Goal: Task Accomplishment & Management: Manage account settings

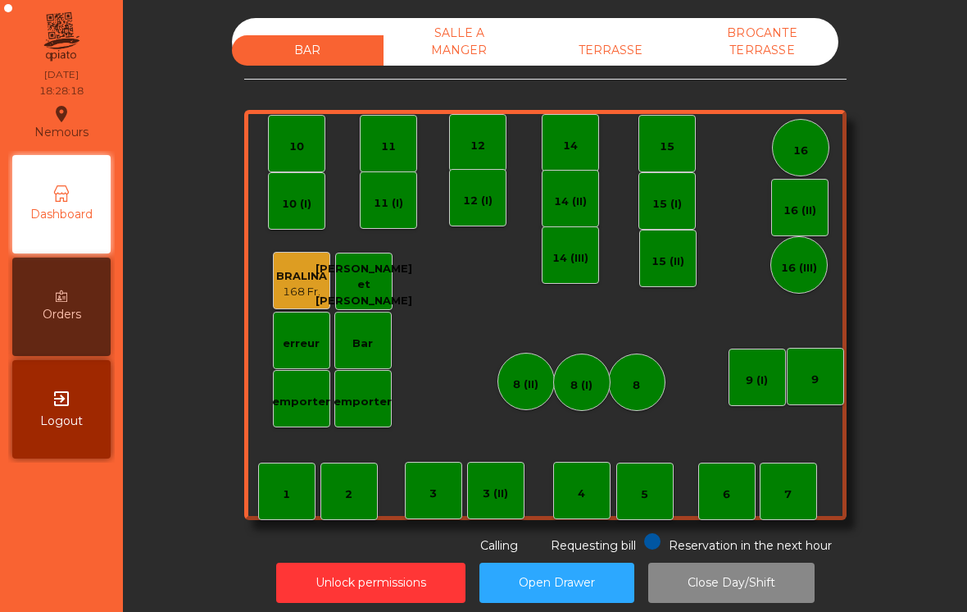
click at [614, 64] on div "TERRASSE" at bounding box center [611, 50] width 152 height 30
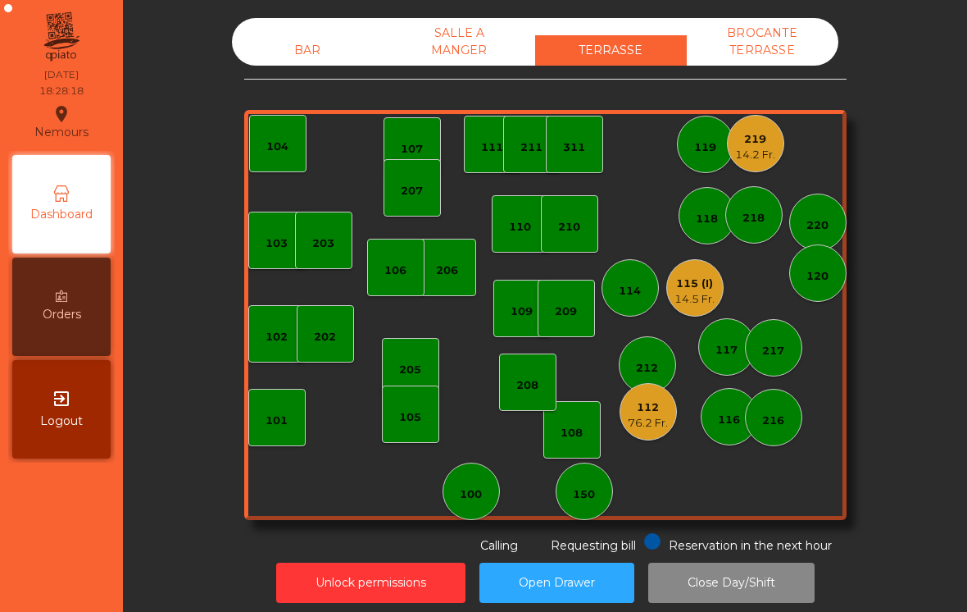
click at [698, 282] on div "115 (I)" at bounding box center [695, 283] width 40 height 16
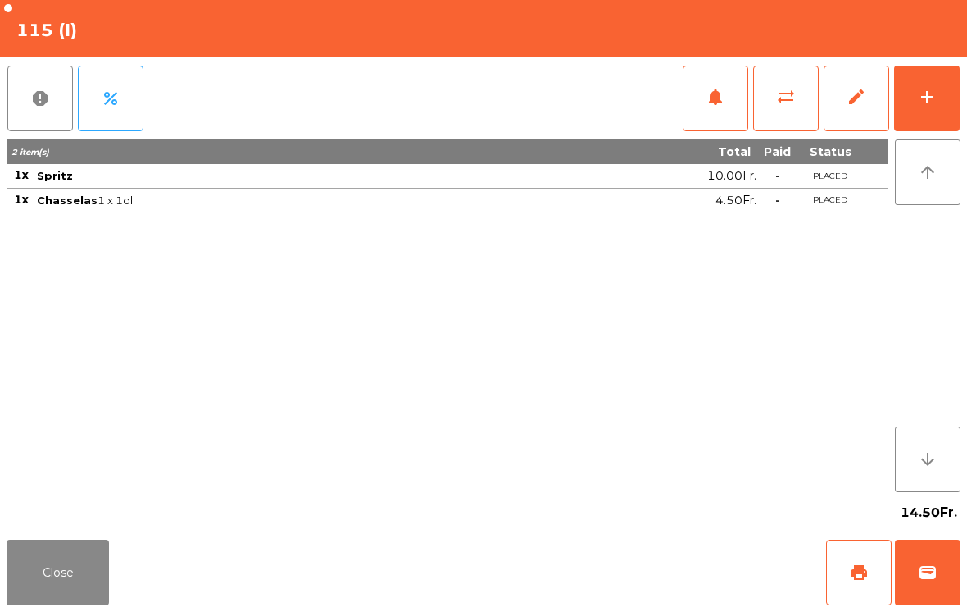
click at [933, 107] on button "add" at bounding box center [927, 99] width 66 height 66
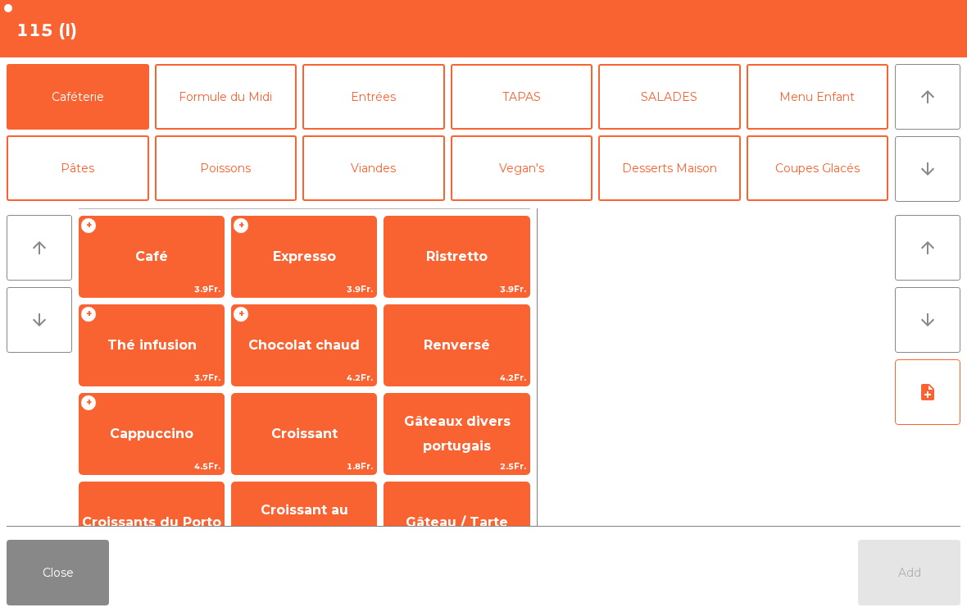
click at [546, 120] on button "TAPAS" at bounding box center [522, 97] width 143 height 66
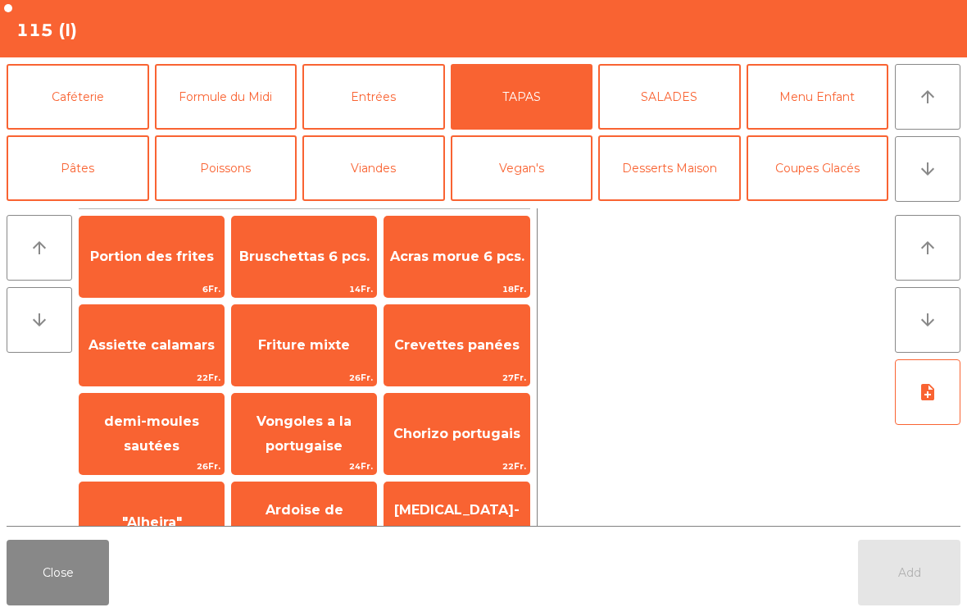
click at [301, 267] on span "Bruschettas 6 pcs." at bounding box center [304, 256] width 144 height 44
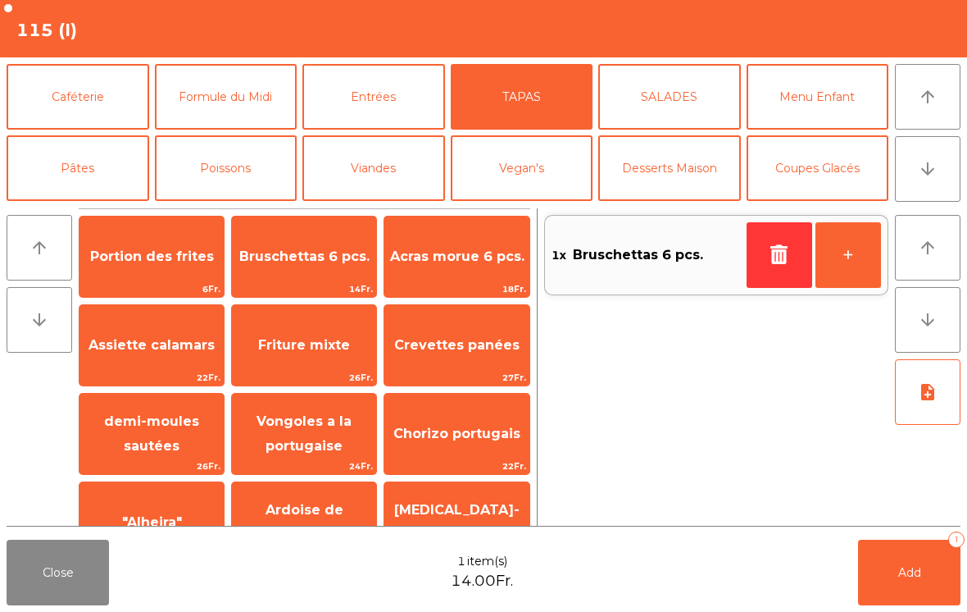
click at [378, 180] on button "Viandes" at bounding box center [373, 168] width 143 height 66
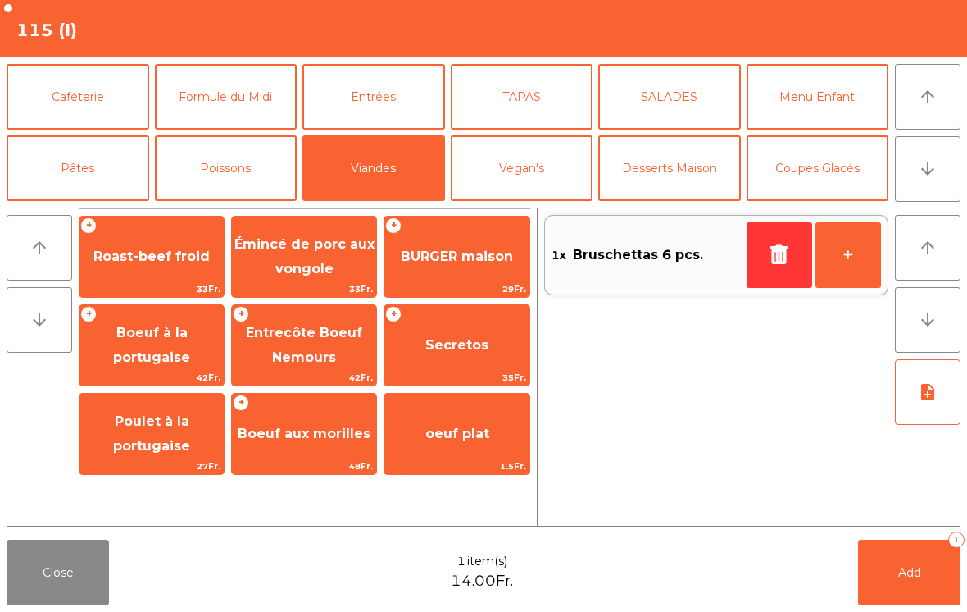
click at [443, 277] on span "BURGER maison" at bounding box center [456, 256] width 144 height 44
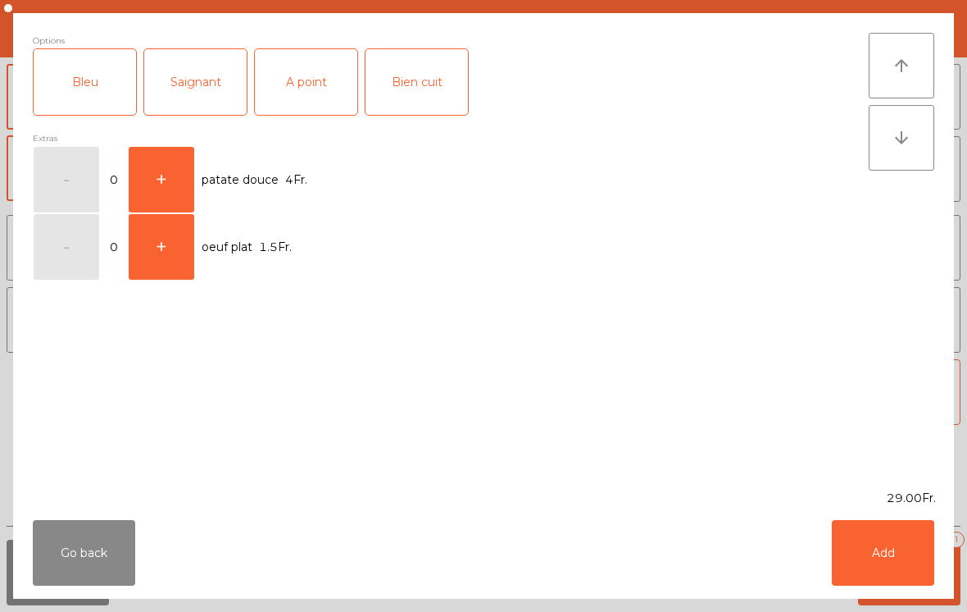
click at [325, 89] on div "A point" at bounding box center [306, 82] width 102 height 66
click at [902, 561] on button "Add" at bounding box center [883, 553] width 102 height 66
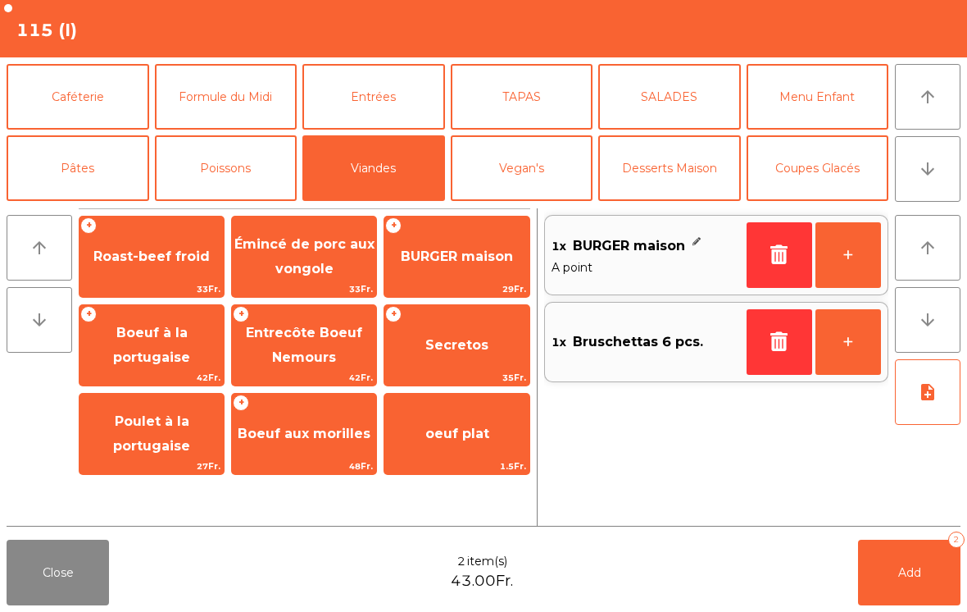
click at [239, 166] on button "Poissons" at bounding box center [226, 168] width 143 height 66
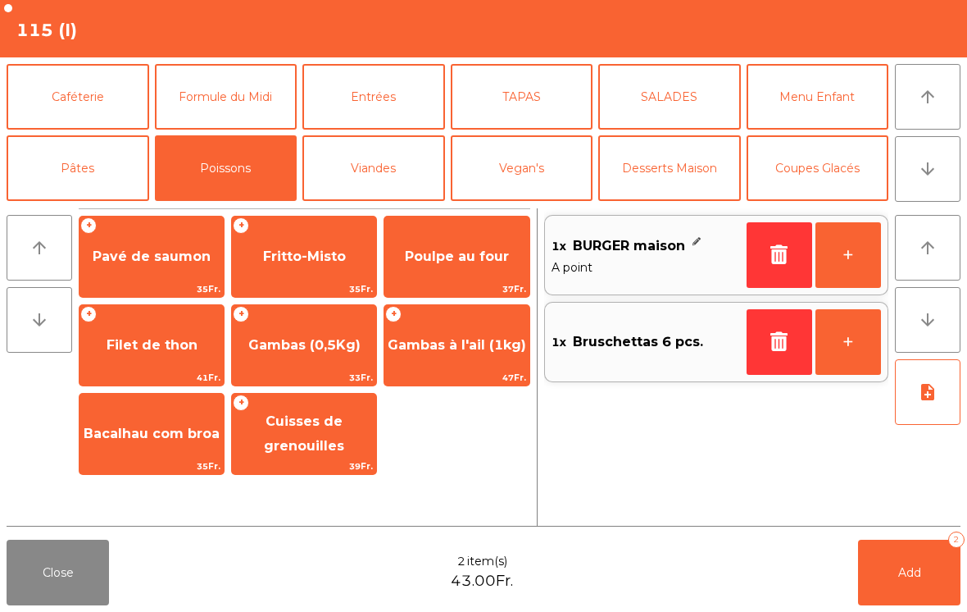
click at [132, 351] on span "Filet de thon" at bounding box center [152, 345] width 91 height 16
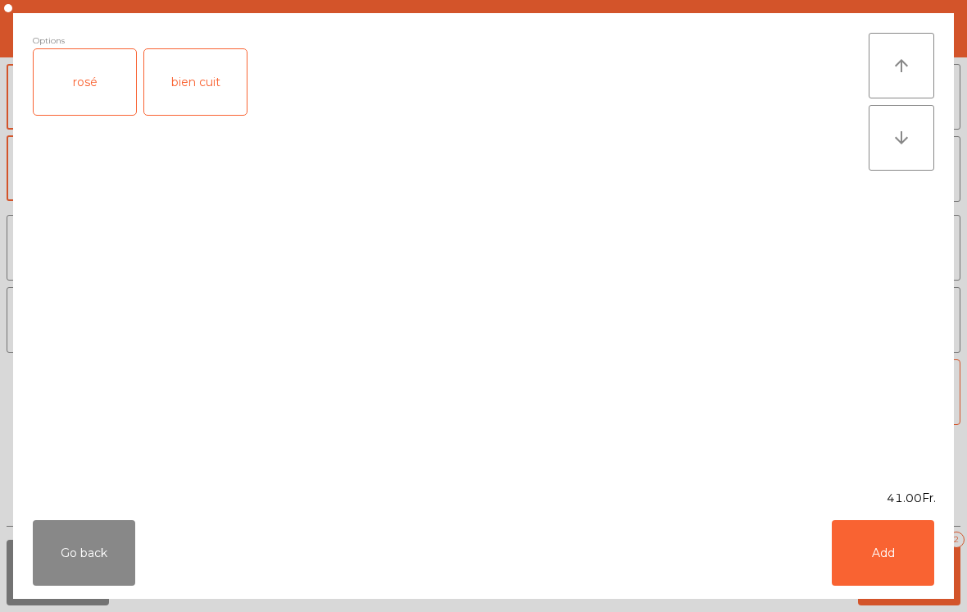
click at [854, 584] on button "Add" at bounding box center [883, 553] width 102 height 66
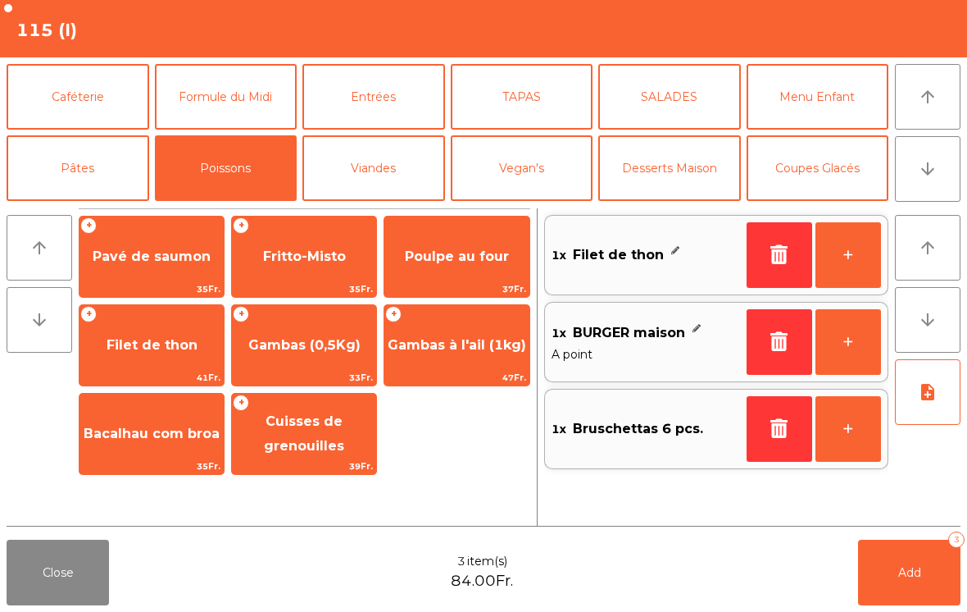
click at [760, 257] on button "button" at bounding box center [780, 255] width 66 height 66
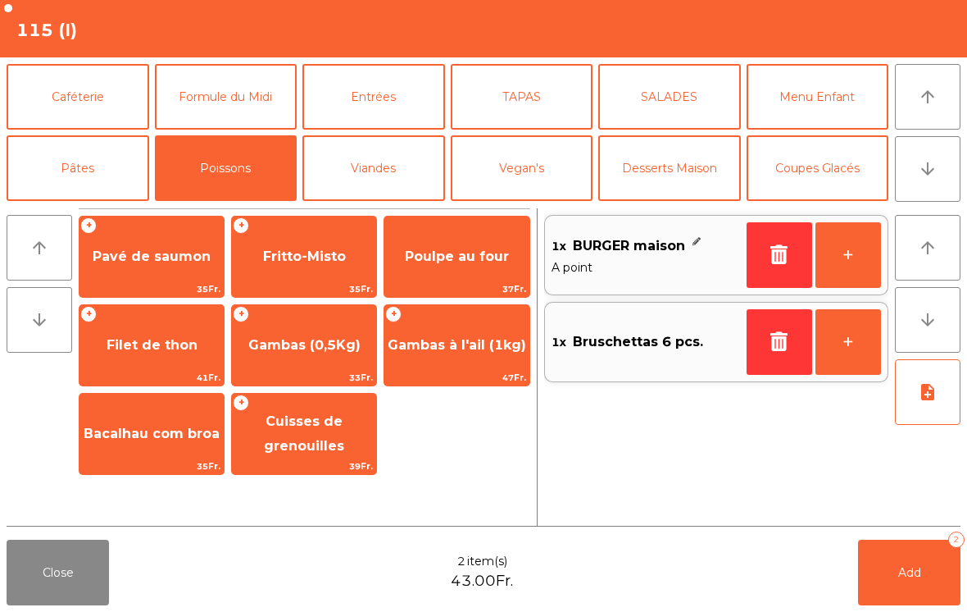
click at [143, 348] on span "Filet de thon" at bounding box center [152, 345] width 91 height 16
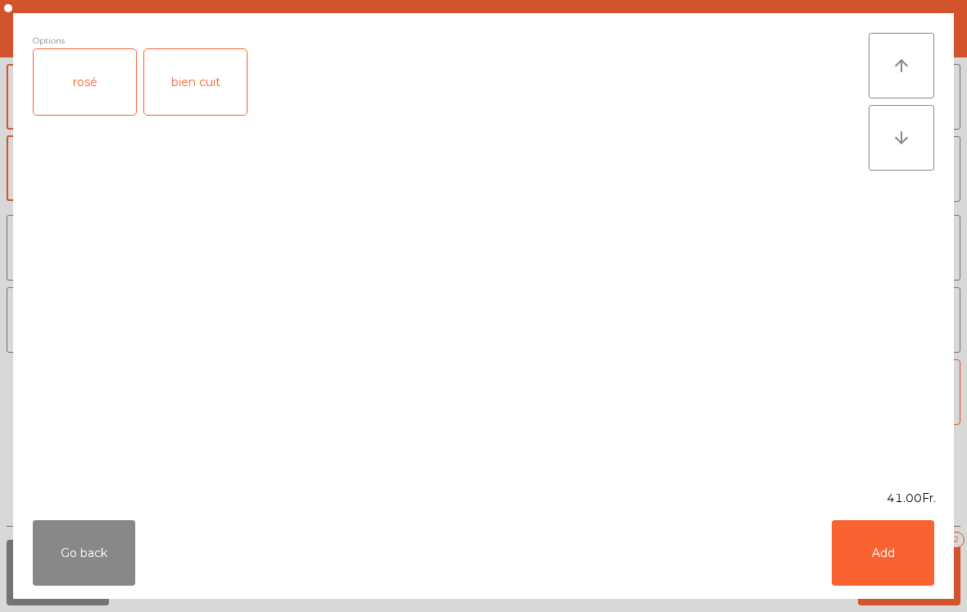
click at [93, 111] on div "rosé" at bounding box center [85, 82] width 102 height 66
click at [883, 580] on button "Add" at bounding box center [883, 553] width 102 height 66
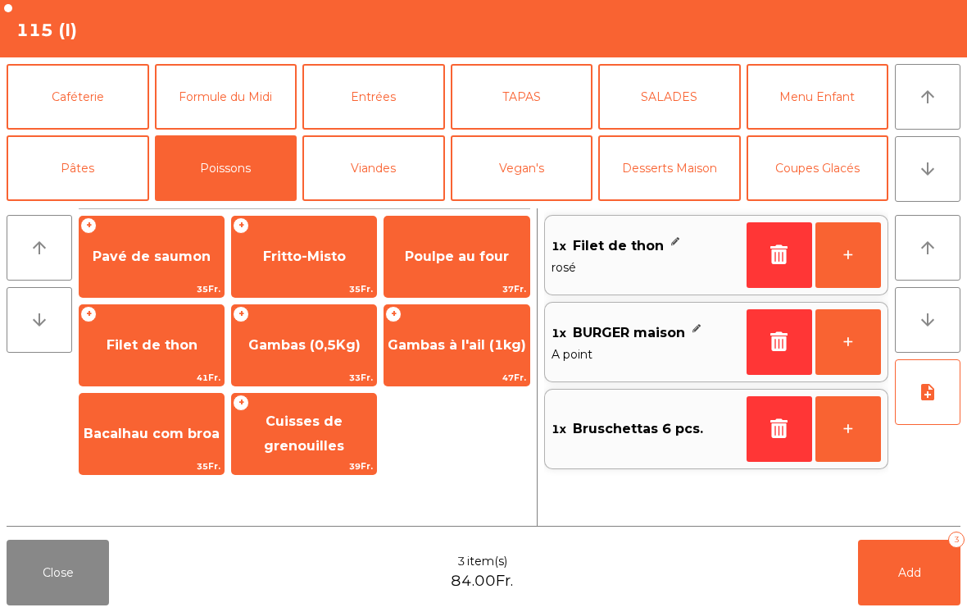
click at [888, 593] on button "Add 3" at bounding box center [909, 572] width 102 height 66
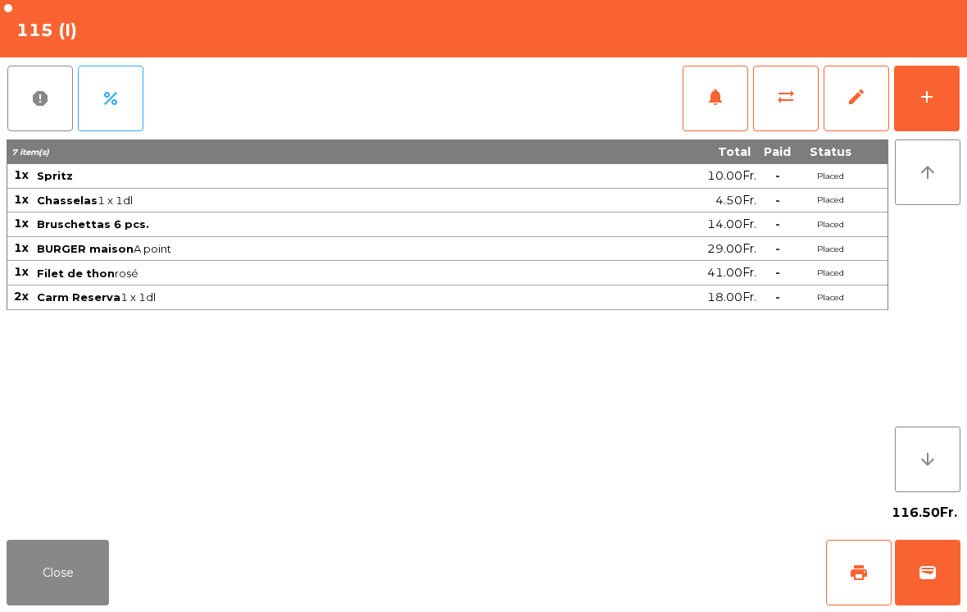
click at [23, 598] on button "Close" at bounding box center [58, 572] width 102 height 66
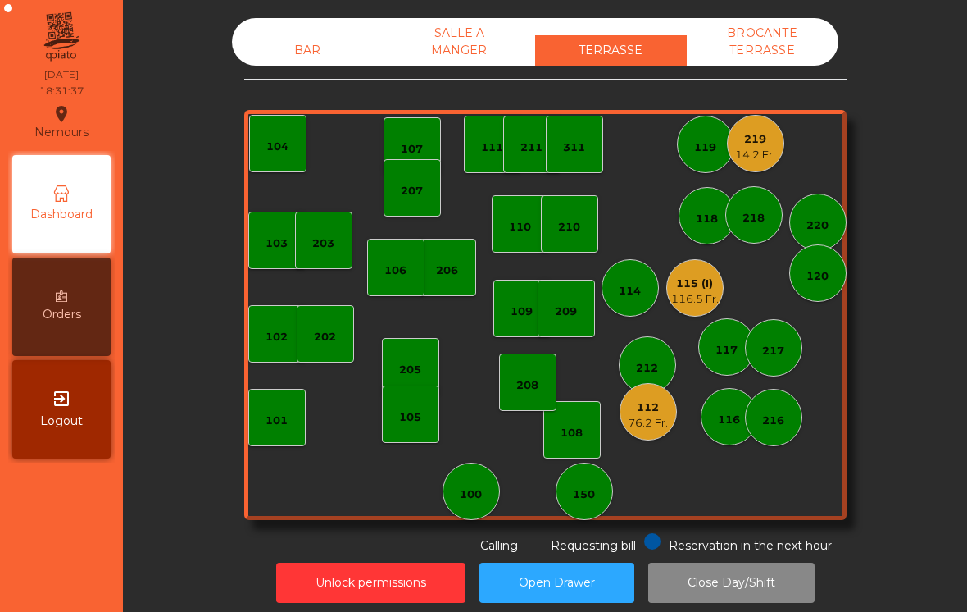
click at [720, 339] on div "117" at bounding box center [727, 346] width 22 height 23
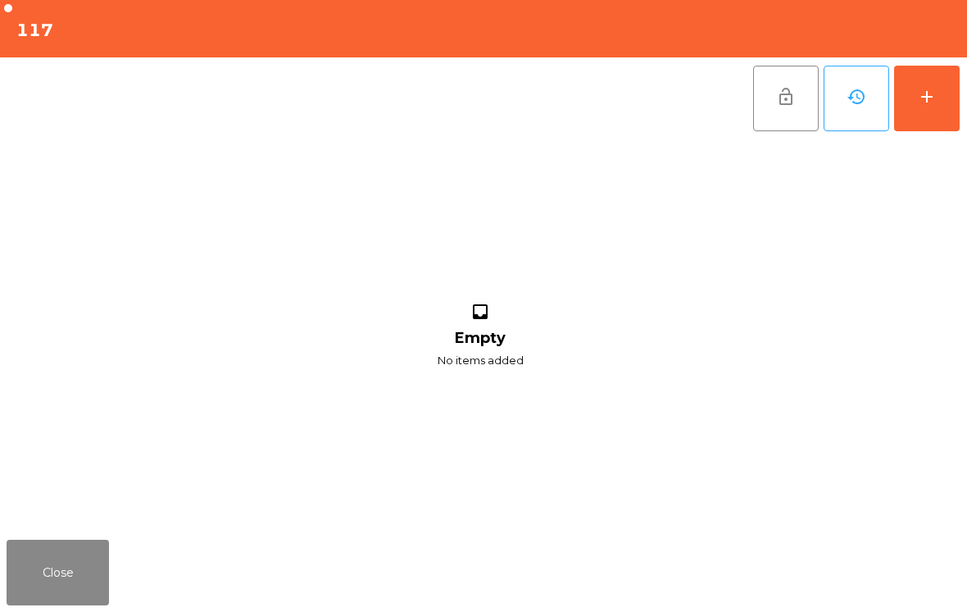
click at [938, 120] on button "add" at bounding box center [927, 99] width 66 height 66
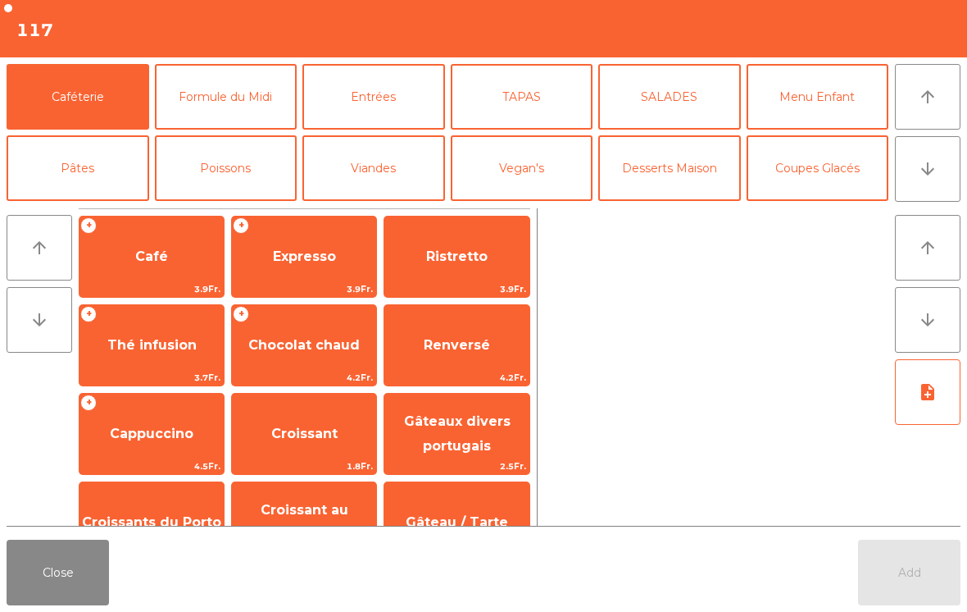
click at [947, 195] on button "arrow_downward" at bounding box center [928, 169] width 66 height 66
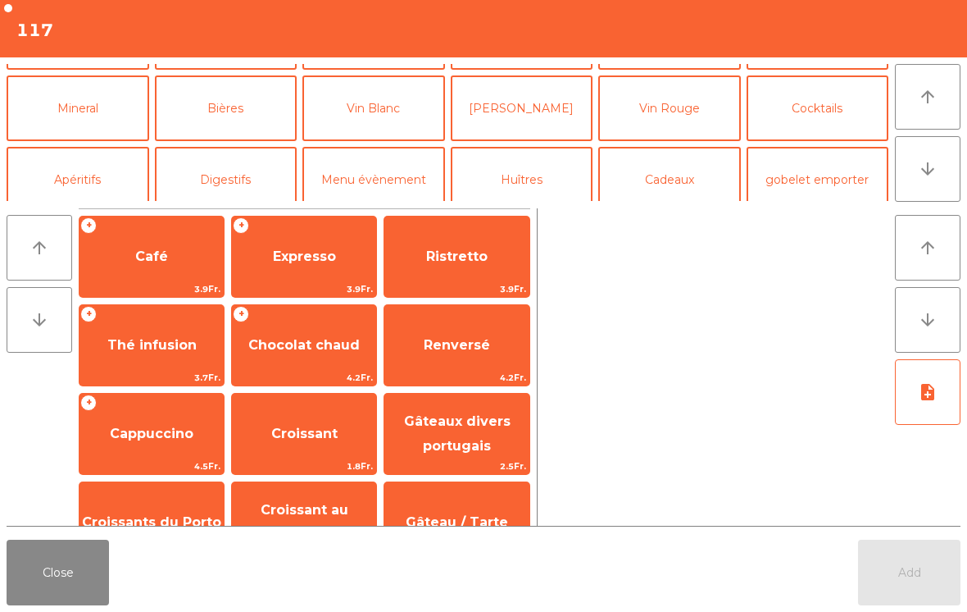
scroll to position [143, 0]
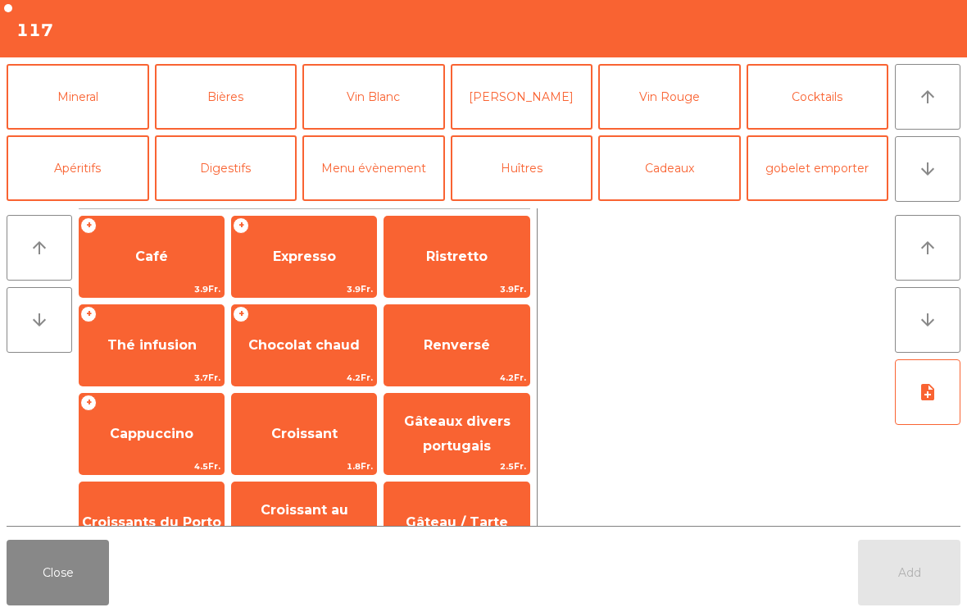
click at [82, 102] on button "Mineral" at bounding box center [78, 97] width 143 height 66
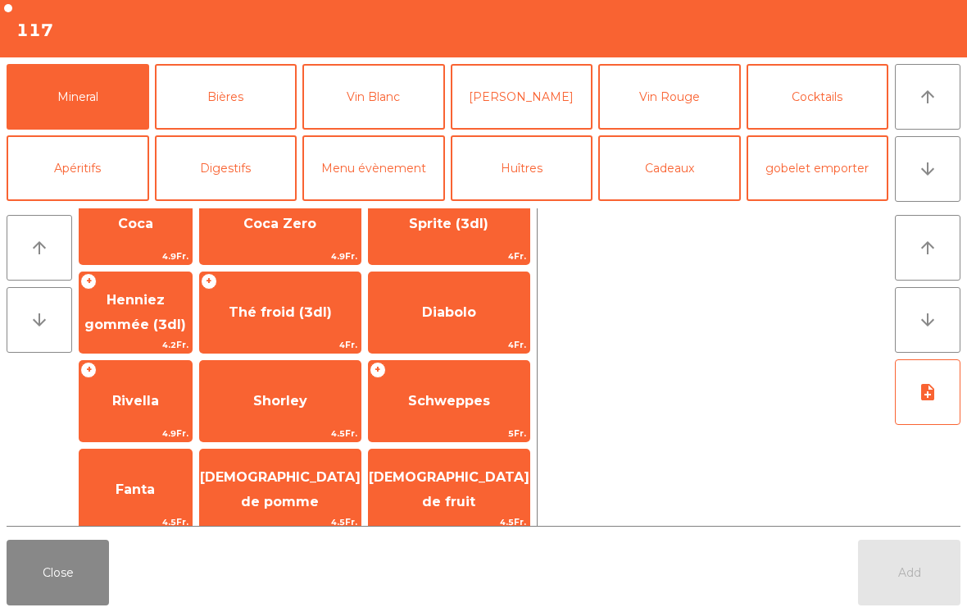
scroll to position [209, 0]
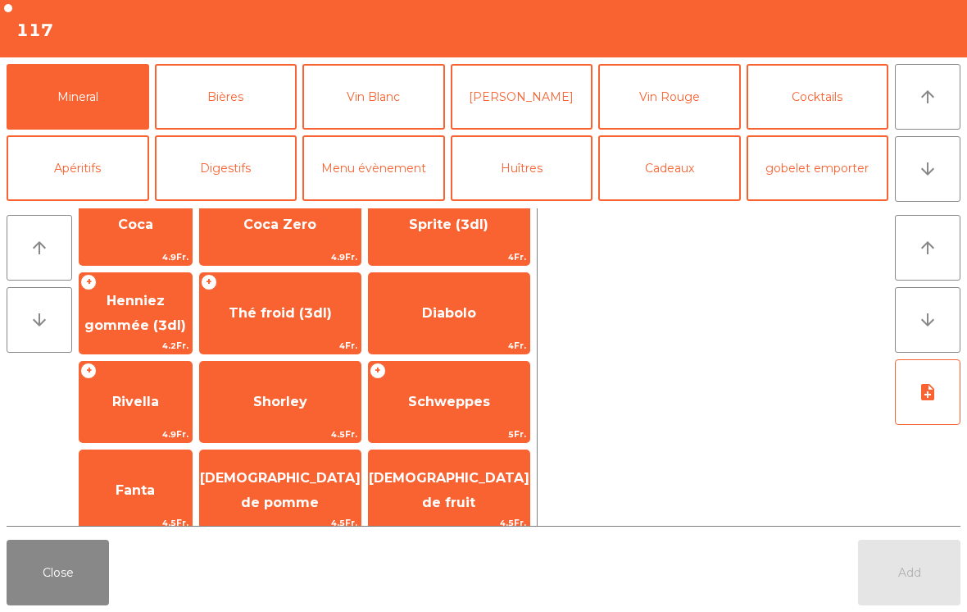
click at [166, 411] on span "Rivella" at bounding box center [136, 402] width 112 height 44
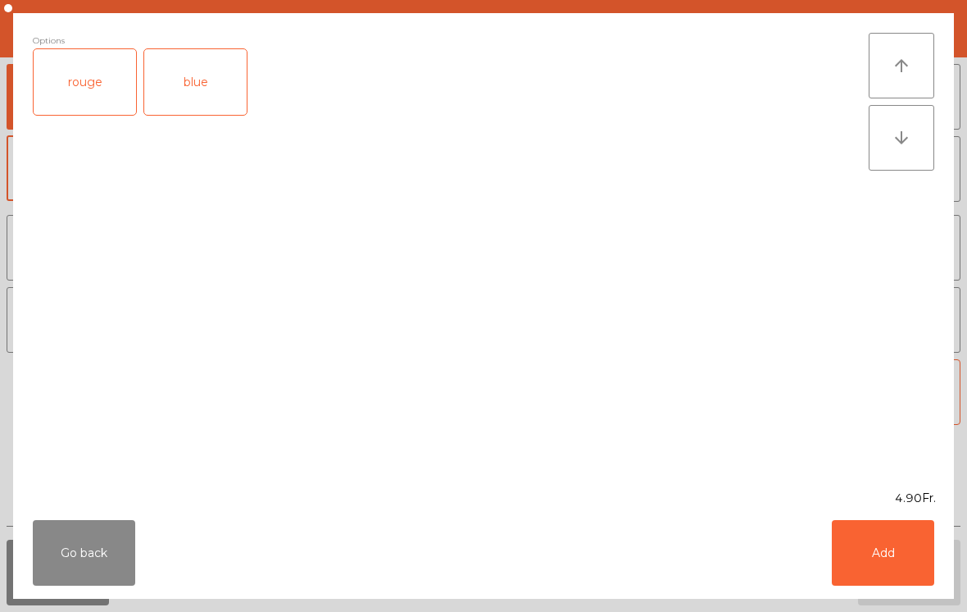
click at [218, 102] on div "blue" at bounding box center [195, 82] width 102 height 66
click at [933, 567] on button "Add" at bounding box center [883, 553] width 102 height 66
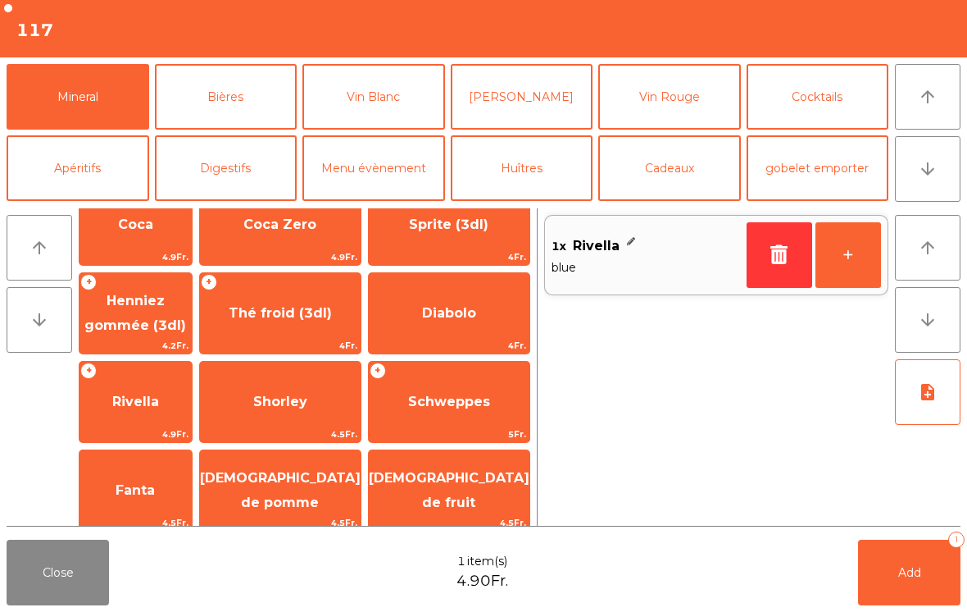
click at [852, 248] on button "+" at bounding box center [849, 255] width 66 height 66
click at [863, 589] on button "Add 2" at bounding box center [909, 572] width 102 height 66
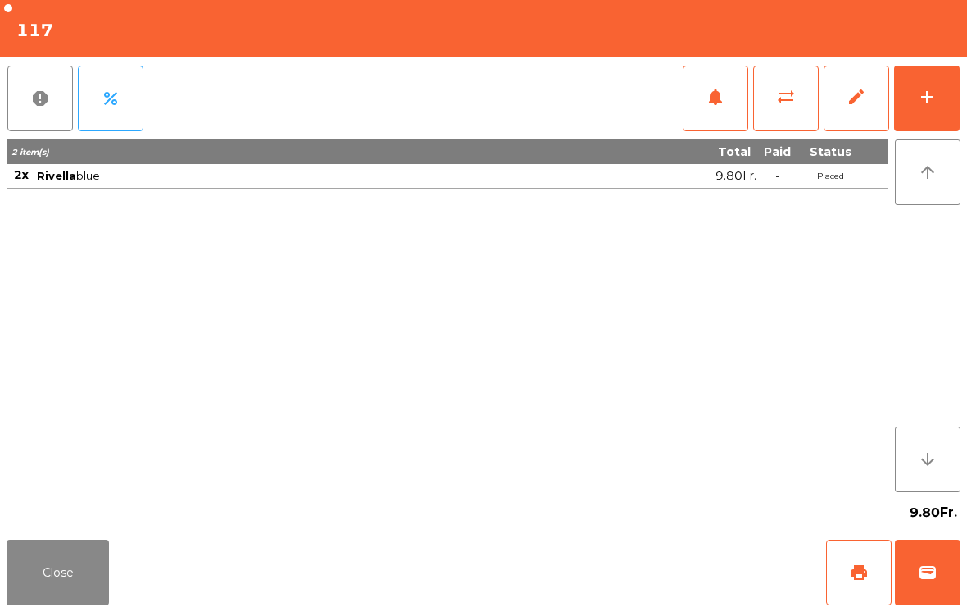
click at [66, 566] on button "Close" at bounding box center [58, 572] width 102 height 66
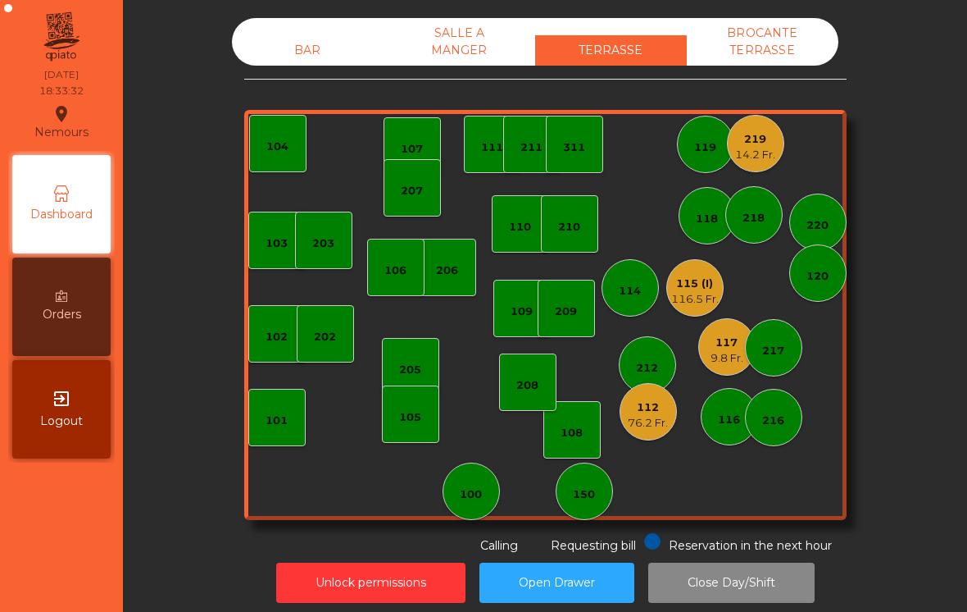
click at [270, 330] on div "102" at bounding box center [277, 337] width 22 height 16
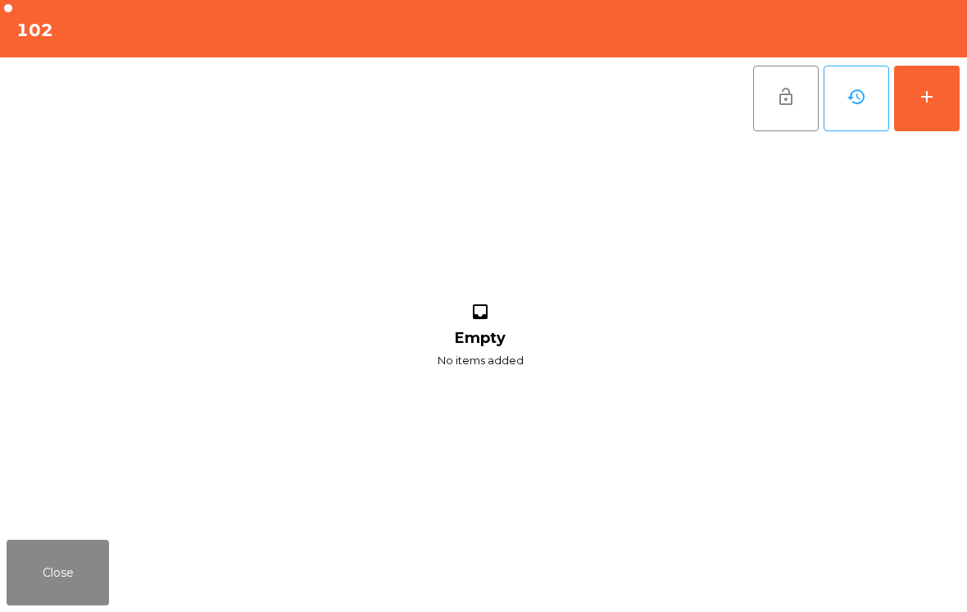
click at [879, 130] on button "history" at bounding box center [857, 99] width 66 height 66
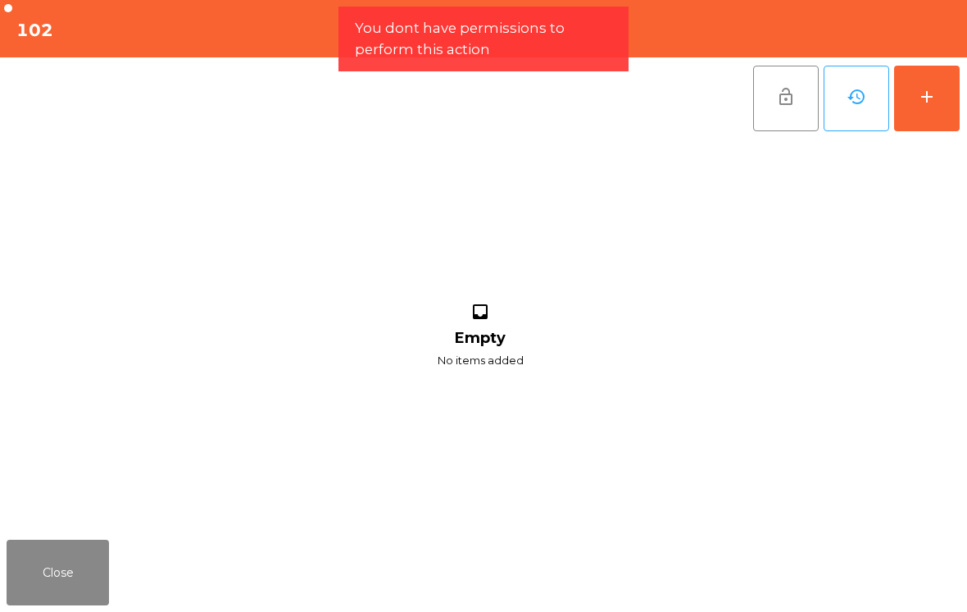
click at [918, 129] on button "add" at bounding box center [927, 99] width 66 height 66
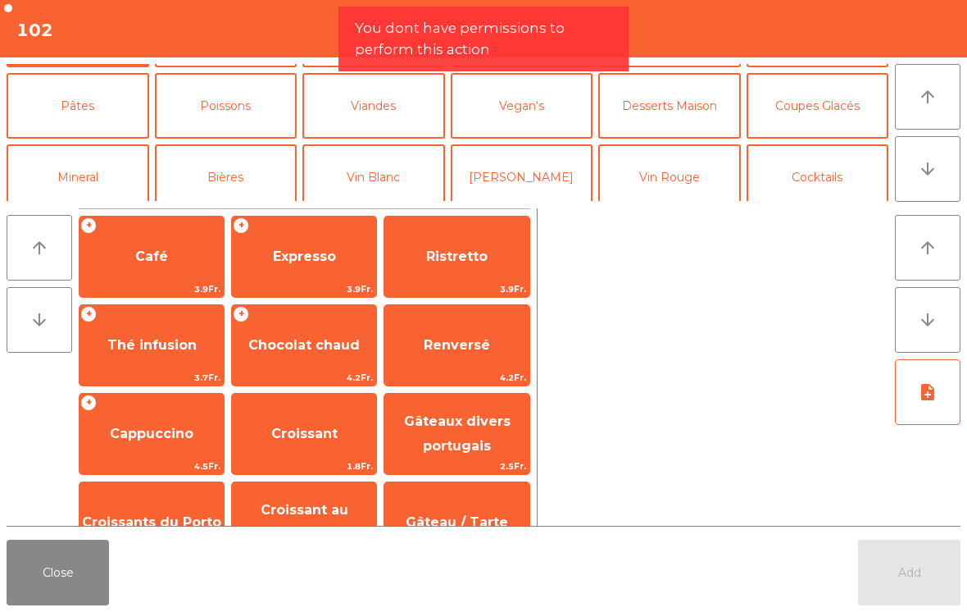
scroll to position [63, 0]
click at [104, 173] on button "Mineral" at bounding box center [78, 176] width 143 height 66
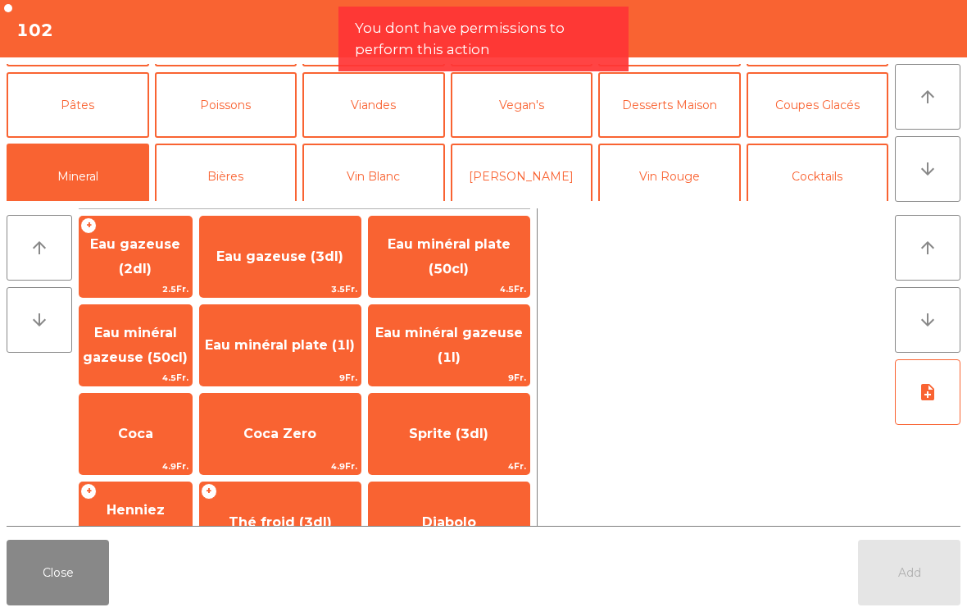
click at [226, 170] on button "Bières" at bounding box center [226, 176] width 143 height 66
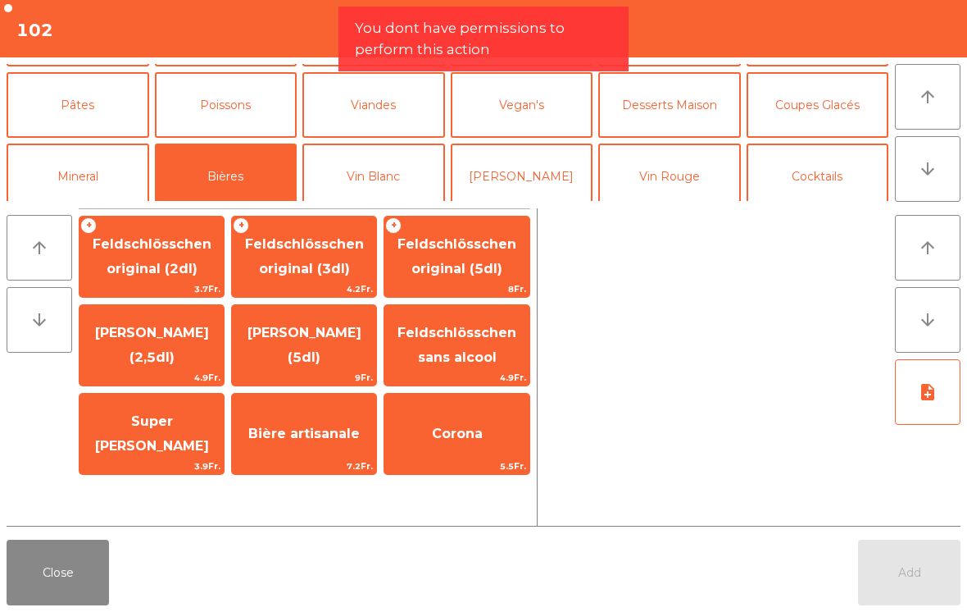
click at [498, 255] on span "Feldschlösschen original (5dl)" at bounding box center [456, 257] width 144 height 70
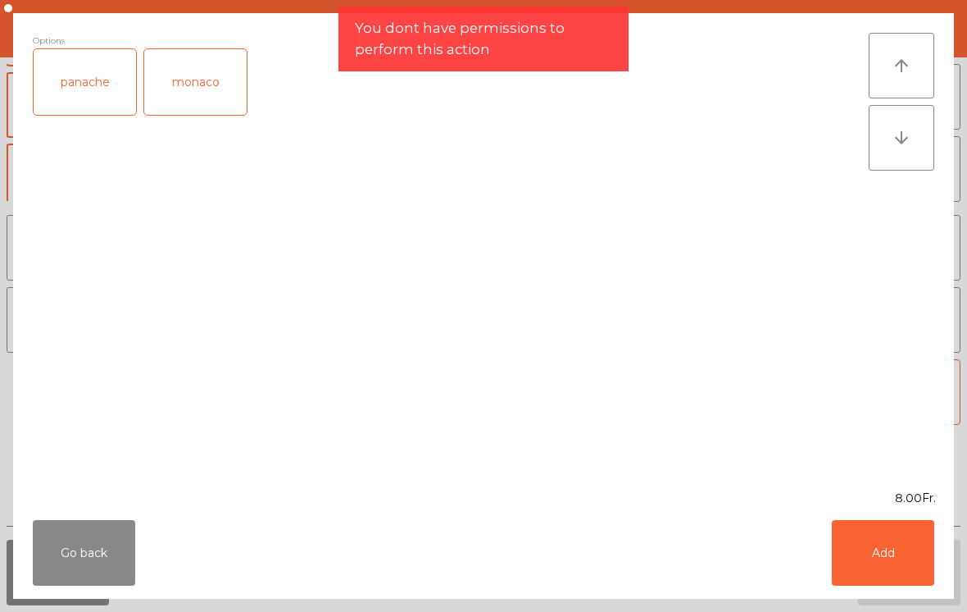
click at [45, 584] on button "Go back" at bounding box center [84, 553] width 102 height 66
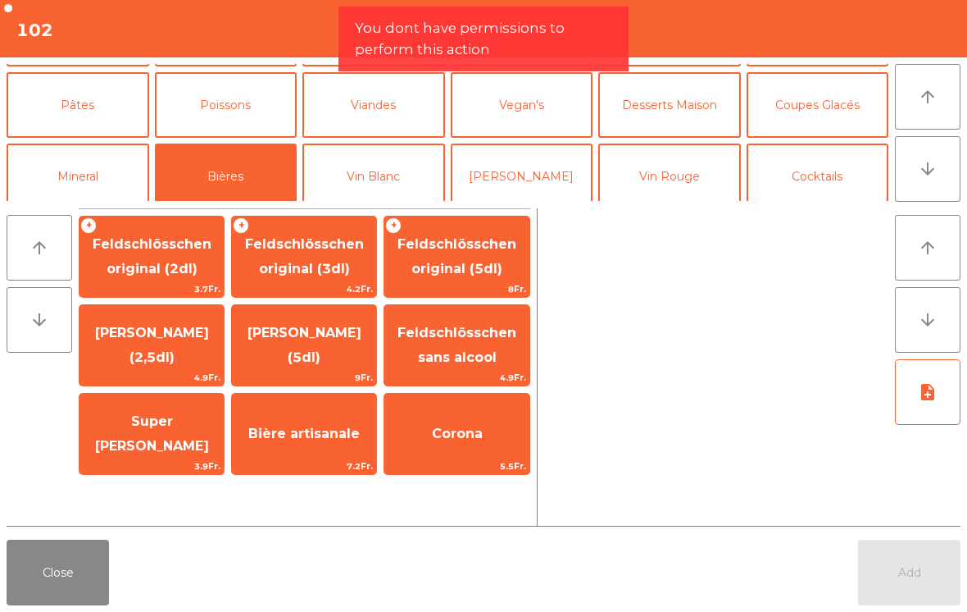
click at [311, 355] on span "[PERSON_NAME] (5dl)" at bounding box center [305, 345] width 114 height 40
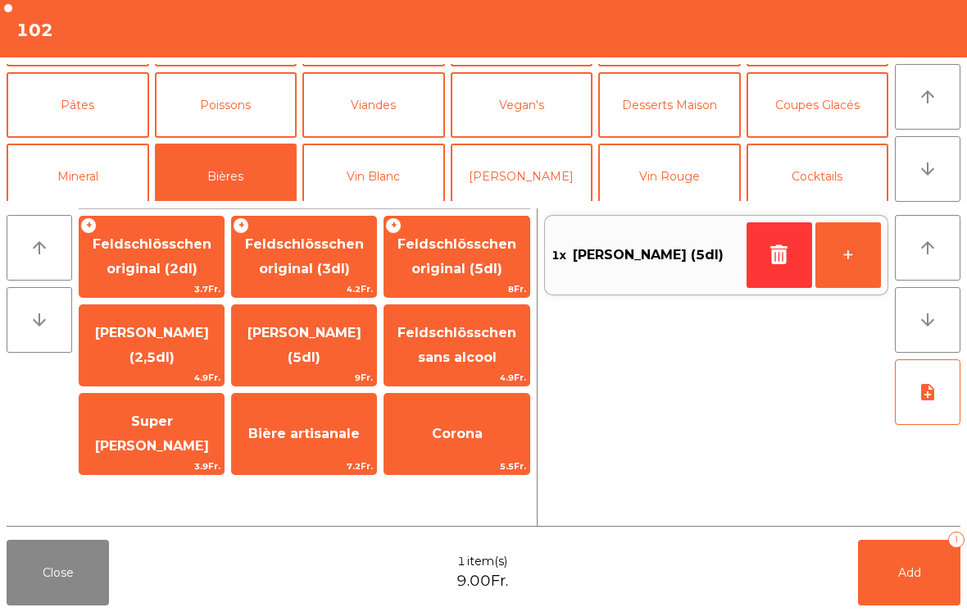
scroll to position [110, 0]
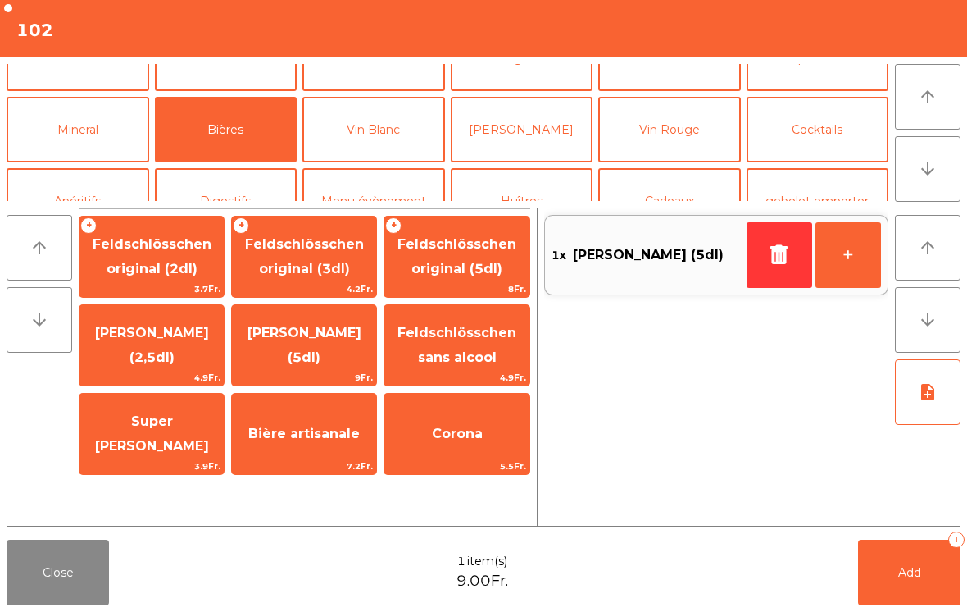
click at [402, 126] on button "Vin Blanc" at bounding box center [373, 130] width 143 height 66
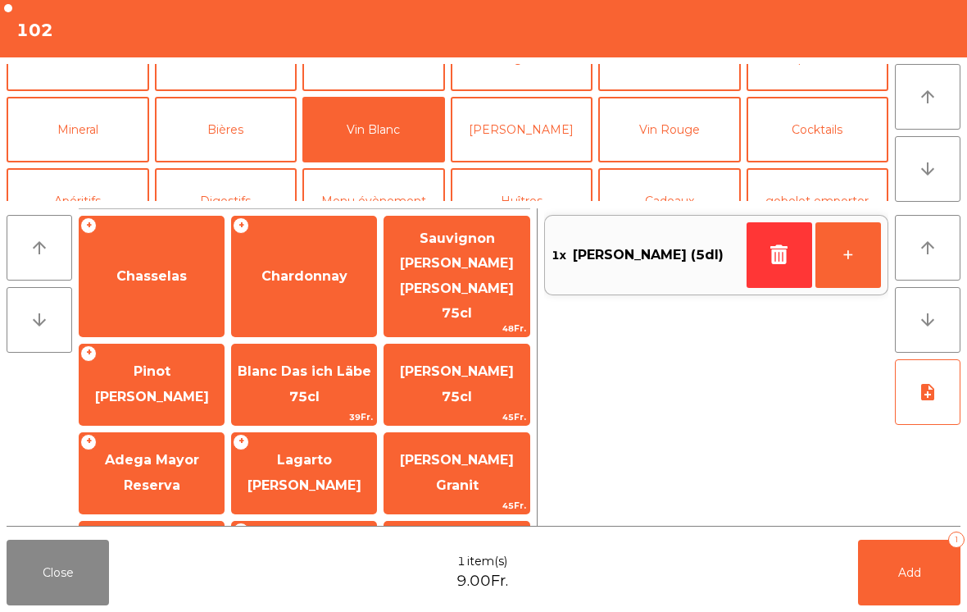
click at [173, 367] on div "+ Pinot [PERSON_NAME]" at bounding box center [152, 384] width 146 height 82
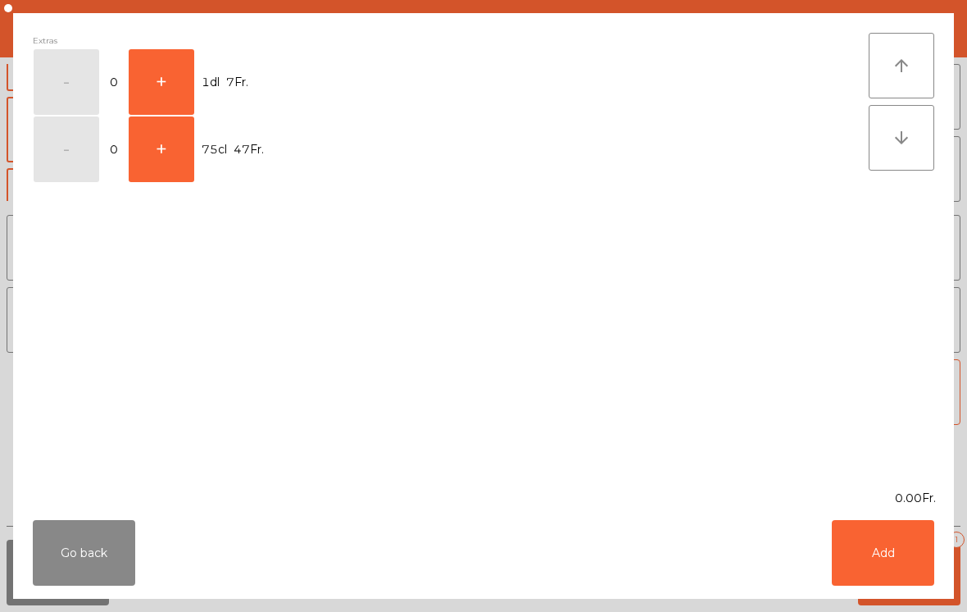
click at [189, 67] on button "+" at bounding box center [162, 82] width 66 height 66
click at [875, 534] on button "Add" at bounding box center [883, 553] width 102 height 66
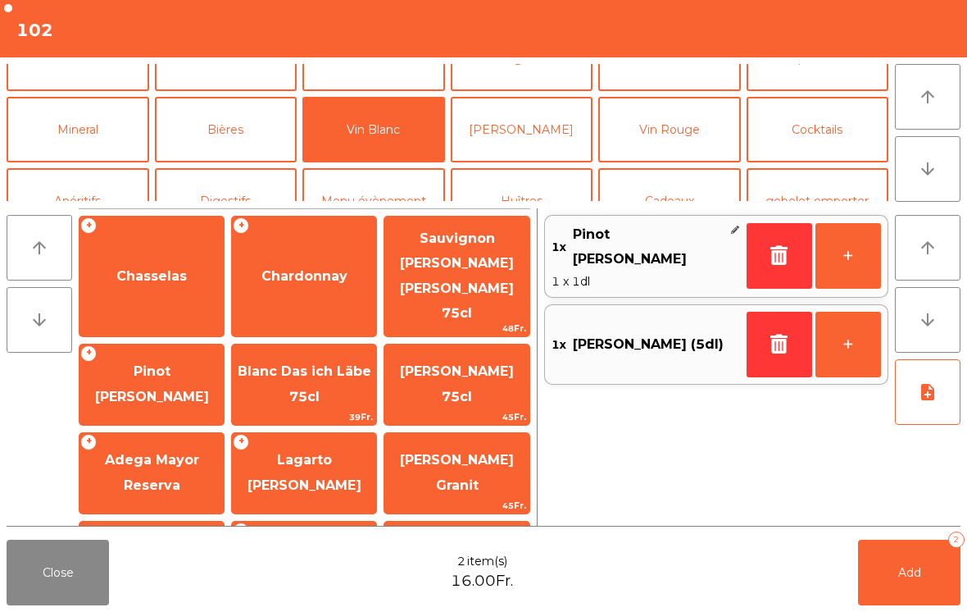
click at [824, 269] on button "+" at bounding box center [849, 256] width 66 height 66
click at [900, 587] on button "Add 3" at bounding box center [909, 572] width 102 height 66
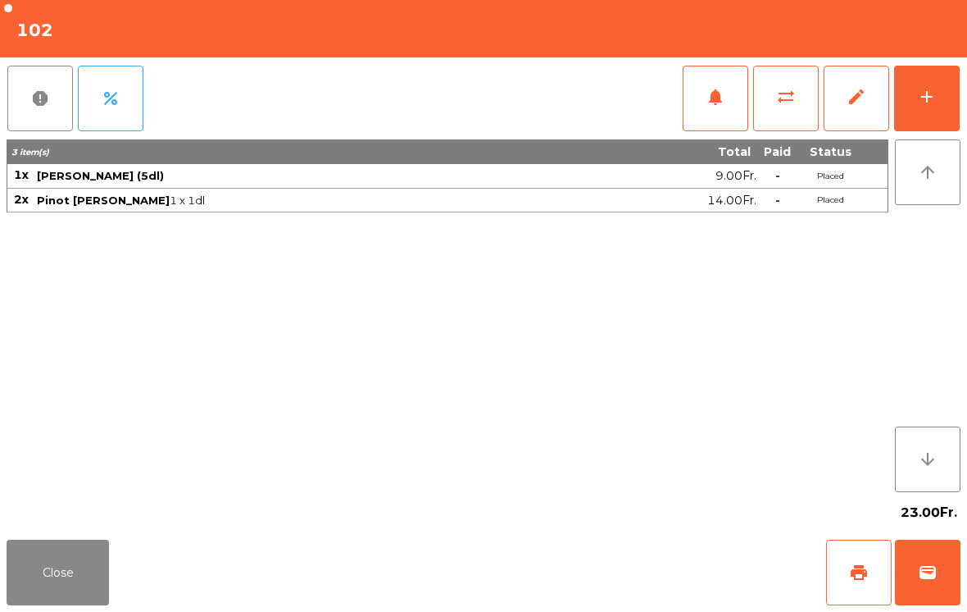
click at [126, 573] on div "Close print wallet" at bounding box center [483, 572] width 967 height 79
click at [54, 582] on button "Close" at bounding box center [58, 572] width 102 height 66
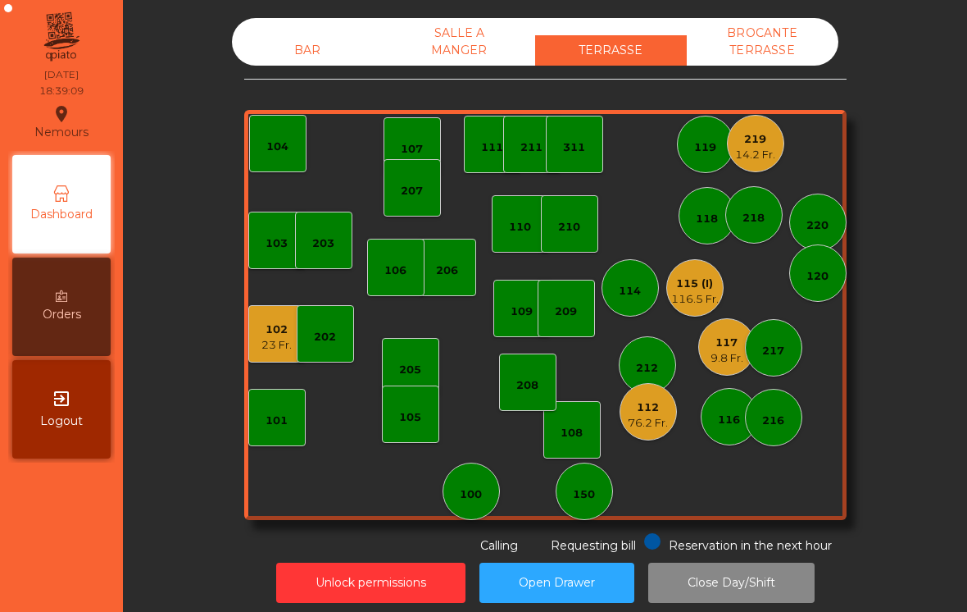
click at [669, 429] on div "112 76.2 Fr." at bounding box center [648, 411] width 57 height 57
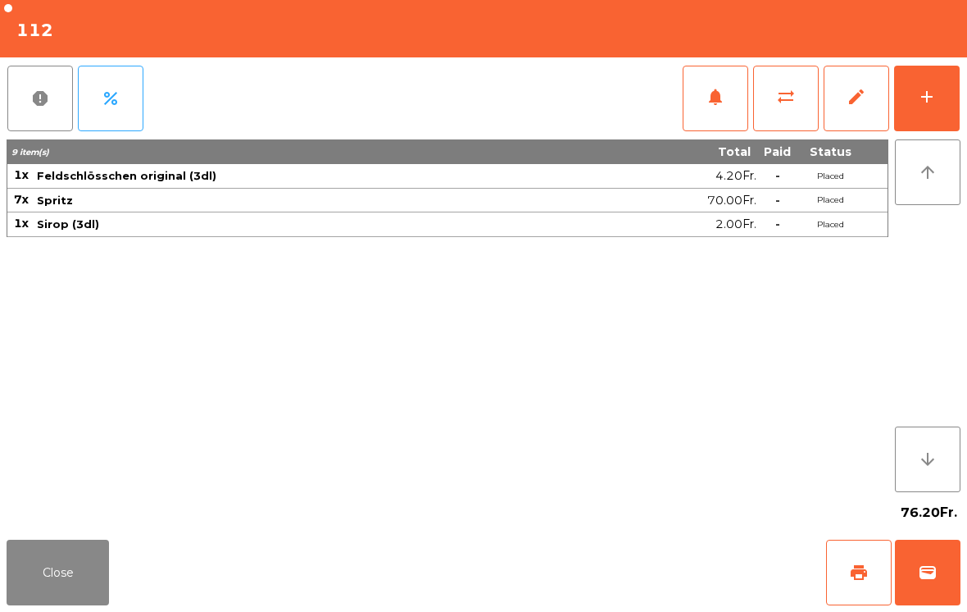
click at [925, 103] on div "add" at bounding box center [927, 97] width 20 height 20
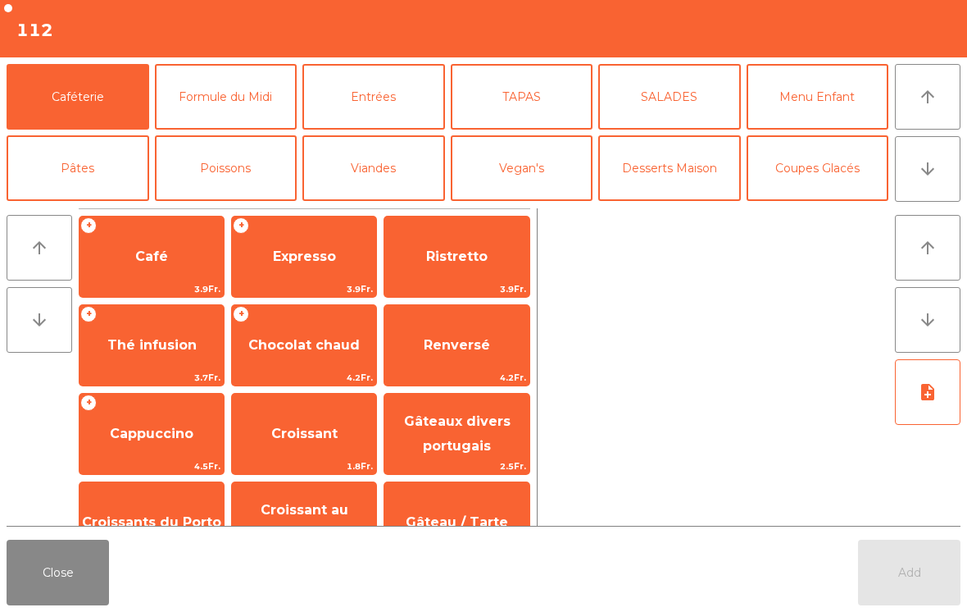
click at [256, 121] on button "Formule du Midi" at bounding box center [226, 97] width 143 height 66
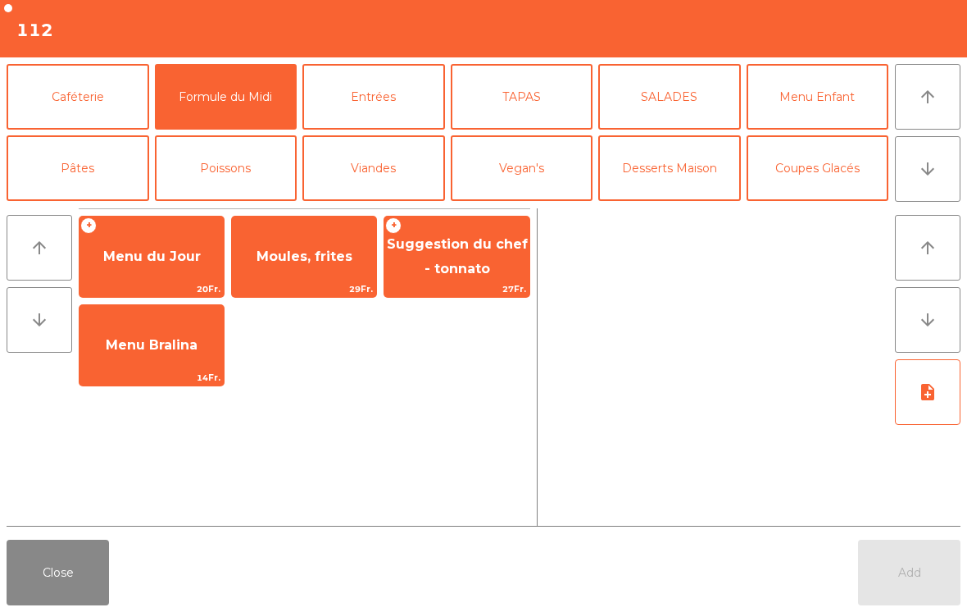
click at [332, 276] on span "Moules, frites" at bounding box center [304, 256] width 144 height 44
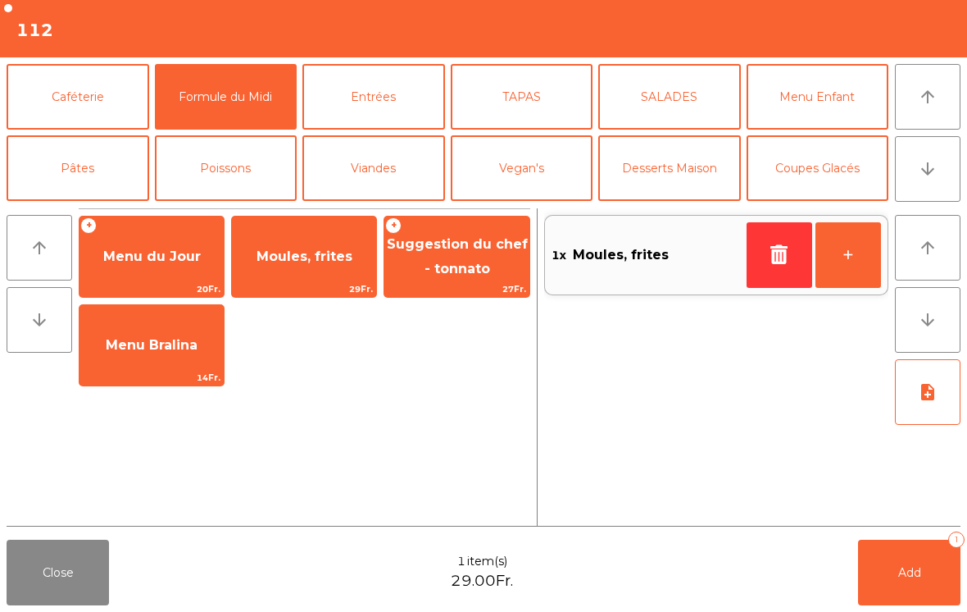
click at [846, 248] on button "+" at bounding box center [849, 255] width 66 height 66
click at [839, 264] on button "+" at bounding box center [849, 255] width 66 height 66
click at [853, 261] on button "+" at bounding box center [849, 255] width 66 height 66
click at [938, 389] on button "note_add" at bounding box center [928, 392] width 66 height 66
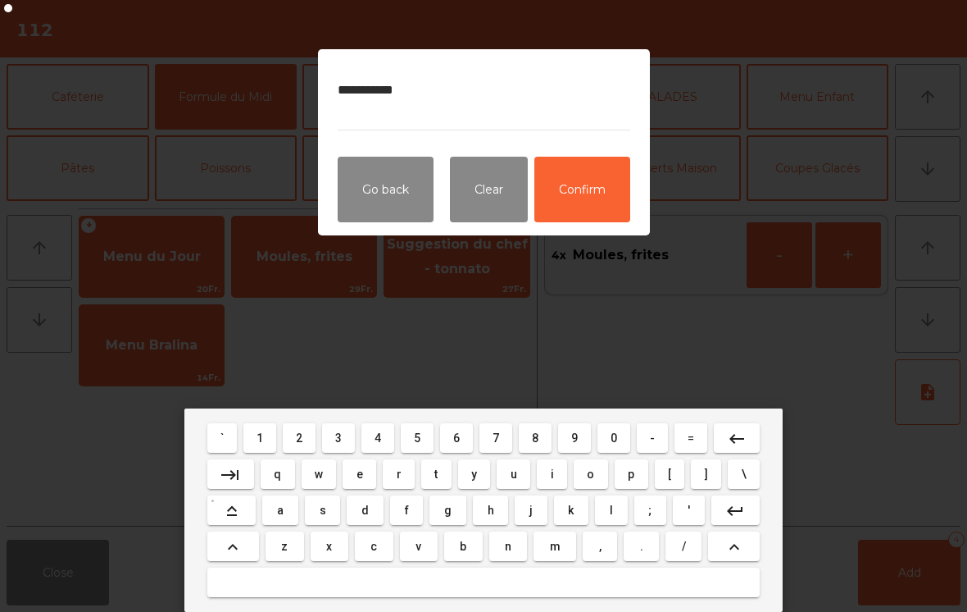
type textarea "**********"
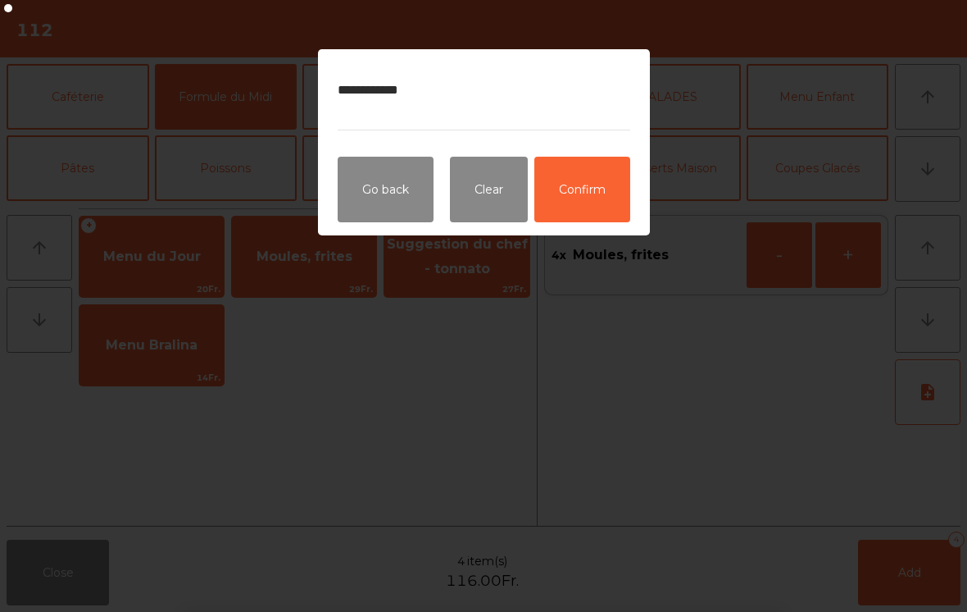
click at [602, 186] on button "Confirm" at bounding box center [582, 190] width 96 height 66
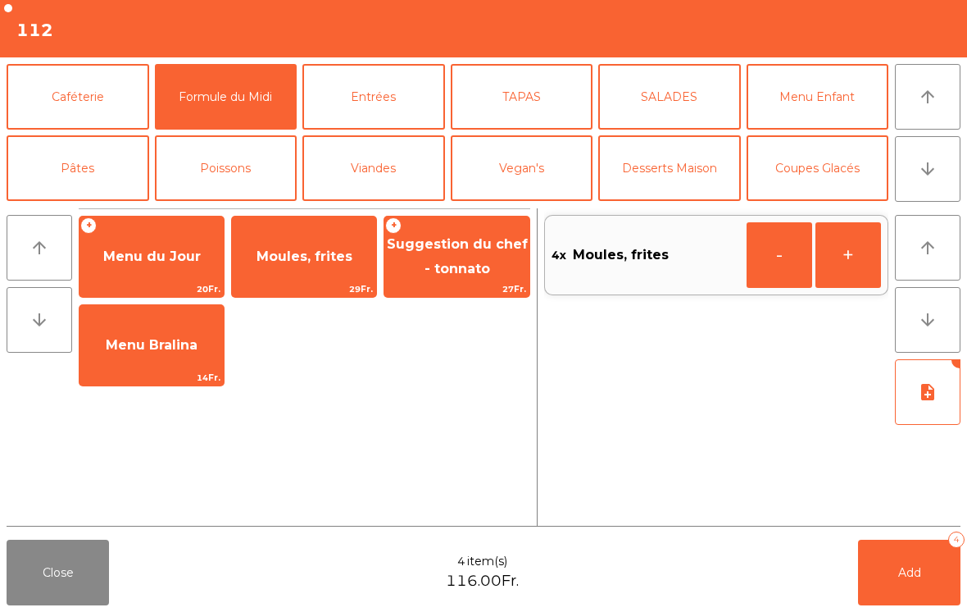
click at [894, 573] on button "Add 4" at bounding box center [909, 572] width 102 height 66
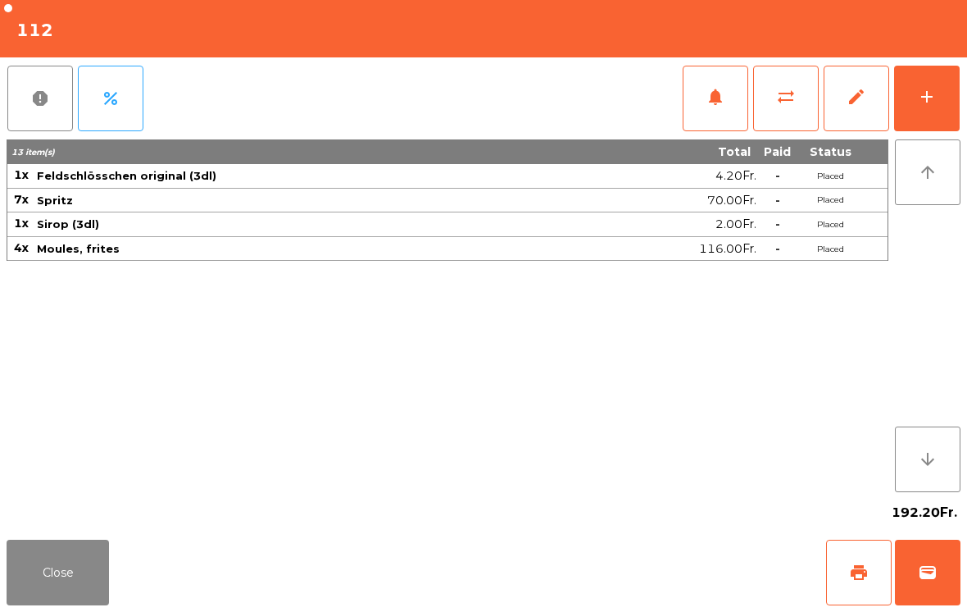
click at [20, 551] on button "Close" at bounding box center [58, 572] width 102 height 66
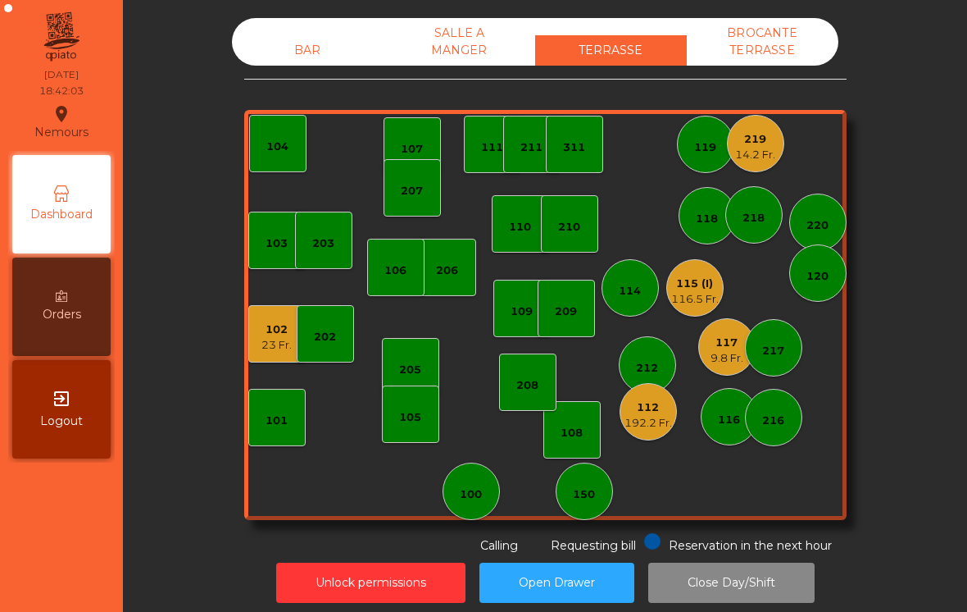
click at [693, 293] on div "116.5 Fr." at bounding box center [695, 299] width 48 height 16
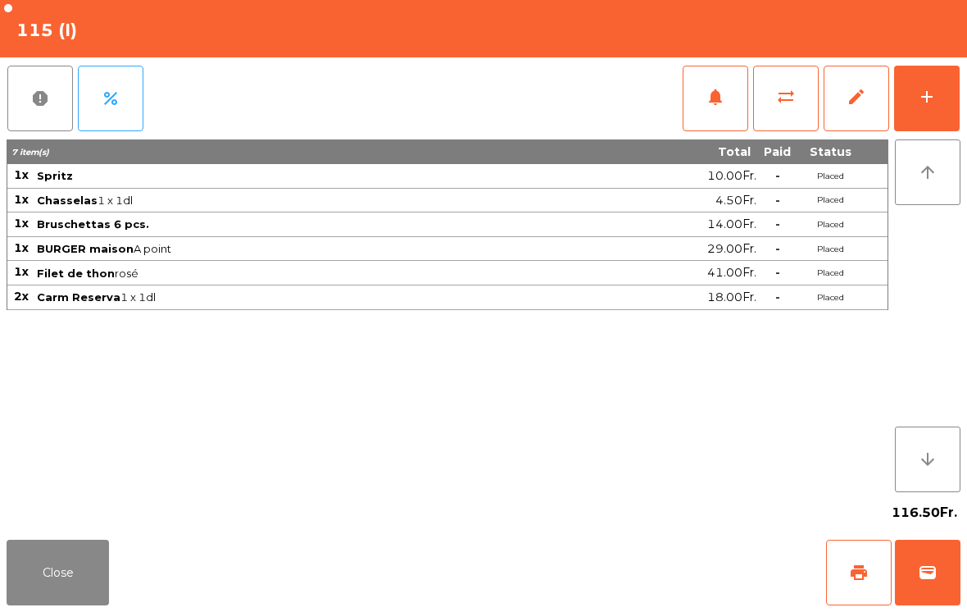
click at [906, 90] on button "add" at bounding box center [927, 99] width 66 height 66
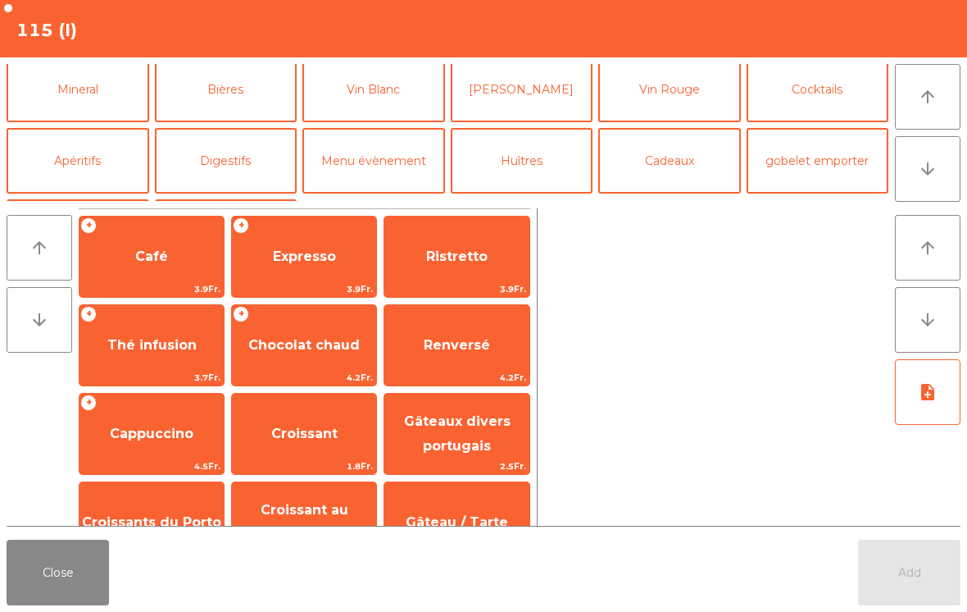
scroll to position [152, 0]
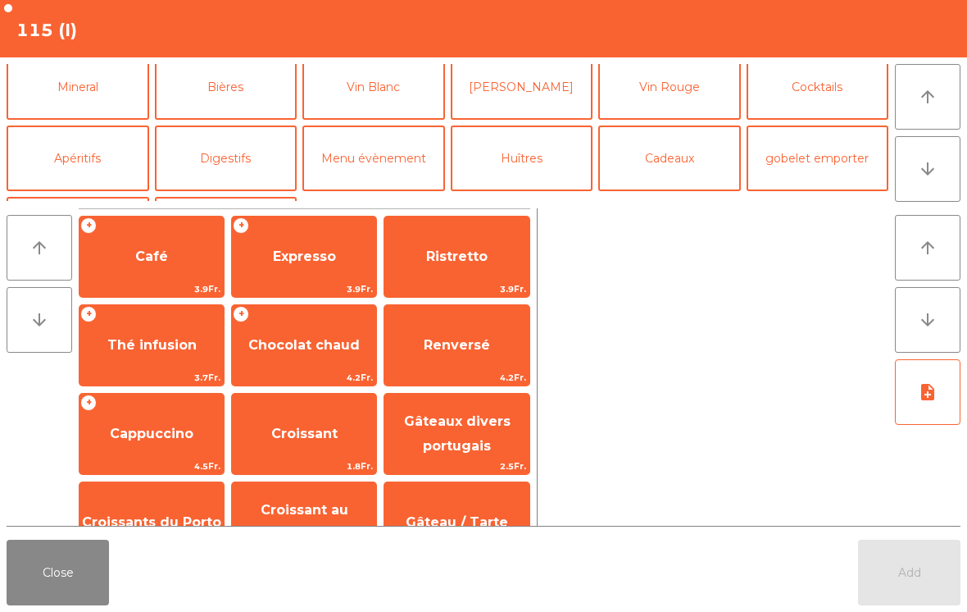
click at [376, 96] on button "Vin Blanc" at bounding box center [373, 87] width 143 height 66
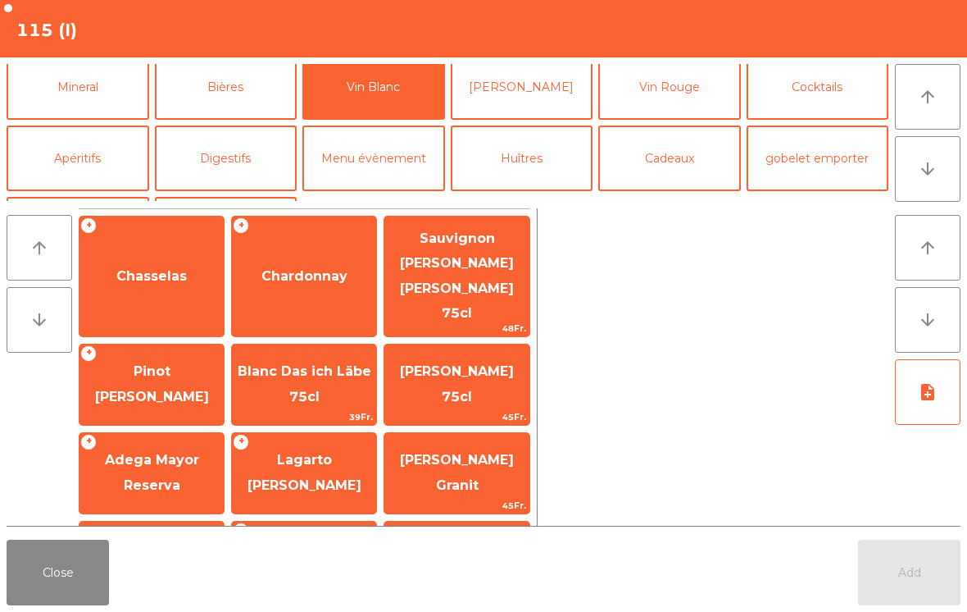
click at [171, 275] on span "Chasselas" at bounding box center [152, 276] width 144 height 44
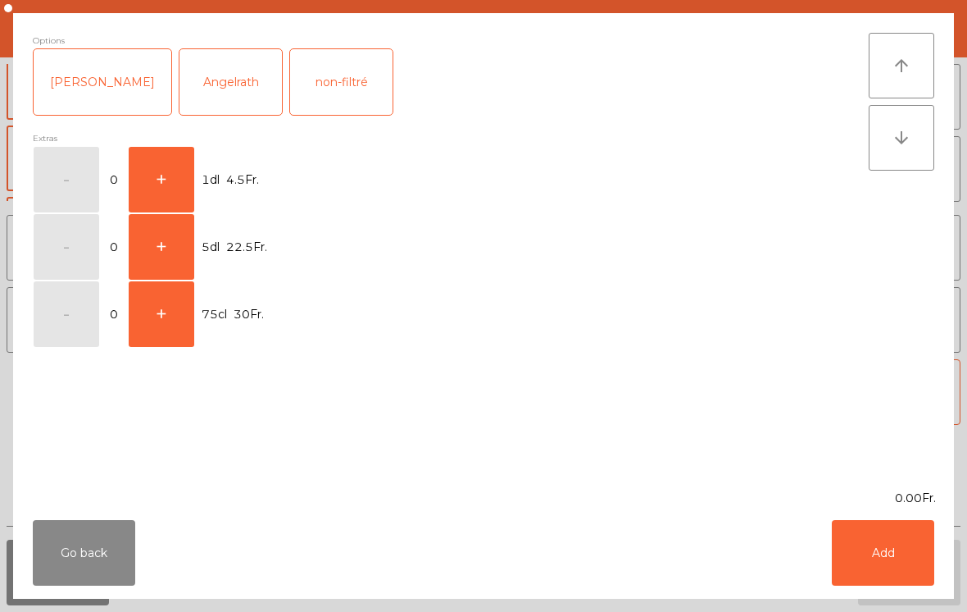
click at [187, 162] on button "+" at bounding box center [162, 180] width 66 height 66
click at [903, 561] on button "Add" at bounding box center [883, 553] width 102 height 66
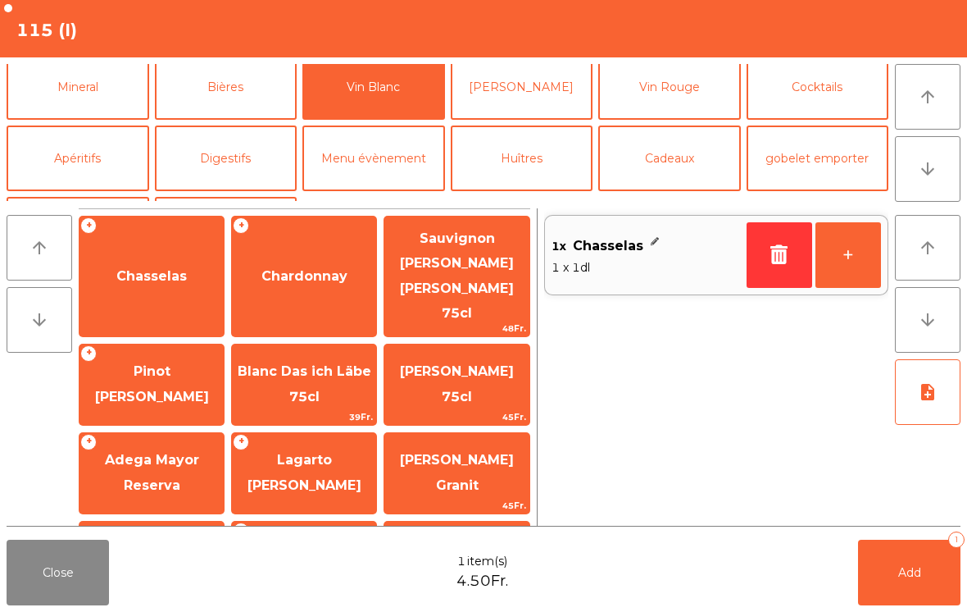
click at [170, 359] on span "Pinot [PERSON_NAME]" at bounding box center [152, 384] width 144 height 70
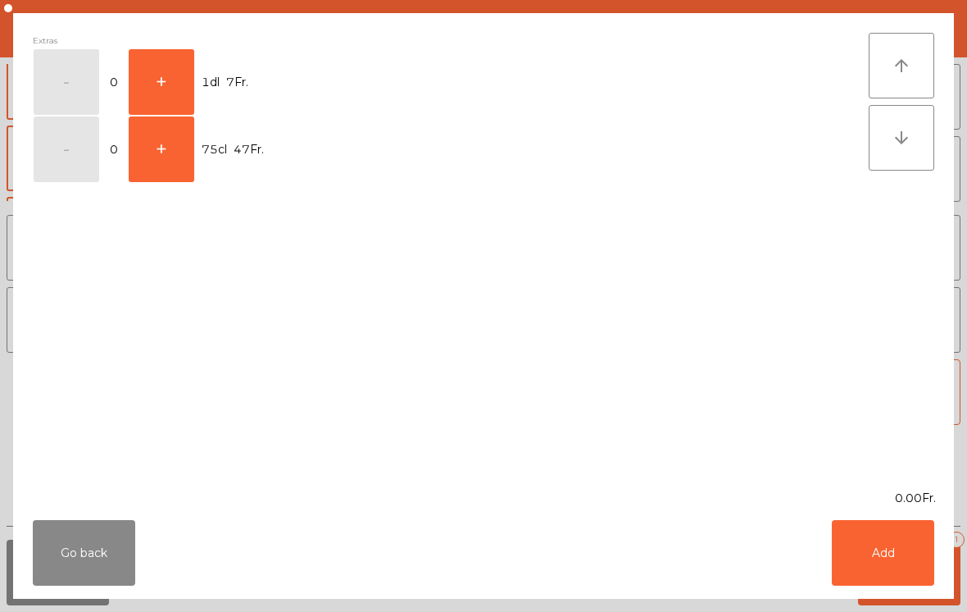
click at [172, 90] on button "+" at bounding box center [162, 82] width 66 height 66
click at [904, 570] on button "Add" at bounding box center [883, 553] width 102 height 66
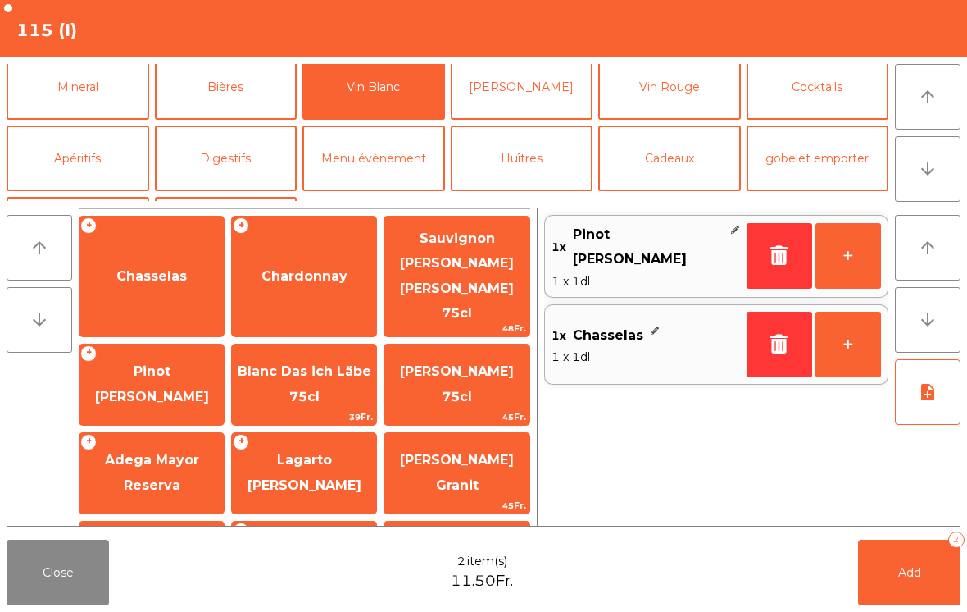
click at [848, 241] on button "+" at bounding box center [849, 256] width 66 height 66
click at [889, 575] on button "Add 3" at bounding box center [909, 572] width 102 height 66
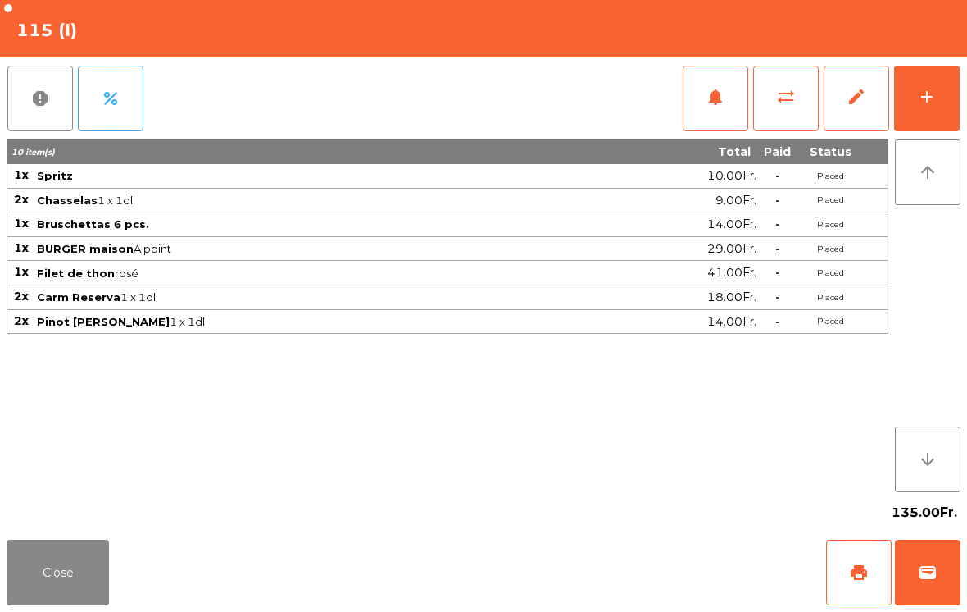
click at [84, 598] on button "Close" at bounding box center [58, 572] width 102 height 66
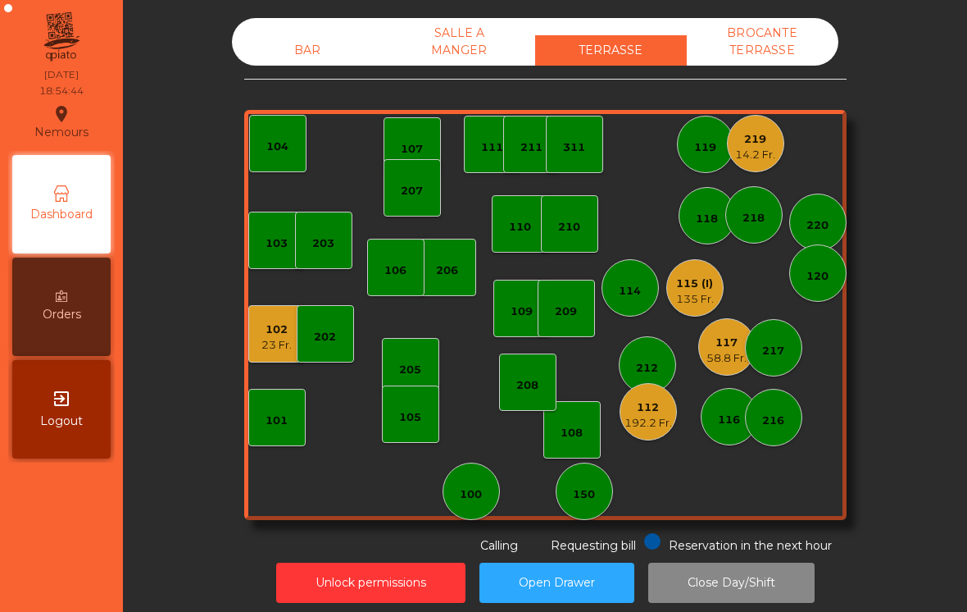
click at [412, 192] on div "207" at bounding box center [412, 191] width 22 height 16
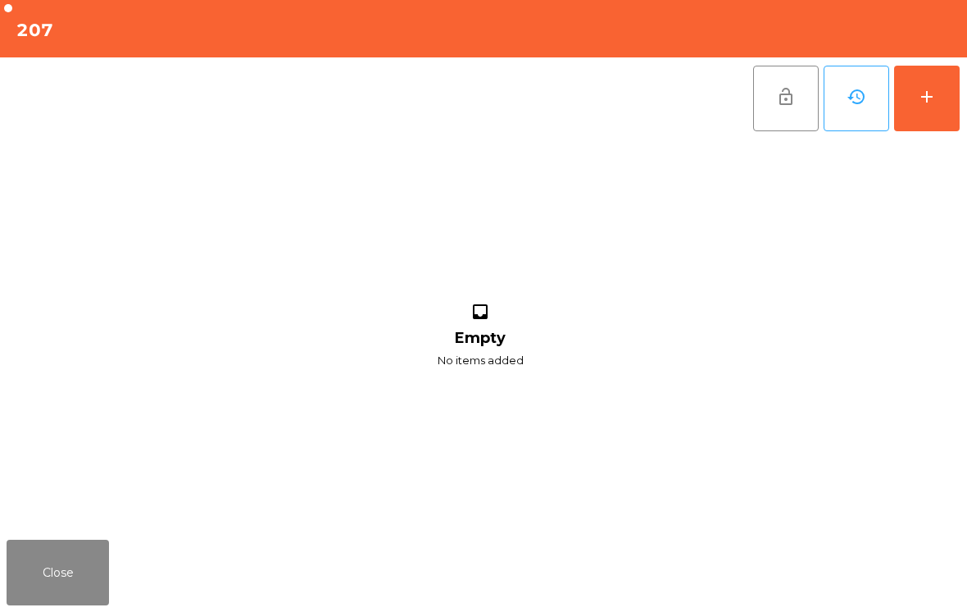
click at [926, 92] on div "add" at bounding box center [927, 97] width 20 height 20
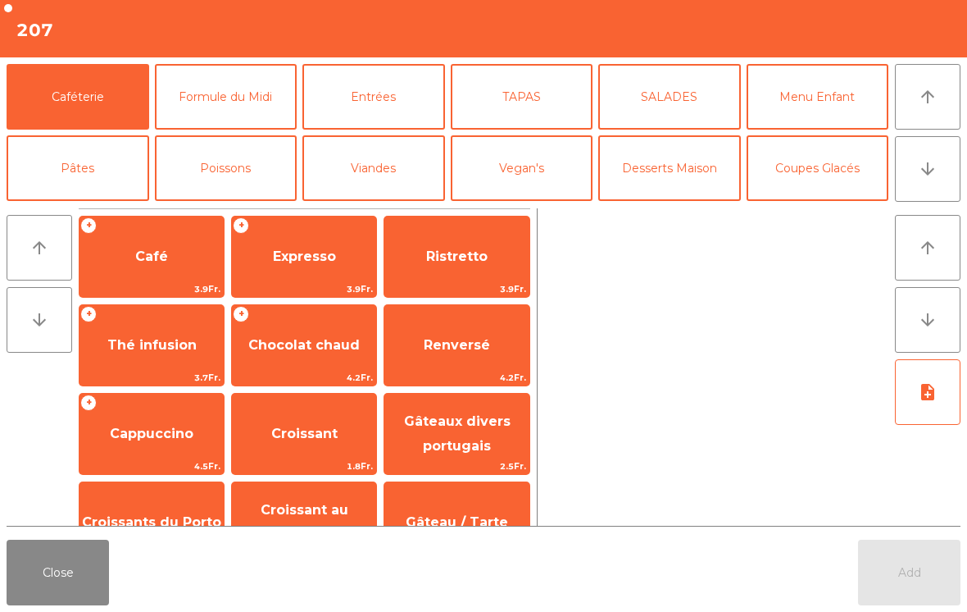
click at [934, 185] on button "arrow_downward" at bounding box center [928, 169] width 66 height 66
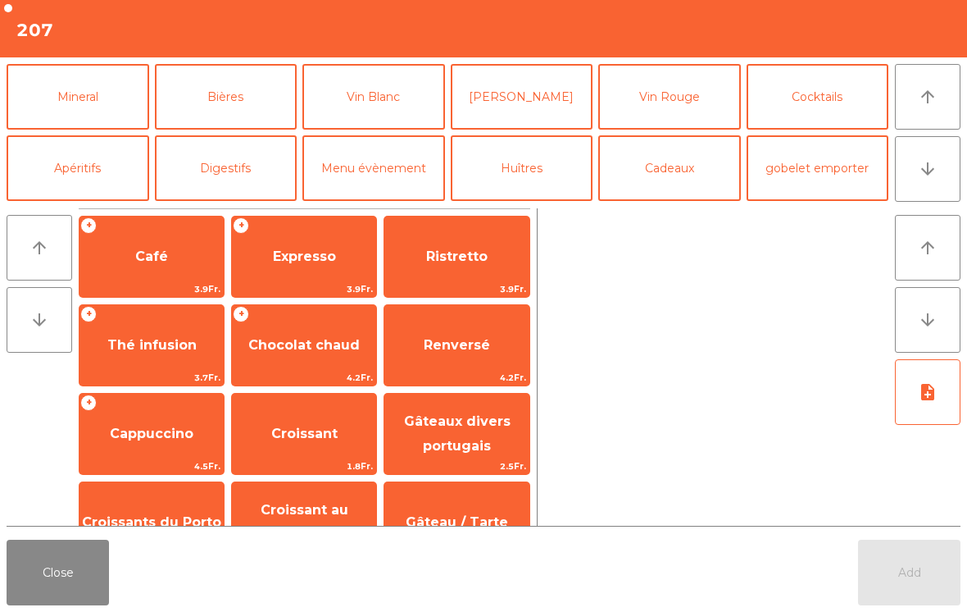
click at [372, 88] on button "Vin Blanc" at bounding box center [373, 97] width 143 height 66
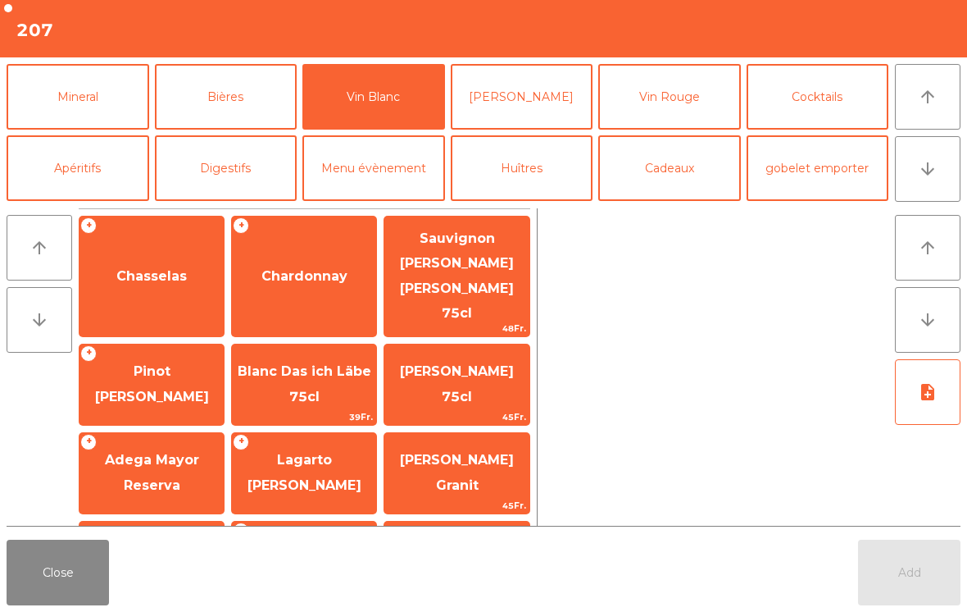
click at [299, 267] on span "Chardonnay" at bounding box center [304, 276] width 144 height 44
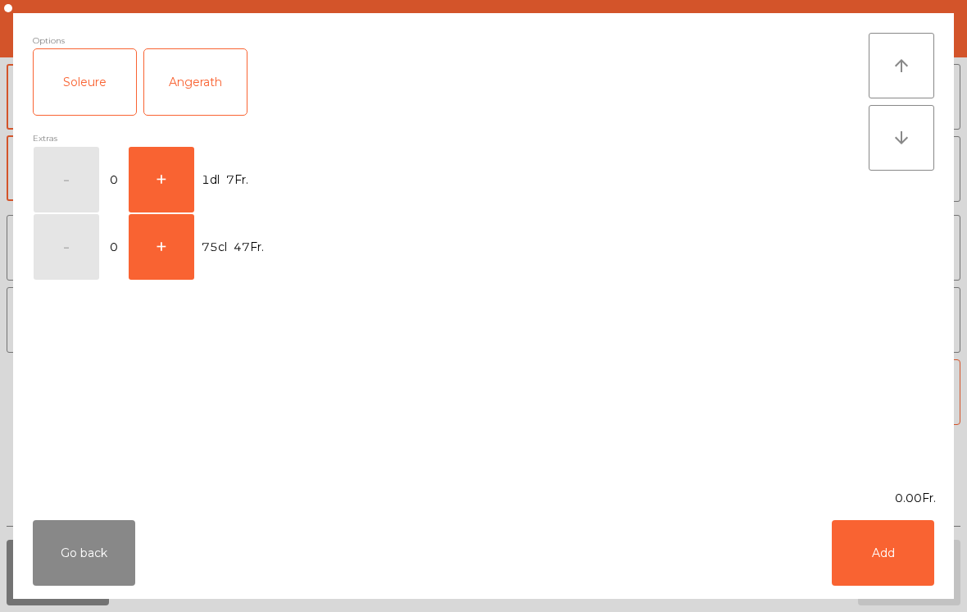
click at [164, 182] on button "+" at bounding box center [162, 180] width 66 height 66
click at [893, 566] on button "Add" at bounding box center [883, 553] width 102 height 66
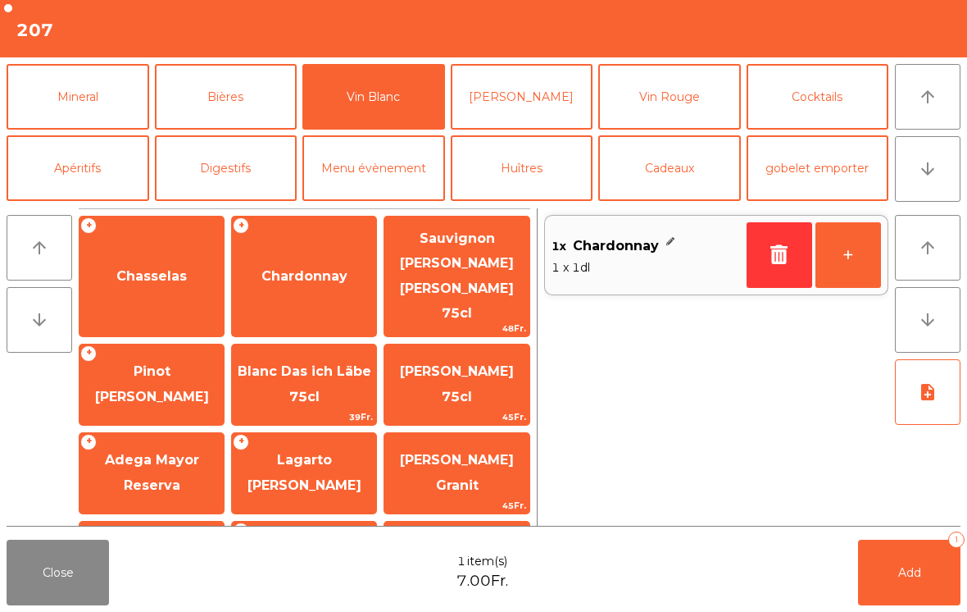
click at [857, 260] on button "+" at bounding box center [849, 255] width 66 height 66
click at [243, 96] on button "Bières" at bounding box center [226, 97] width 143 height 66
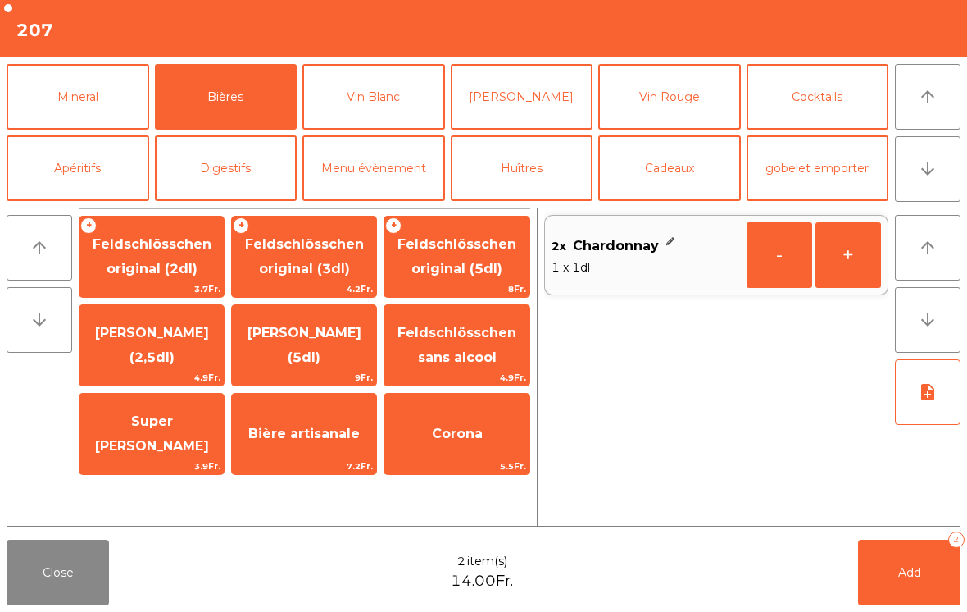
click at [307, 452] on span "Bière artisanale" at bounding box center [304, 433] width 144 height 44
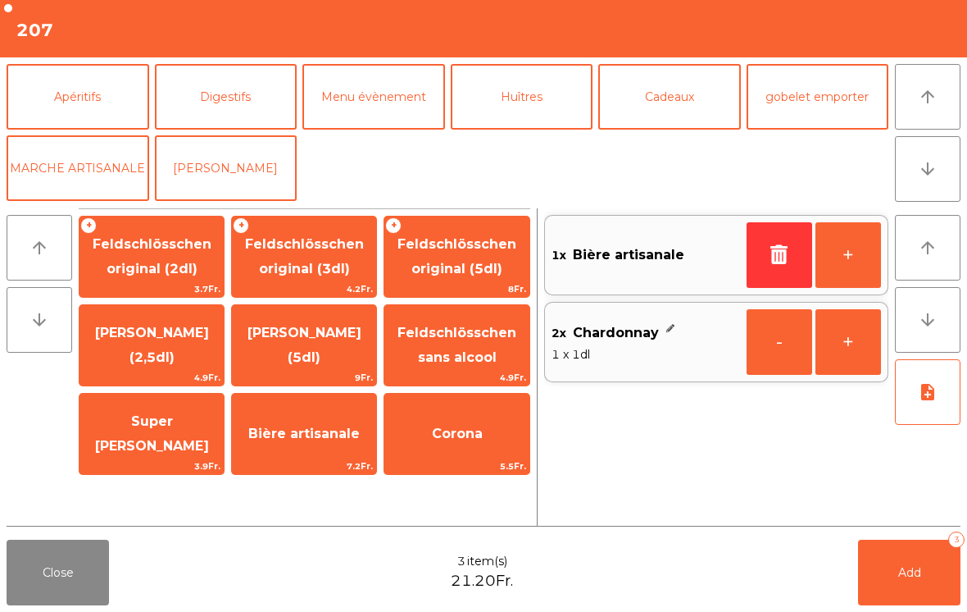
click at [98, 58] on button "Mineral" at bounding box center [78, 26] width 143 height 66
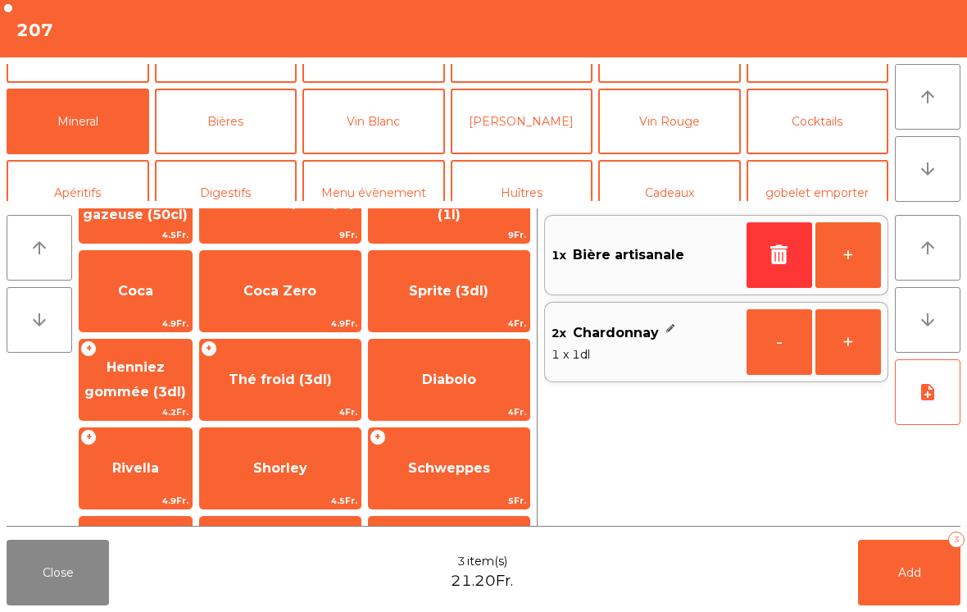
click at [322, 398] on span "Thé froid (3dl)" at bounding box center [280, 379] width 161 height 44
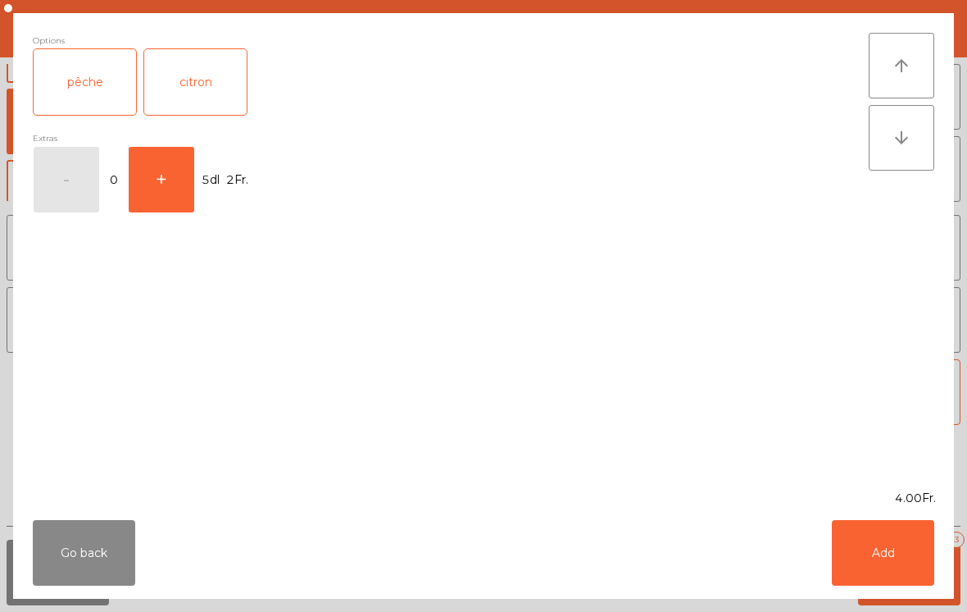
click at [87, 61] on div "pêche" at bounding box center [85, 82] width 102 height 66
click at [898, 556] on button "Add" at bounding box center [883, 553] width 102 height 66
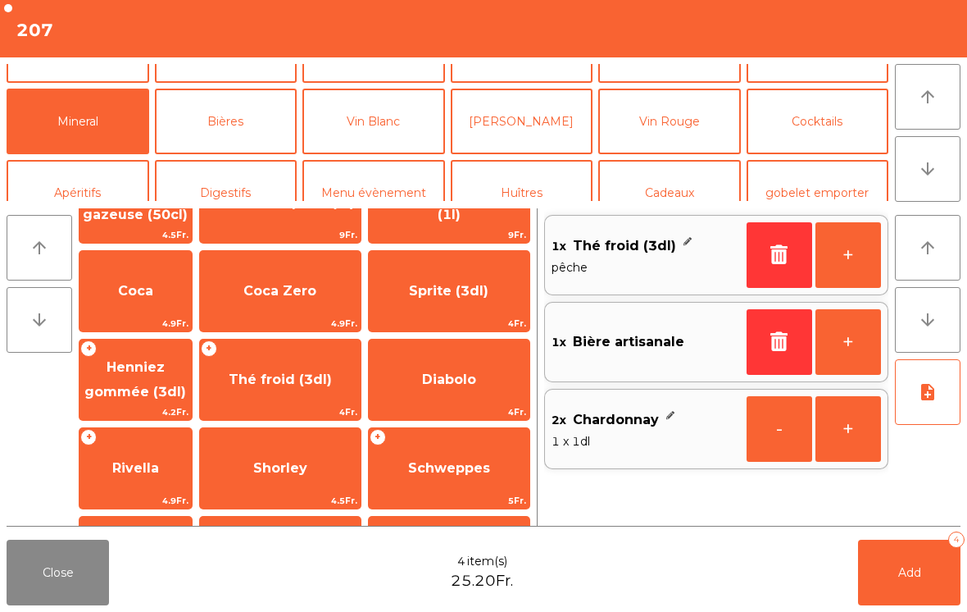
click at [941, 576] on button "Add 4" at bounding box center [909, 572] width 102 height 66
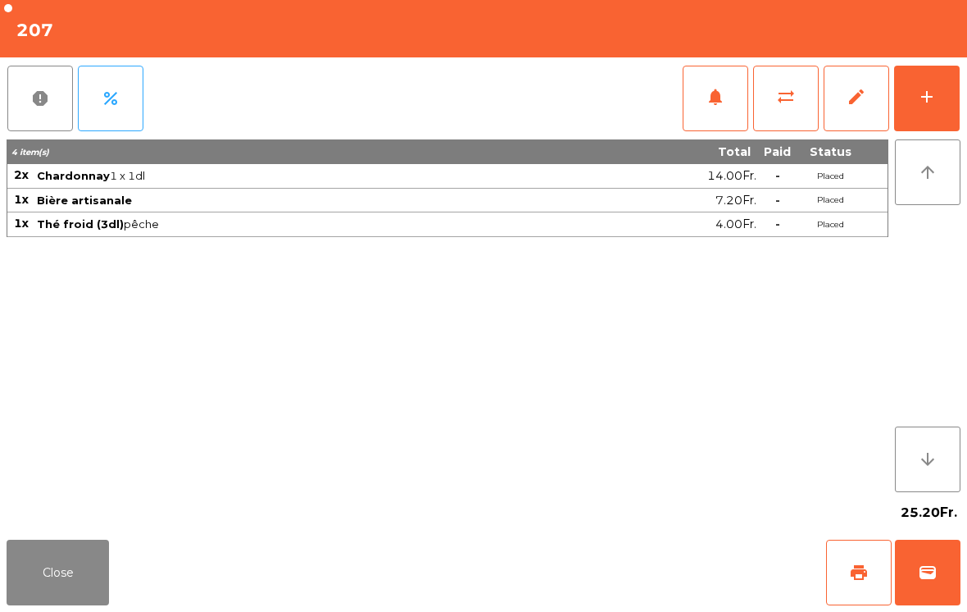
click at [104, 600] on button "Close" at bounding box center [58, 572] width 102 height 66
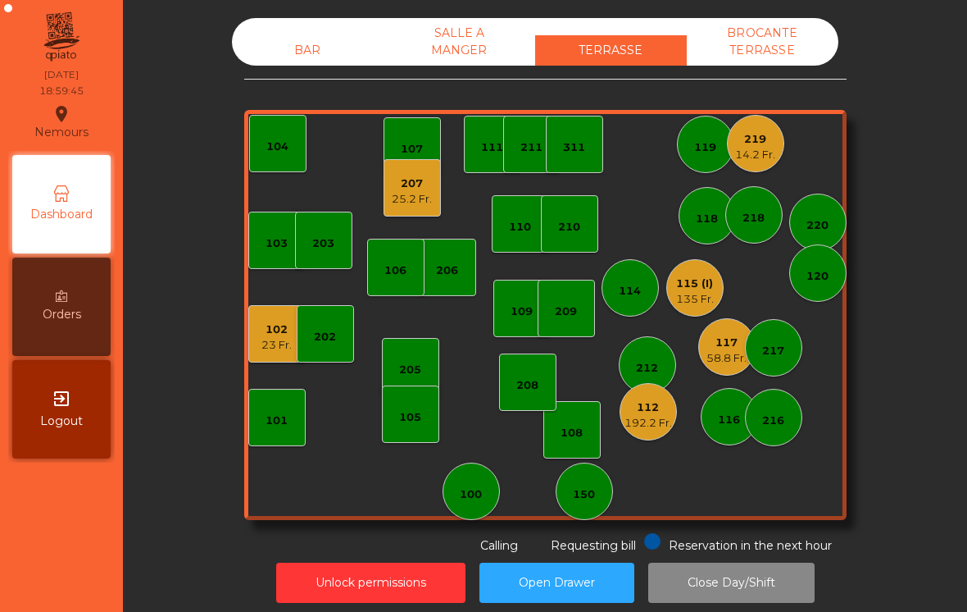
click at [757, 170] on div "219 14.2 Fr." at bounding box center [755, 143] width 57 height 57
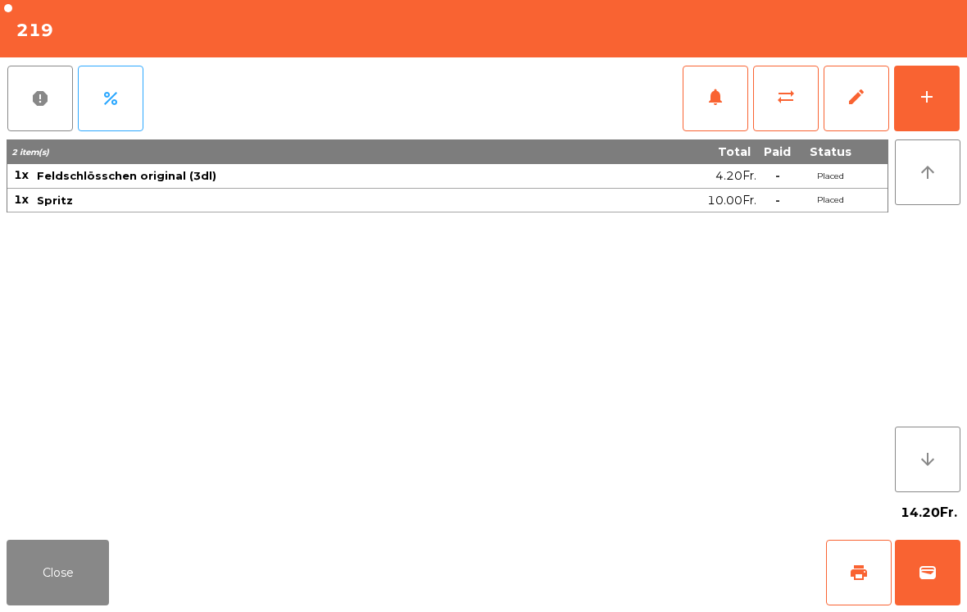
click at [861, 589] on button "print" at bounding box center [859, 572] width 66 height 66
click at [44, 570] on button "Close" at bounding box center [58, 572] width 102 height 66
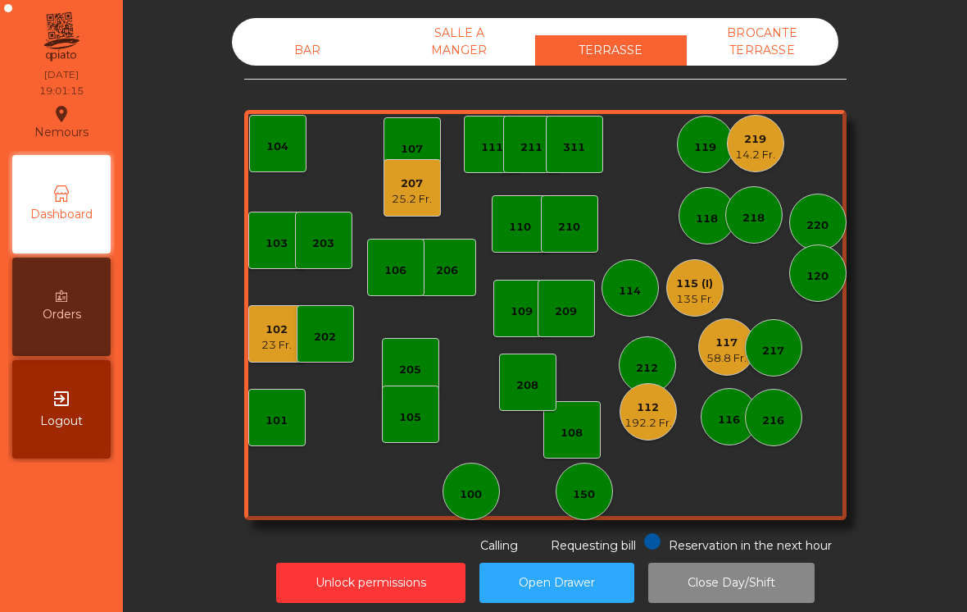
click at [296, 325] on div "102 23 Fr." at bounding box center [276, 333] width 57 height 57
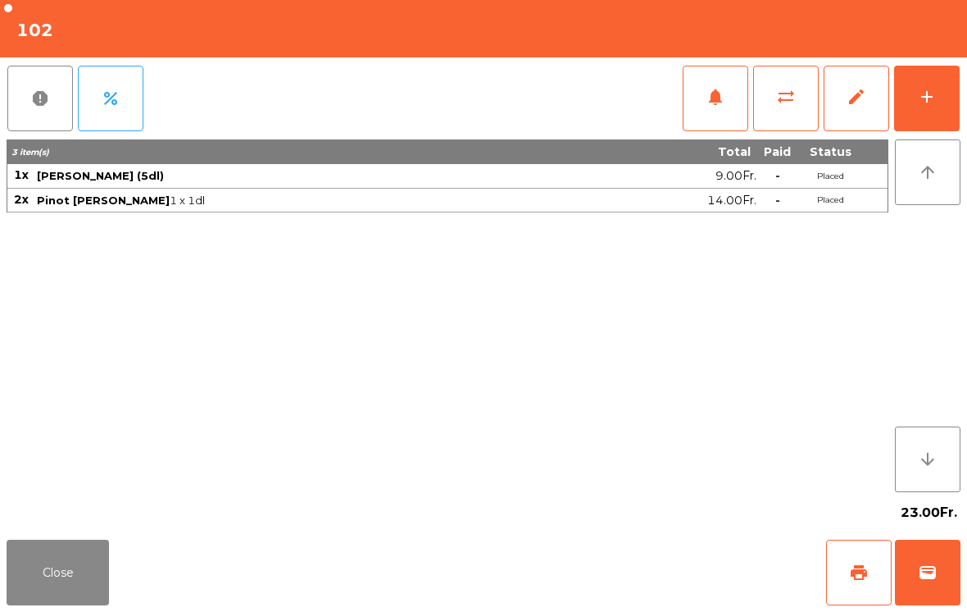
click at [942, 87] on button "add" at bounding box center [927, 99] width 66 height 66
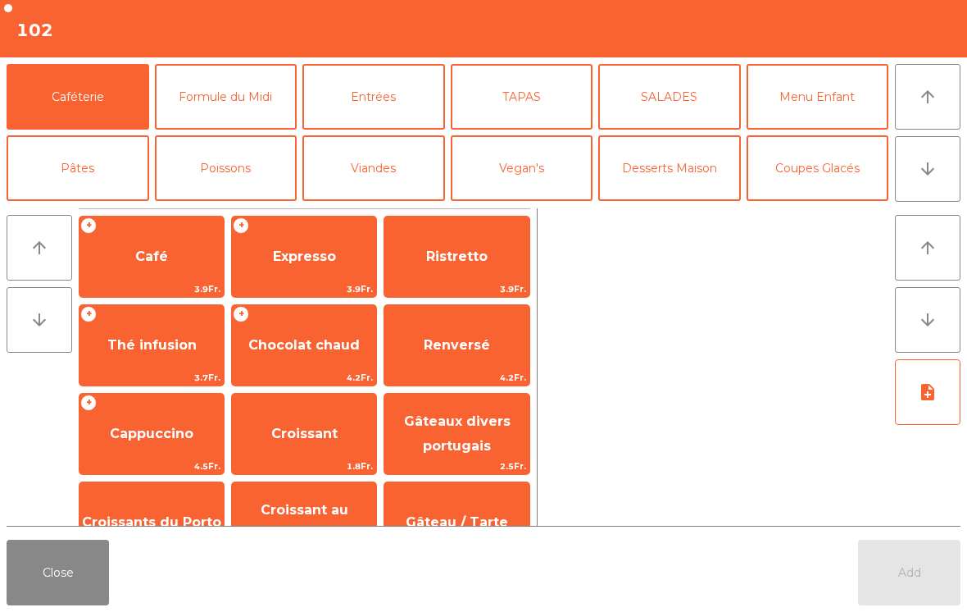
click at [394, 98] on button "Entrées" at bounding box center [373, 97] width 143 height 66
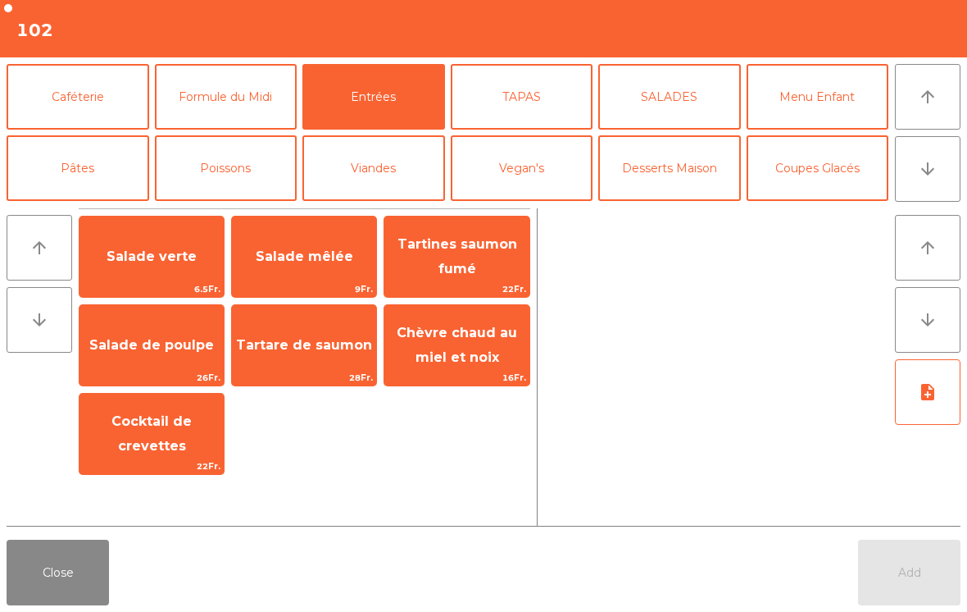
click at [544, 100] on button "TAPAS" at bounding box center [522, 97] width 143 height 66
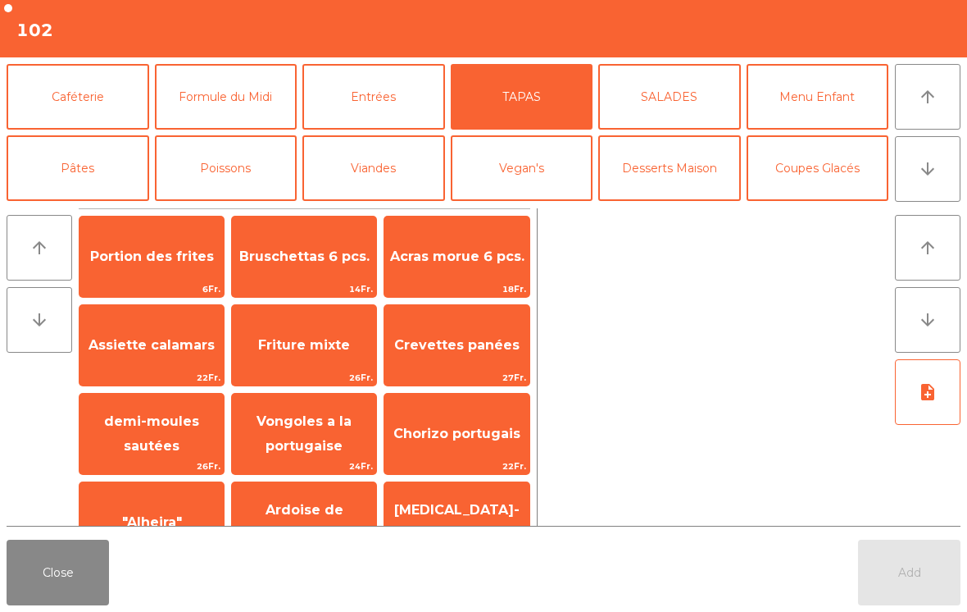
click at [148, 266] on span "Portion des frites" at bounding box center [152, 256] width 144 height 44
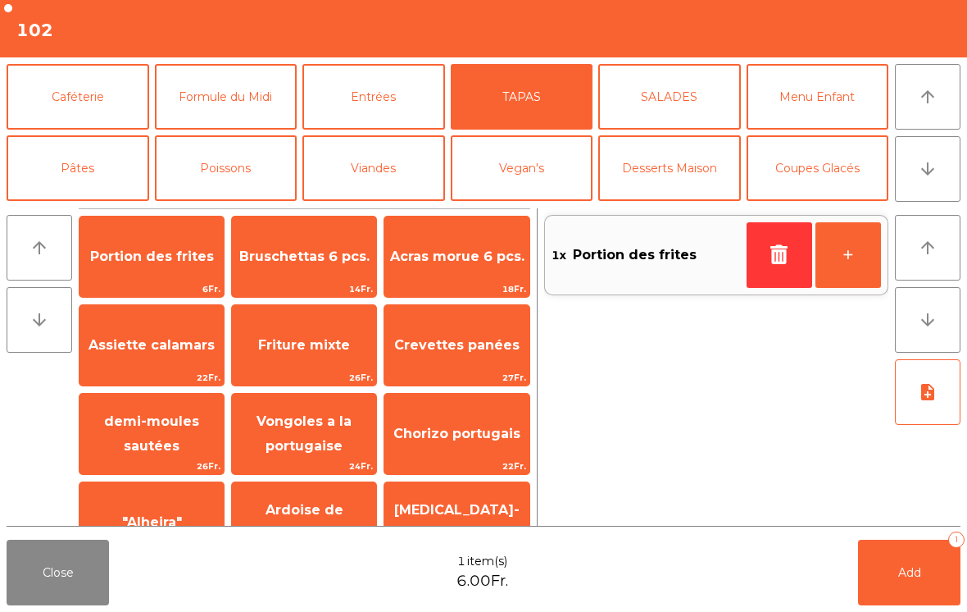
click at [165, 261] on span "Portion des frites" at bounding box center [152, 256] width 124 height 16
click at [150, 275] on span "Portion des frites" at bounding box center [152, 256] width 144 height 44
click at [907, 560] on button "Add 3" at bounding box center [909, 572] width 102 height 66
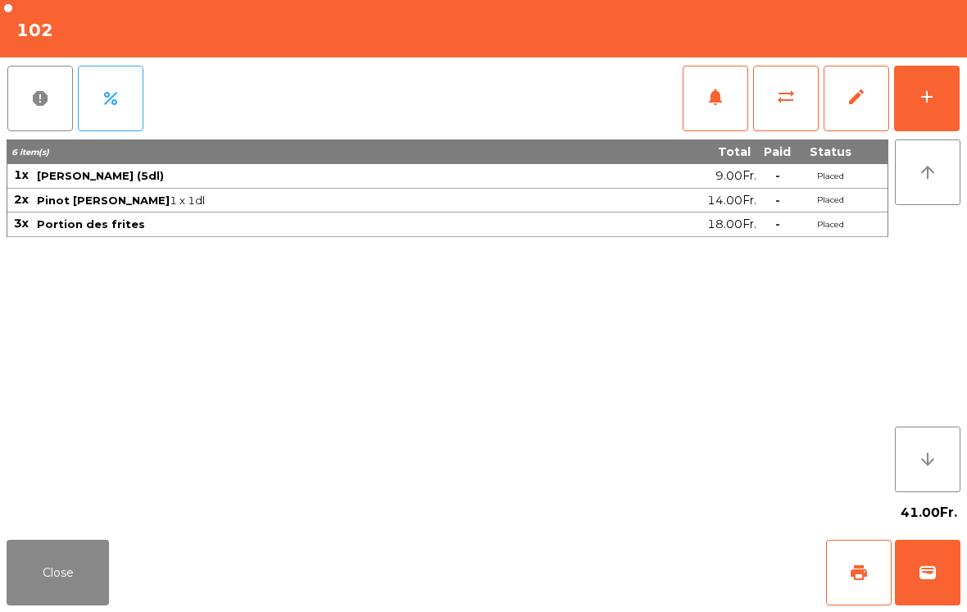
click at [30, 578] on button "Close" at bounding box center [58, 572] width 102 height 66
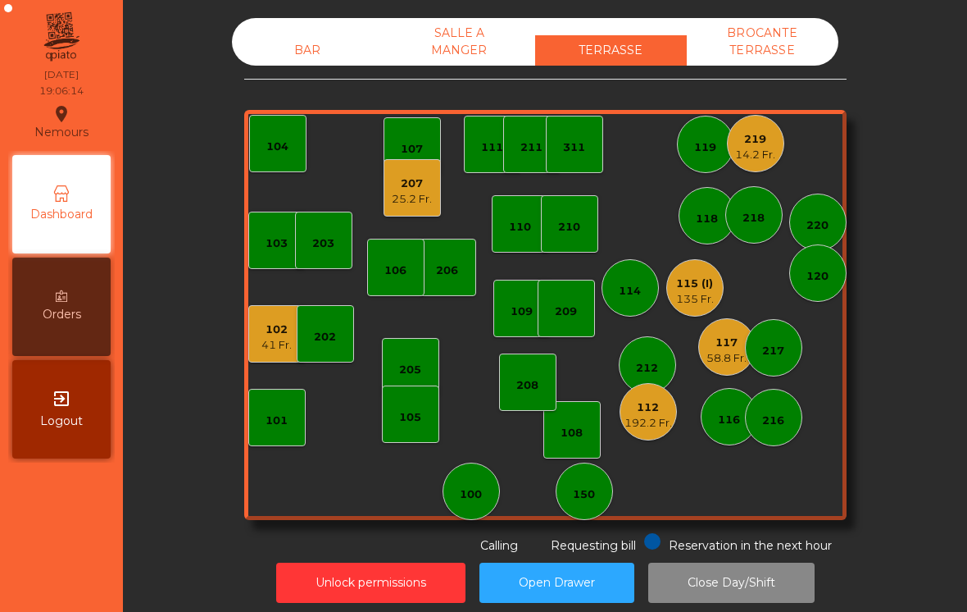
click at [435, 245] on div "206" at bounding box center [447, 267] width 57 height 57
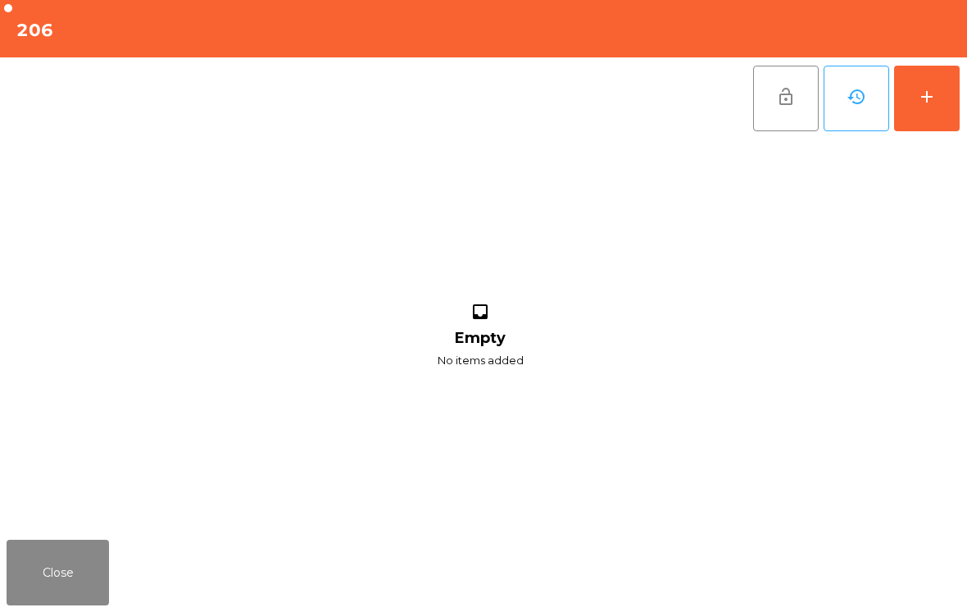
click at [953, 82] on button "add" at bounding box center [927, 99] width 66 height 66
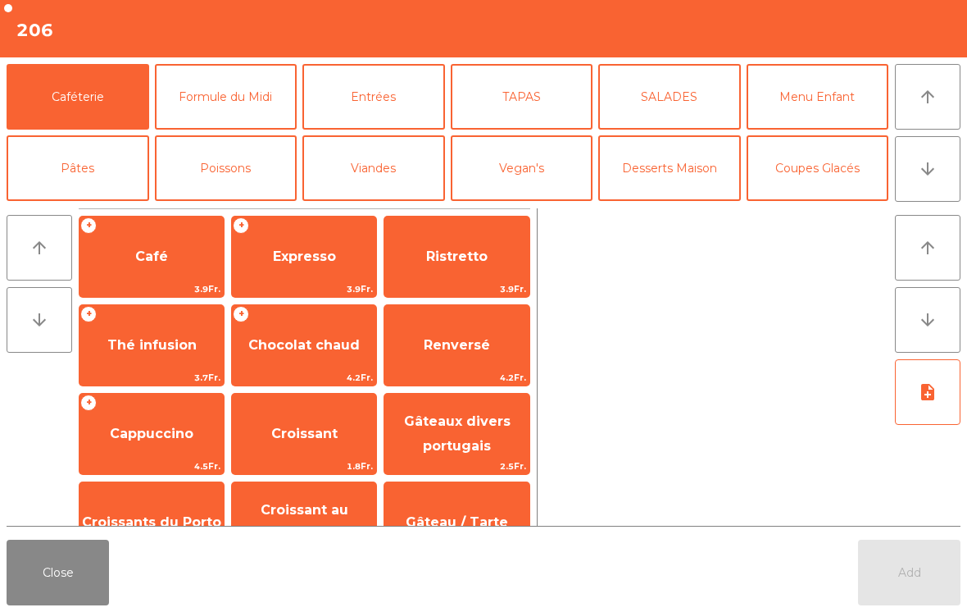
click at [932, 191] on button "arrow_downward" at bounding box center [928, 169] width 66 height 66
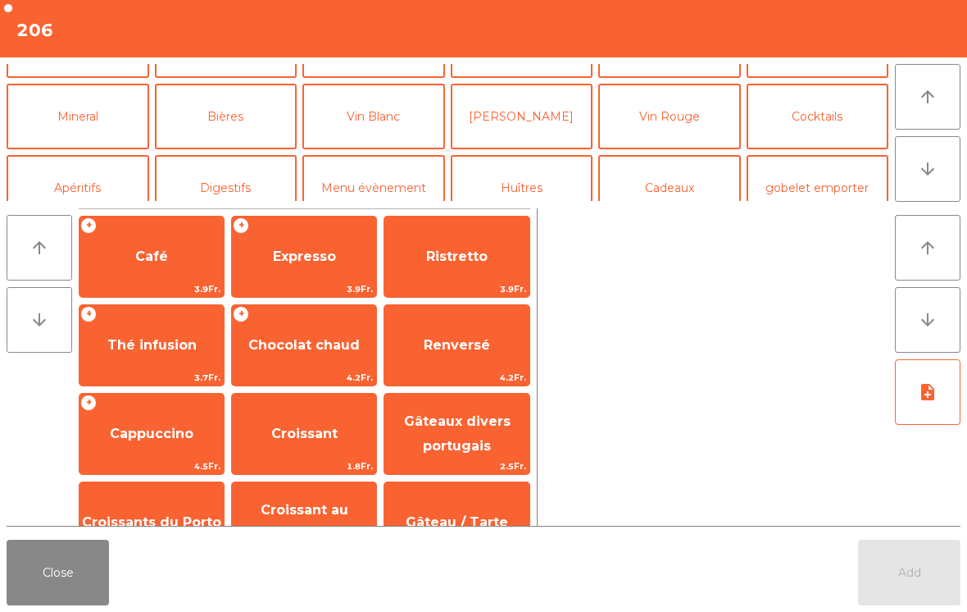
click at [61, 128] on button "Mineral" at bounding box center [78, 117] width 143 height 66
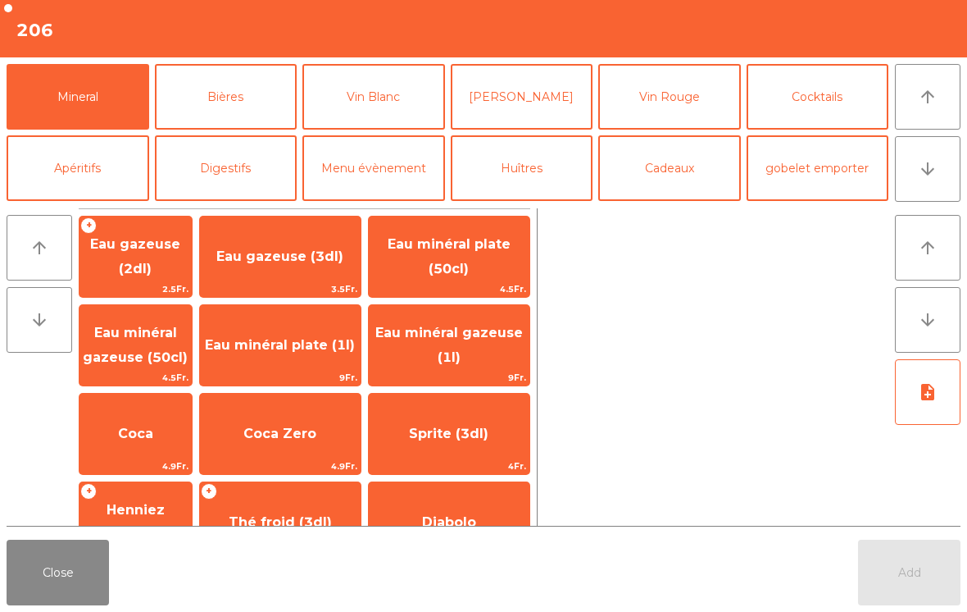
click at [339, 367] on span "Eau minéral plate (1l)" at bounding box center [280, 345] width 161 height 44
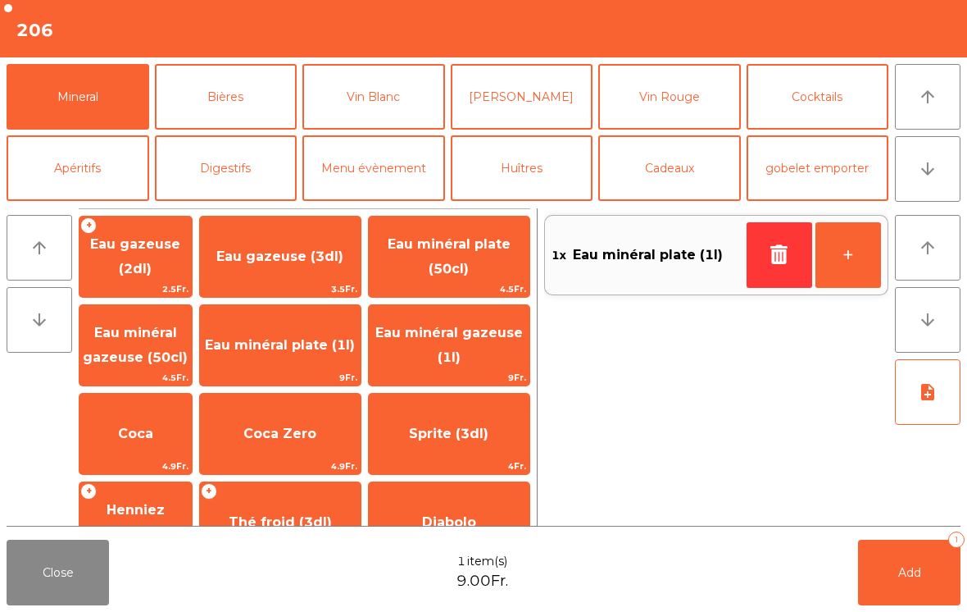
click at [110, 171] on button "Apéritifs" at bounding box center [78, 168] width 143 height 66
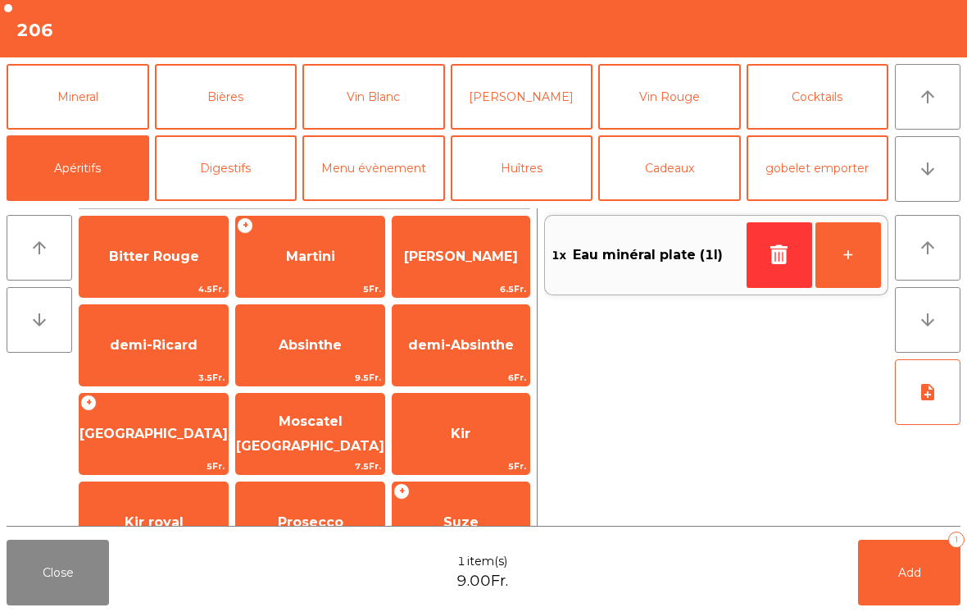
click at [475, 441] on span "Kir" at bounding box center [461, 433] width 137 height 44
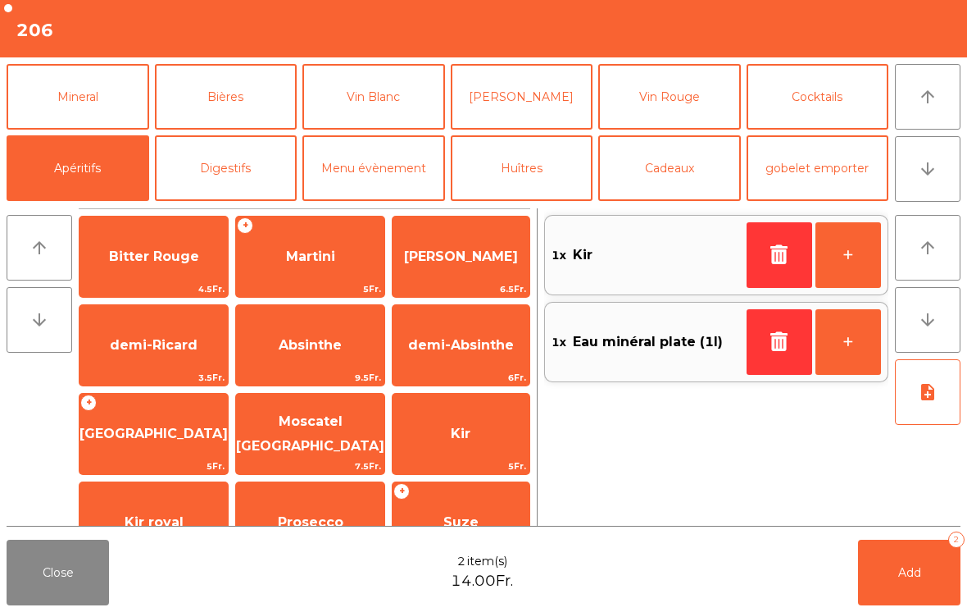
click at [894, 601] on button "Add 2" at bounding box center [909, 572] width 102 height 66
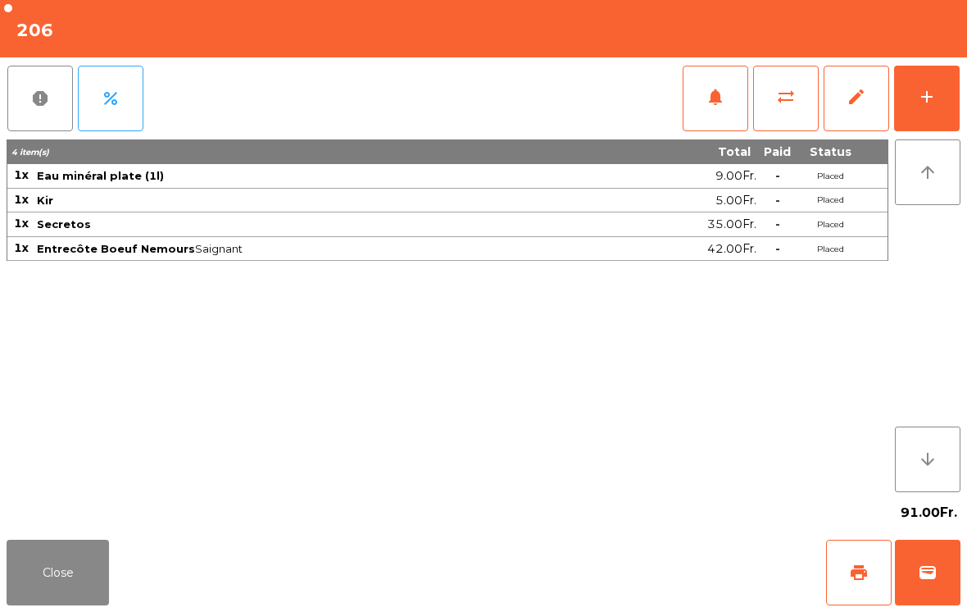
click at [63, 597] on button "Close" at bounding box center [58, 572] width 102 height 66
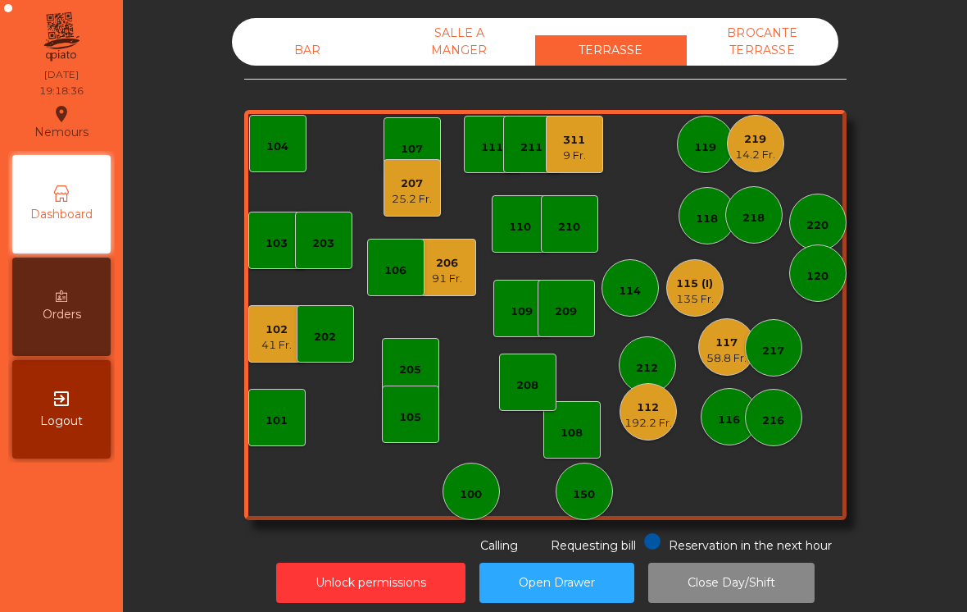
click at [613, 126] on div "103 102 41 Fr. 101 202 206 91 Fr. 104 205 108 105 107 100 150 110 207 25.2 Fr. …" at bounding box center [545, 315] width 602 height 410
click at [571, 153] on div "9 Fr." at bounding box center [574, 156] width 23 height 16
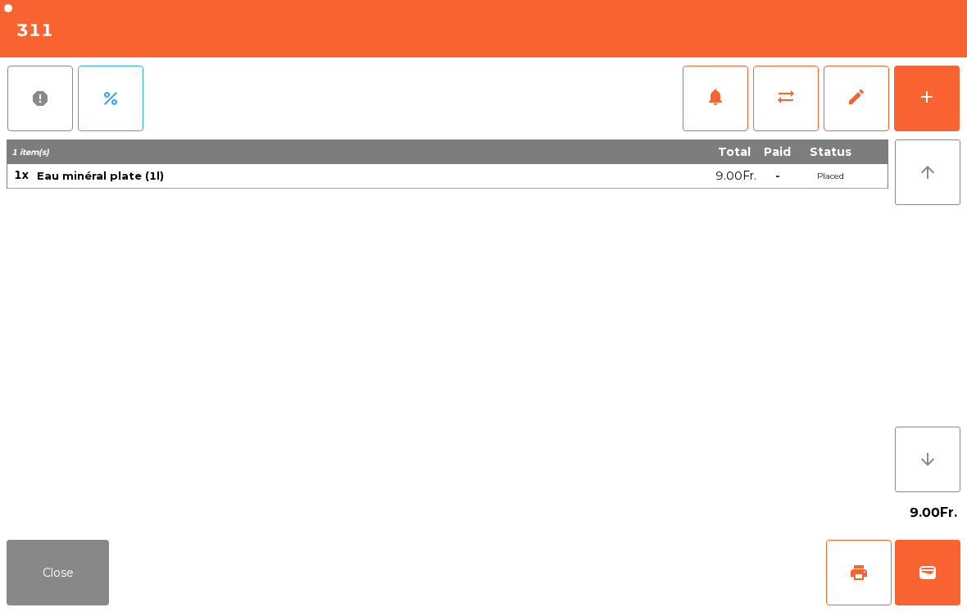
click at [901, 107] on button "add" at bounding box center [927, 99] width 66 height 66
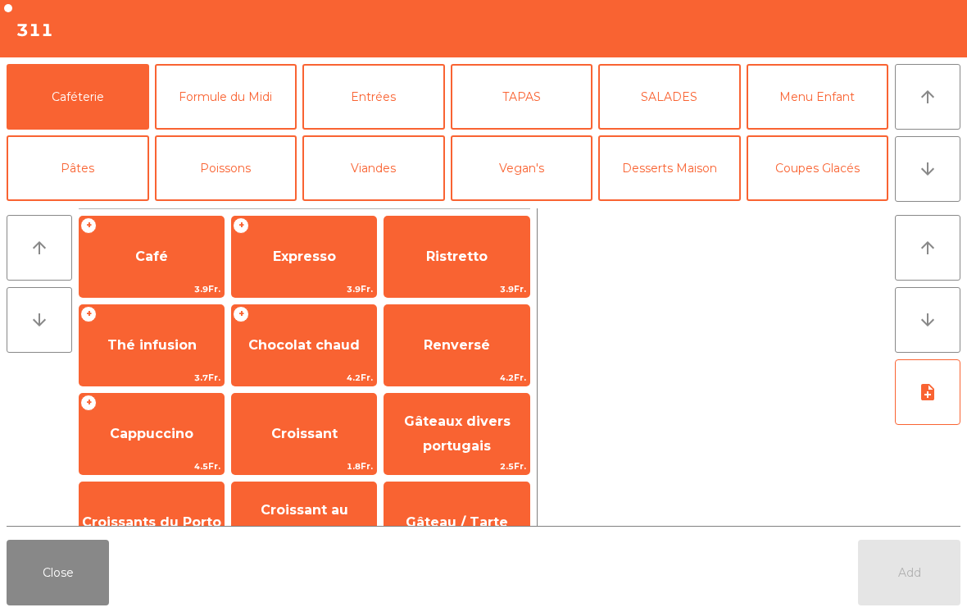
click at [829, 113] on button "Menu Enfant" at bounding box center [818, 97] width 143 height 66
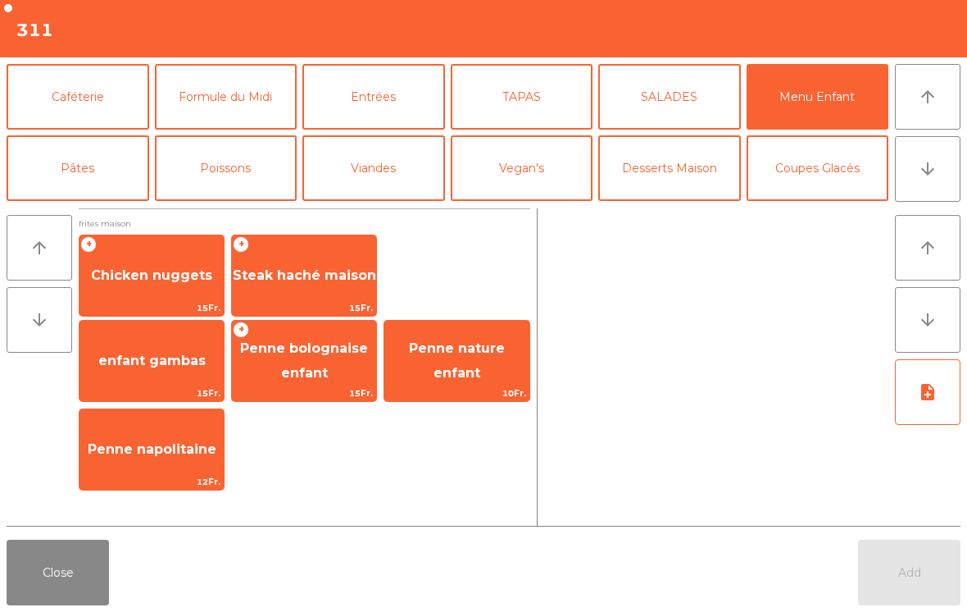
click at [166, 272] on span "Chicken nuggets" at bounding box center [151, 275] width 121 height 16
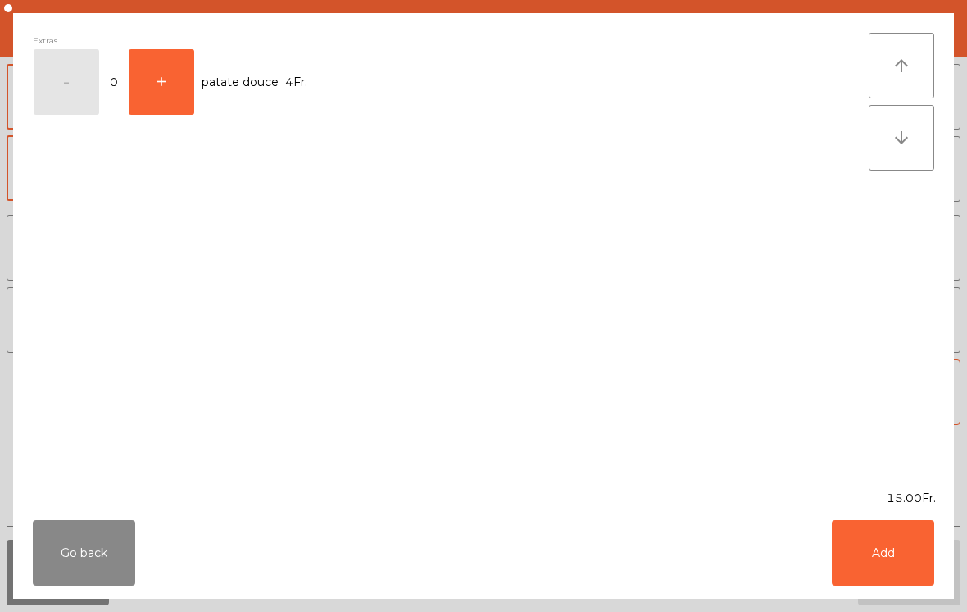
click at [165, 286] on div "Extras - 0 + patate douce 4Fr." at bounding box center [451, 251] width 836 height 437
click at [893, 555] on button "Add" at bounding box center [883, 553] width 102 height 66
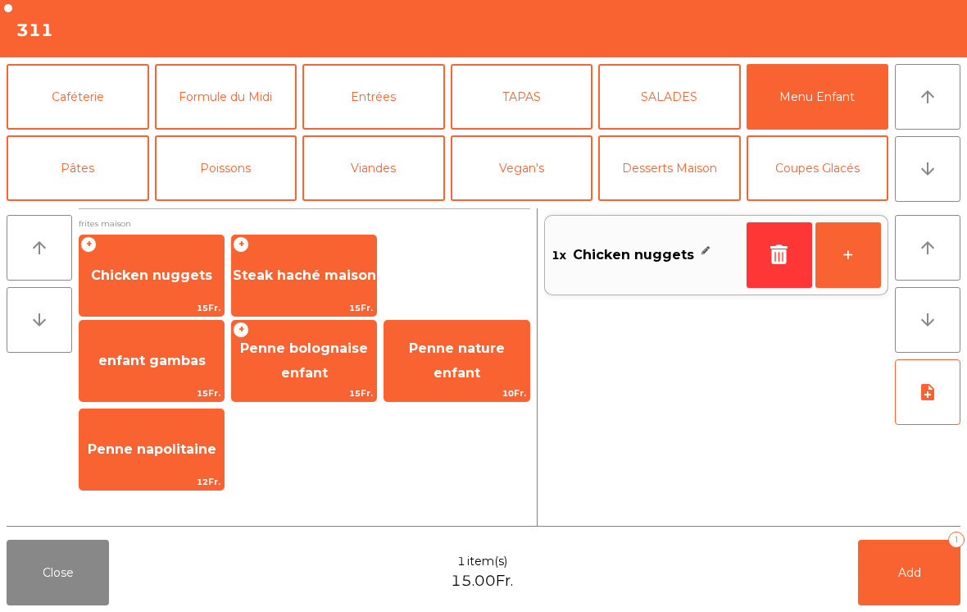
click at [853, 263] on button "+" at bounding box center [849, 255] width 66 height 66
click at [99, 165] on button "Pâtes" at bounding box center [78, 168] width 143 height 66
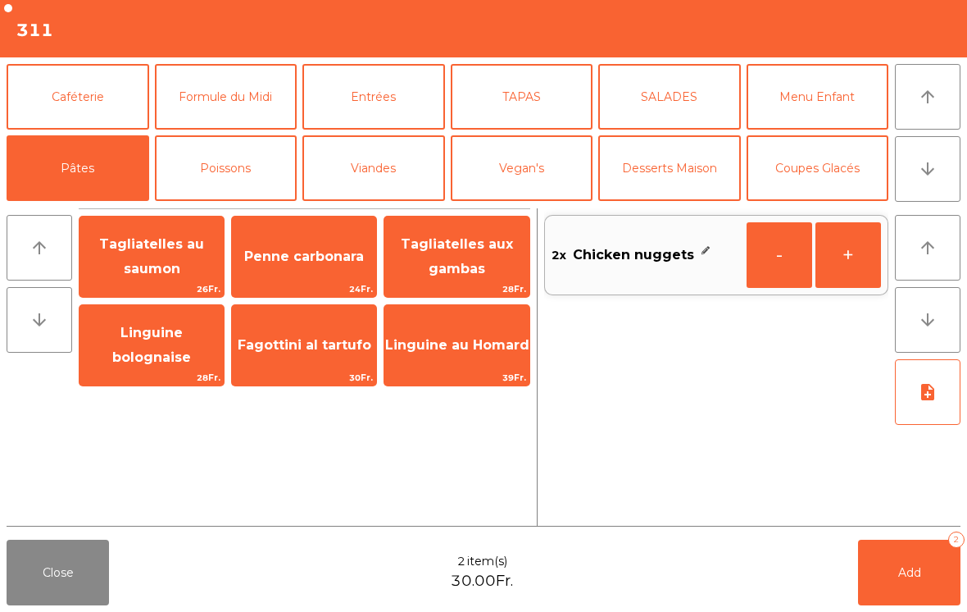
click at [461, 261] on span "Tagliatelles aux gambas" at bounding box center [457, 256] width 112 height 40
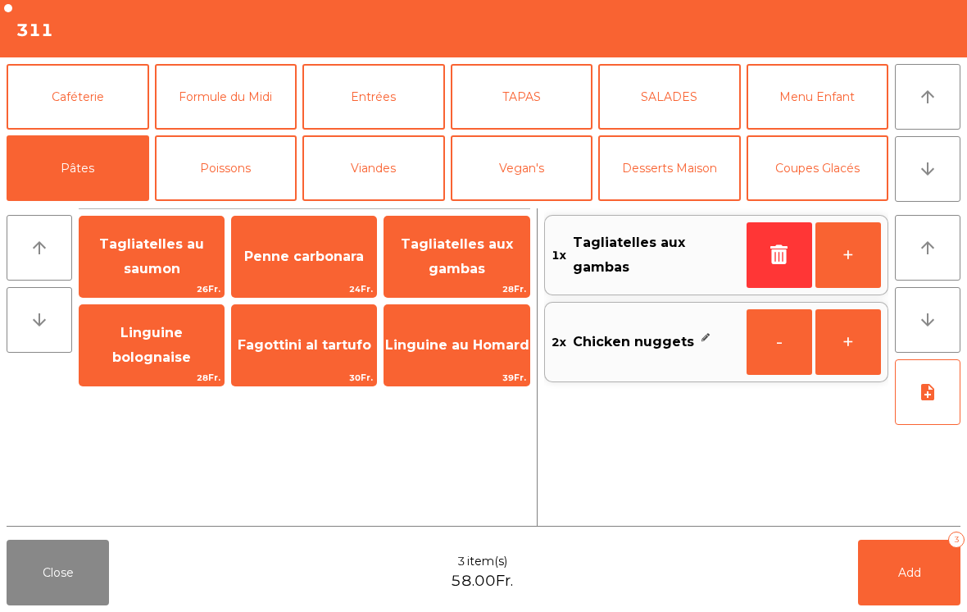
click at [868, 602] on button "Add 3" at bounding box center [909, 572] width 102 height 66
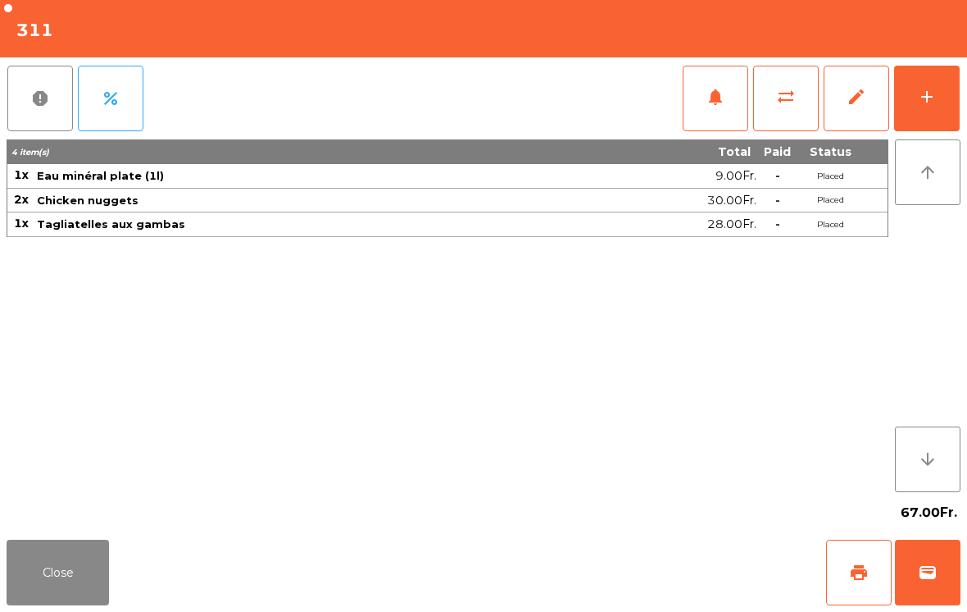
click at [76, 546] on button "Close" at bounding box center [58, 572] width 102 height 66
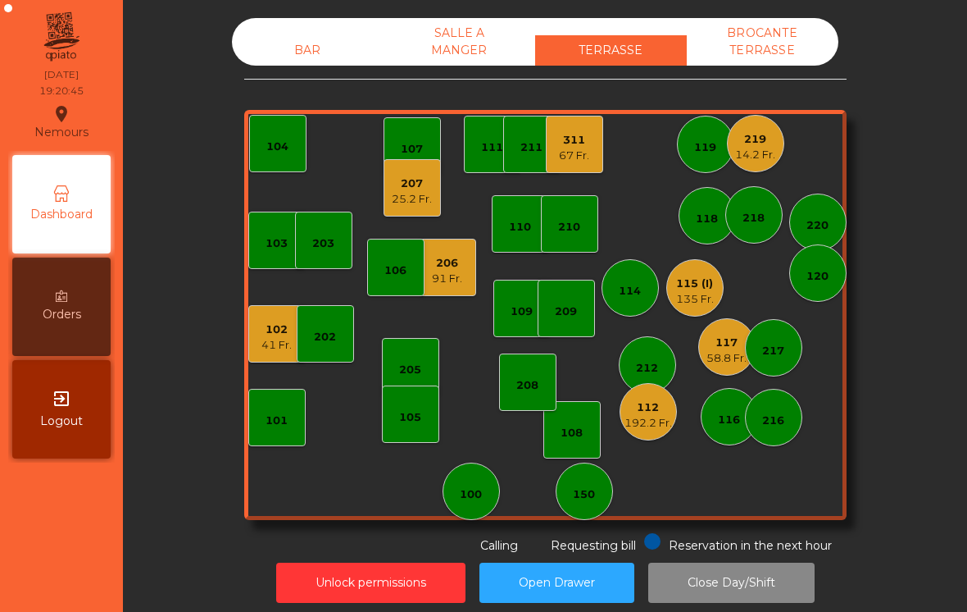
click at [399, 397] on div "105" at bounding box center [410, 413] width 57 height 57
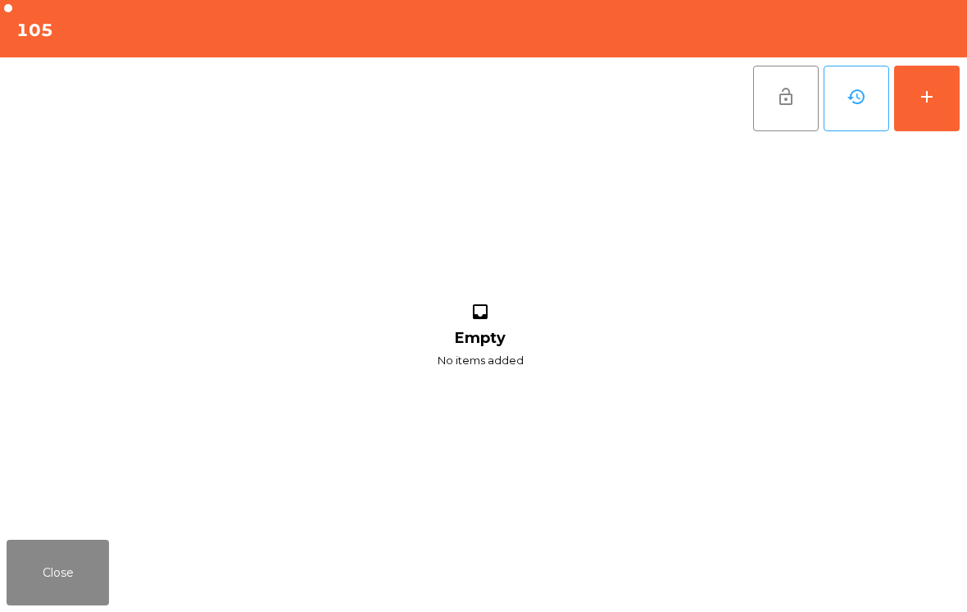
click at [946, 78] on button "add" at bounding box center [927, 99] width 66 height 66
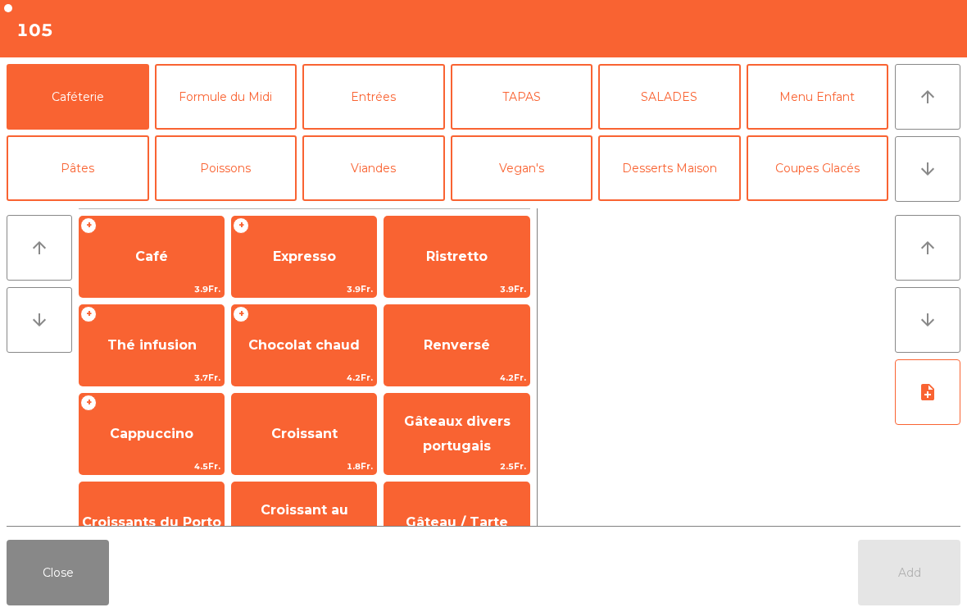
click at [948, 176] on button "arrow_downward" at bounding box center [928, 169] width 66 height 66
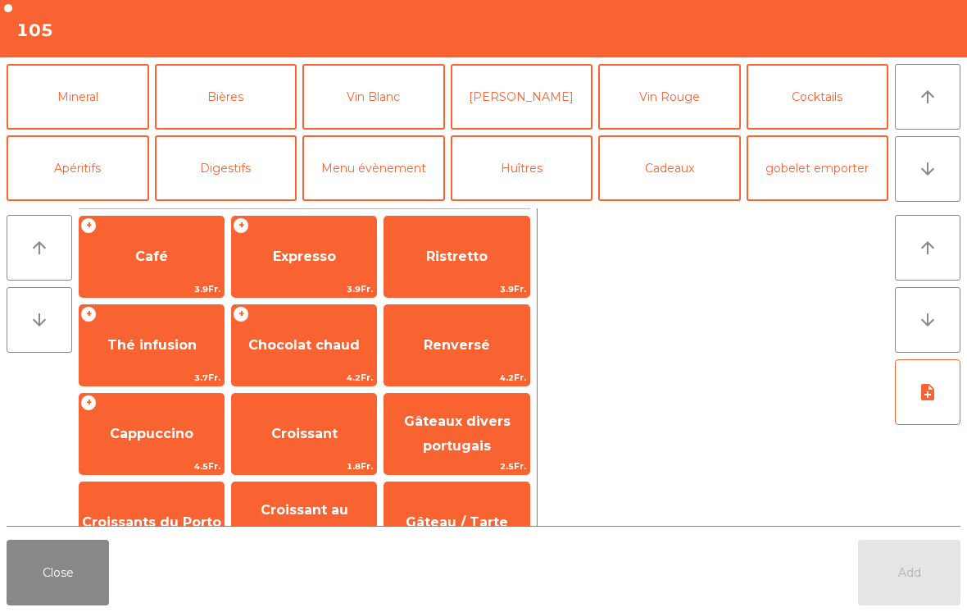
click at [825, 109] on button "Cocktails" at bounding box center [818, 97] width 143 height 66
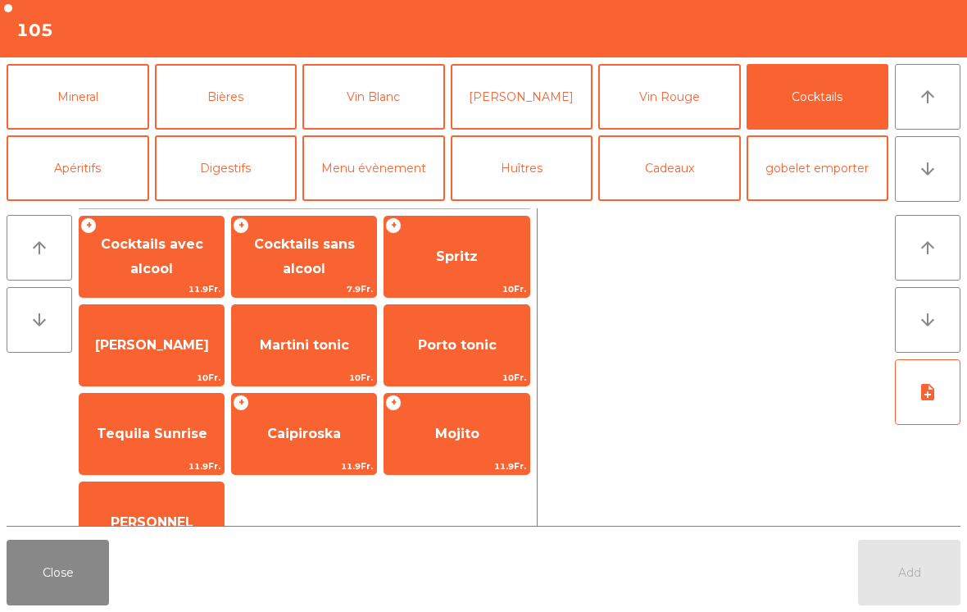
click at [134, 335] on span "[PERSON_NAME]" at bounding box center [152, 345] width 144 height 44
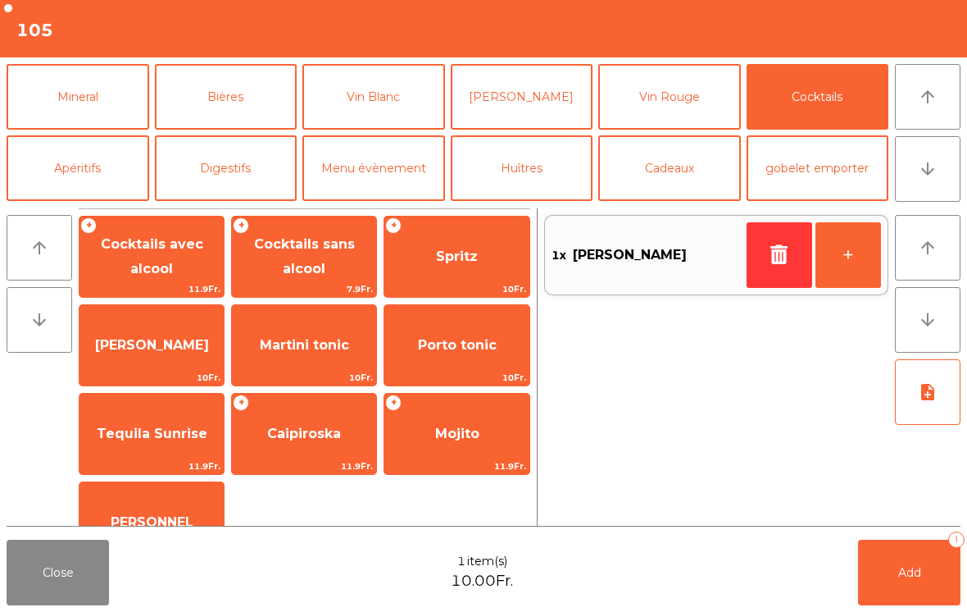
click at [389, 108] on button "Vin Blanc" at bounding box center [373, 97] width 143 height 66
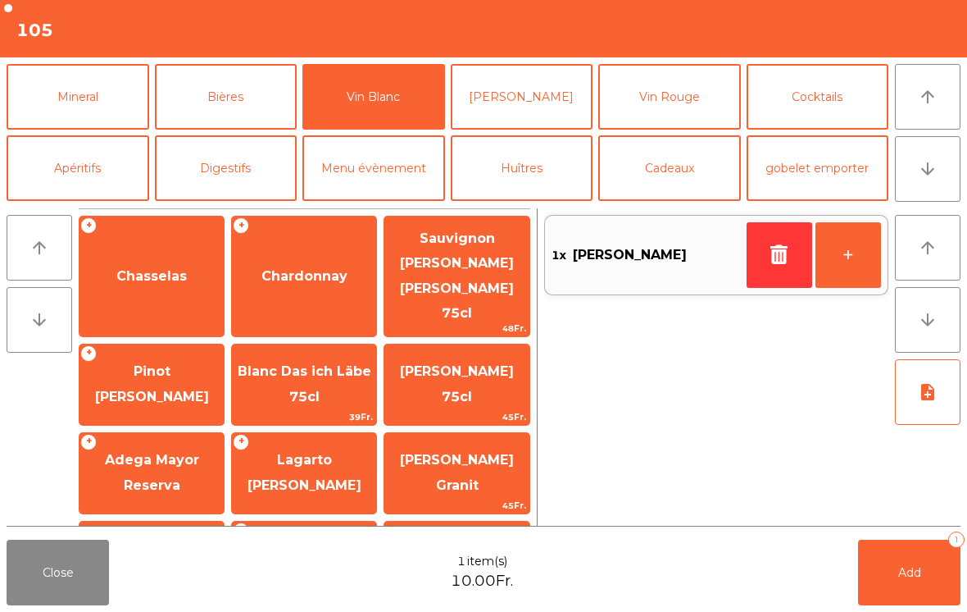
click at [317, 452] on span "Lagarto [PERSON_NAME]" at bounding box center [305, 472] width 114 height 40
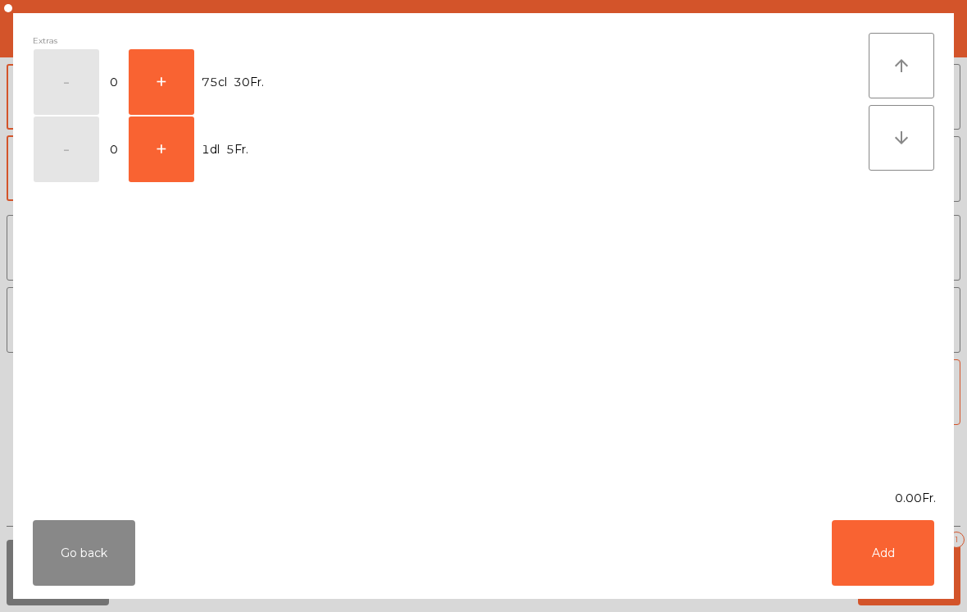
click at [167, 61] on button "+" at bounding box center [162, 82] width 66 height 66
click at [916, 543] on button "Add" at bounding box center [883, 553] width 102 height 66
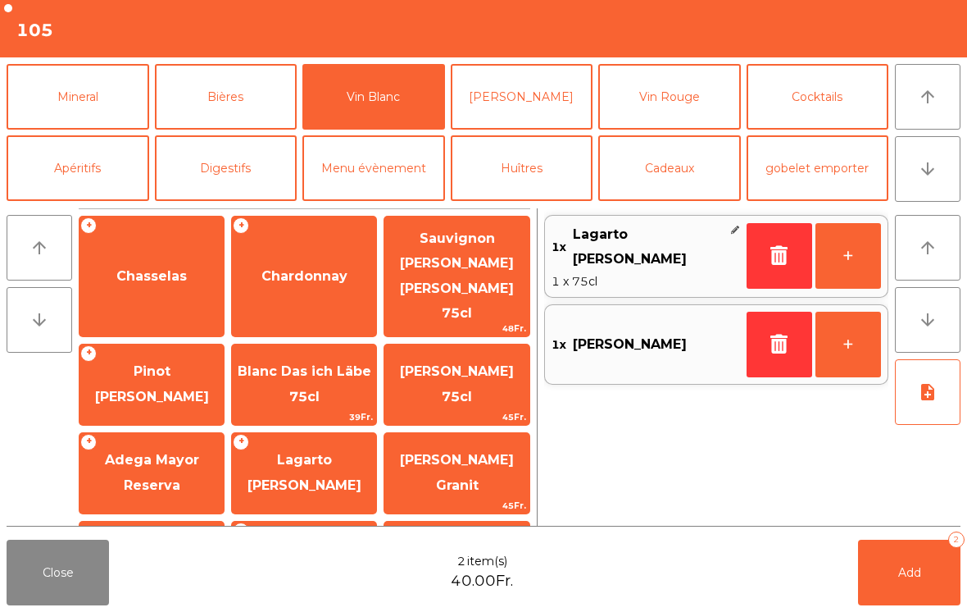
click at [124, 94] on button "Mineral" at bounding box center [78, 97] width 143 height 66
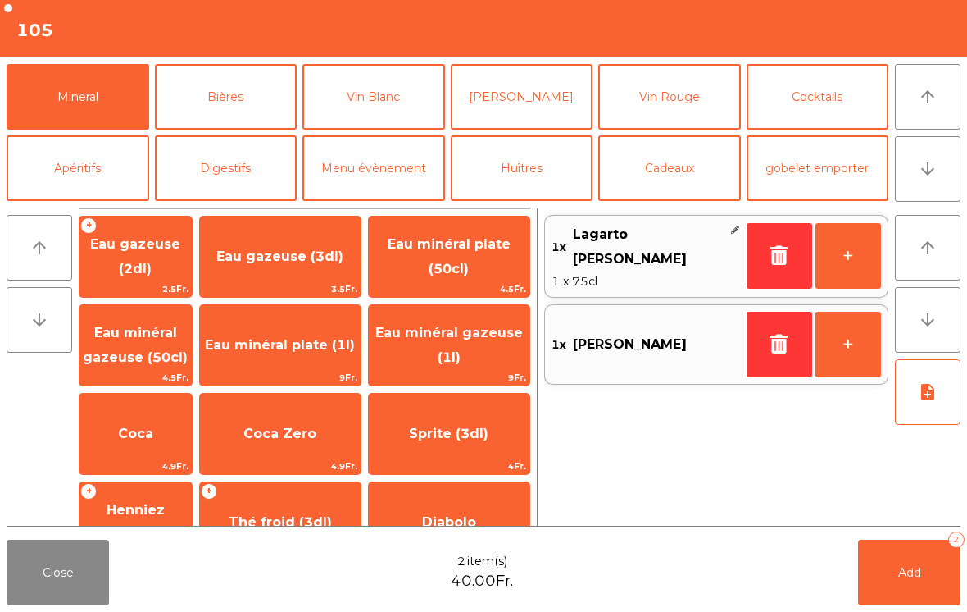
click at [153, 446] on span "Coca" at bounding box center [136, 433] width 112 height 44
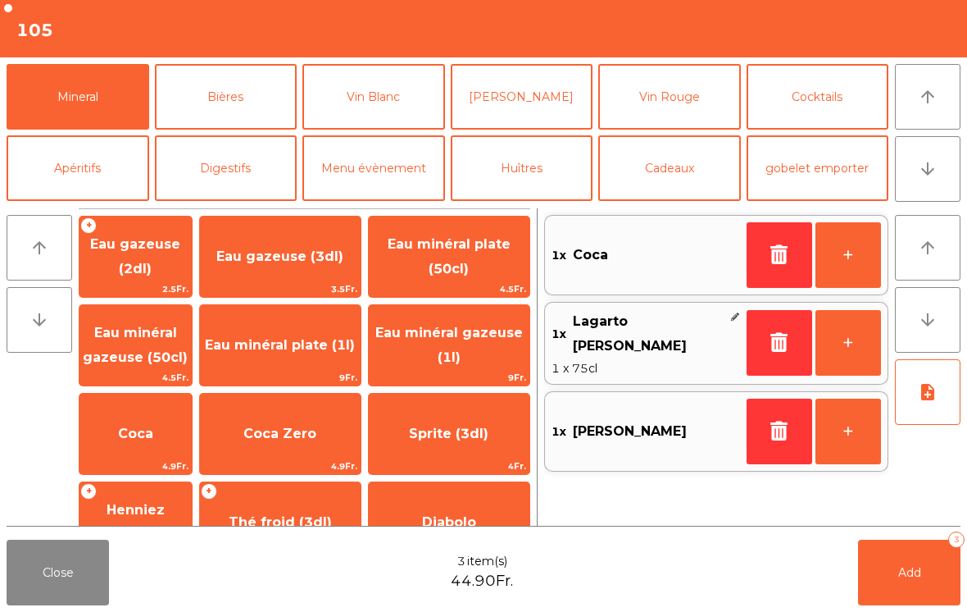
click at [896, 584] on button "Add 3" at bounding box center [909, 572] width 102 height 66
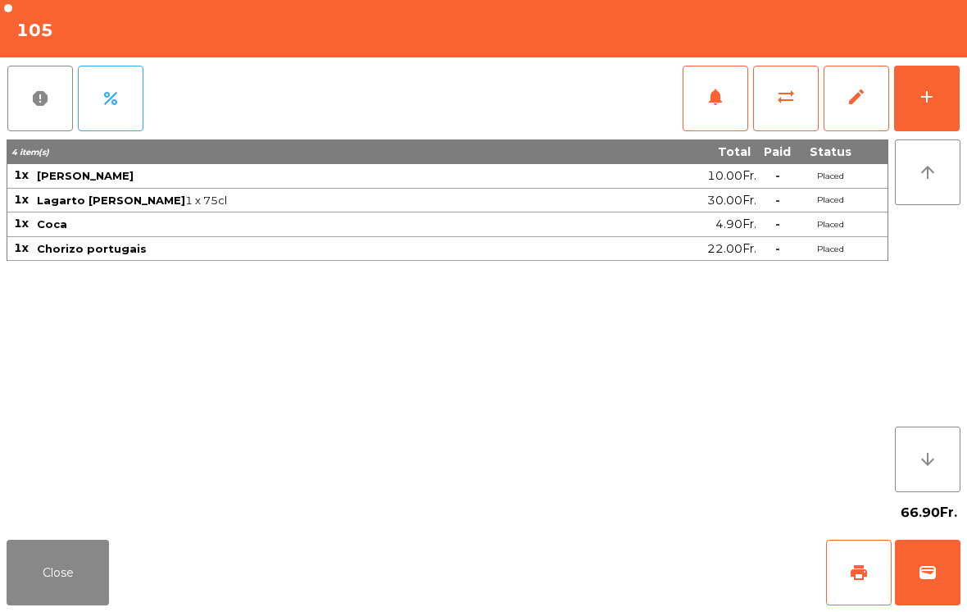
click at [921, 82] on button "add" at bounding box center [927, 99] width 66 height 66
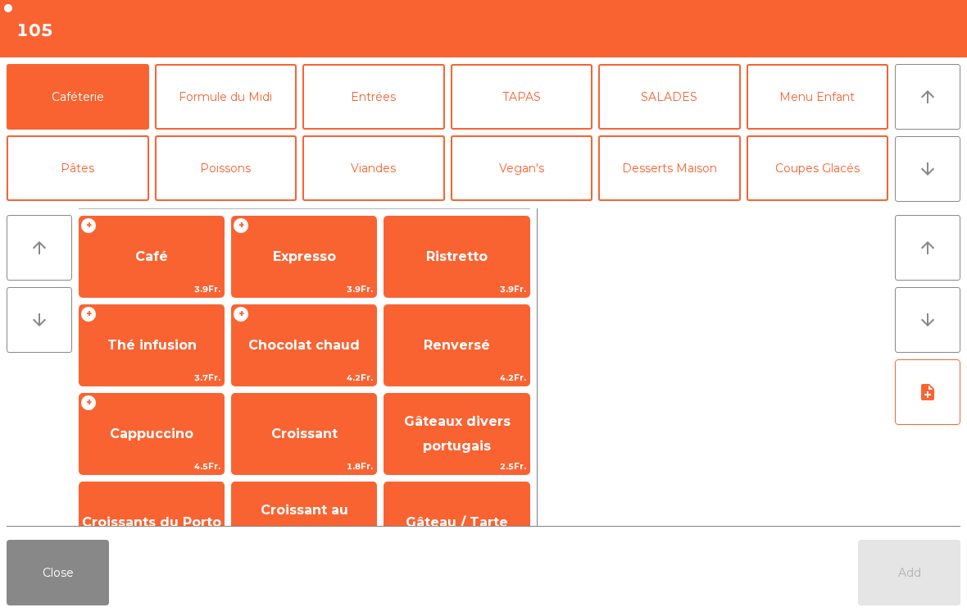
click at [269, 180] on button "Poissons" at bounding box center [226, 168] width 143 height 66
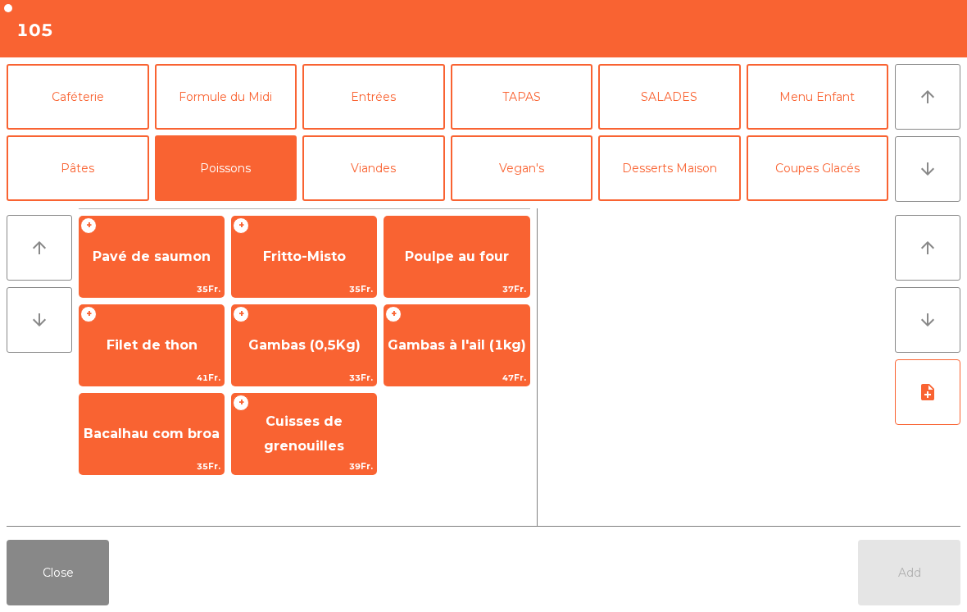
click at [192, 257] on span "Pavé de saumon" at bounding box center [152, 256] width 118 height 16
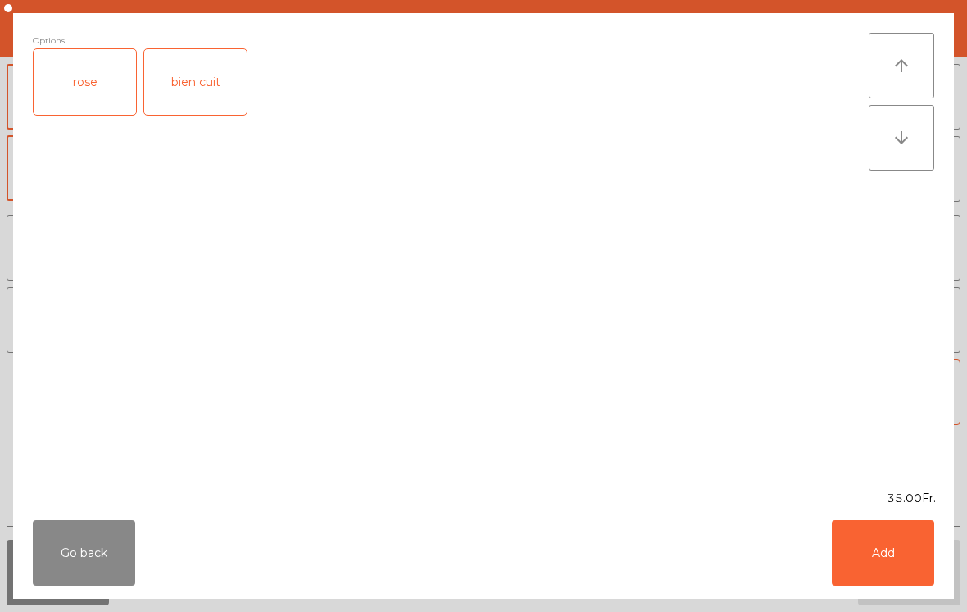
click at [101, 99] on div "rose" at bounding box center [85, 82] width 102 height 66
click at [883, 545] on button "Add" at bounding box center [883, 553] width 102 height 66
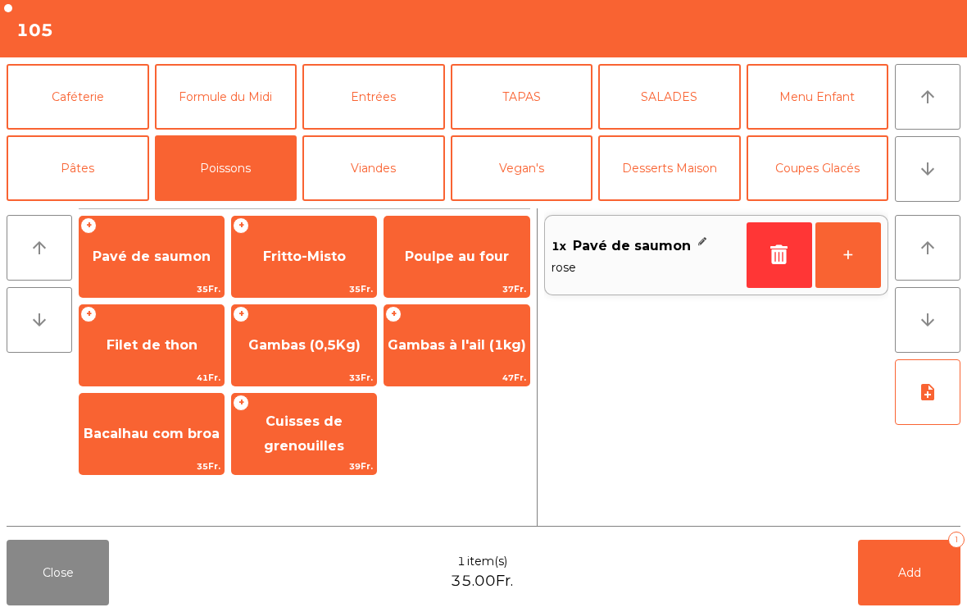
click at [193, 363] on span "Filet de thon" at bounding box center [152, 345] width 144 height 44
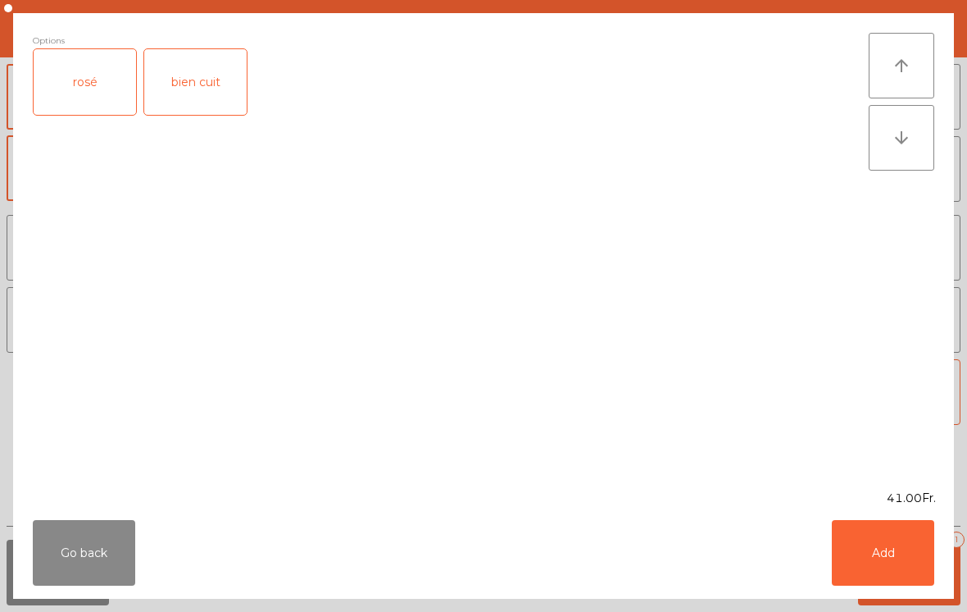
click at [103, 89] on div "rosé" at bounding box center [85, 82] width 102 height 66
click at [901, 557] on button "Add" at bounding box center [883, 553] width 102 height 66
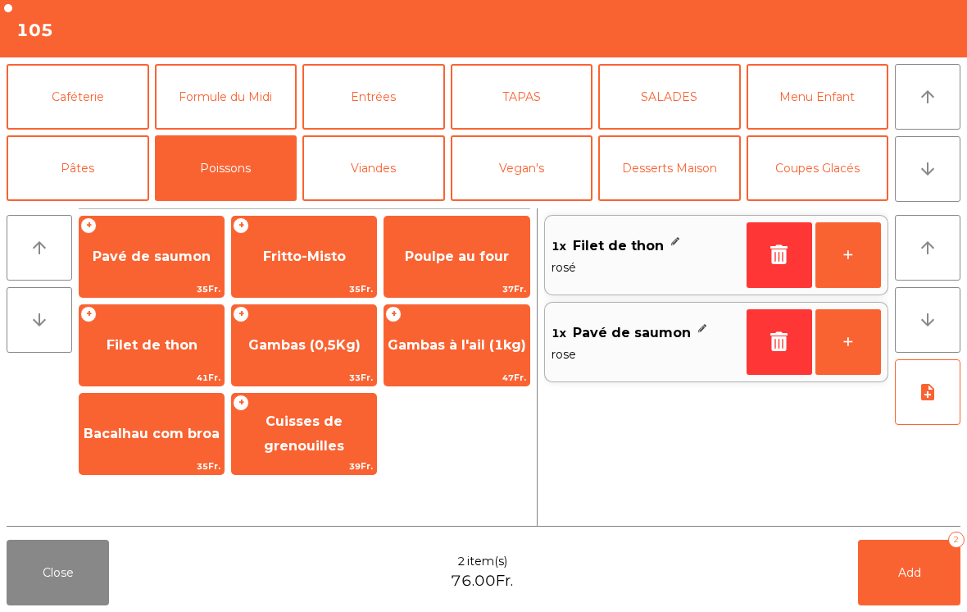
click at [474, 361] on span "Gambas à l'ail (1kg)" at bounding box center [456, 345] width 144 height 44
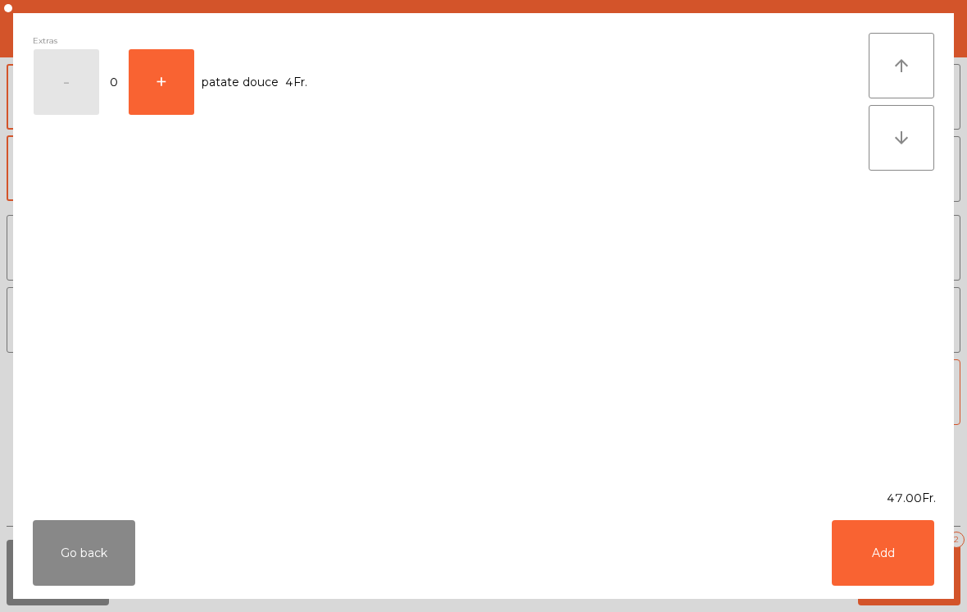
click at [869, 557] on button "Add" at bounding box center [883, 553] width 102 height 66
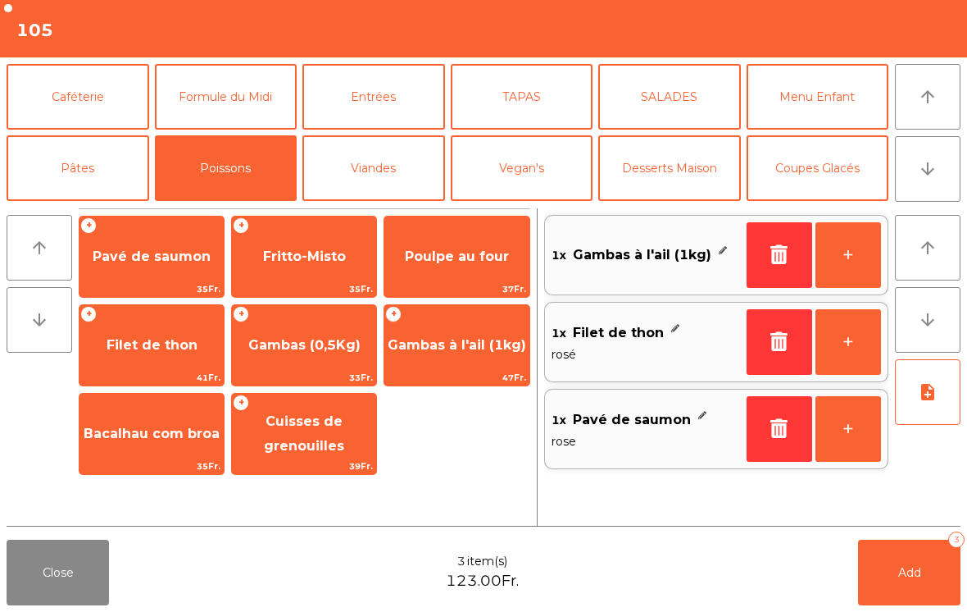
click at [409, 193] on button "Viandes" at bounding box center [373, 168] width 143 height 66
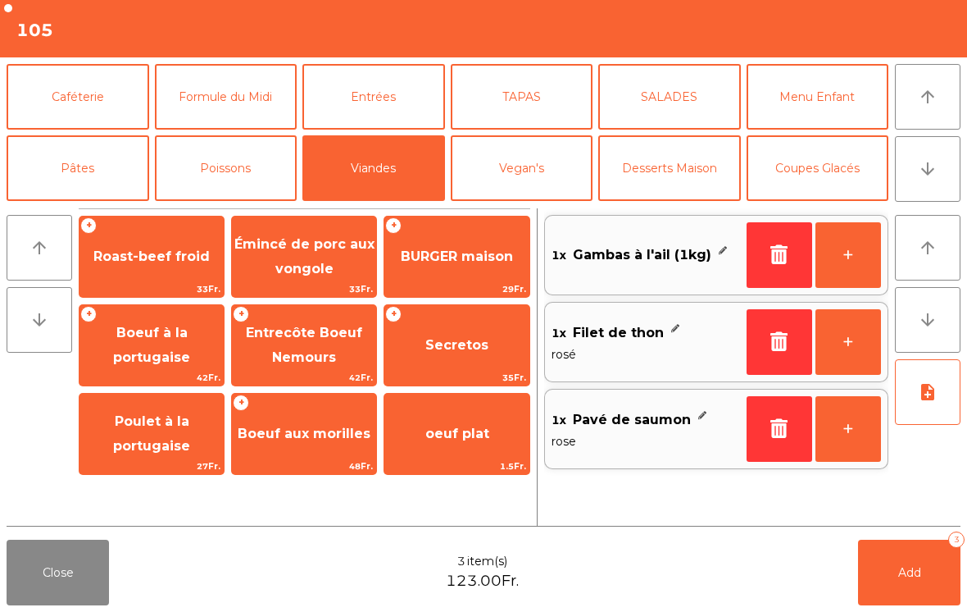
click at [489, 371] on span "35Fr." at bounding box center [456, 378] width 144 height 16
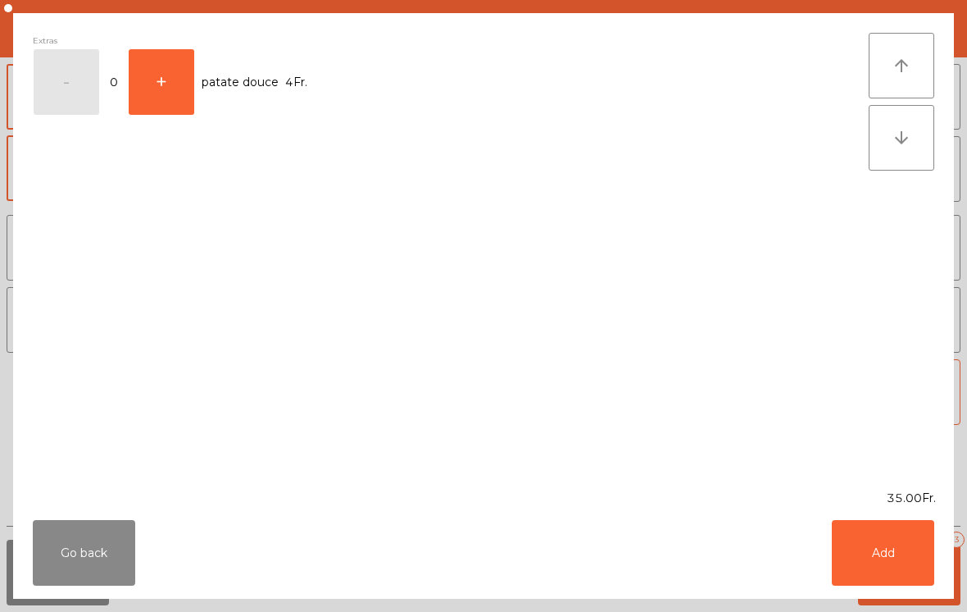
click at [881, 572] on button "Add" at bounding box center [883, 553] width 102 height 66
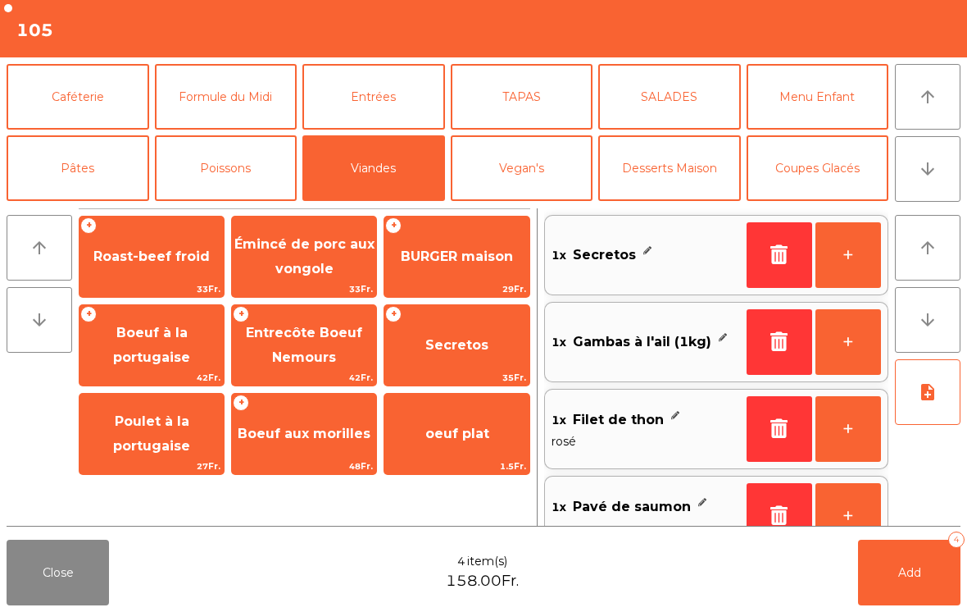
click at [931, 403] on button "note_add" at bounding box center [928, 392] width 66 height 66
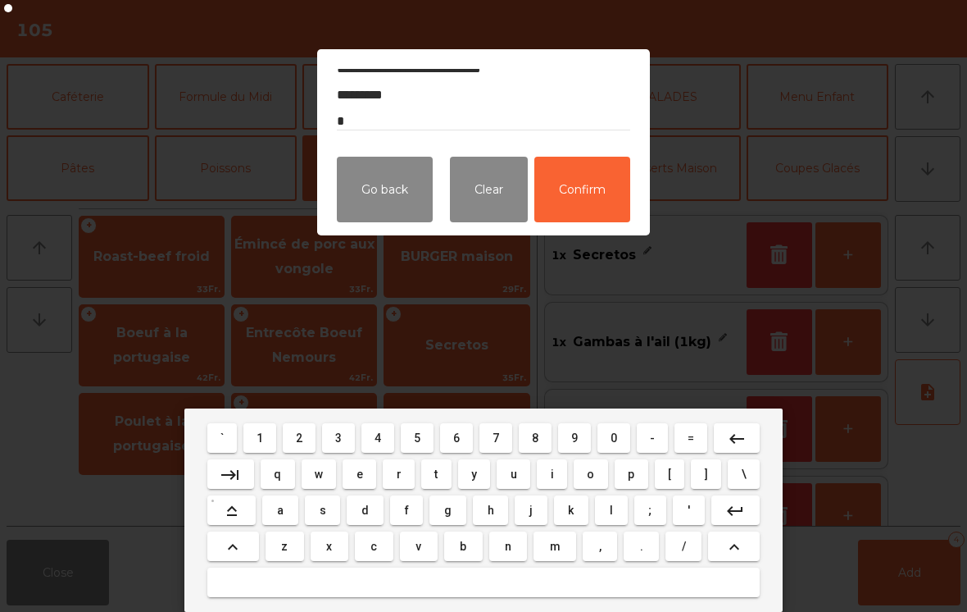
scroll to position [74, 0]
type textarea "**********"
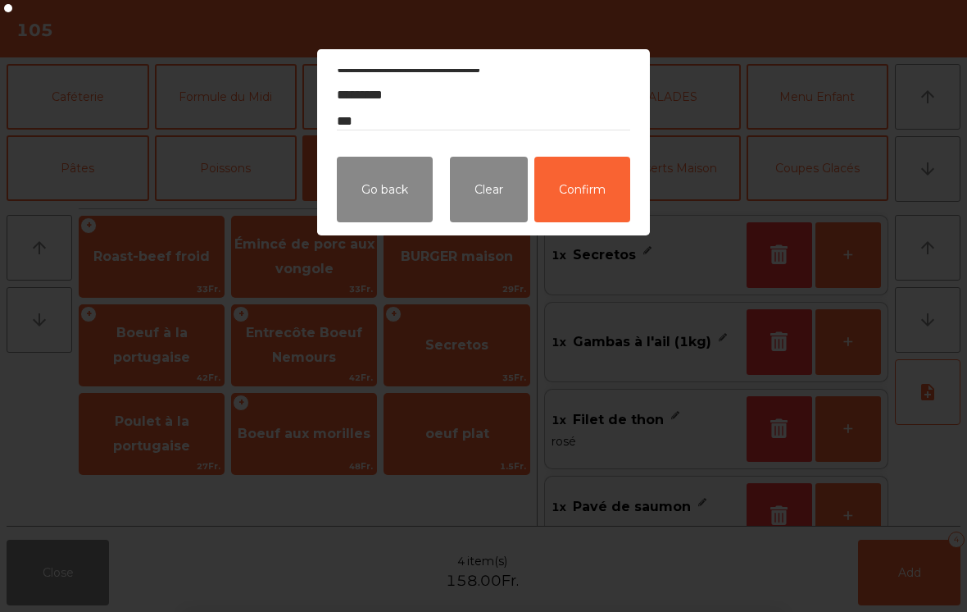
click at [606, 191] on button "Confirm" at bounding box center [582, 190] width 96 height 66
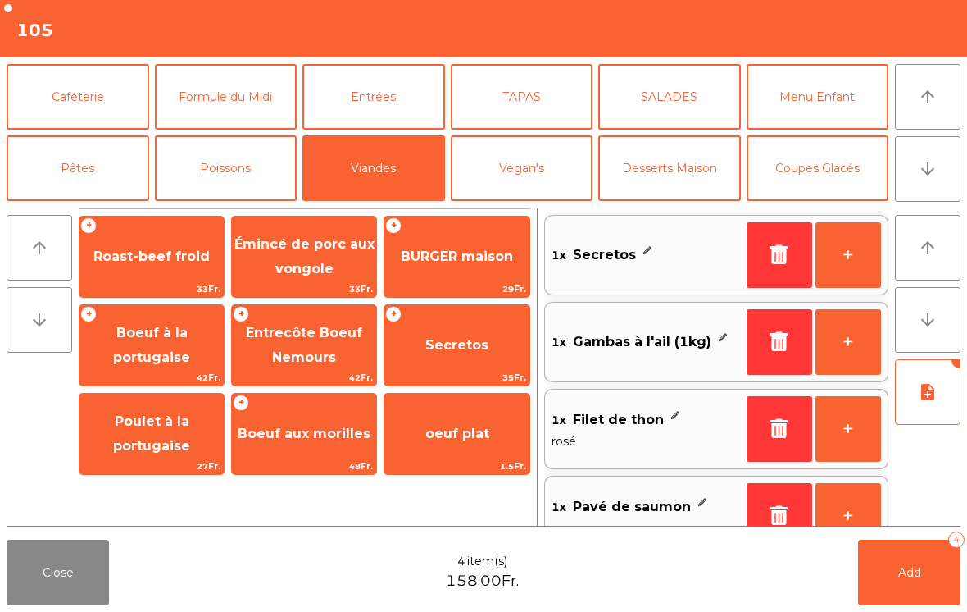
click at [925, 577] on button "Add 4" at bounding box center [909, 572] width 102 height 66
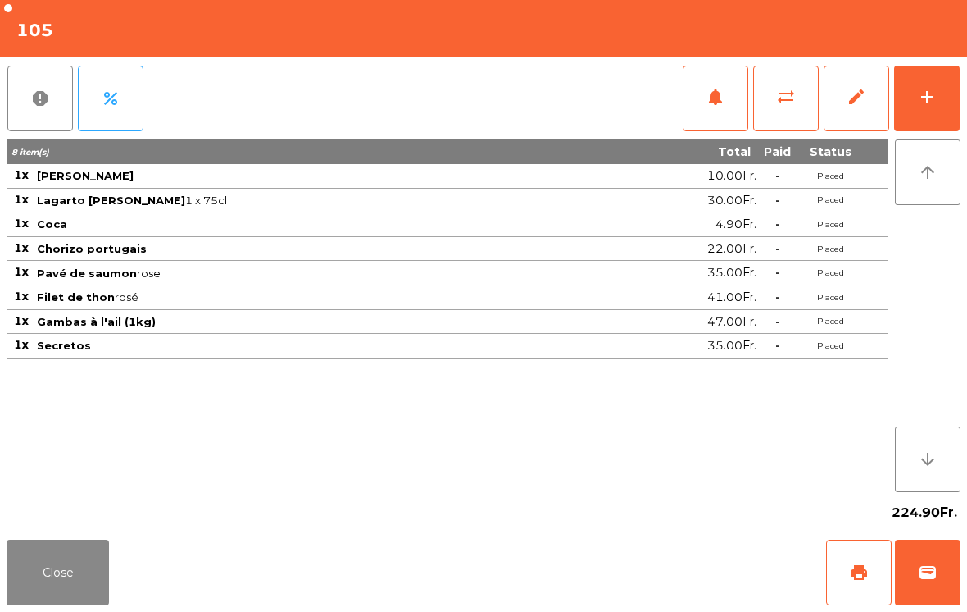
click at [38, 561] on button "Close" at bounding box center [58, 572] width 102 height 66
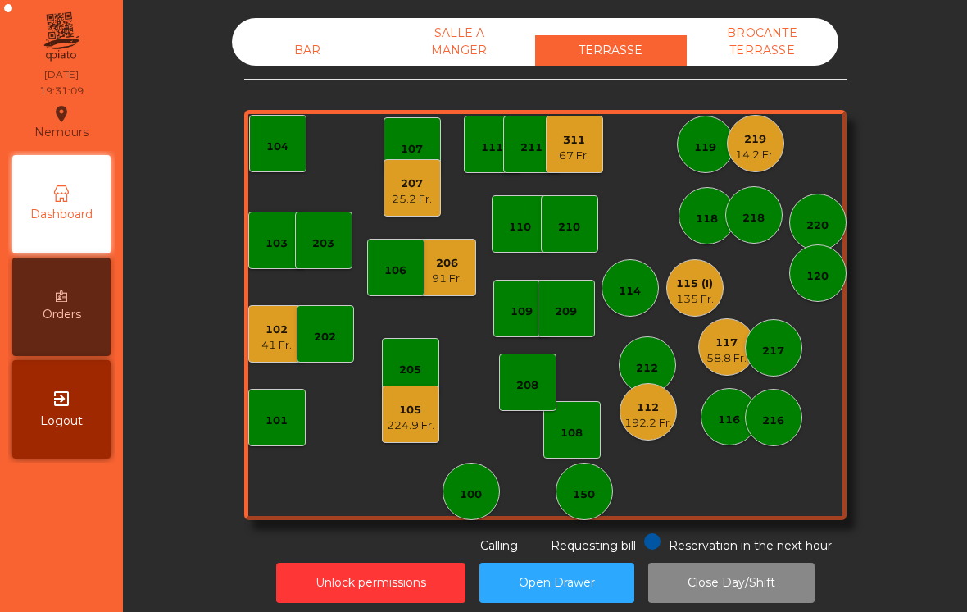
click at [689, 293] on div "135 Fr." at bounding box center [695, 299] width 38 height 16
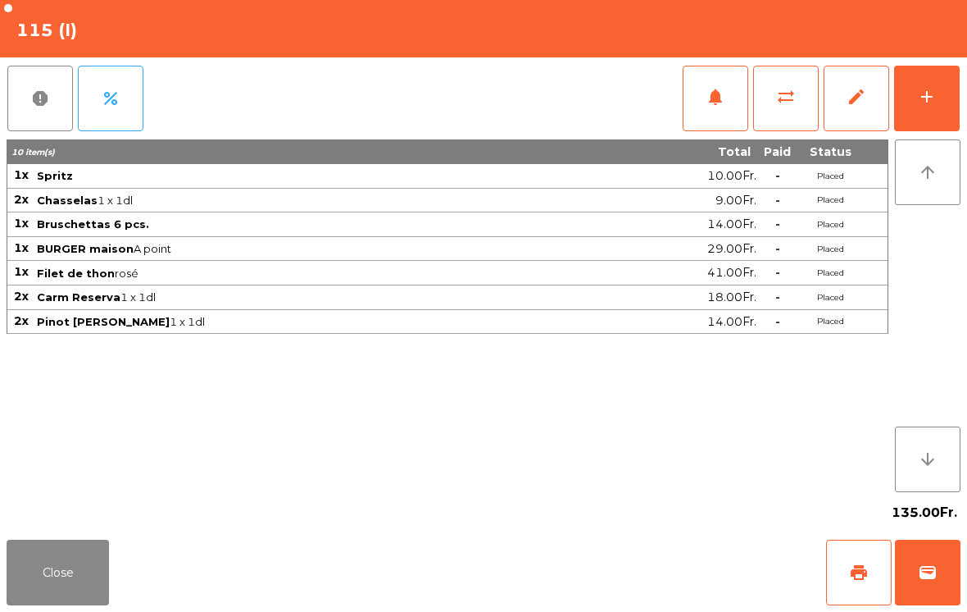
click at [851, 583] on button "print" at bounding box center [859, 572] width 66 height 66
click at [70, 584] on button "Close" at bounding box center [58, 572] width 102 height 66
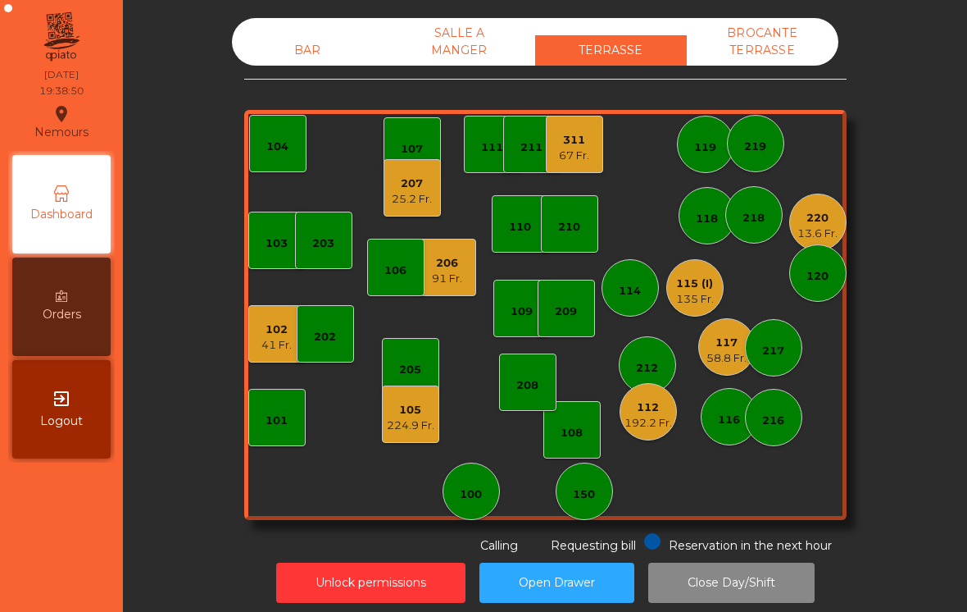
click at [579, 440] on div "108" at bounding box center [572, 433] width 22 height 16
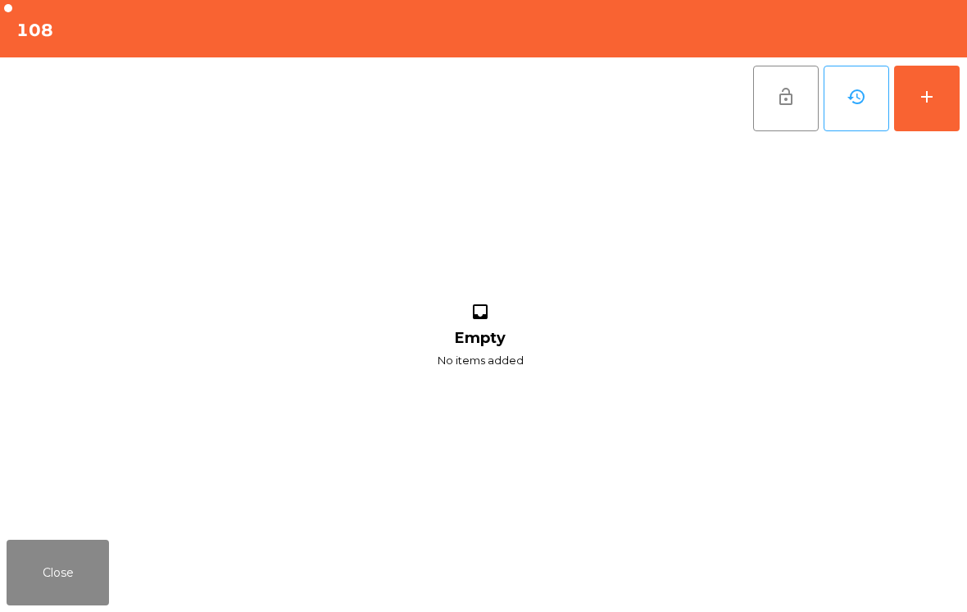
click at [950, 102] on button "add" at bounding box center [927, 99] width 66 height 66
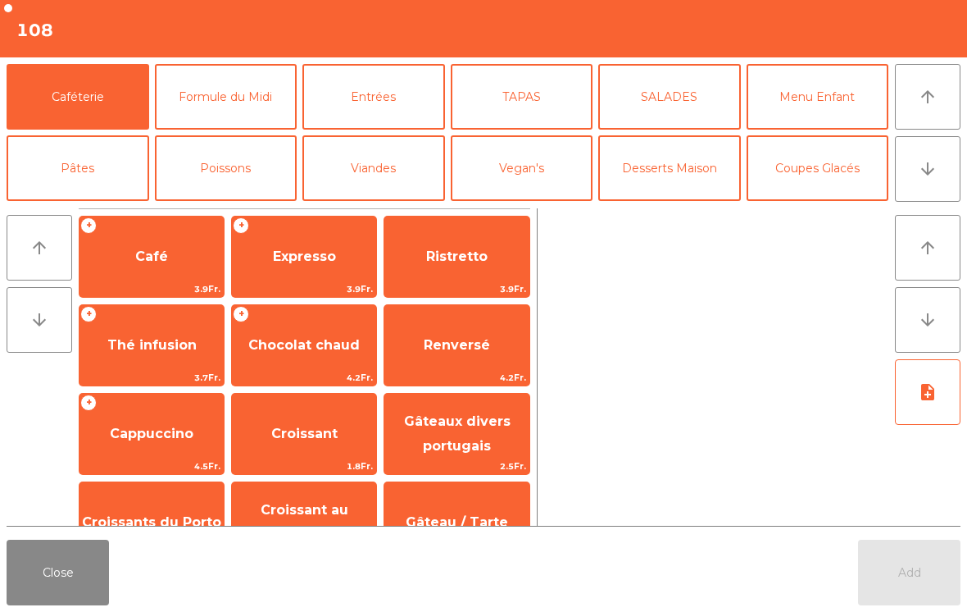
click at [939, 182] on button "arrow_downward" at bounding box center [928, 169] width 66 height 66
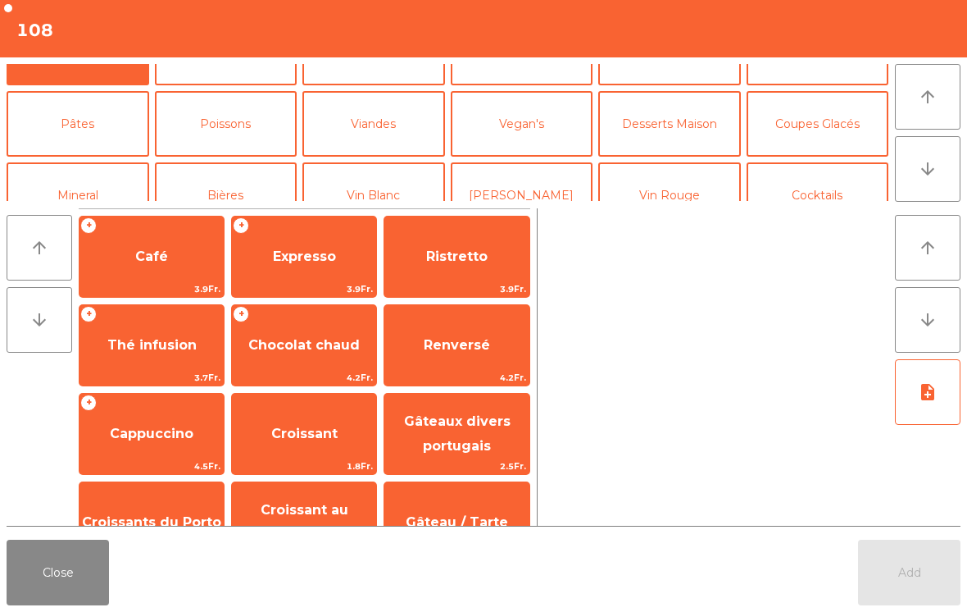
scroll to position [143, 0]
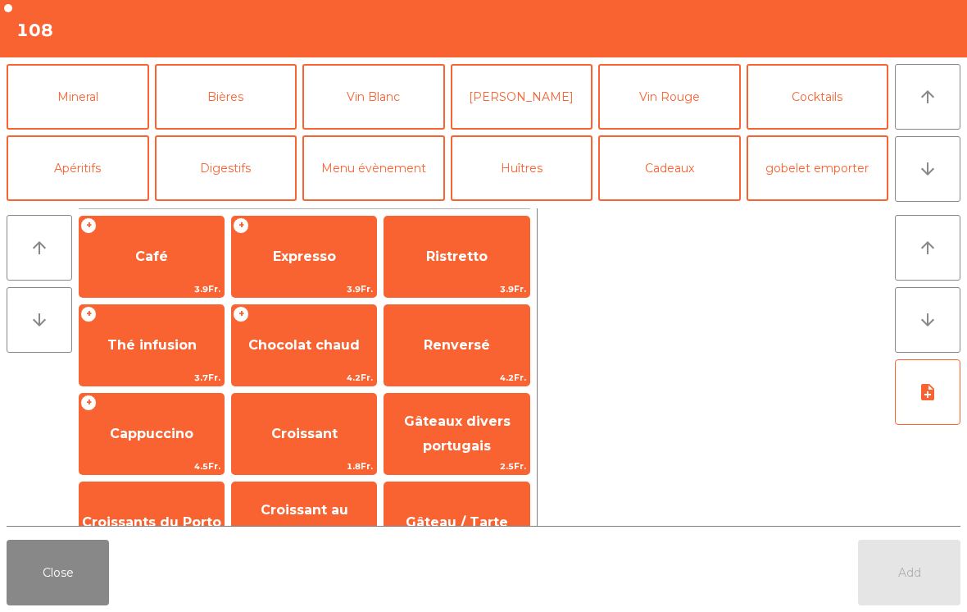
click at [61, 176] on button "Apéritifs" at bounding box center [78, 168] width 143 height 66
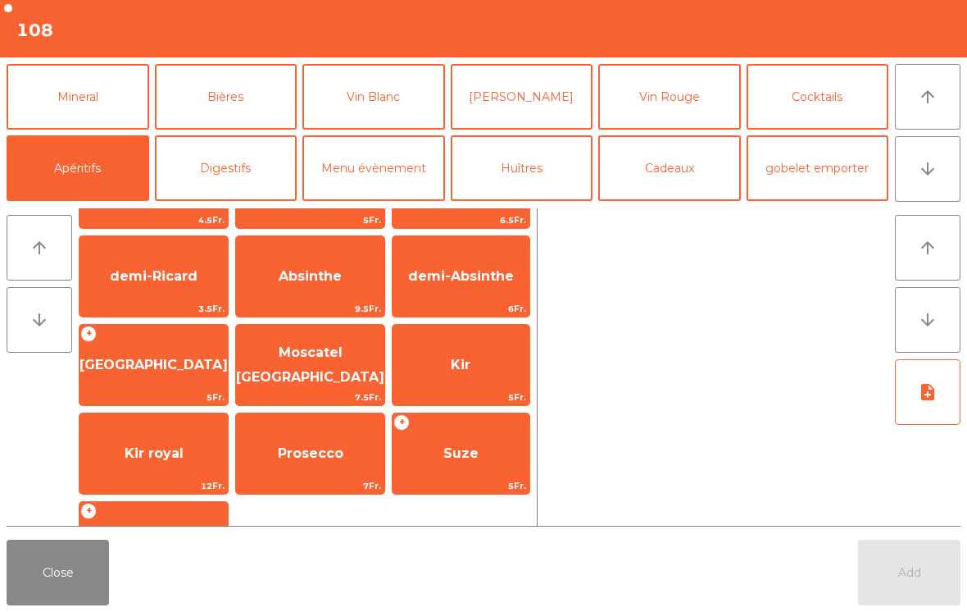
scroll to position [133, 0]
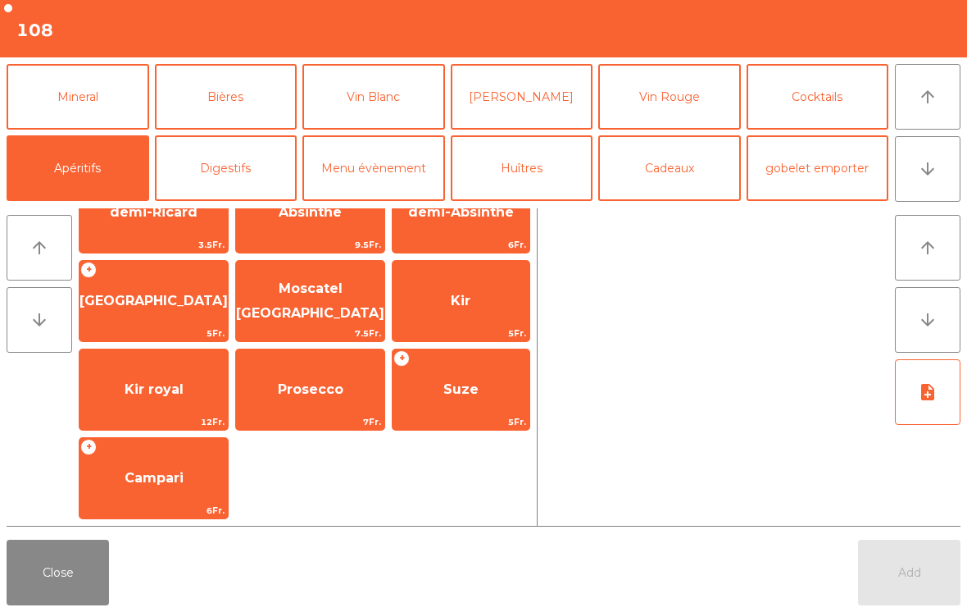
click at [148, 473] on span "Campari" at bounding box center [154, 478] width 59 height 16
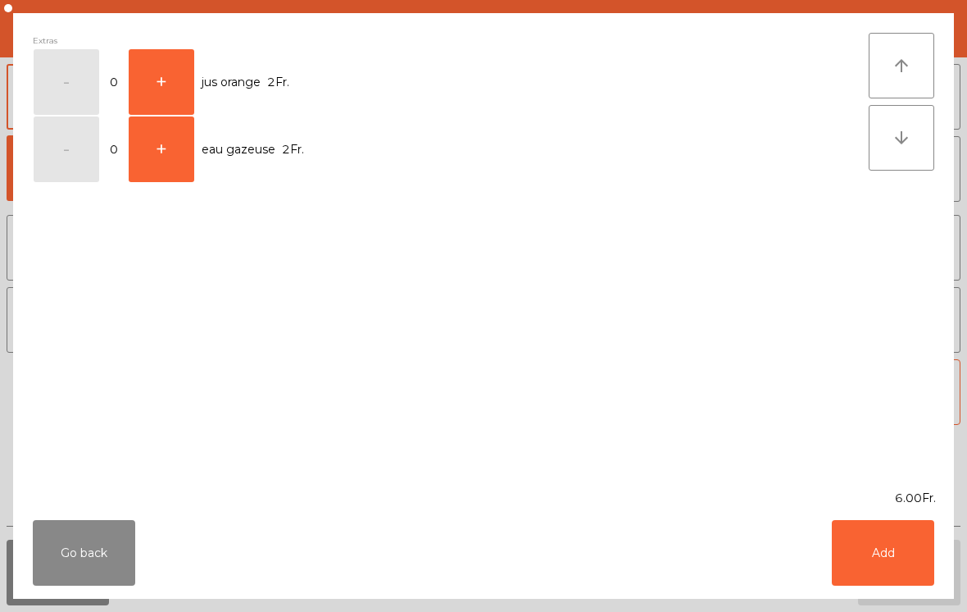
click at [168, 85] on button "+" at bounding box center [162, 82] width 66 height 66
click at [879, 543] on button "Add" at bounding box center [883, 553] width 102 height 66
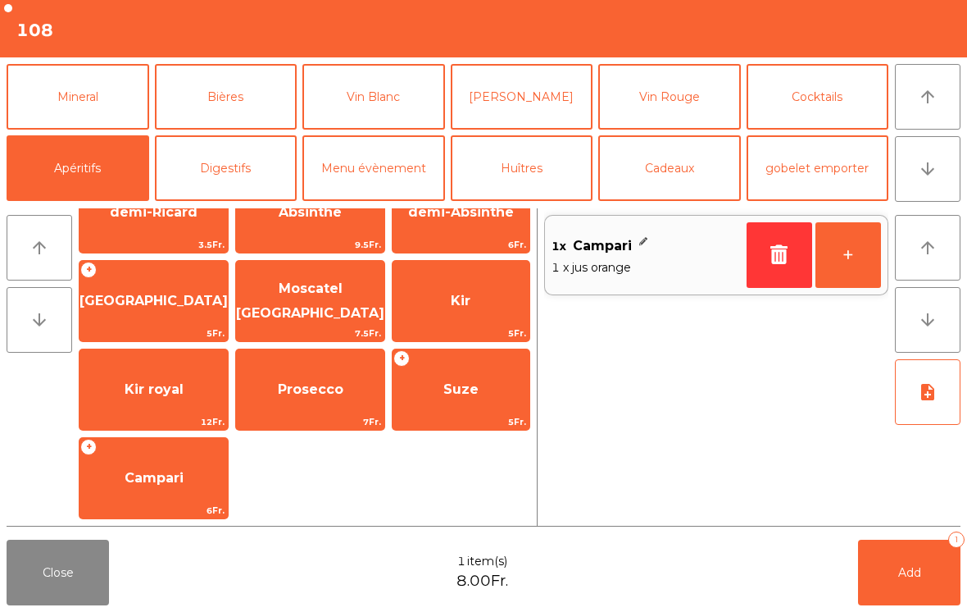
click at [848, 271] on button "+" at bounding box center [849, 255] width 66 height 66
click at [897, 588] on button "Add 2" at bounding box center [909, 572] width 102 height 66
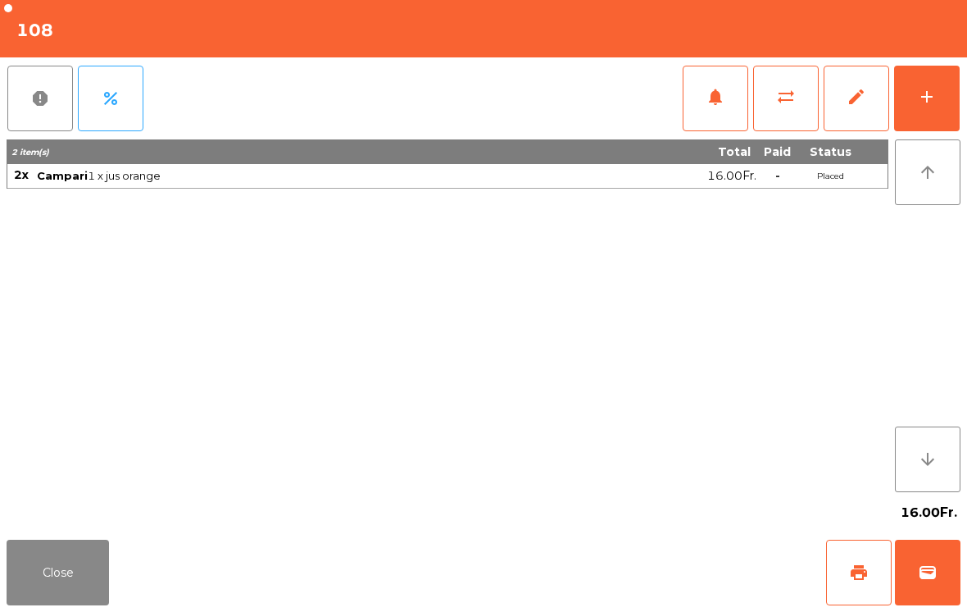
click at [74, 559] on button "Close" at bounding box center [58, 572] width 102 height 66
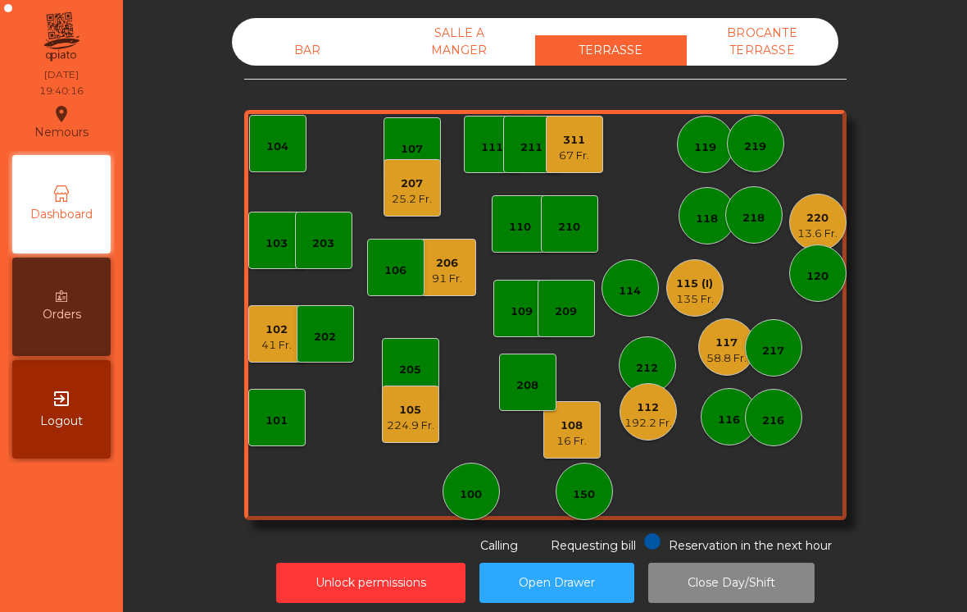
click at [565, 229] on div "210" at bounding box center [569, 227] width 22 height 16
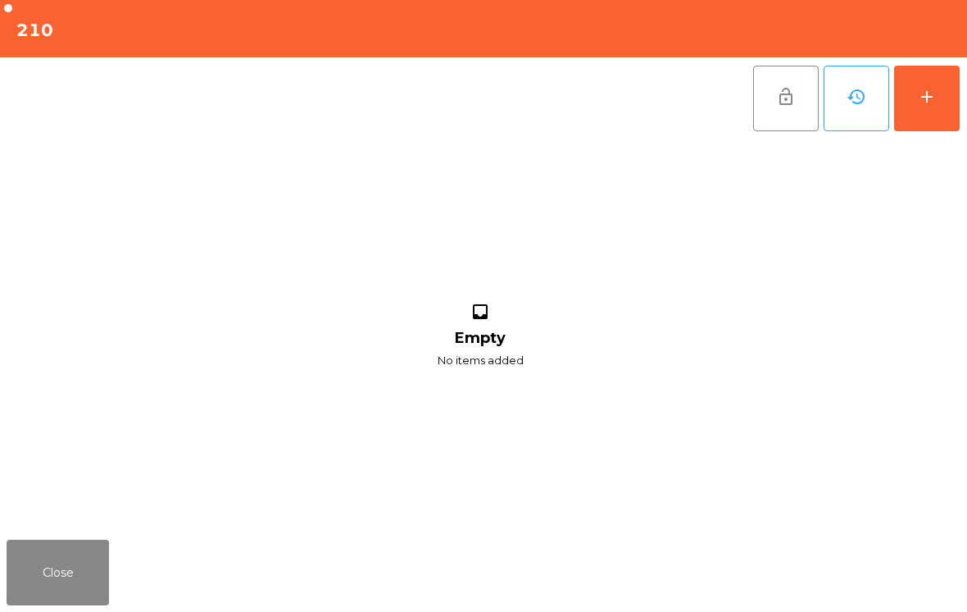
click at [932, 96] on div "add" at bounding box center [927, 97] width 20 height 20
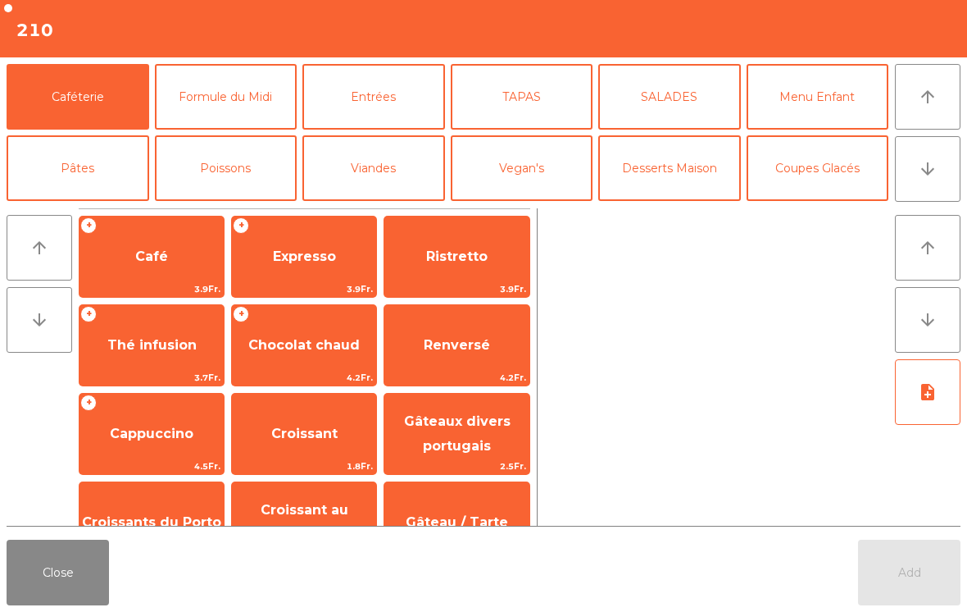
scroll to position [69, 0]
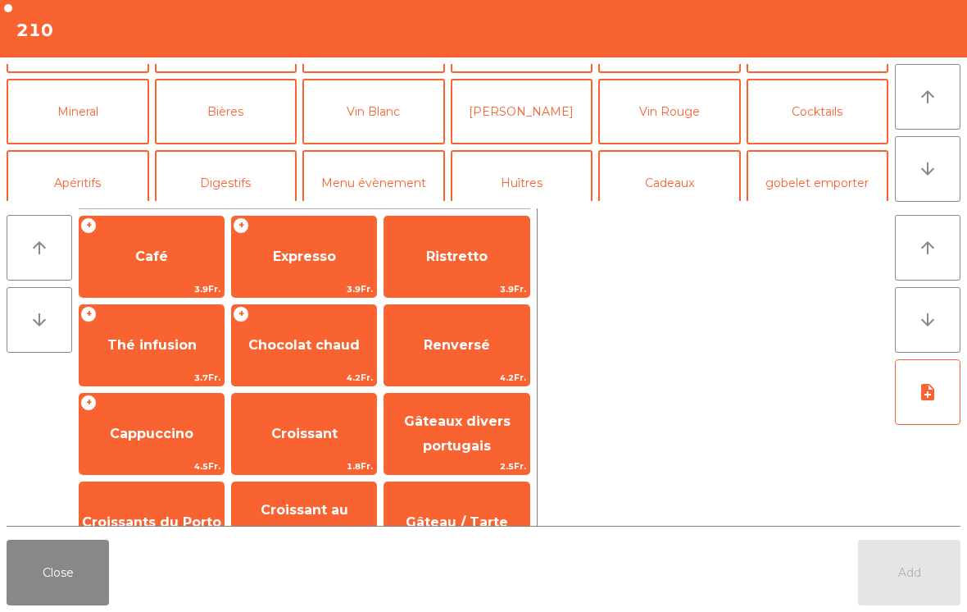
click at [59, 192] on button "Apéritifs" at bounding box center [78, 183] width 143 height 66
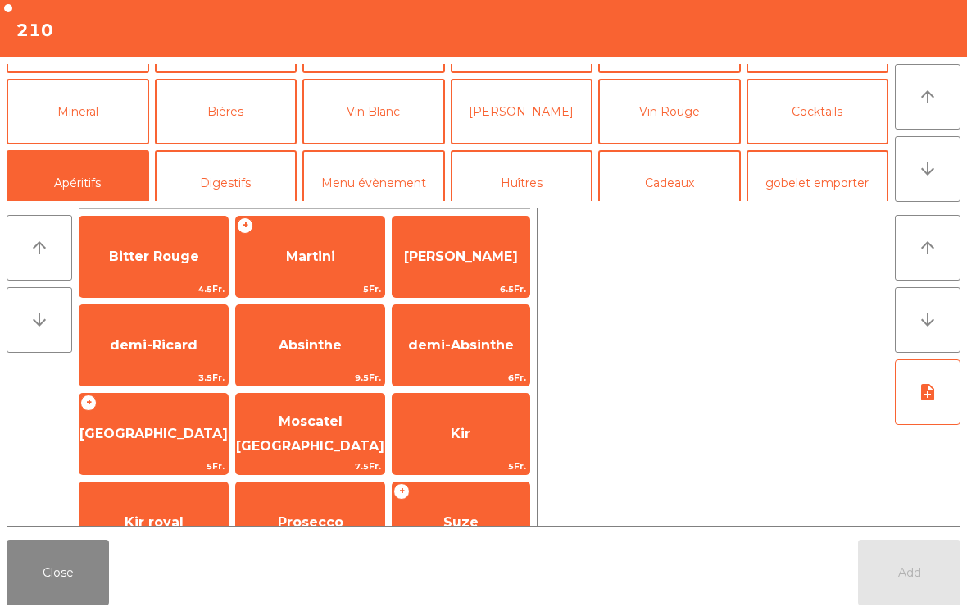
scroll to position [125, 0]
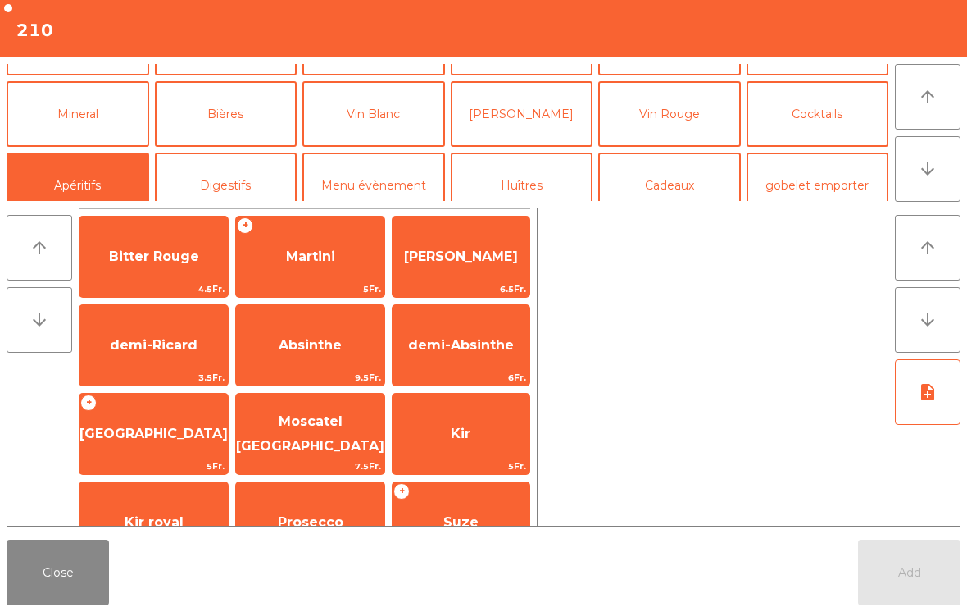
click at [463, 429] on span "Kir" at bounding box center [461, 433] width 20 height 16
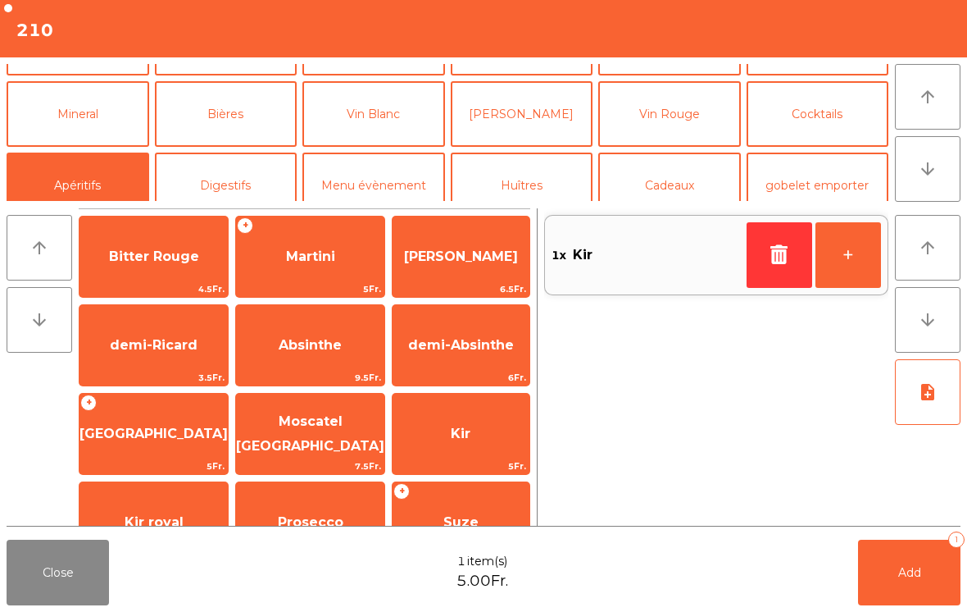
click at [207, 118] on button "Bières" at bounding box center [226, 114] width 143 height 66
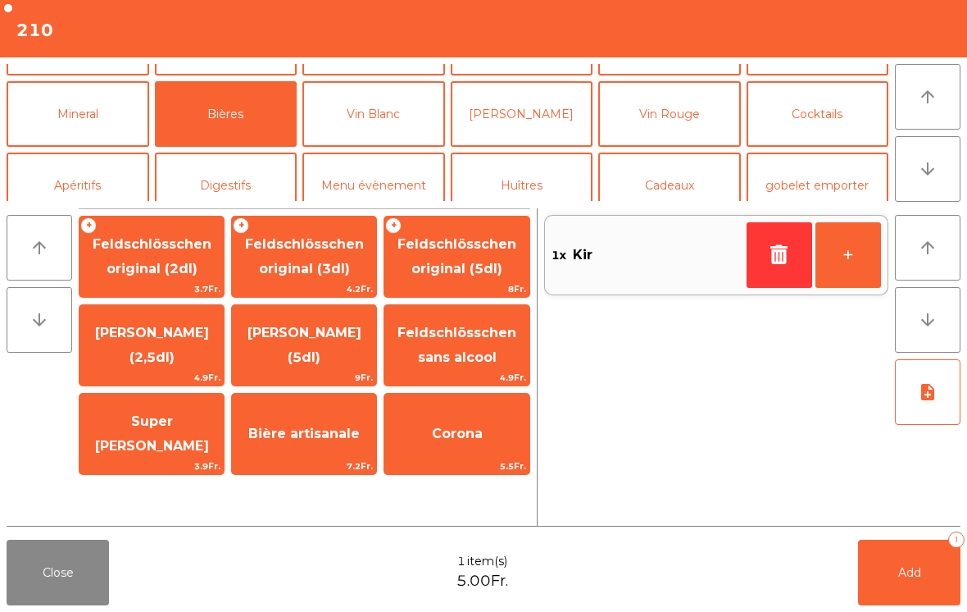
click at [309, 249] on span "Feldschlösschen original (3dl)" at bounding box center [304, 256] width 119 height 40
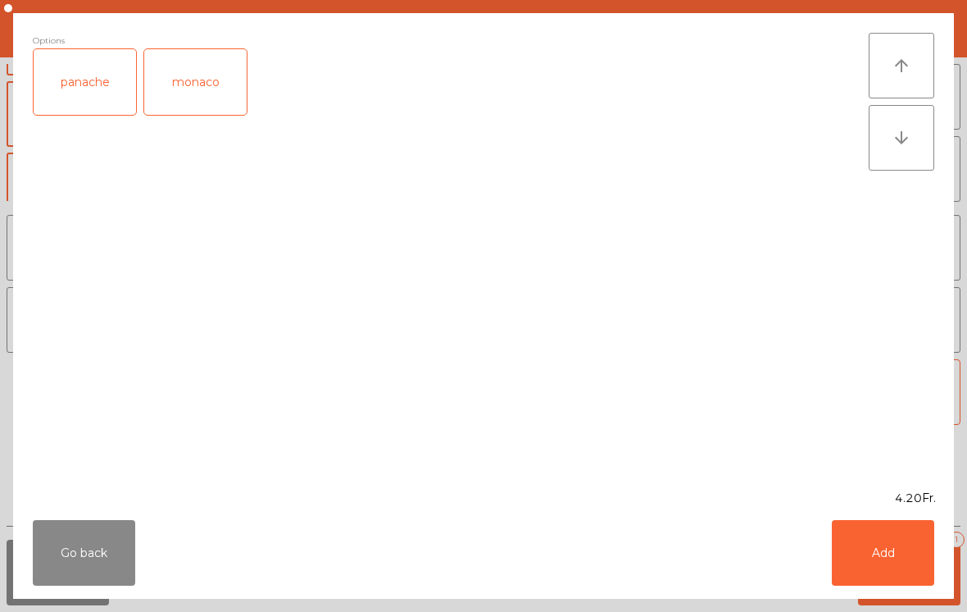
click at [900, 560] on button "Add" at bounding box center [883, 553] width 102 height 66
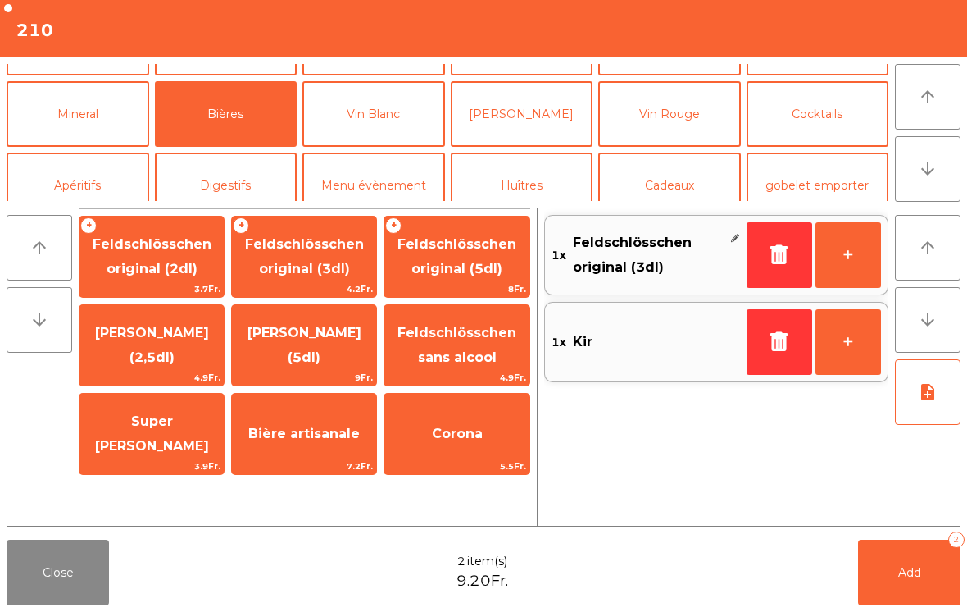
click at [90, 107] on button "Mineral" at bounding box center [78, 114] width 143 height 66
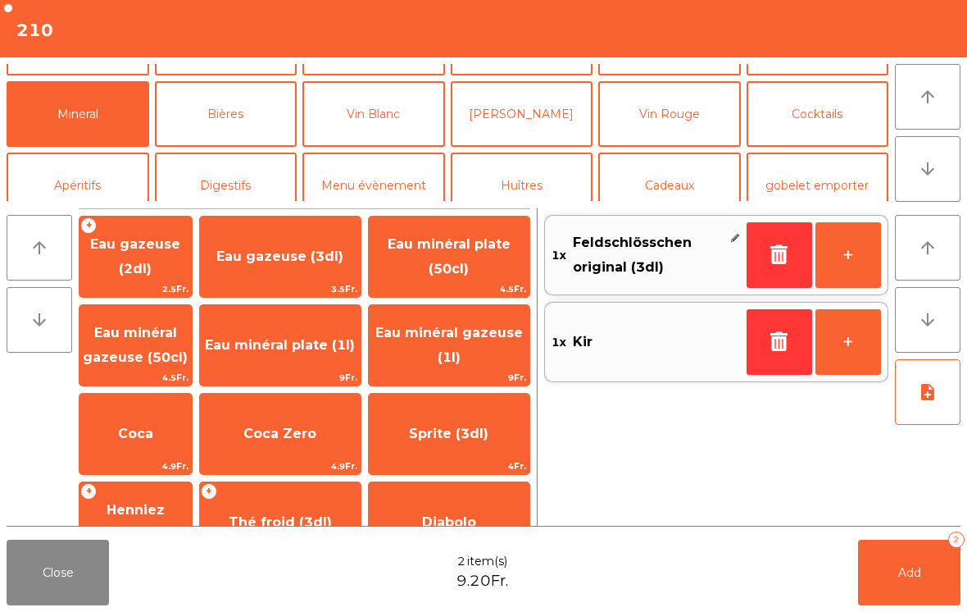
click at [177, 430] on span "Coca" at bounding box center [136, 433] width 112 height 44
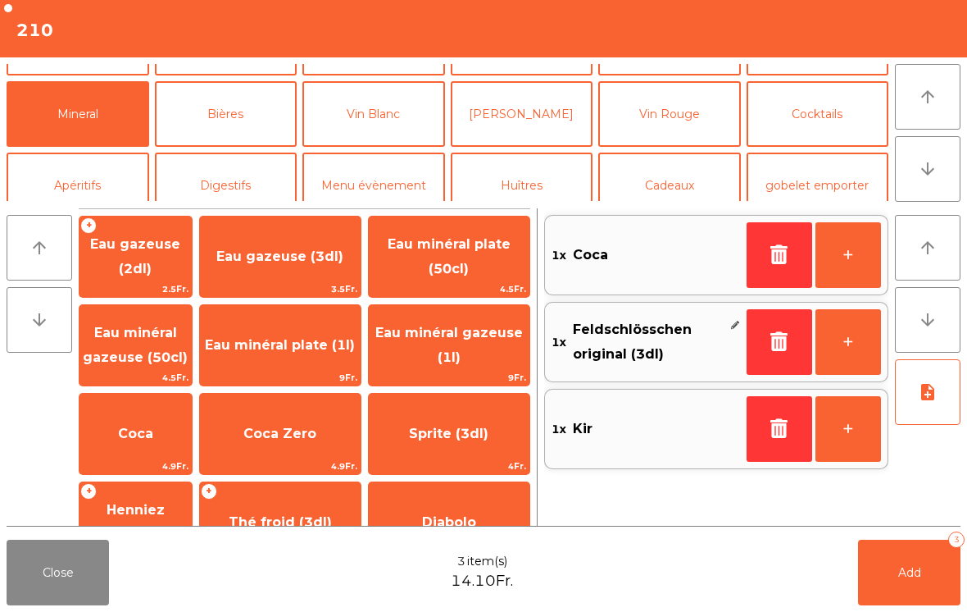
click at [181, 443] on span "Coca" at bounding box center [136, 433] width 112 height 44
click at [477, 251] on span "Eau minéral plate (50cl)" at bounding box center [449, 256] width 123 height 40
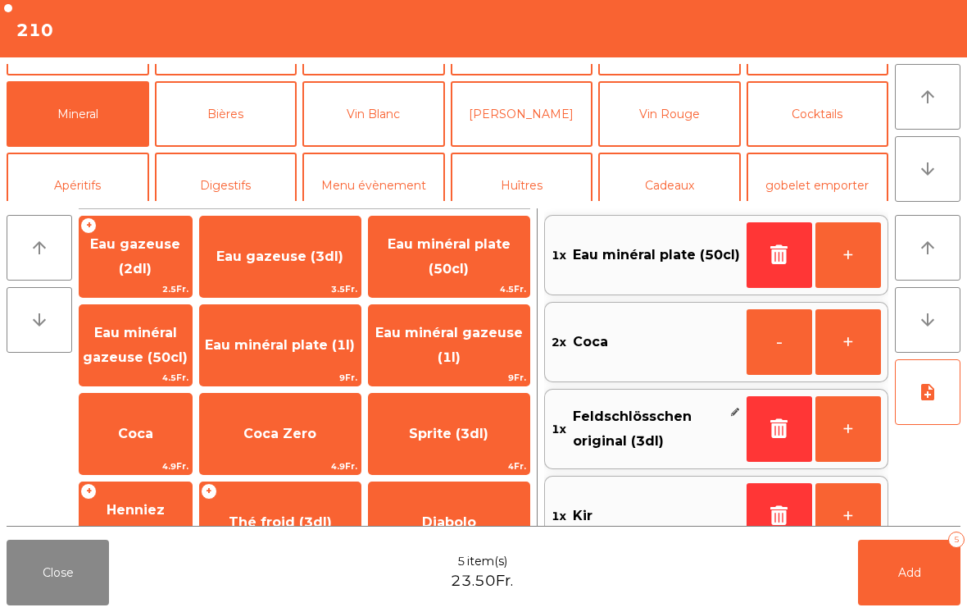
click at [896, 586] on button "Add 5" at bounding box center [909, 572] width 102 height 66
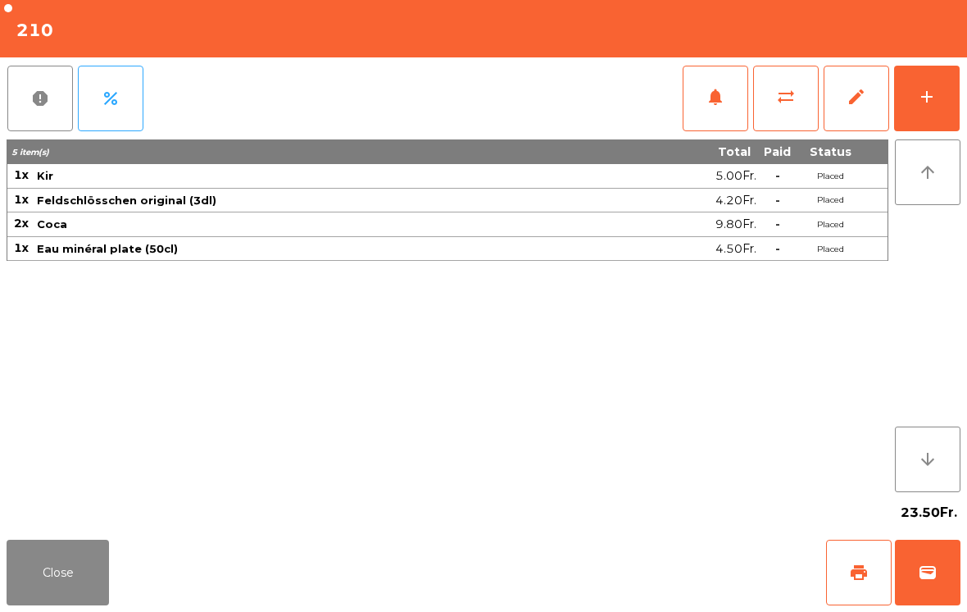
click at [69, 547] on button "Close" at bounding box center [58, 572] width 102 height 66
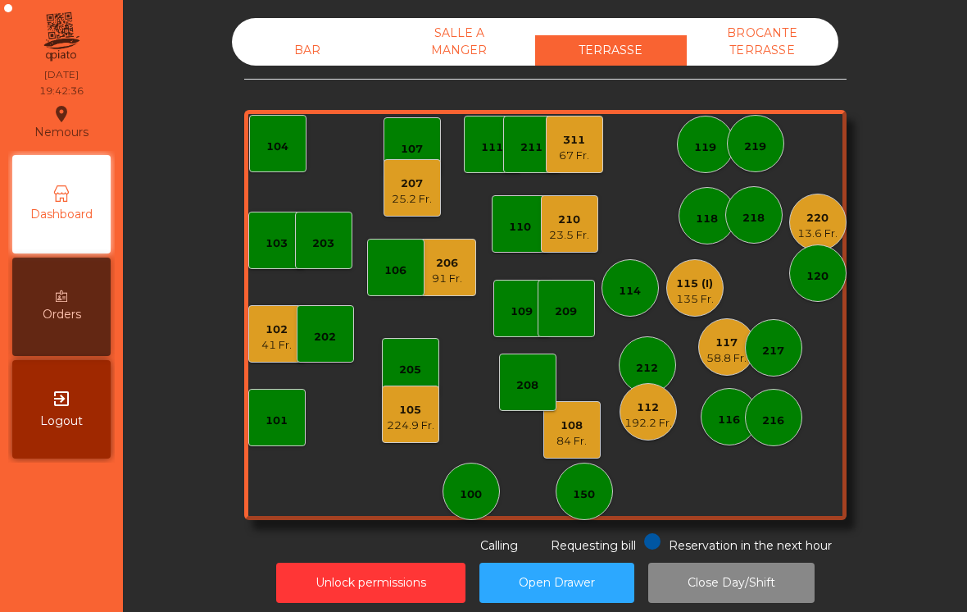
click at [815, 222] on div "220" at bounding box center [818, 218] width 40 height 16
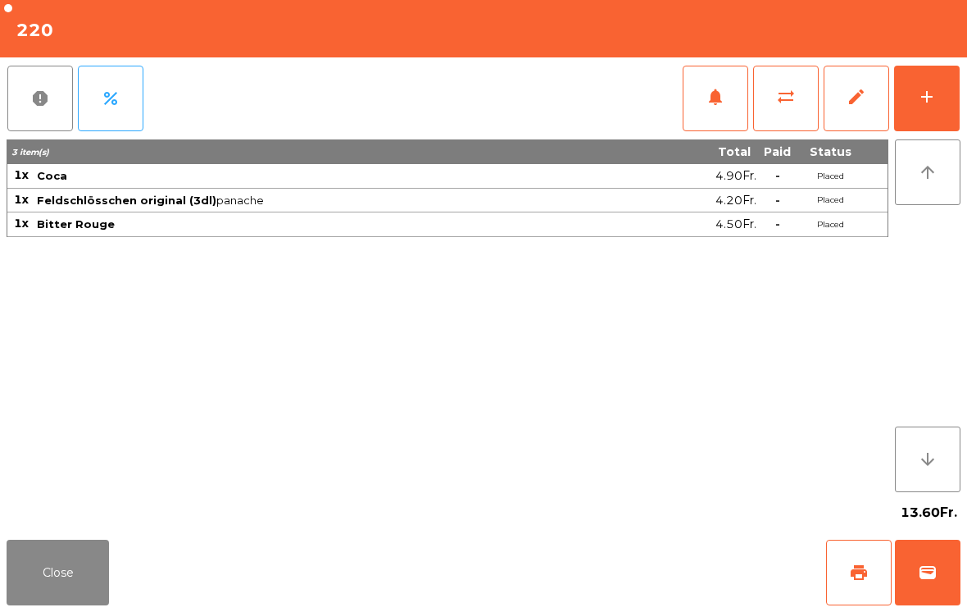
click at [941, 116] on button "add" at bounding box center [927, 99] width 66 height 66
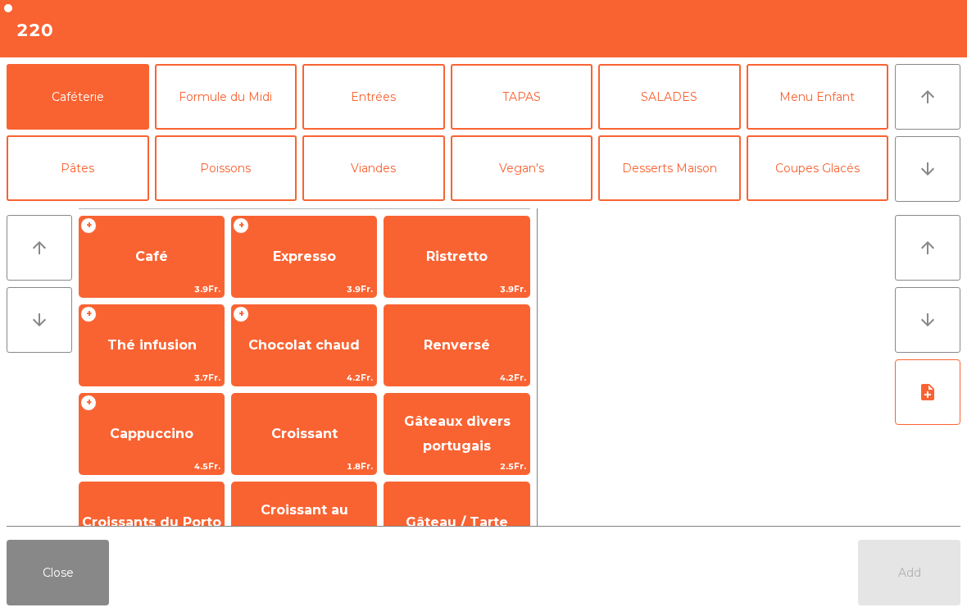
click at [380, 93] on button "Entrées" at bounding box center [373, 97] width 143 height 66
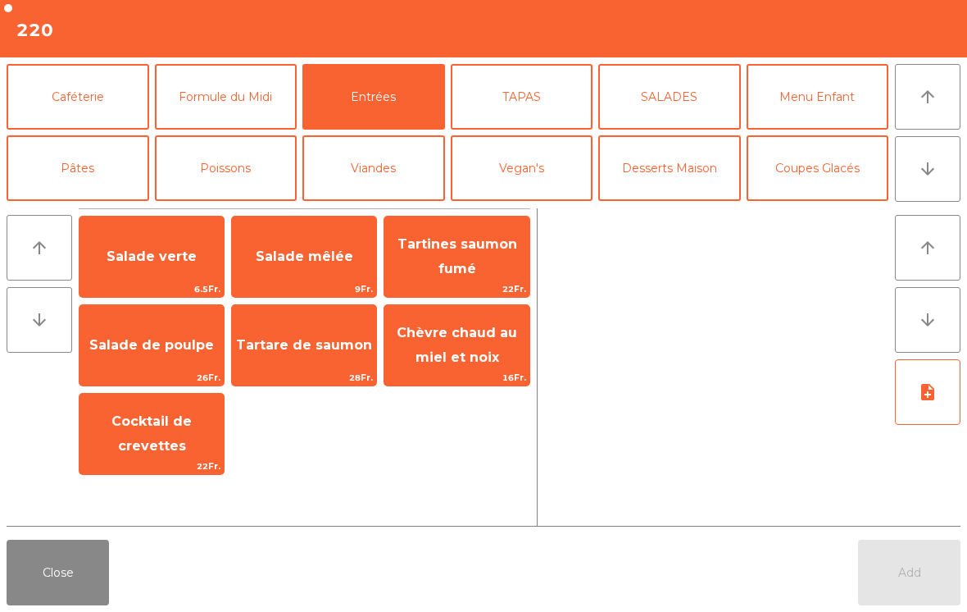
click at [139, 426] on span "Cocktail de crevettes" at bounding box center [151, 433] width 80 height 40
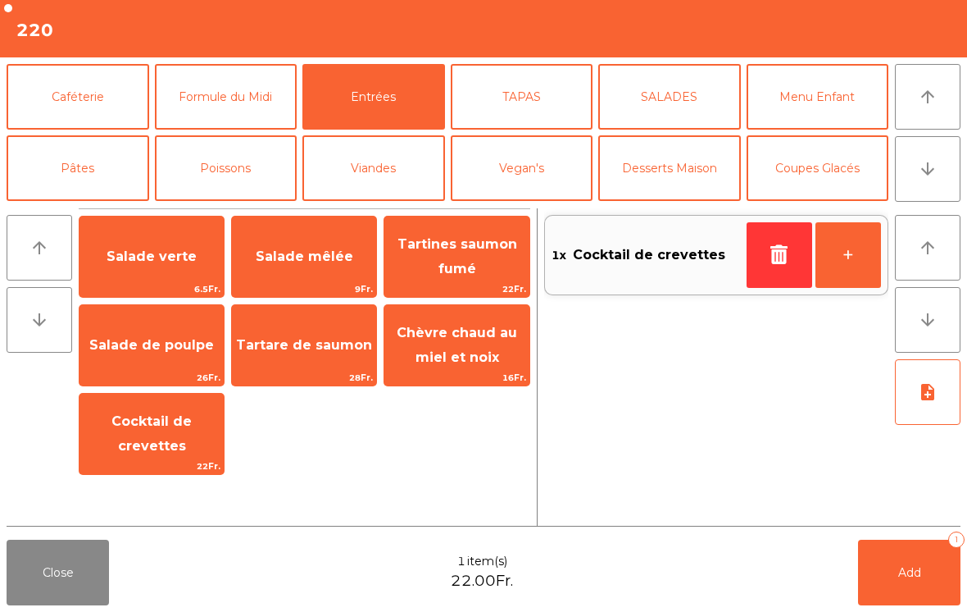
click at [493, 371] on span "16Fr." at bounding box center [456, 378] width 144 height 16
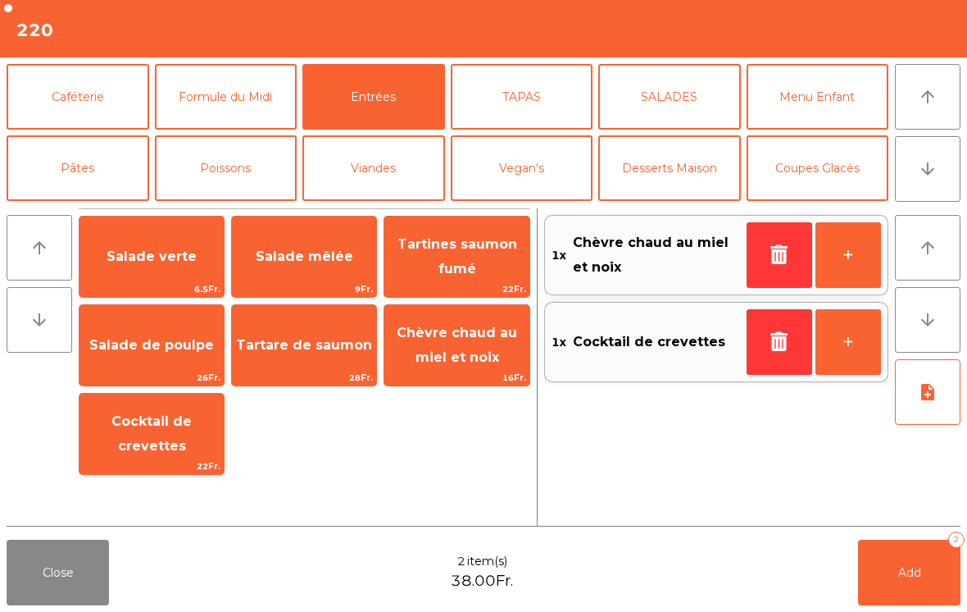
click at [363, 161] on button "Viandes" at bounding box center [373, 168] width 143 height 66
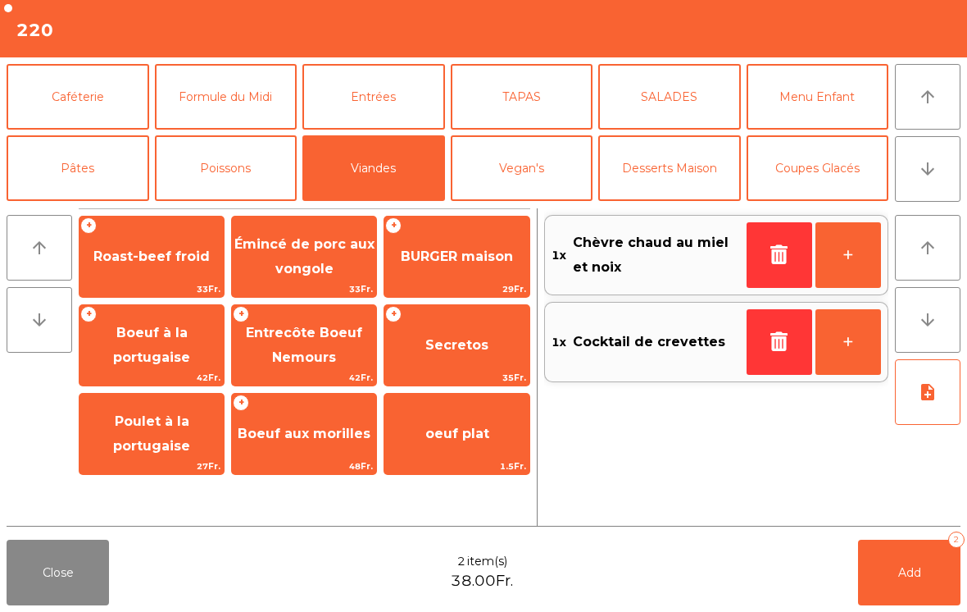
click at [475, 349] on span "Secretos" at bounding box center [456, 345] width 63 height 16
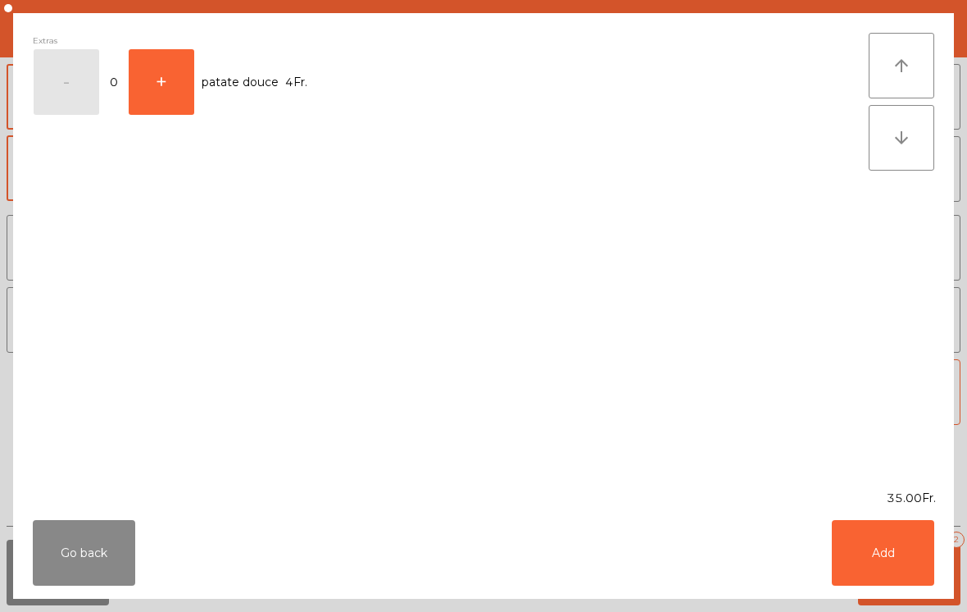
click at [912, 574] on button "Add" at bounding box center [883, 553] width 102 height 66
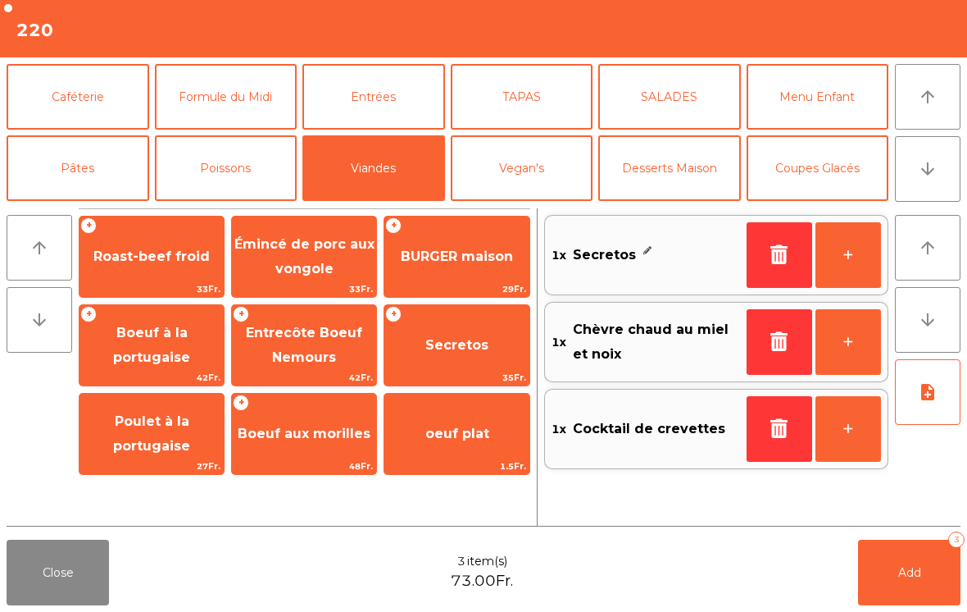
click at [217, 159] on button "Poissons" at bounding box center [226, 168] width 143 height 66
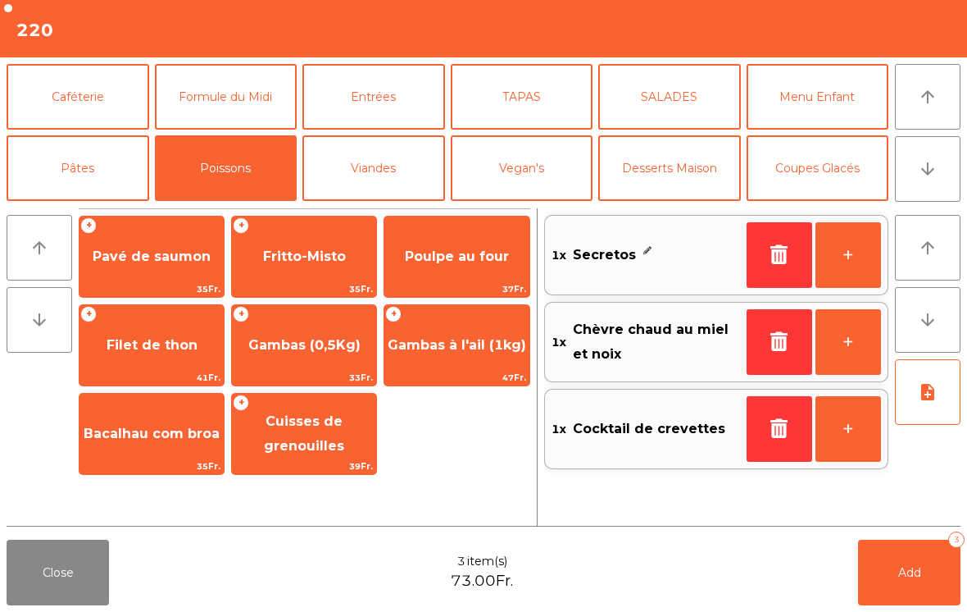
click at [319, 444] on span "Cuisses de grenouilles" at bounding box center [304, 433] width 80 height 40
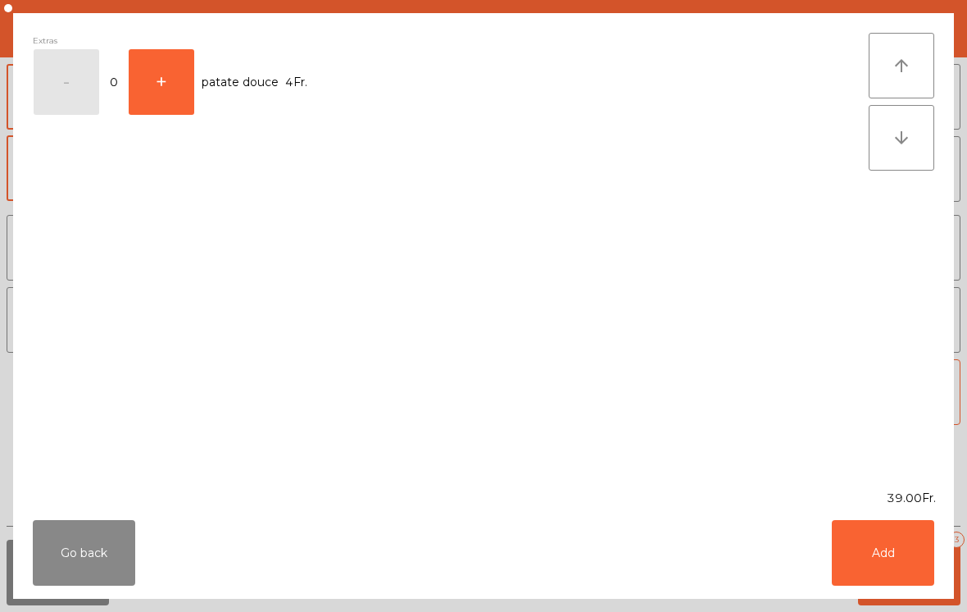
click at [865, 554] on button "Add" at bounding box center [883, 553] width 102 height 66
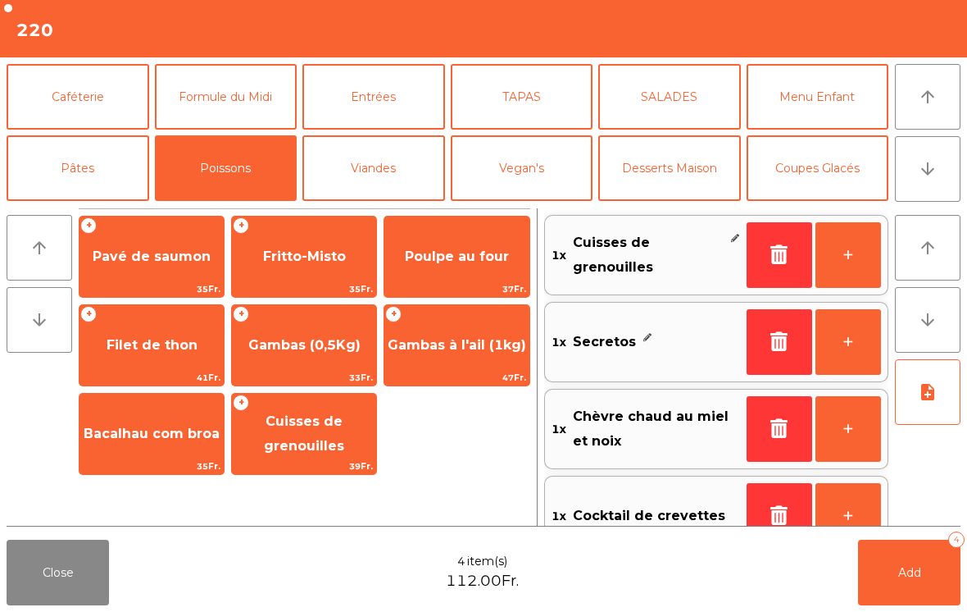
click at [380, 161] on button "Viandes" at bounding box center [373, 168] width 143 height 66
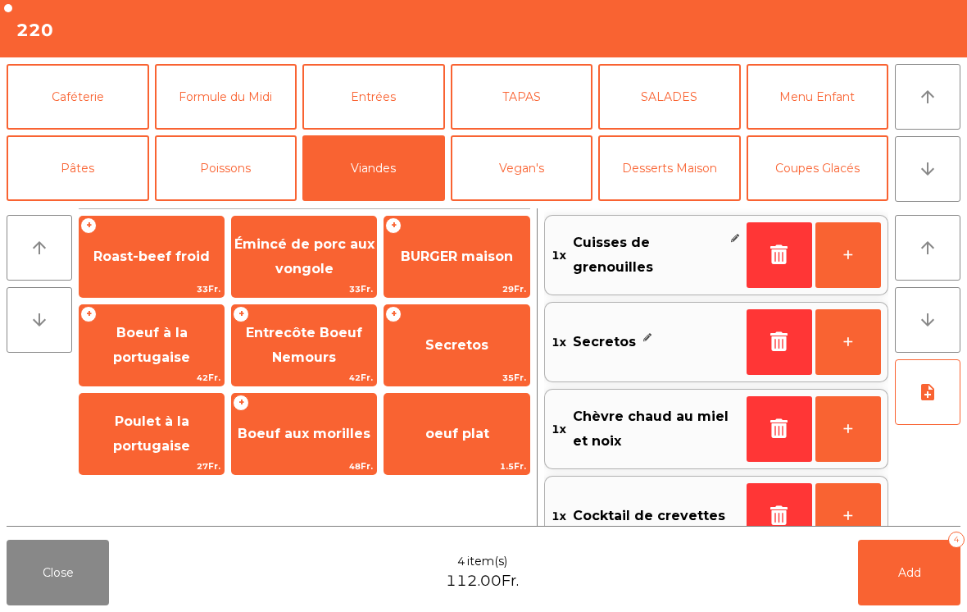
click at [156, 262] on span "Roast-beef froid" at bounding box center [151, 256] width 116 height 16
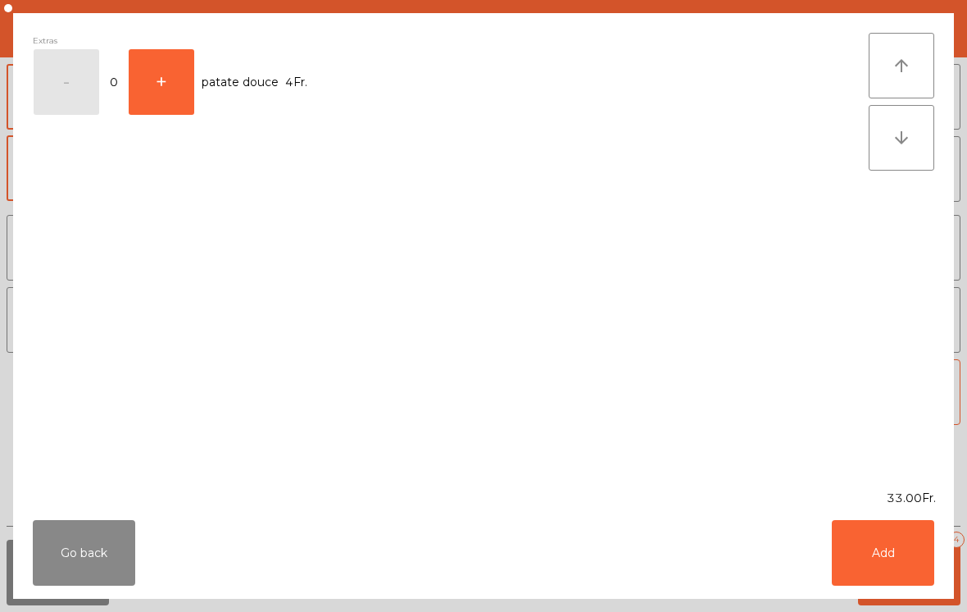
click at [898, 549] on button "Add" at bounding box center [883, 553] width 102 height 66
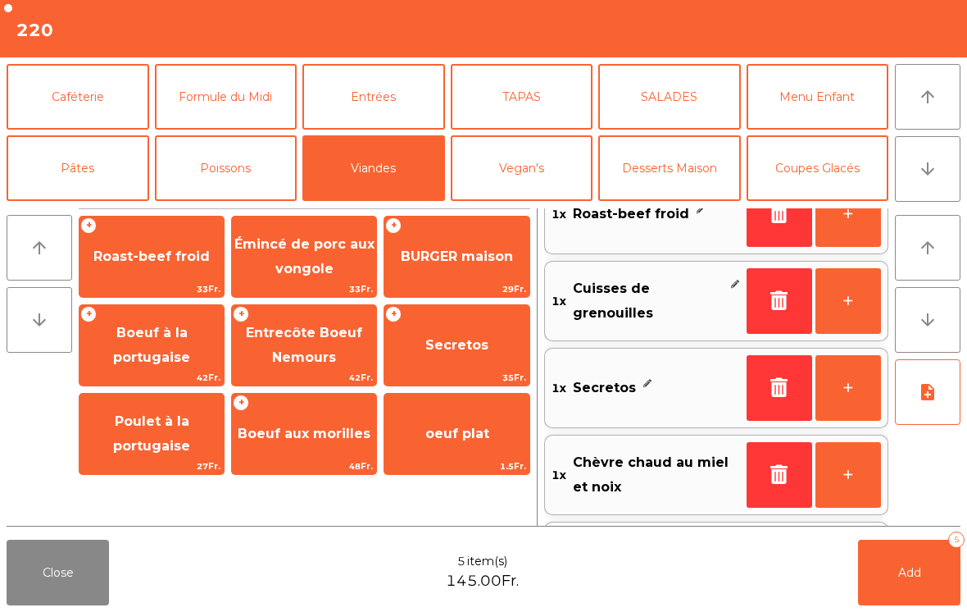
scroll to position [124, 0]
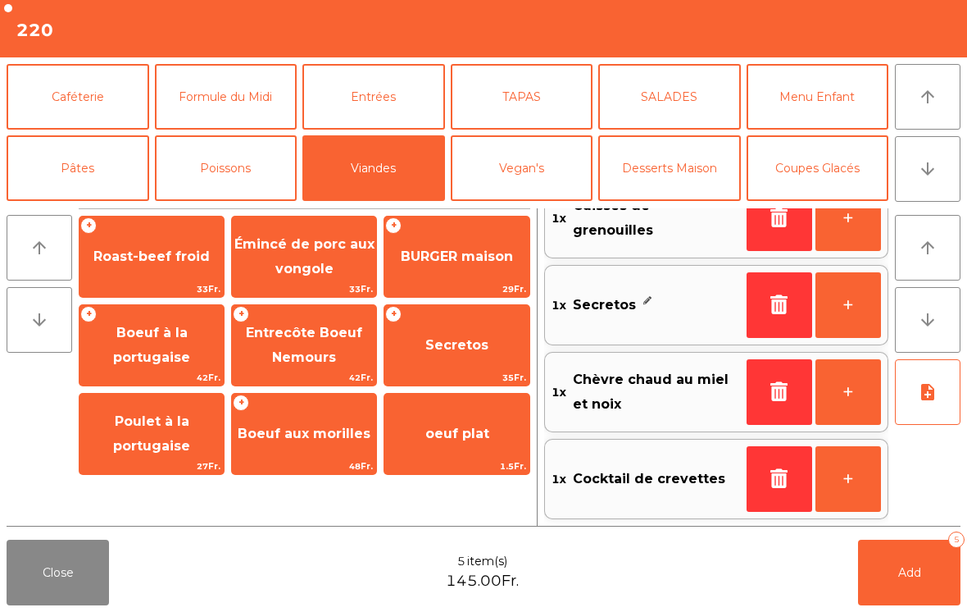
click at [931, 397] on icon "note_add" at bounding box center [928, 392] width 20 height 20
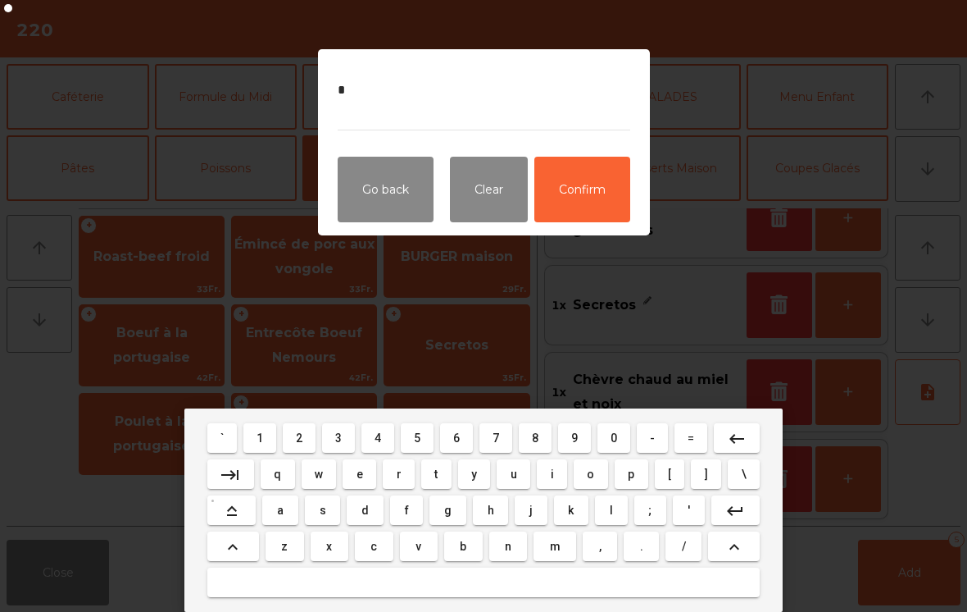
type textarea "**"
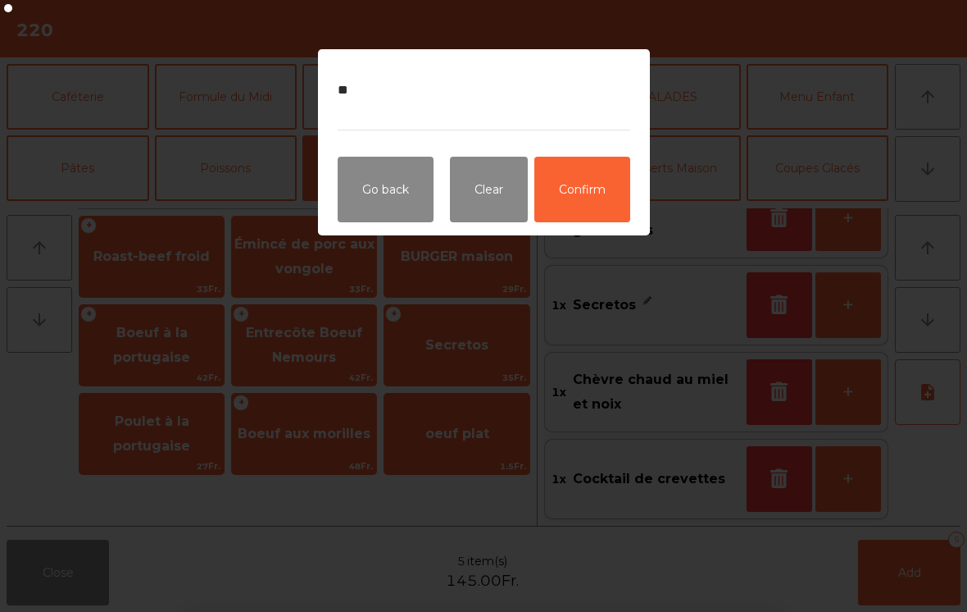
click at [587, 192] on button "Confirm" at bounding box center [582, 190] width 96 height 66
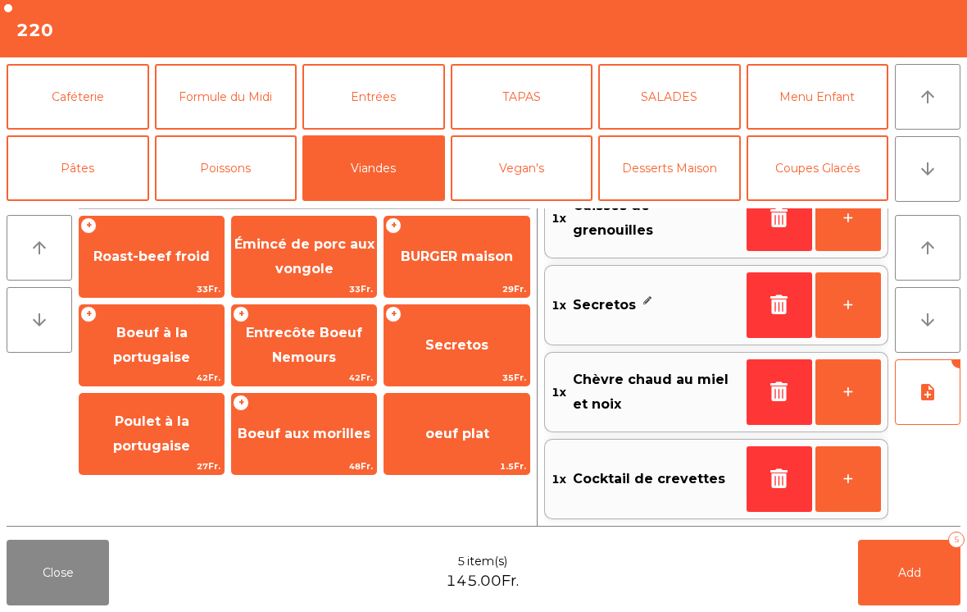
click at [918, 580] on button "Add 5" at bounding box center [909, 572] width 102 height 66
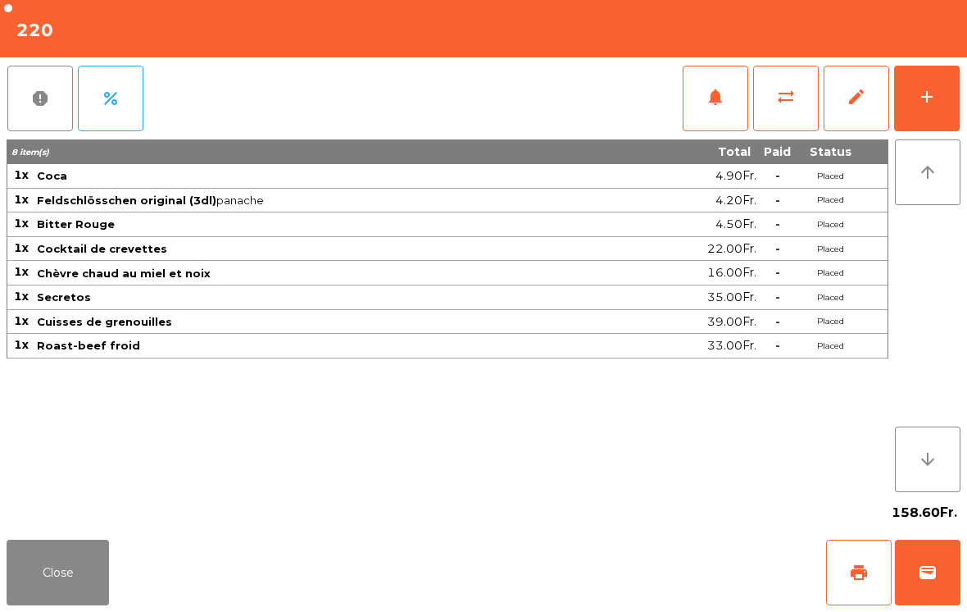
click at [61, 597] on button "Close" at bounding box center [58, 572] width 102 height 66
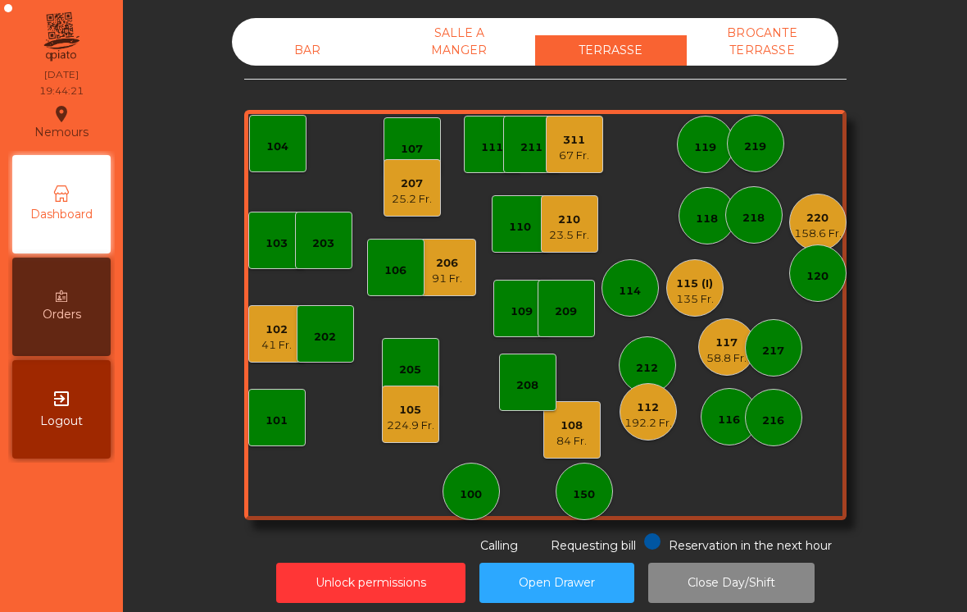
click at [591, 428] on div "108 84 Fr." at bounding box center [571, 429] width 57 height 57
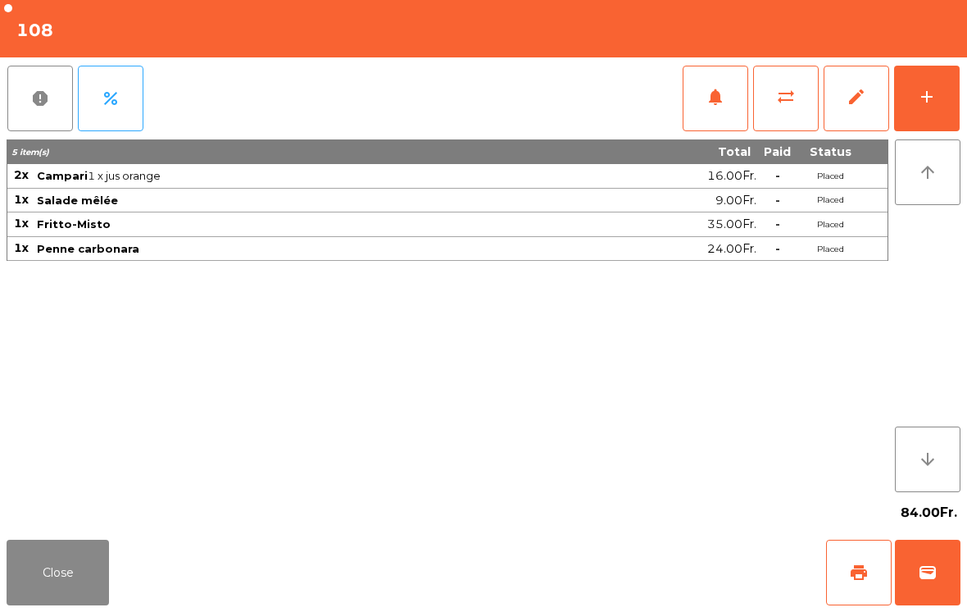
click at [917, 114] on button "add" at bounding box center [927, 99] width 66 height 66
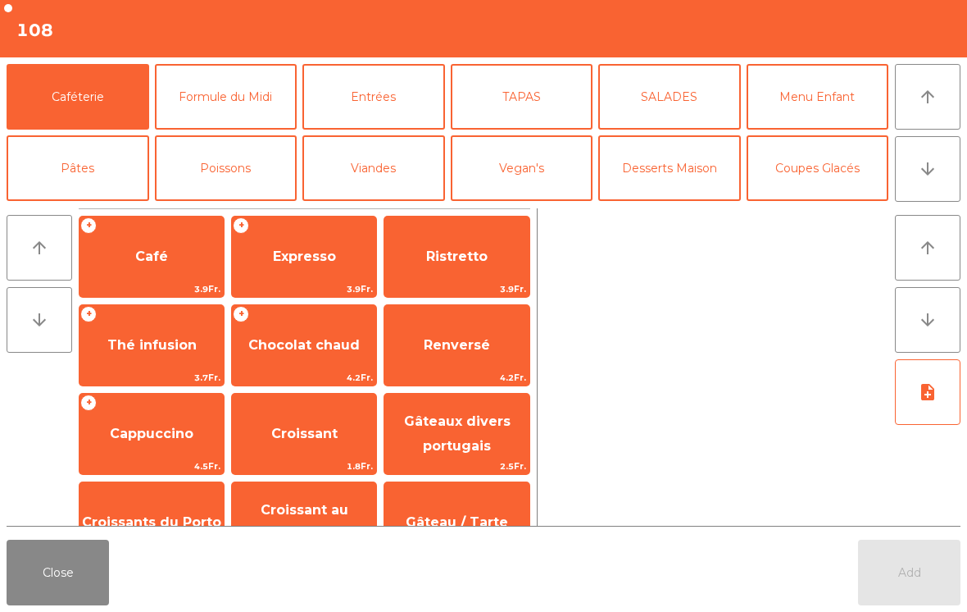
click at [66, 584] on button "Close" at bounding box center [58, 572] width 102 height 66
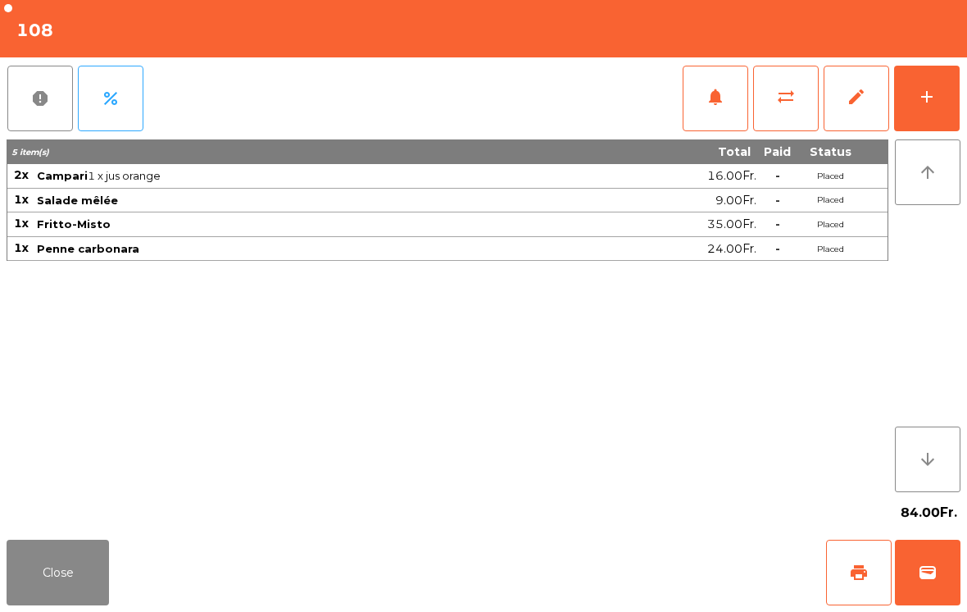
click at [56, 560] on button "Close" at bounding box center [58, 572] width 102 height 66
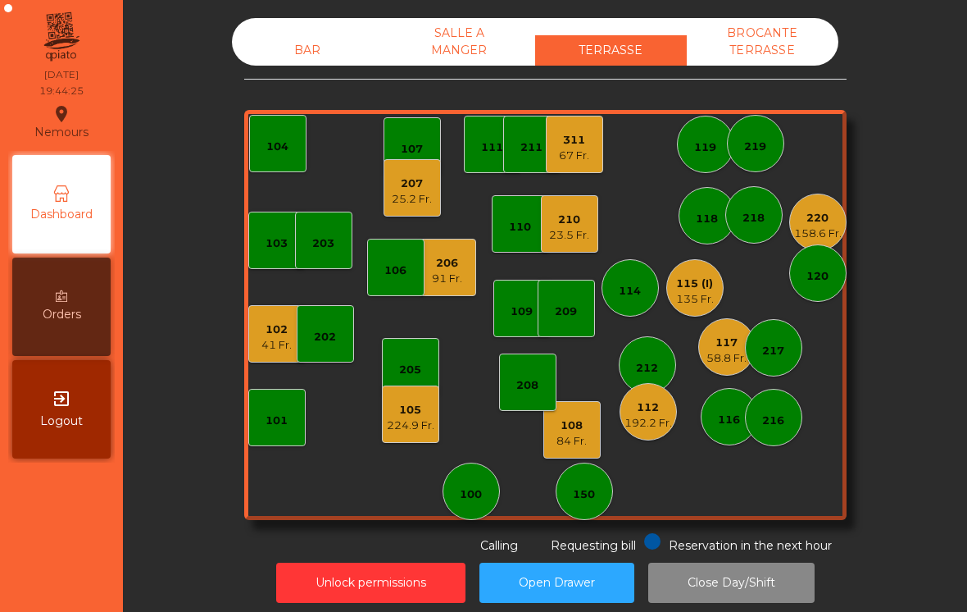
click at [415, 430] on div "224.9 Fr." at bounding box center [411, 425] width 48 height 16
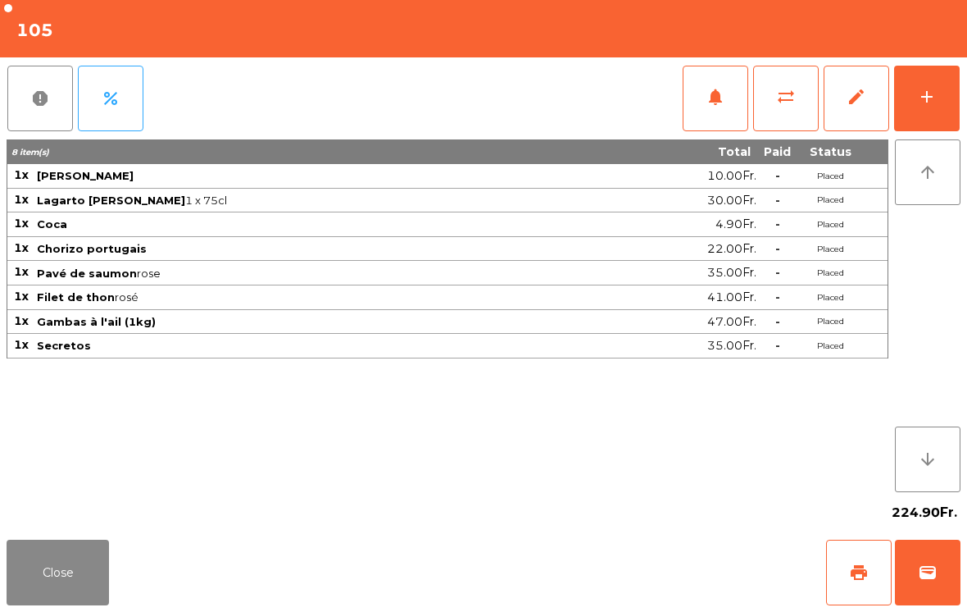
click at [930, 97] on div "add" at bounding box center [927, 97] width 20 height 20
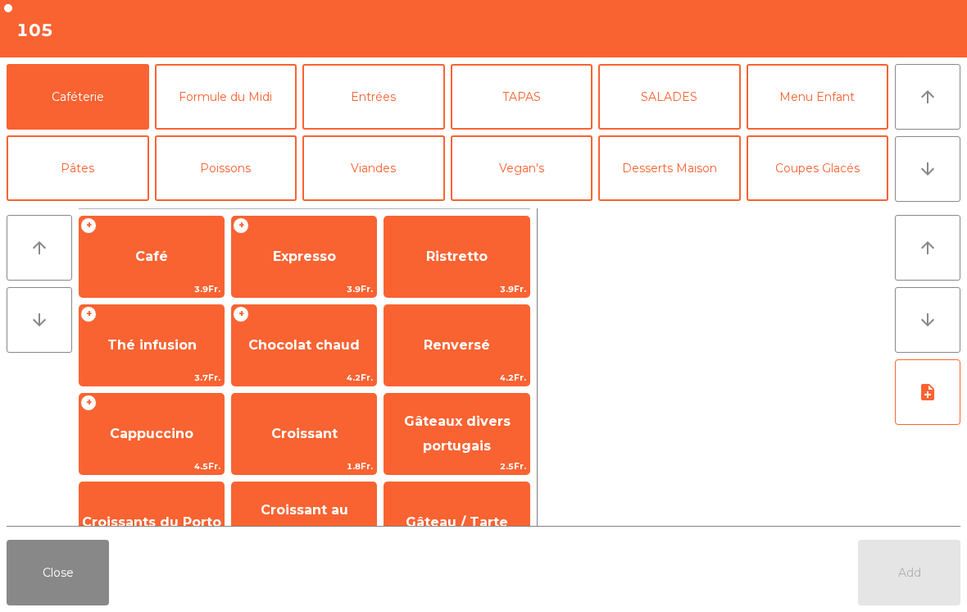
click at [931, 158] on button "arrow_downward" at bounding box center [928, 169] width 66 height 66
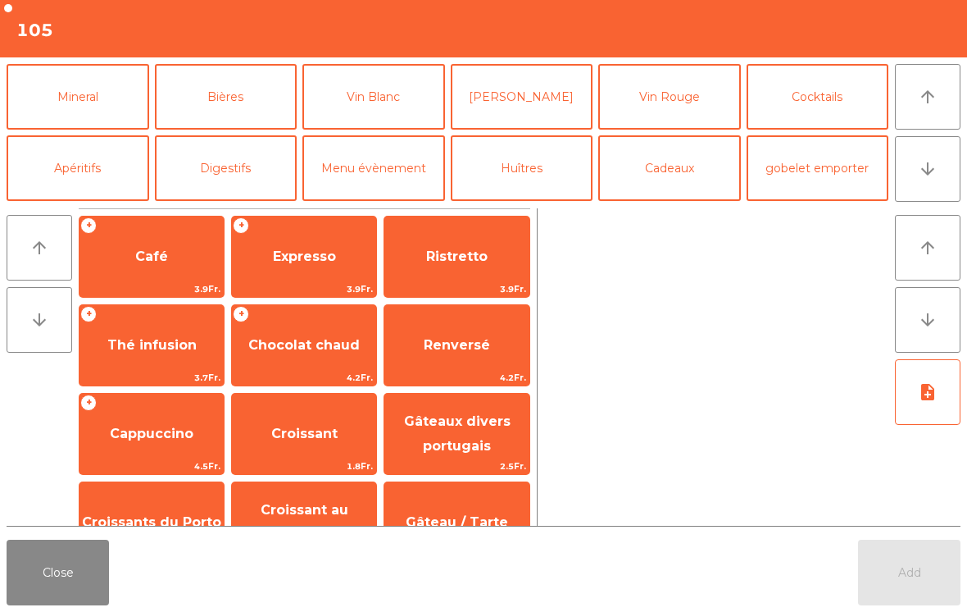
click at [67, 88] on button "Mineral" at bounding box center [78, 97] width 143 height 66
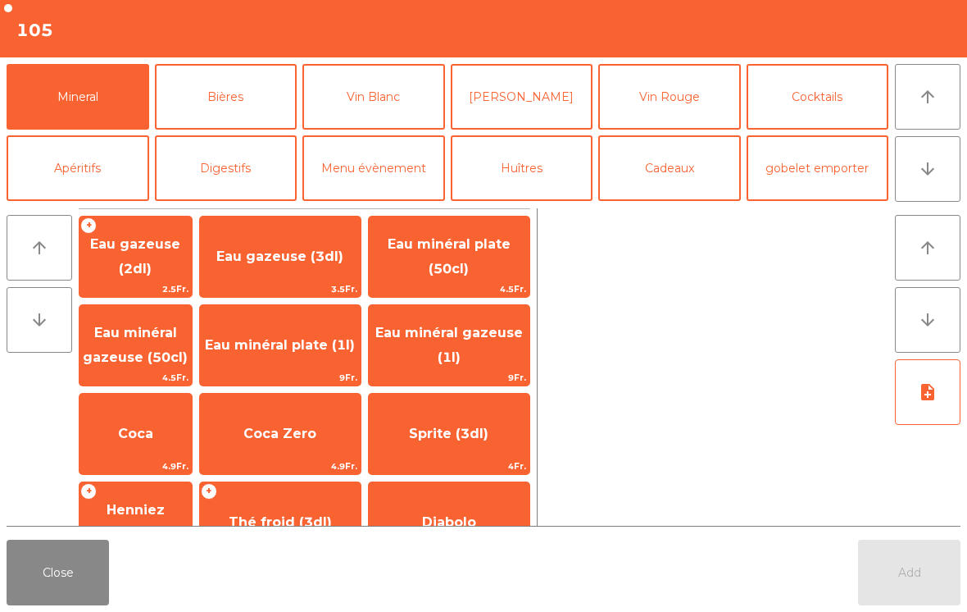
click at [480, 271] on span "Eau minéral plate (50cl)" at bounding box center [449, 257] width 161 height 70
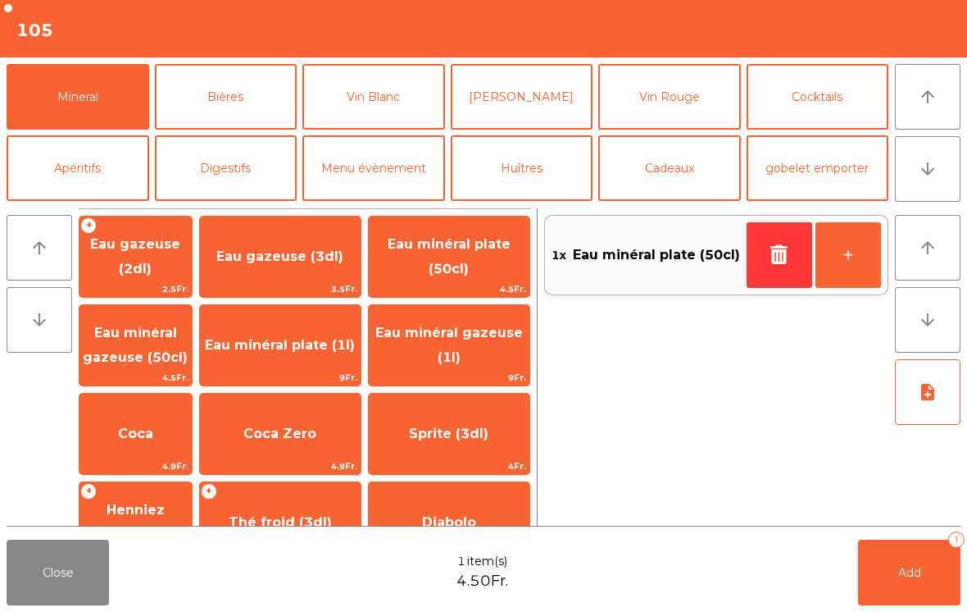
click at [162, 443] on span "Coca" at bounding box center [136, 433] width 112 height 44
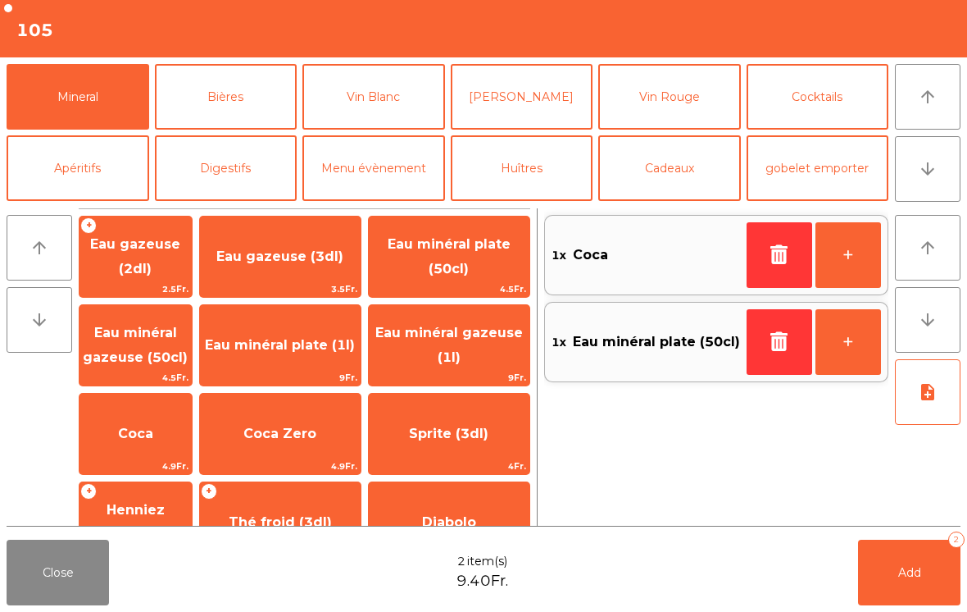
click at [903, 567] on span "Add" at bounding box center [909, 572] width 23 height 15
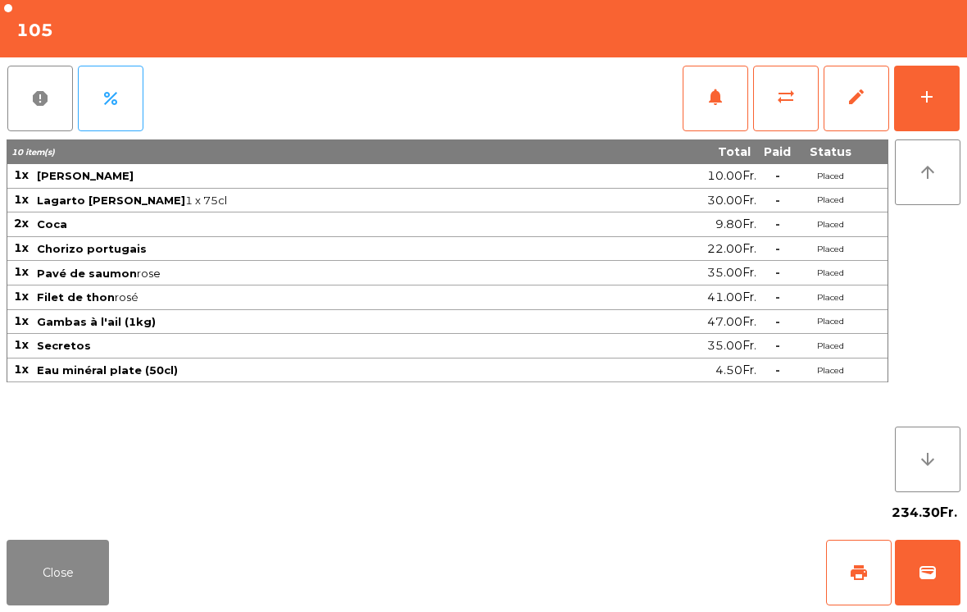
click at [31, 569] on button "Close" at bounding box center [58, 572] width 102 height 66
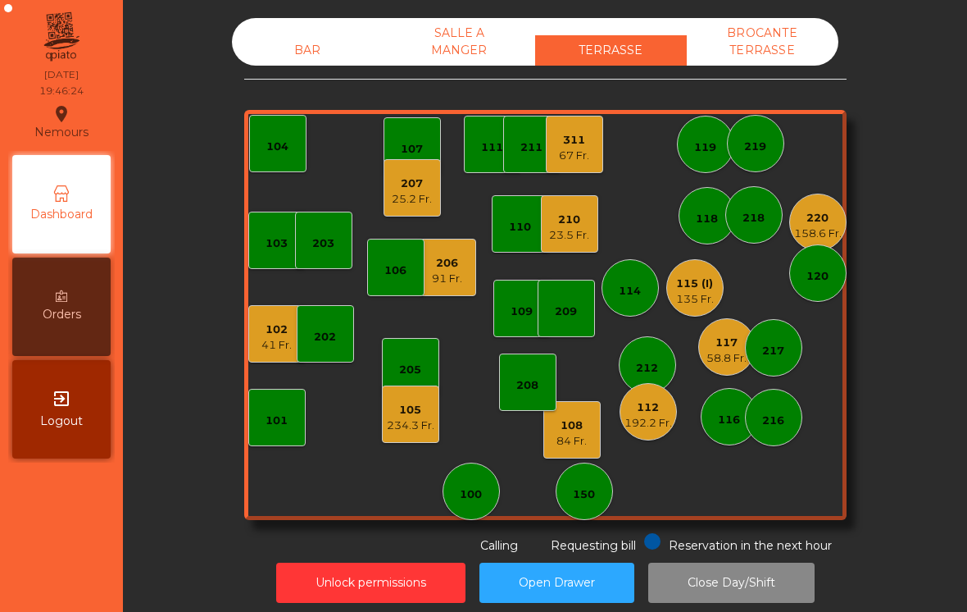
click at [660, 426] on div "192.2 Fr." at bounding box center [649, 423] width 48 height 16
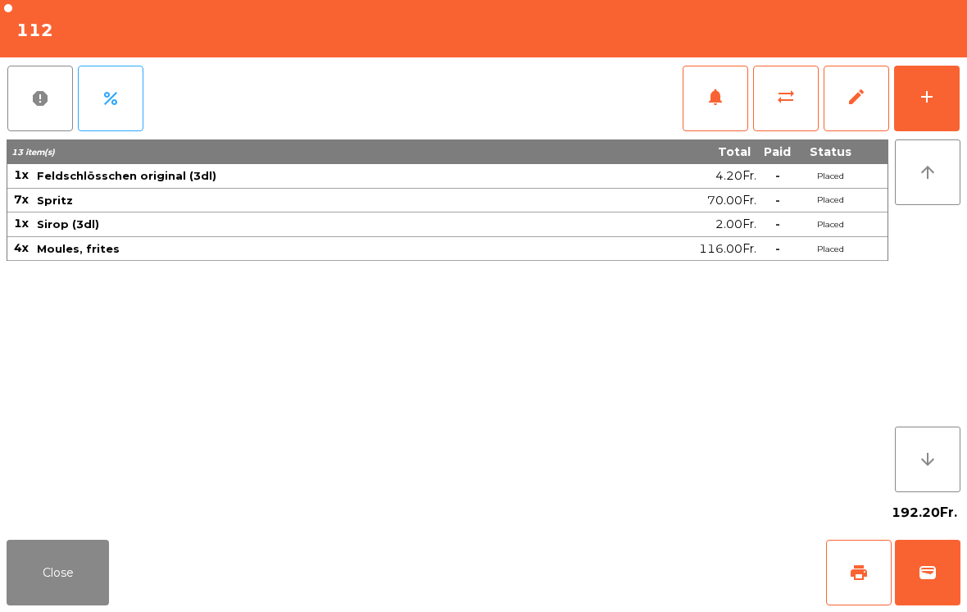
click at [924, 103] on div "add" at bounding box center [927, 97] width 20 height 20
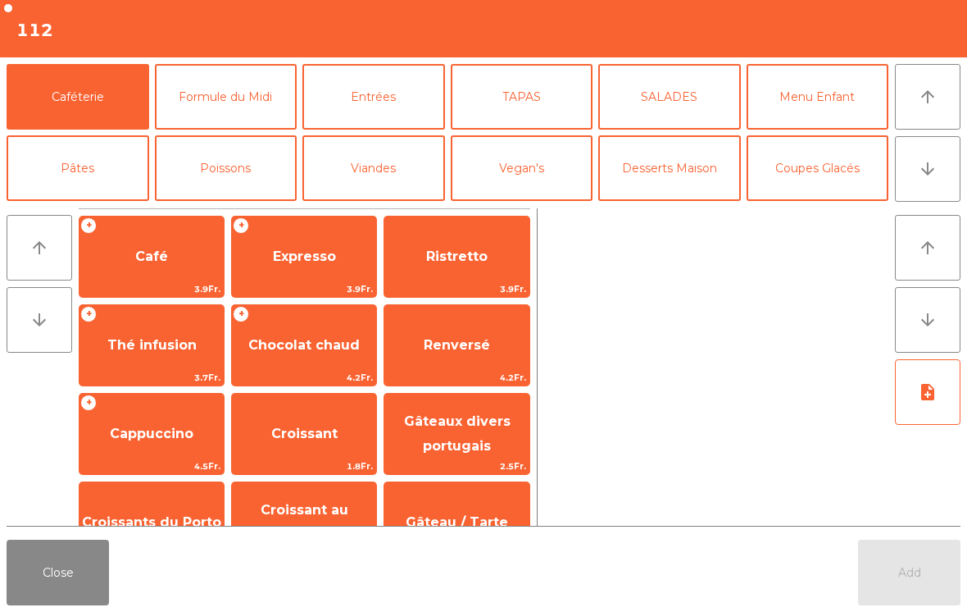
click at [940, 185] on button "arrow_downward" at bounding box center [928, 169] width 66 height 66
click at [920, 113] on button "arrow_upward" at bounding box center [928, 97] width 66 height 66
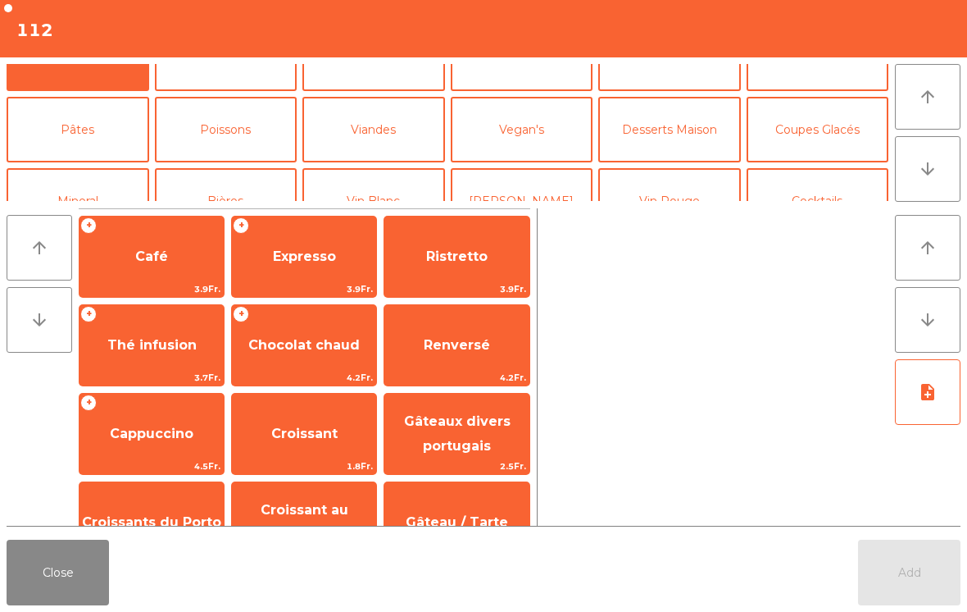
click at [824, 162] on button "Coupes Glacés" at bounding box center [818, 130] width 143 height 66
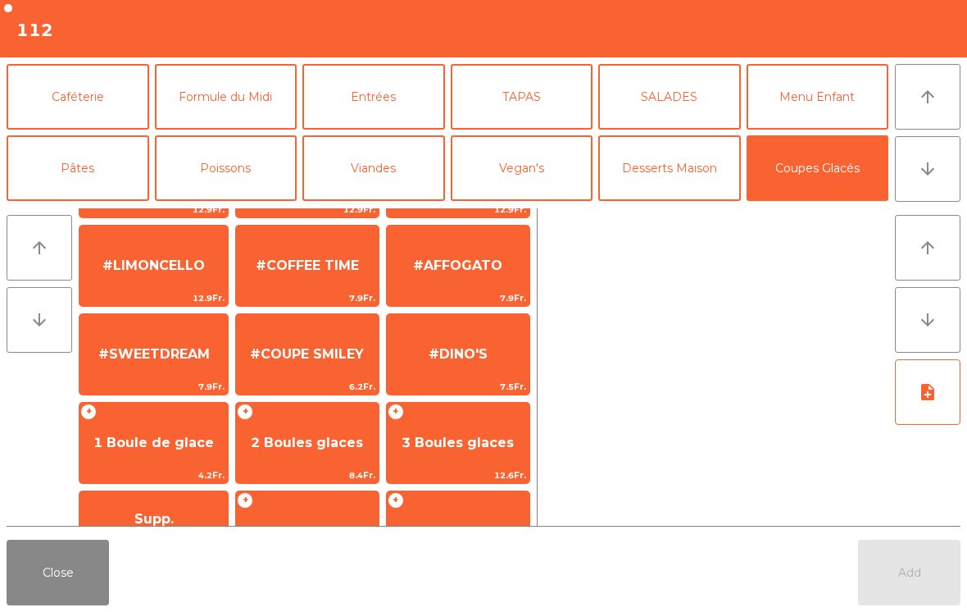
scroll to position [310, 0]
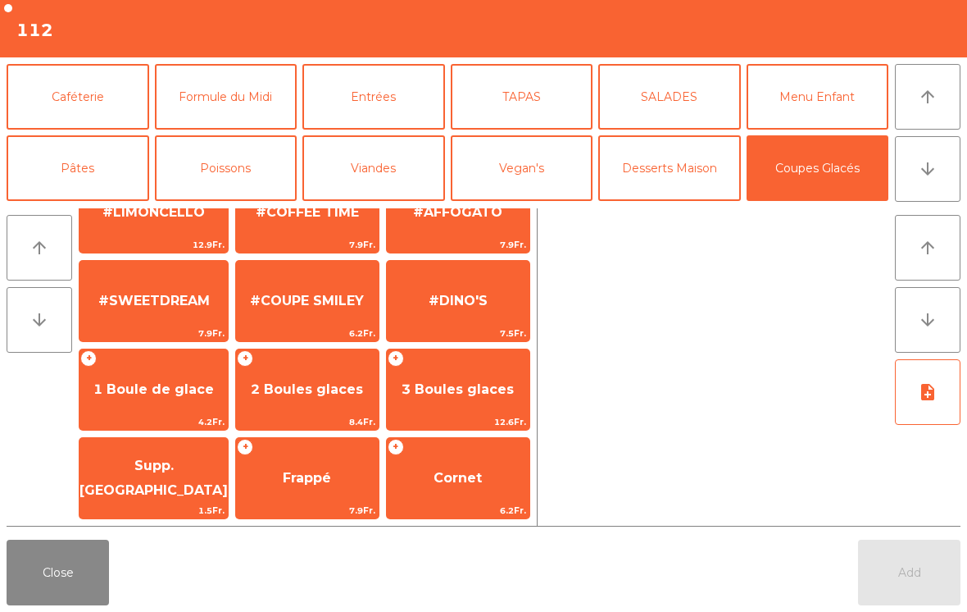
click at [293, 397] on span "2 Boules glaces" at bounding box center [307, 389] width 112 height 16
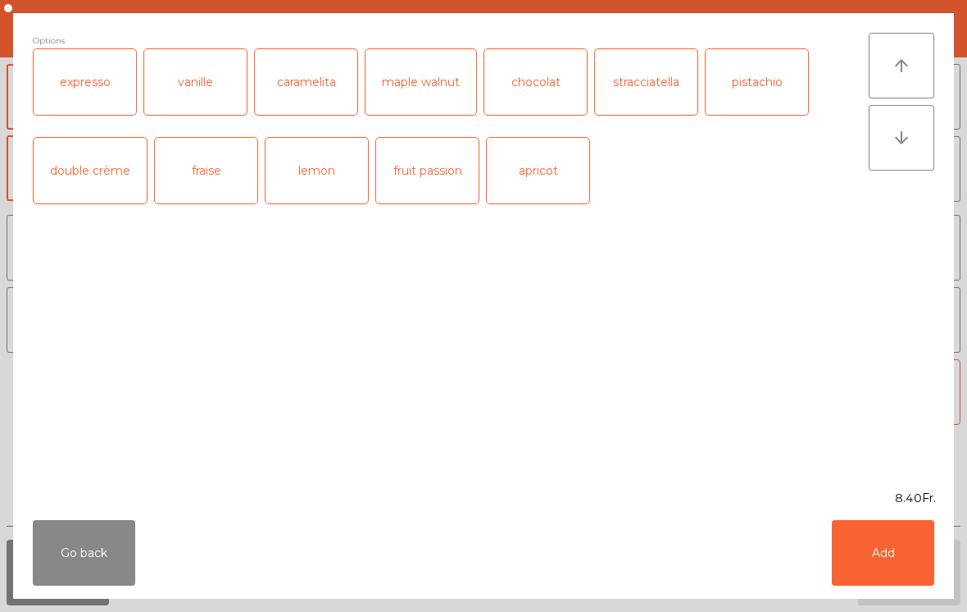
click at [895, 542] on button "Add" at bounding box center [883, 553] width 102 height 66
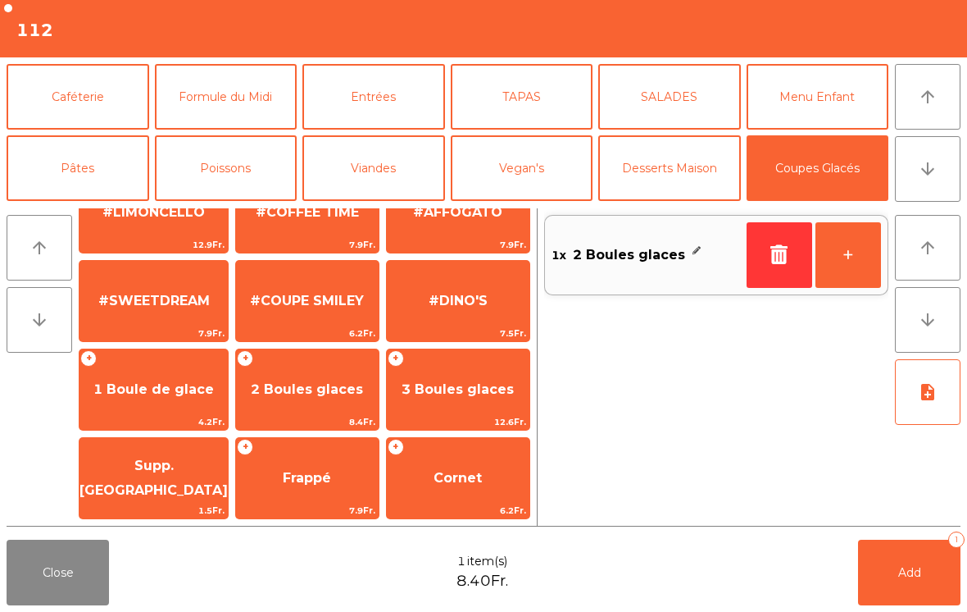
click at [125, 482] on span "Supp. [GEOGRAPHIC_DATA]" at bounding box center [154, 477] width 148 height 40
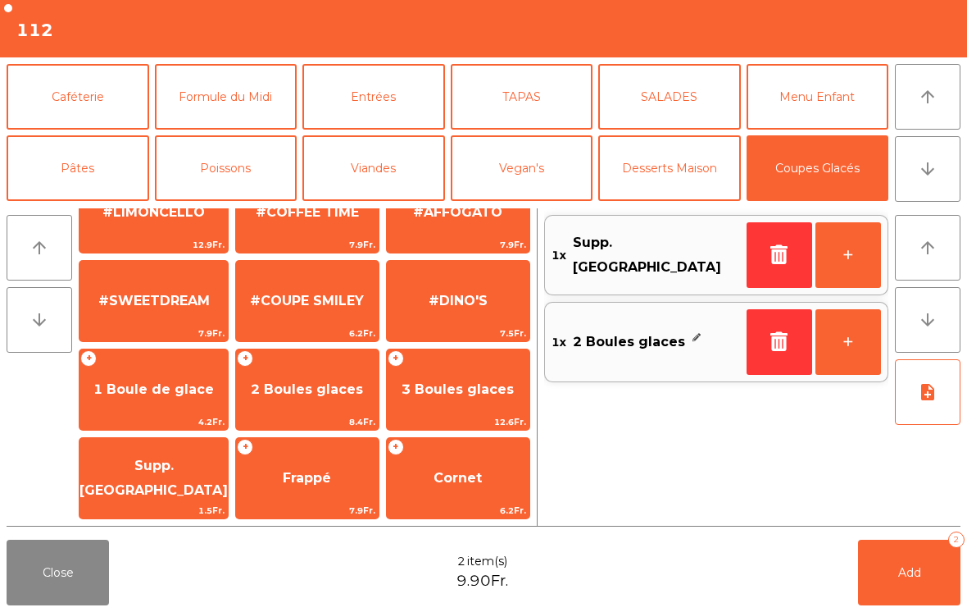
click at [913, 580] on button "Add 2" at bounding box center [909, 572] width 102 height 66
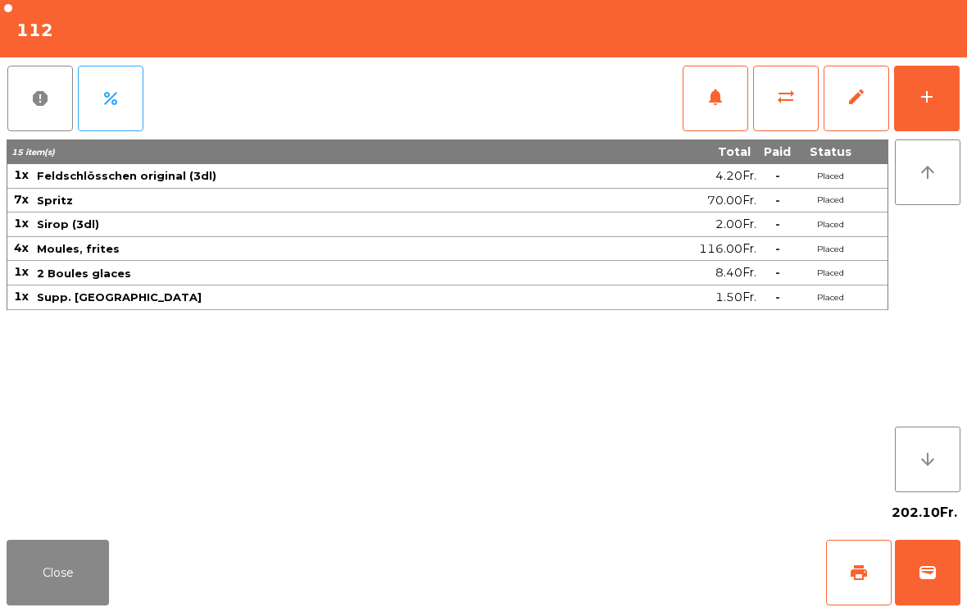
click at [57, 575] on button "Close" at bounding box center [58, 572] width 102 height 66
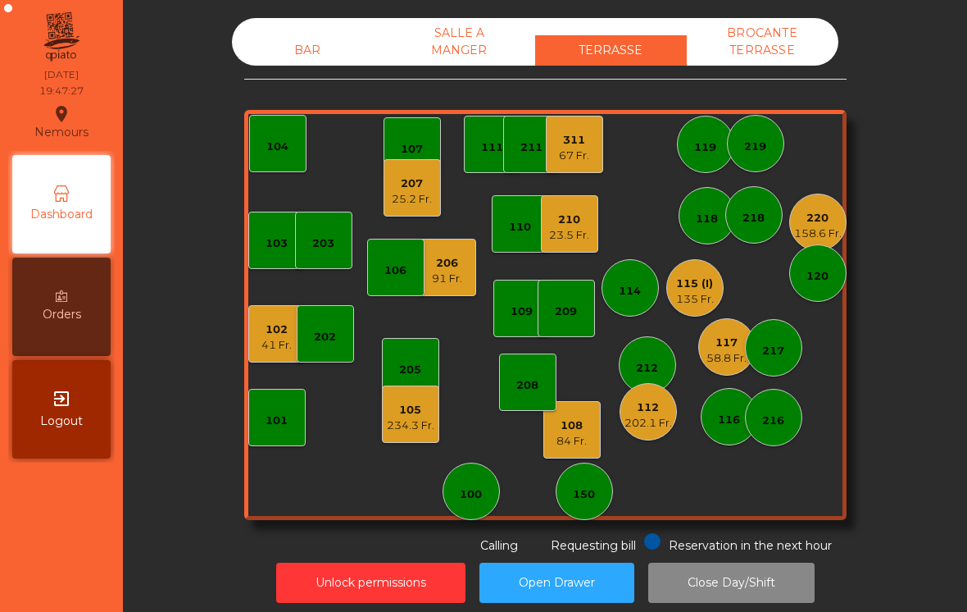
click at [766, 400] on div "216" at bounding box center [773, 417] width 57 height 57
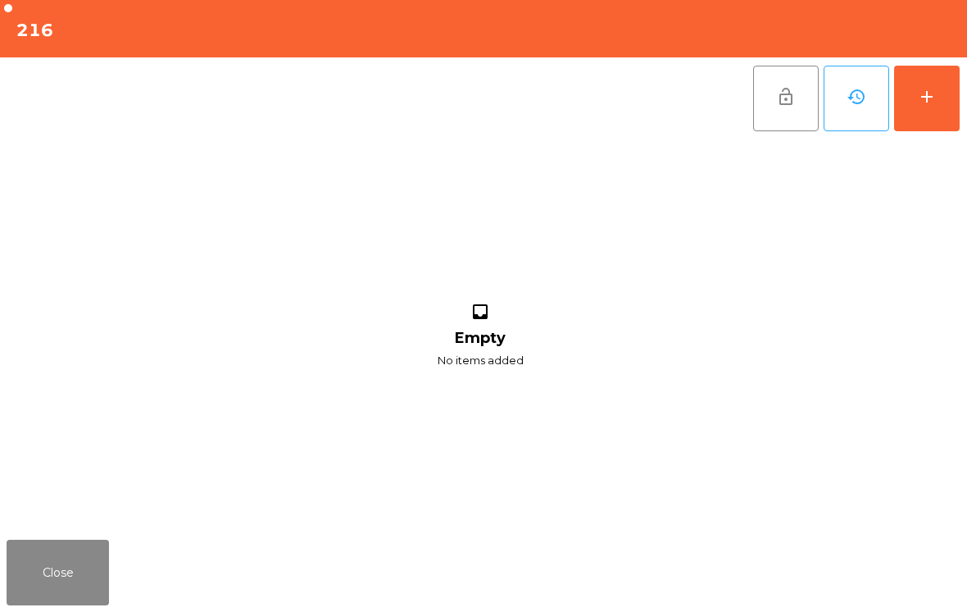
click at [930, 118] on button "add" at bounding box center [927, 99] width 66 height 66
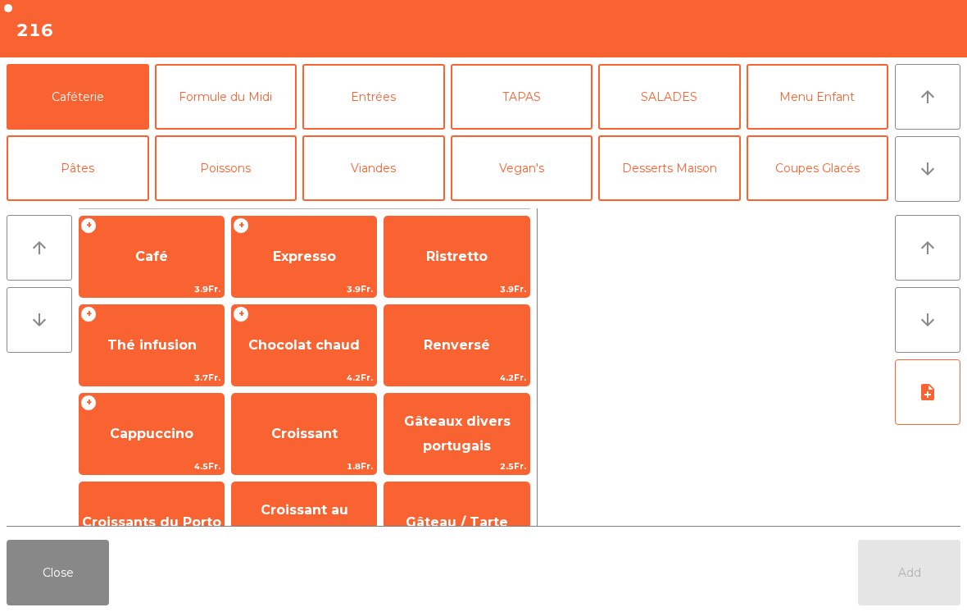
click at [42, 598] on button "Close" at bounding box center [58, 572] width 102 height 66
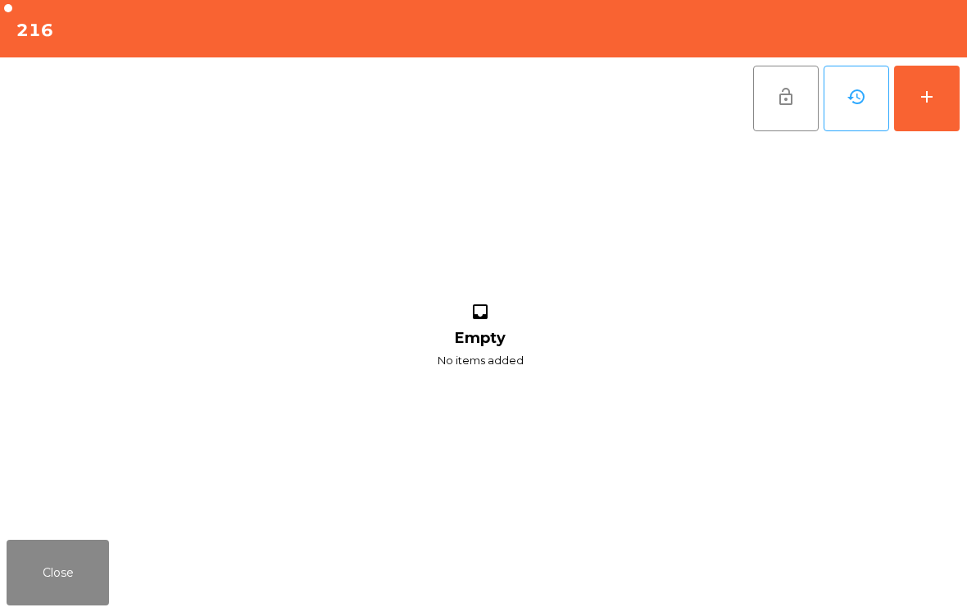
click at [942, 103] on button "add" at bounding box center [927, 99] width 66 height 66
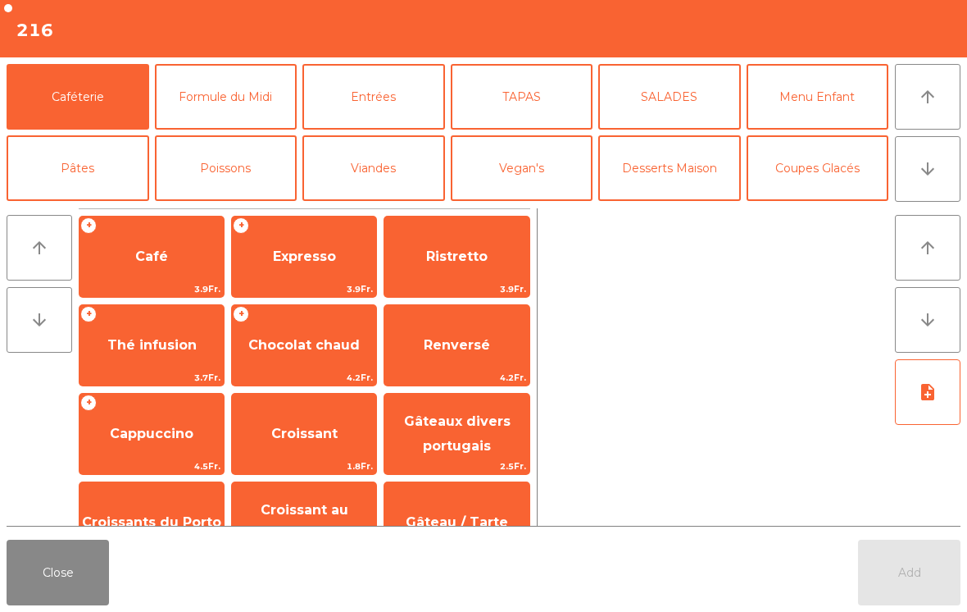
scroll to position [103, 0]
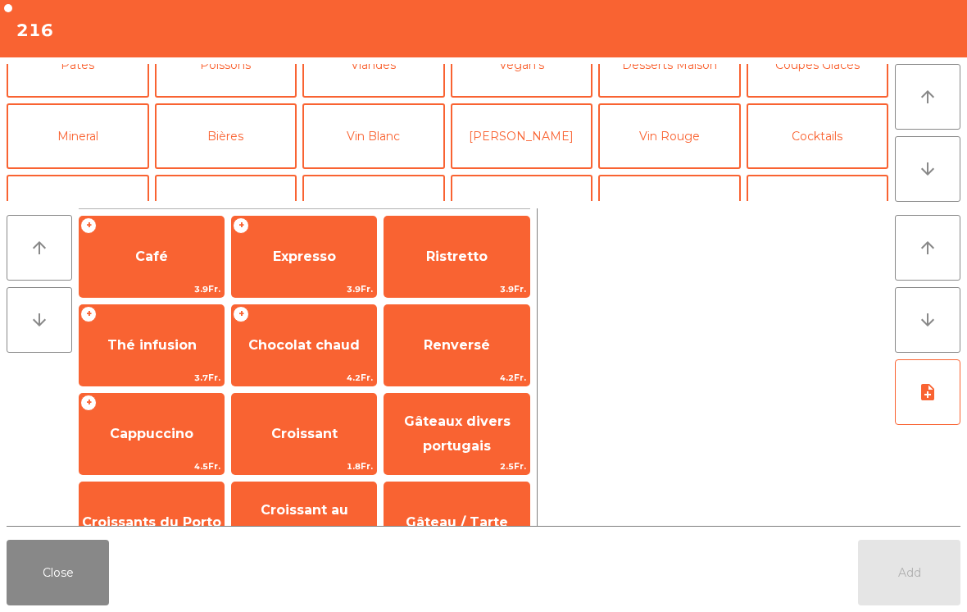
click at [827, 132] on button "Cocktails" at bounding box center [818, 136] width 143 height 66
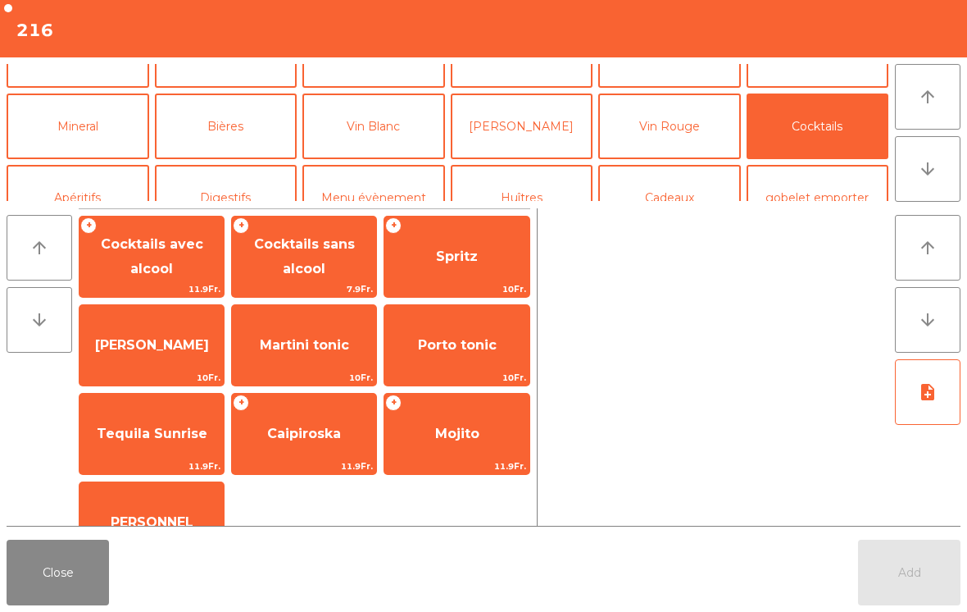
click at [468, 252] on span "Spritz" at bounding box center [457, 256] width 42 height 16
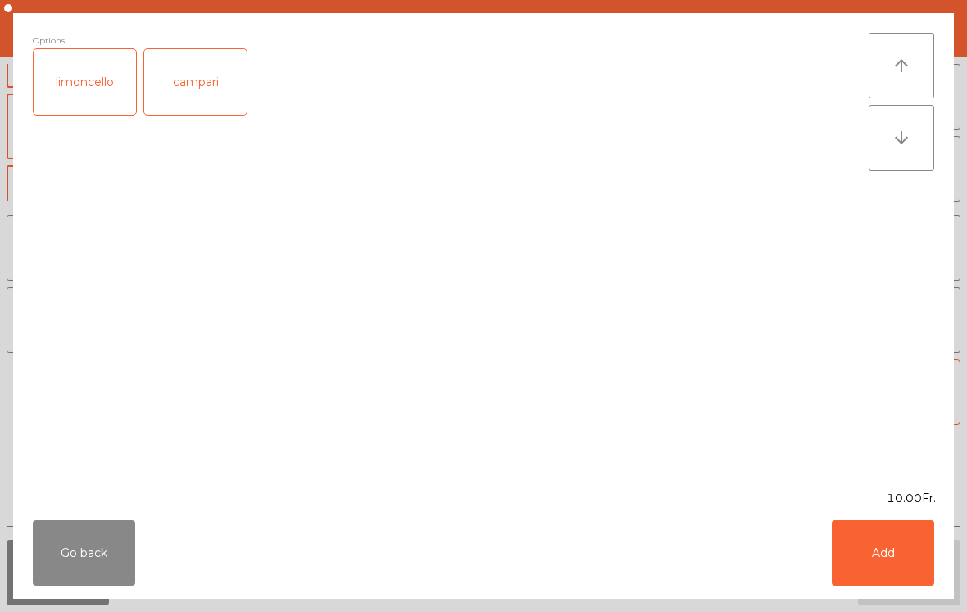
click at [889, 548] on button "Add" at bounding box center [883, 553] width 102 height 66
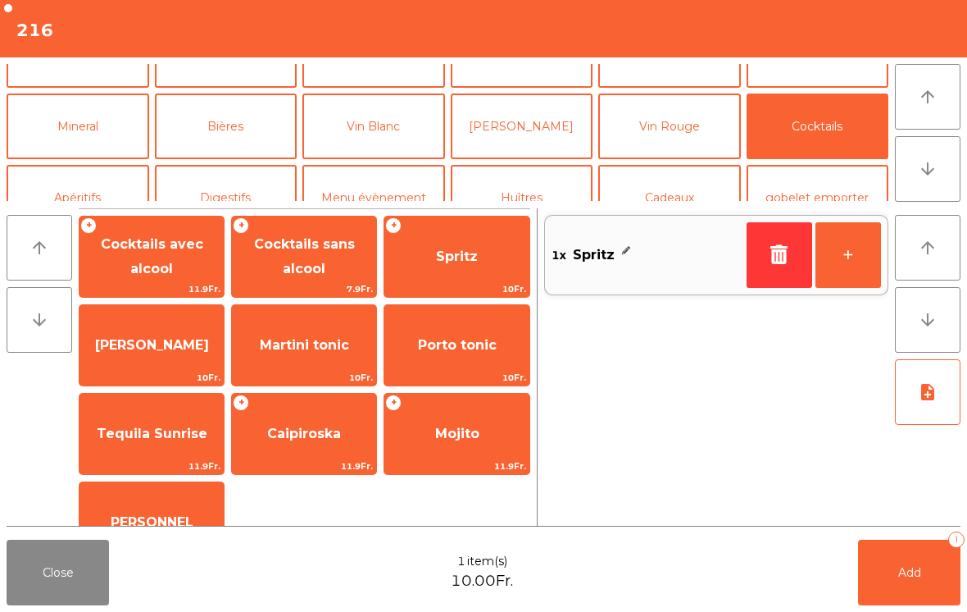
click at [868, 266] on button "+" at bounding box center [849, 255] width 66 height 66
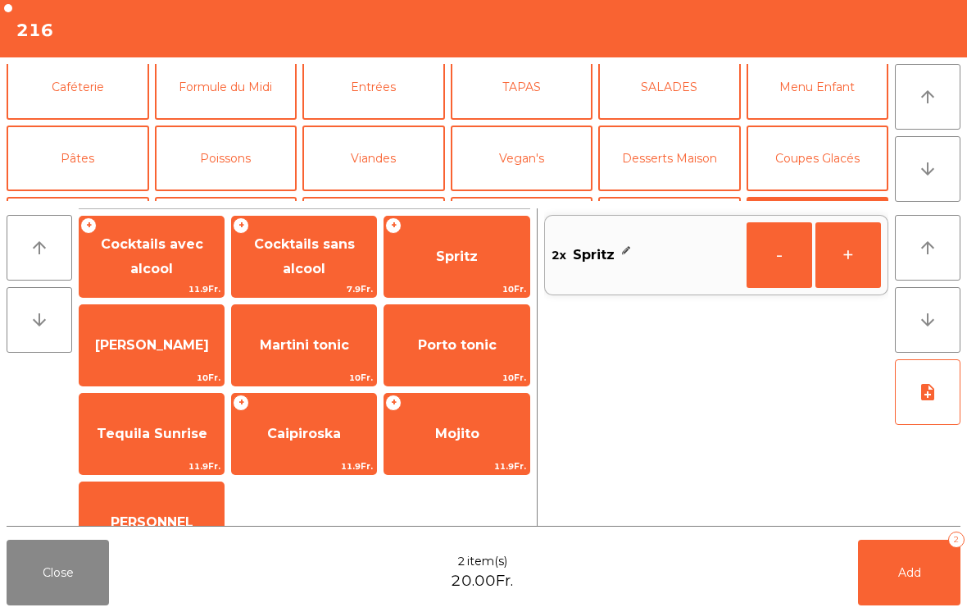
click at [541, 89] on button "TAPAS" at bounding box center [522, 87] width 143 height 66
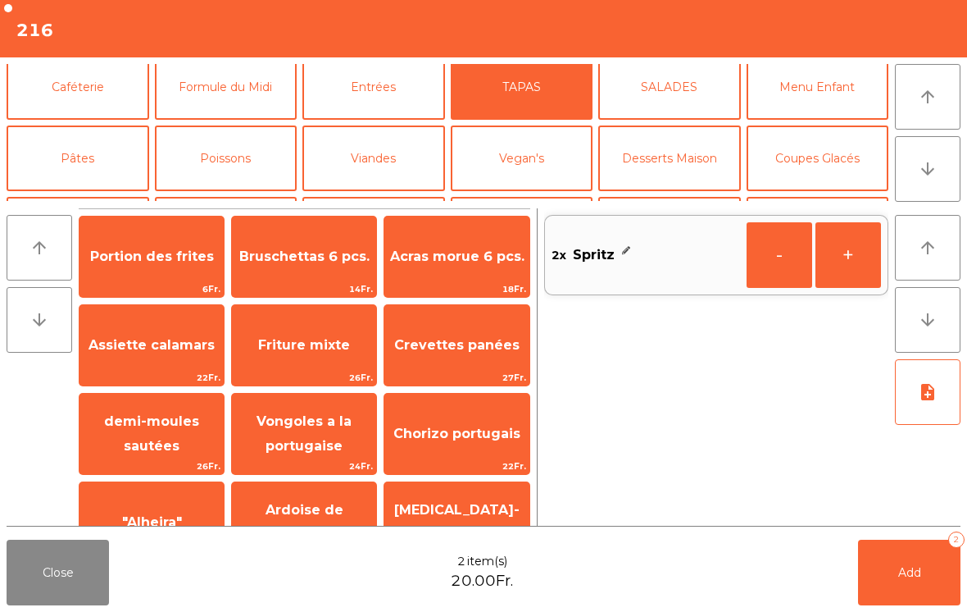
click at [310, 261] on span "Bruschettas 6 pcs." at bounding box center [304, 256] width 130 height 16
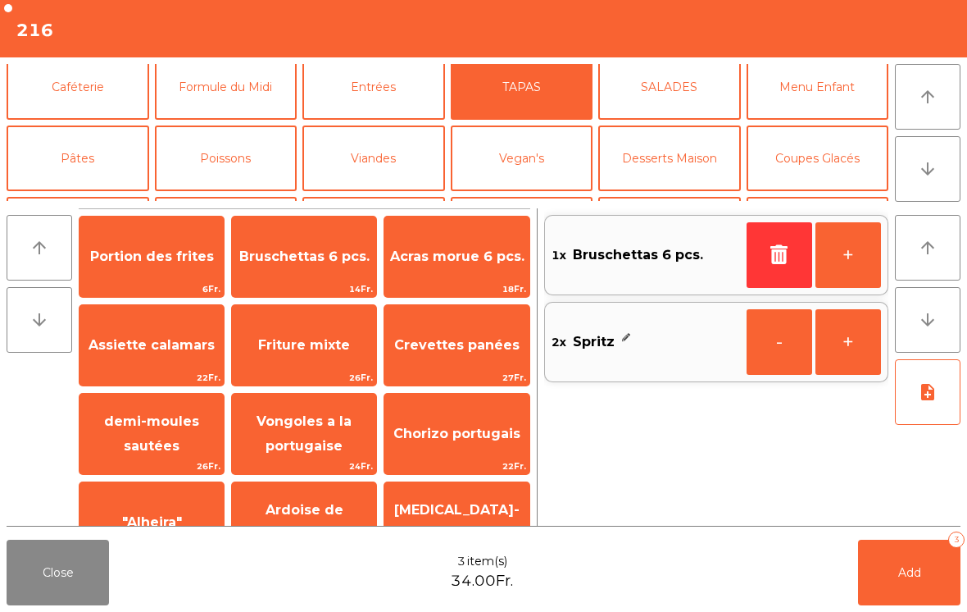
click at [93, 150] on button "Pâtes" at bounding box center [78, 158] width 143 height 66
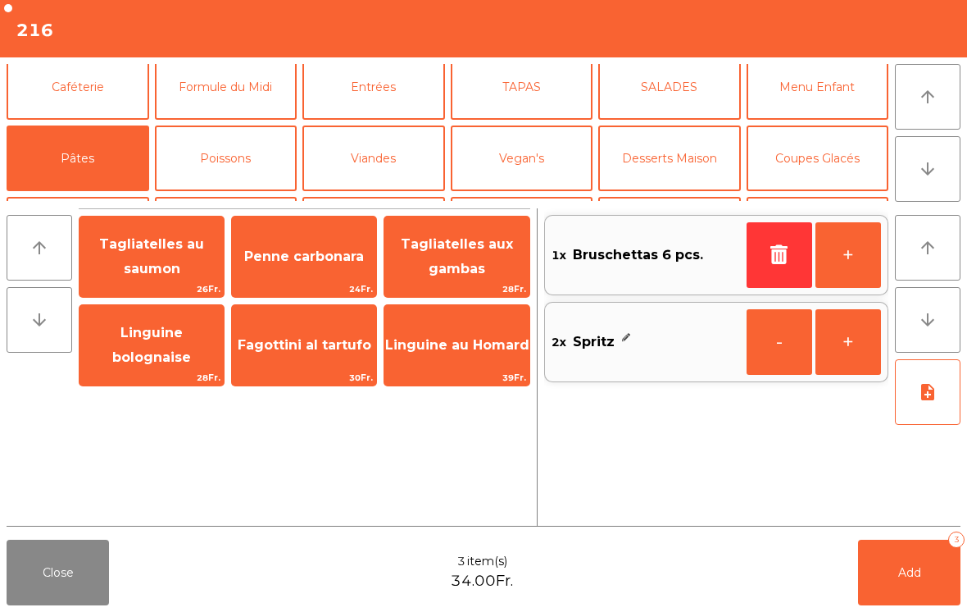
click at [146, 260] on span "Tagliatelles au saumon" at bounding box center [151, 256] width 105 height 40
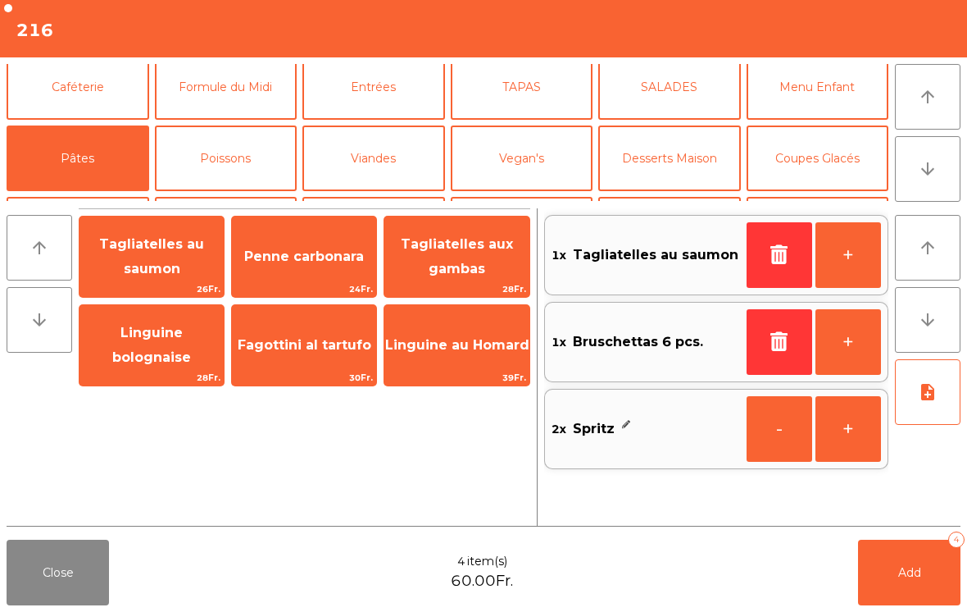
click at [243, 152] on button "Poissons" at bounding box center [226, 158] width 143 height 66
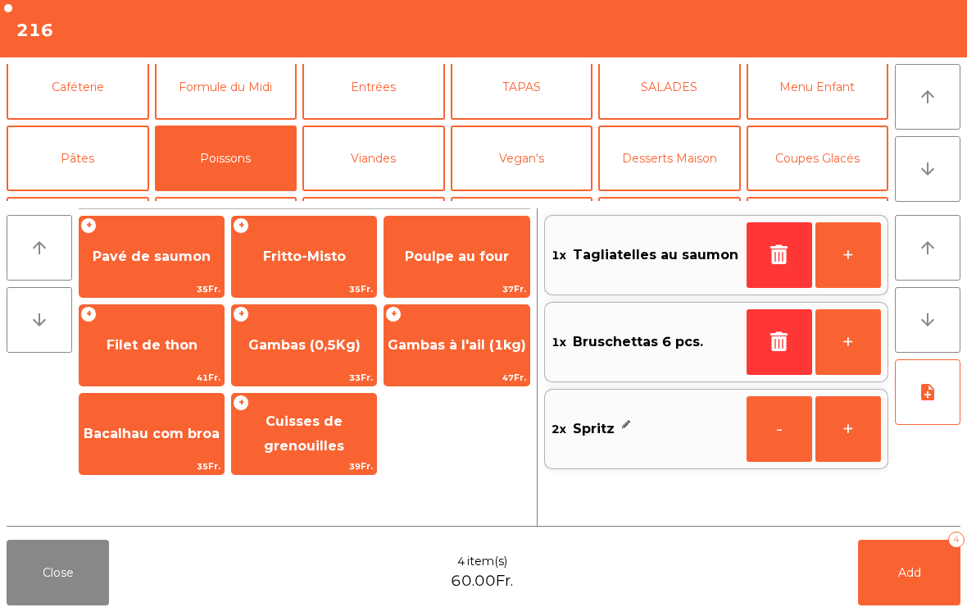
click at [457, 271] on span "Poulpe au four" at bounding box center [456, 256] width 144 height 44
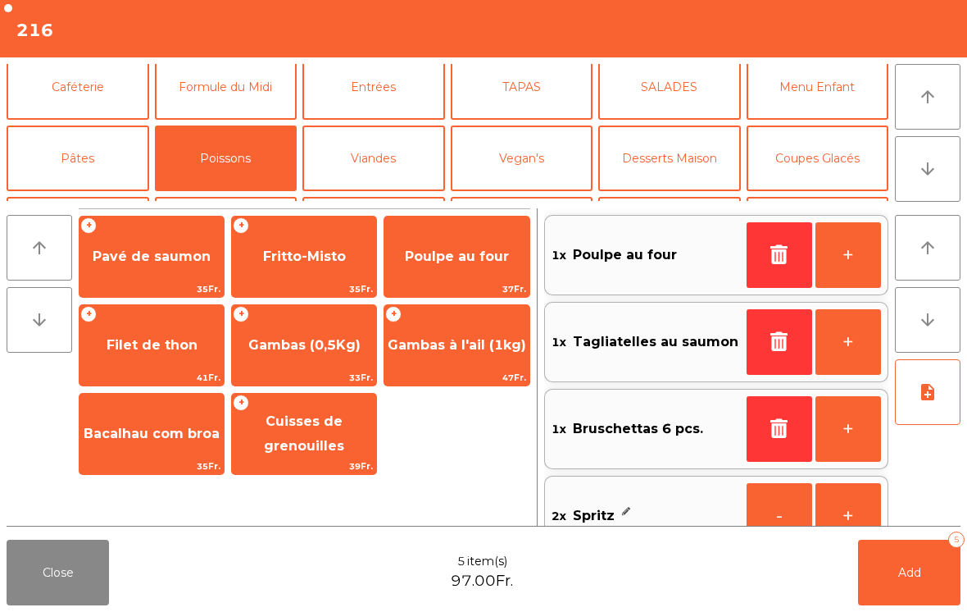
click at [546, 105] on button "TAPAS" at bounding box center [522, 87] width 143 height 66
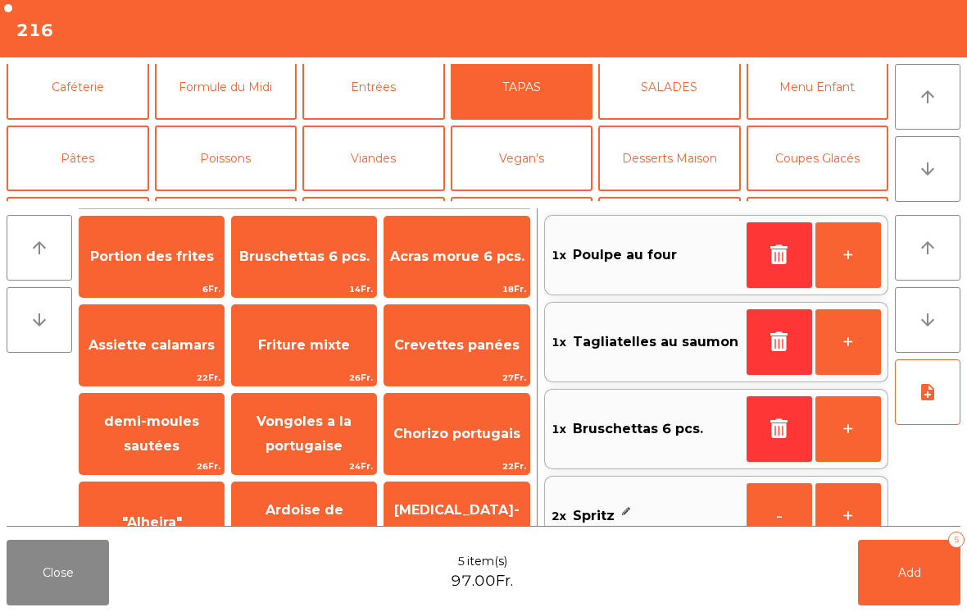
scroll to position [193, 0]
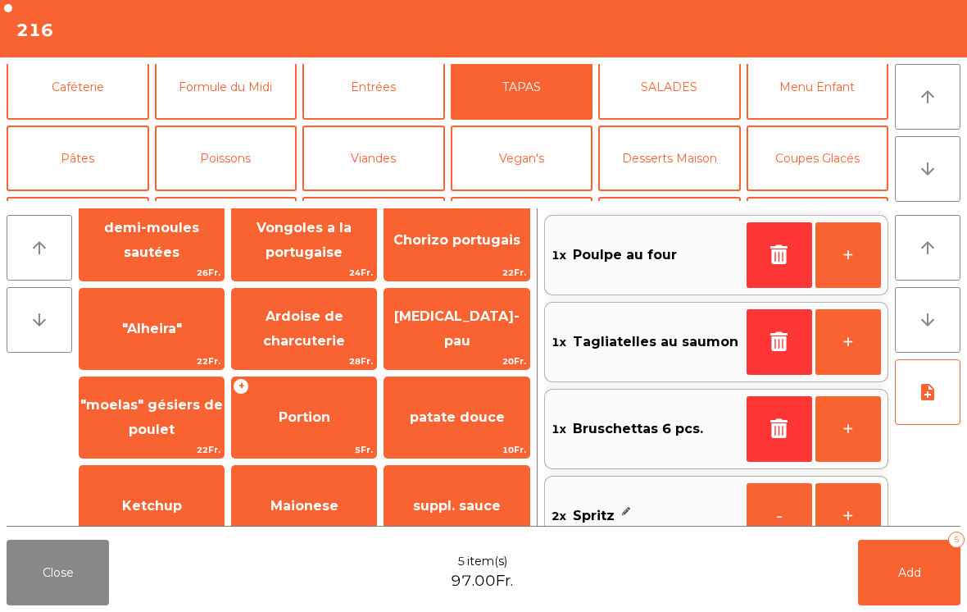
click at [316, 415] on span "Portion" at bounding box center [305, 417] width 52 height 16
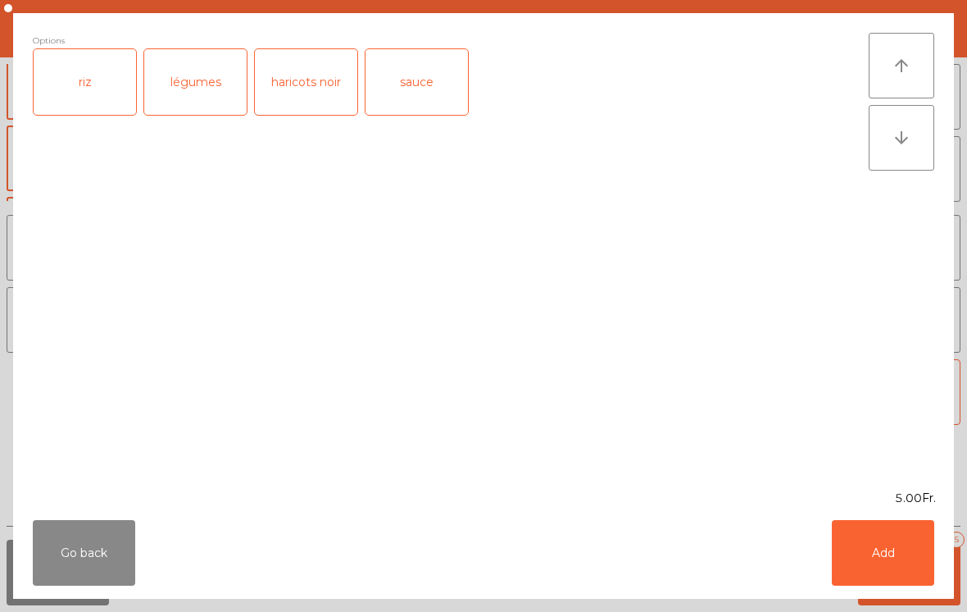
click at [301, 80] on div "haricots noir" at bounding box center [306, 82] width 102 height 66
click at [871, 548] on button "Add" at bounding box center [883, 553] width 102 height 66
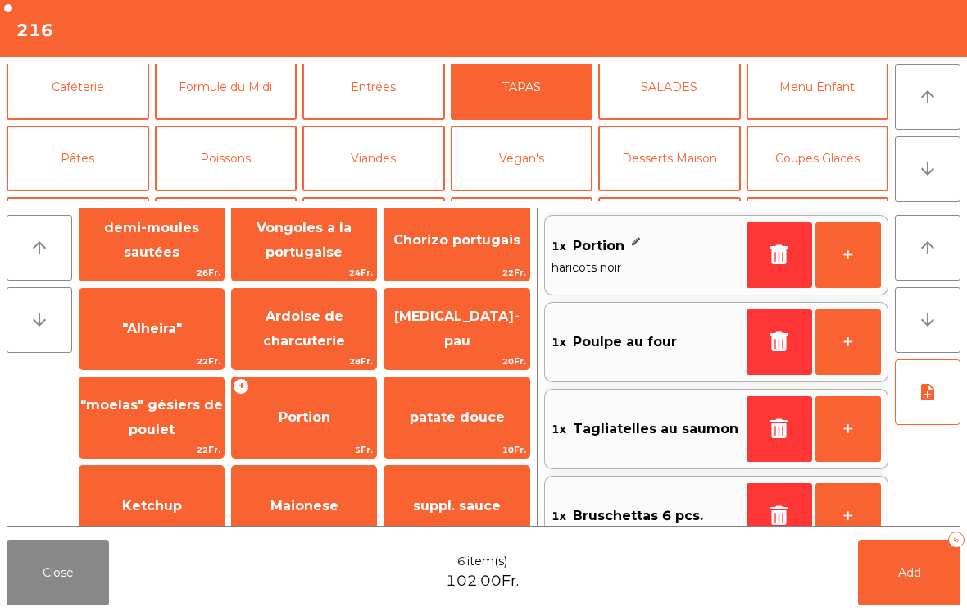
scroll to position [7, 0]
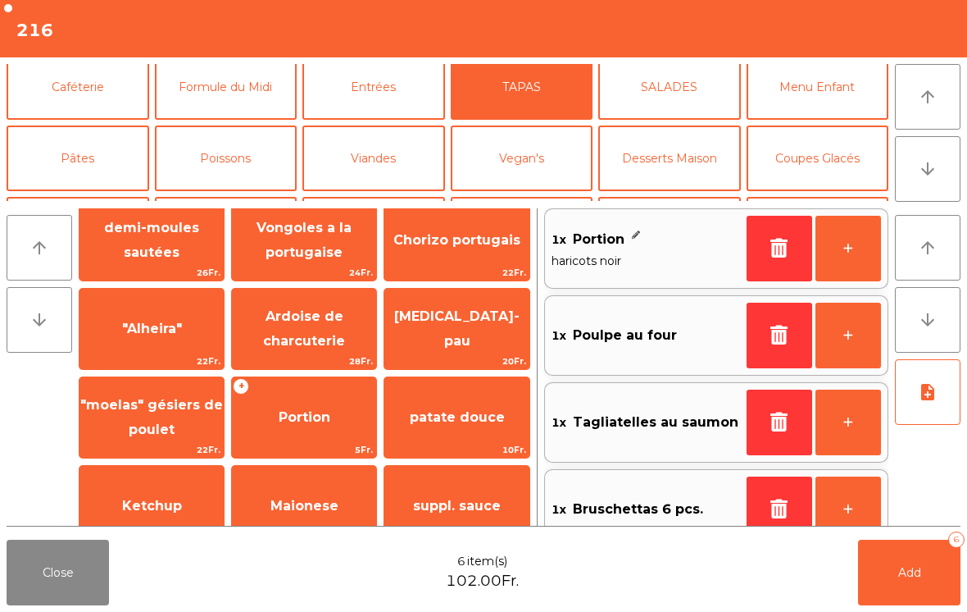
click at [933, 417] on button "note_add" at bounding box center [928, 392] width 66 height 66
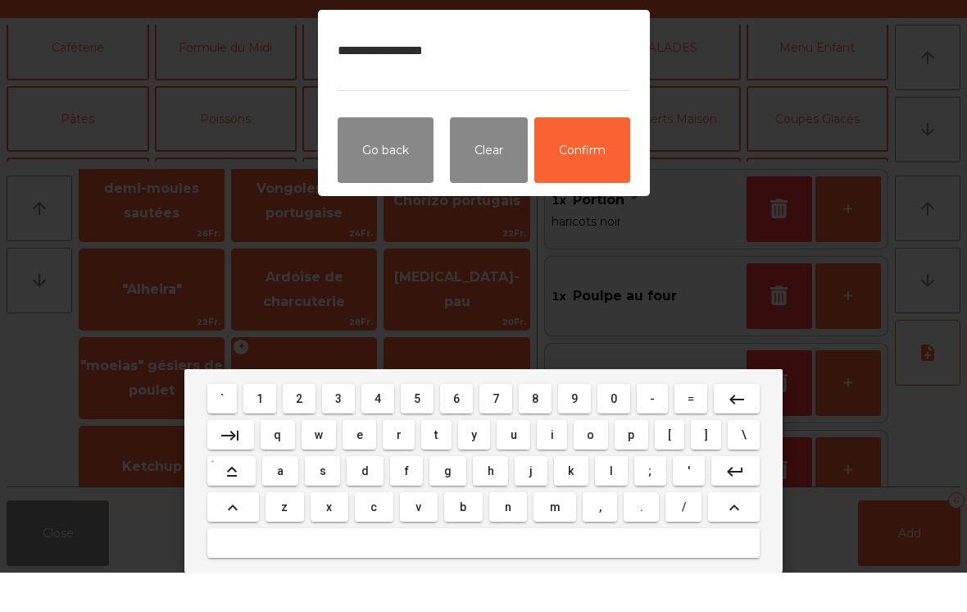
type textarea "**********"
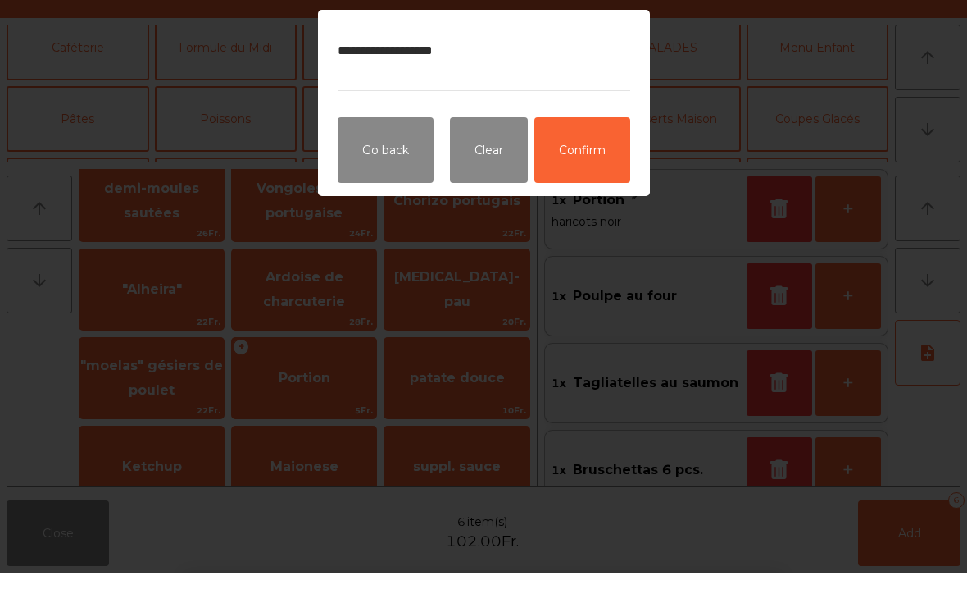
click at [600, 157] on button "Confirm" at bounding box center [582, 190] width 96 height 66
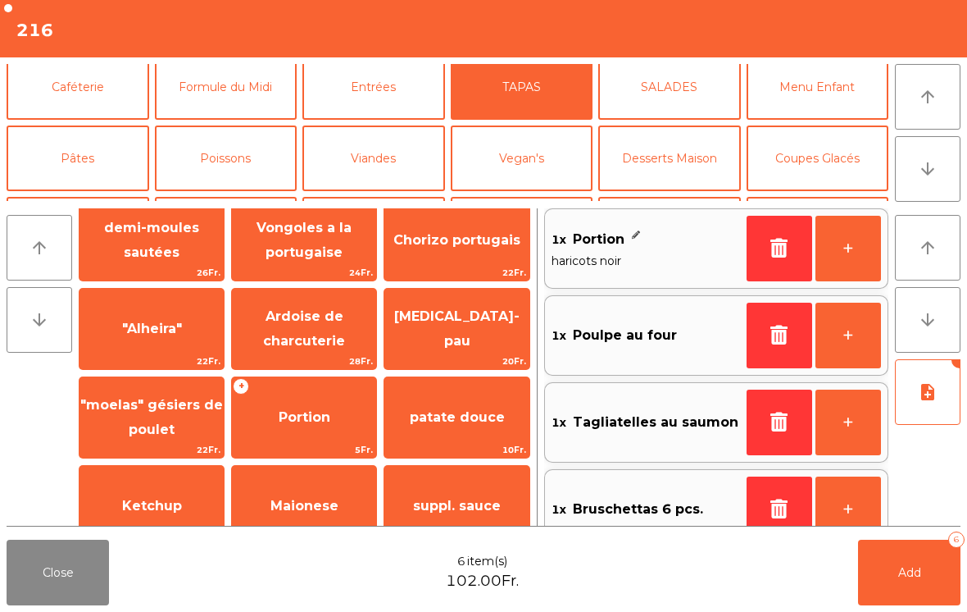
scroll to position [132, 0]
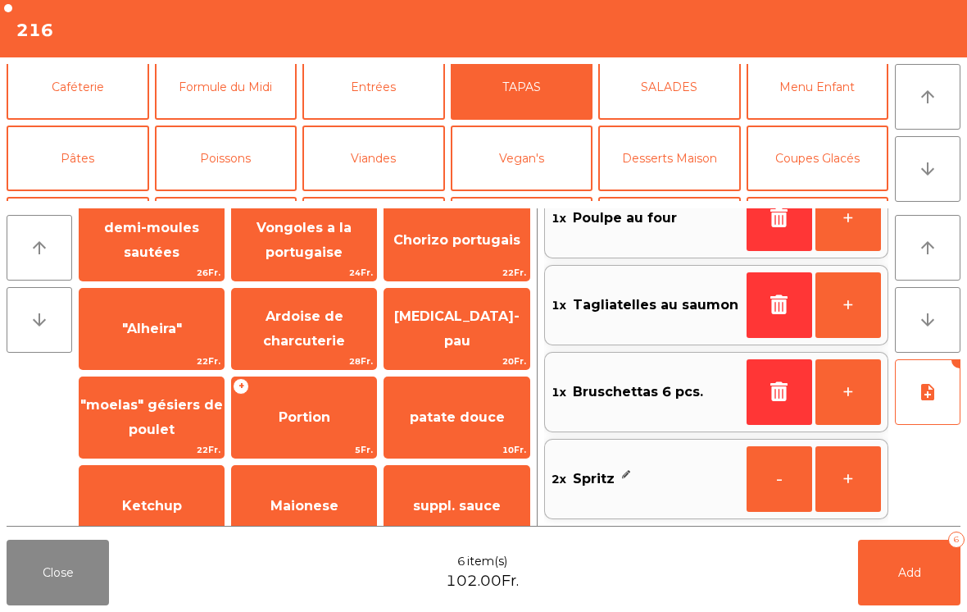
click at [940, 387] on button "note_add" at bounding box center [928, 392] width 66 height 66
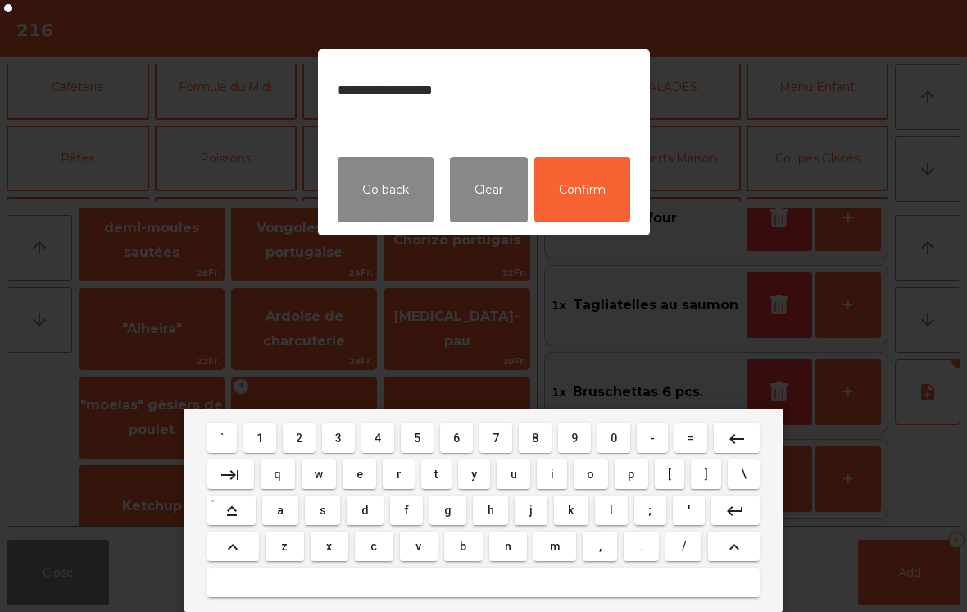
scroll to position [124, 0]
type textarea "**********"
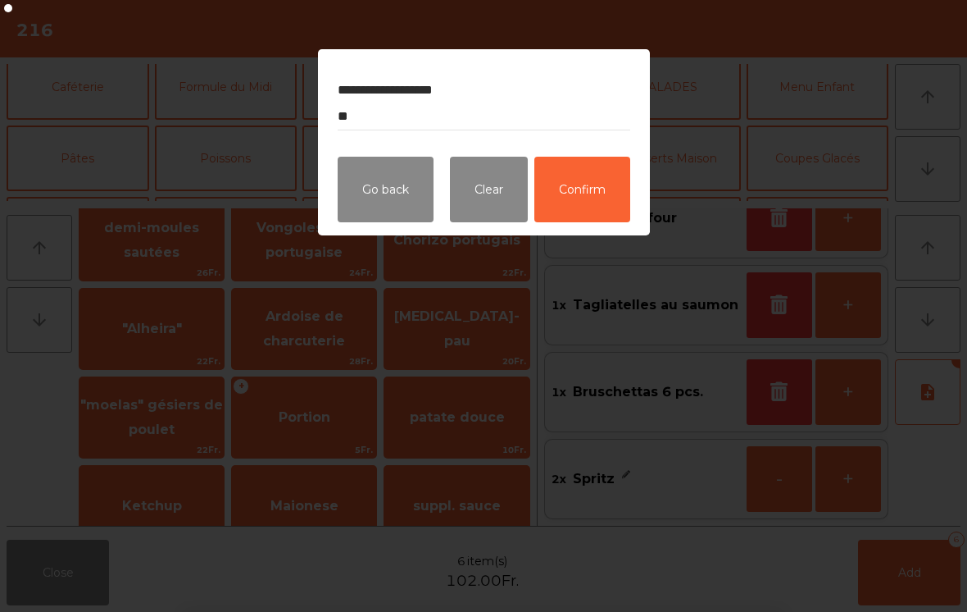
click at [579, 201] on button "Confirm" at bounding box center [582, 190] width 96 height 66
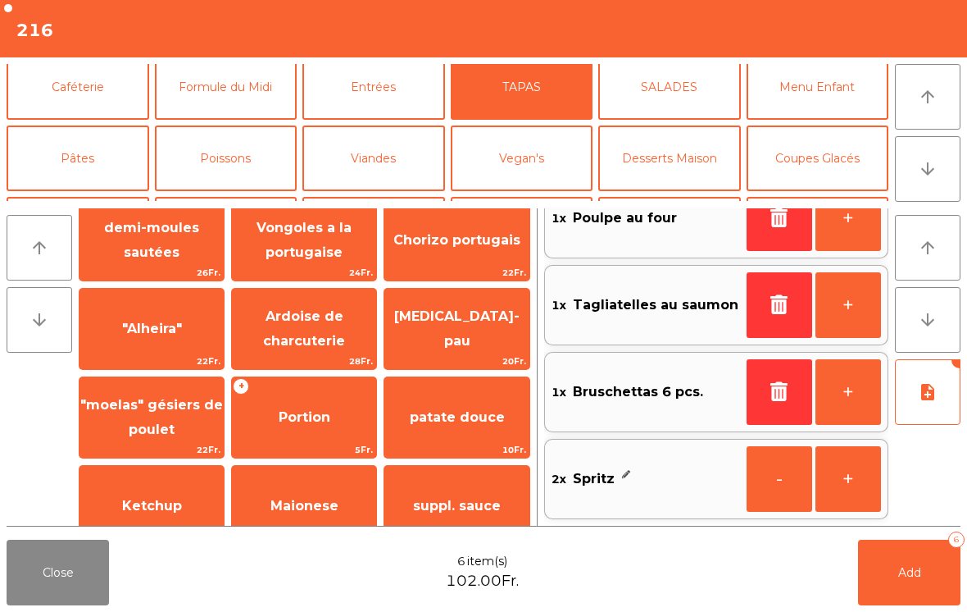
click at [921, 579] on button "Add 6" at bounding box center [909, 572] width 102 height 66
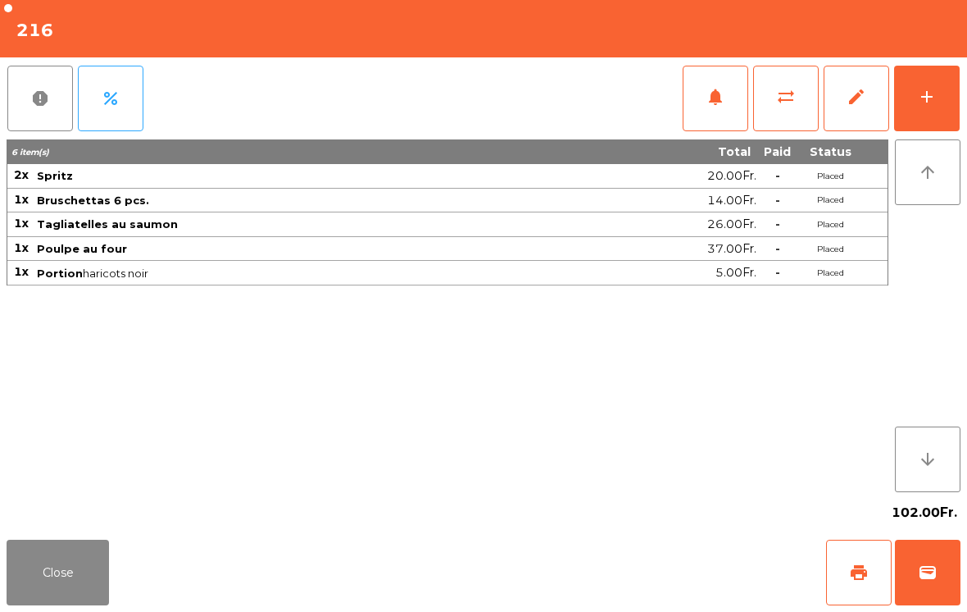
click at [88, 557] on button "Close" at bounding box center [58, 572] width 102 height 66
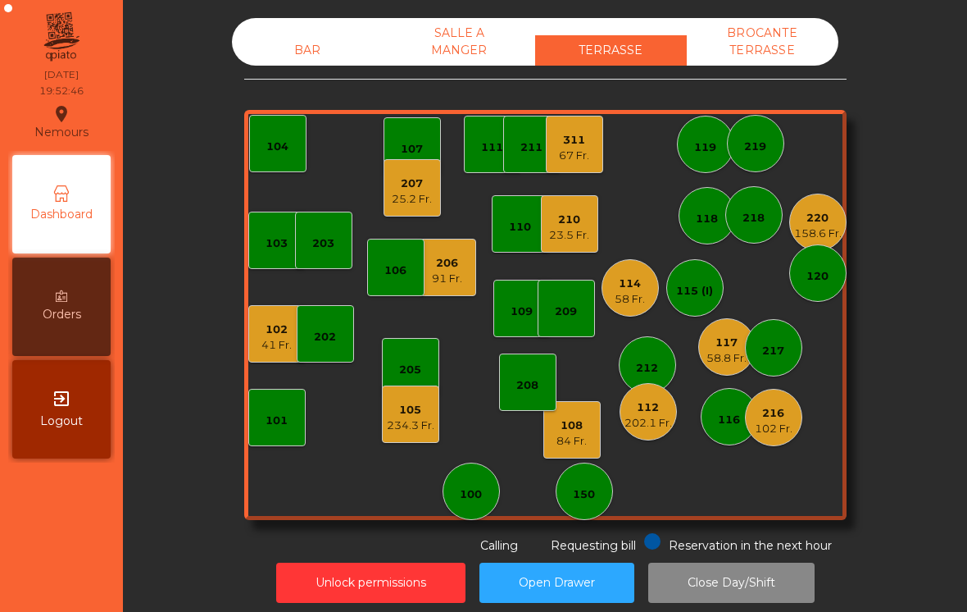
click at [438, 275] on div "91 Fr." at bounding box center [447, 279] width 30 height 16
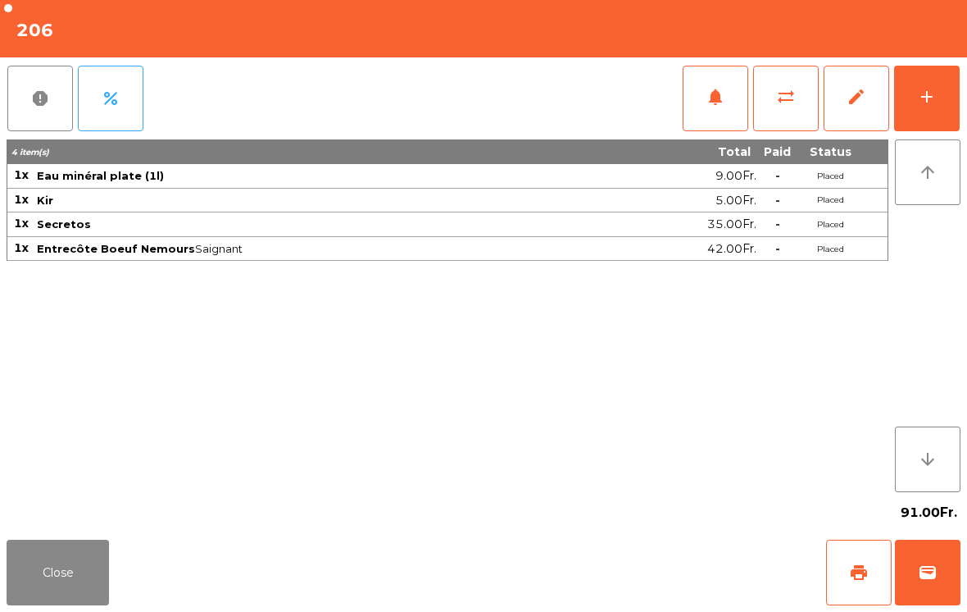
click at [937, 104] on button "add" at bounding box center [927, 99] width 66 height 66
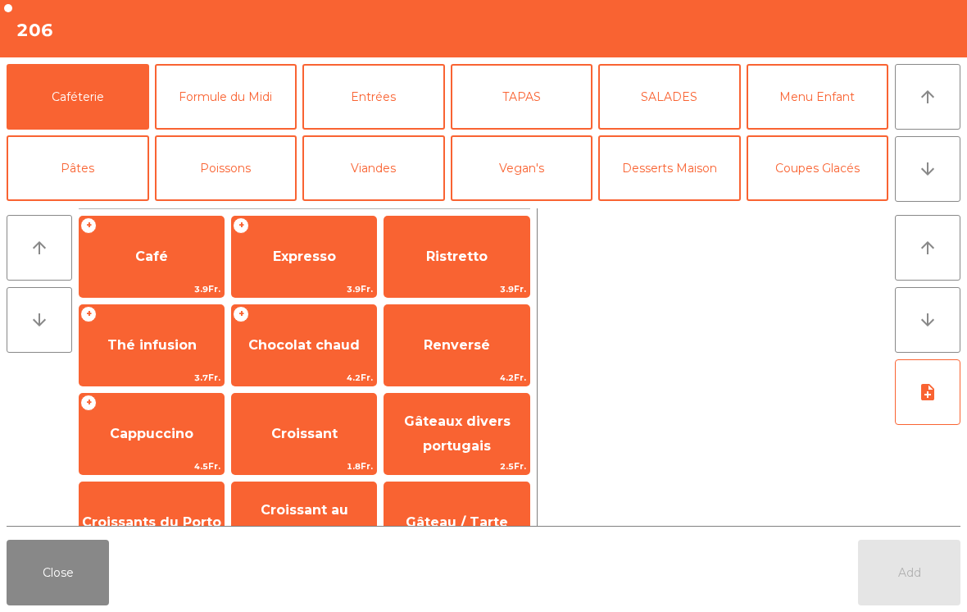
click at [680, 166] on button "Desserts Maison" at bounding box center [669, 168] width 143 height 66
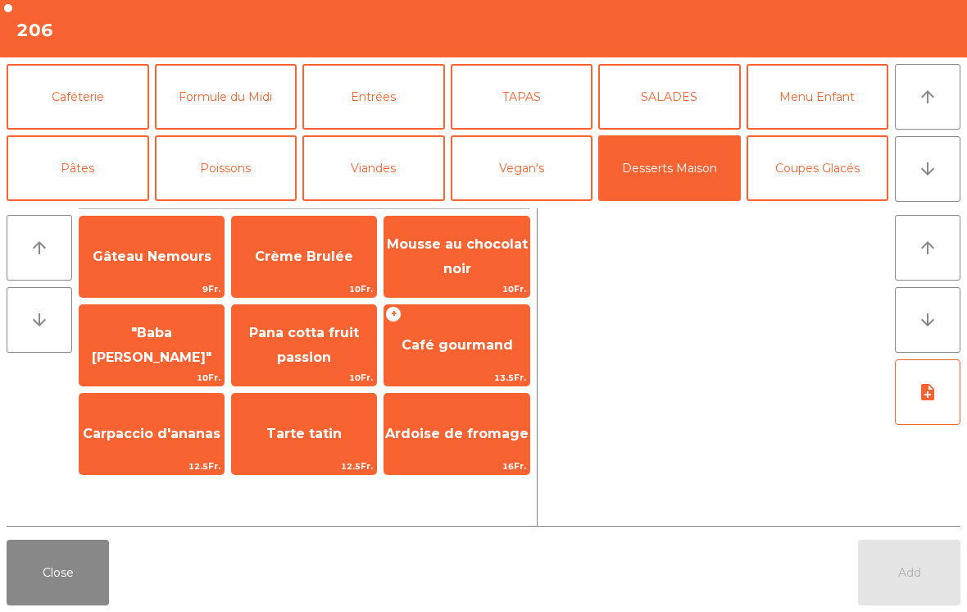
click at [509, 347] on span "Café gourmand" at bounding box center [457, 345] width 111 height 16
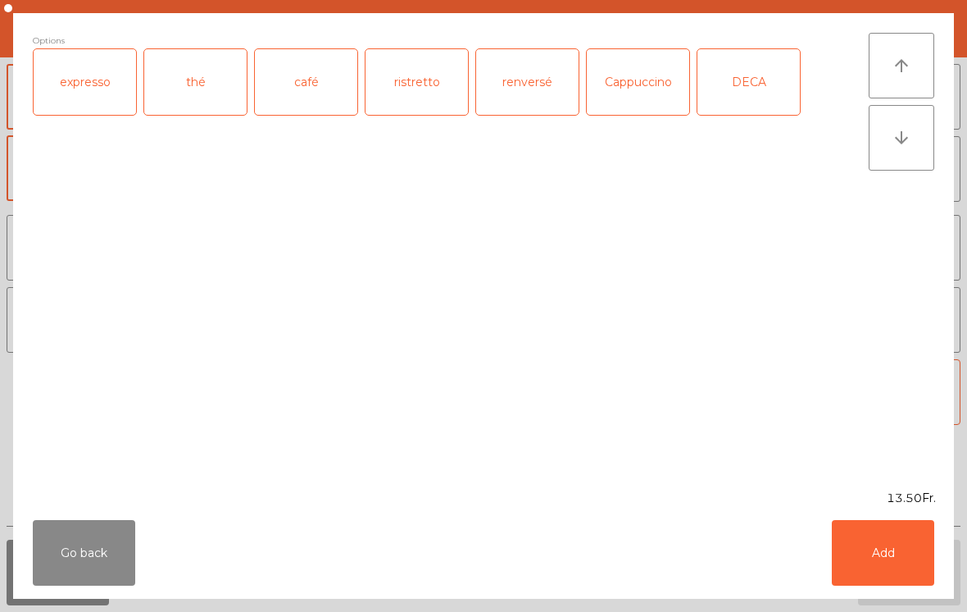
click at [106, 88] on div "expresso" at bounding box center [85, 82] width 102 height 66
click at [876, 556] on button "Add" at bounding box center [883, 553] width 102 height 66
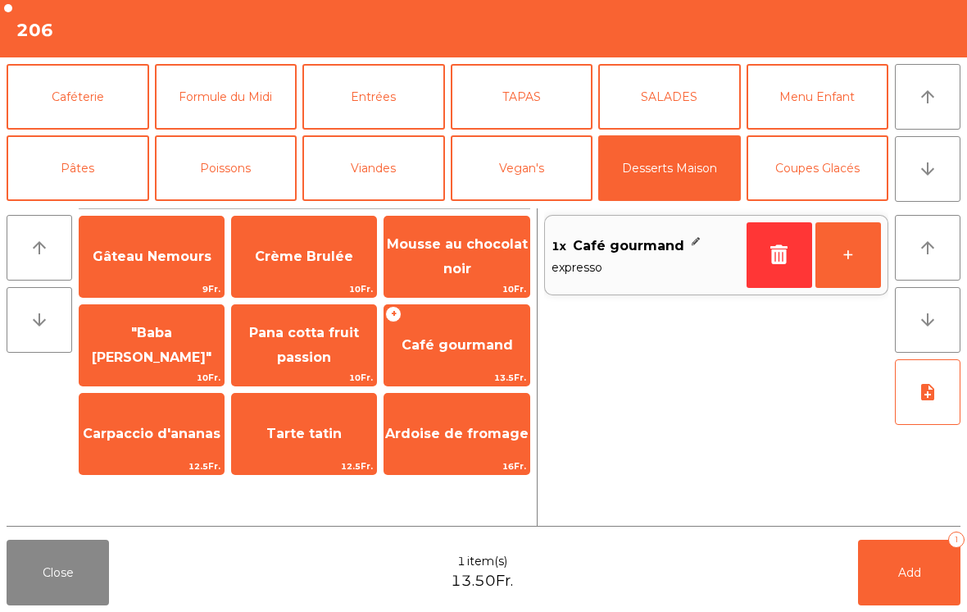
click at [900, 570] on span "Add" at bounding box center [909, 572] width 23 height 15
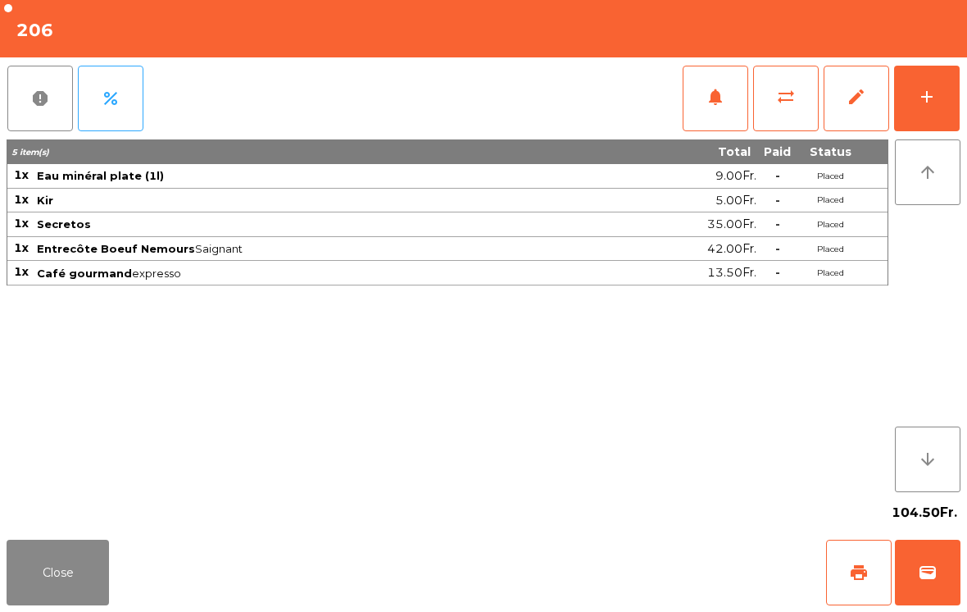
click at [63, 602] on button "Close" at bounding box center [58, 572] width 102 height 66
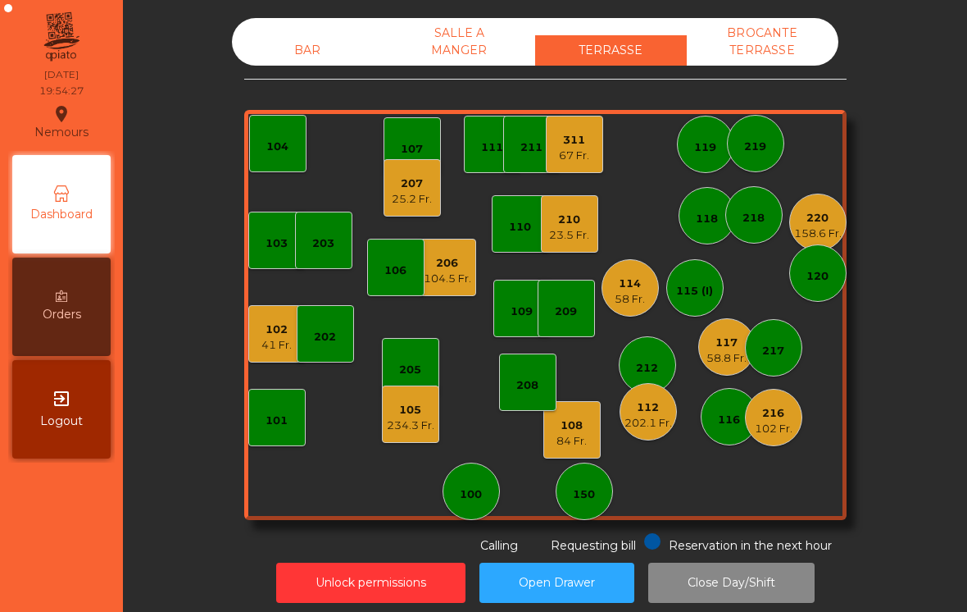
click at [280, 148] on div "104" at bounding box center [277, 147] width 22 height 16
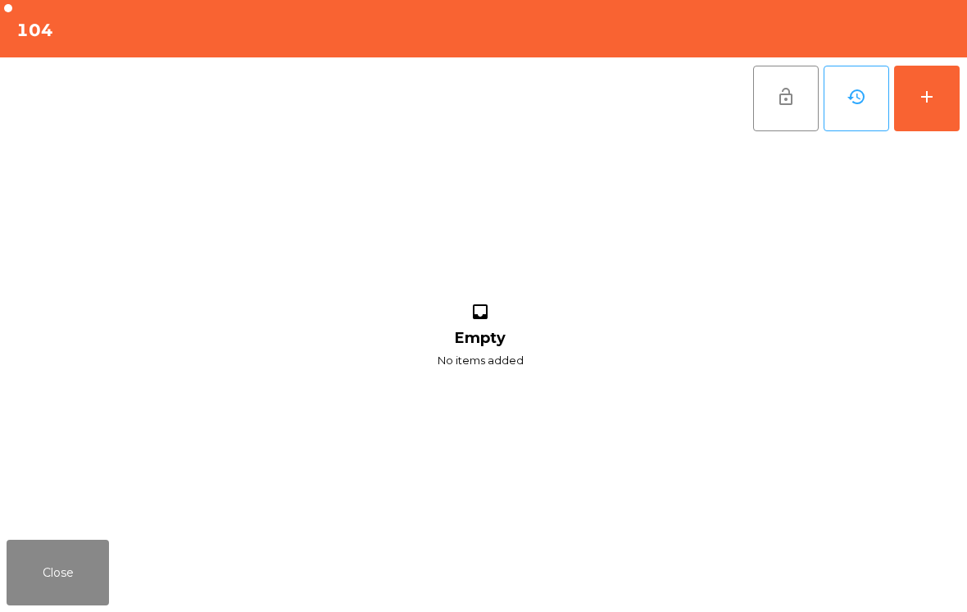
click at [932, 104] on div "add" at bounding box center [927, 97] width 20 height 20
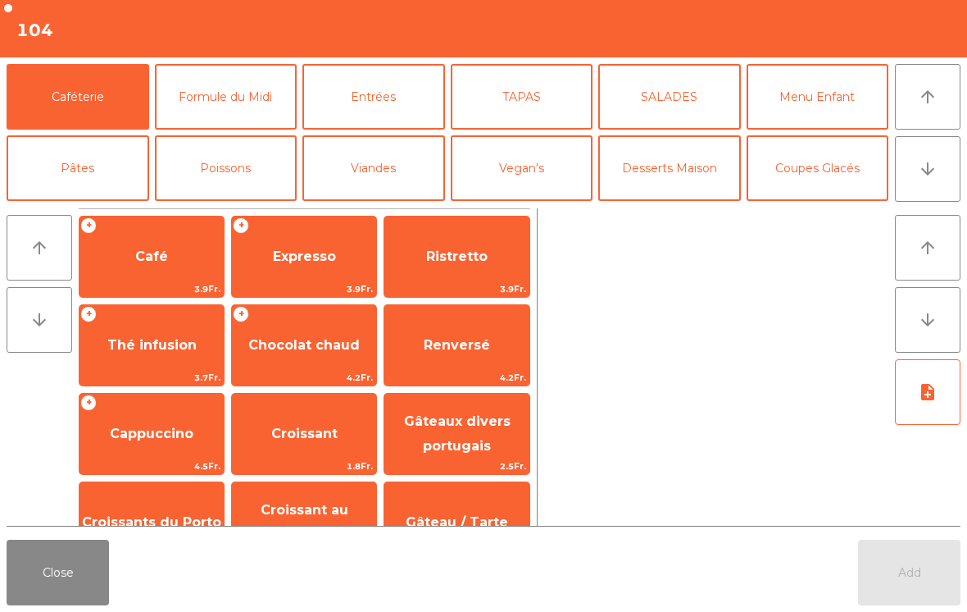
click at [934, 176] on icon "arrow_downward" at bounding box center [928, 169] width 20 height 20
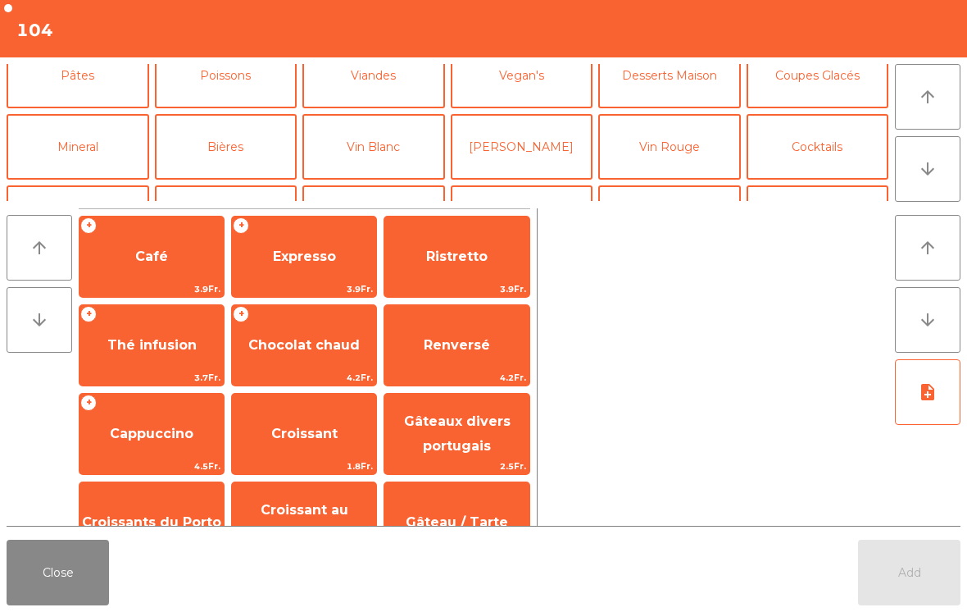
click at [58, 114] on button "Mineral" at bounding box center [78, 147] width 143 height 66
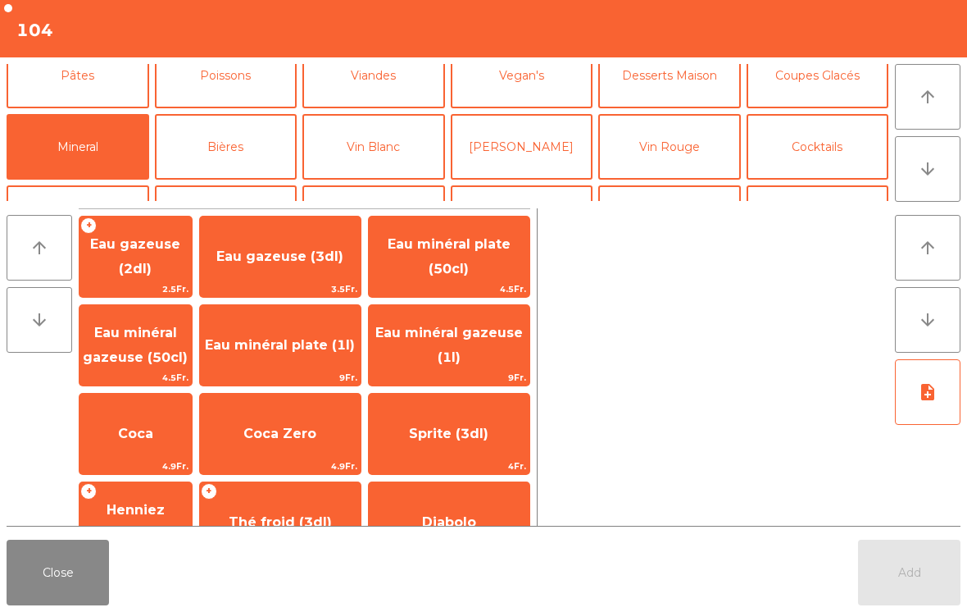
scroll to position [143, 0]
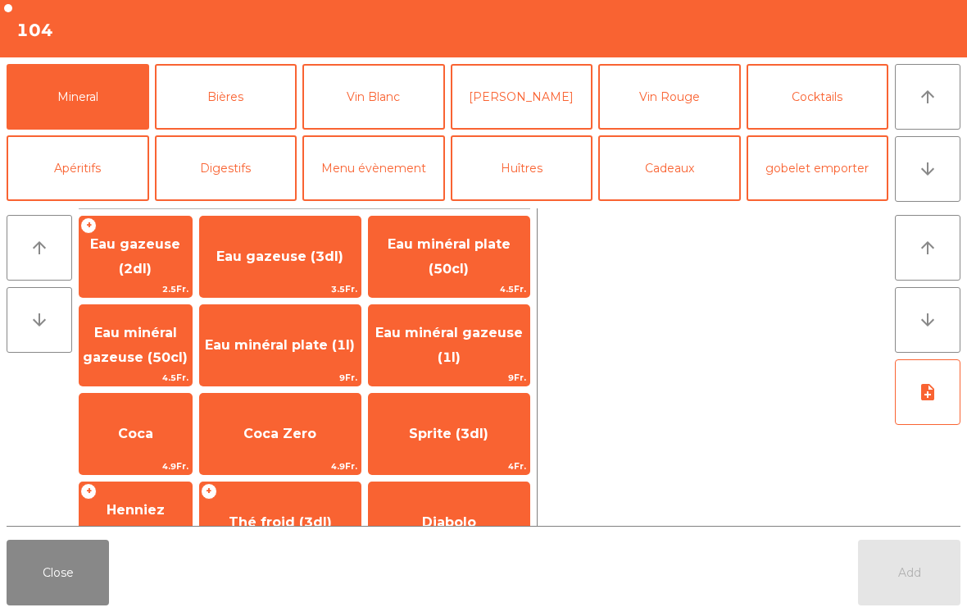
click at [158, 510] on span "Henniez gommée (3dl)" at bounding box center [135, 522] width 102 height 40
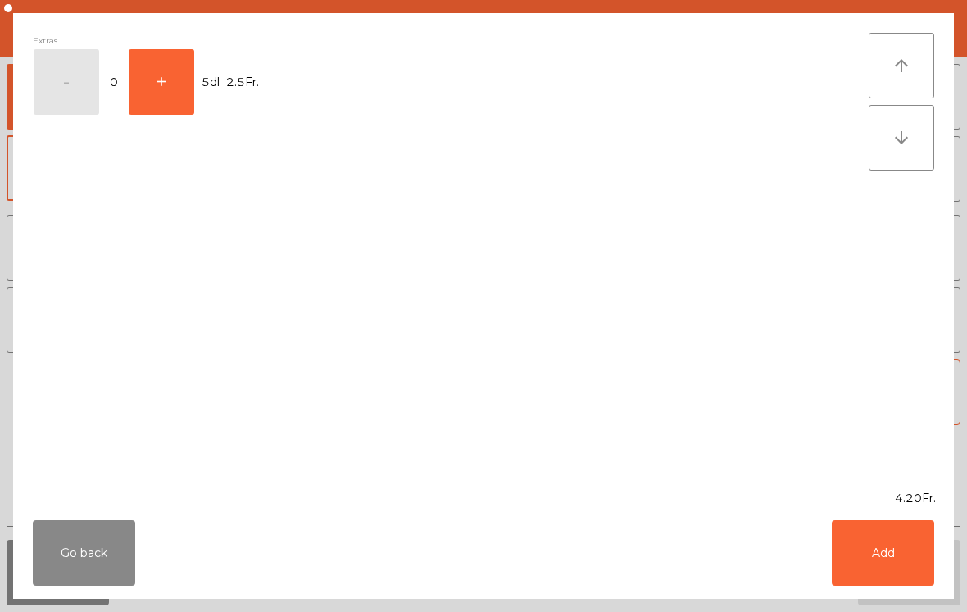
click at [161, 93] on button "+" at bounding box center [162, 82] width 66 height 66
click at [880, 559] on button "Add" at bounding box center [883, 553] width 102 height 66
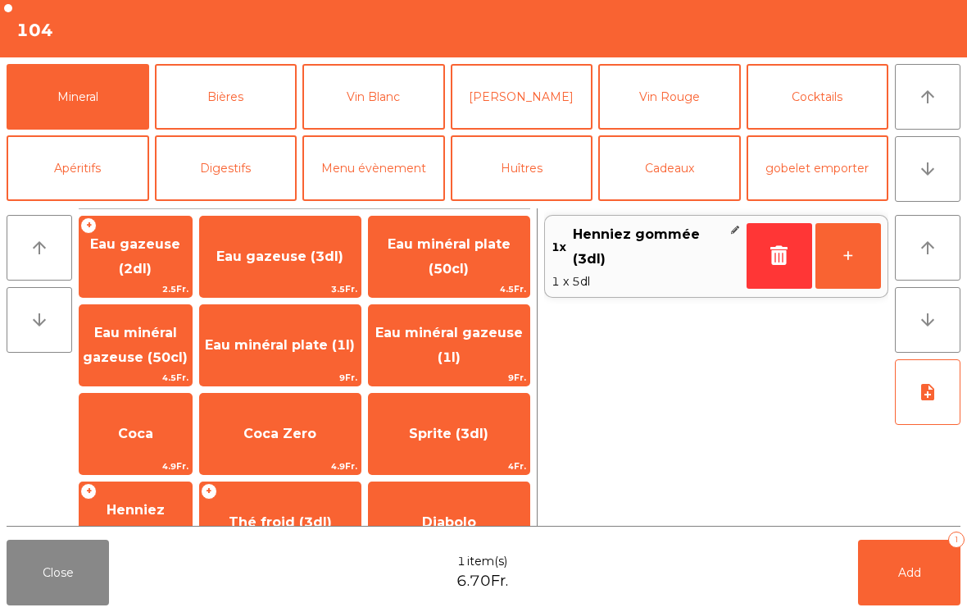
click at [281, 519] on span "Thé froid (3dl)" at bounding box center [280, 522] width 103 height 16
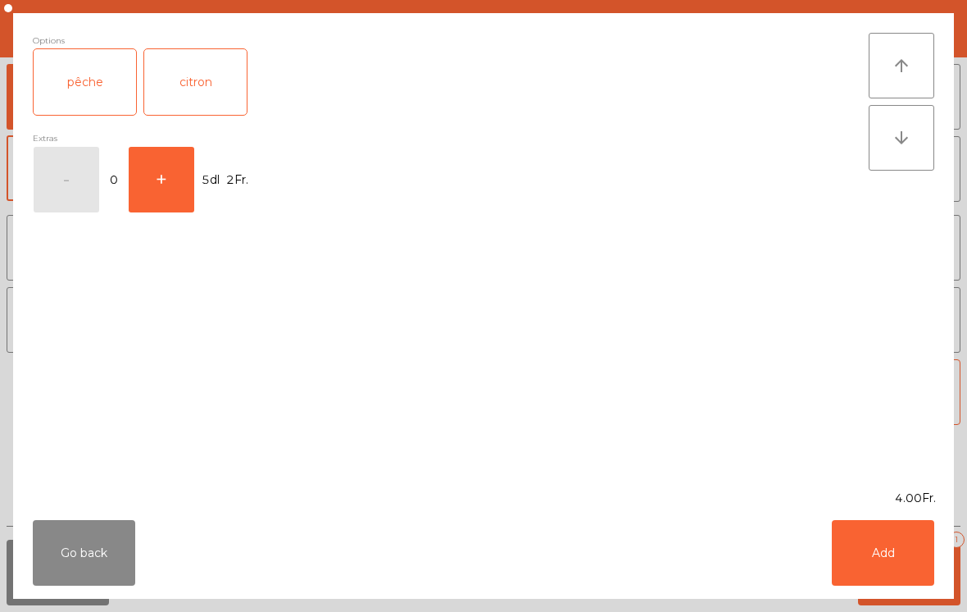
click at [98, 102] on div "pêche" at bounding box center [85, 82] width 102 height 66
click at [905, 561] on button "Add" at bounding box center [883, 553] width 102 height 66
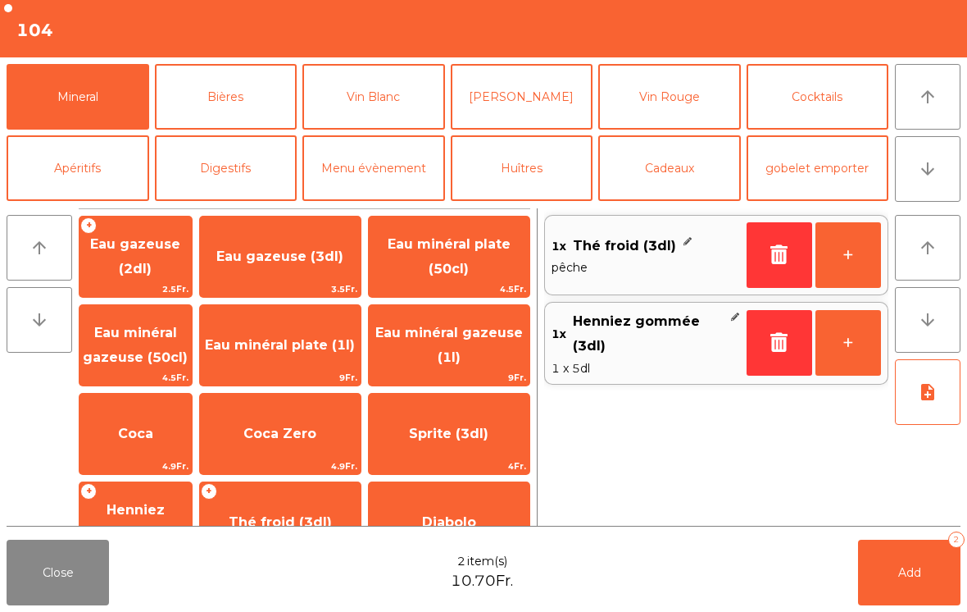
click at [916, 572] on span "Add" at bounding box center [909, 572] width 23 height 15
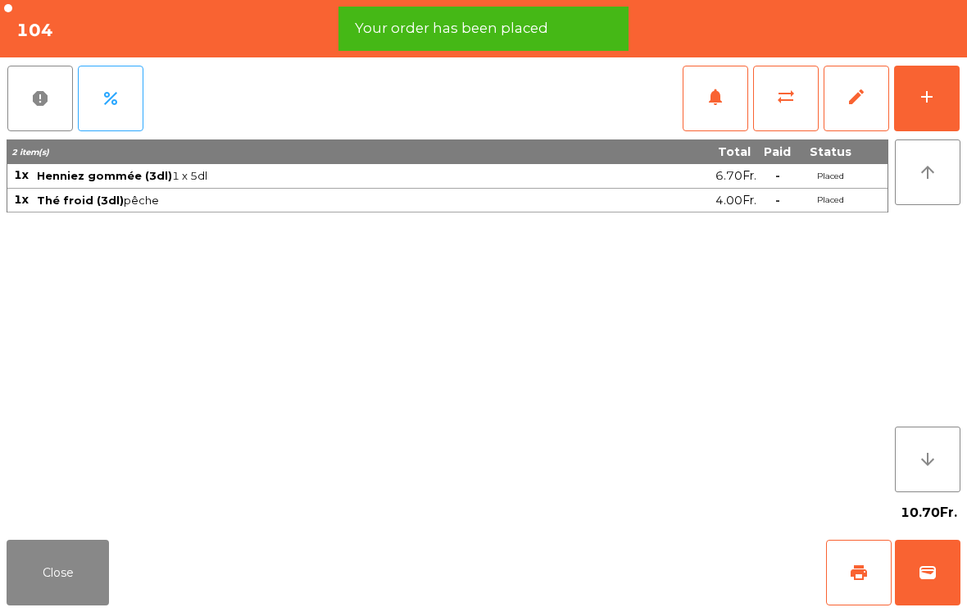
click at [52, 578] on button "Close" at bounding box center [58, 572] width 102 height 66
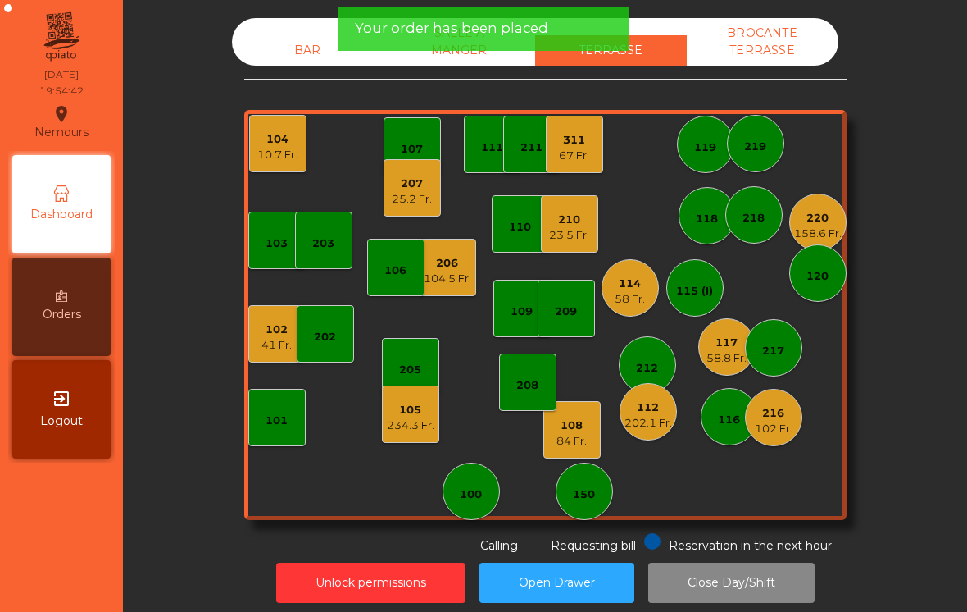
click at [407, 425] on div "234.3 Fr." at bounding box center [411, 425] width 48 height 16
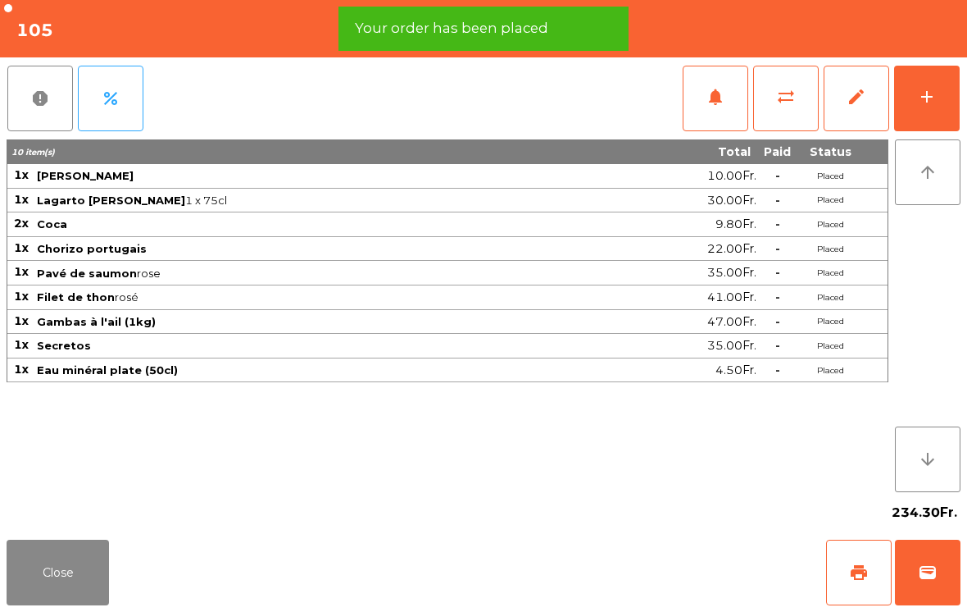
click at [54, 567] on button "Close" at bounding box center [58, 572] width 102 height 66
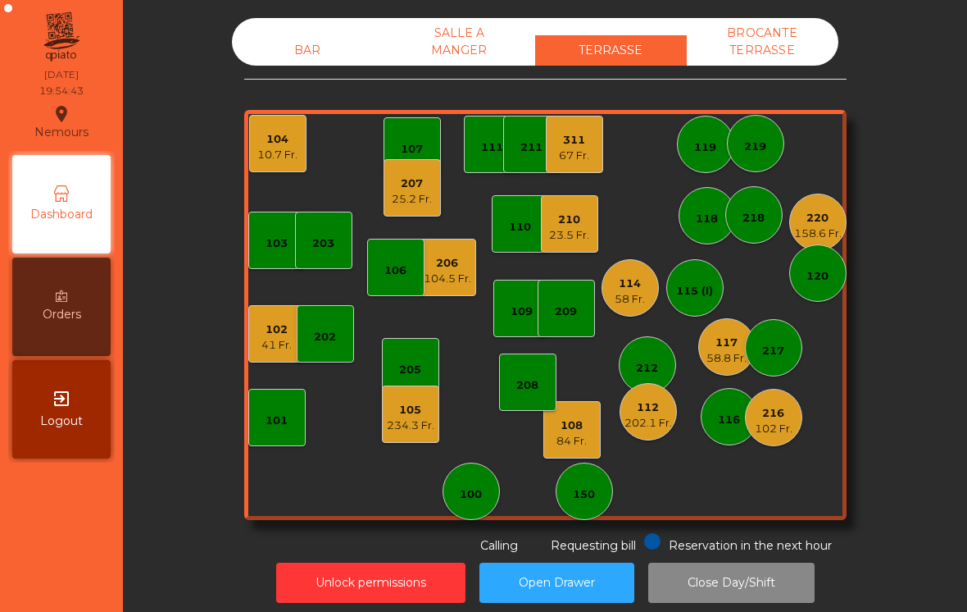
click at [571, 437] on div "84 Fr." at bounding box center [572, 441] width 30 height 16
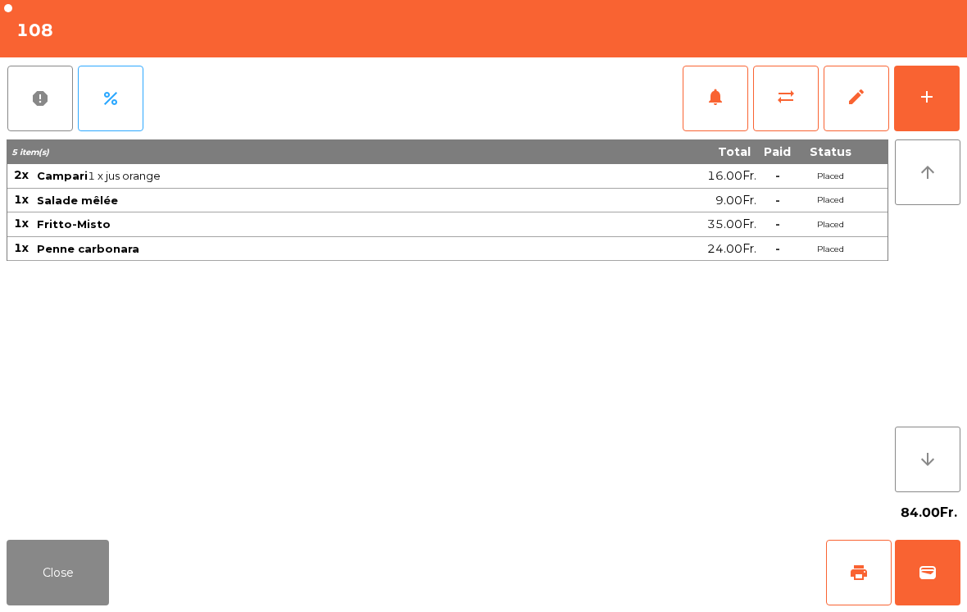
click at [48, 591] on button "Close" at bounding box center [58, 572] width 102 height 66
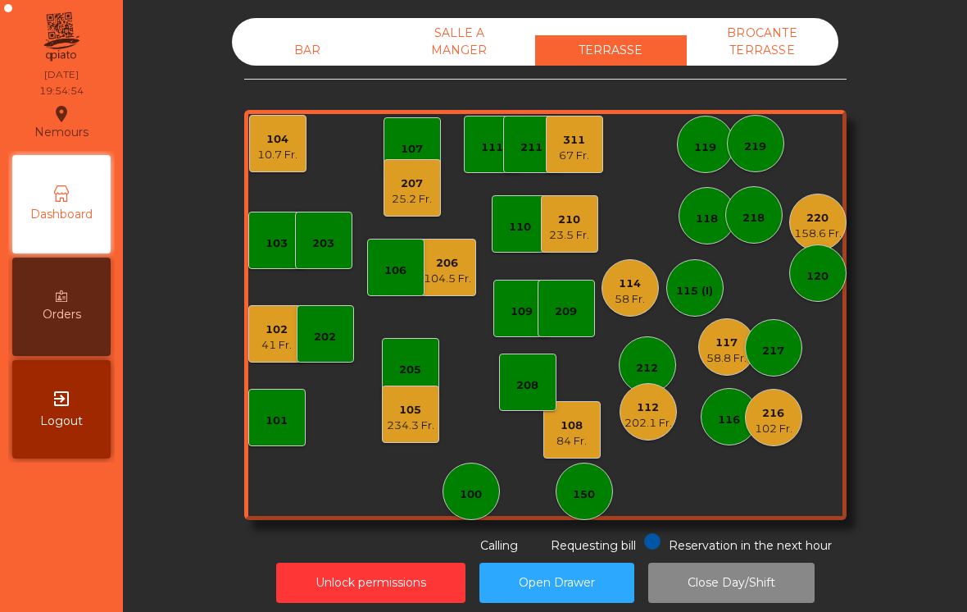
click at [634, 297] on div "58 Fr." at bounding box center [630, 299] width 30 height 16
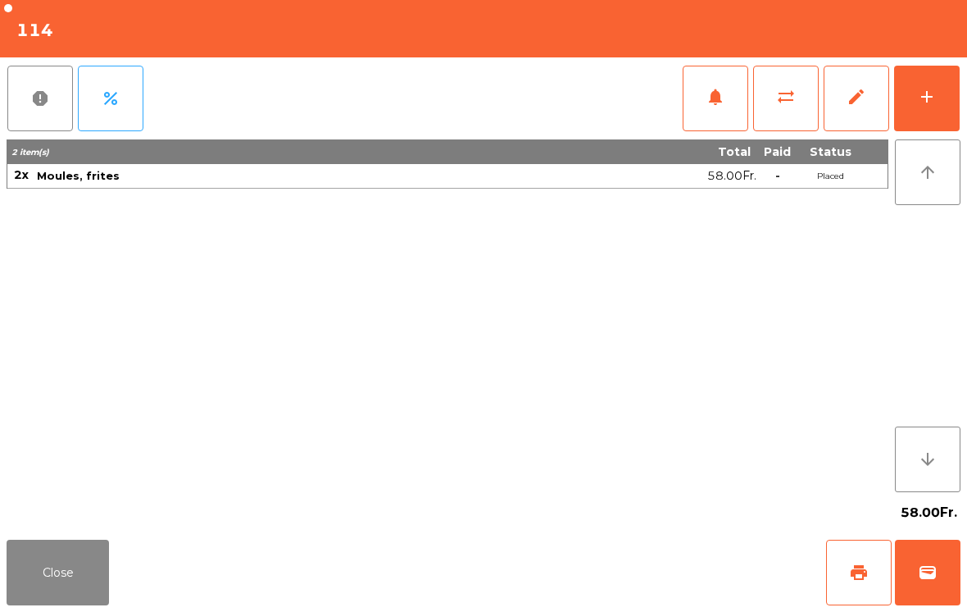
click at [934, 110] on button "add" at bounding box center [927, 99] width 66 height 66
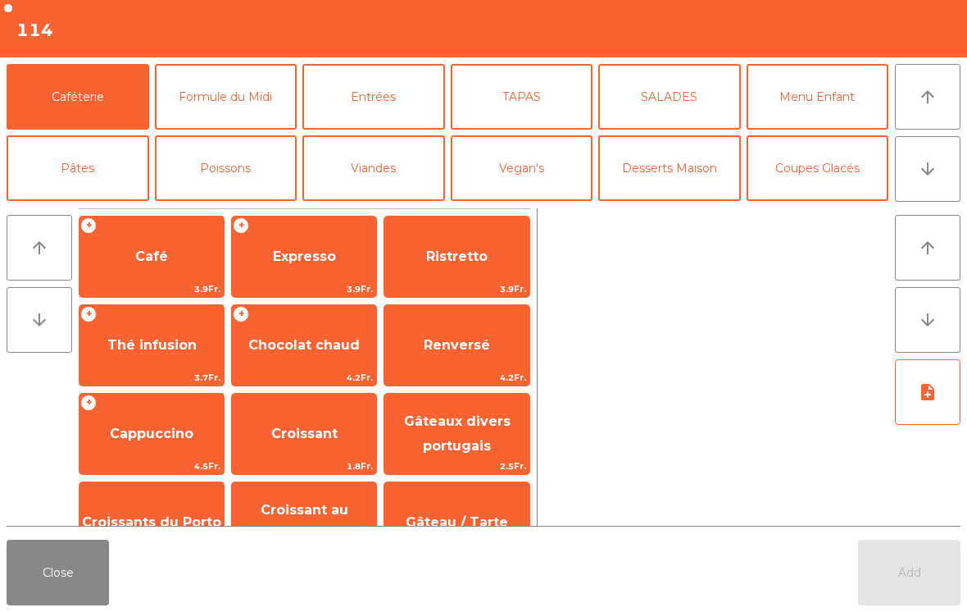
click at [937, 182] on button "arrow_downward" at bounding box center [928, 169] width 66 height 66
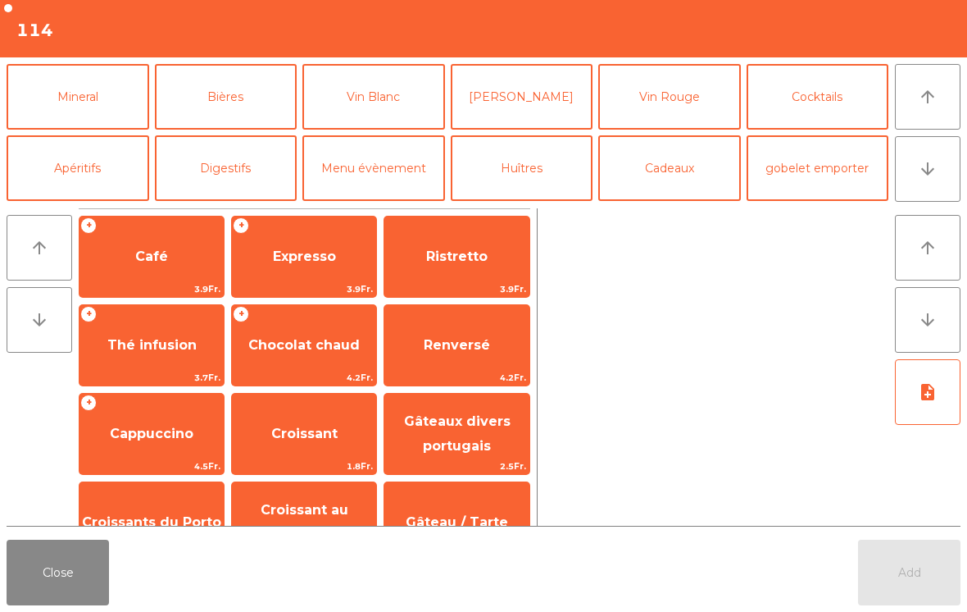
click at [378, 109] on button "Vin Blanc" at bounding box center [373, 97] width 143 height 66
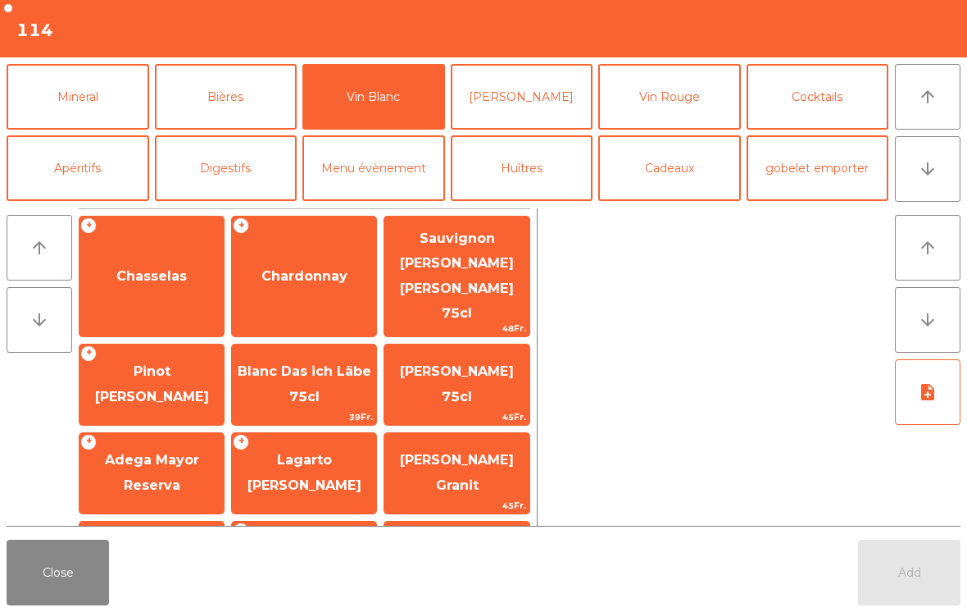
click at [512, 443] on span "[PERSON_NAME] Granit" at bounding box center [456, 473] width 144 height 70
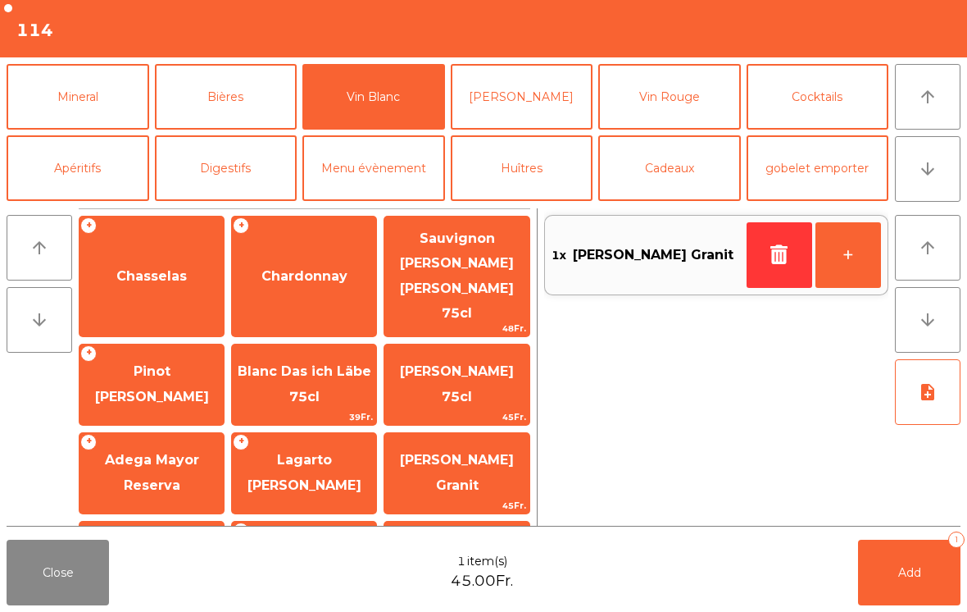
click at [920, 166] on icon "arrow_downward" at bounding box center [928, 169] width 20 height 20
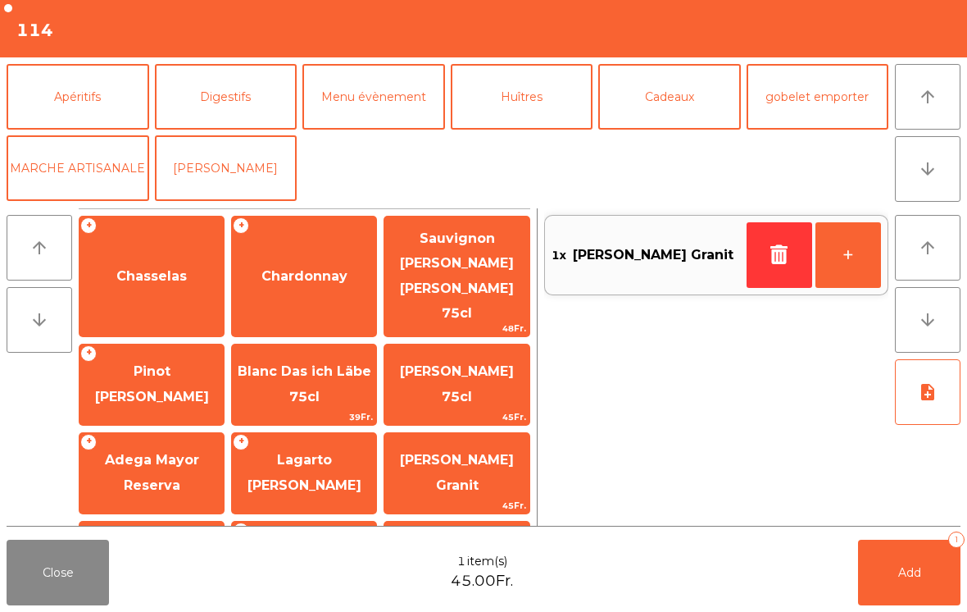
click at [931, 111] on button "arrow_upward" at bounding box center [928, 97] width 66 height 66
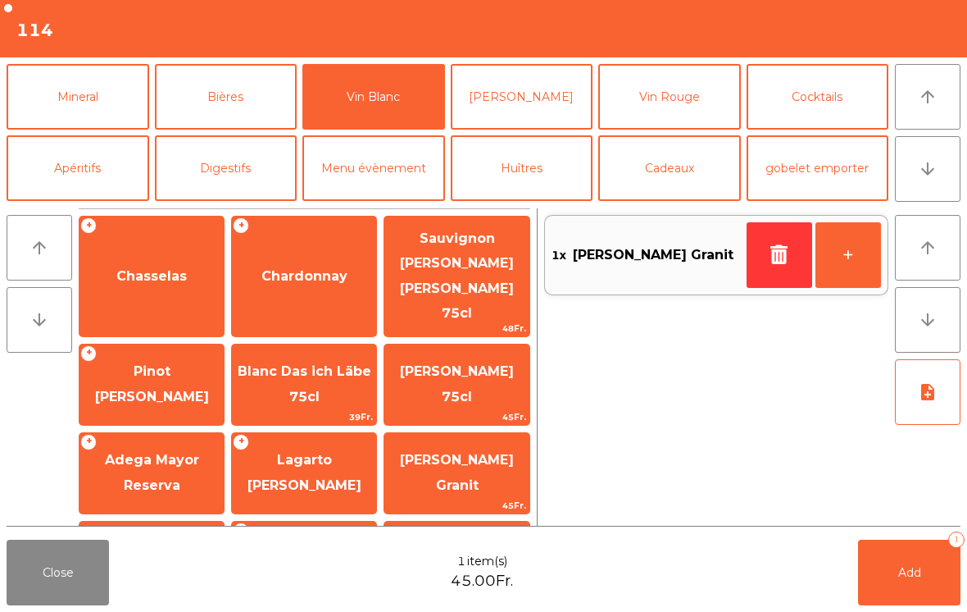
click at [53, 101] on button "Mineral" at bounding box center [78, 97] width 143 height 66
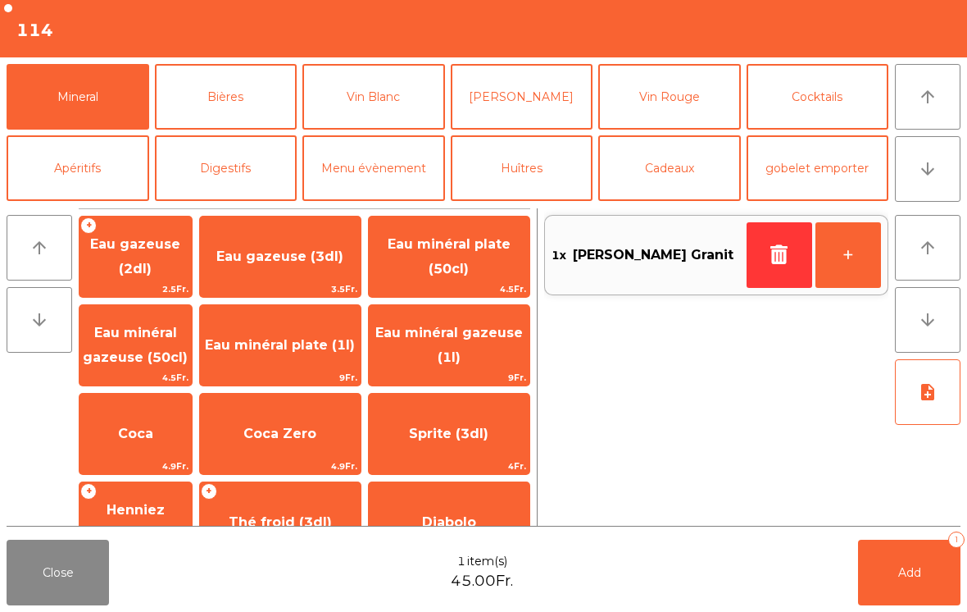
click at [434, 348] on span "Eau minéral gazeuse (1l)" at bounding box center [449, 346] width 161 height 70
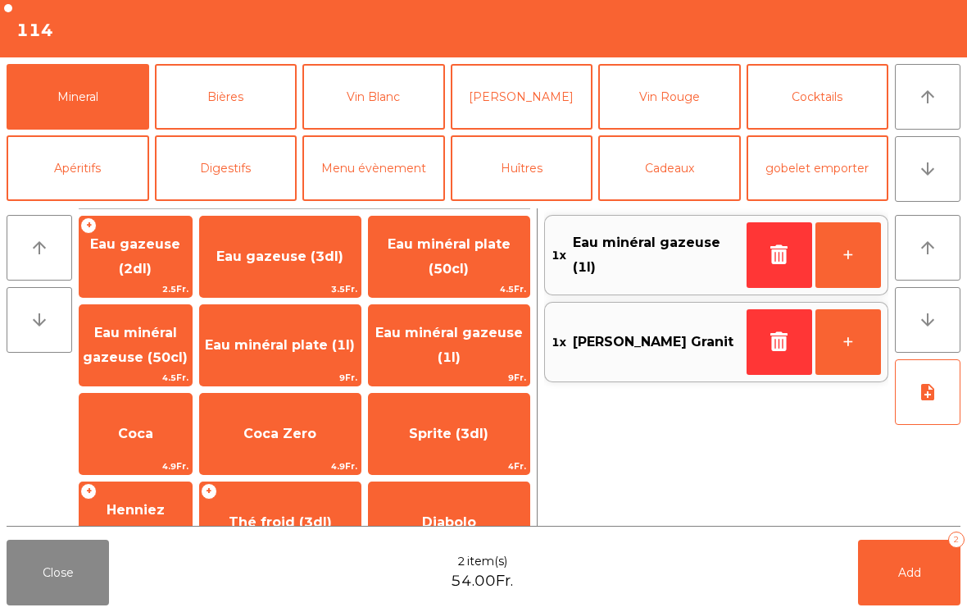
click at [908, 570] on span "Add" at bounding box center [909, 572] width 23 height 15
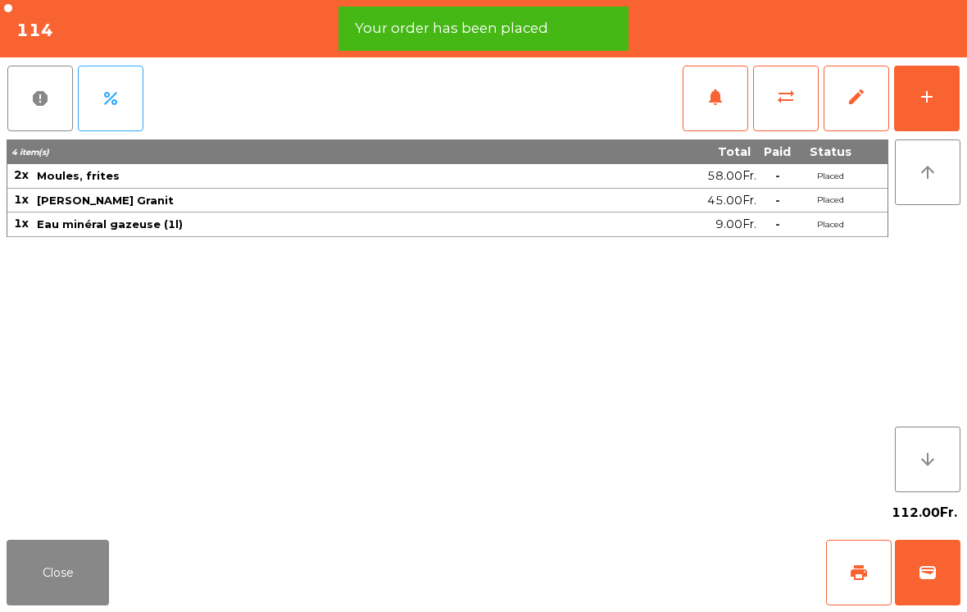
click at [51, 589] on button "Close" at bounding box center [58, 572] width 102 height 66
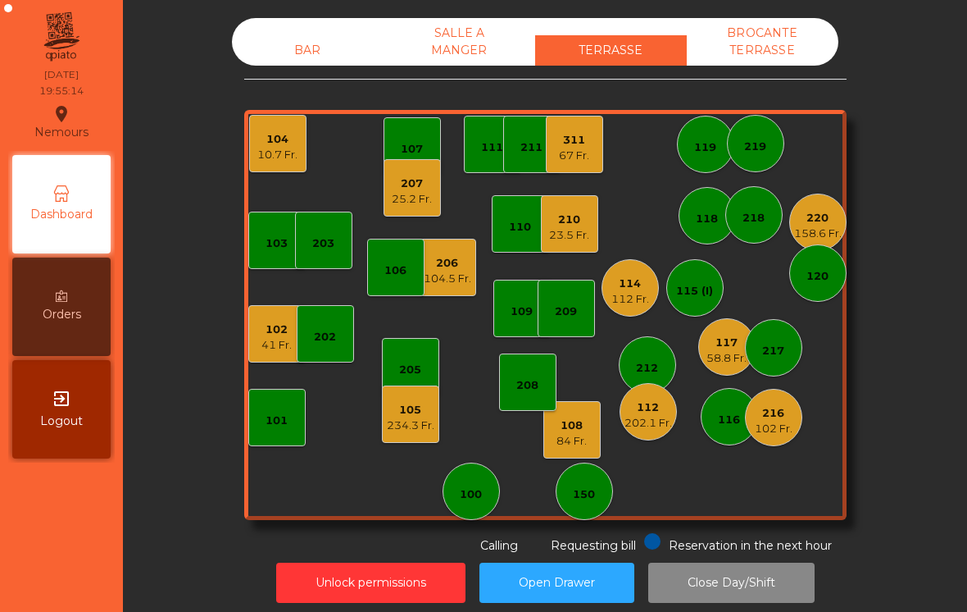
click at [704, 224] on div "118" at bounding box center [707, 219] width 22 height 16
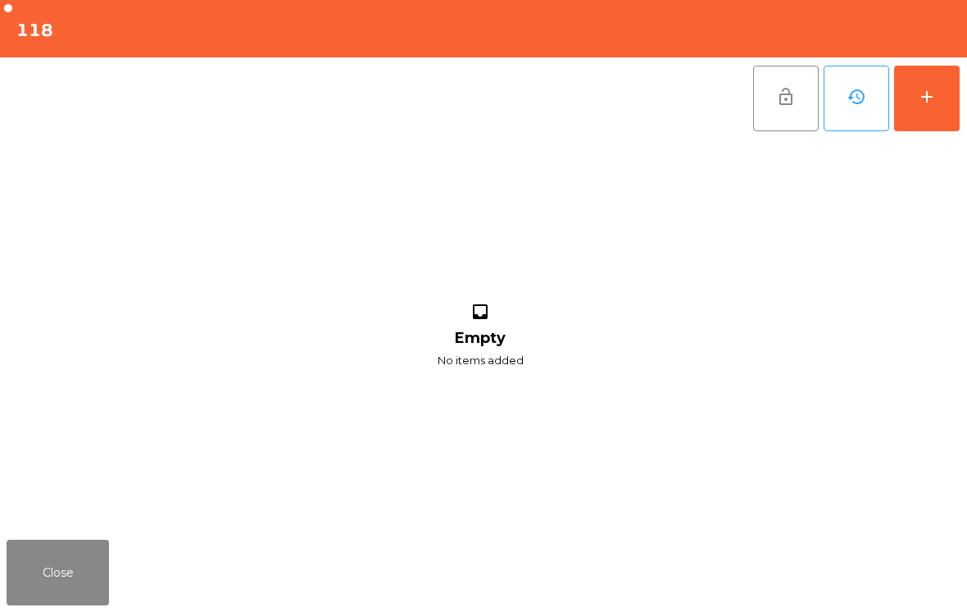
click at [933, 108] on button "add" at bounding box center [927, 99] width 66 height 66
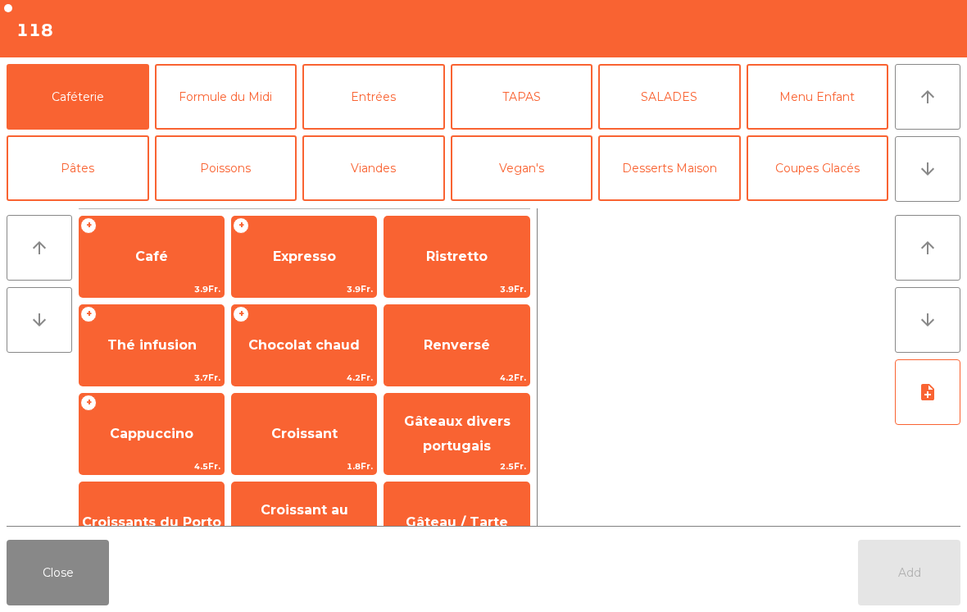
click at [925, 179] on button "arrow_downward" at bounding box center [928, 169] width 66 height 66
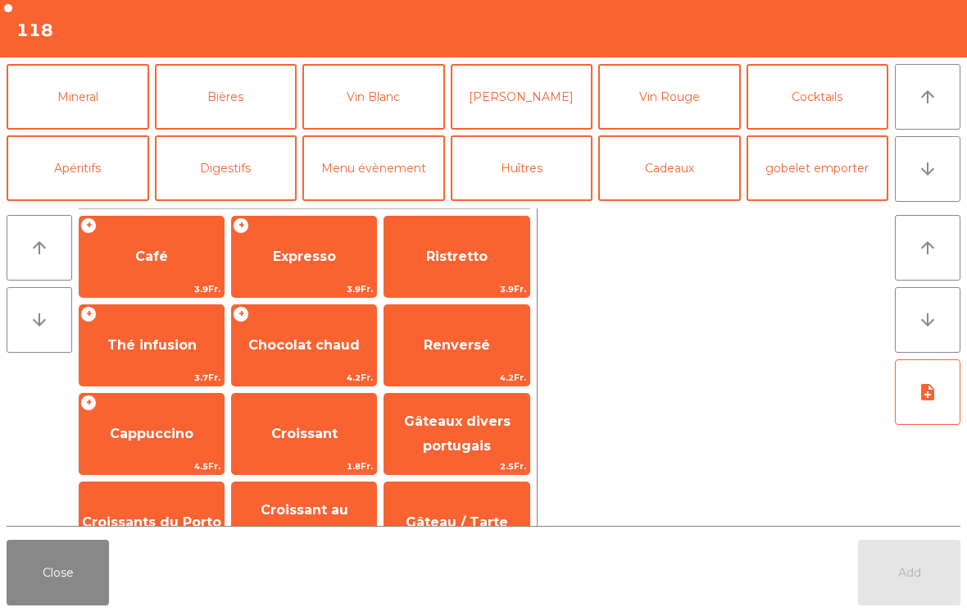
click at [74, 189] on button "Apéritifs" at bounding box center [78, 168] width 143 height 66
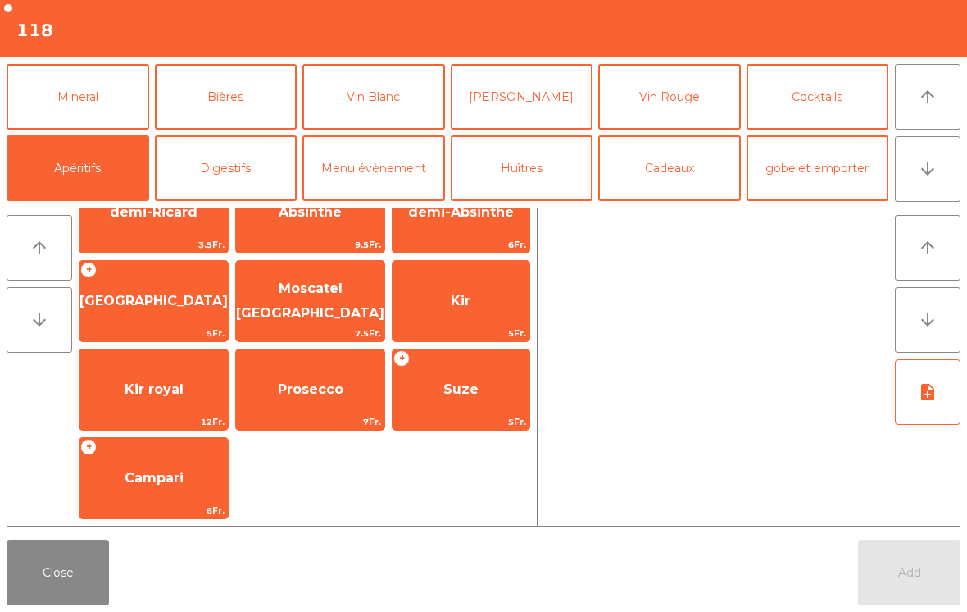
scroll to position [0, 0]
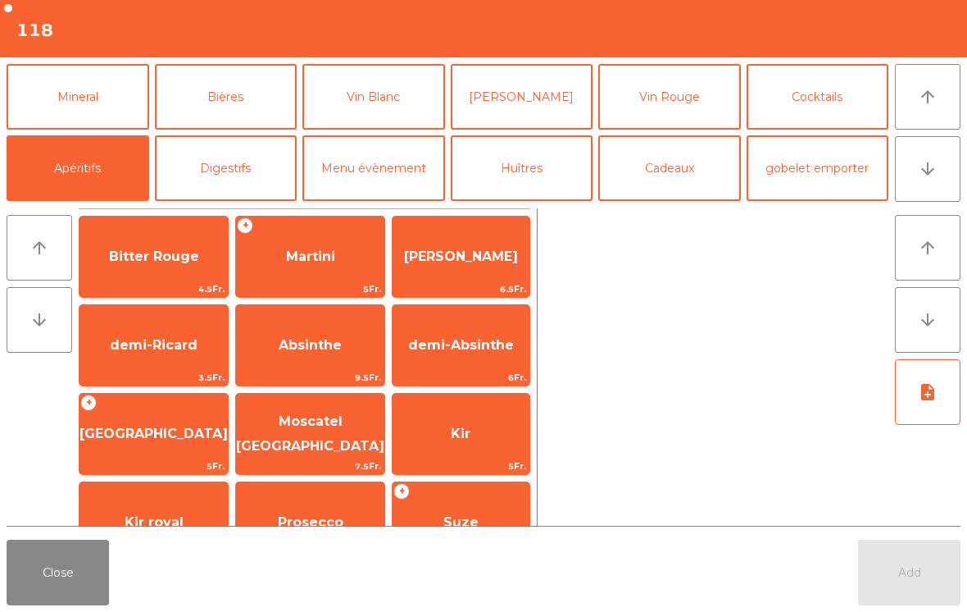
click at [841, 103] on button "Cocktails" at bounding box center [818, 97] width 143 height 66
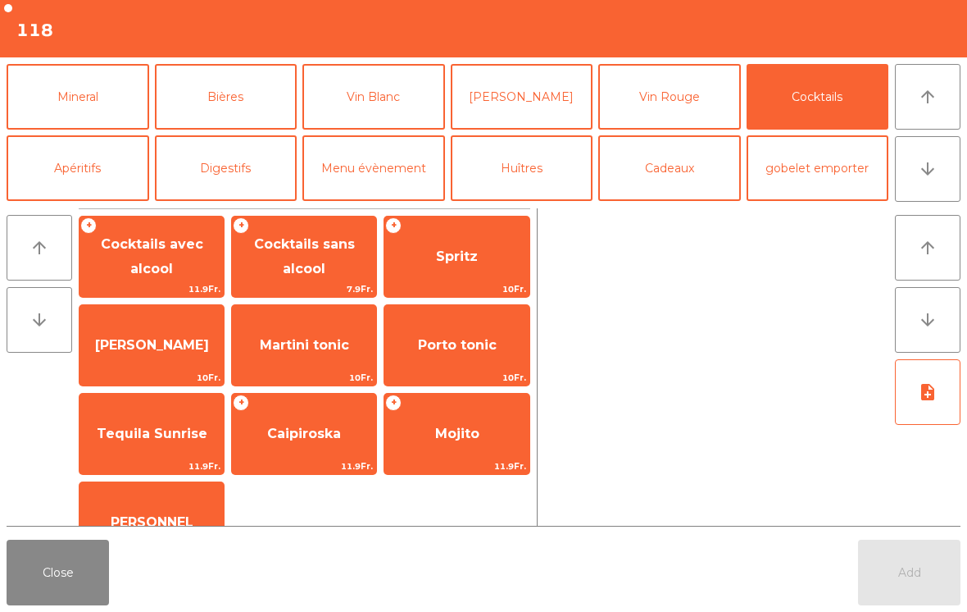
click at [431, 358] on span "Porto tonic" at bounding box center [456, 345] width 144 height 44
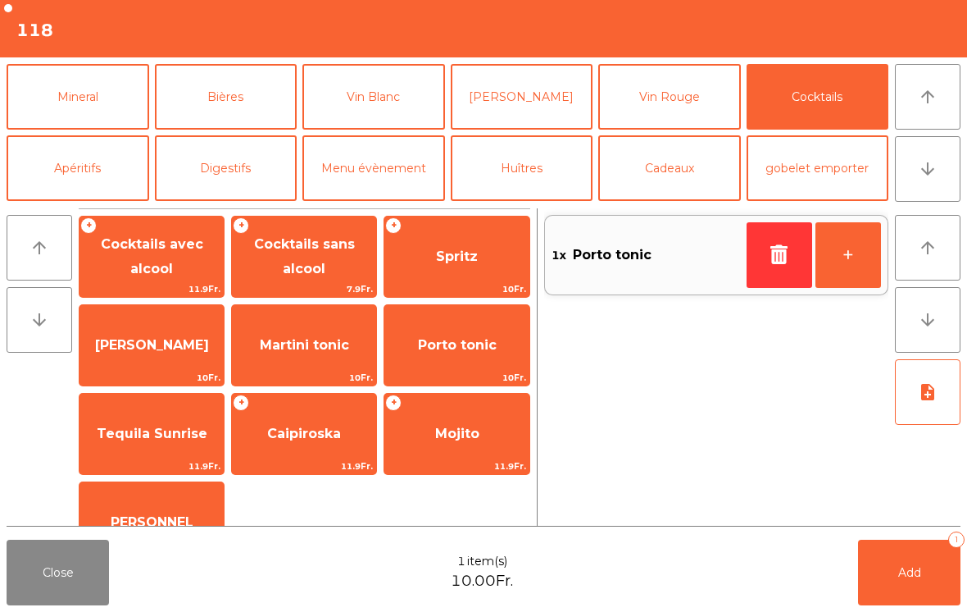
click at [861, 261] on button "+" at bounding box center [849, 255] width 66 height 66
click at [912, 586] on button "Add 2" at bounding box center [909, 572] width 102 height 66
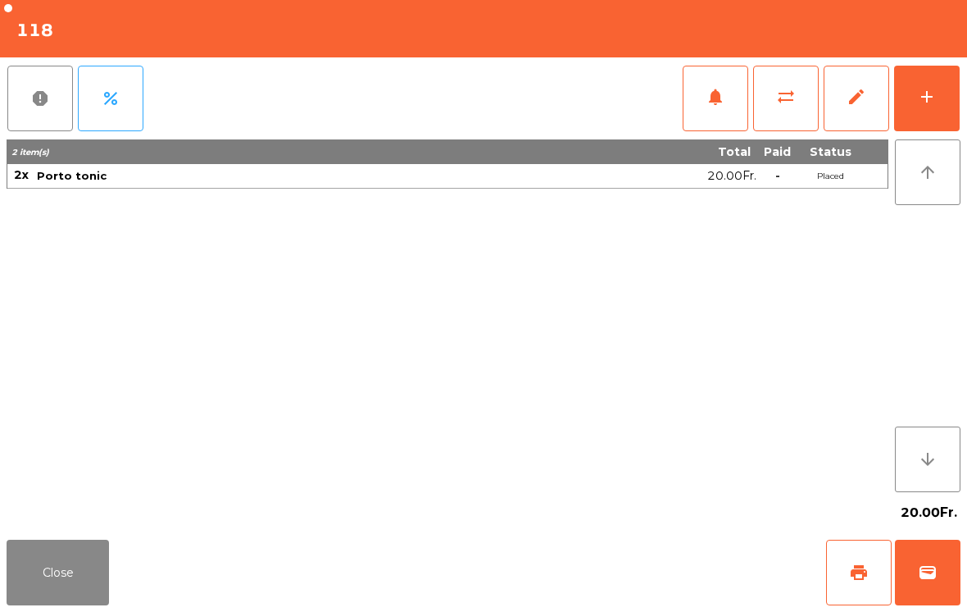
click at [98, 576] on button "Close" at bounding box center [58, 572] width 102 height 66
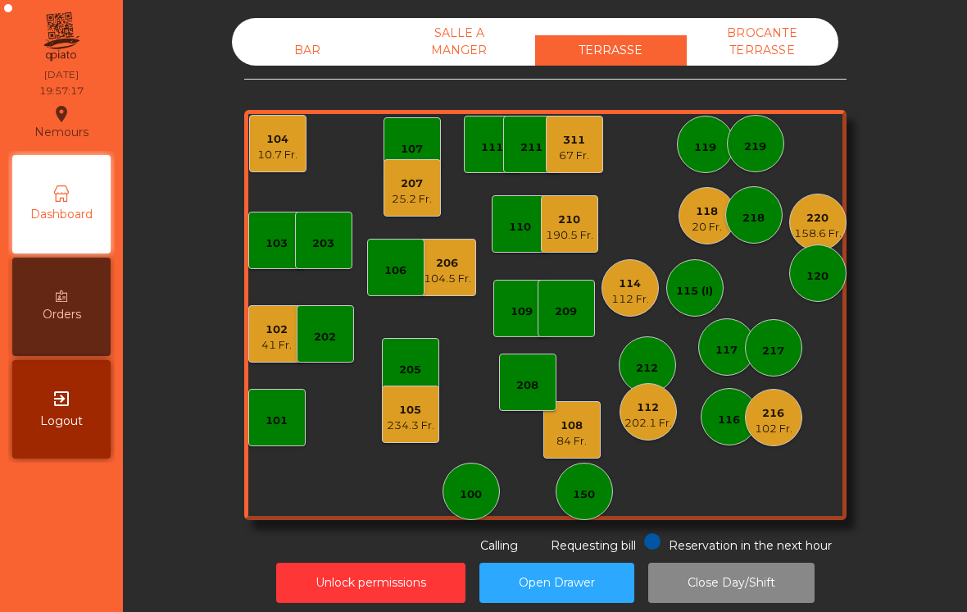
click at [708, 219] on div "20 Fr." at bounding box center [707, 227] width 30 height 16
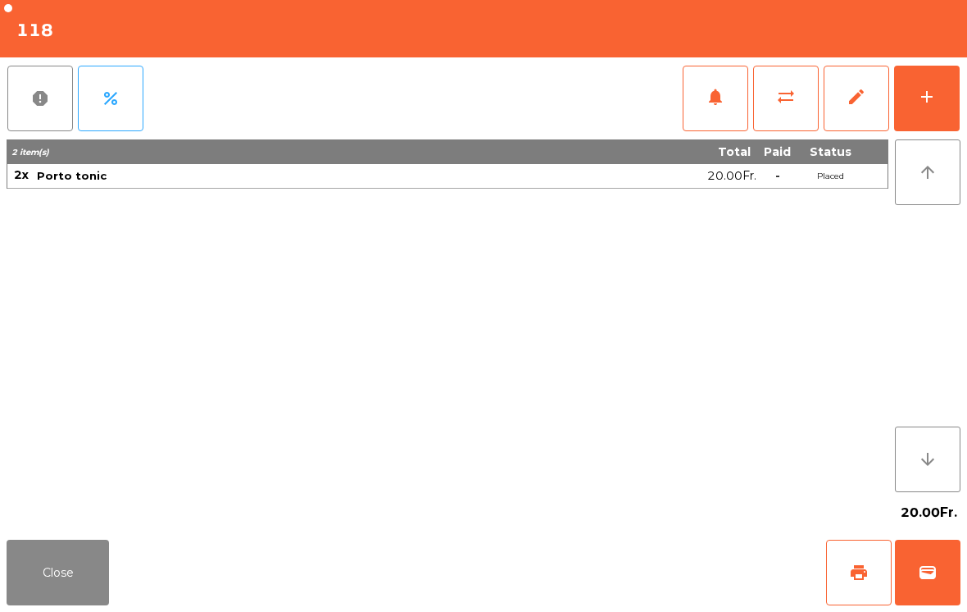
click at [921, 108] on button "add" at bounding box center [927, 99] width 66 height 66
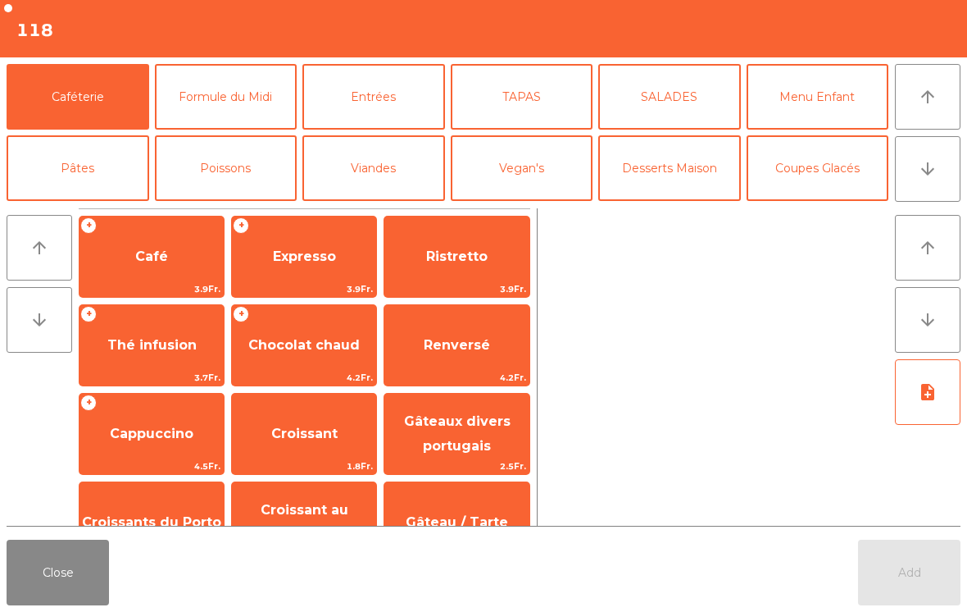
click at [560, 104] on button "TAPAS" at bounding box center [522, 97] width 143 height 66
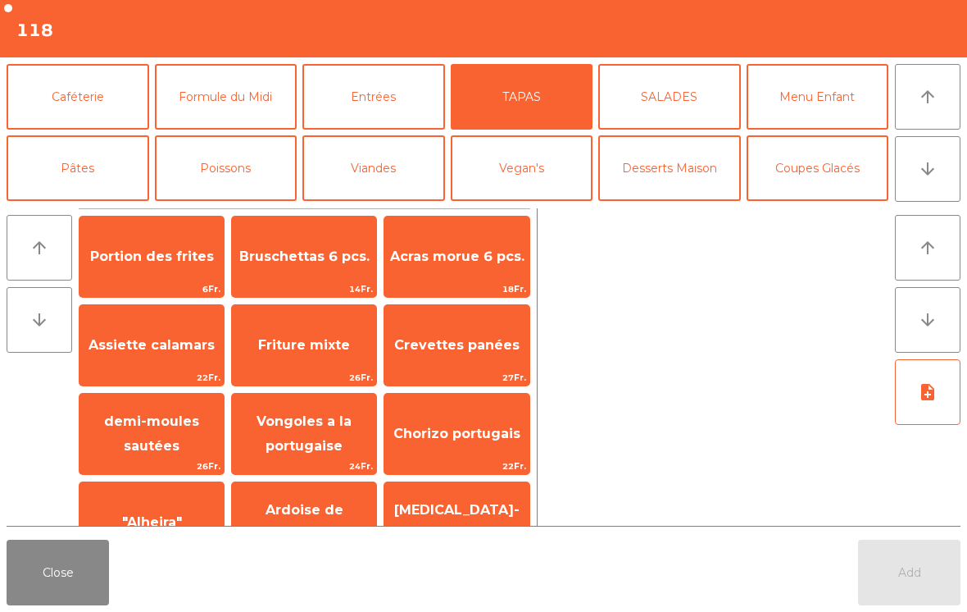
click at [193, 502] on span ""Alheira"" at bounding box center [152, 522] width 144 height 44
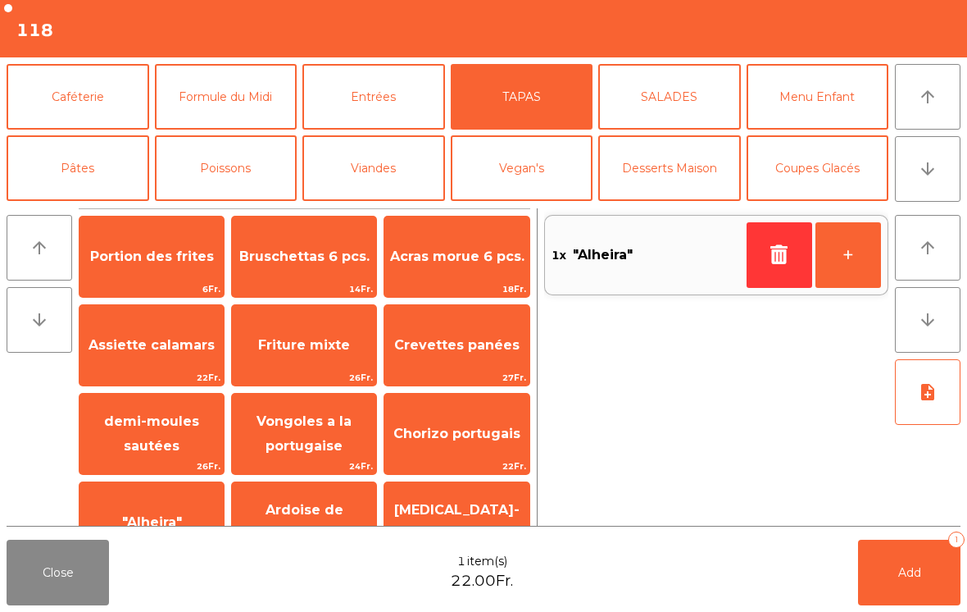
click at [255, 178] on button "Poissons" at bounding box center [226, 168] width 143 height 66
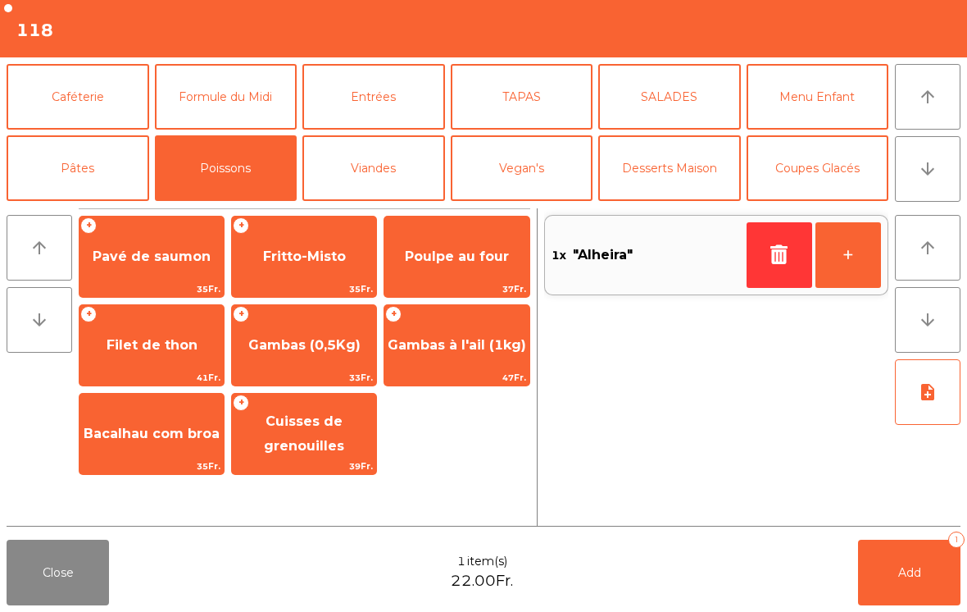
click at [500, 256] on span "Poulpe au four" at bounding box center [457, 256] width 104 height 16
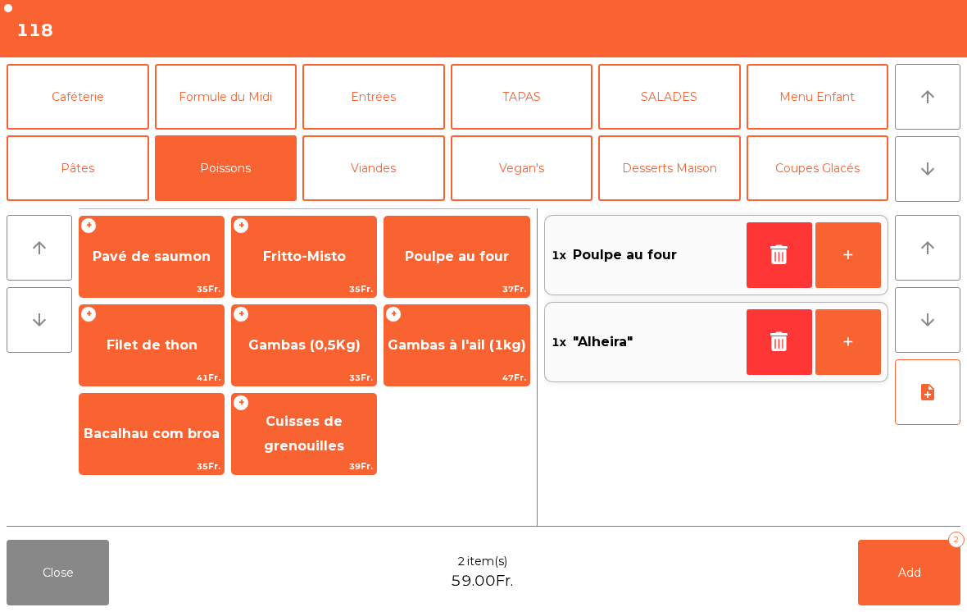
click at [852, 264] on button "+" at bounding box center [849, 255] width 66 height 66
click at [928, 164] on icon "arrow_downward" at bounding box center [928, 169] width 20 height 20
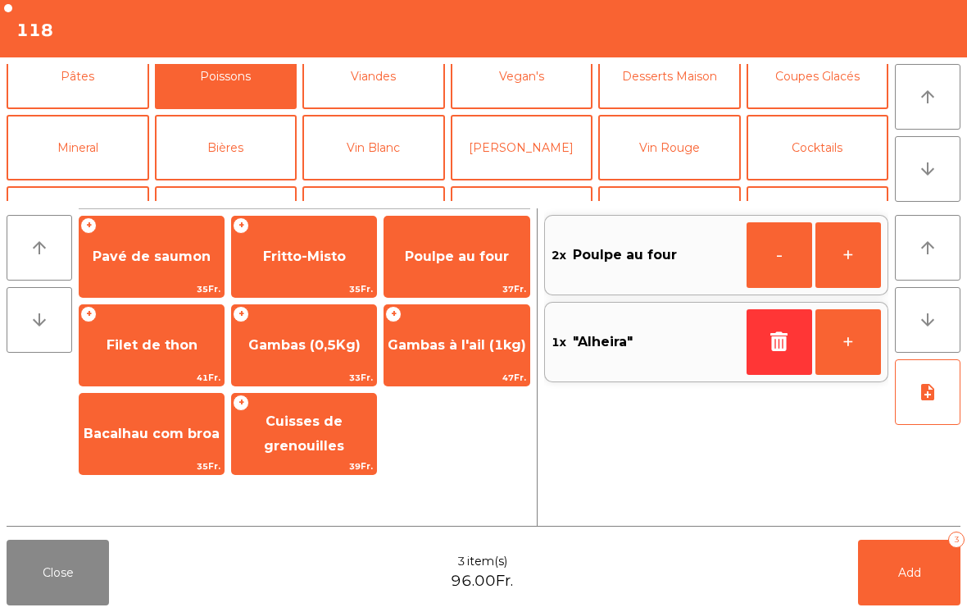
click at [57, 115] on button "Mineral" at bounding box center [78, 148] width 143 height 66
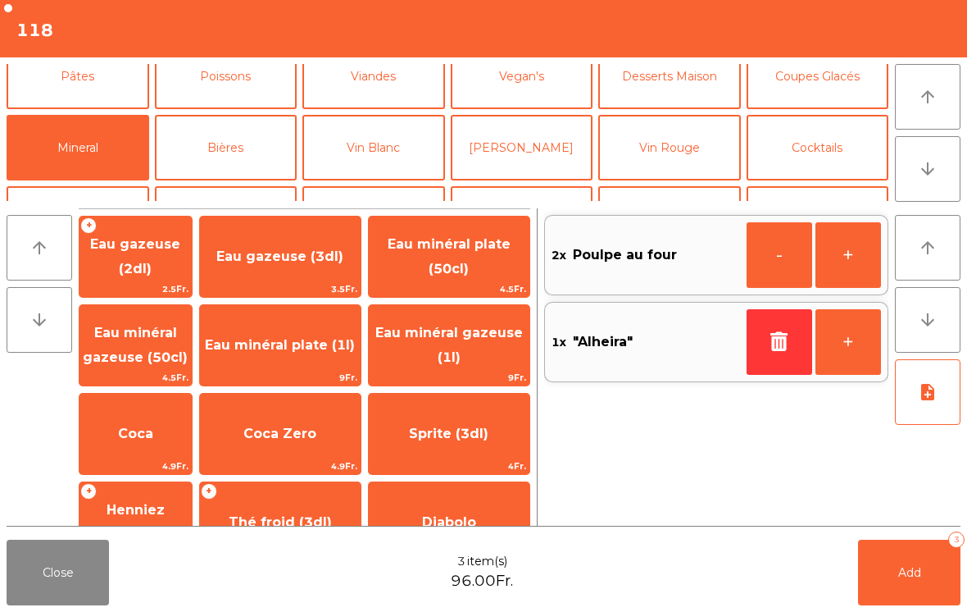
scroll to position [143, 0]
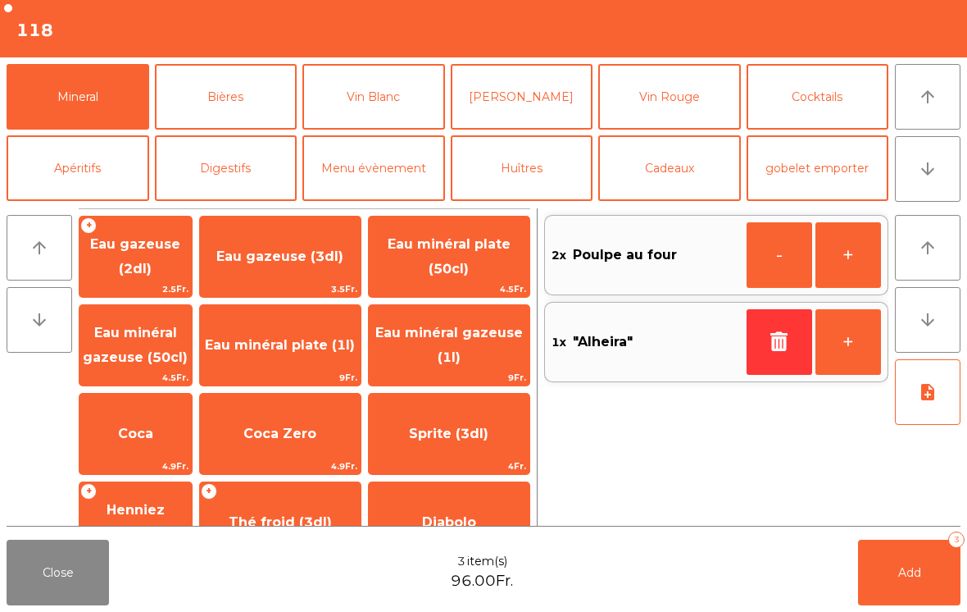
click at [122, 354] on span "Eau minéral gazeuse (50cl)" at bounding box center [136, 346] width 112 height 70
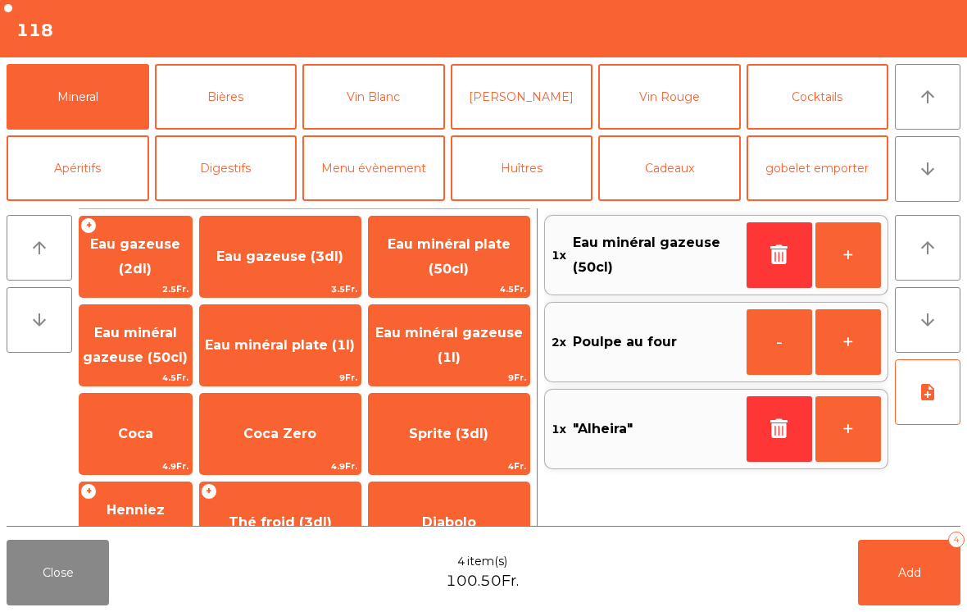
click at [442, 269] on span "Eau minéral plate (50cl)" at bounding box center [449, 256] width 123 height 40
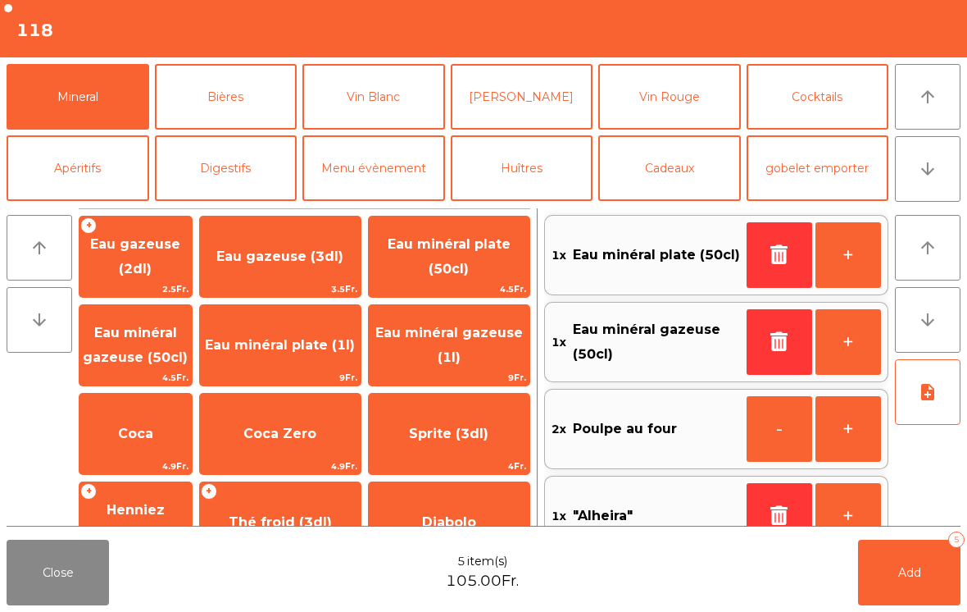
click at [941, 393] on button "note_add" at bounding box center [928, 392] width 66 height 66
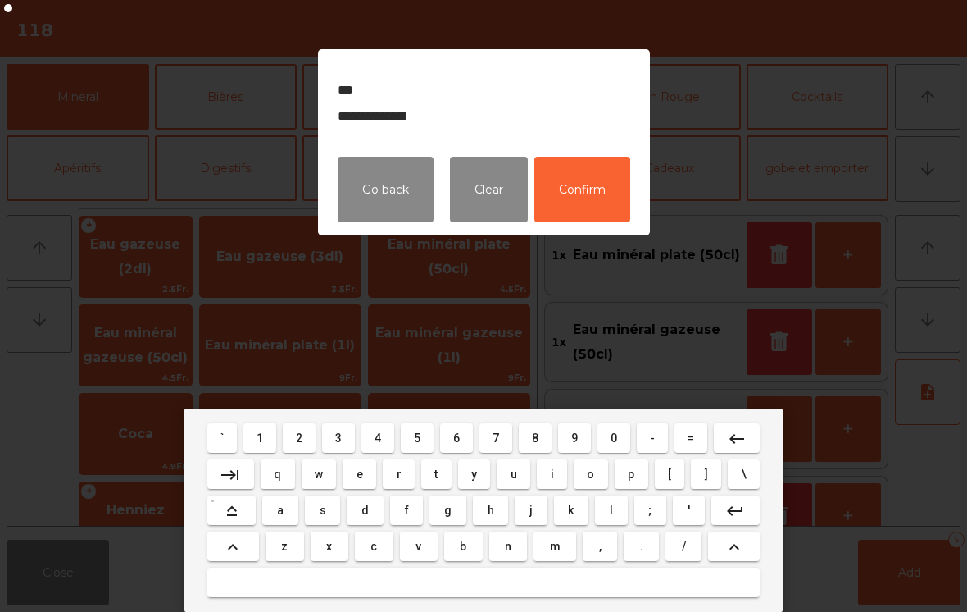
type textarea "**********"
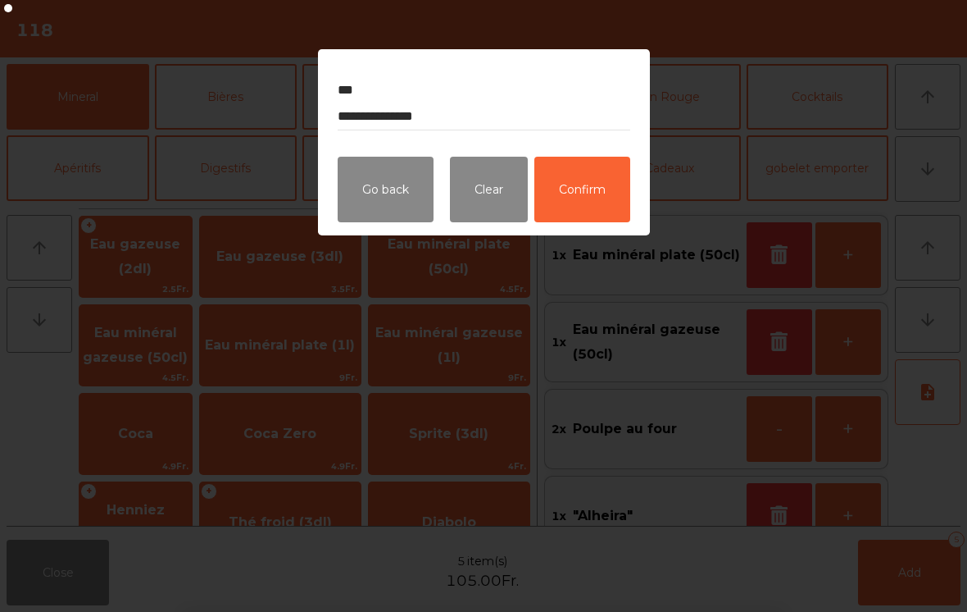
click at [602, 203] on button "Confirm" at bounding box center [582, 190] width 96 height 66
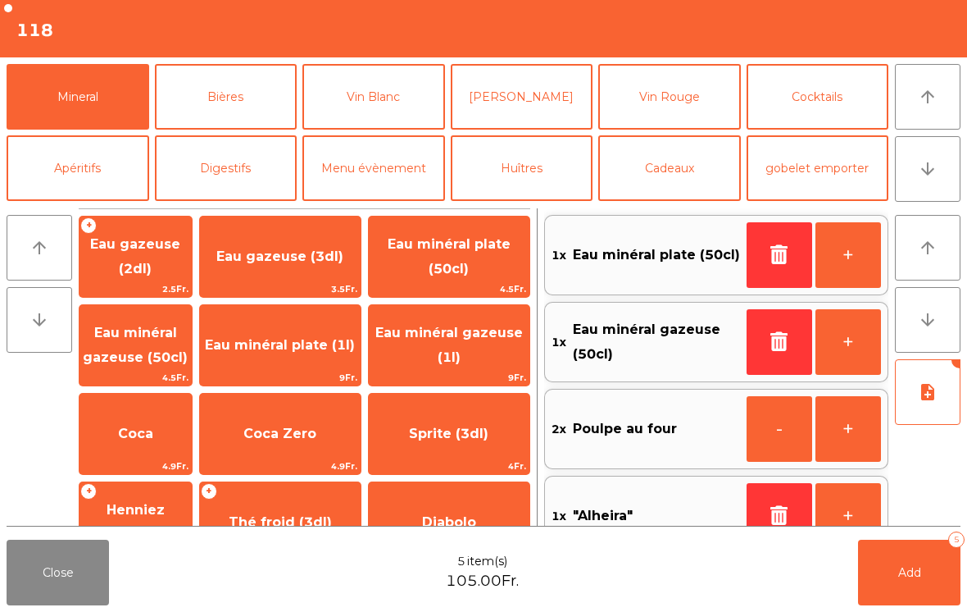
click at [921, 584] on button "Add 5" at bounding box center [909, 572] width 102 height 66
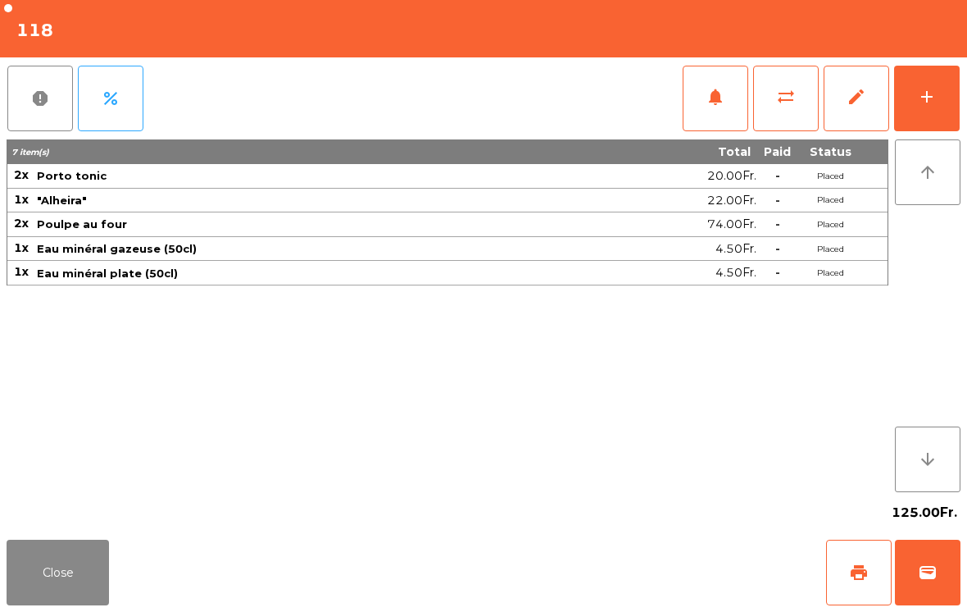
click at [35, 600] on button "Close" at bounding box center [58, 572] width 102 height 66
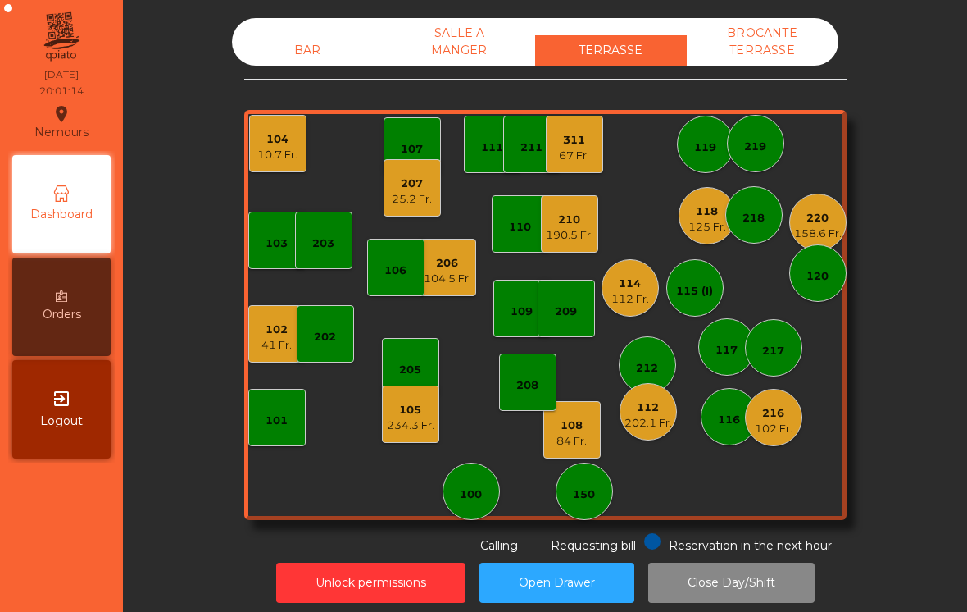
click at [298, 140] on div "104" at bounding box center [277, 139] width 40 height 16
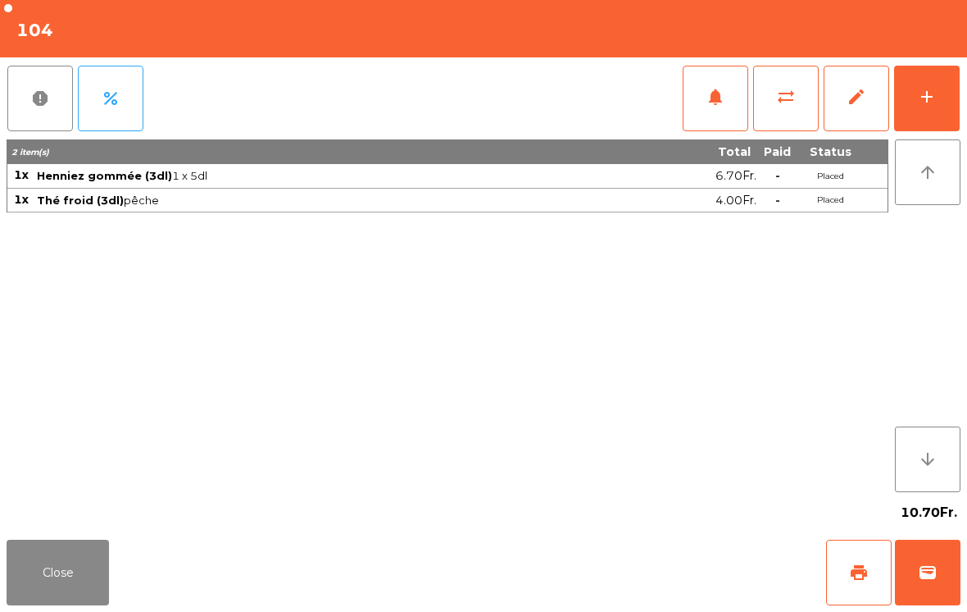
click at [47, 585] on button "Close" at bounding box center [58, 572] width 102 height 66
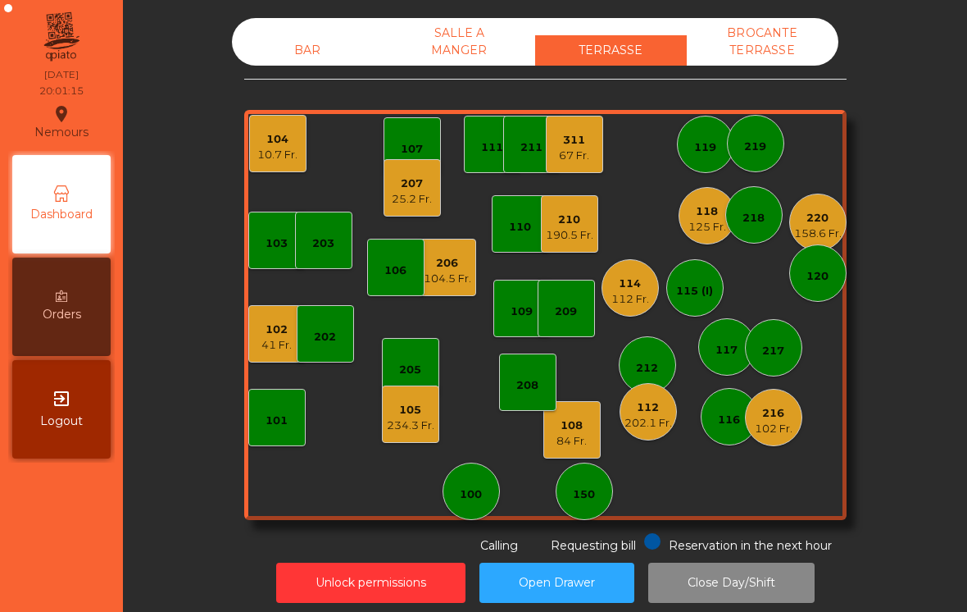
click at [429, 418] on div "234.3 Fr." at bounding box center [411, 425] width 48 height 16
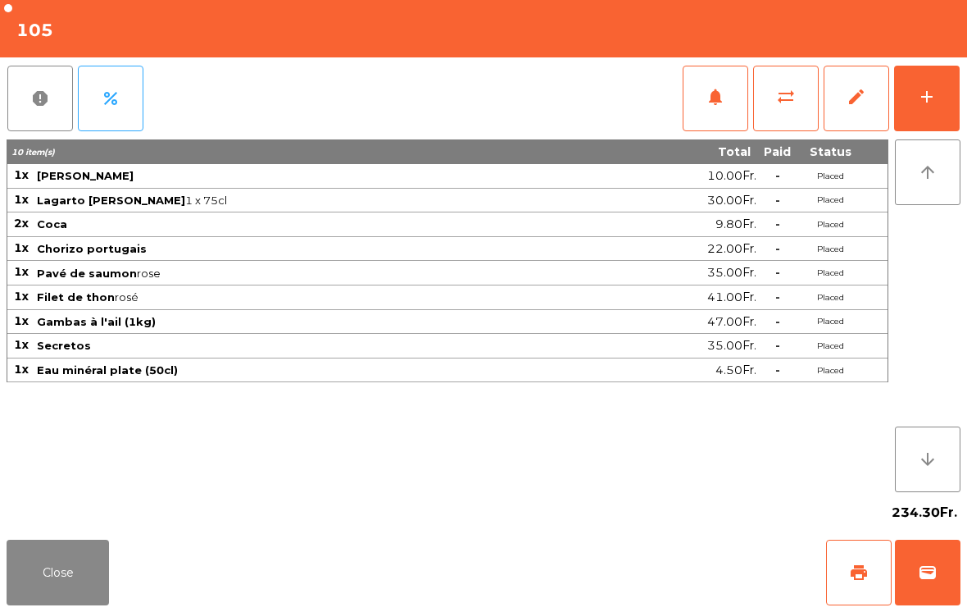
click at [932, 111] on button "add" at bounding box center [927, 99] width 66 height 66
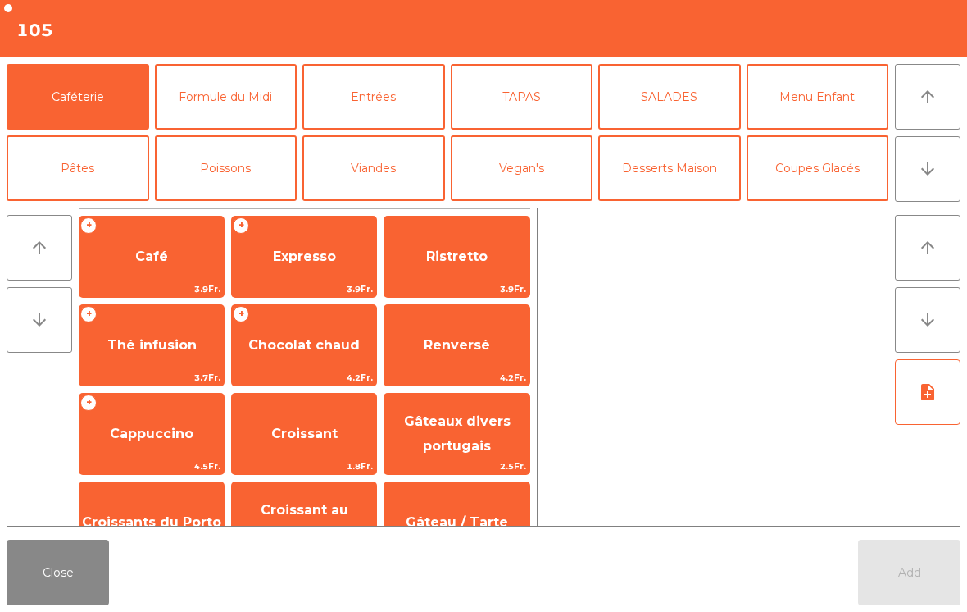
click at [945, 170] on button "arrow_downward" at bounding box center [928, 169] width 66 height 66
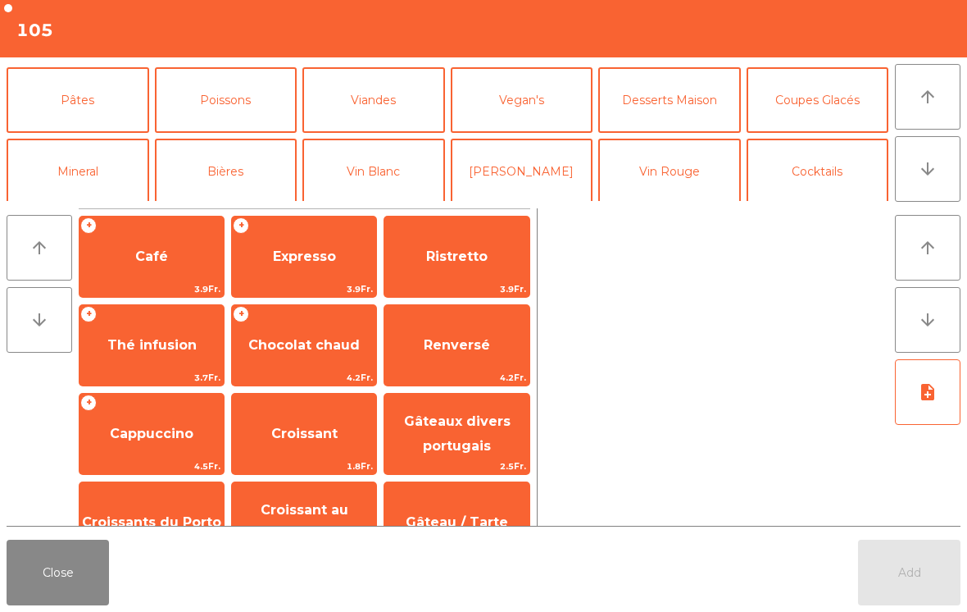
click at [380, 139] on button "Vin Blanc" at bounding box center [373, 172] width 143 height 66
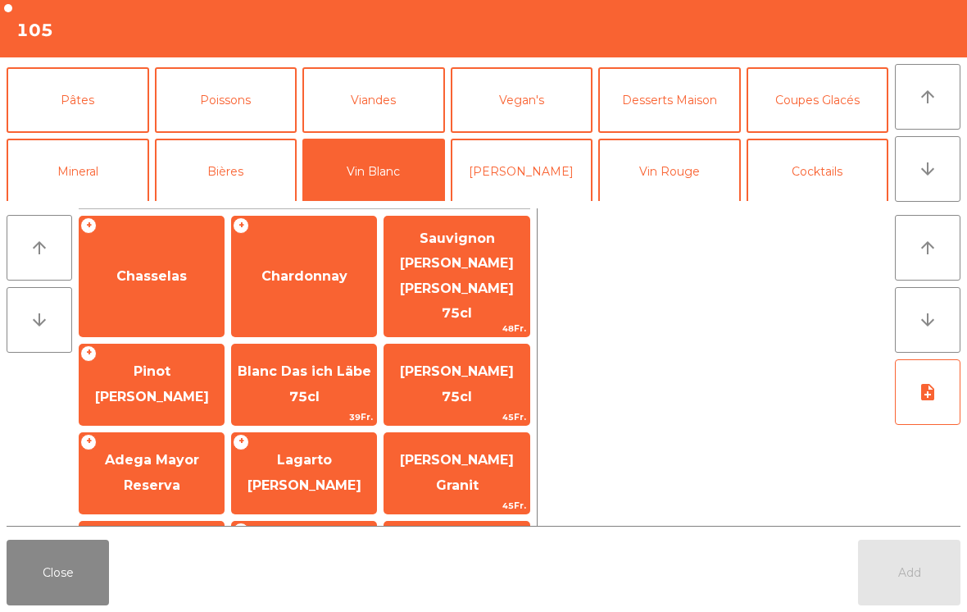
scroll to position [143, 0]
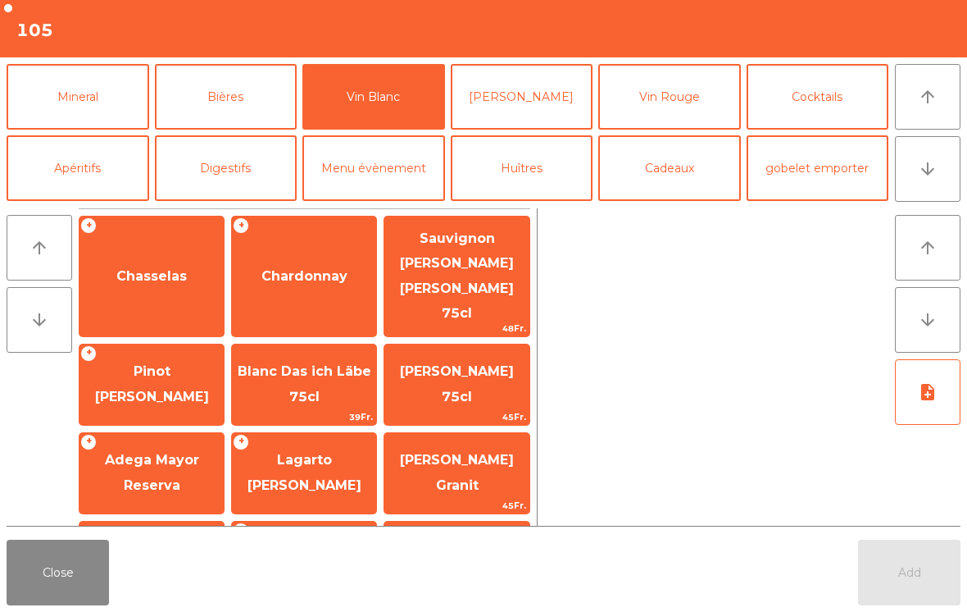
click at [336, 444] on span "Lagarto [PERSON_NAME]" at bounding box center [304, 473] width 144 height 70
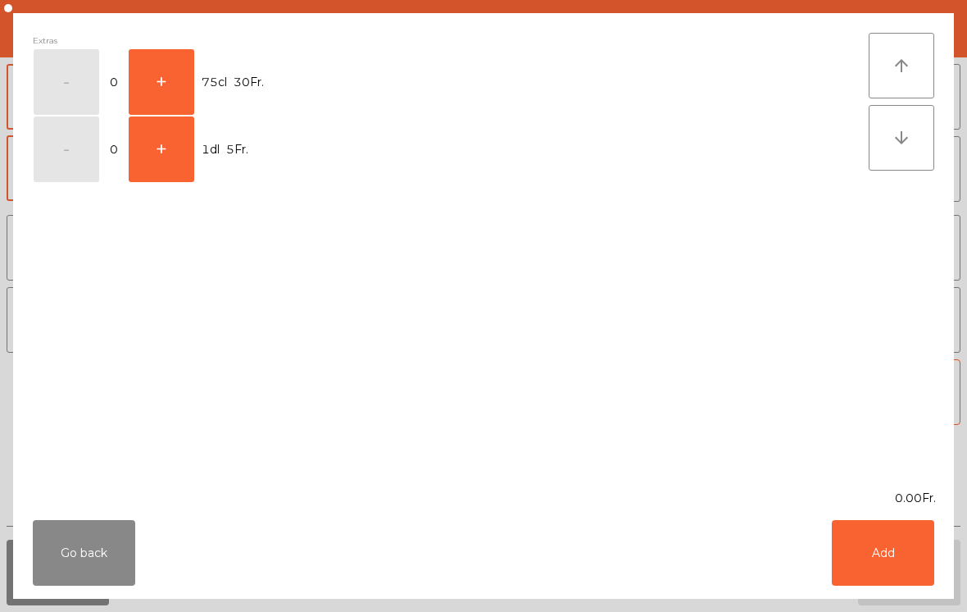
click at [157, 83] on button "+" at bounding box center [162, 82] width 66 height 66
click at [875, 555] on button "Add" at bounding box center [883, 553] width 102 height 66
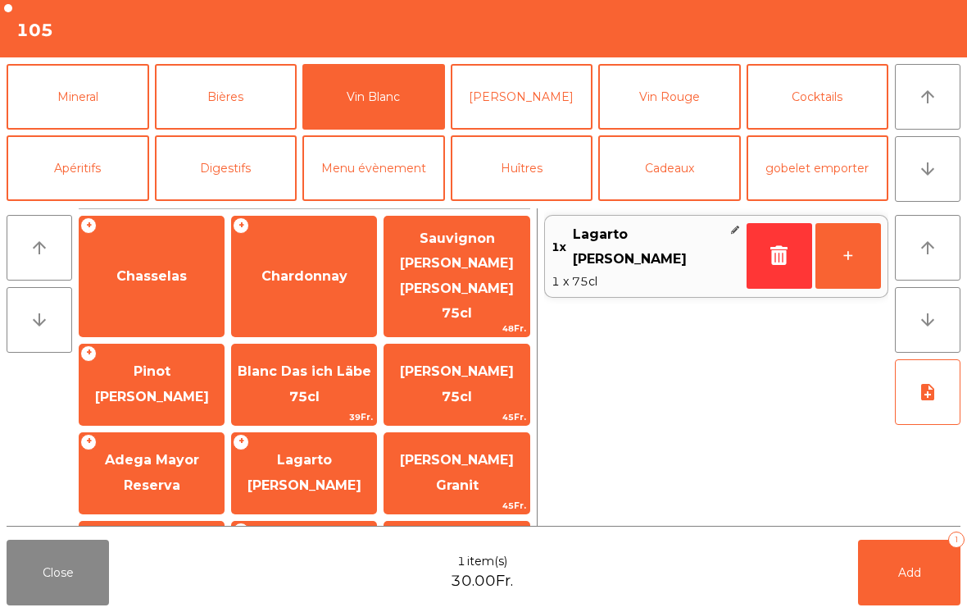
click at [913, 580] on button "Add 1" at bounding box center [909, 572] width 102 height 66
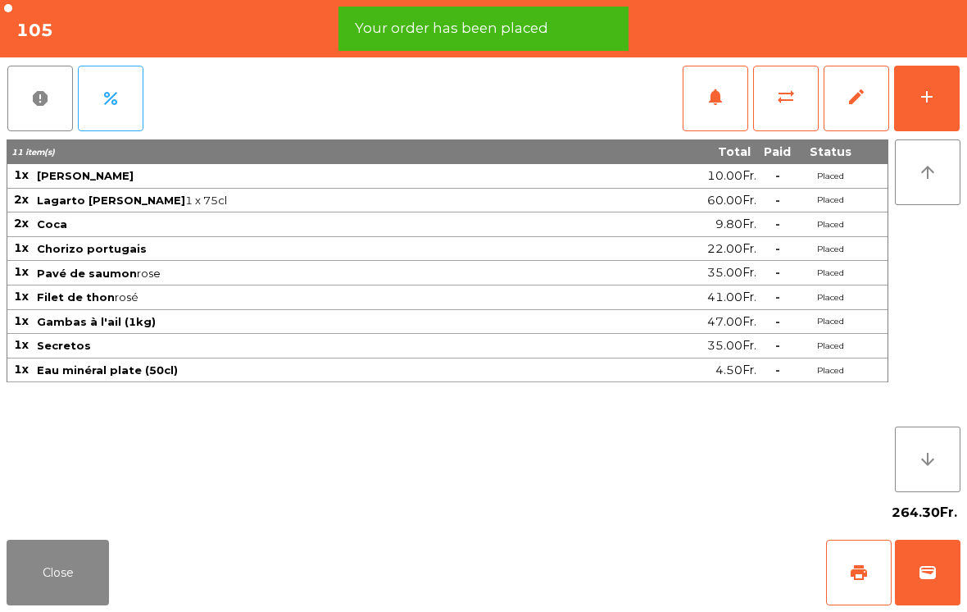
click at [37, 598] on button "Close" at bounding box center [58, 572] width 102 height 66
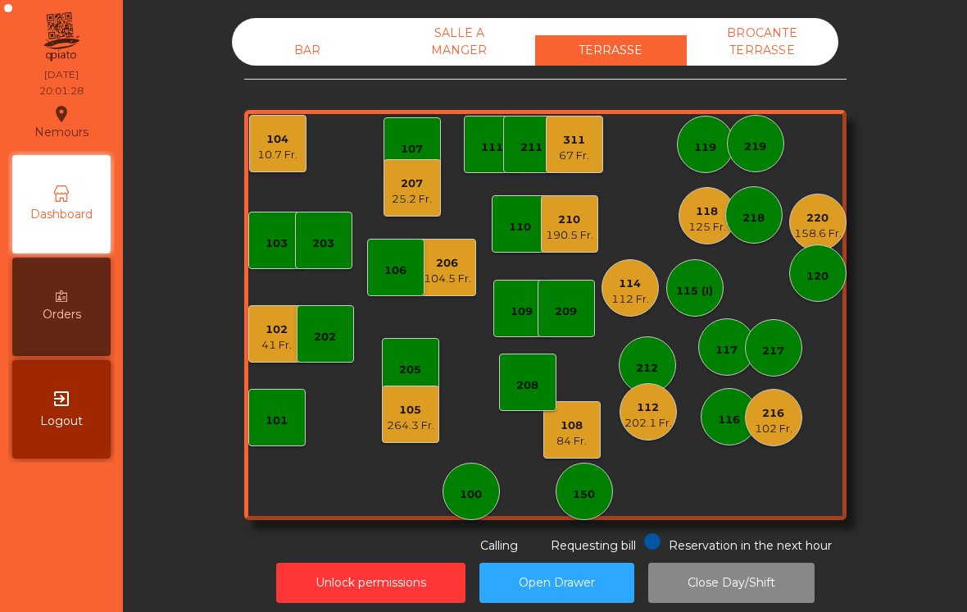
click at [434, 421] on div "264.3 Fr." at bounding box center [411, 425] width 48 height 16
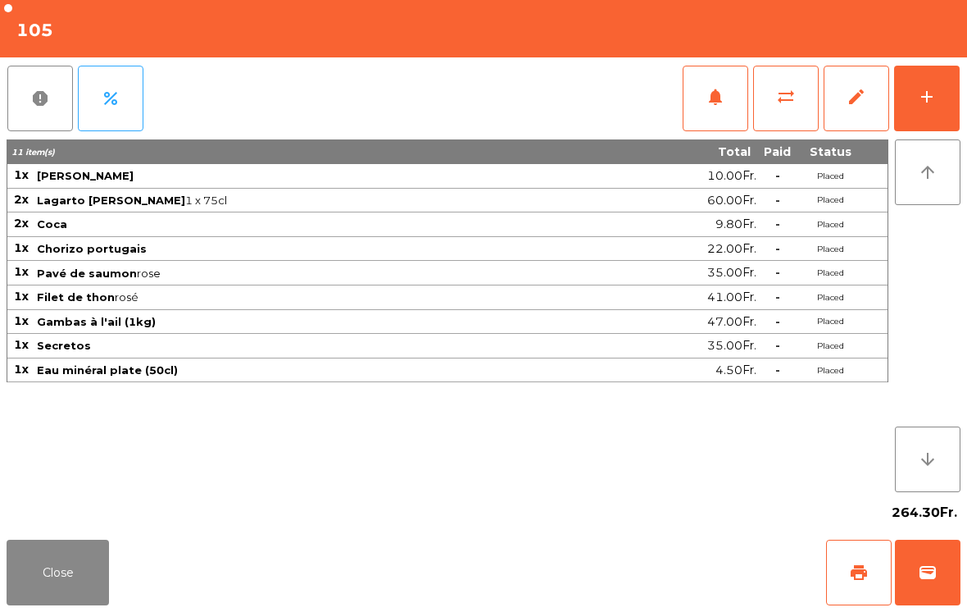
click at [66, 587] on button "Close" at bounding box center [58, 572] width 102 height 66
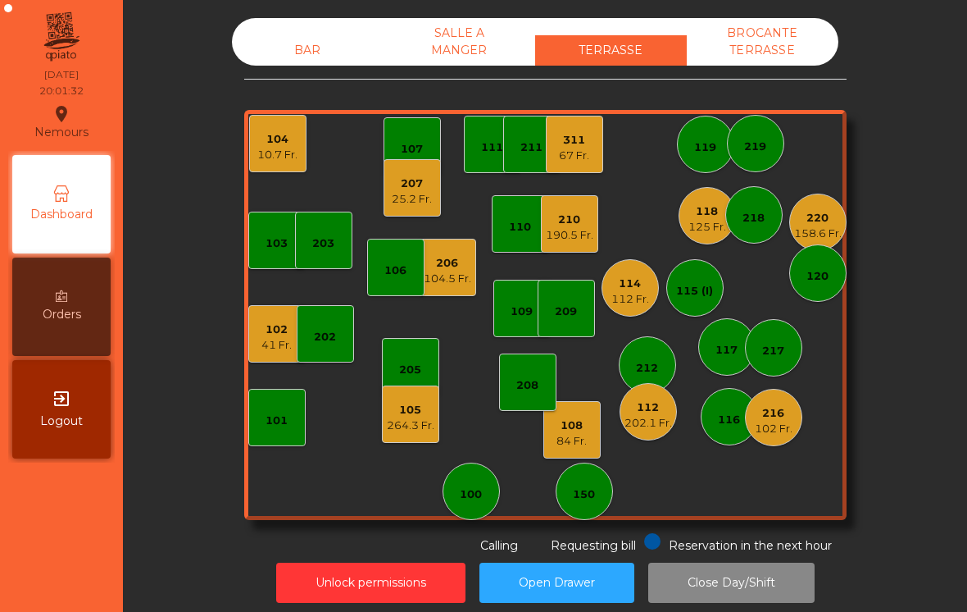
click at [298, 157] on div "104 10.7 Fr." at bounding box center [277, 143] width 57 height 57
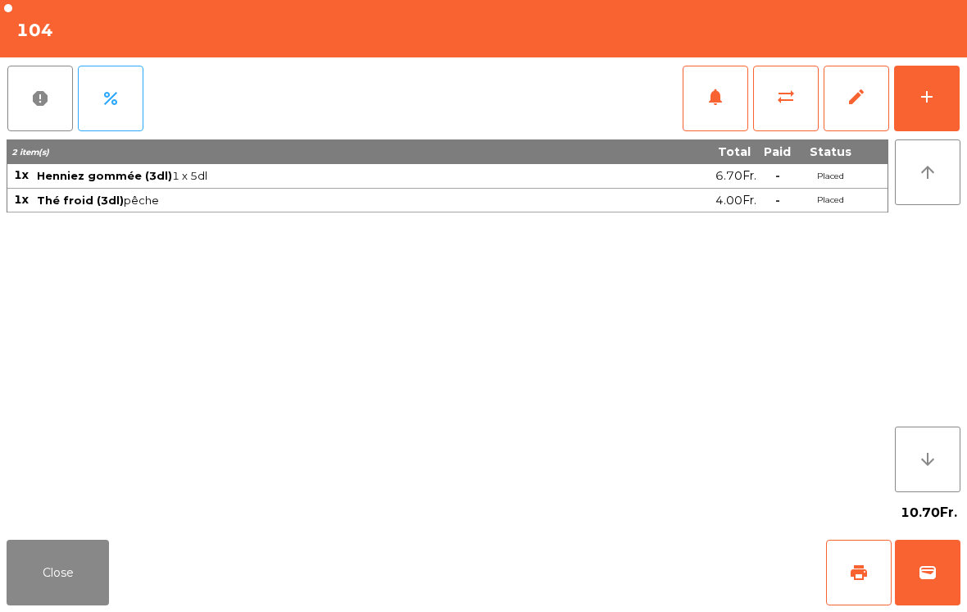
click at [936, 104] on div "add" at bounding box center [927, 97] width 20 height 20
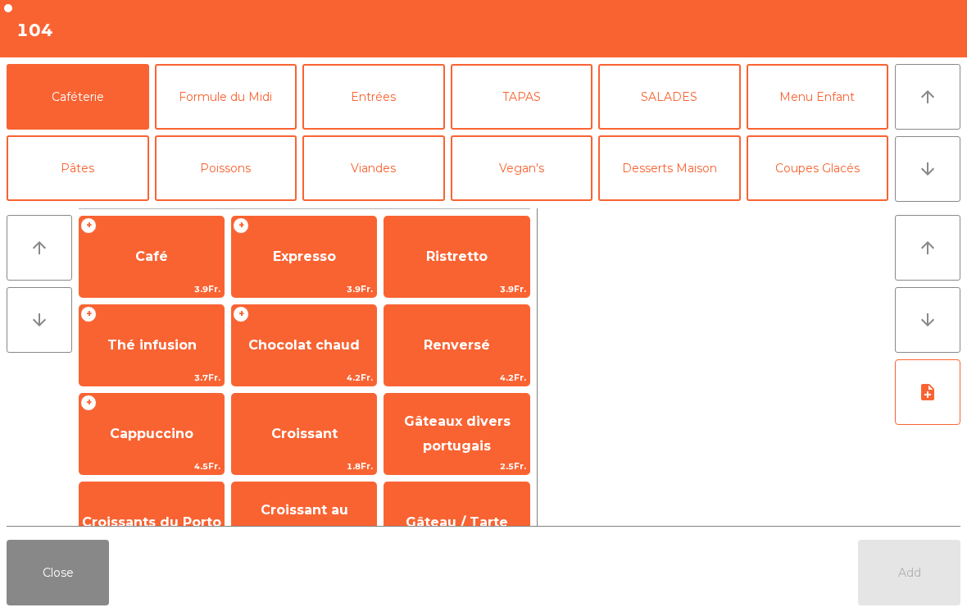
click at [379, 98] on button "Entrées" at bounding box center [373, 97] width 143 height 66
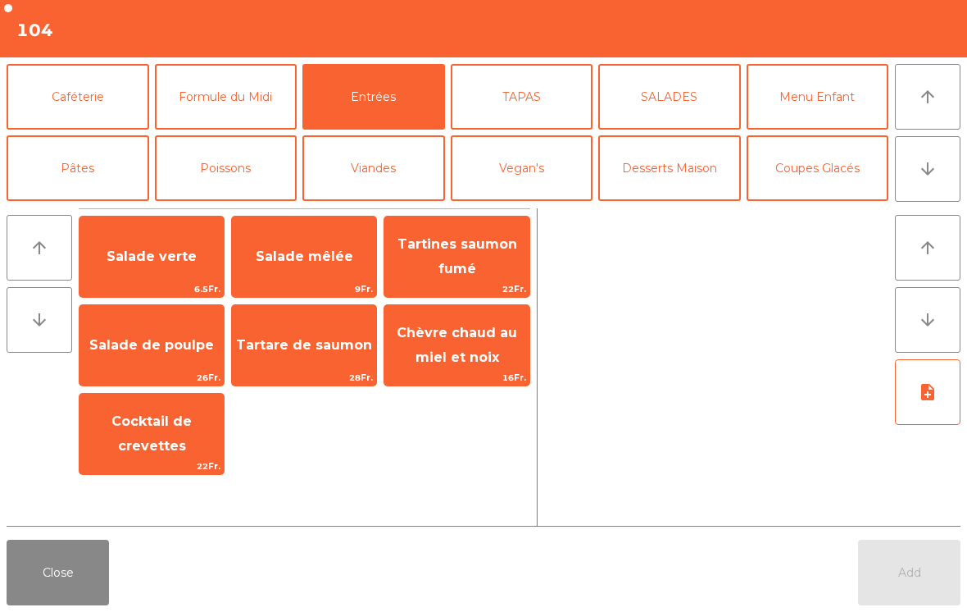
click at [549, 115] on button "TAPAS" at bounding box center [522, 97] width 143 height 66
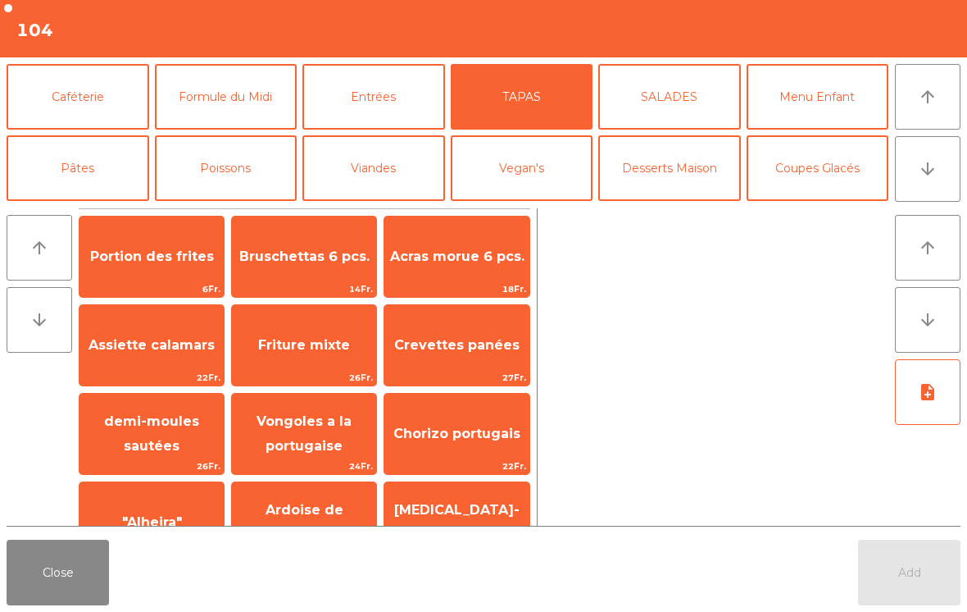
click at [298, 274] on span "Bruschettas 6 pcs." at bounding box center [304, 256] width 144 height 44
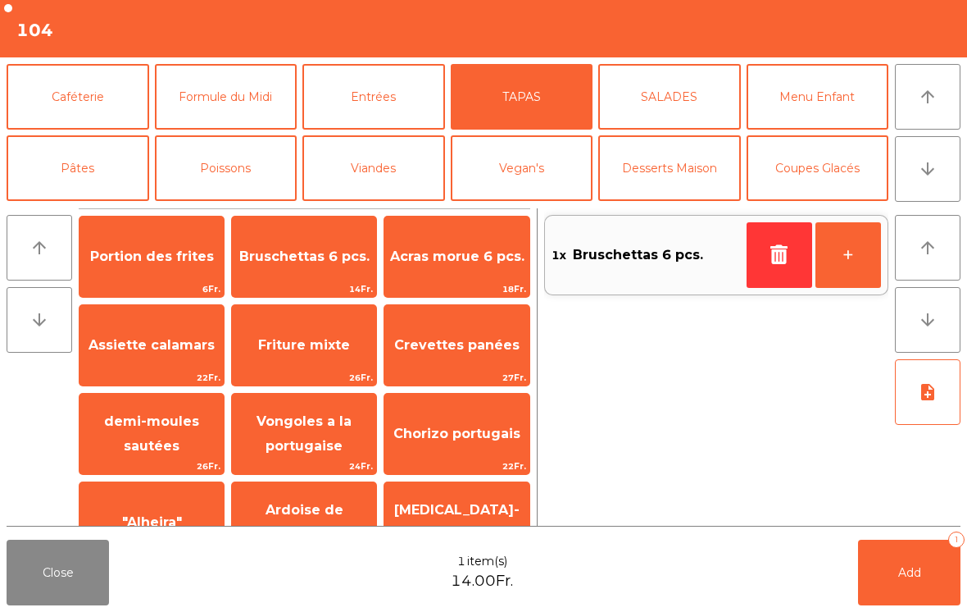
click at [130, 264] on span "Portion des frites" at bounding box center [152, 256] width 124 height 16
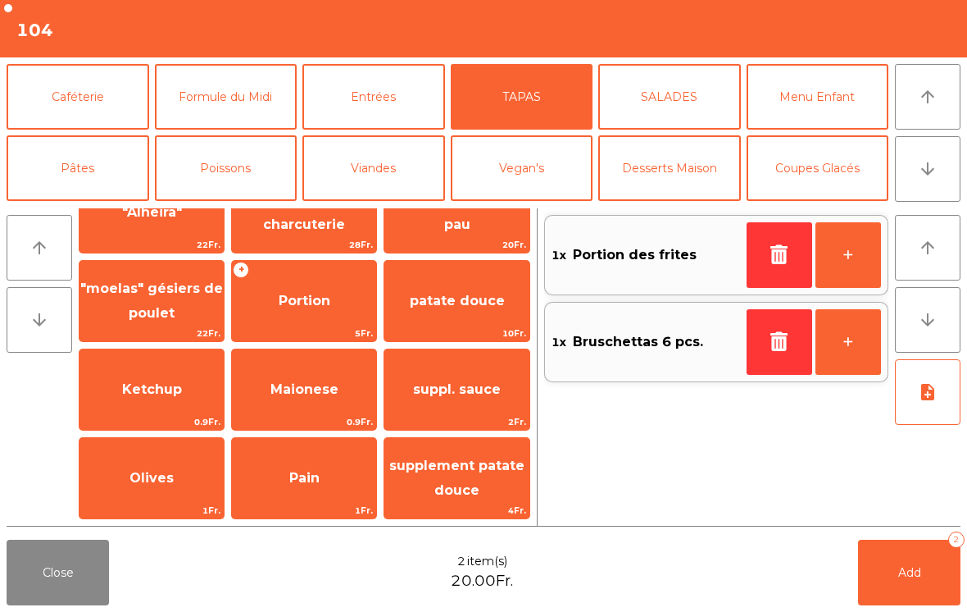
scroll to position [310, 0]
click at [492, 309] on span "patate douce" at bounding box center [456, 301] width 144 height 44
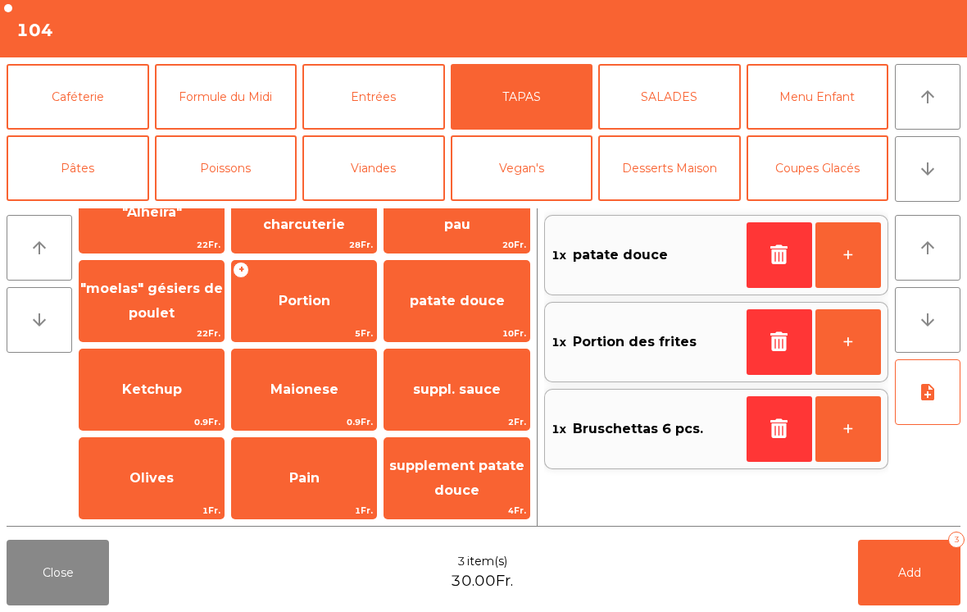
click at [690, 106] on button "SALADES" at bounding box center [669, 97] width 143 height 66
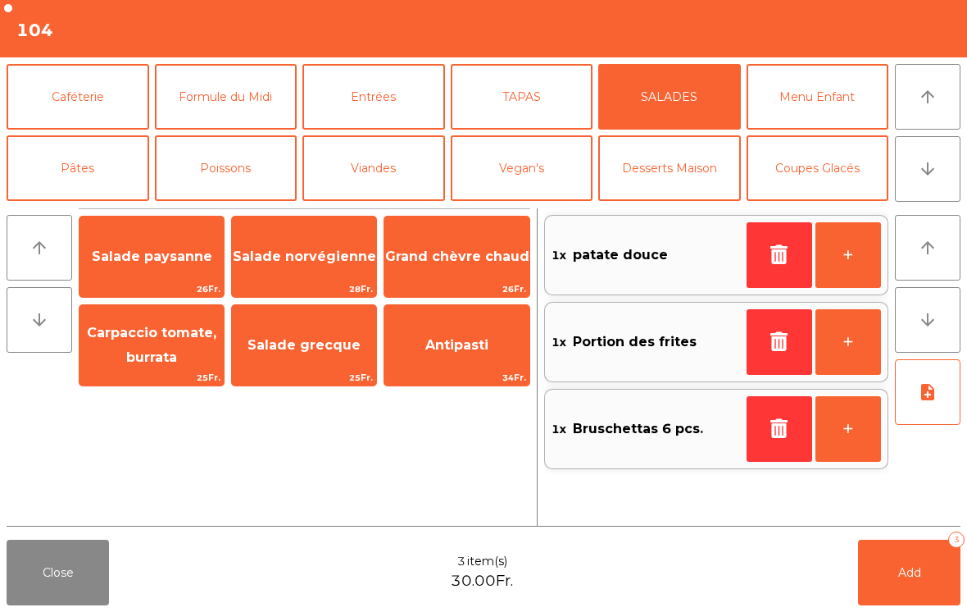
scroll to position [0, 0]
click at [496, 269] on span "Grand chèvre chaud" at bounding box center [456, 256] width 144 height 44
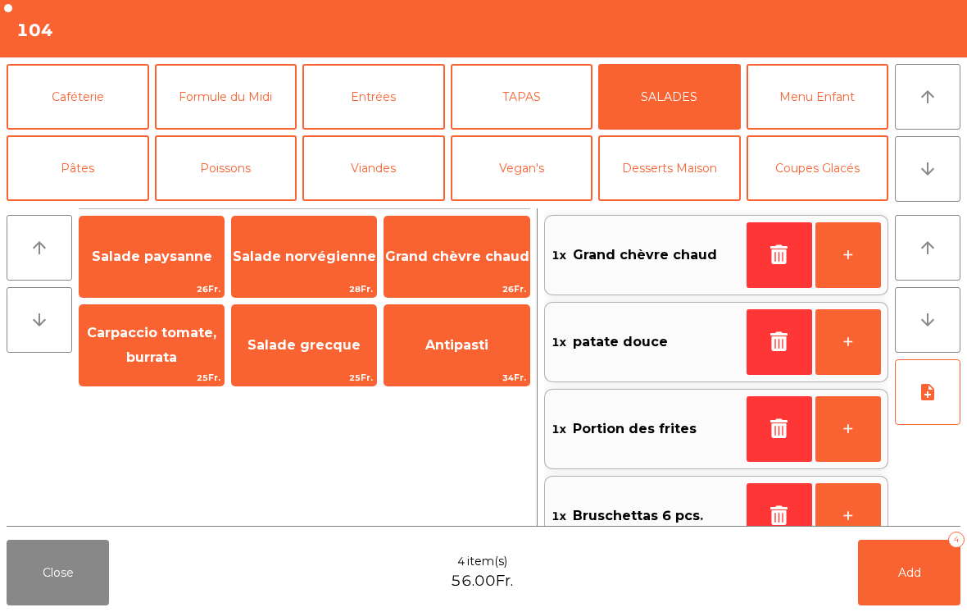
click at [937, 403] on button "note_add" at bounding box center [928, 392] width 66 height 66
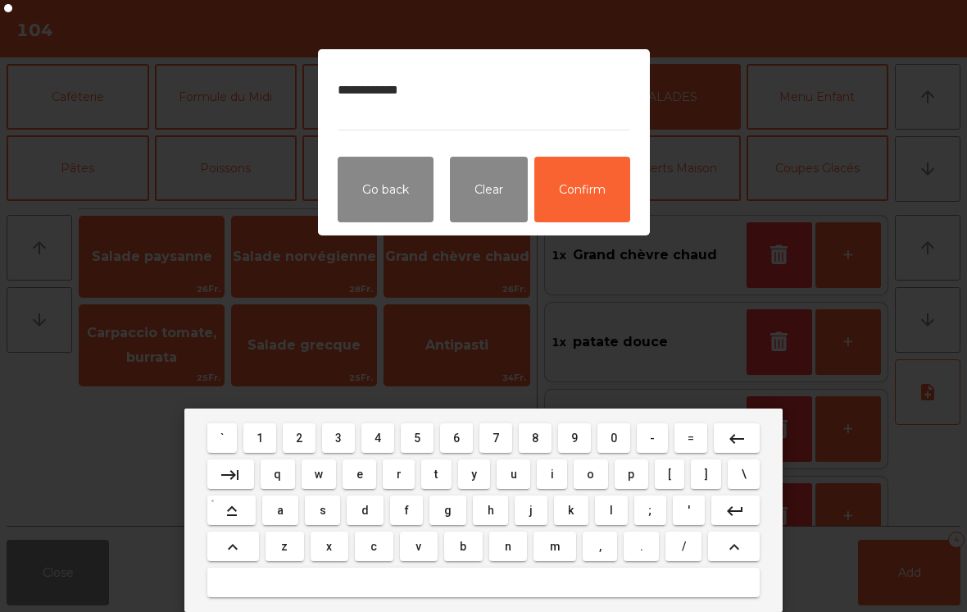
type textarea "**********"
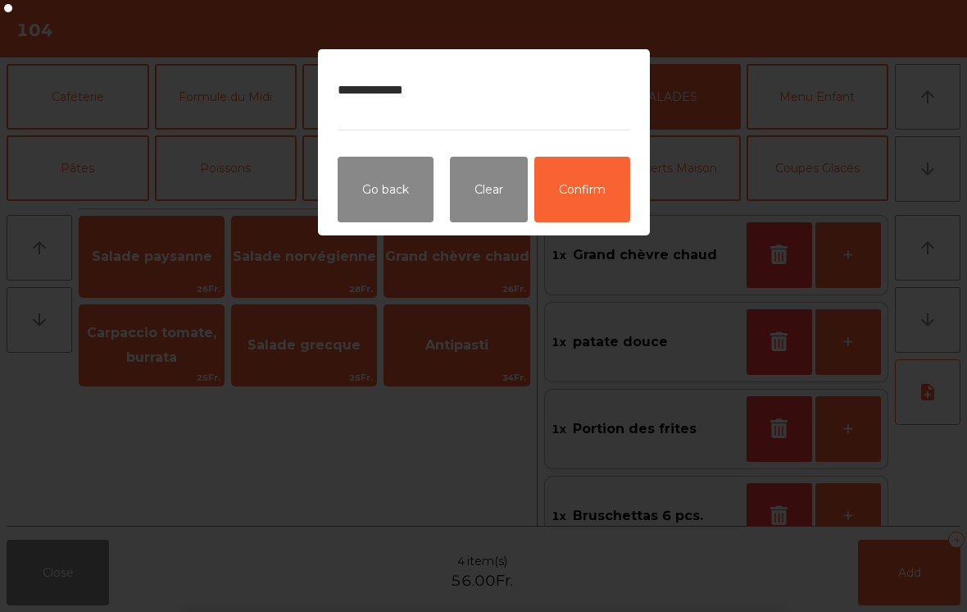
click at [589, 204] on button "Confirm" at bounding box center [582, 190] width 96 height 66
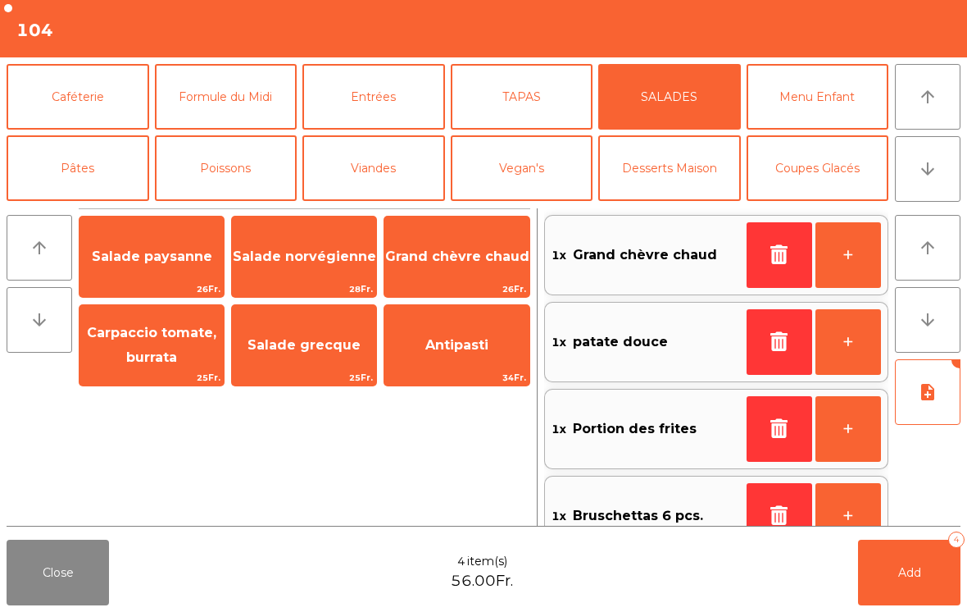
click at [930, 584] on button "Add 4" at bounding box center [909, 572] width 102 height 66
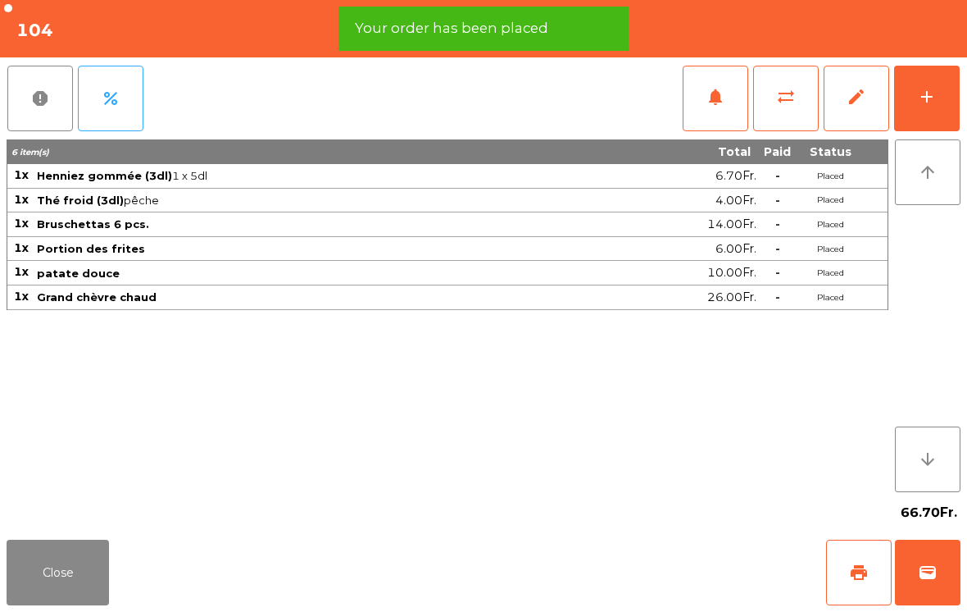
click at [38, 586] on button "Close" at bounding box center [58, 572] width 102 height 66
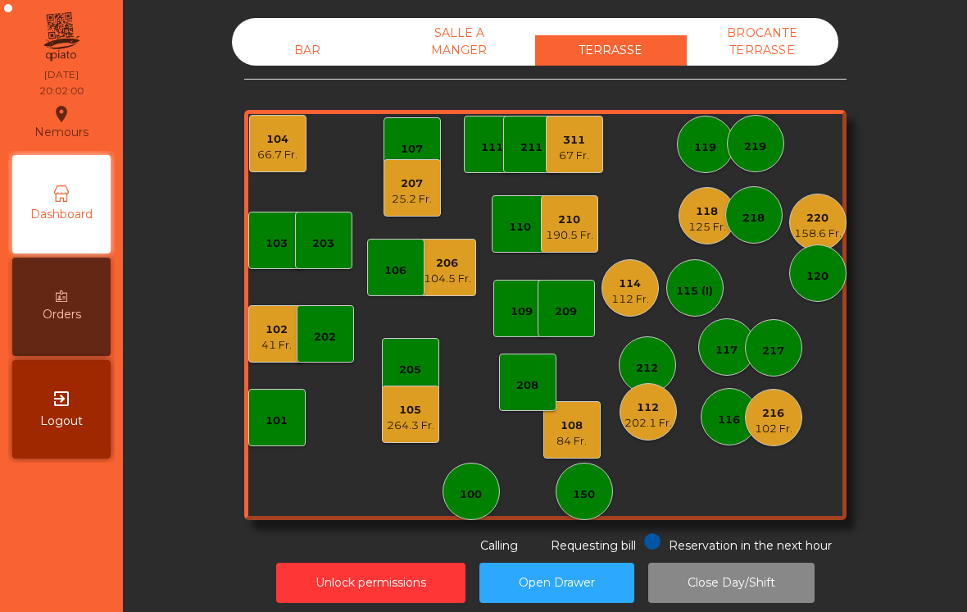
click at [591, 446] on div "108 84 Fr." at bounding box center [571, 429] width 57 height 57
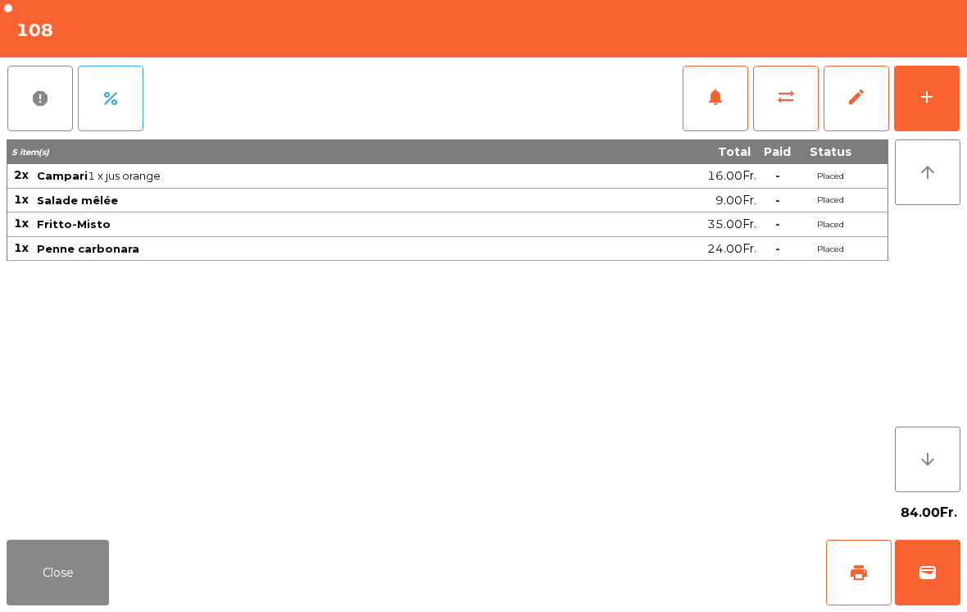
click at [49, 575] on button "Close" at bounding box center [58, 572] width 102 height 66
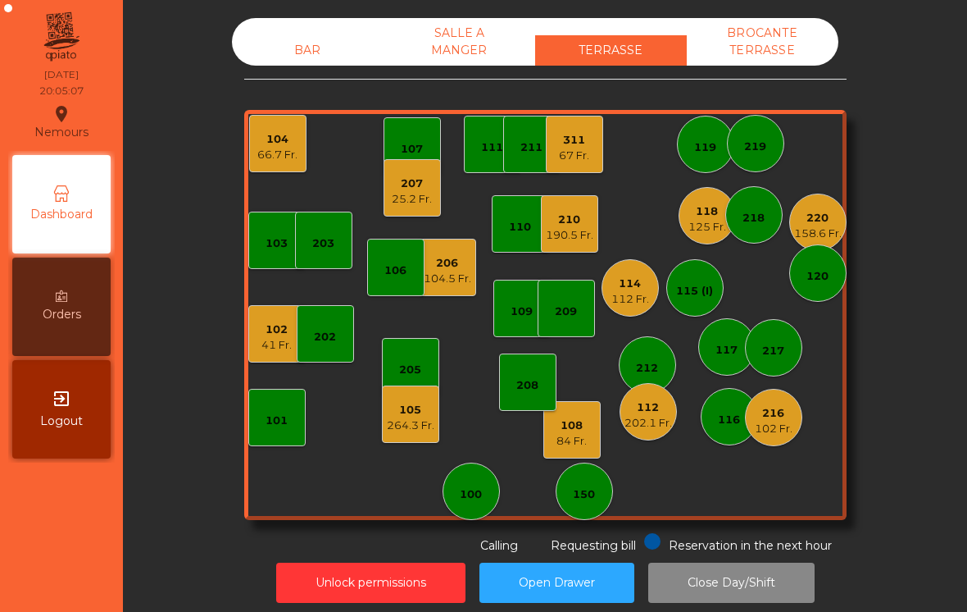
click at [644, 408] on div "112" at bounding box center [649, 407] width 48 height 16
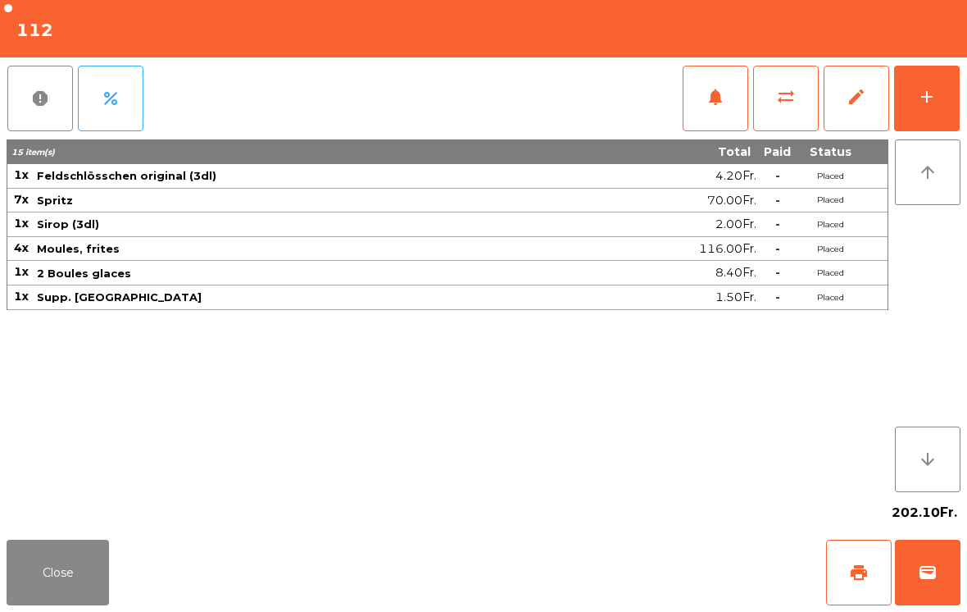
click at [925, 97] on div "add" at bounding box center [927, 97] width 20 height 20
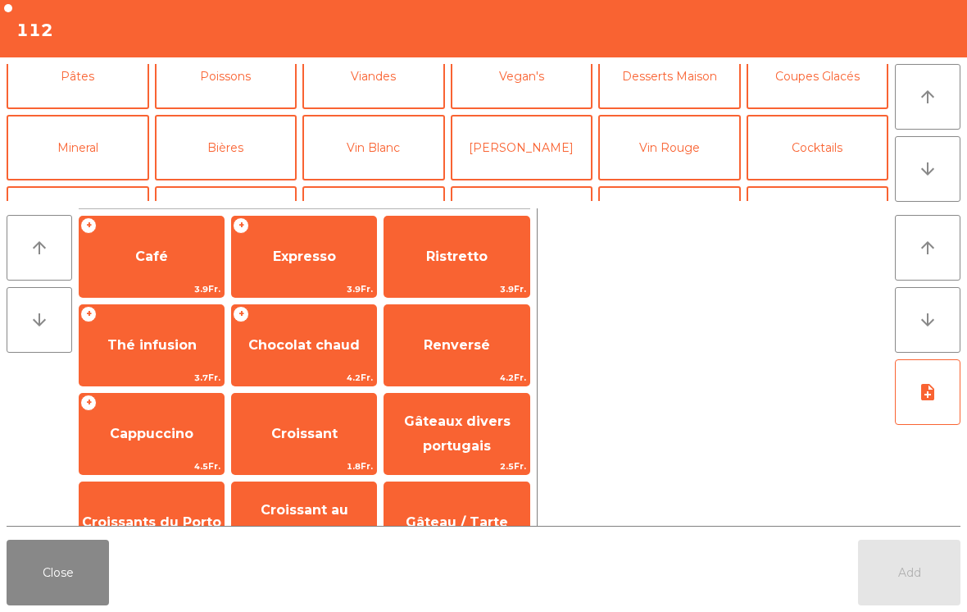
scroll to position [166, 0]
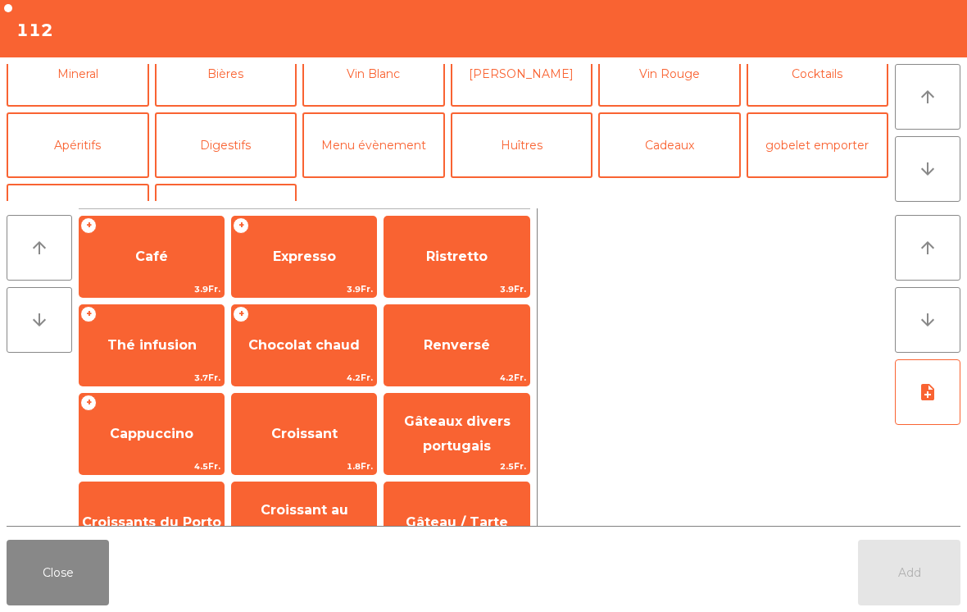
click at [228, 154] on button "Digestifs" at bounding box center [226, 145] width 143 height 66
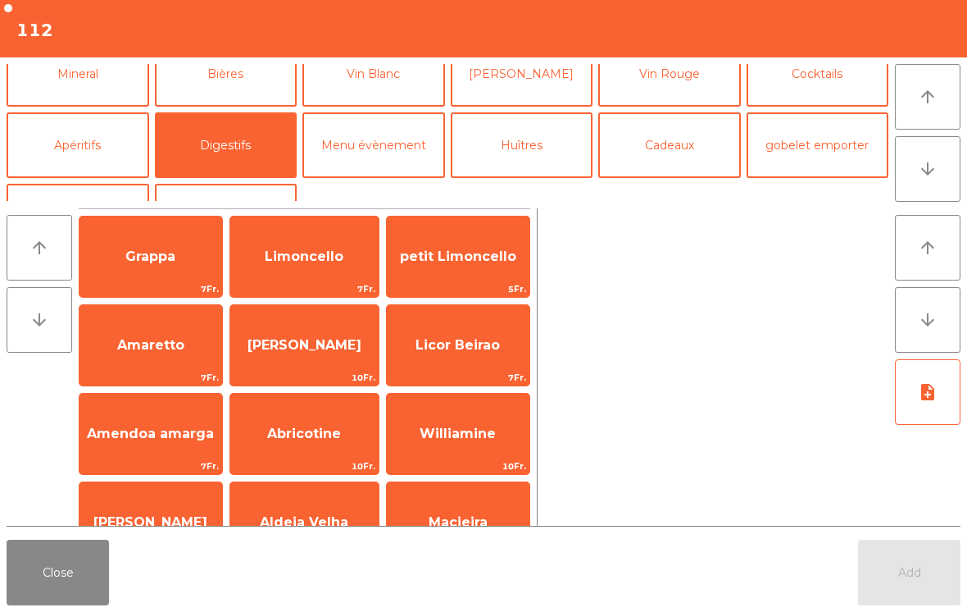
click at [157, 252] on span "Grappa" at bounding box center [150, 256] width 50 height 16
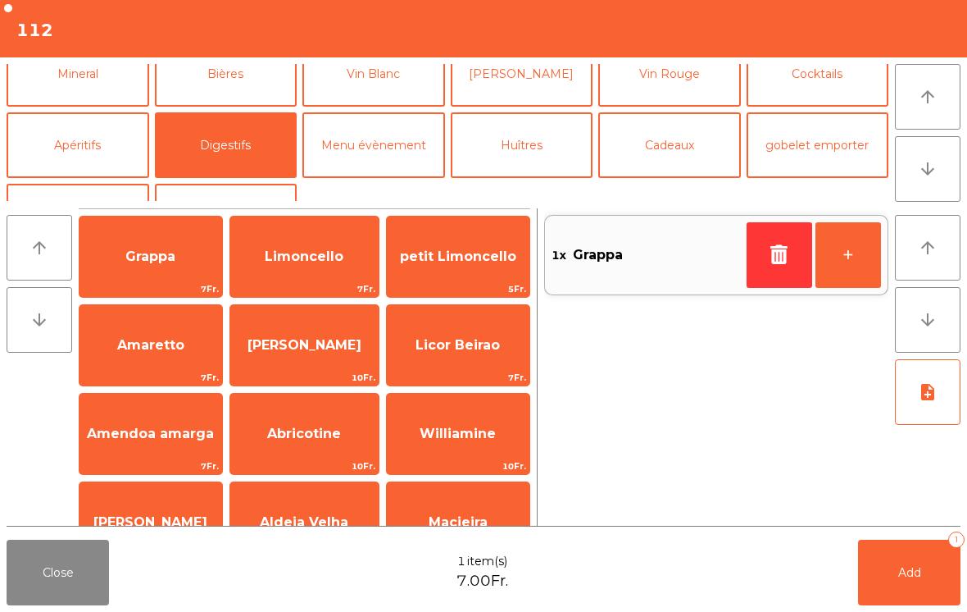
scroll to position [2, 0]
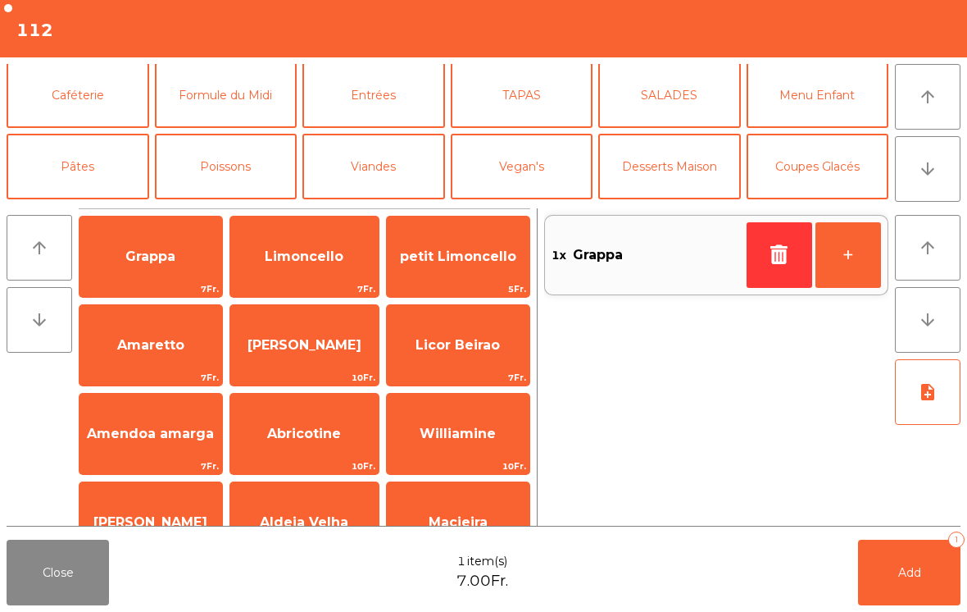
click at [100, 102] on button "Caféterie" at bounding box center [78, 95] width 143 height 66
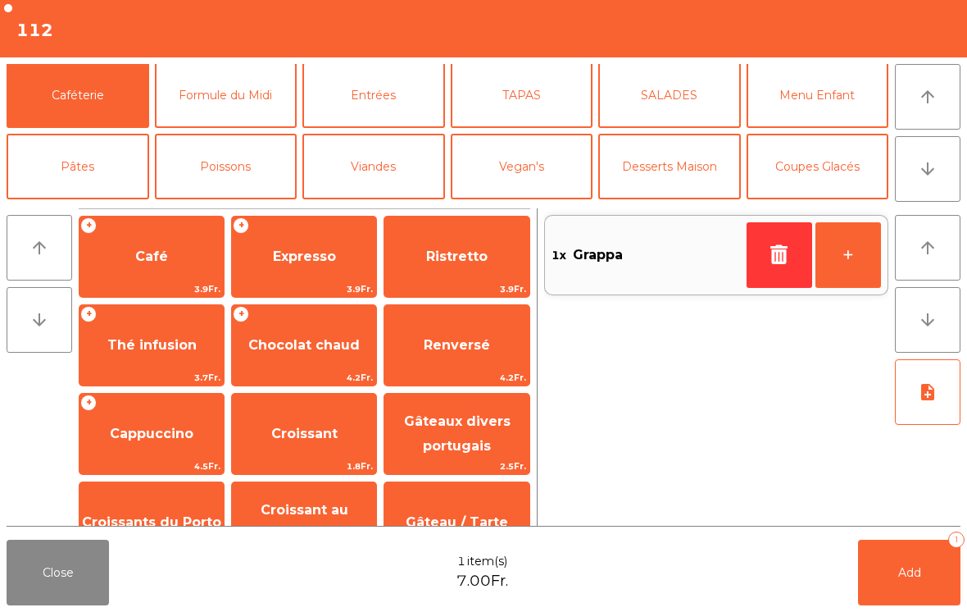
click at [185, 260] on span "Café" at bounding box center [152, 256] width 144 height 44
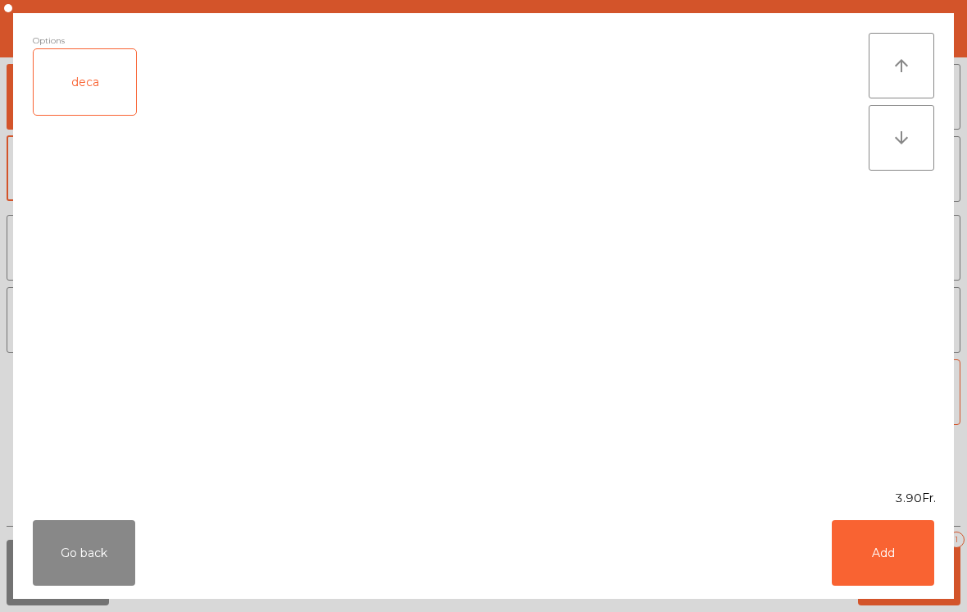
click at [867, 558] on button "Add" at bounding box center [883, 553] width 102 height 66
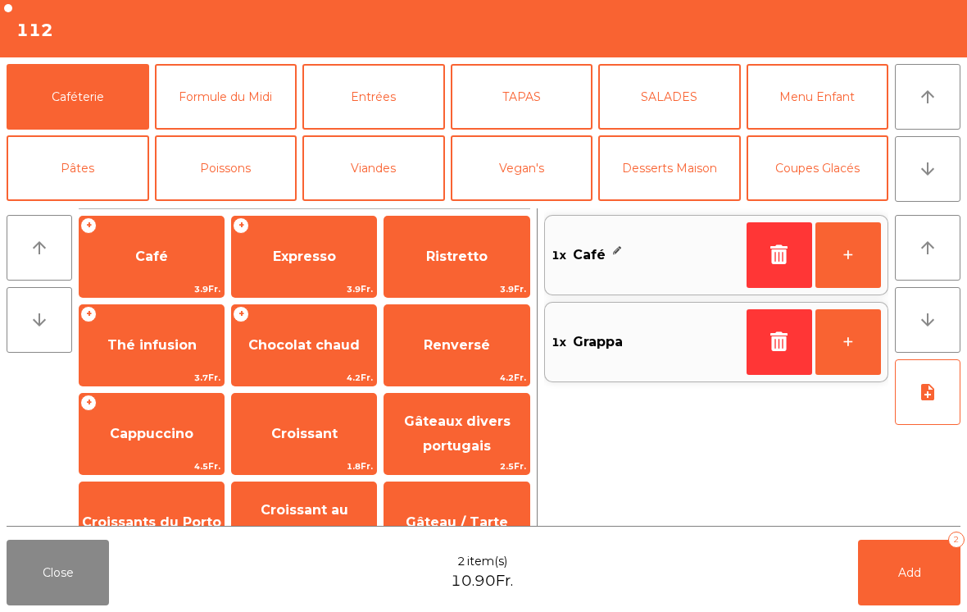
click at [107, 207] on button "Mineral" at bounding box center [78, 240] width 143 height 66
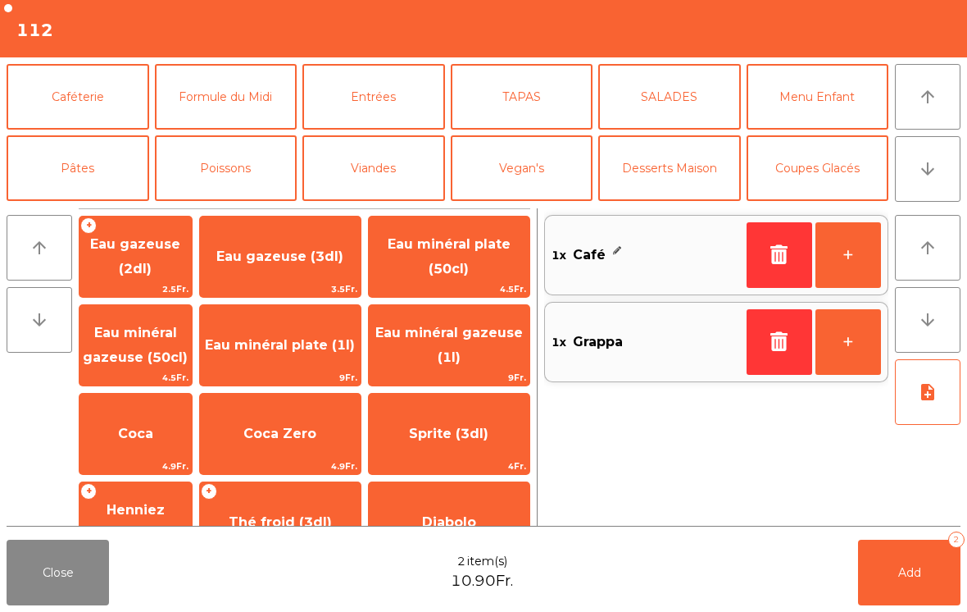
scroll to position [55, 0]
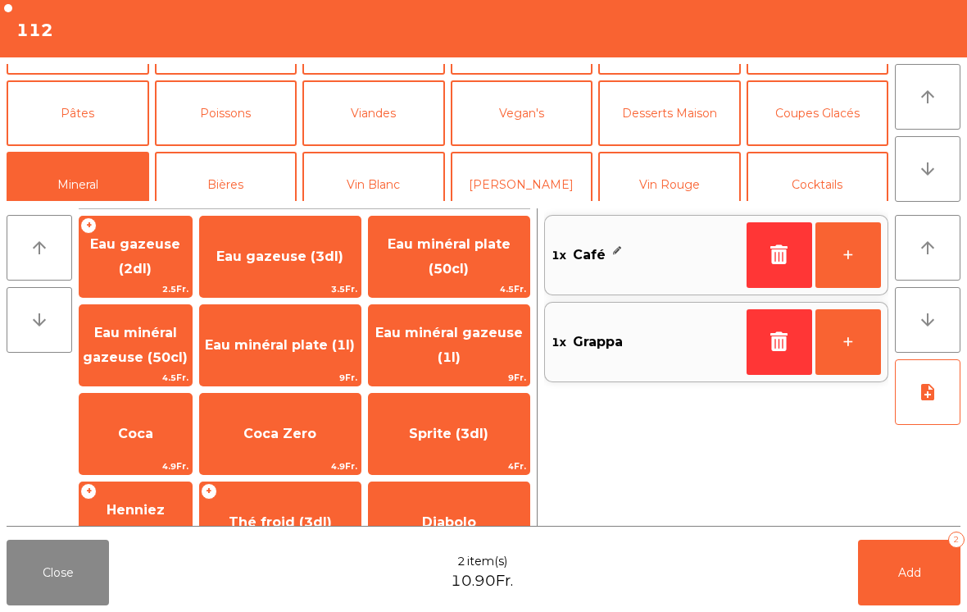
click at [170, 359] on span "Eau minéral gazeuse (50cl)" at bounding box center [135, 345] width 105 height 40
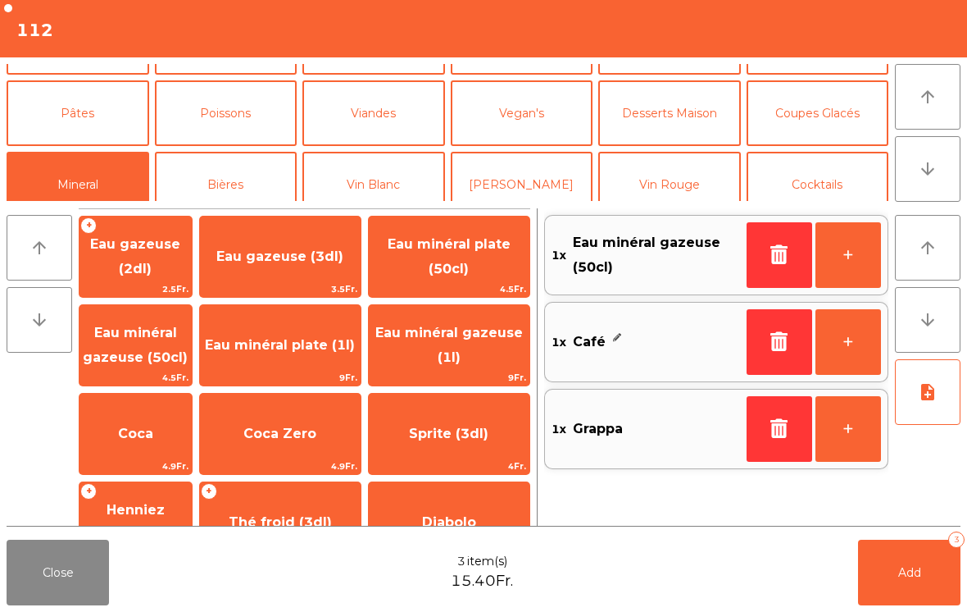
click at [933, 584] on button "Add 3" at bounding box center [909, 572] width 102 height 66
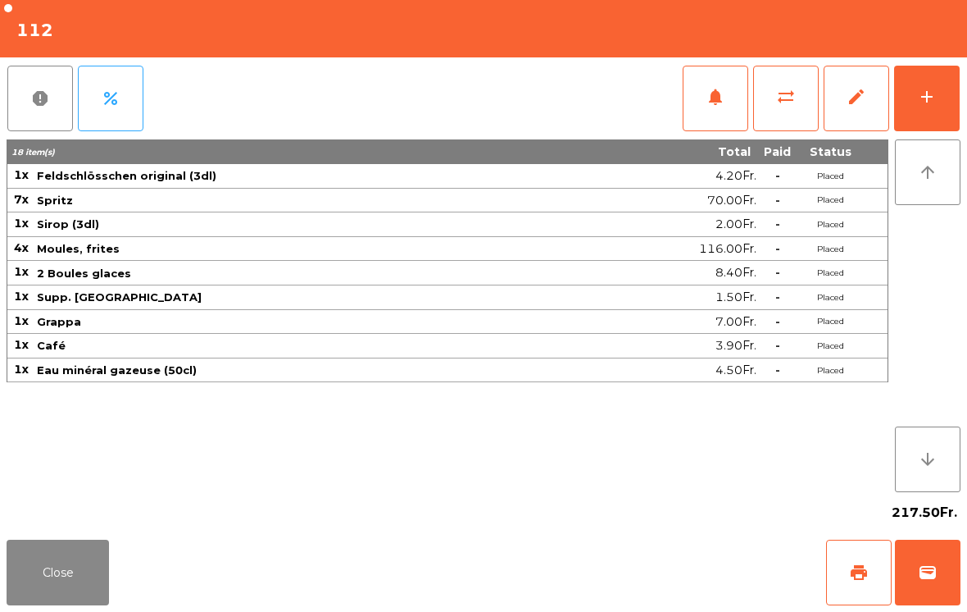
click at [44, 582] on button "Close" at bounding box center [58, 572] width 102 height 66
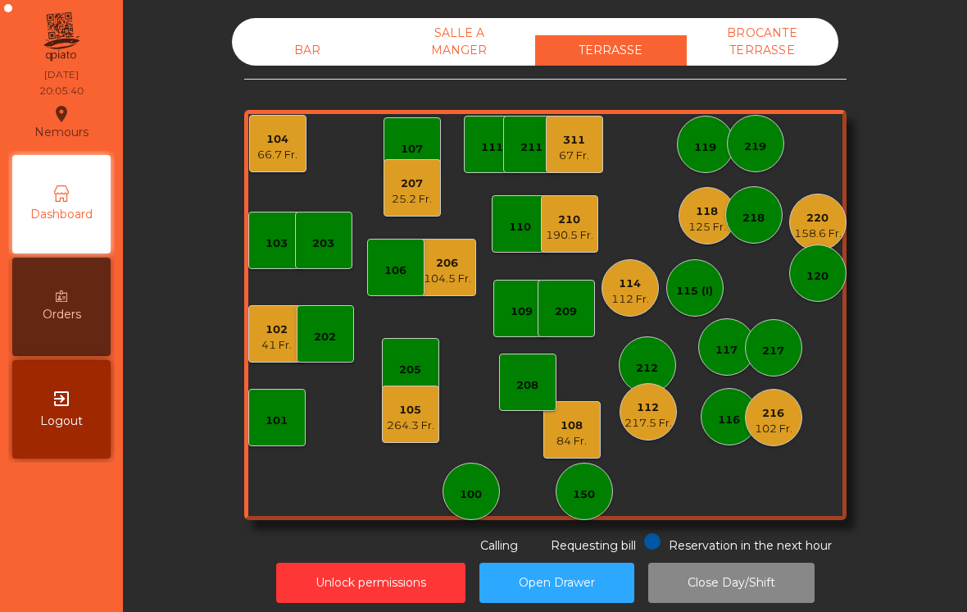
click at [634, 299] on div "112 Fr." at bounding box center [631, 299] width 38 height 16
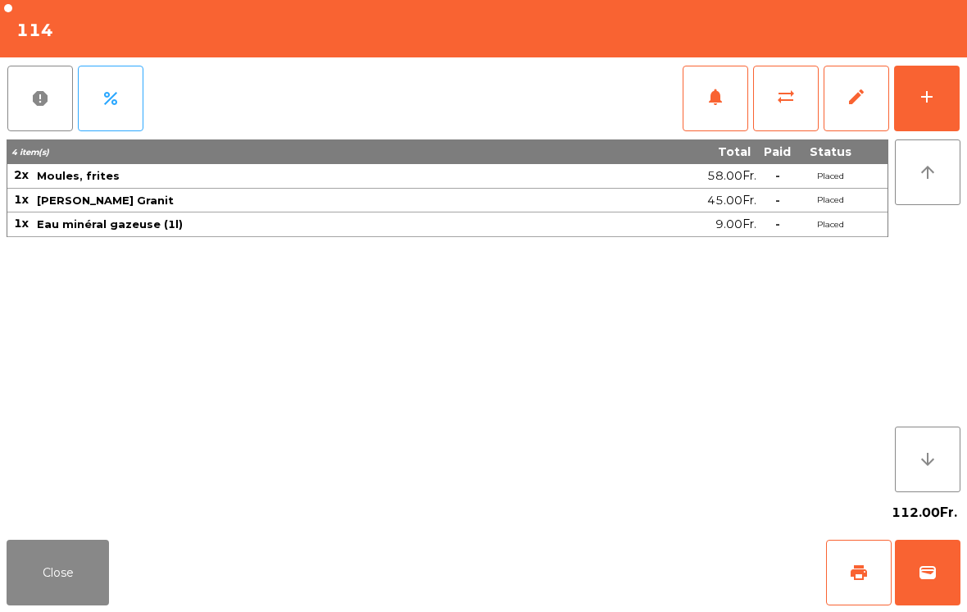
click at [61, 585] on button "Close" at bounding box center [58, 572] width 102 height 66
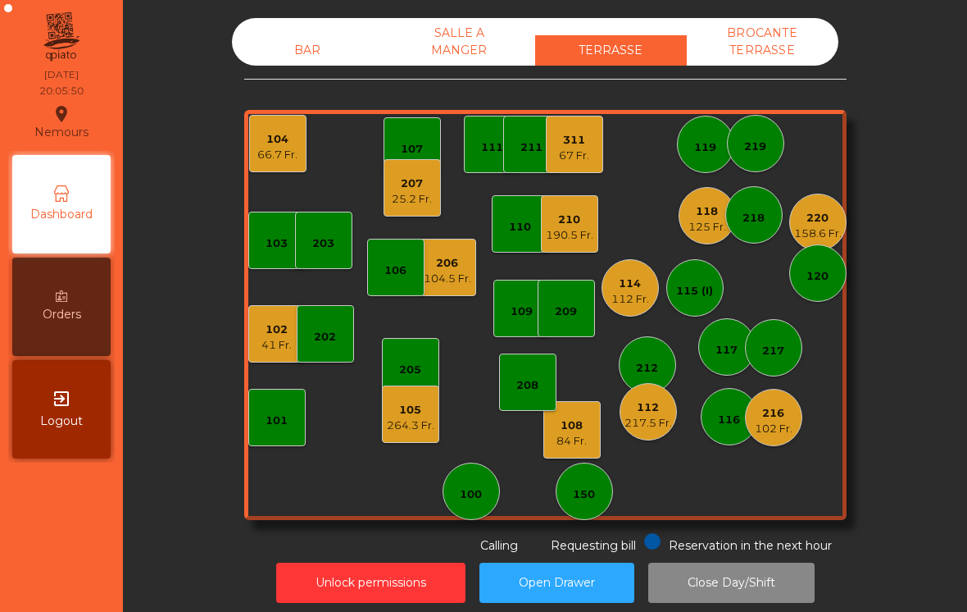
click at [700, 230] on div "125 Fr." at bounding box center [708, 227] width 38 height 16
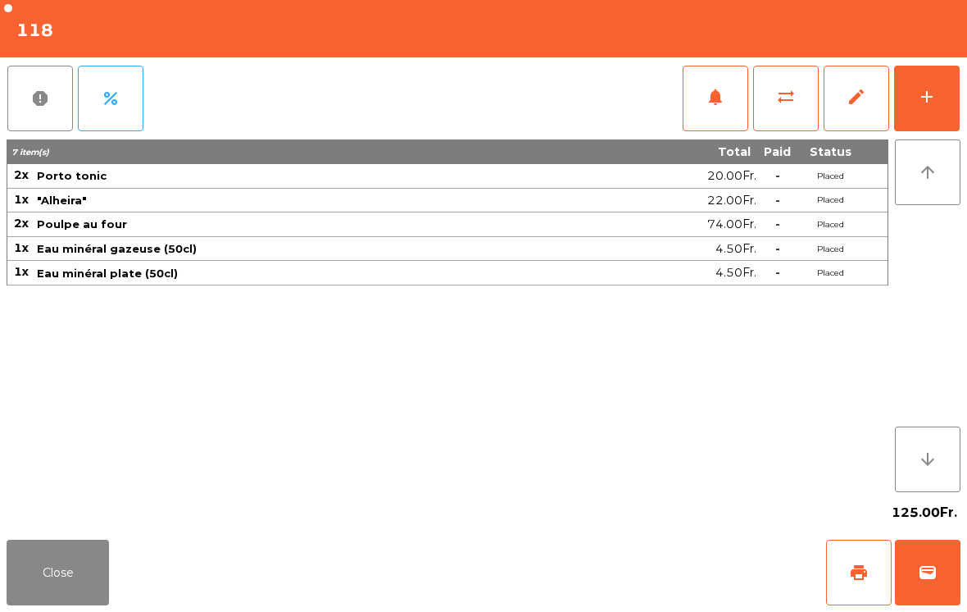
click at [66, 580] on button "Close" at bounding box center [58, 572] width 102 height 66
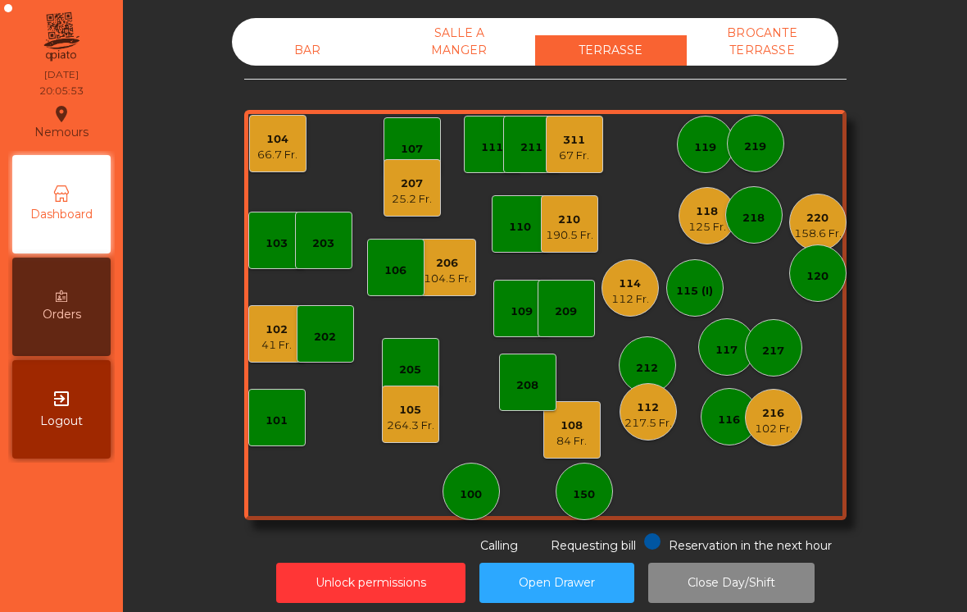
click at [814, 232] on div "158.6 Fr." at bounding box center [818, 233] width 48 height 16
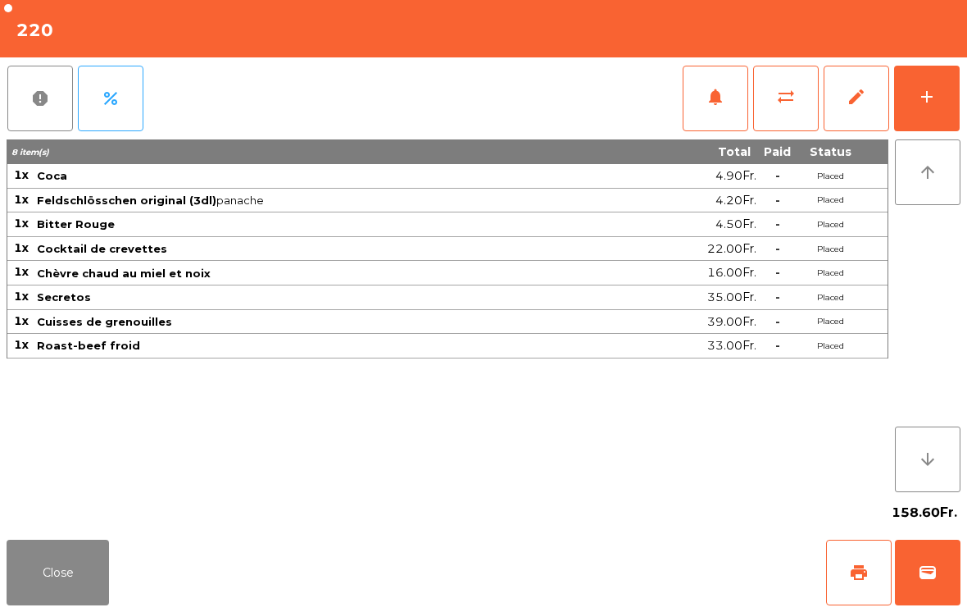
click at [86, 567] on button "Close" at bounding box center [58, 572] width 102 height 66
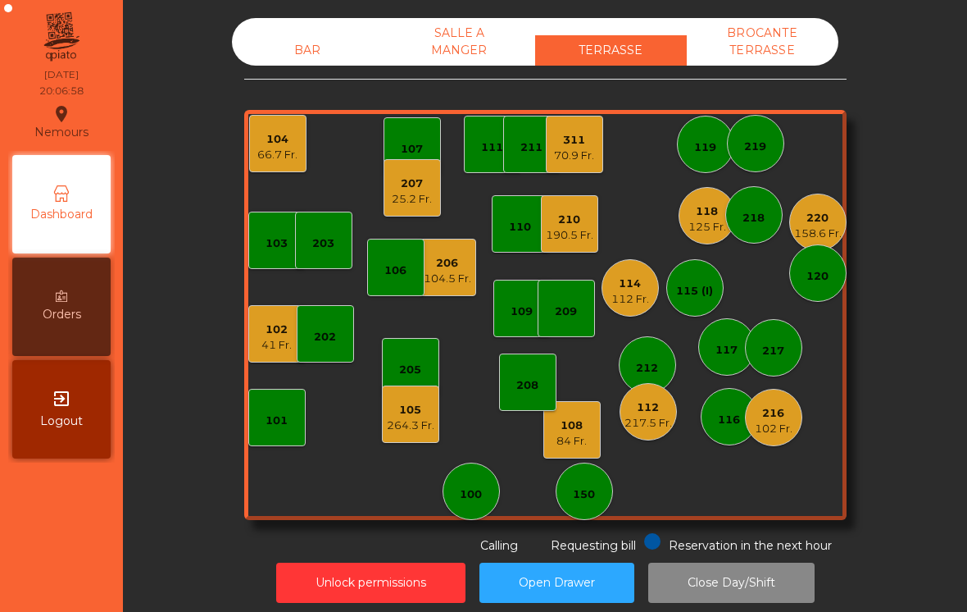
click at [571, 162] on div "70.9 Fr." at bounding box center [574, 156] width 40 height 16
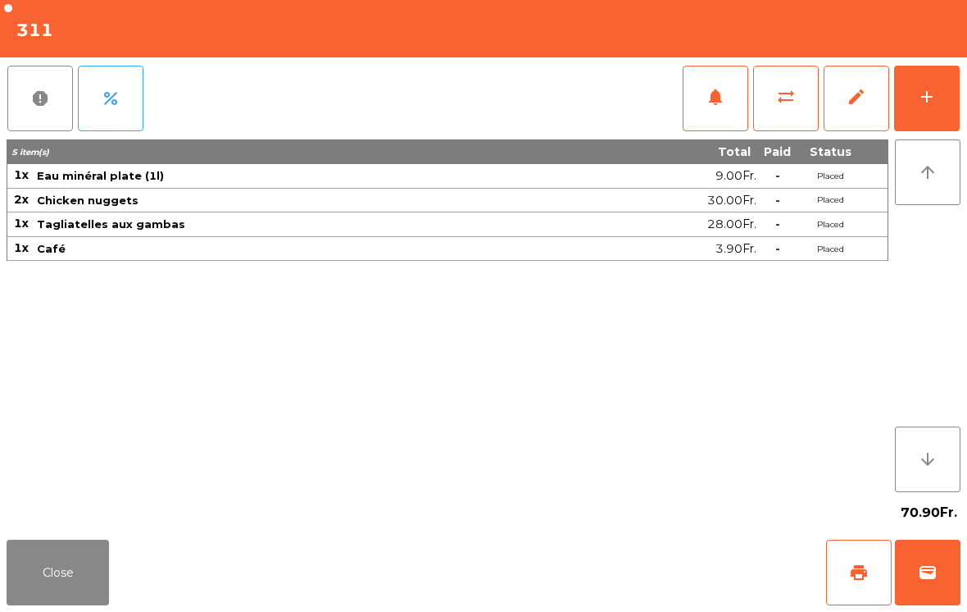
click at [840, 574] on button "print" at bounding box center [859, 572] width 66 height 66
click at [71, 581] on button "Close" at bounding box center [58, 572] width 102 height 66
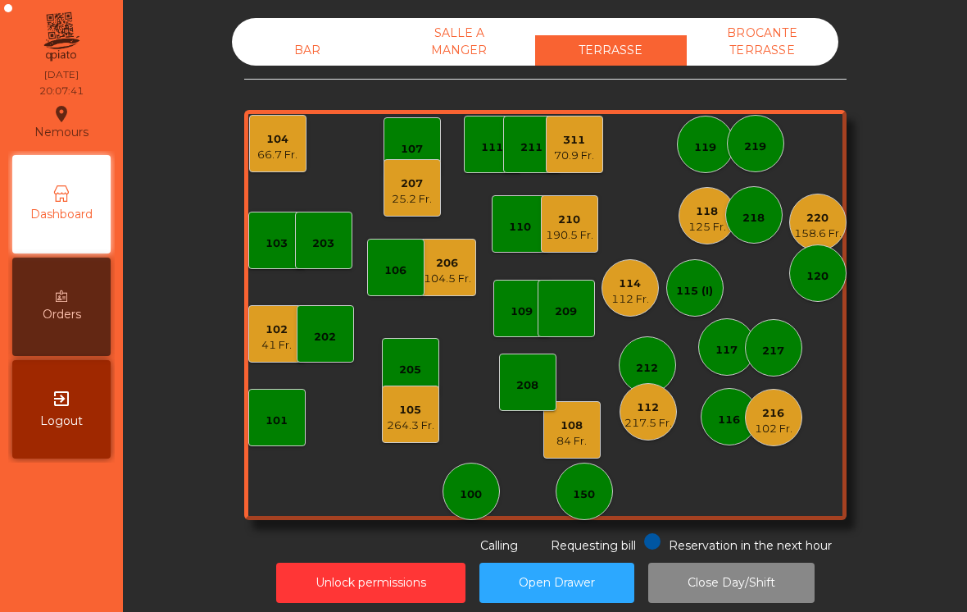
click at [643, 434] on div "112 217.5 Fr." at bounding box center [648, 411] width 57 height 57
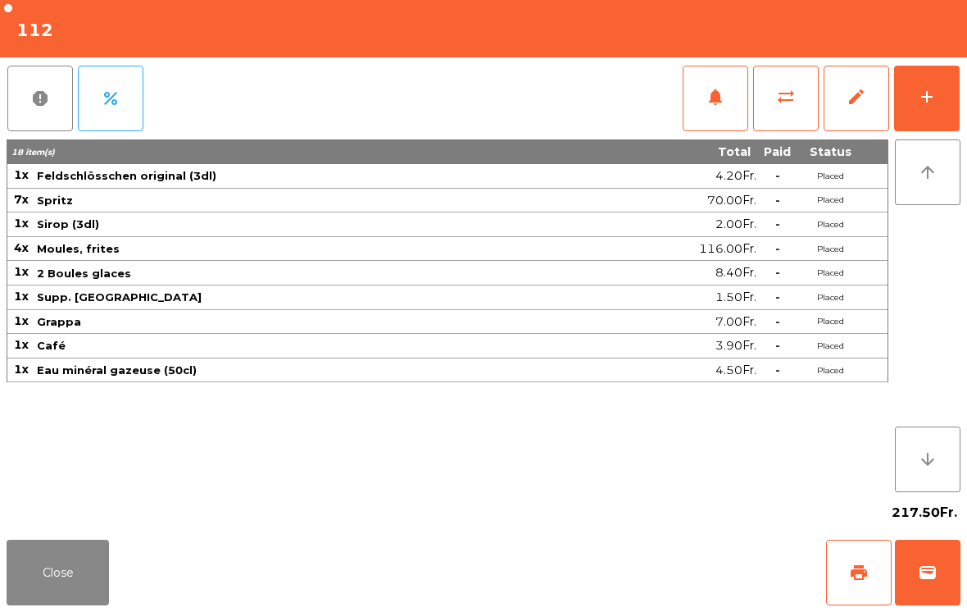
click at [934, 92] on div "add" at bounding box center [927, 97] width 20 height 20
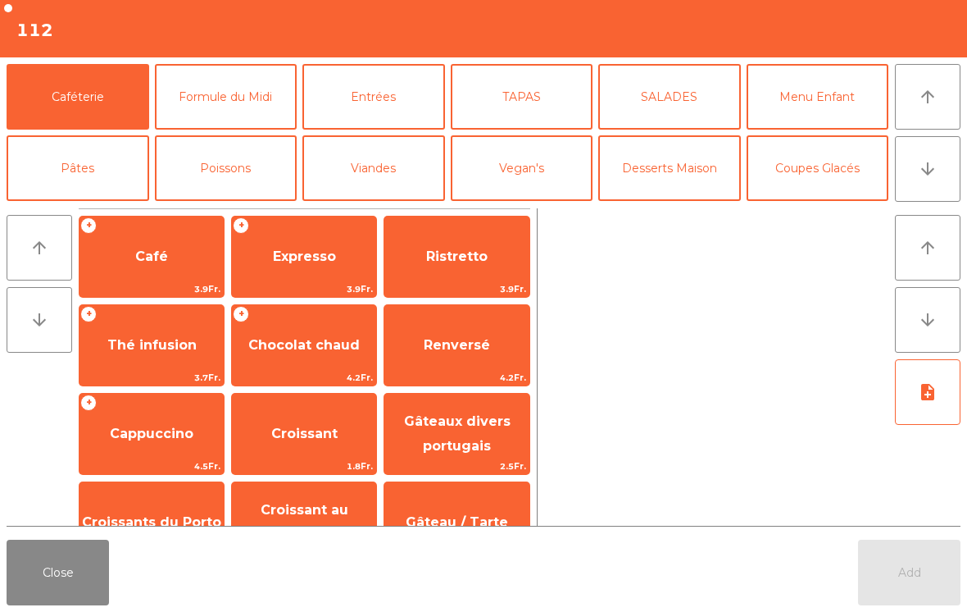
click at [120, 271] on span "Café" at bounding box center [152, 256] width 144 height 44
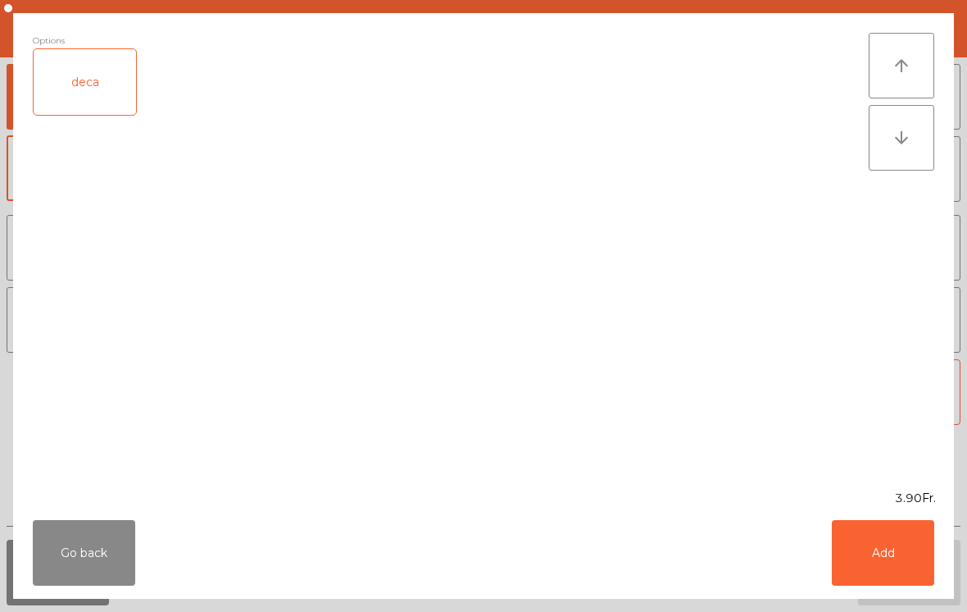
click at [73, 552] on button "Go back" at bounding box center [84, 553] width 102 height 66
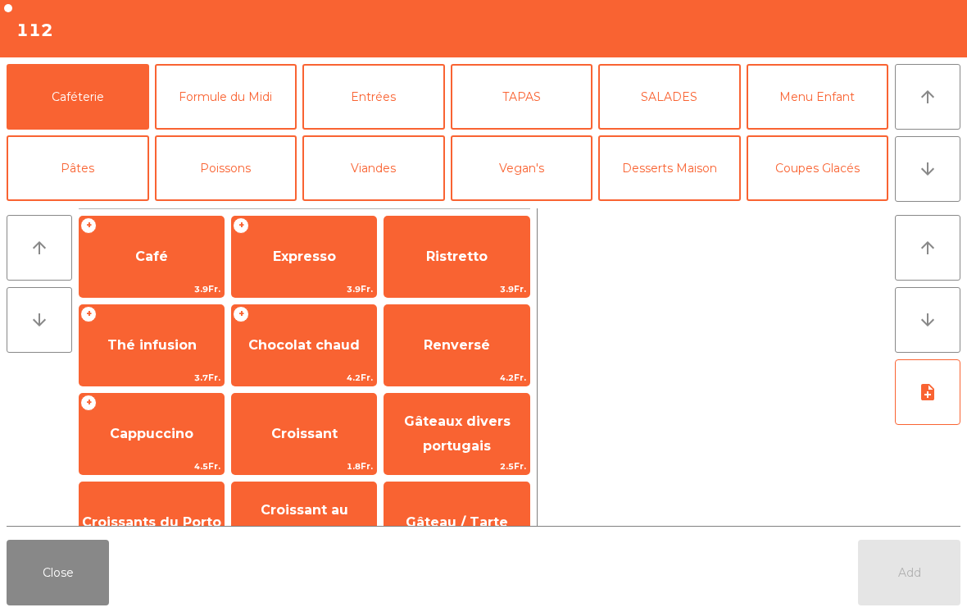
click at [39, 585] on button "Close" at bounding box center [58, 572] width 102 height 66
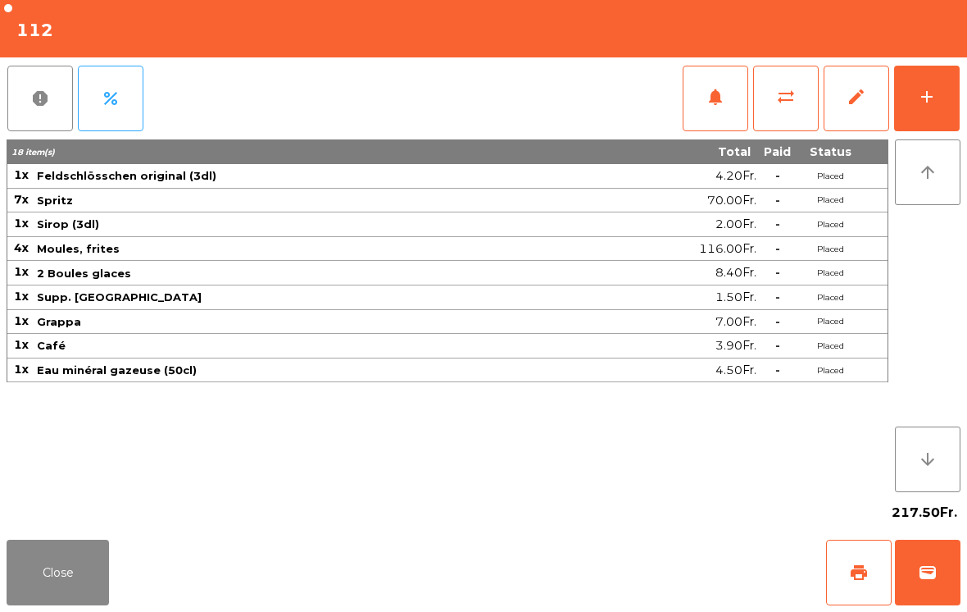
click at [101, 413] on div "18 item(s) Total Paid Status 1x Feldschlösschen original (3dl) 4.20Fr. - Placed…" at bounding box center [448, 315] width 882 height 352
click at [934, 98] on div "add" at bounding box center [927, 97] width 20 height 20
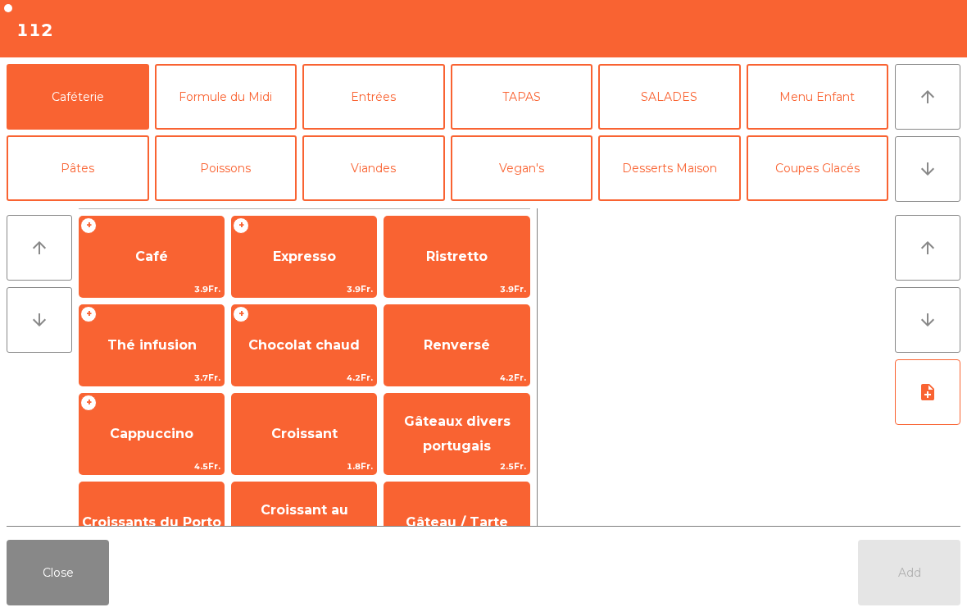
click at [112, 258] on span "Café" at bounding box center [152, 256] width 144 height 44
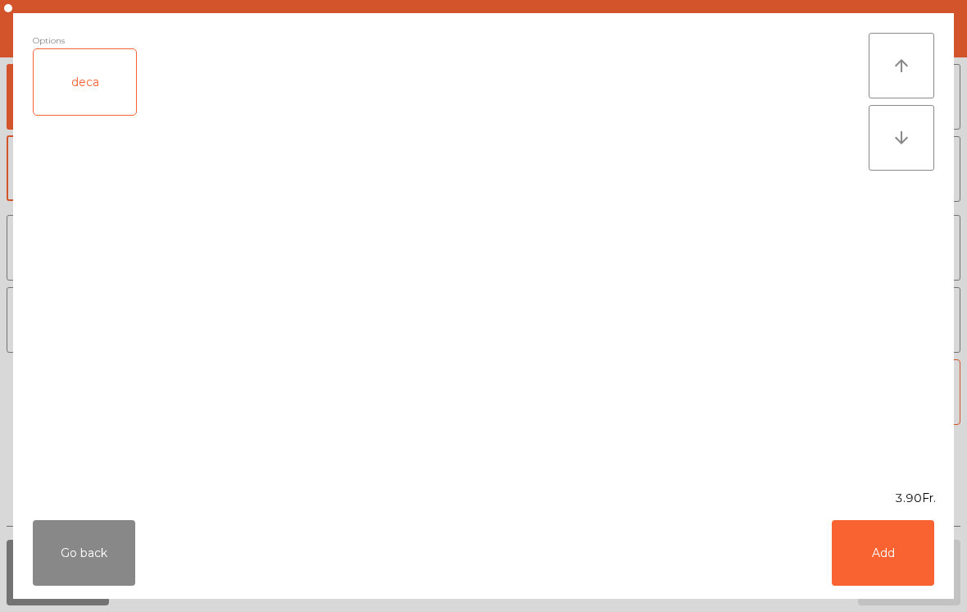
click at [911, 552] on button "Add" at bounding box center [883, 553] width 102 height 66
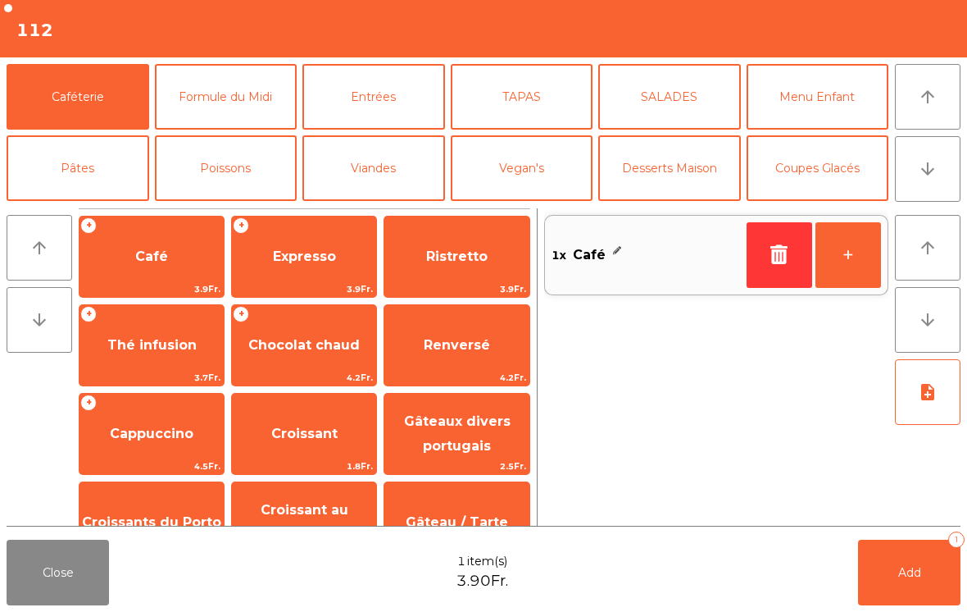
click at [919, 583] on button "Add 1" at bounding box center [909, 572] width 102 height 66
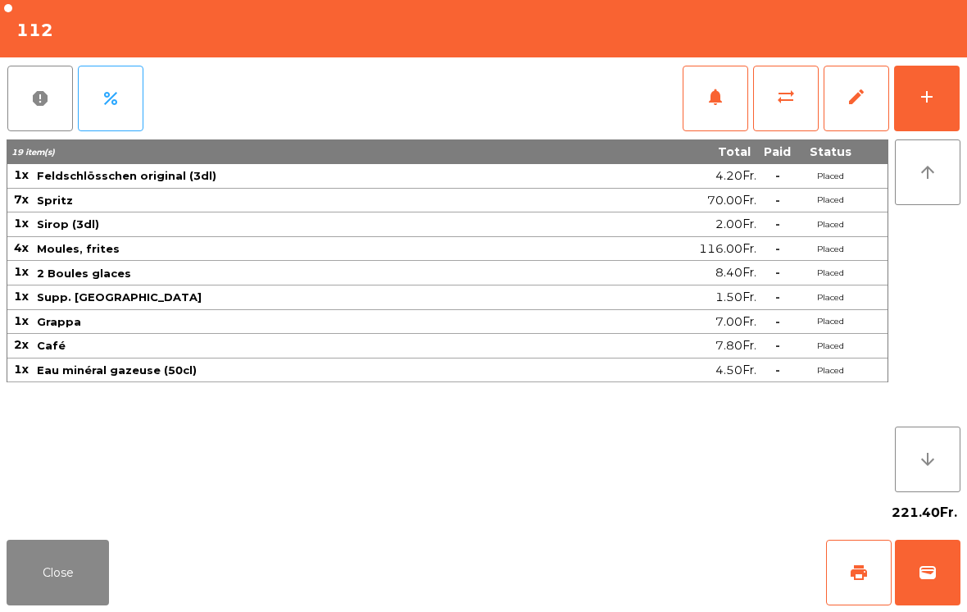
click at [57, 569] on button "Close" at bounding box center [58, 572] width 102 height 66
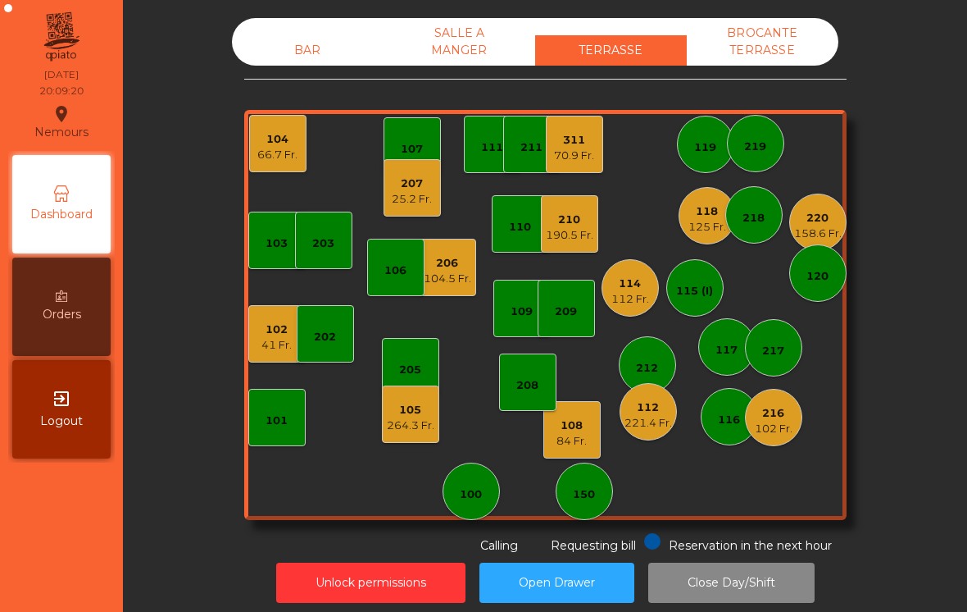
click at [259, 333] on div "102 41 Fr." at bounding box center [276, 333] width 57 height 57
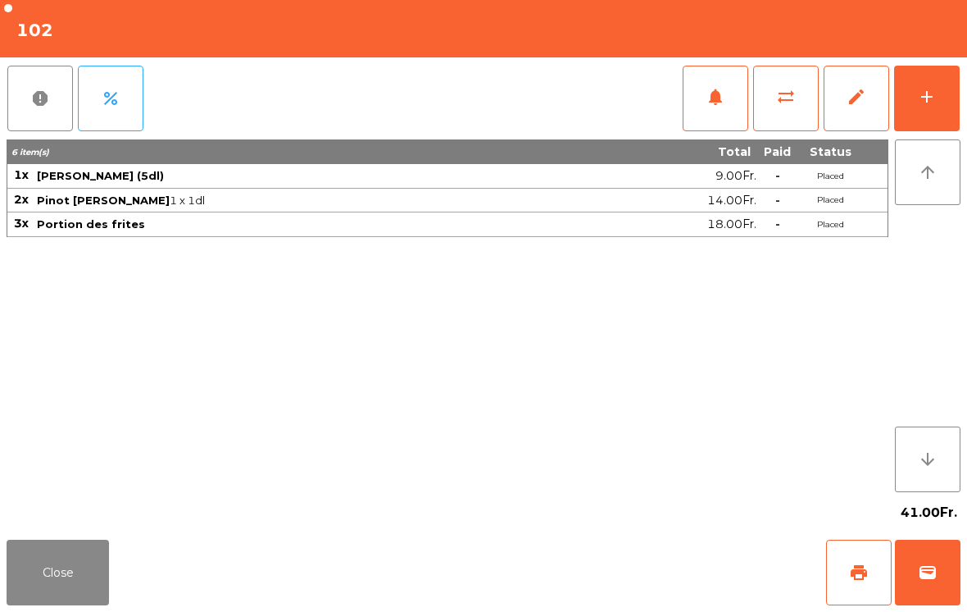
click at [942, 120] on button "add" at bounding box center [927, 99] width 66 height 66
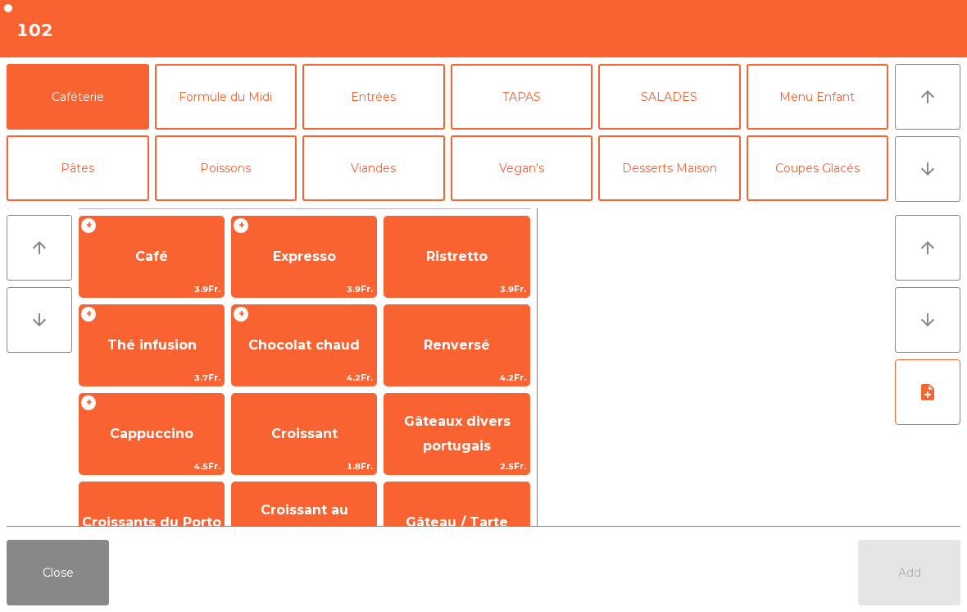
click at [289, 244] on span "Expresso" at bounding box center [304, 256] width 144 height 44
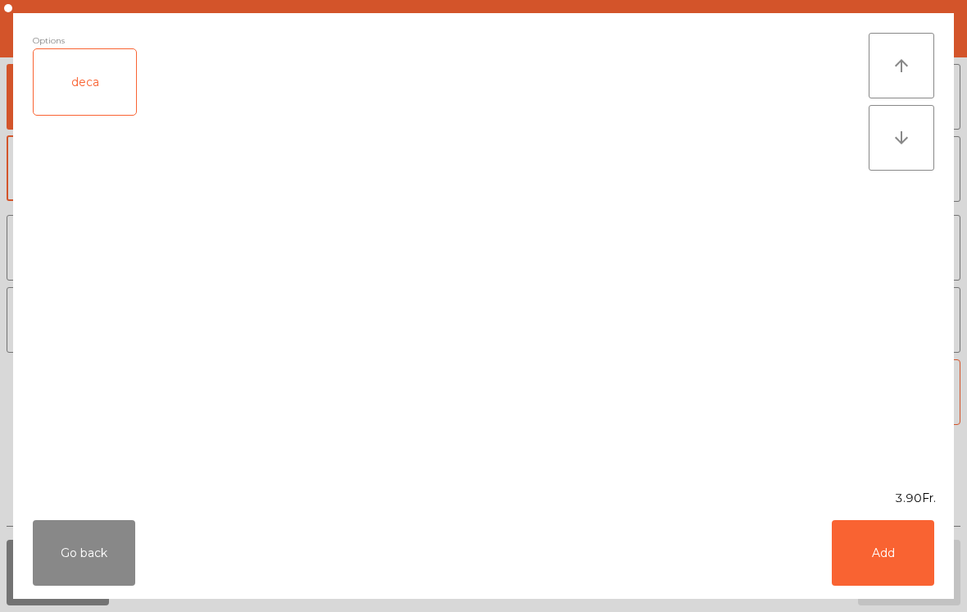
click at [919, 560] on button "Add" at bounding box center [883, 553] width 102 height 66
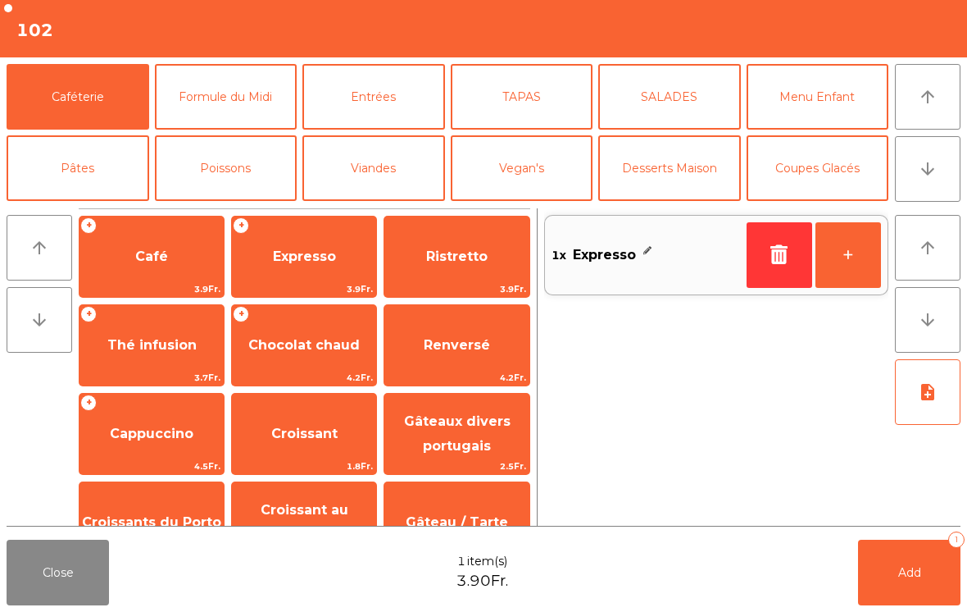
scroll to position [76, 0]
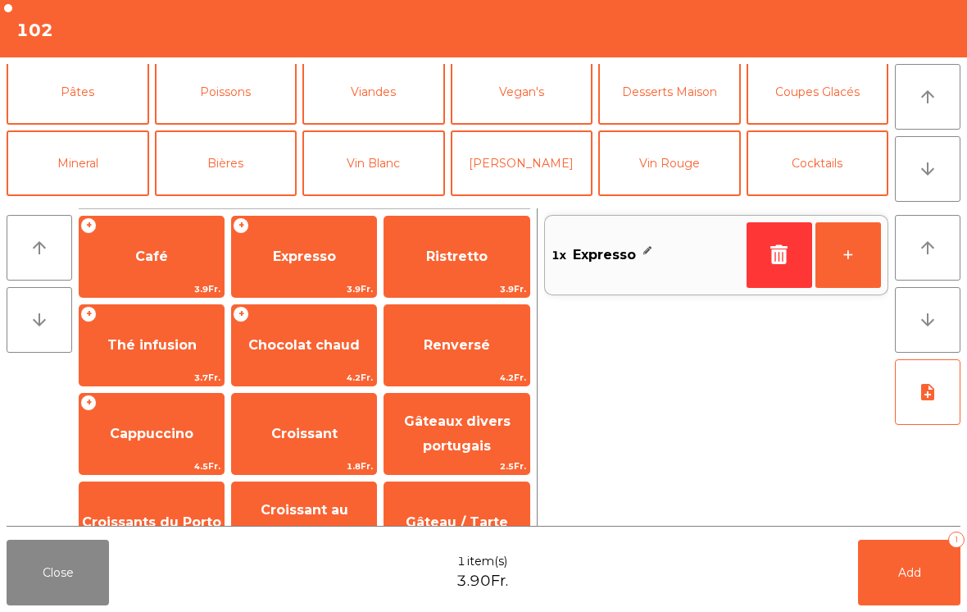
click at [257, 175] on button "Bières" at bounding box center [226, 163] width 143 height 66
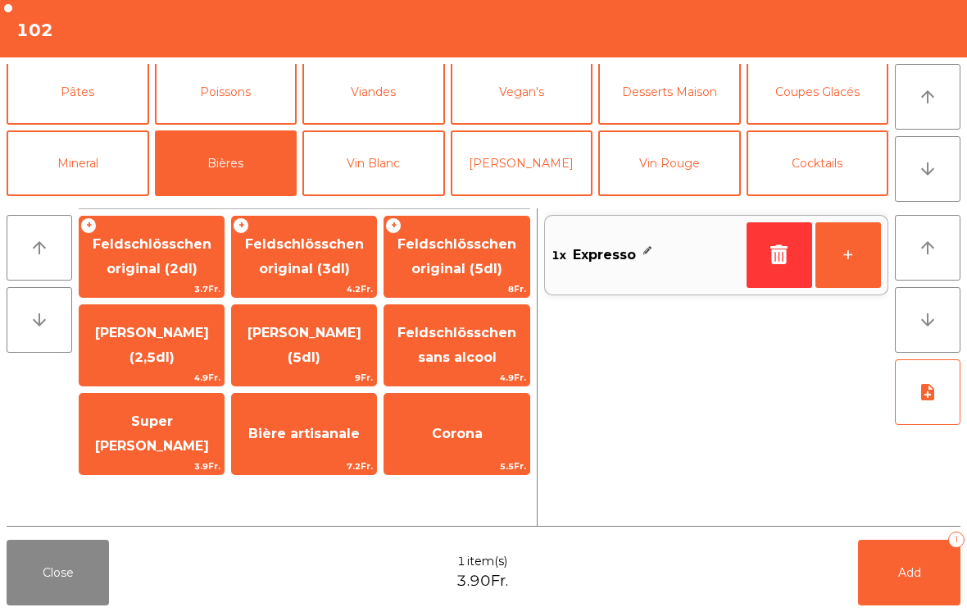
click at [326, 328] on span "[PERSON_NAME] (5dl)" at bounding box center [305, 345] width 114 height 40
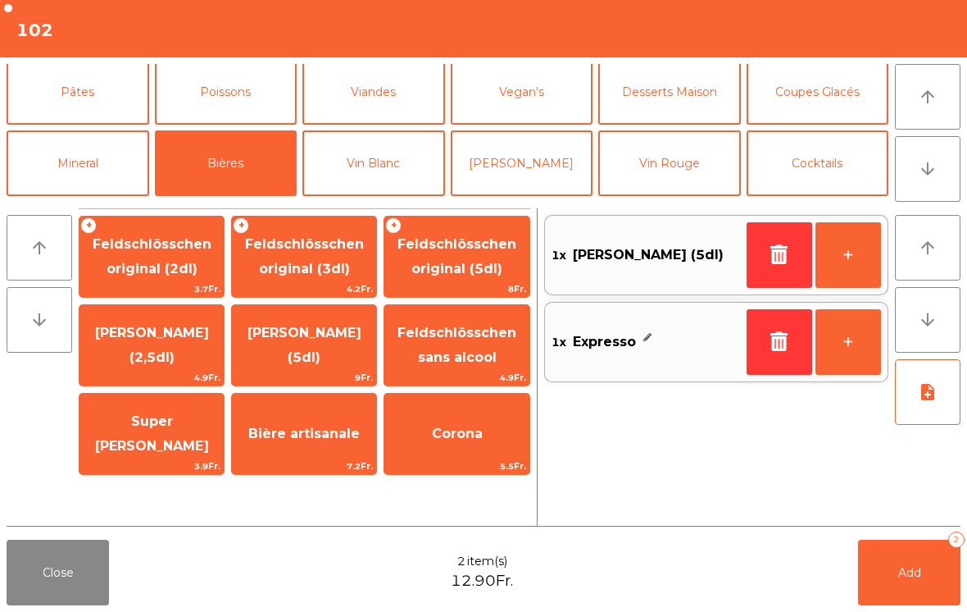
click at [96, 175] on button "Mineral" at bounding box center [78, 163] width 143 height 66
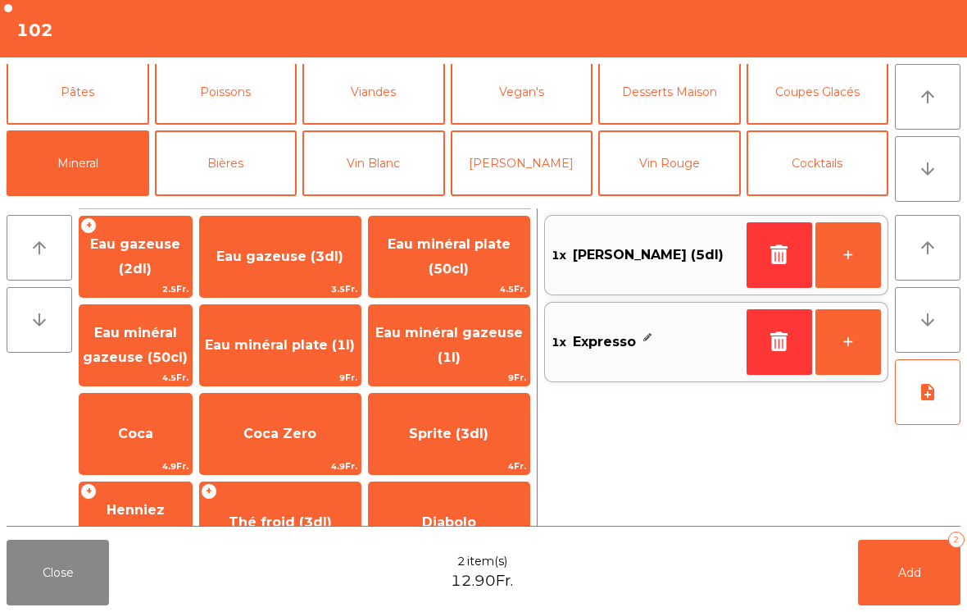
click at [160, 343] on span "Eau minéral gazeuse (50cl)" at bounding box center [136, 346] width 112 height 70
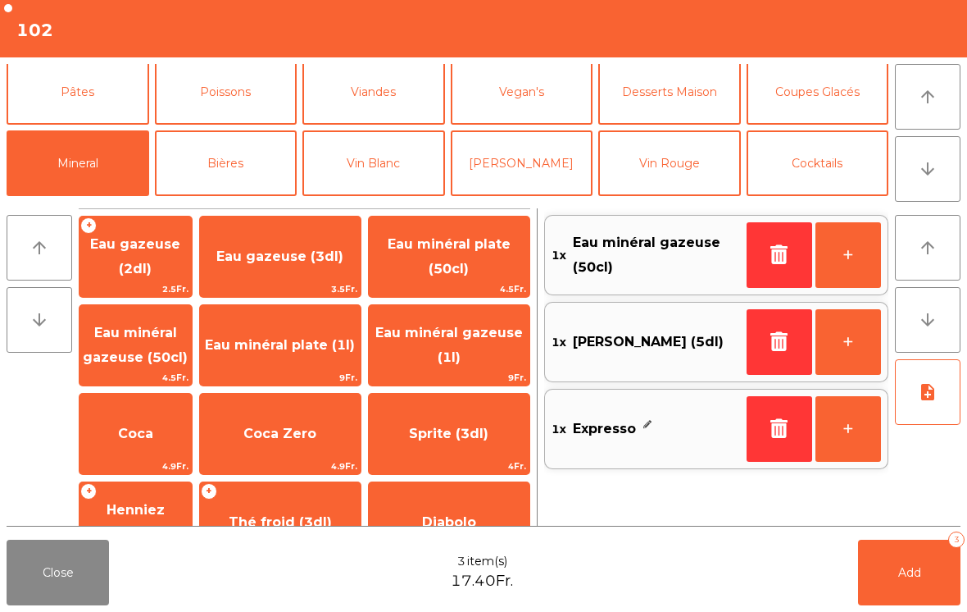
click at [922, 576] on button "Add 3" at bounding box center [909, 572] width 102 height 66
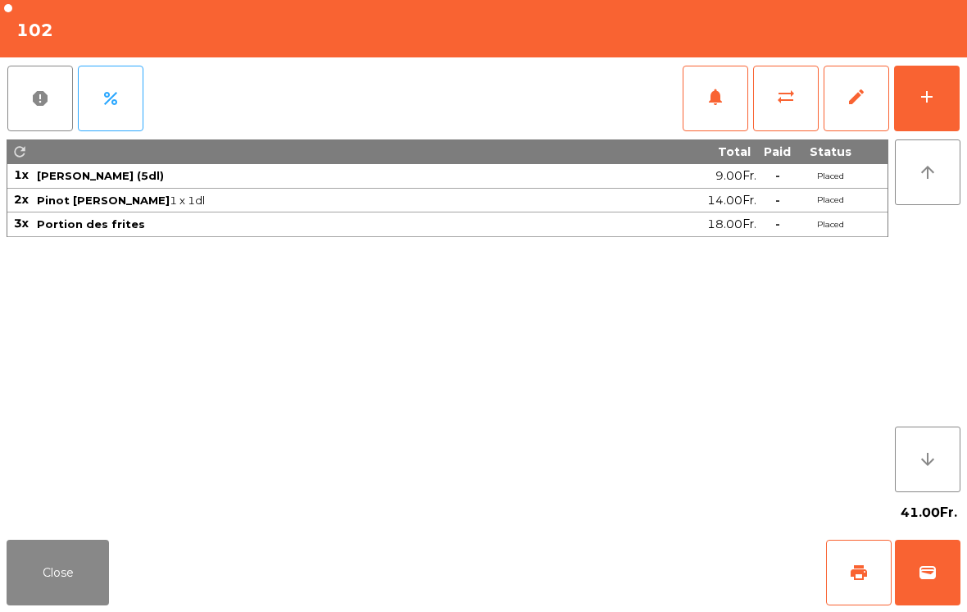
click at [39, 560] on button "Close" at bounding box center [58, 572] width 102 height 66
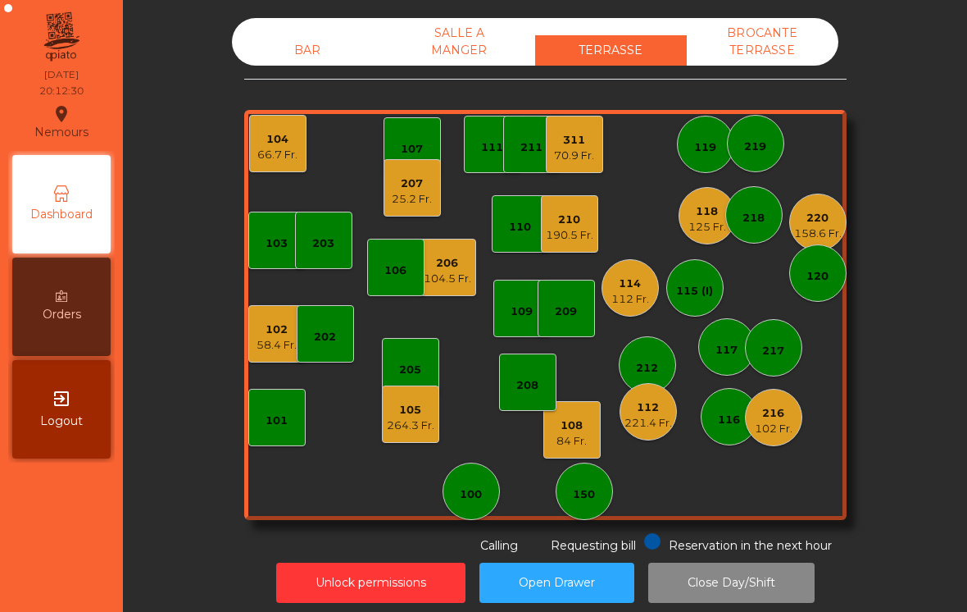
click at [584, 240] on div "190.5 Fr." at bounding box center [570, 235] width 48 height 16
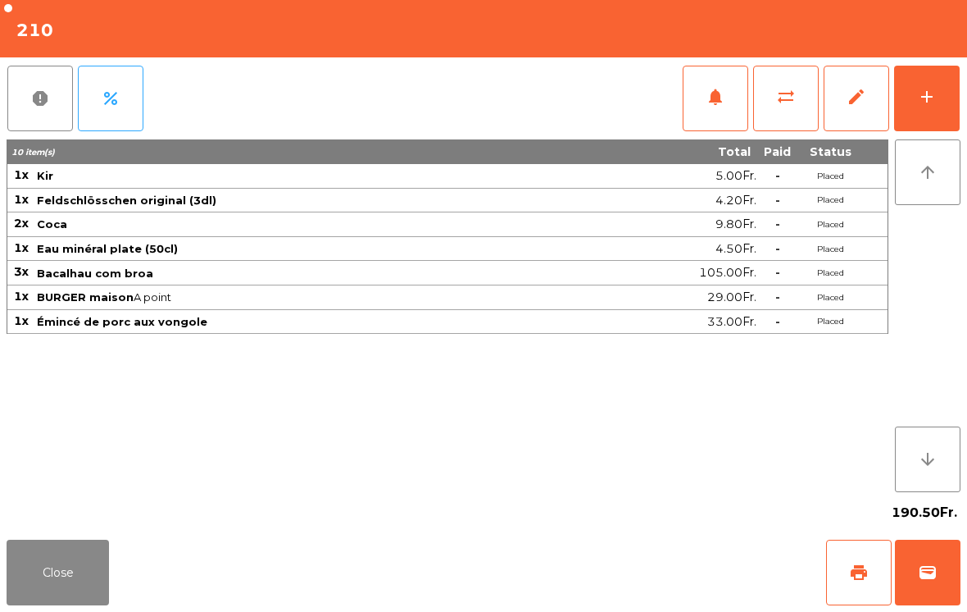
click at [930, 101] on div "add" at bounding box center [927, 97] width 20 height 20
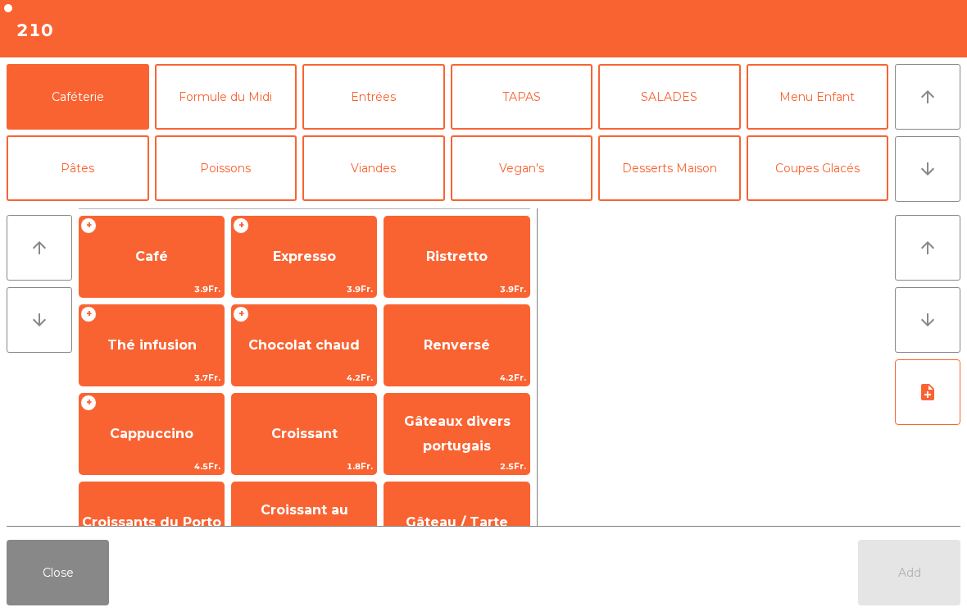
click at [922, 180] on button "arrow_downward" at bounding box center [928, 169] width 66 height 66
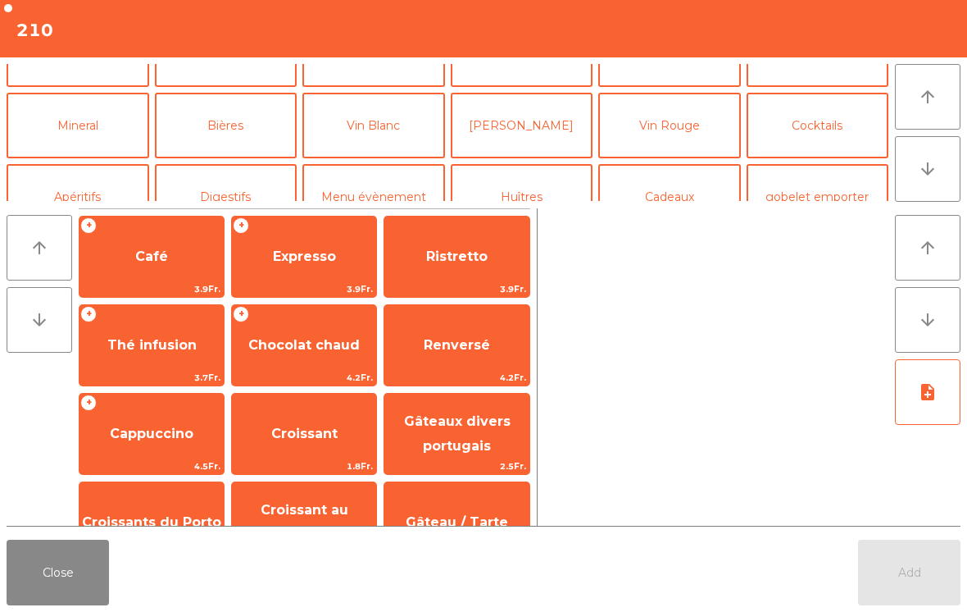
click at [680, 107] on button "Vin Rouge" at bounding box center [669, 126] width 143 height 66
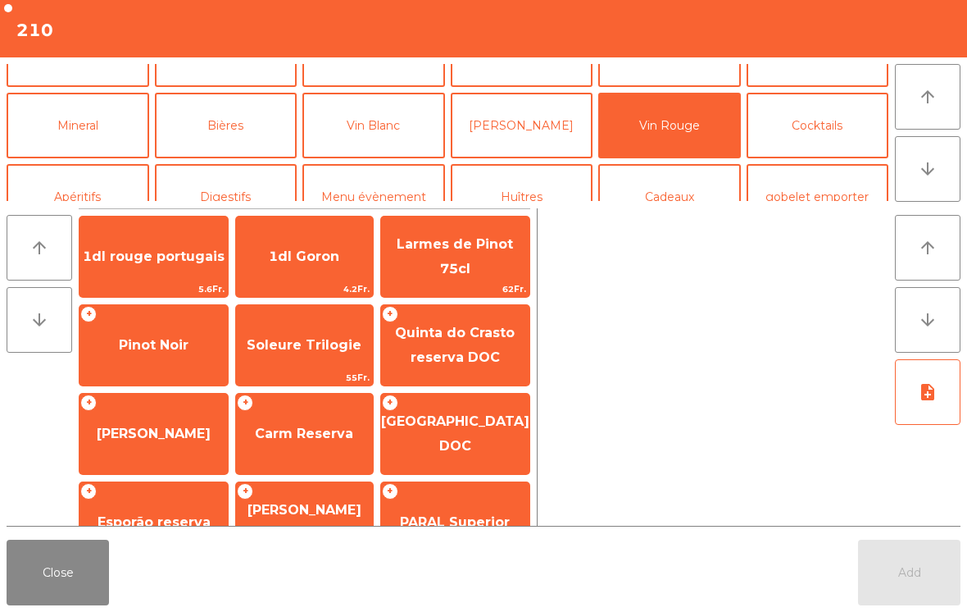
scroll to position [143, 0]
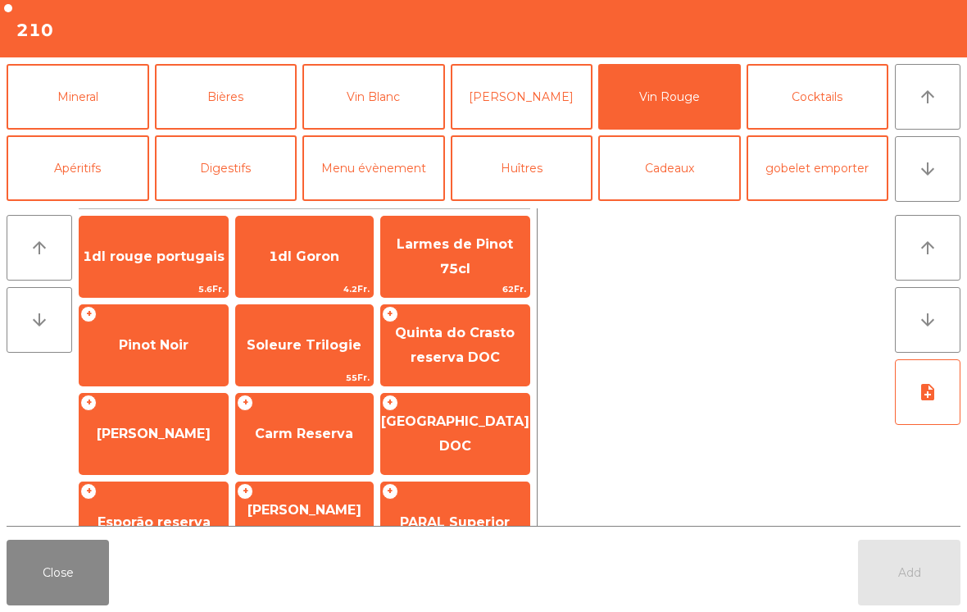
click at [180, 521] on span "Esporão reserva" at bounding box center [154, 522] width 113 height 16
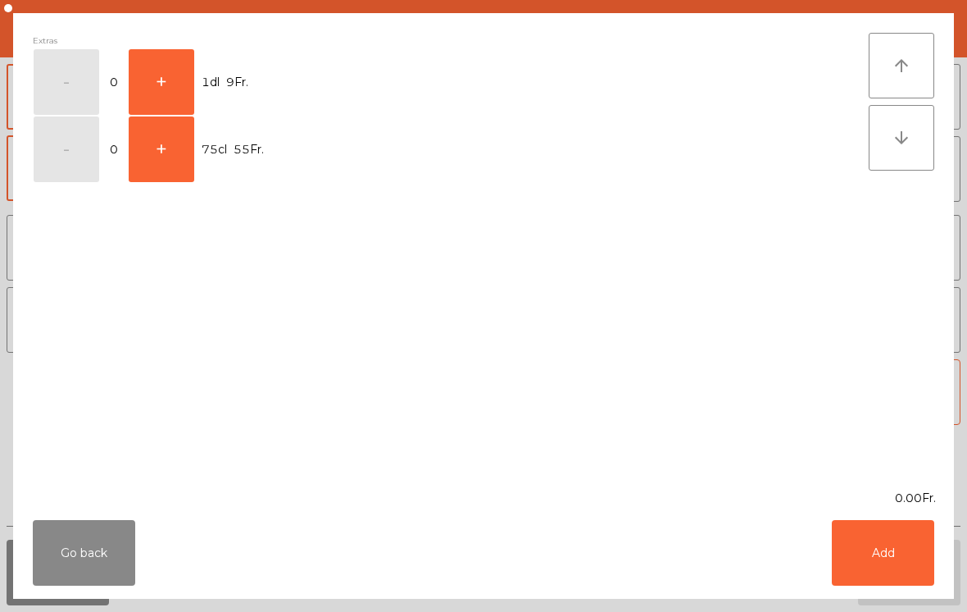
click at [181, 90] on button "+" at bounding box center [162, 82] width 66 height 66
click at [891, 541] on button "Add" at bounding box center [883, 553] width 102 height 66
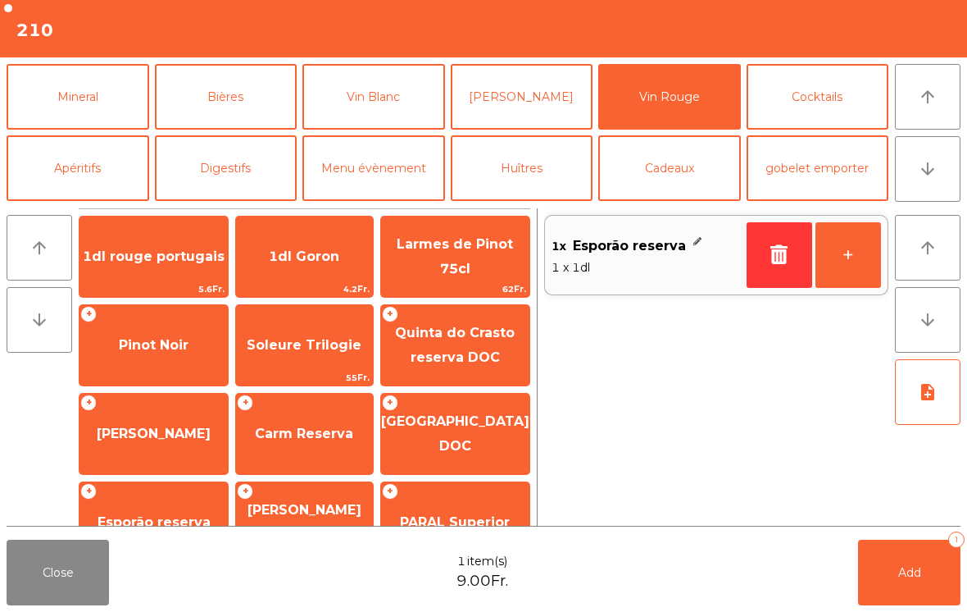
click at [851, 260] on button "+" at bounding box center [849, 255] width 66 height 66
click at [838, 261] on button "+" at bounding box center [849, 255] width 66 height 66
click at [841, 279] on button "+" at bounding box center [849, 255] width 66 height 66
click at [904, 579] on span "Add" at bounding box center [909, 572] width 23 height 15
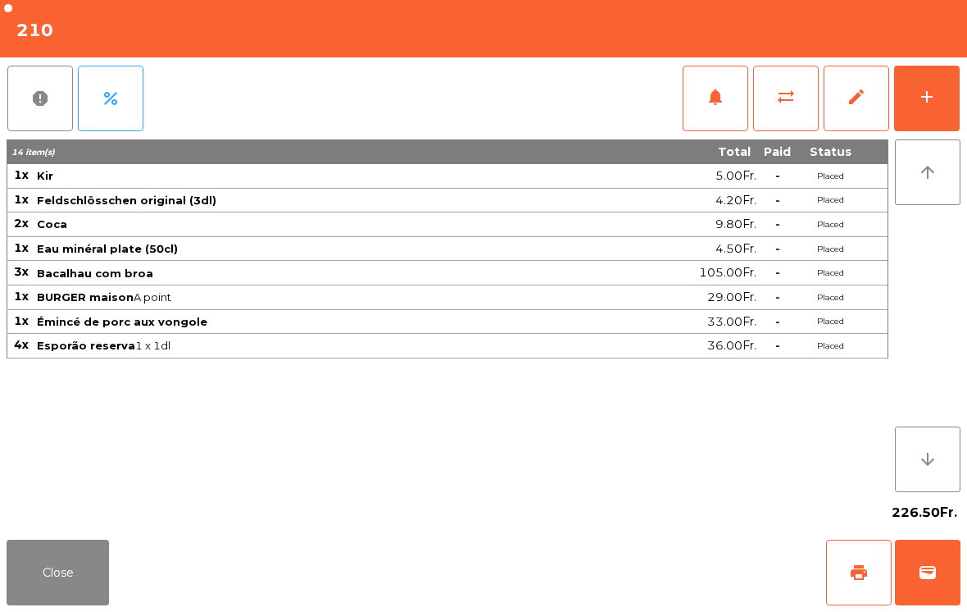
click at [105, 540] on button "Close" at bounding box center [58, 572] width 102 height 66
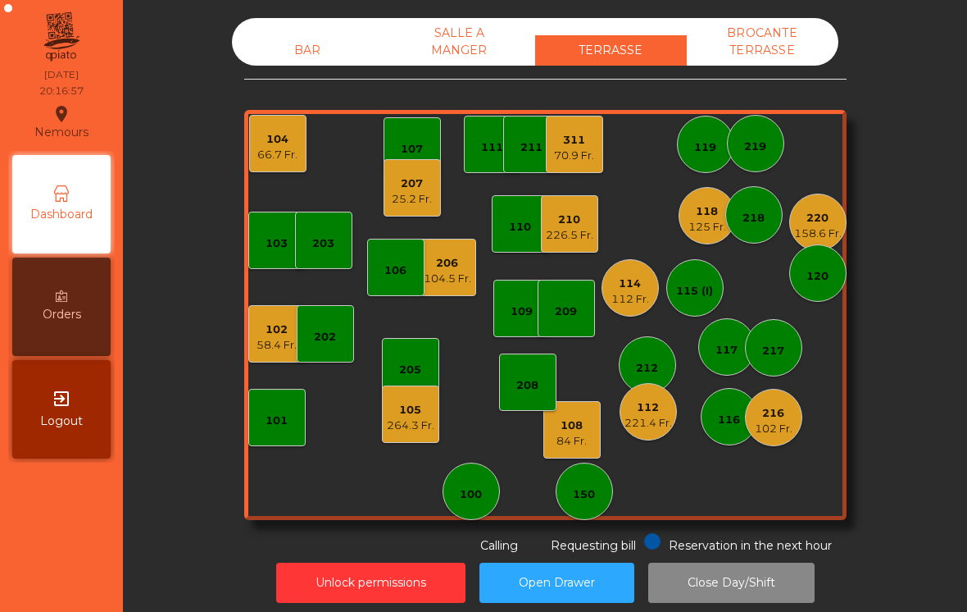
click at [280, 164] on div "104 66.7 Fr." at bounding box center [277, 143] width 57 height 57
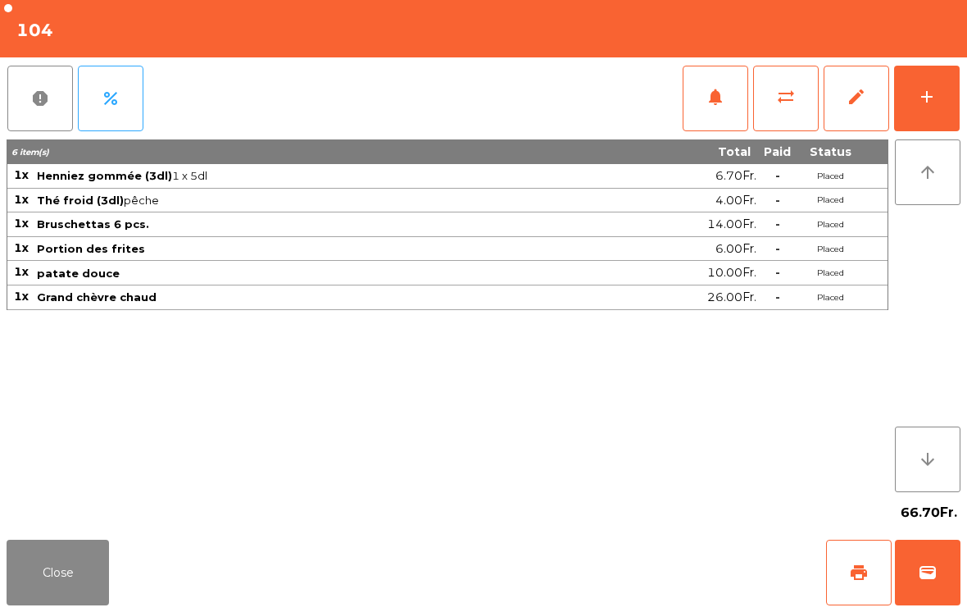
click at [948, 127] on button "add" at bounding box center [927, 99] width 66 height 66
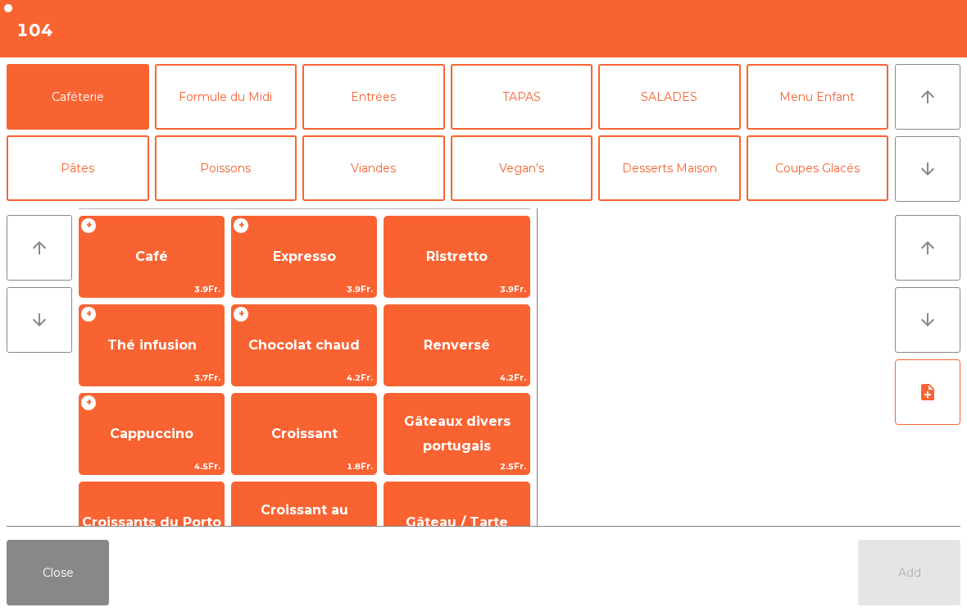
scroll to position [17, 0]
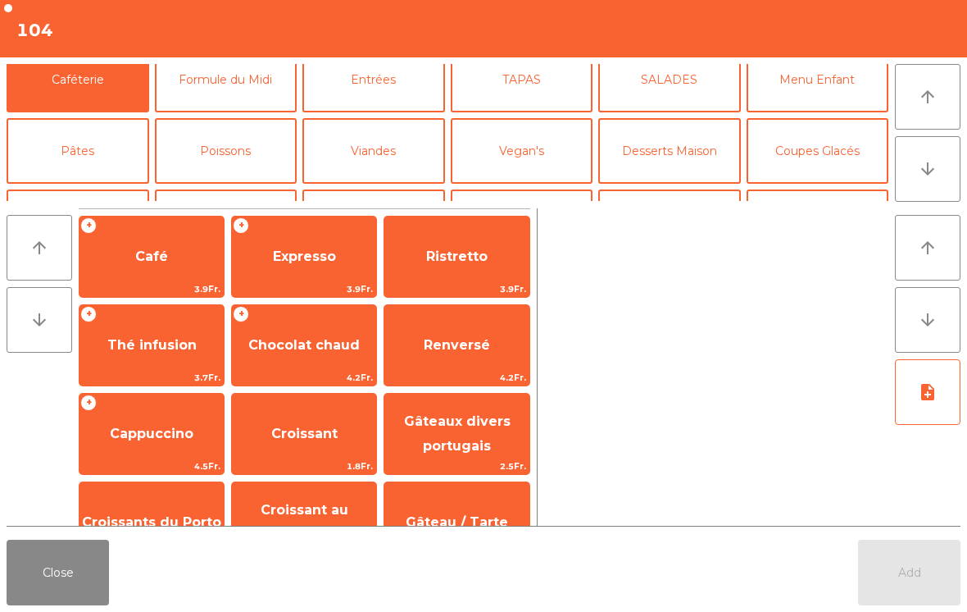
click at [96, 190] on button "Mineral" at bounding box center [78, 222] width 143 height 66
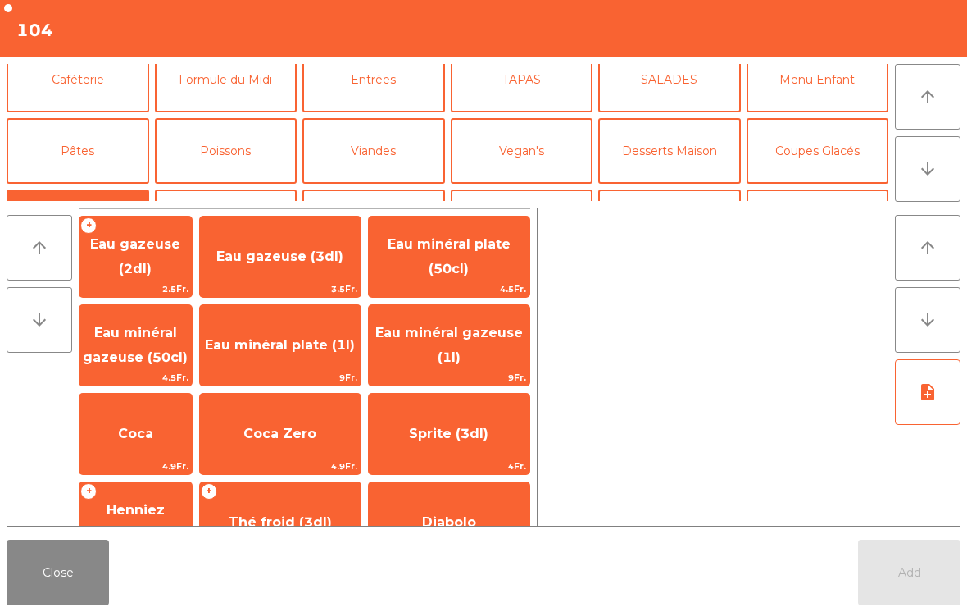
scroll to position [108, 0]
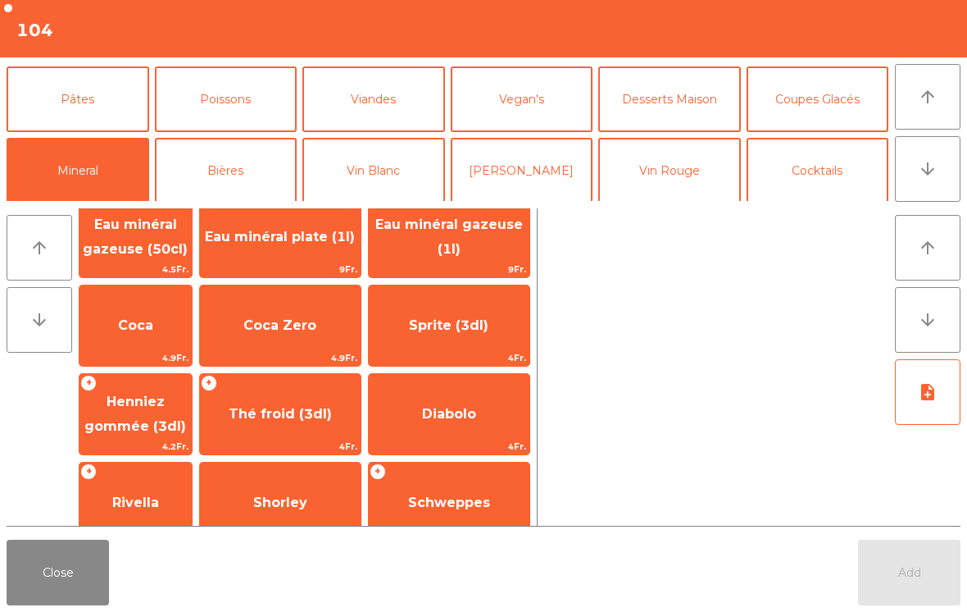
click at [160, 417] on span "Henniez gommée (3dl)" at bounding box center [135, 413] width 102 height 40
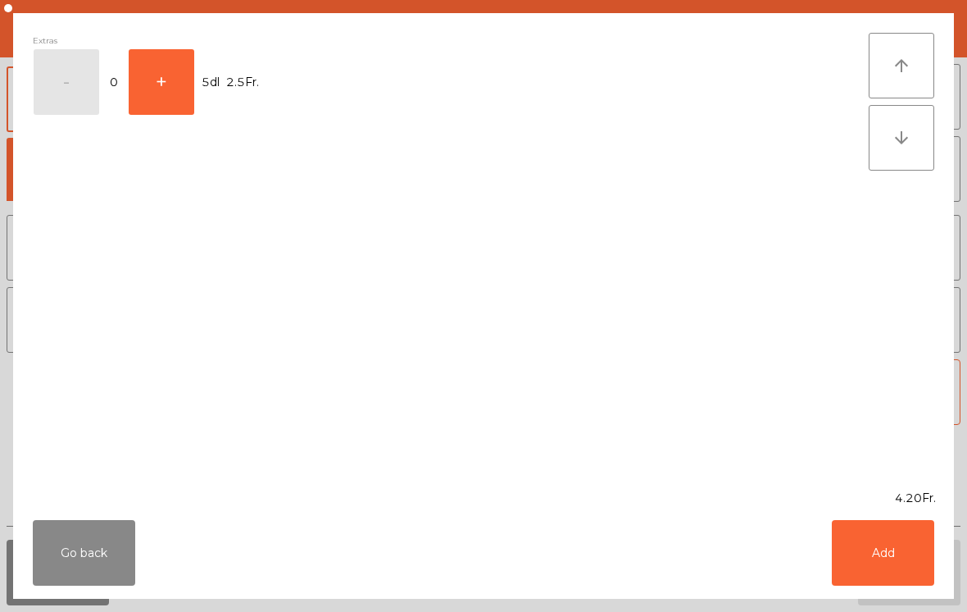
click at [897, 545] on button "Add" at bounding box center [883, 553] width 102 height 66
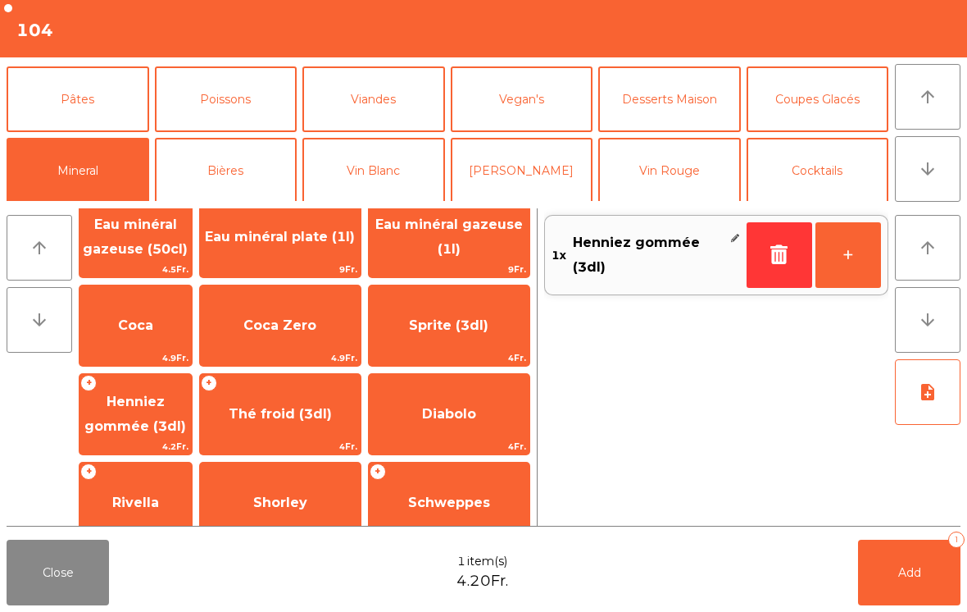
click at [925, 566] on button "Add 1" at bounding box center [909, 572] width 102 height 66
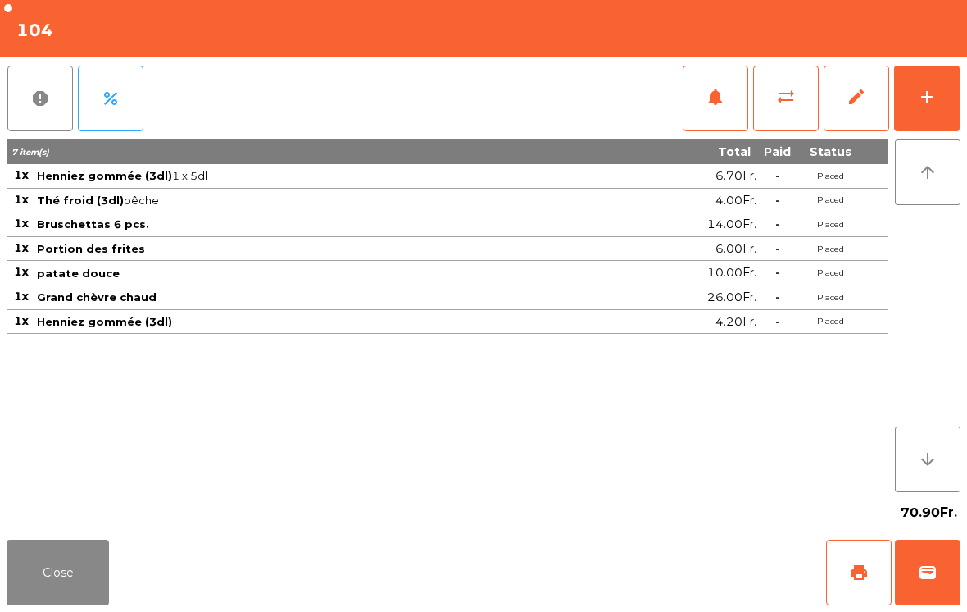
click at [38, 602] on button "Close" at bounding box center [58, 572] width 102 height 66
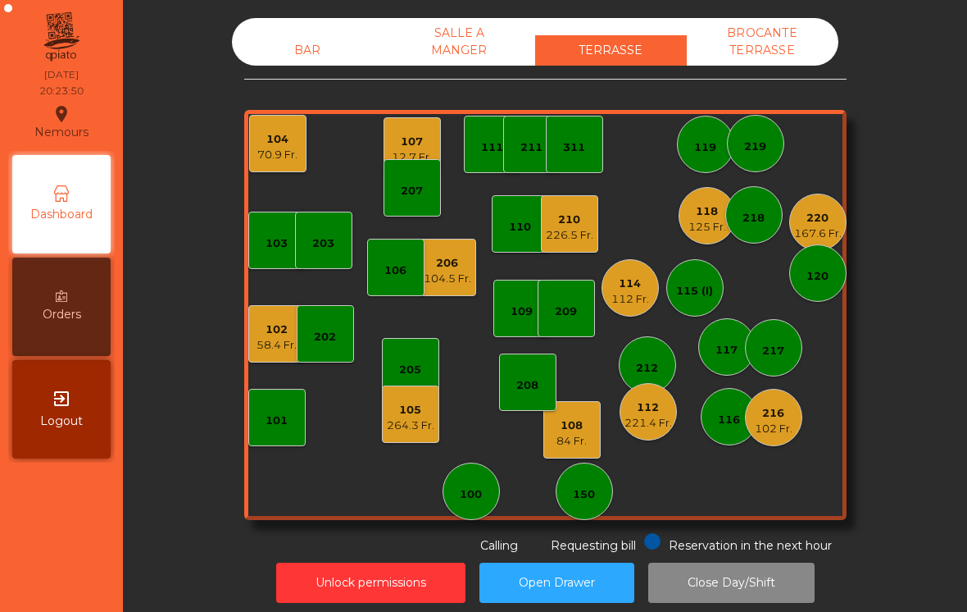
click at [577, 439] on div "84 Fr." at bounding box center [572, 441] width 30 height 16
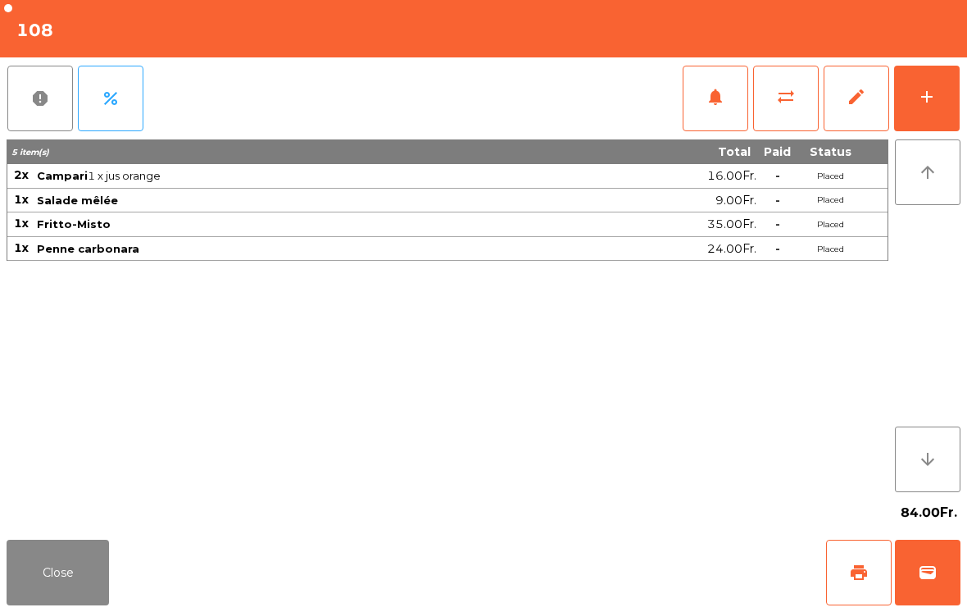
scroll to position [8, 0]
click at [693, 117] on button "notifications" at bounding box center [716, 99] width 66 height 66
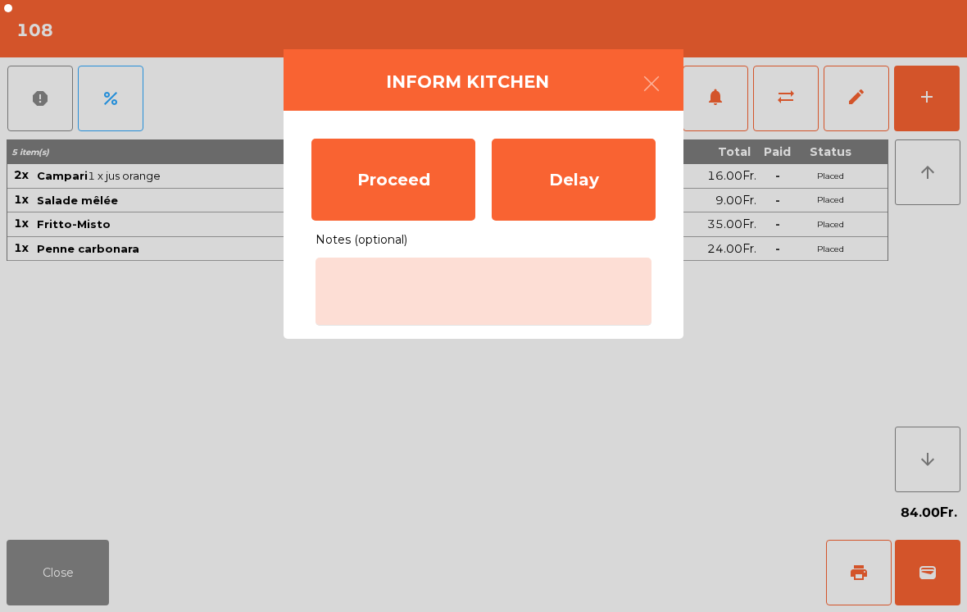
click at [672, 84] on button "button" at bounding box center [652, 85] width 46 height 49
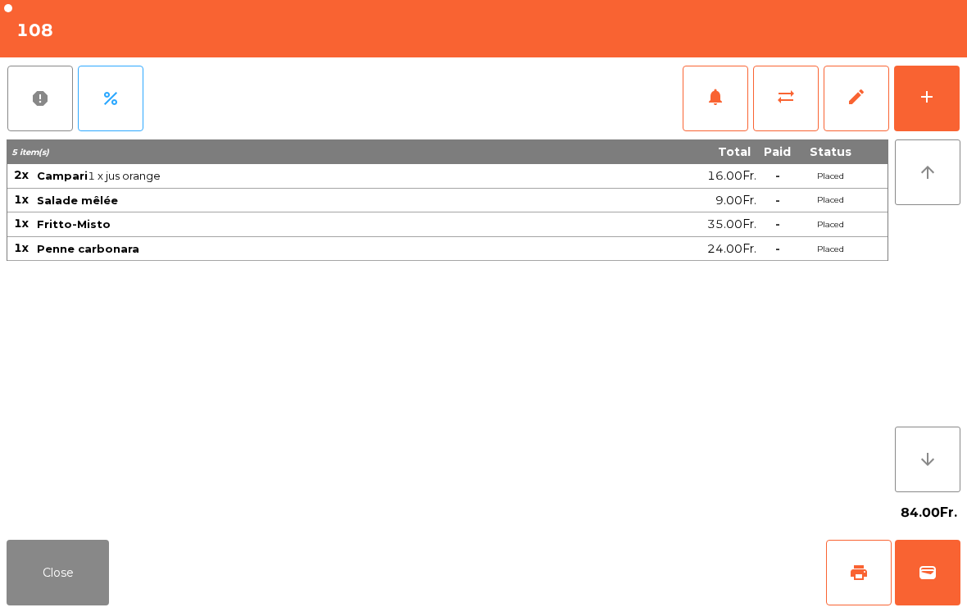
click at [875, 560] on button "print" at bounding box center [859, 572] width 66 height 66
click at [63, 584] on button "Close" at bounding box center [58, 572] width 102 height 66
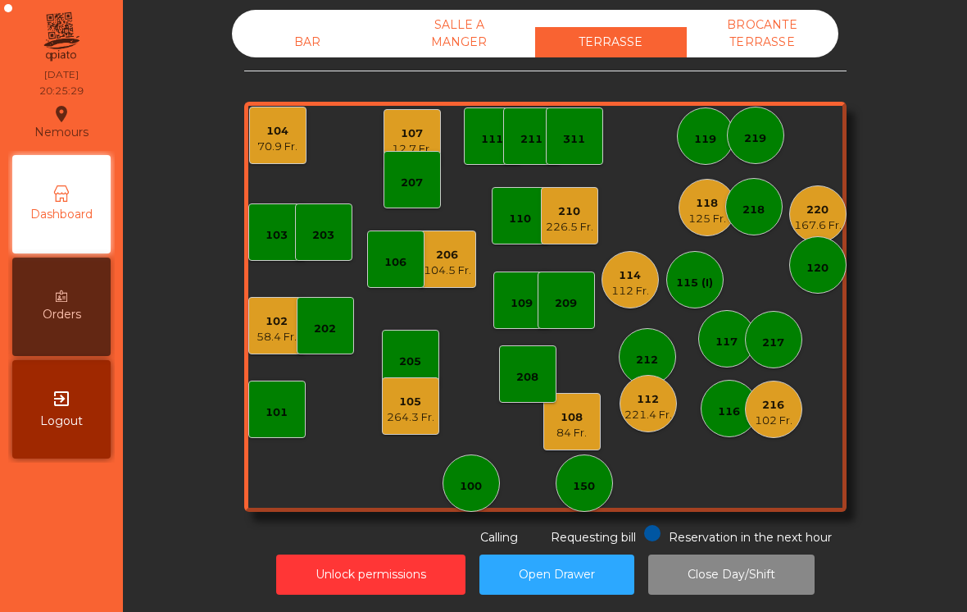
click at [694, 154] on div "119" at bounding box center [705, 135] width 57 height 57
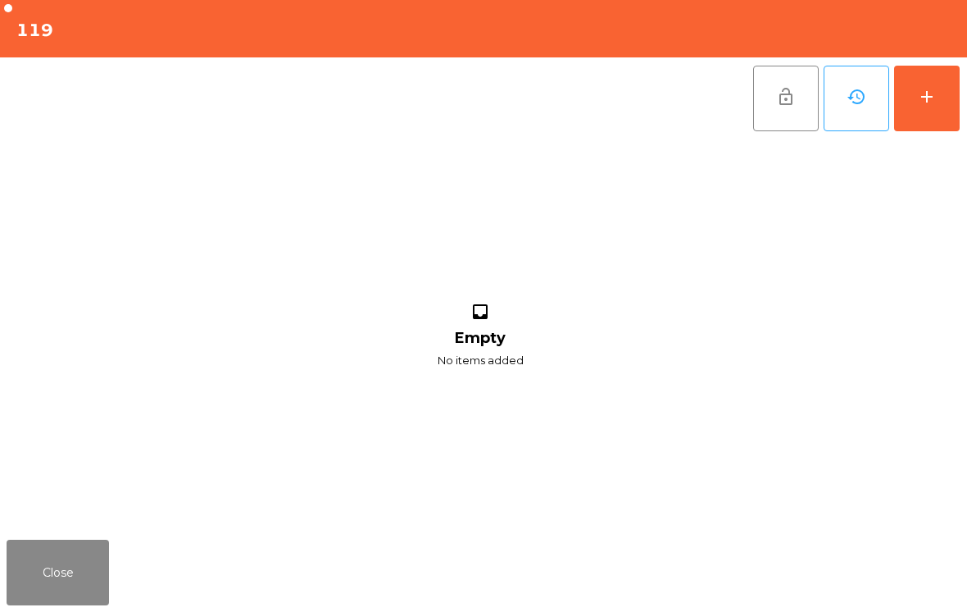
click at [945, 101] on button "add" at bounding box center [927, 99] width 66 height 66
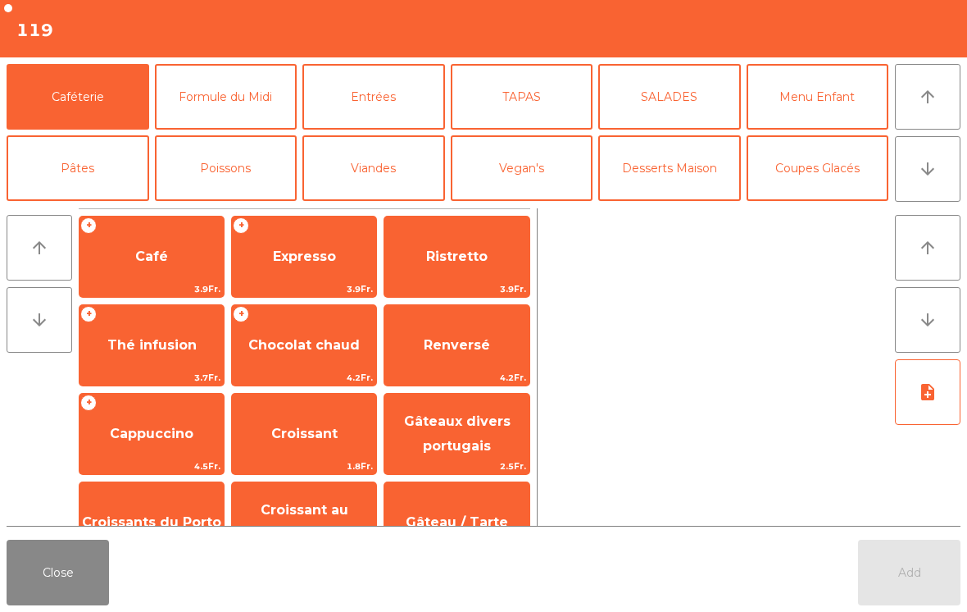
click at [930, 166] on icon "arrow_downward" at bounding box center [928, 169] width 20 height 20
click at [215, 207] on button "Bières" at bounding box center [226, 240] width 143 height 66
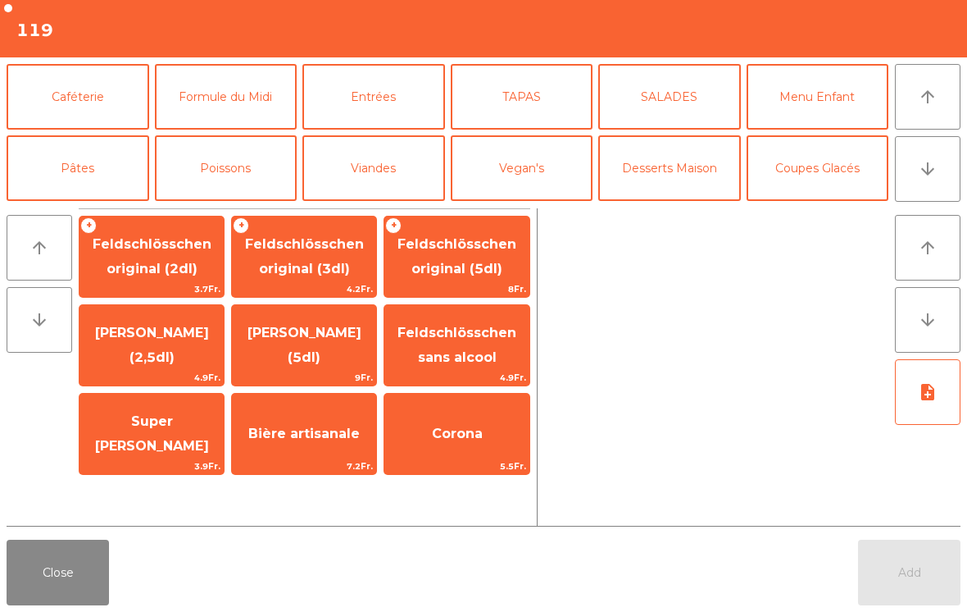
click at [301, 270] on span "Feldschlösschen original (3dl)" at bounding box center [304, 256] width 119 height 40
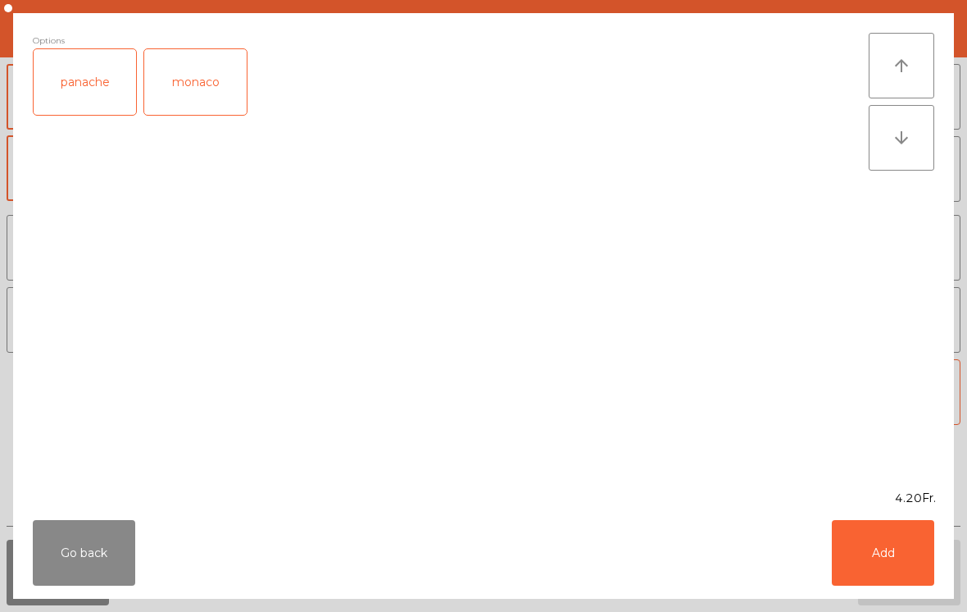
scroll to position [143, 0]
click at [889, 550] on button "Add" at bounding box center [883, 553] width 102 height 66
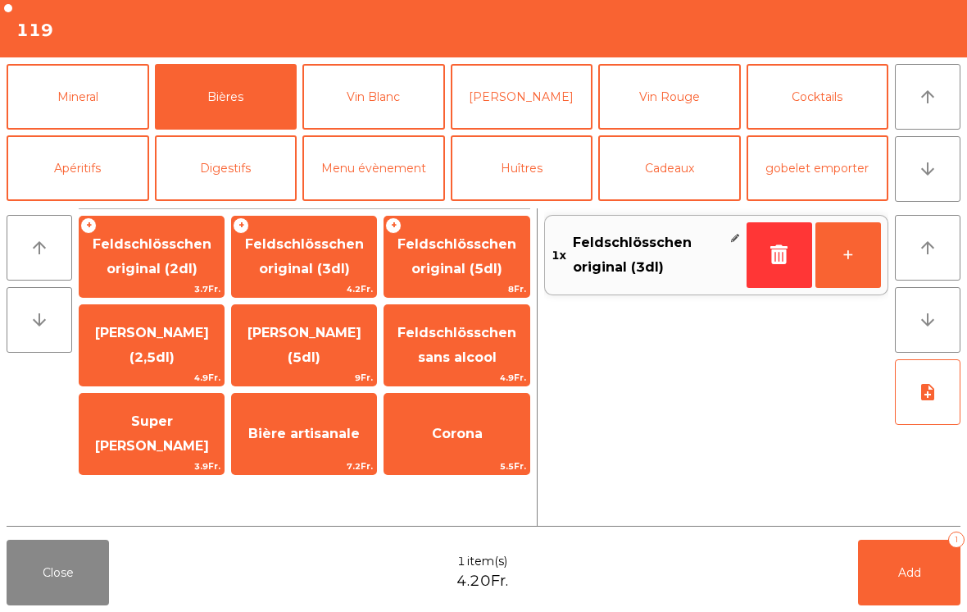
click at [906, 583] on button "Add 1" at bounding box center [909, 572] width 102 height 66
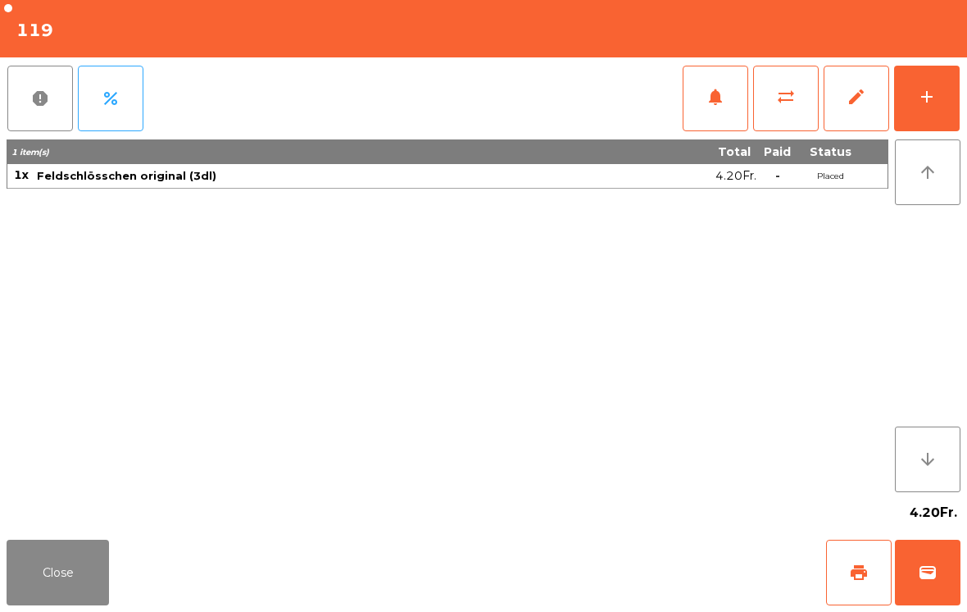
click at [47, 598] on button "Close" at bounding box center [58, 572] width 102 height 66
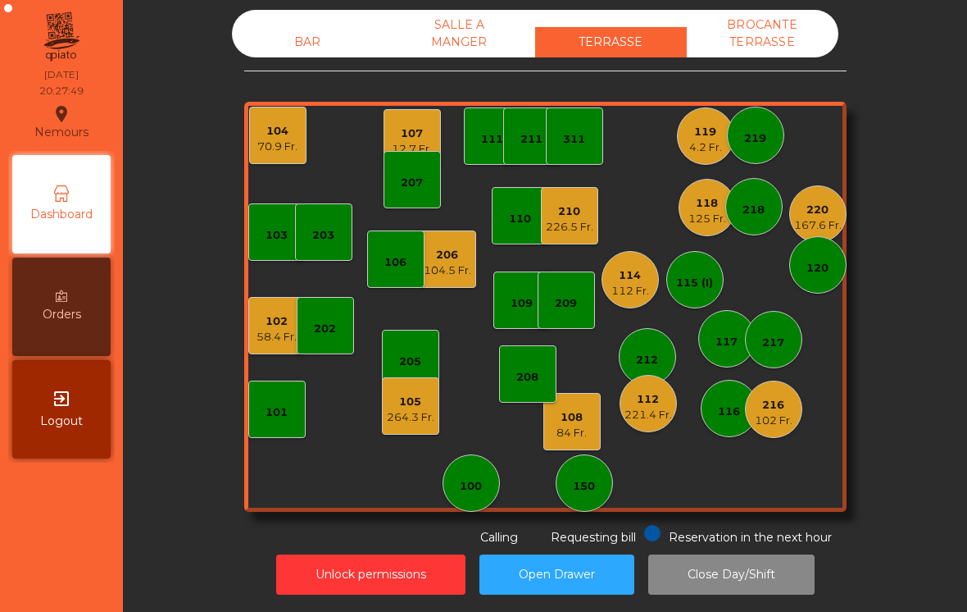
click at [388, 130] on div "107 12.7 Fr." at bounding box center [412, 137] width 57 height 57
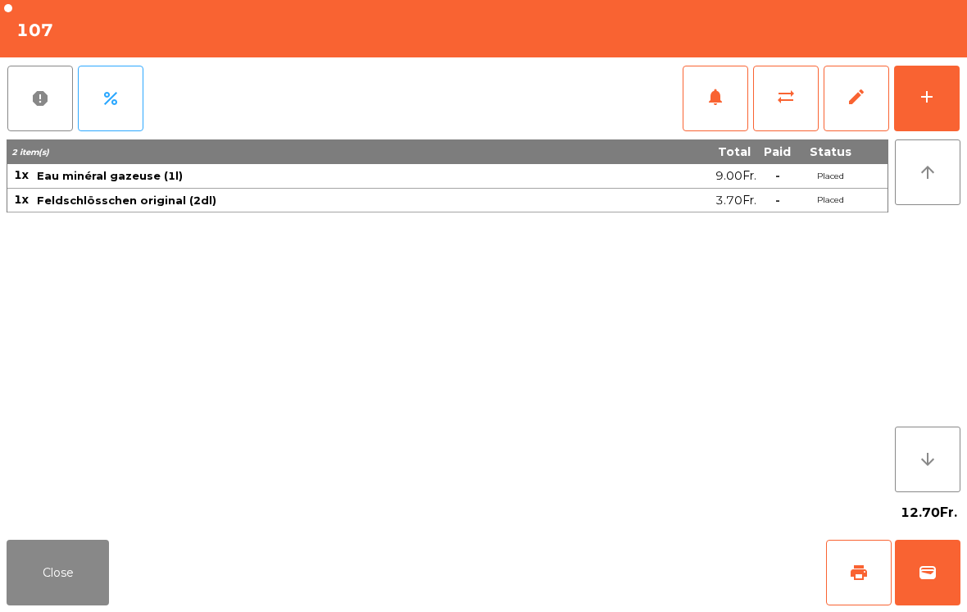
click at [918, 101] on div "add" at bounding box center [927, 97] width 20 height 20
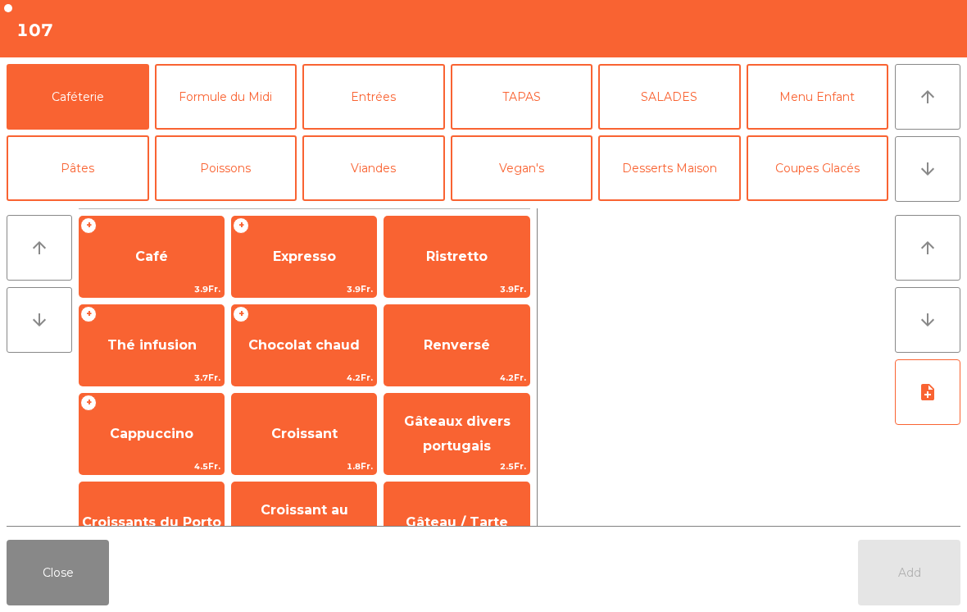
click at [86, 187] on button "Pâtes" at bounding box center [78, 168] width 143 height 66
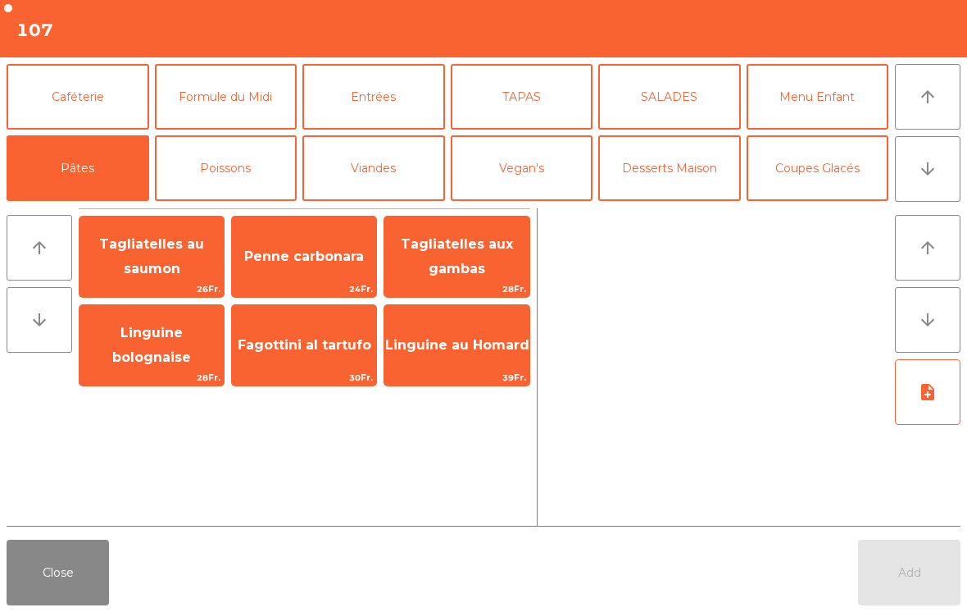
click at [172, 271] on span "Tagliatelles au saumon" at bounding box center [151, 256] width 105 height 40
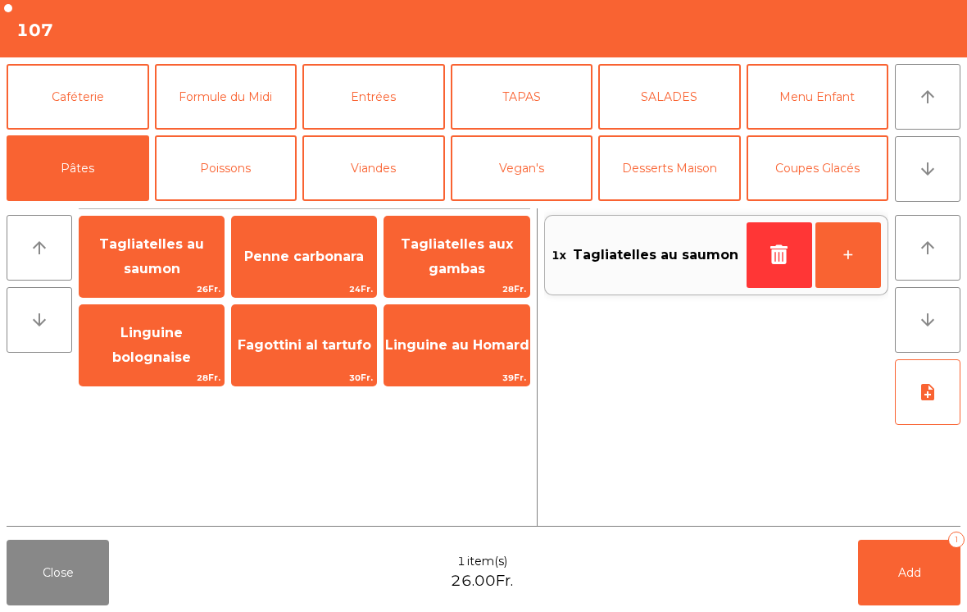
click at [366, 189] on button "Viandes" at bounding box center [373, 168] width 143 height 66
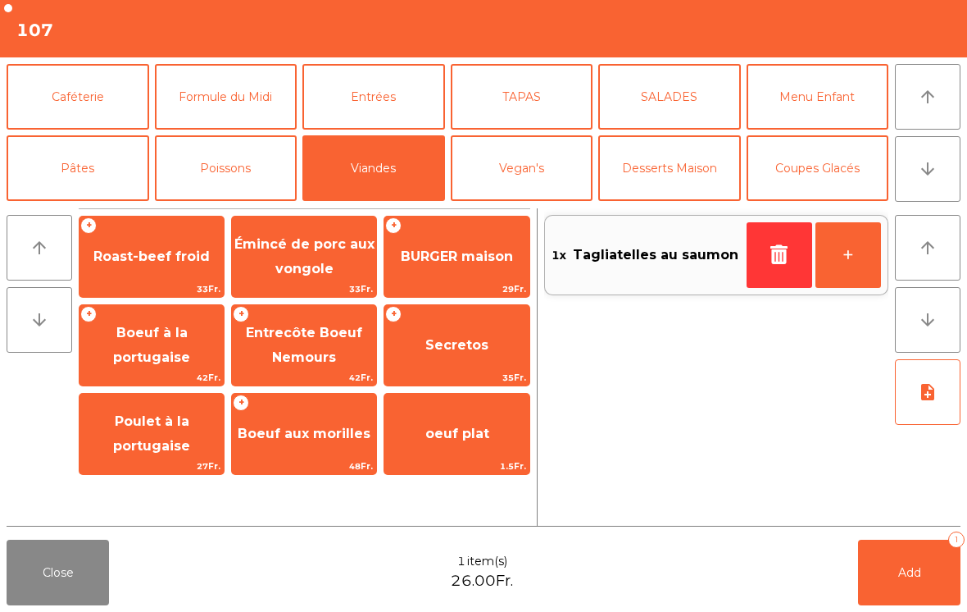
click at [171, 240] on span "Roast-beef froid" at bounding box center [152, 256] width 144 height 44
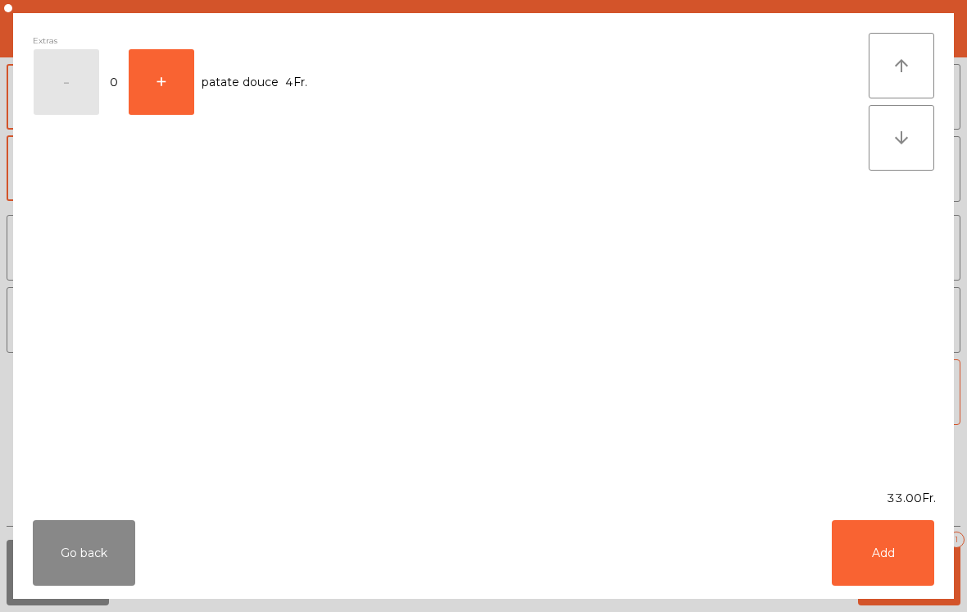
click at [875, 554] on button "Add" at bounding box center [883, 553] width 102 height 66
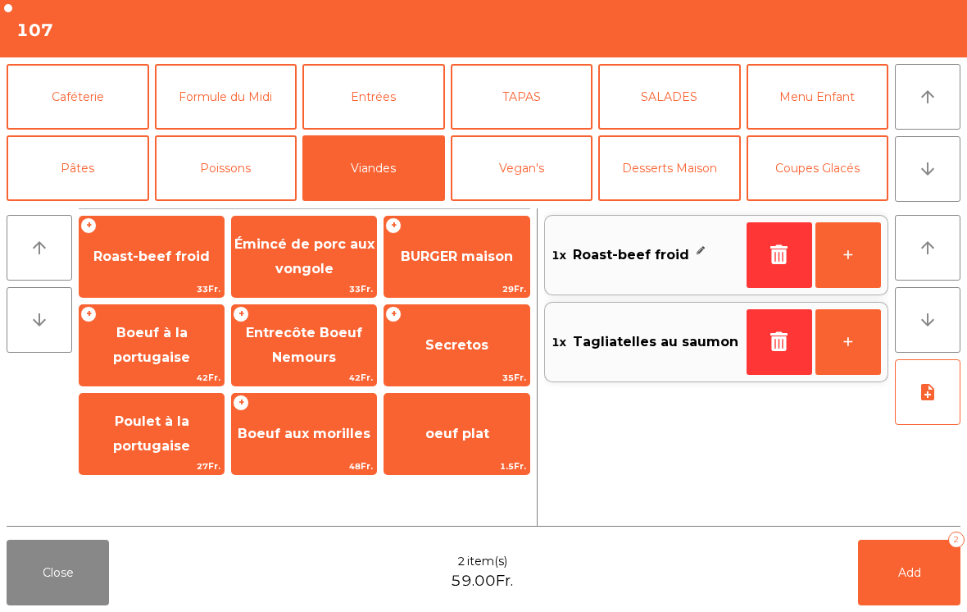
click at [248, 180] on button "Poissons" at bounding box center [226, 168] width 143 height 66
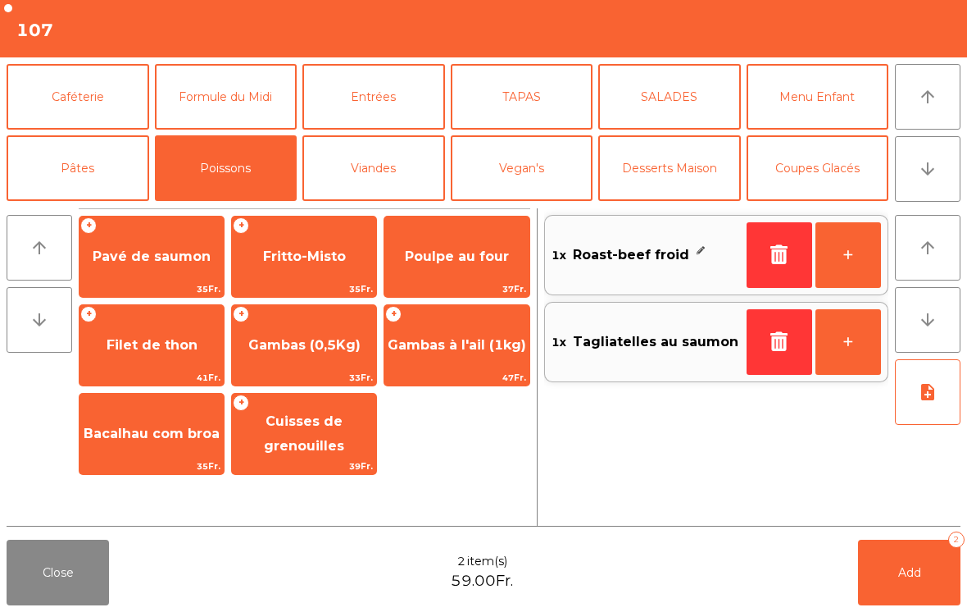
click at [475, 274] on span "Poulpe au four" at bounding box center [456, 256] width 144 height 44
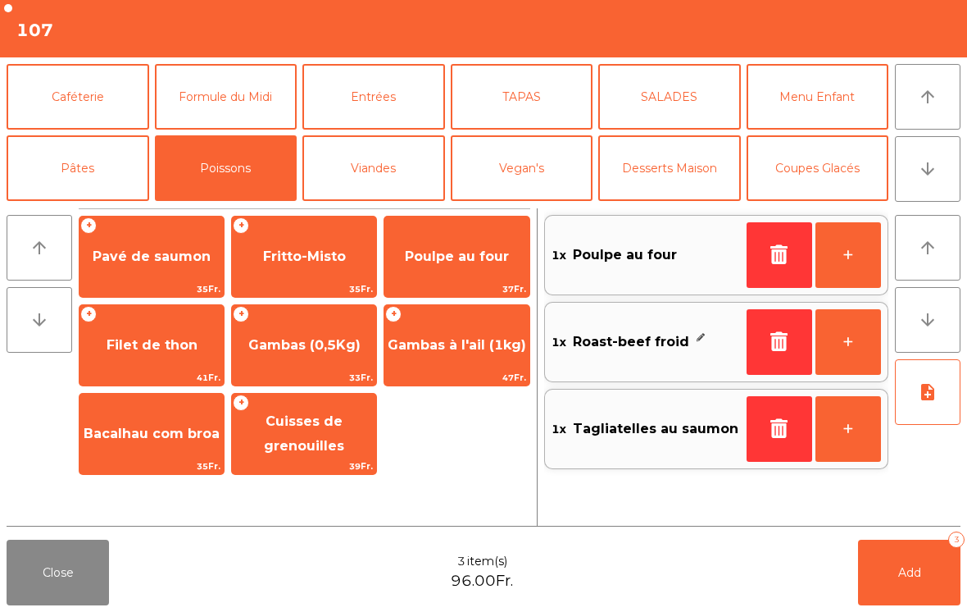
click at [934, 400] on icon "note_add" at bounding box center [928, 392] width 20 height 20
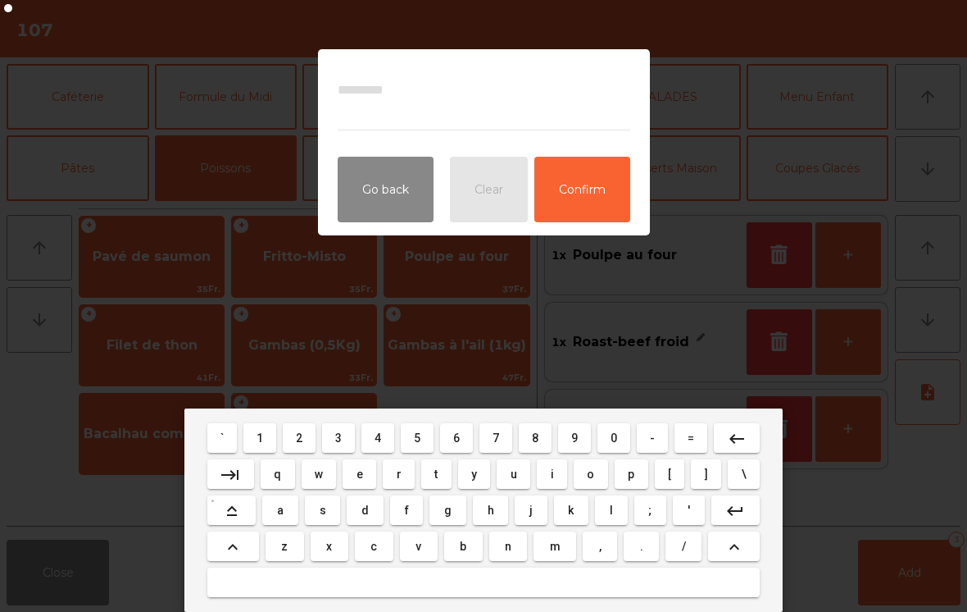
type textarea "*"
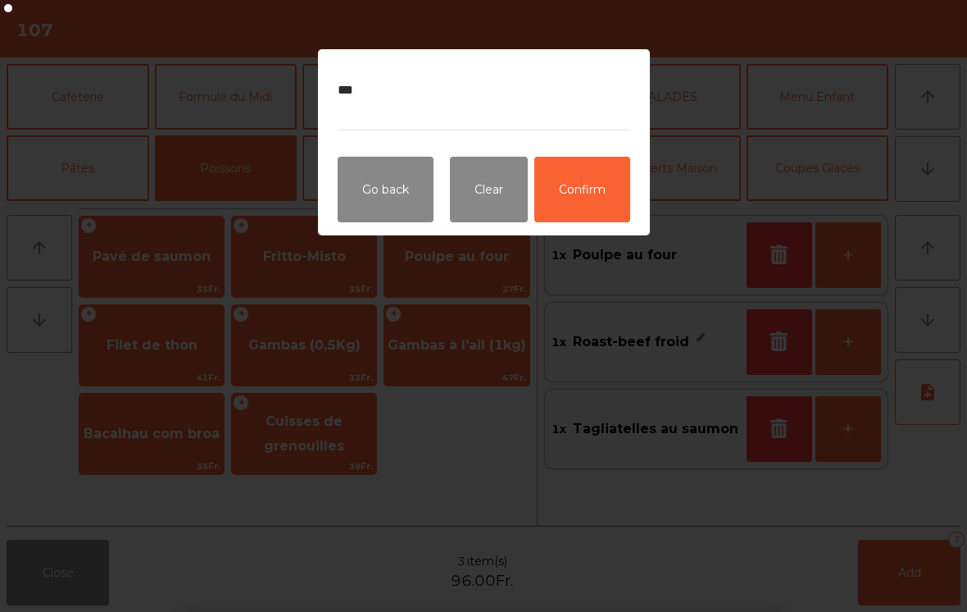
click at [585, 198] on button "Confirm" at bounding box center [582, 190] width 96 height 66
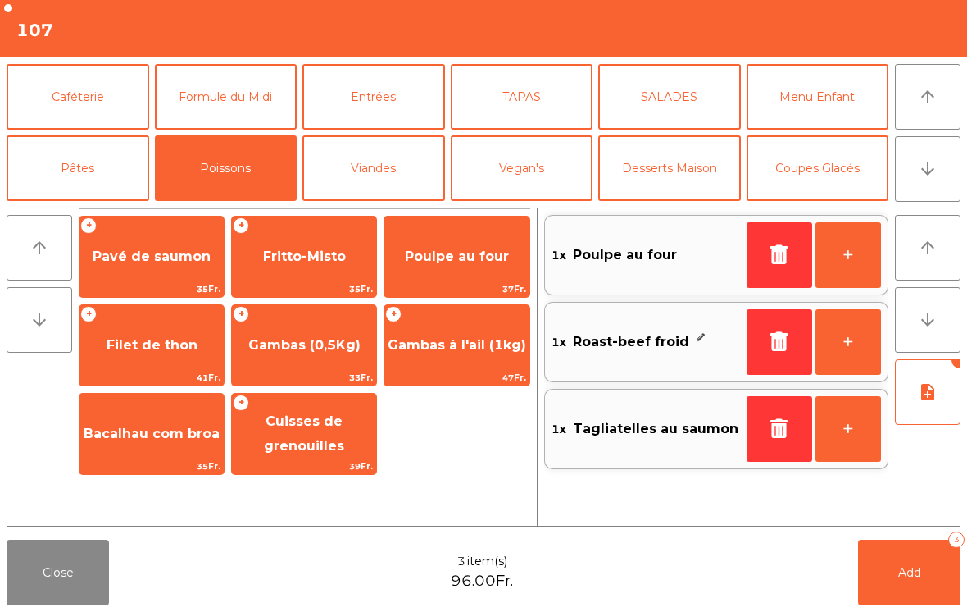
click at [901, 584] on button "Add 3" at bounding box center [909, 572] width 102 height 66
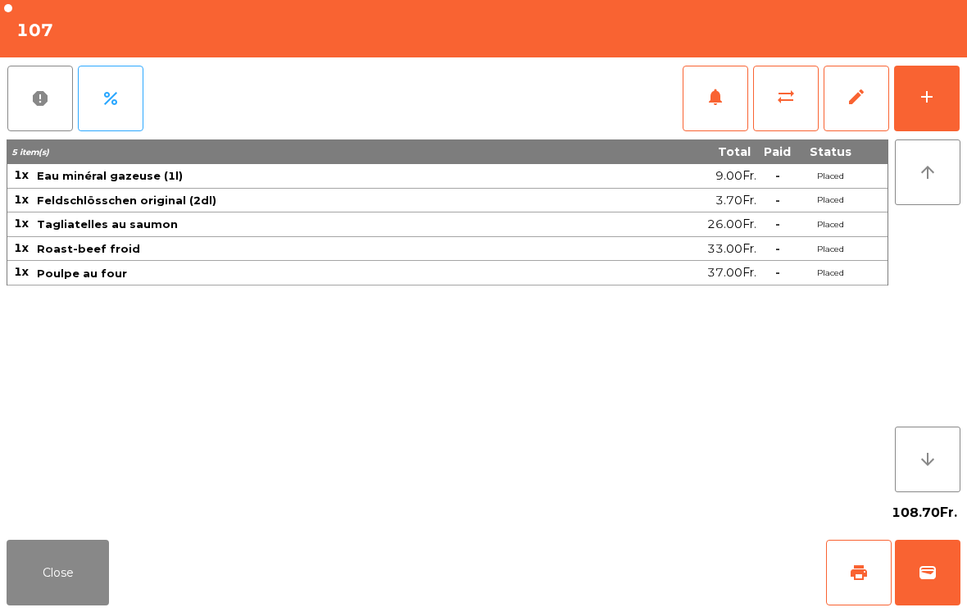
click at [52, 580] on button "Close" at bounding box center [58, 572] width 102 height 66
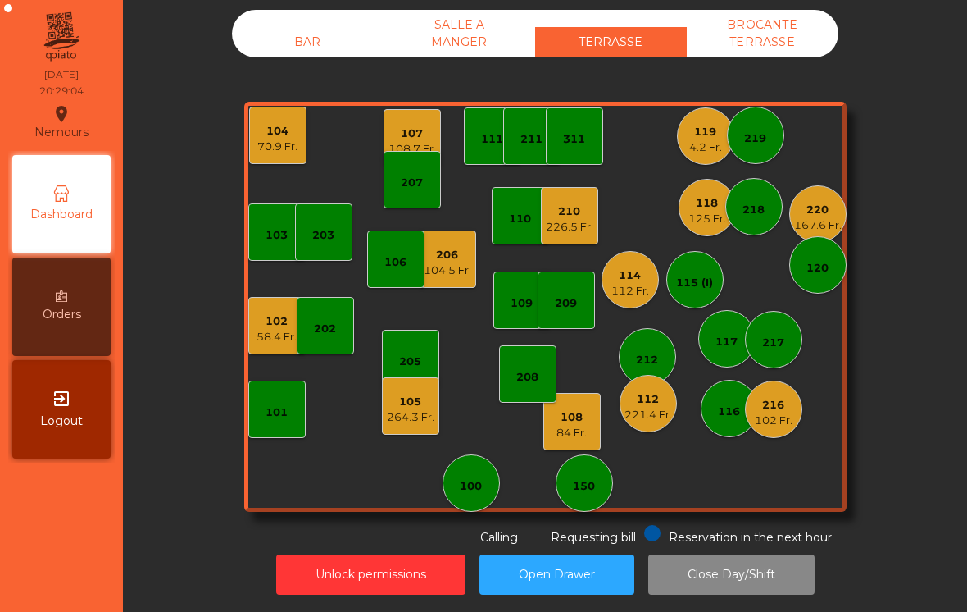
click at [566, 228] on div "226.5 Fr." at bounding box center [570, 227] width 48 height 16
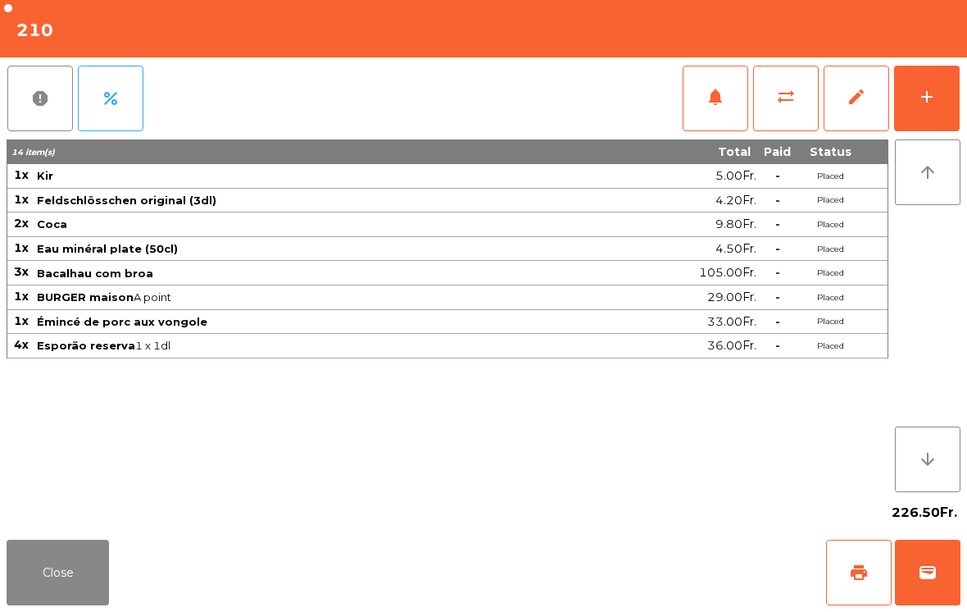
click at [51, 573] on button "Close" at bounding box center [58, 572] width 102 height 66
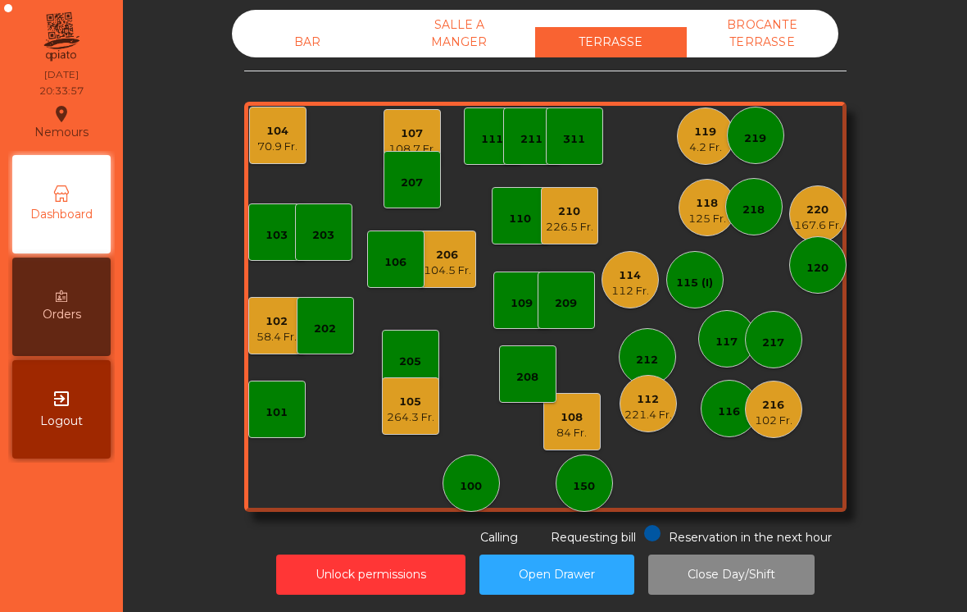
click at [702, 226] on div "118 125 Fr." at bounding box center [707, 207] width 57 height 57
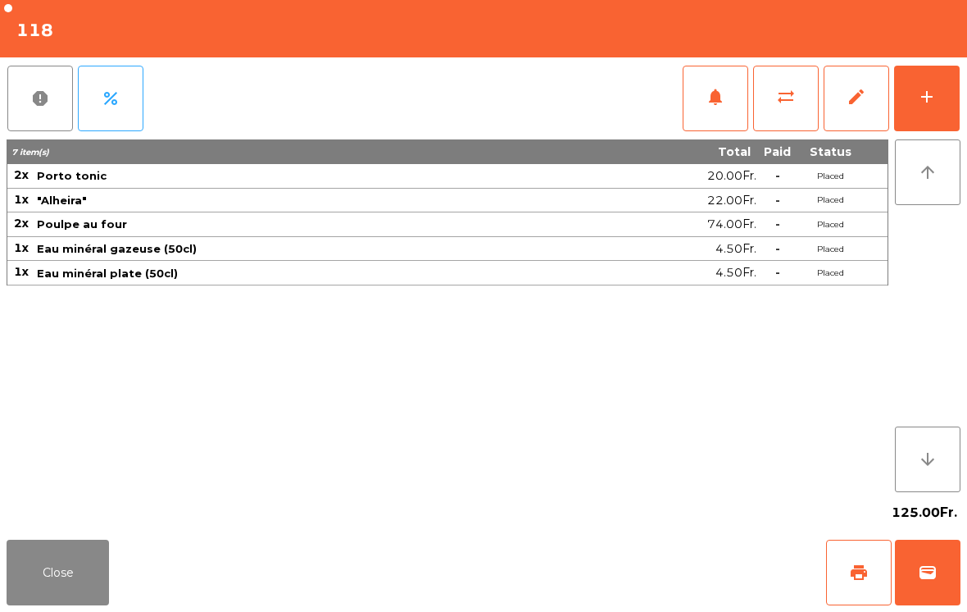
click at [40, 574] on button "Close" at bounding box center [58, 572] width 102 height 66
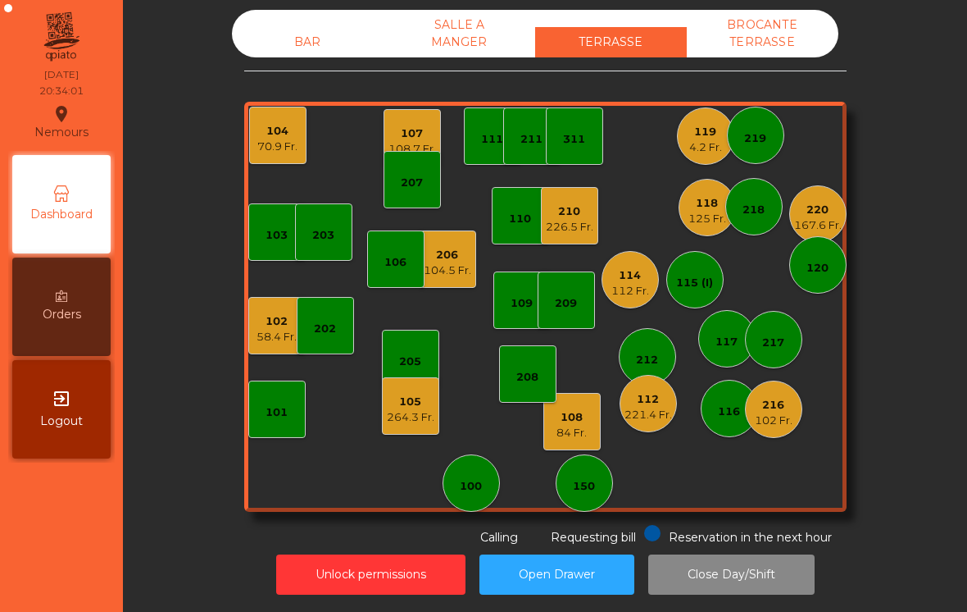
click at [705, 136] on div "119" at bounding box center [705, 132] width 33 height 16
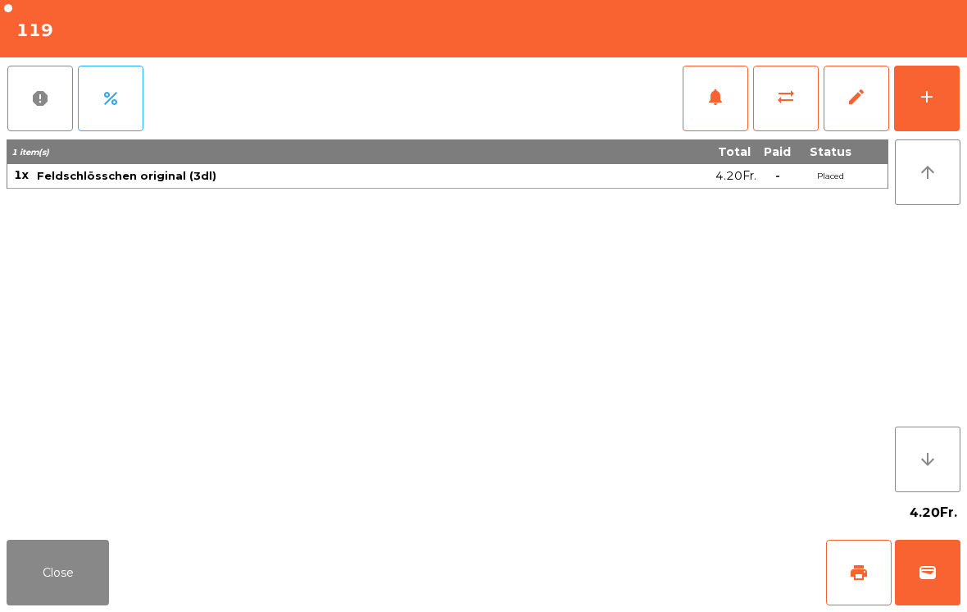
click at [942, 83] on button "add" at bounding box center [927, 99] width 66 height 66
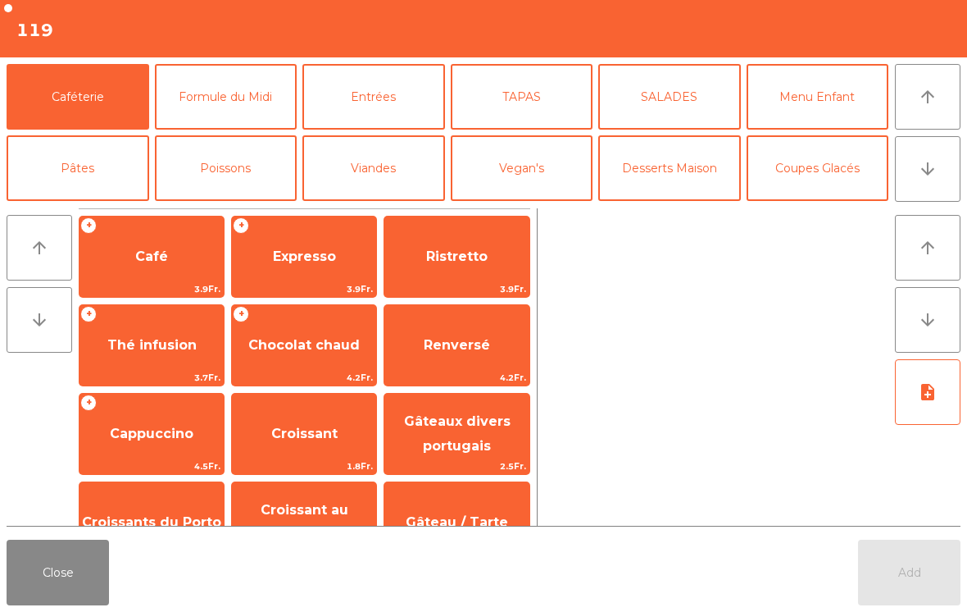
click at [550, 101] on button "TAPAS" at bounding box center [522, 97] width 143 height 66
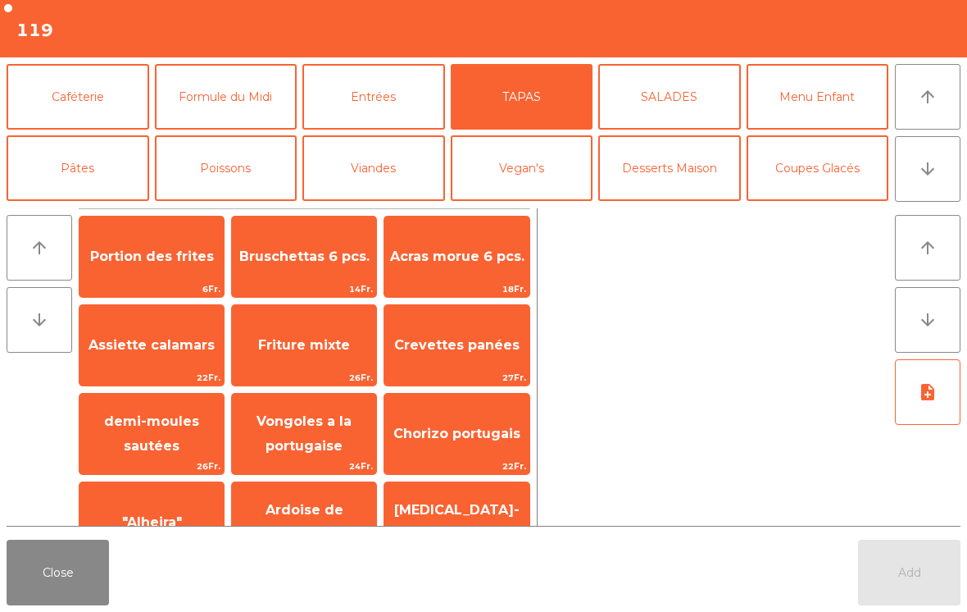
click at [326, 356] on span "Friture mixte" at bounding box center [304, 345] width 144 height 44
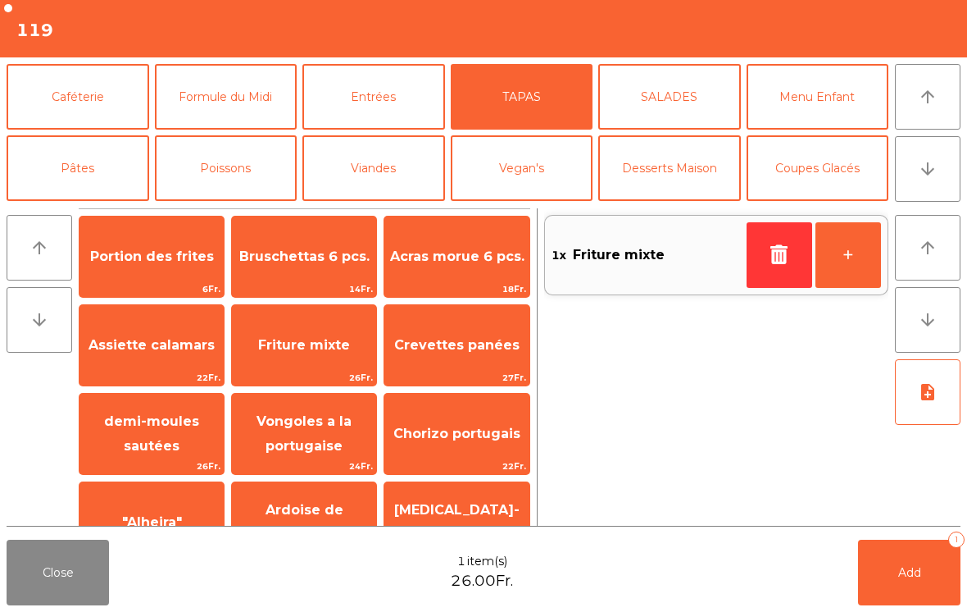
click at [897, 588] on button "Add 1" at bounding box center [909, 572] width 102 height 66
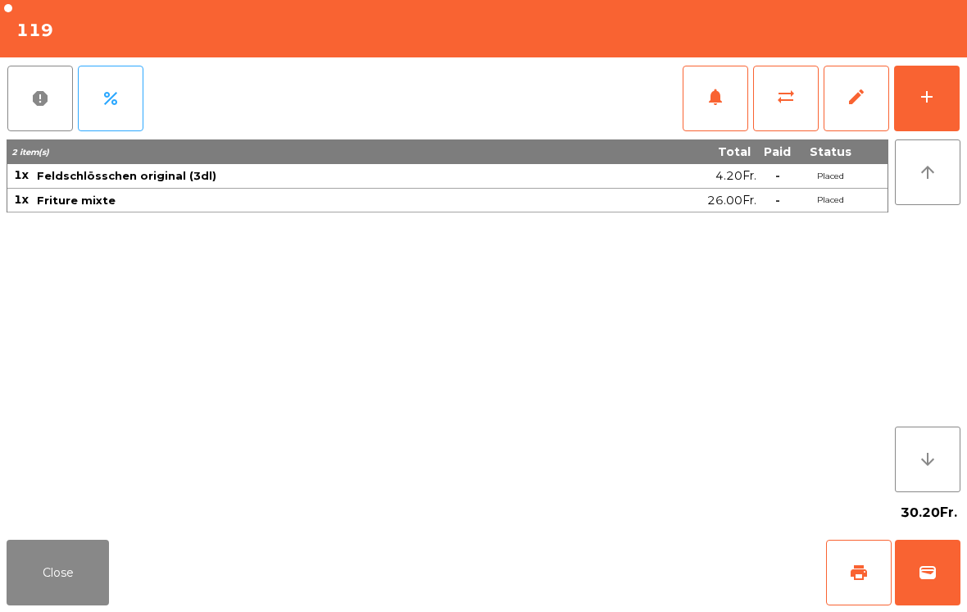
click at [80, 569] on button "Close" at bounding box center [58, 572] width 102 height 66
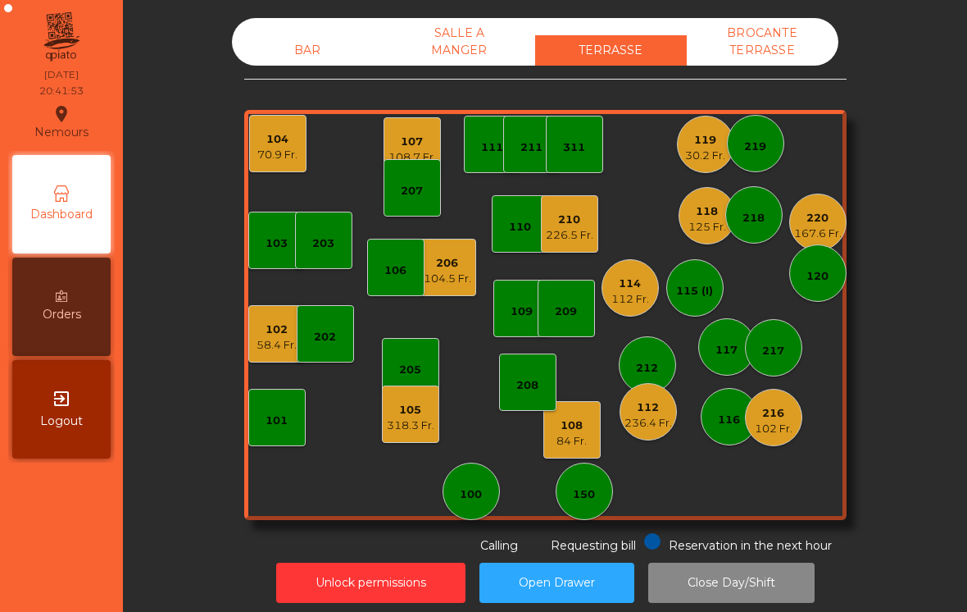
scroll to position [8, 0]
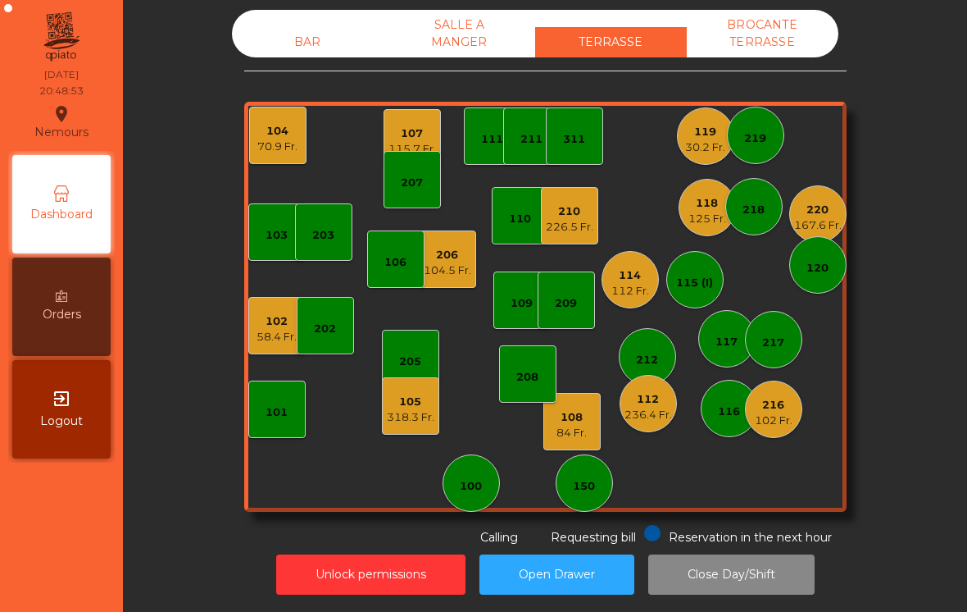
click at [690, 223] on div "125 Fr." at bounding box center [708, 219] width 38 height 16
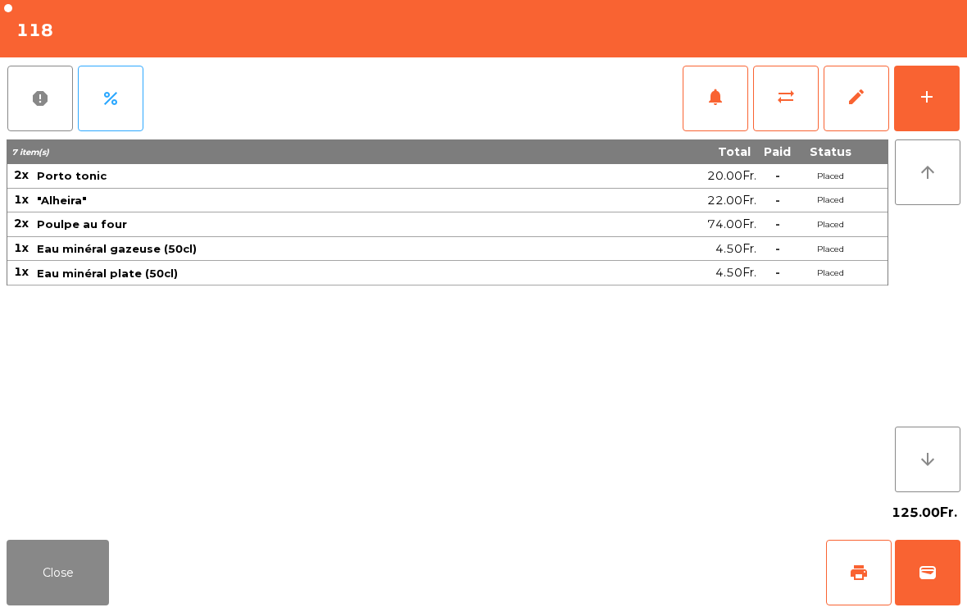
click at [911, 114] on button "add" at bounding box center [927, 99] width 66 height 66
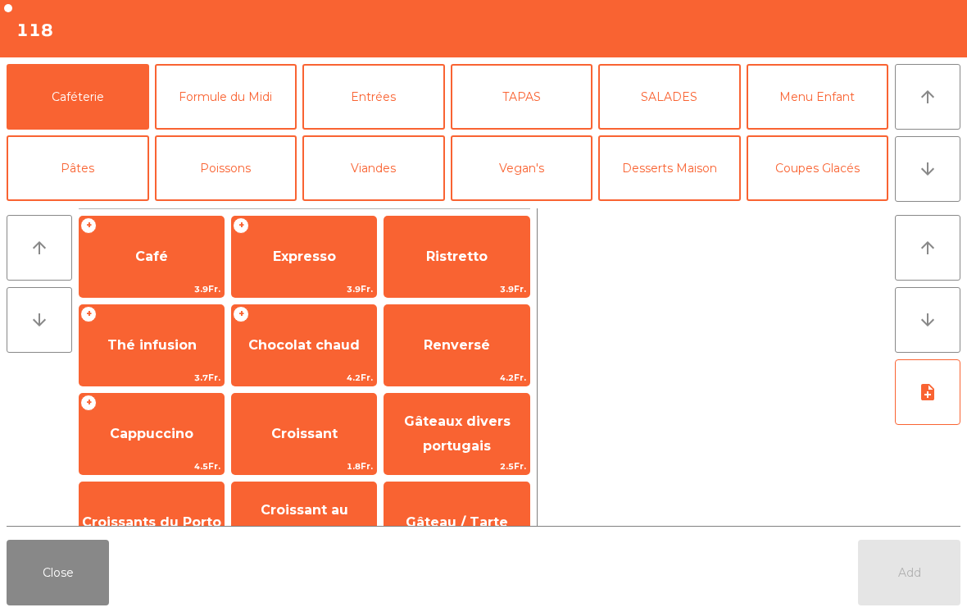
click at [936, 180] on button "arrow_downward" at bounding box center [928, 169] width 66 height 66
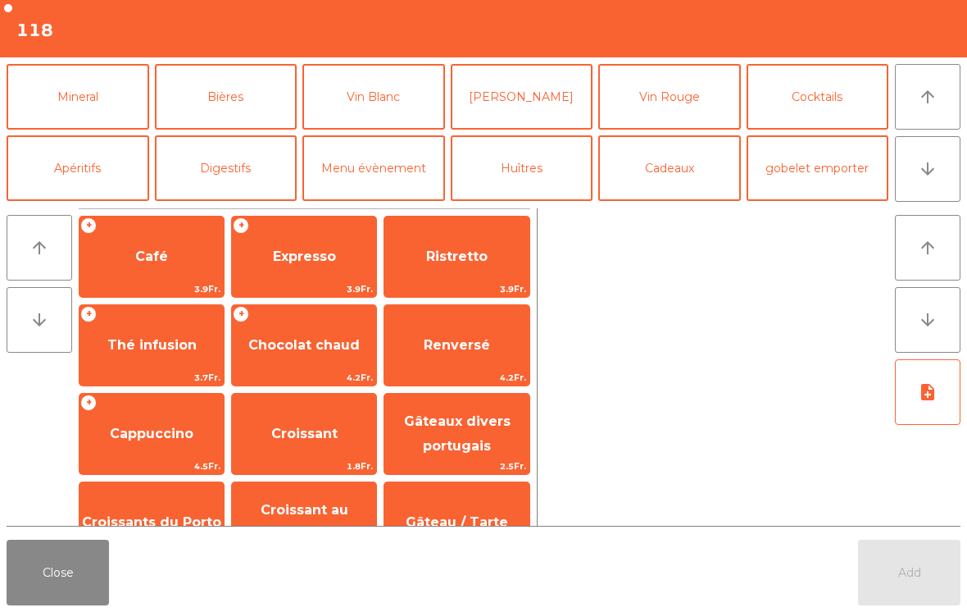
click at [934, 170] on icon "arrow_downward" at bounding box center [928, 169] width 20 height 20
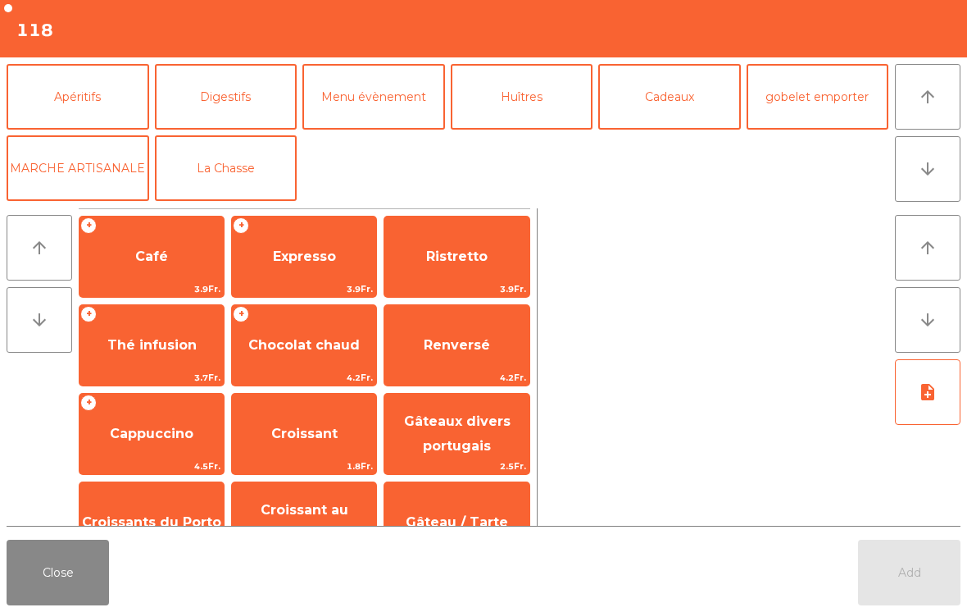
click at [938, 110] on button "arrow_upward" at bounding box center [928, 97] width 66 height 66
click at [689, 58] on button "Vin Rouge" at bounding box center [669, 26] width 143 height 66
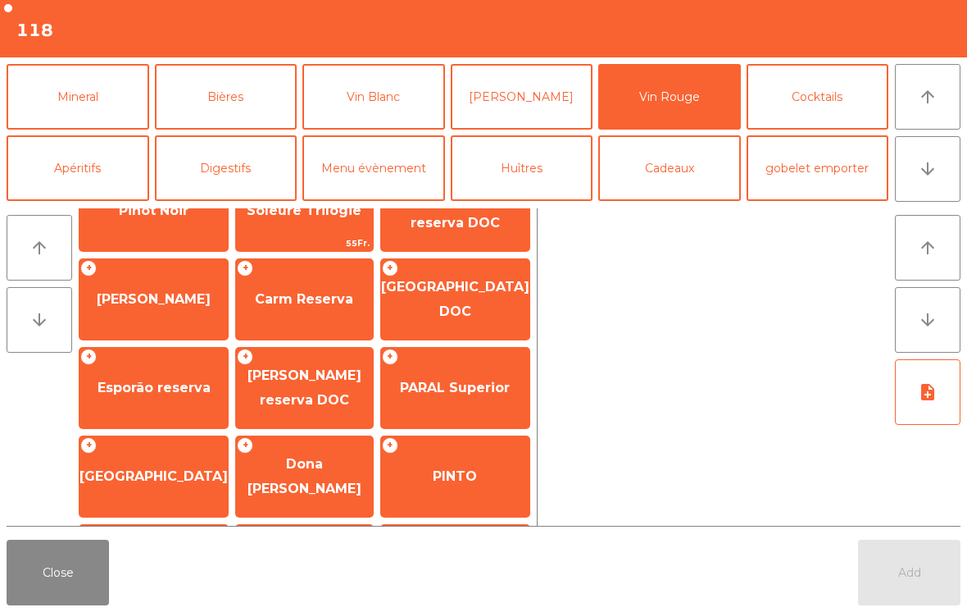
scroll to position [239, 0]
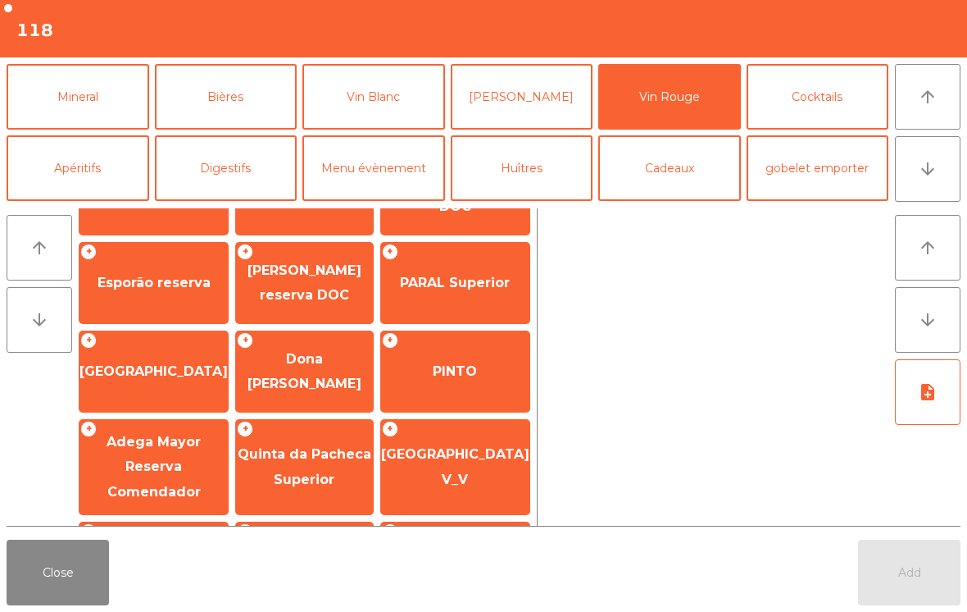
click at [479, 380] on span "PINTO" at bounding box center [455, 371] width 148 height 44
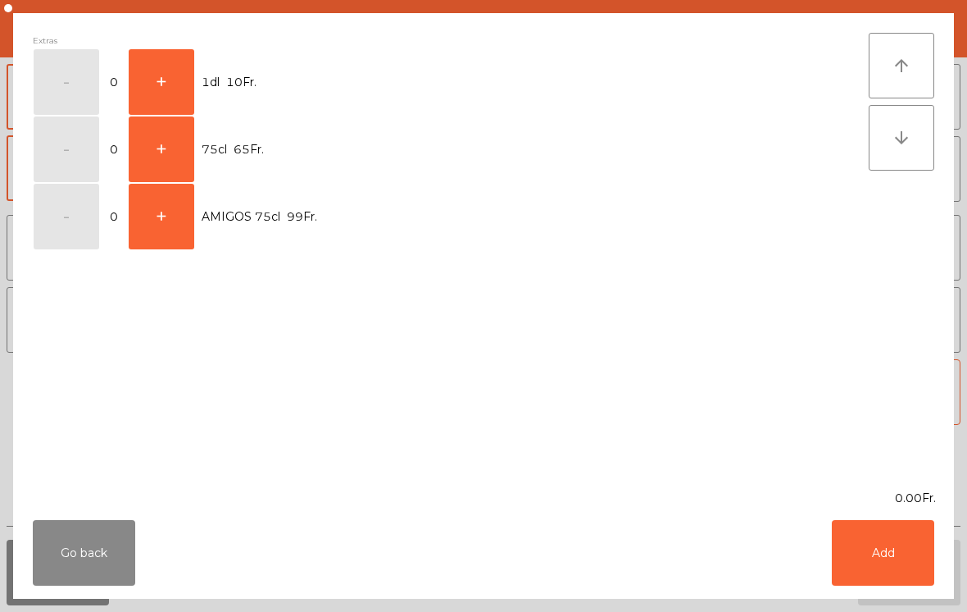
click at [174, 80] on button "+" at bounding box center [162, 82] width 66 height 66
click at [880, 566] on button "Add" at bounding box center [883, 553] width 102 height 66
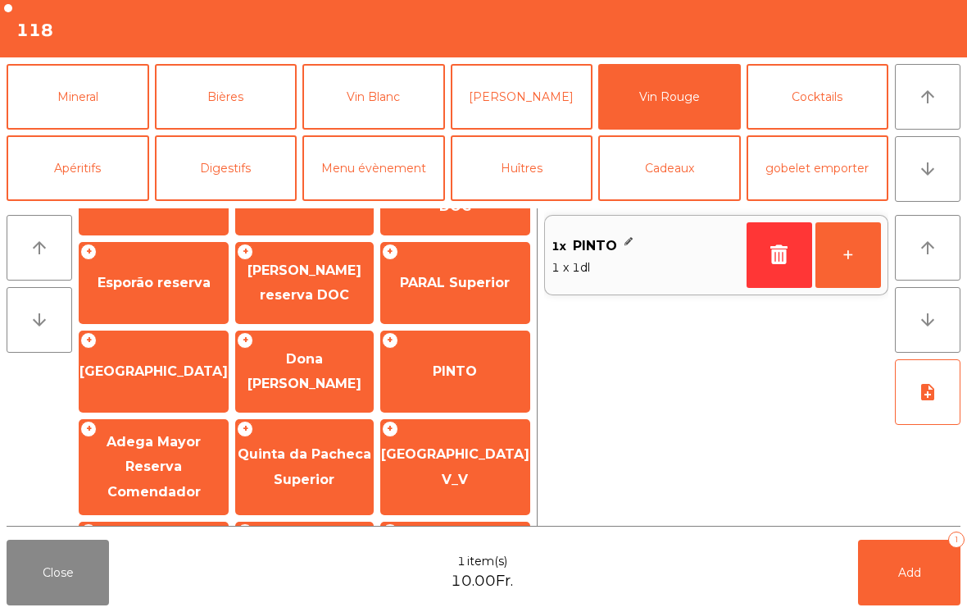
click at [854, 257] on button "+" at bounding box center [849, 255] width 66 height 66
click at [781, 270] on button "-" at bounding box center [780, 255] width 66 height 66
click at [904, 582] on button "Add 1" at bounding box center [909, 572] width 102 height 66
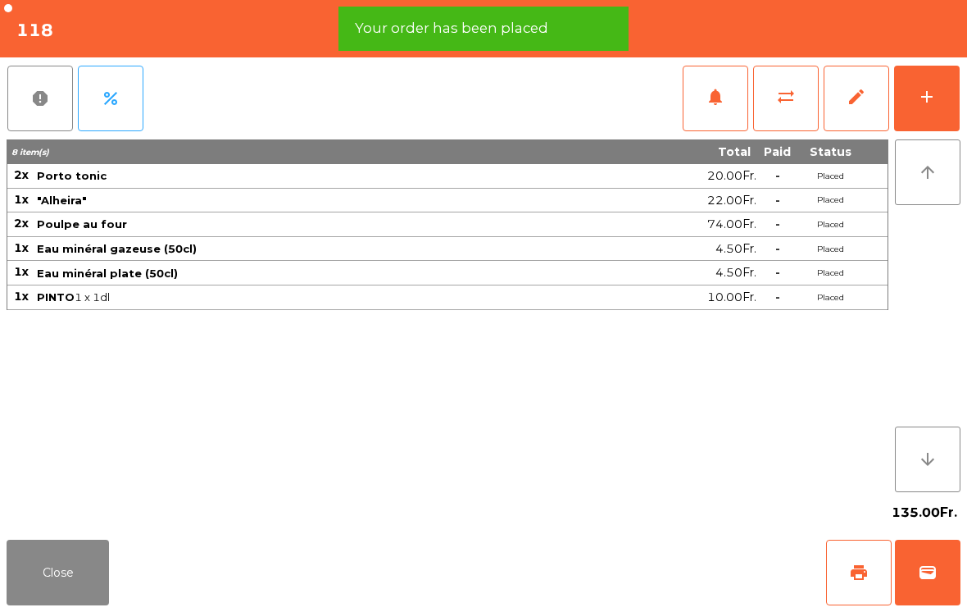
click at [105, 572] on button "Close" at bounding box center [58, 572] width 102 height 66
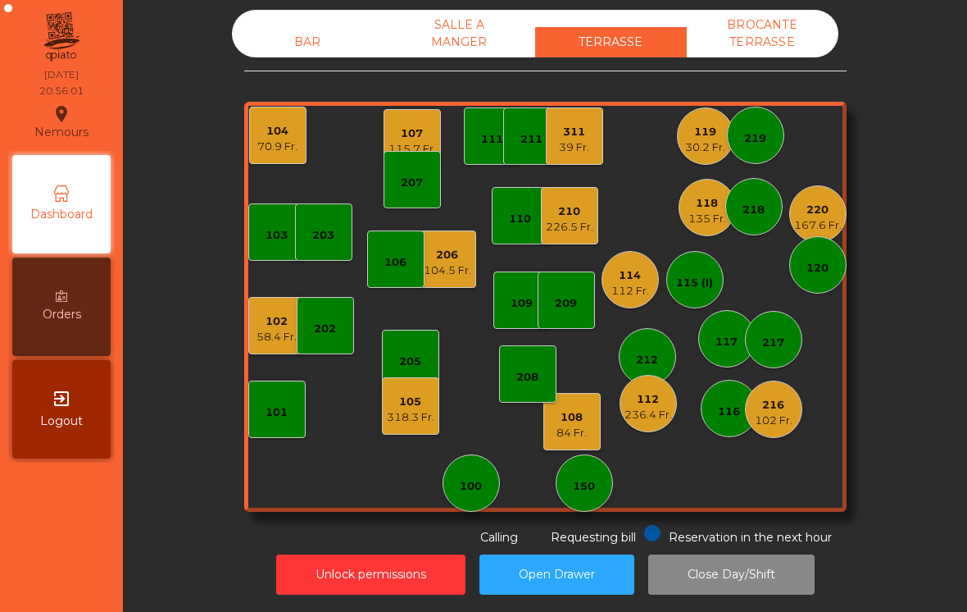
click at [793, 425] on div "102 Fr." at bounding box center [774, 420] width 38 height 16
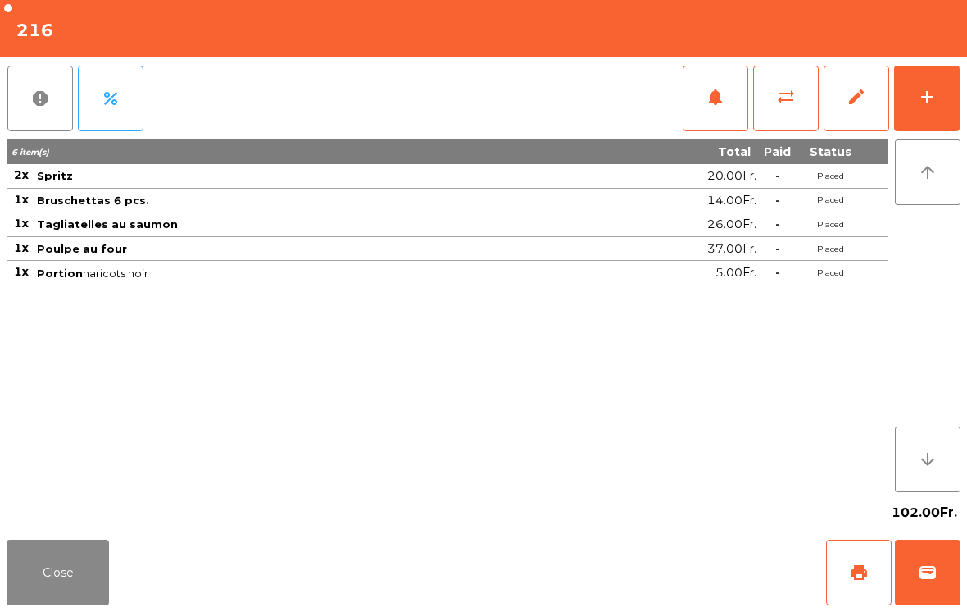
click at [938, 124] on button "add" at bounding box center [927, 99] width 66 height 66
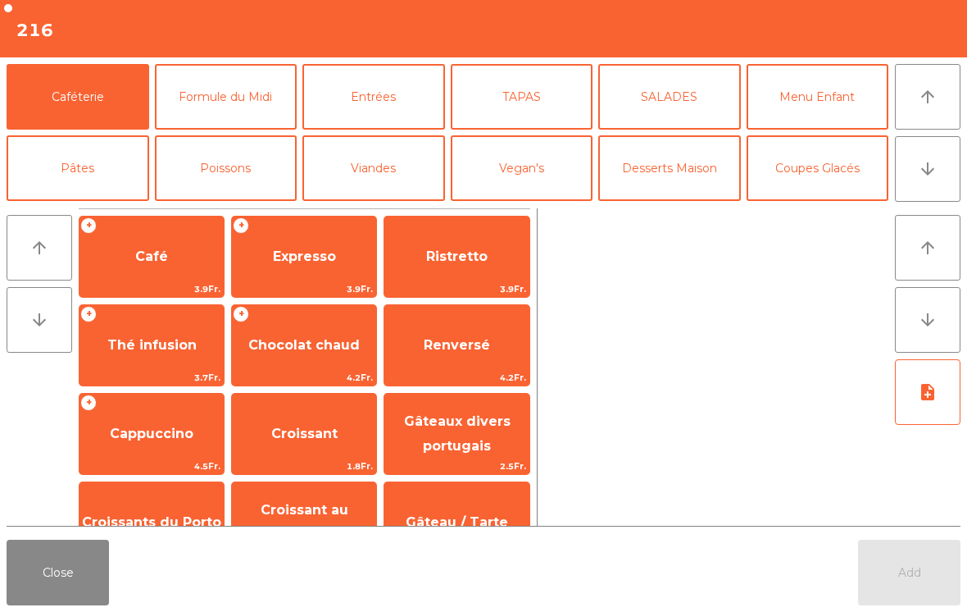
click at [134, 271] on span "Café" at bounding box center [152, 256] width 144 height 44
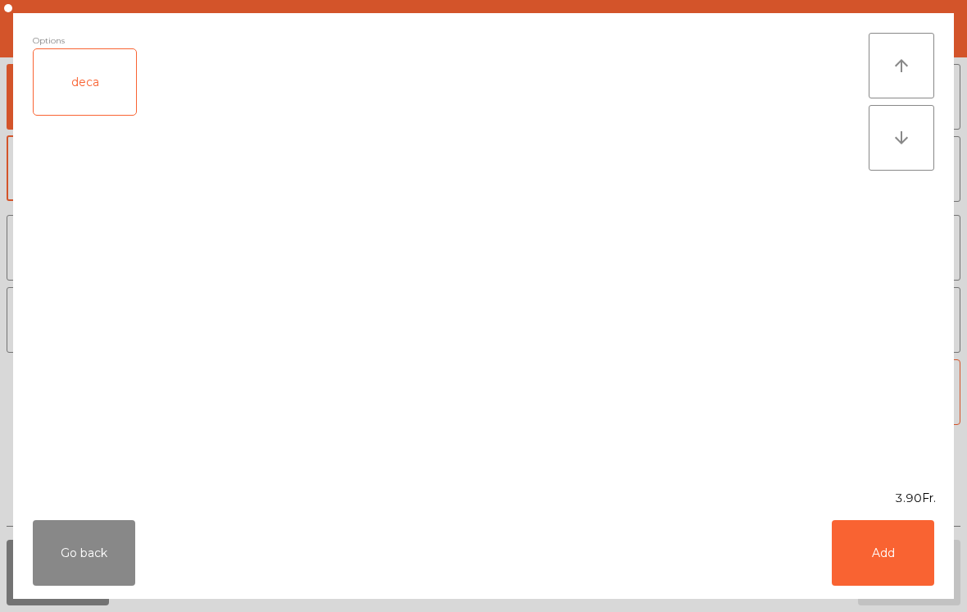
click at [66, 99] on div "deca" at bounding box center [85, 82] width 102 height 66
click at [918, 552] on button "Add" at bounding box center [883, 553] width 102 height 66
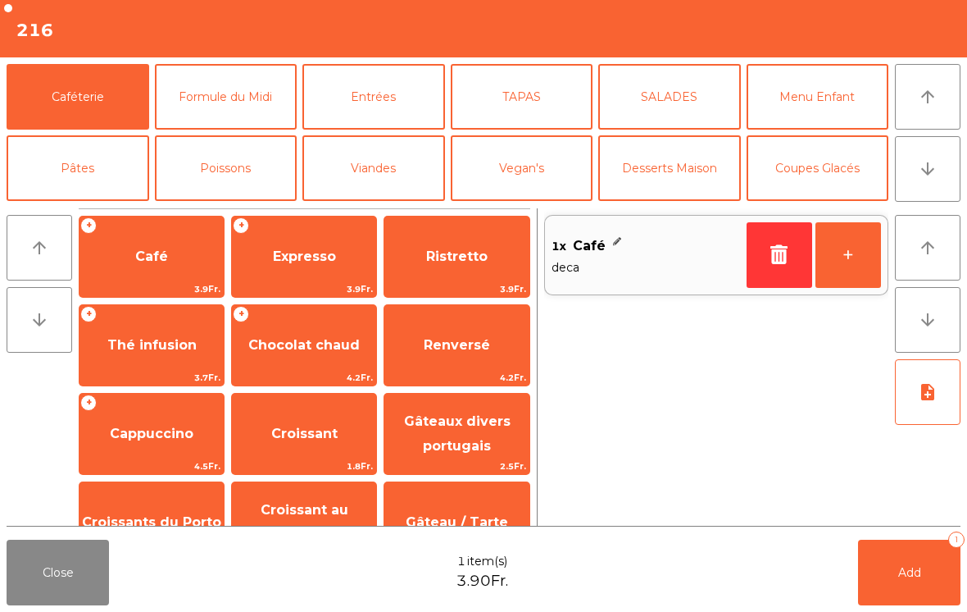
click at [908, 572] on span "Add" at bounding box center [909, 572] width 23 height 15
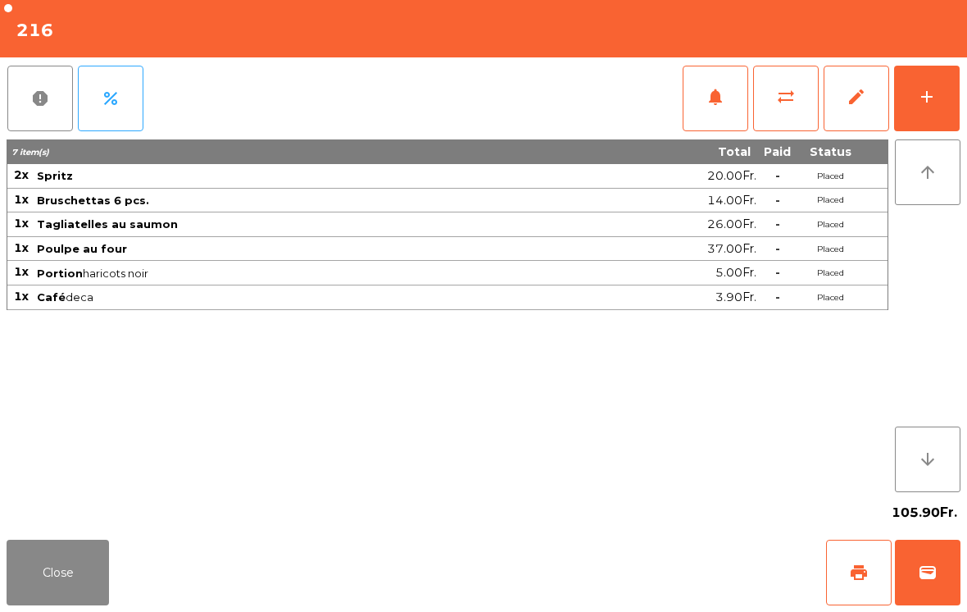
click at [98, 598] on button "Close" at bounding box center [58, 572] width 102 height 66
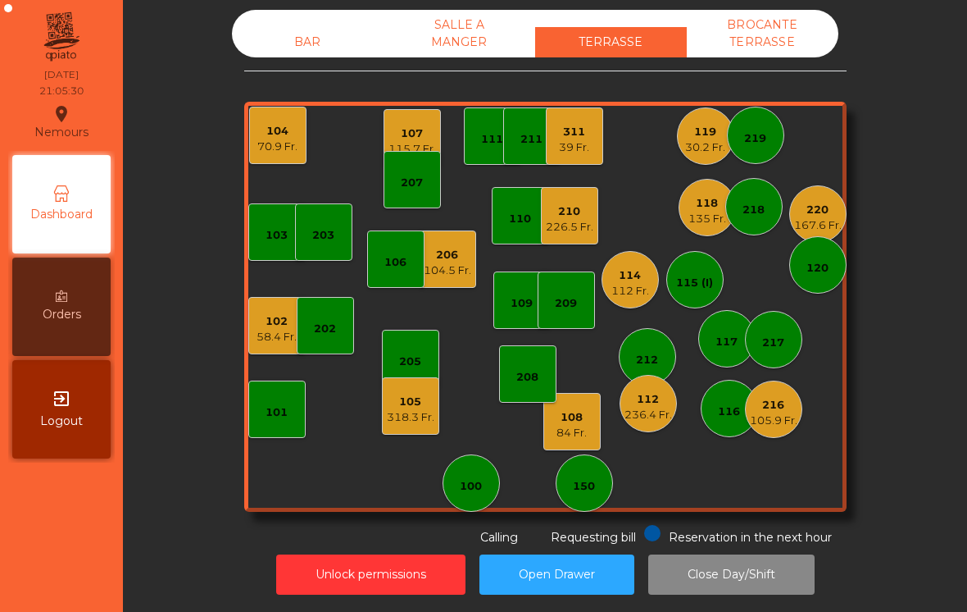
click at [401, 407] on div "105" at bounding box center [411, 401] width 48 height 16
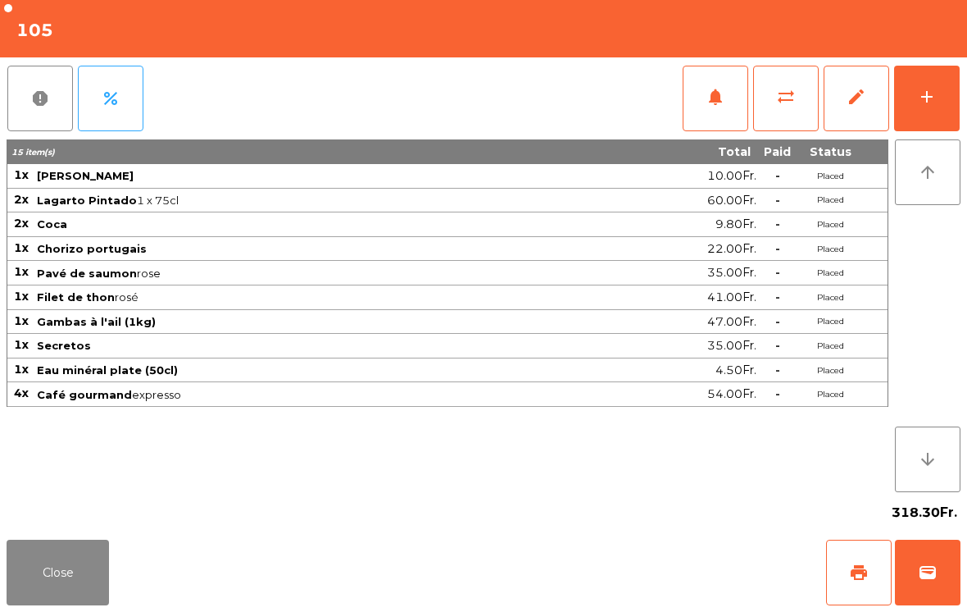
click at [912, 107] on button "add" at bounding box center [927, 99] width 66 height 66
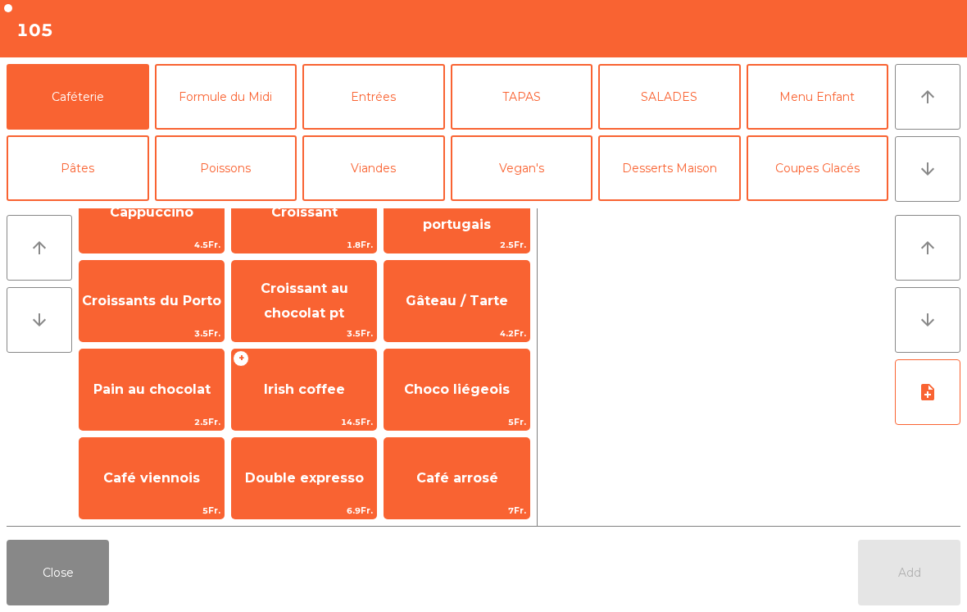
scroll to position [221, 0]
click at [909, 183] on button "arrow_downward" at bounding box center [928, 169] width 66 height 66
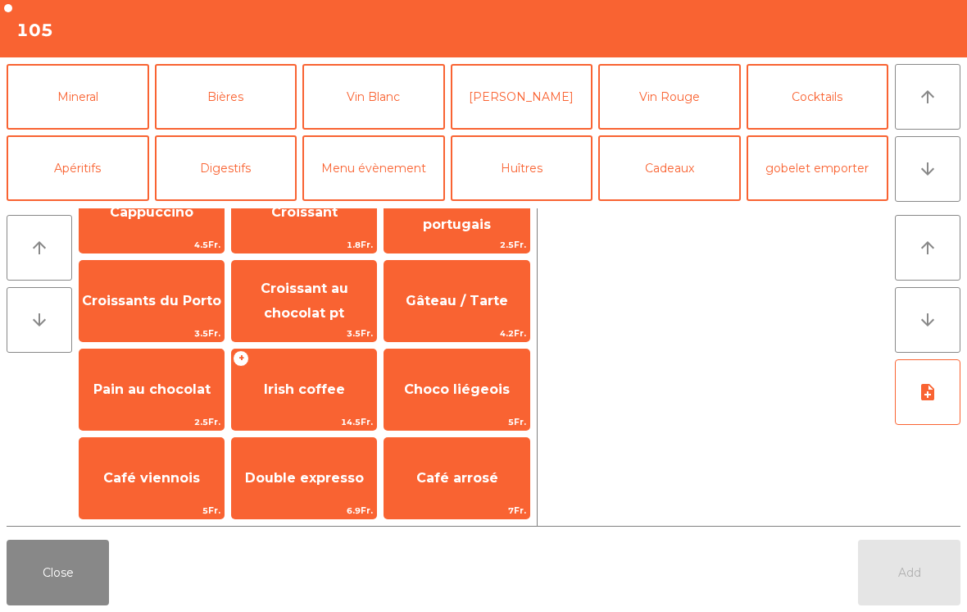
click at [243, 192] on button "Digestifs" at bounding box center [226, 168] width 143 height 66
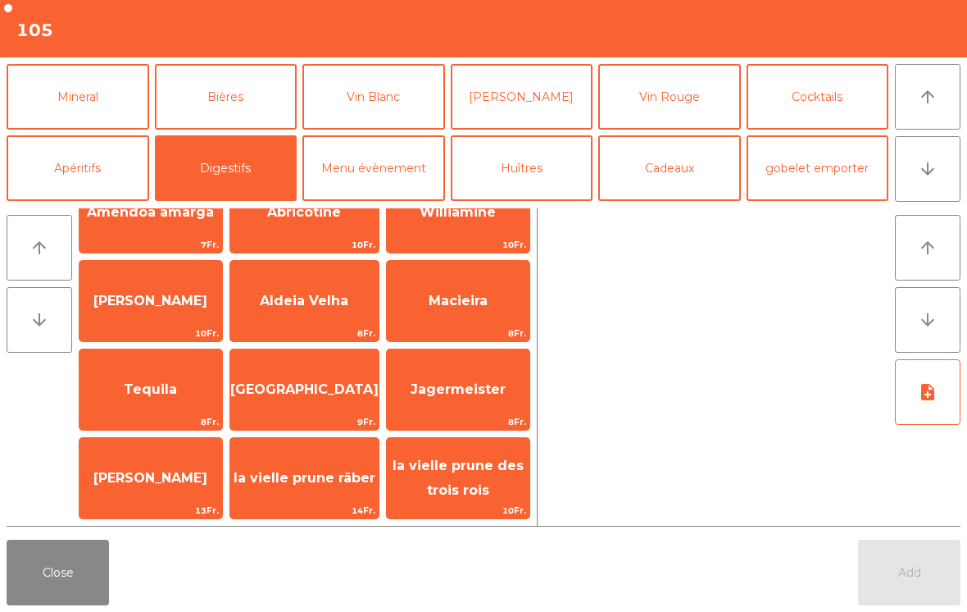
click at [479, 306] on span "Macieira" at bounding box center [458, 301] width 59 height 16
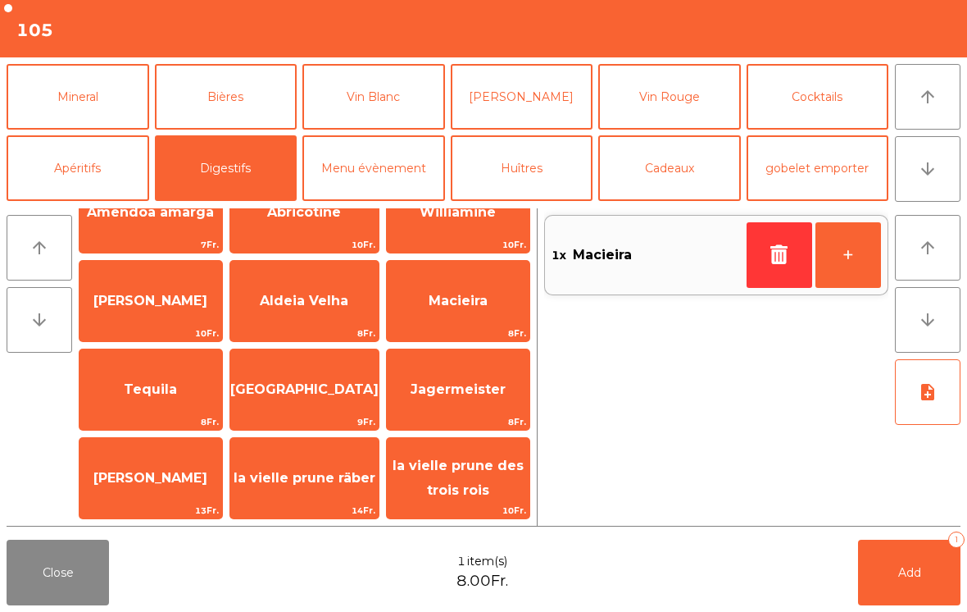
click at [885, 575] on button "Add 1" at bounding box center [909, 572] width 102 height 66
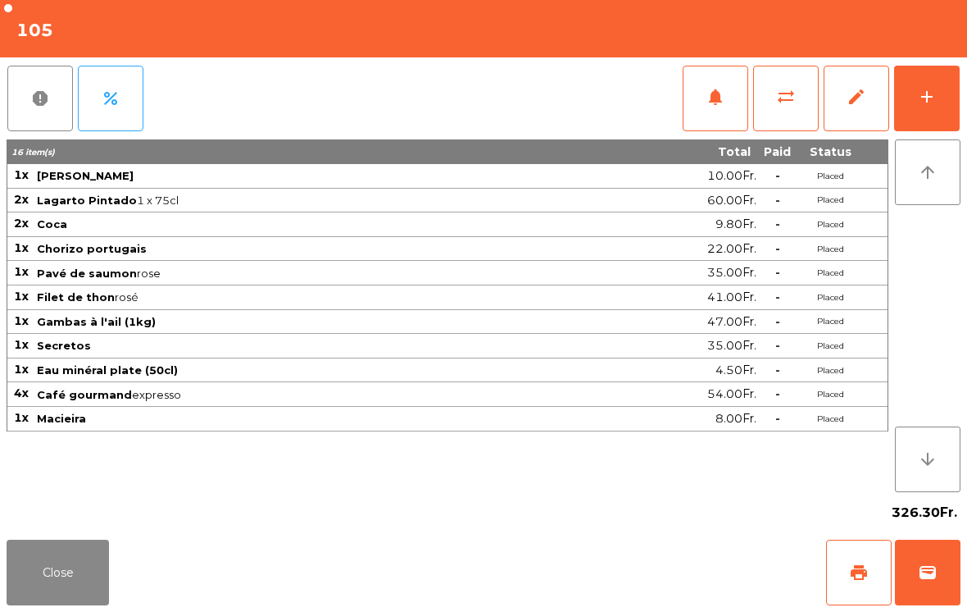
click at [57, 566] on button "Close" at bounding box center [58, 572] width 102 height 66
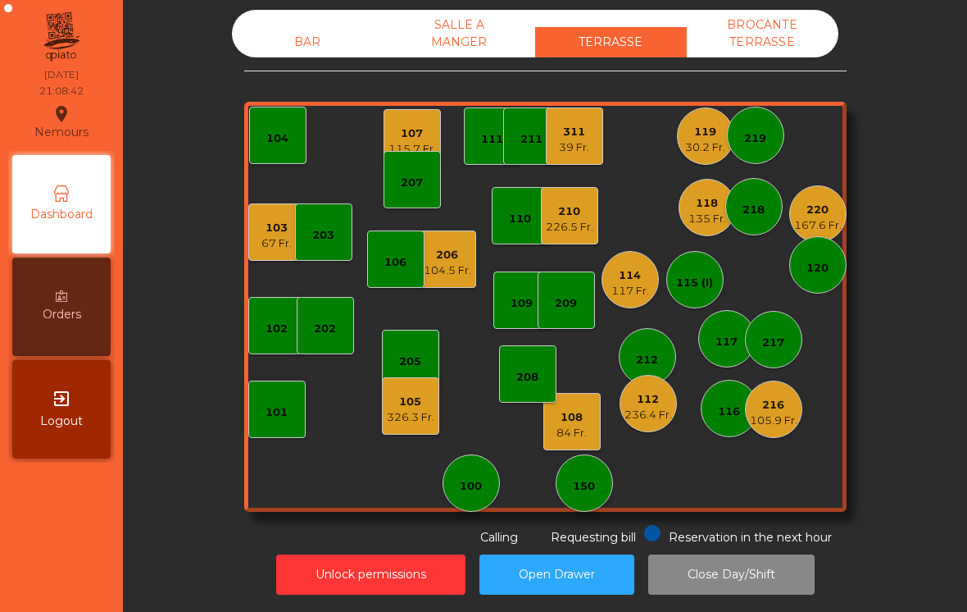
click at [257, 237] on div "103 67 Fr." at bounding box center [276, 231] width 57 height 57
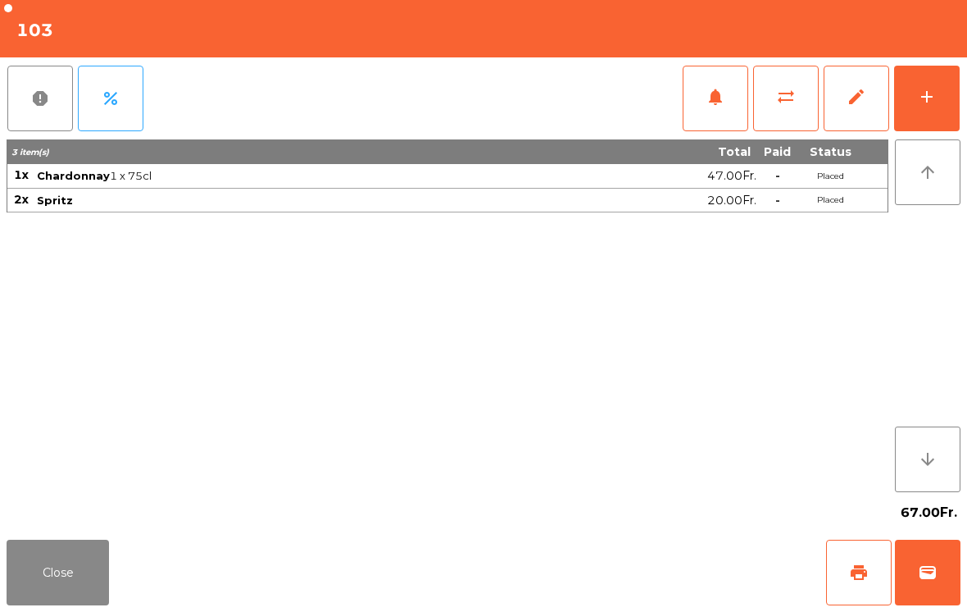
click at [947, 115] on button "add" at bounding box center [927, 99] width 66 height 66
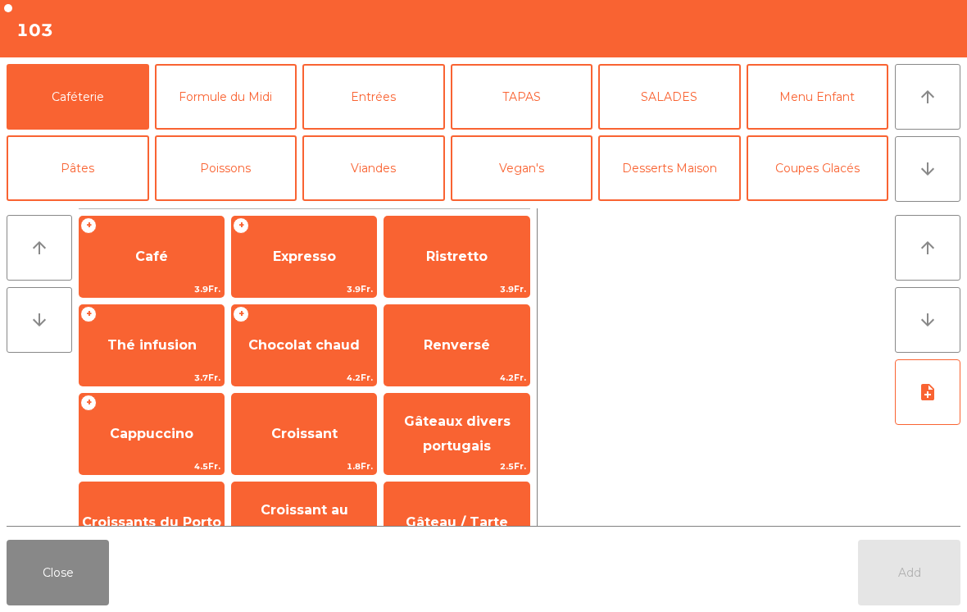
click at [926, 177] on icon "arrow_downward" at bounding box center [928, 169] width 20 height 20
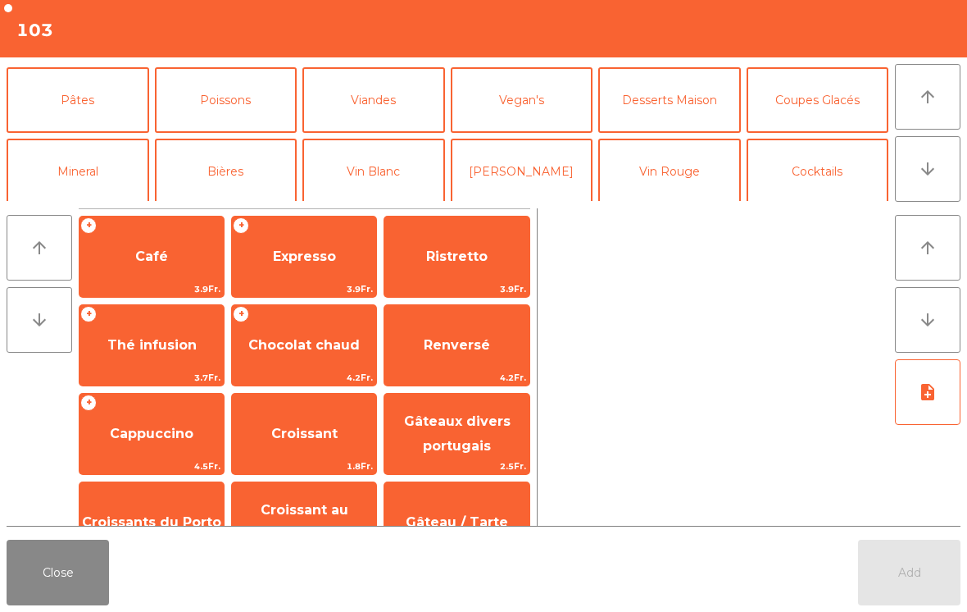
click at [118, 139] on button "Mineral" at bounding box center [78, 172] width 143 height 66
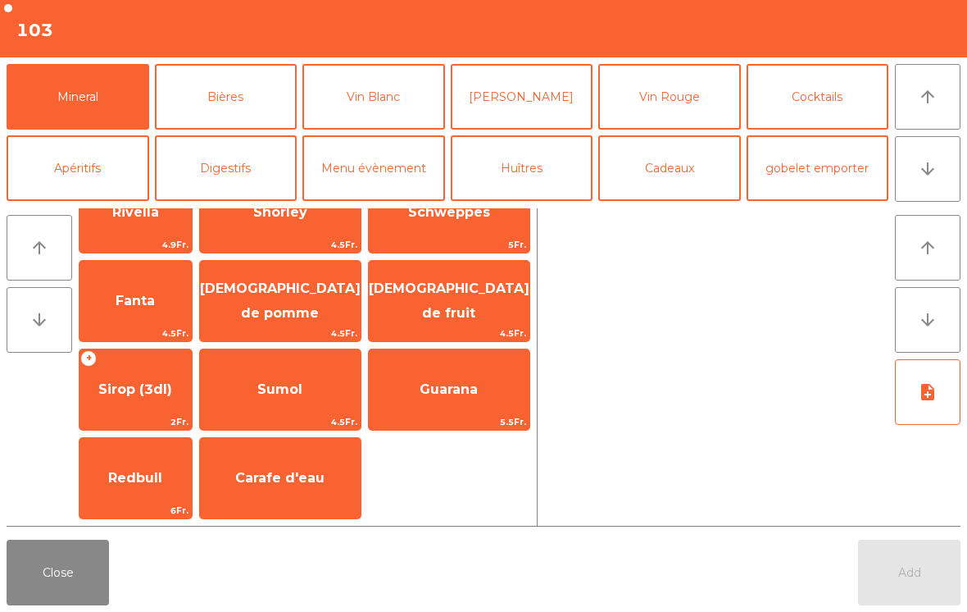
scroll to position [398, 0]
click at [174, 410] on span "Sirop (3dl)" at bounding box center [136, 389] width 112 height 44
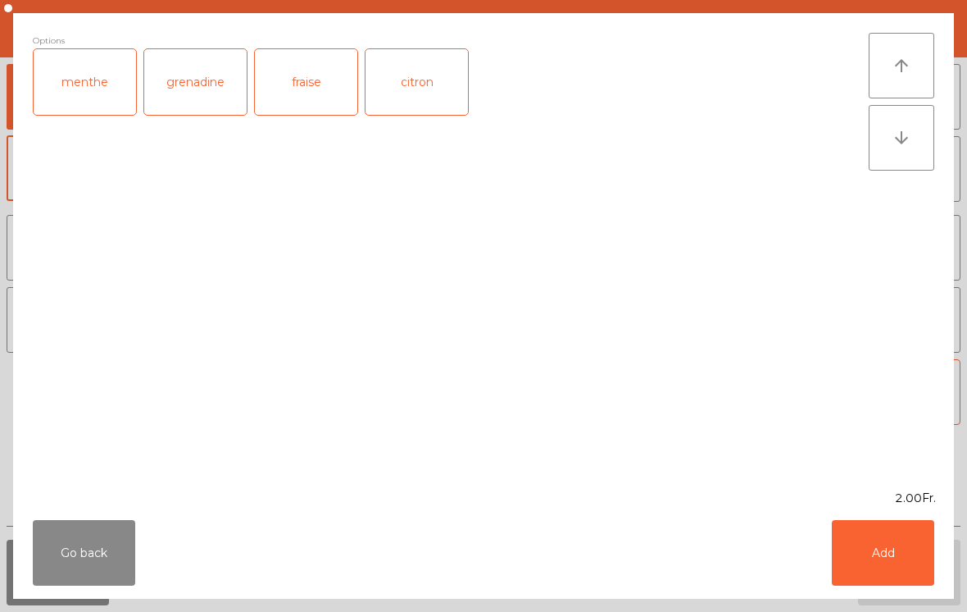
click at [879, 558] on button "Add" at bounding box center [883, 553] width 102 height 66
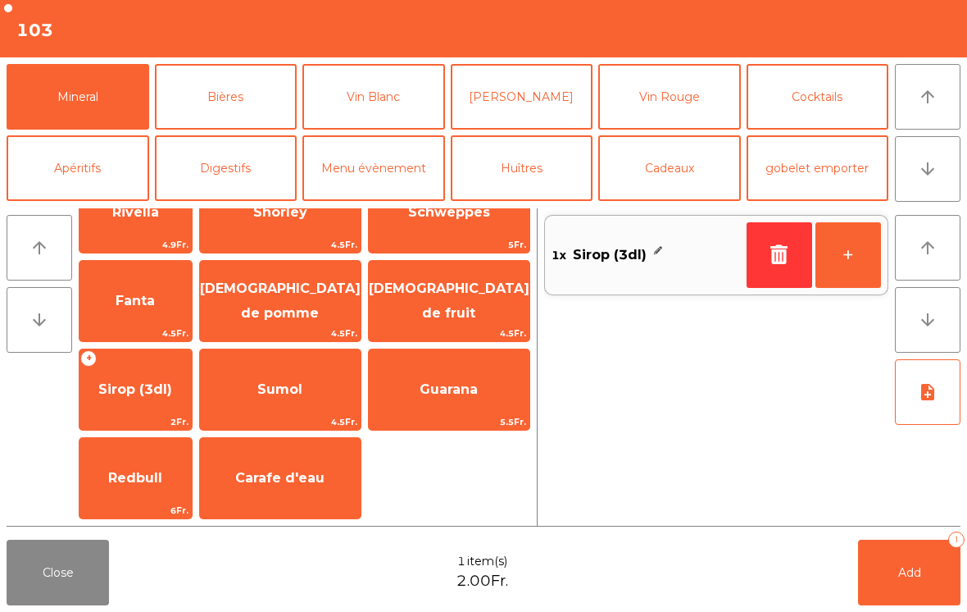
click at [859, 256] on button "+" at bounding box center [849, 255] width 66 height 66
click at [880, 580] on button "Add 2" at bounding box center [909, 572] width 102 height 66
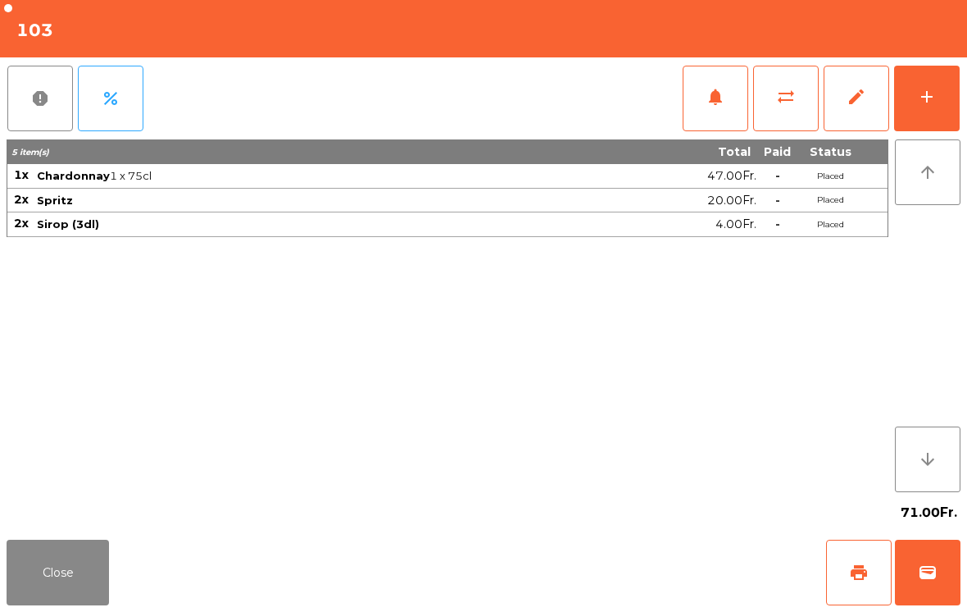
click at [36, 574] on button "Close" at bounding box center [58, 572] width 102 height 66
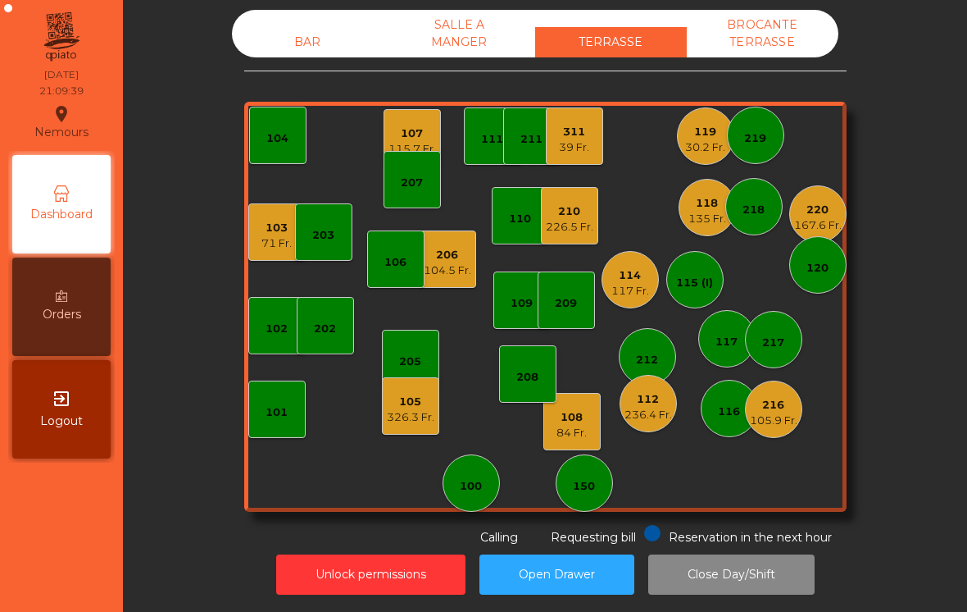
click at [694, 208] on div "118" at bounding box center [708, 203] width 38 height 16
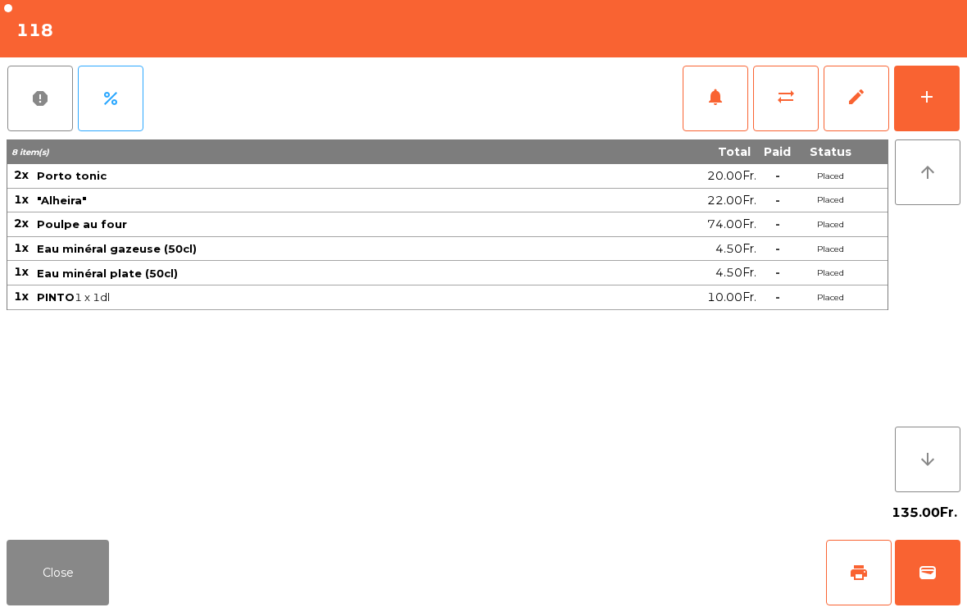
click at [53, 570] on button "Close" at bounding box center [58, 572] width 102 height 66
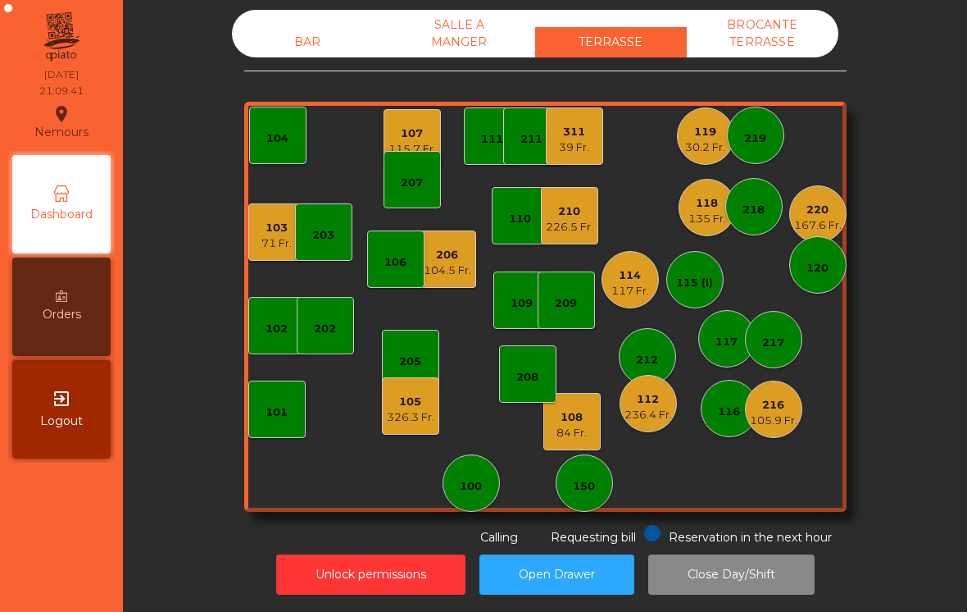
click at [618, 301] on div "114 117 Fr." at bounding box center [630, 279] width 57 height 57
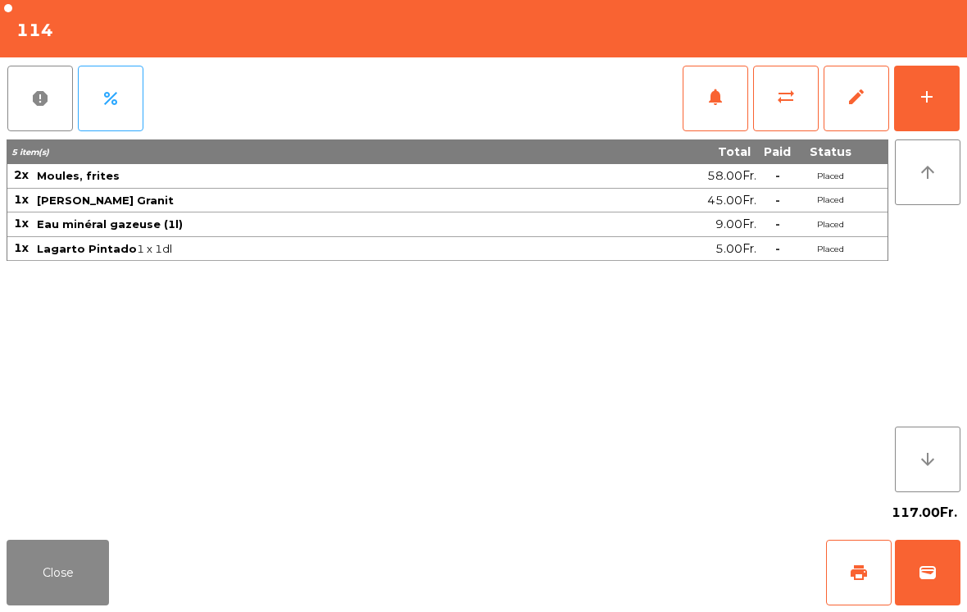
click at [70, 577] on button "Close" at bounding box center [58, 572] width 102 height 66
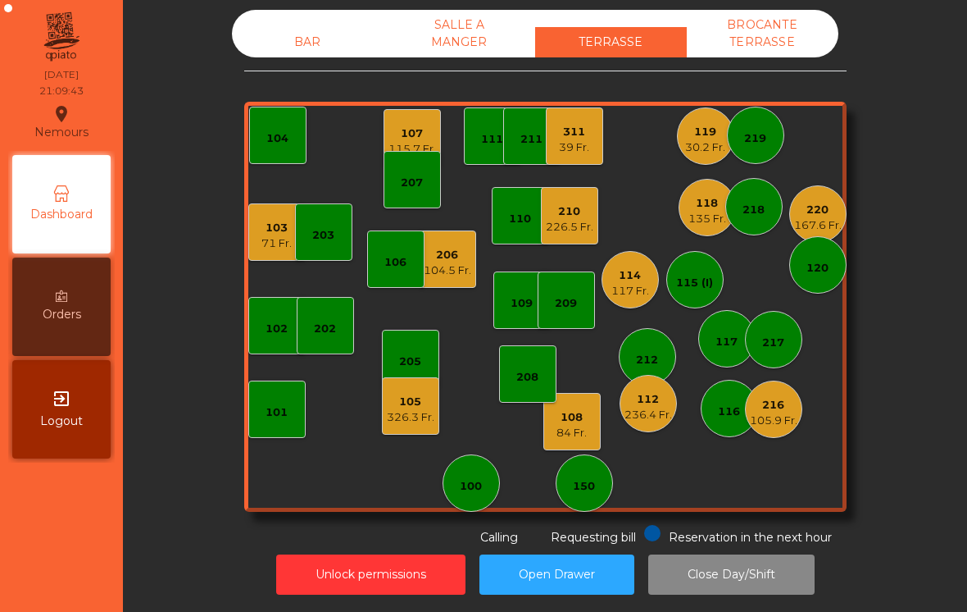
click at [639, 284] on div "117 Fr." at bounding box center [631, 291] width 38 height 16
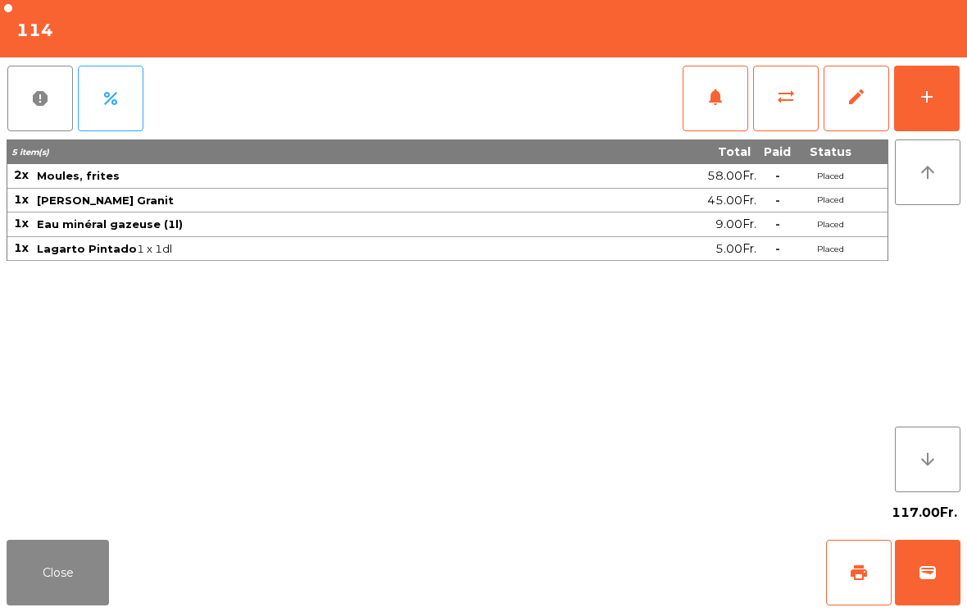
click at [944, 80] on button "add" at bounding box center [927, 99] width 66 height 66
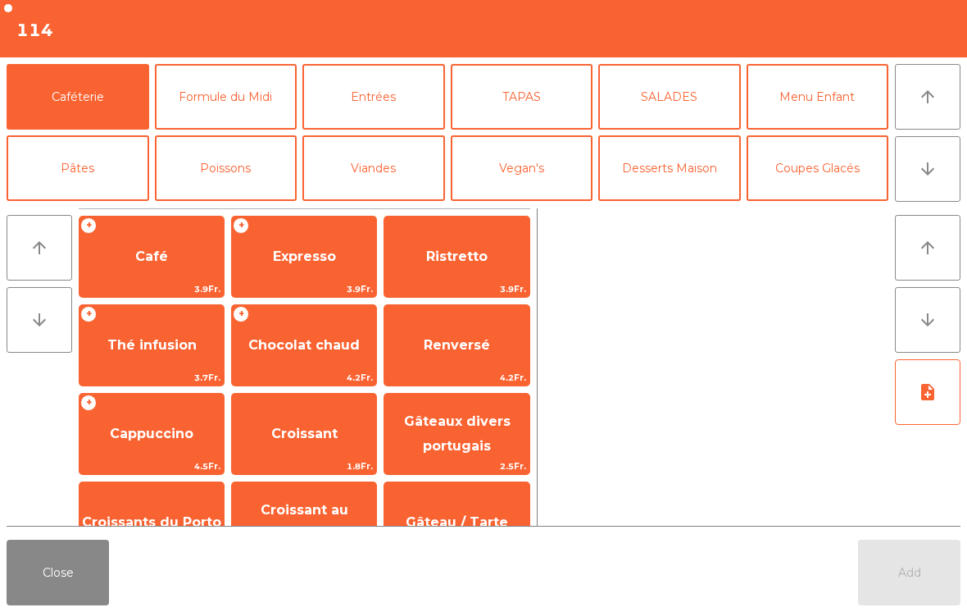
click at [668, 176] on button "Desserts Maison" at bounding box center [669, 168] width 143 height 66
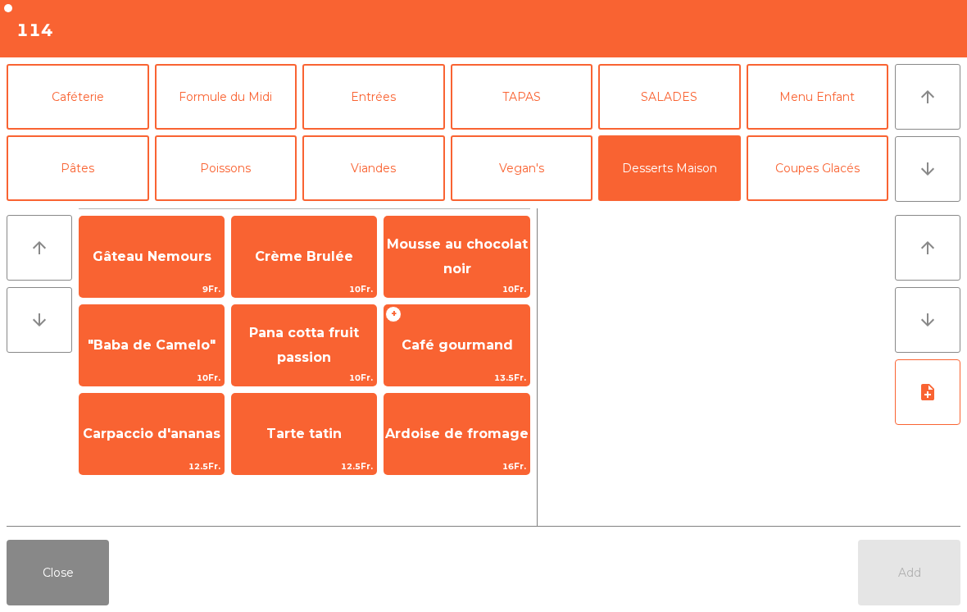
click at [132, 265] on span "Gâteau Nemours" at bounding box center [152, 256] width 144 height 44
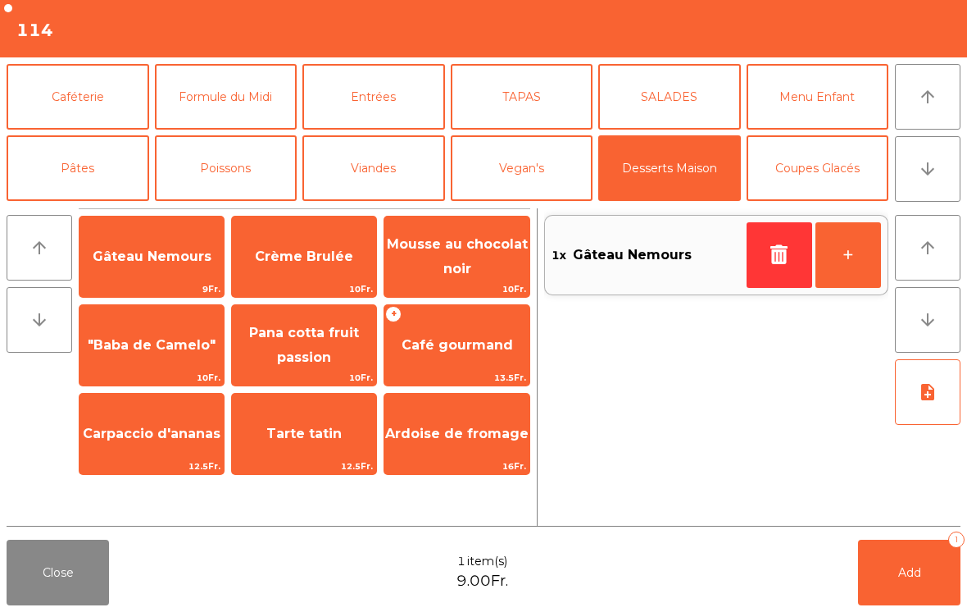
click at [56, 112] on button "Caféterie" at bounding box center [78, 97] width 143 height 66
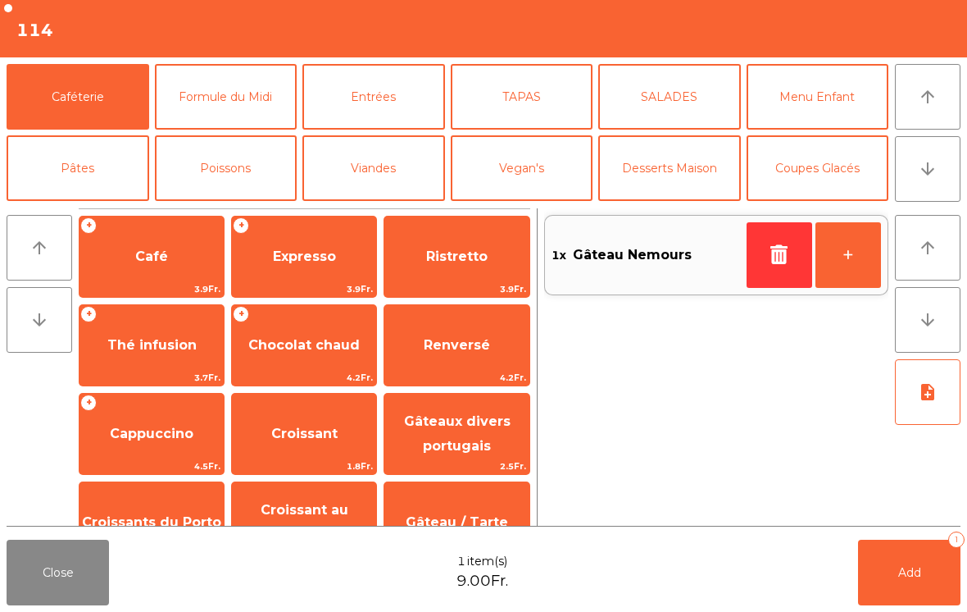
click at [138, 250] on span "Café" at bounding box center [151, 256] width 33 height 16
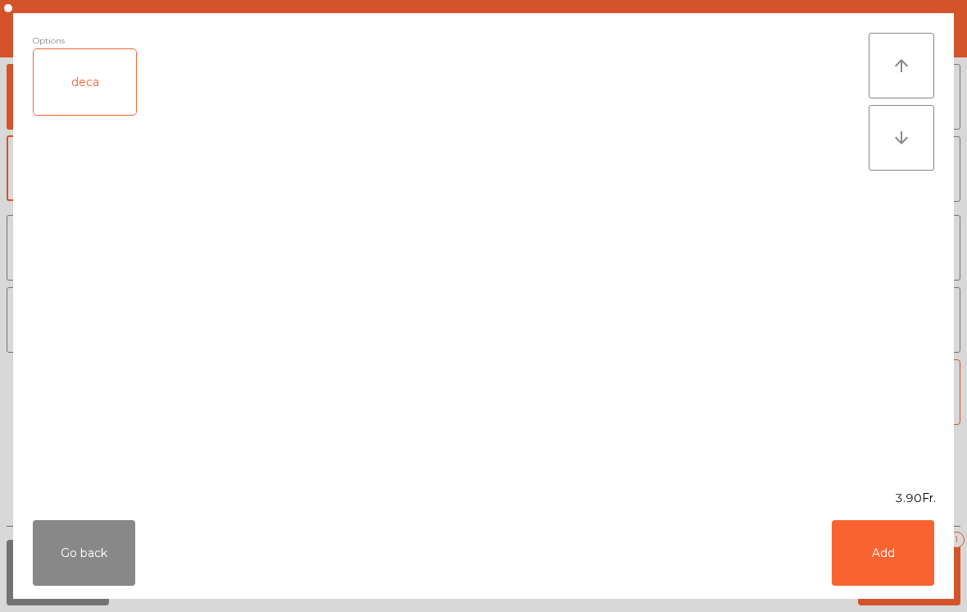
click at [866, 566] on button "Add" at bounding box center [883, 553] width 102 height 66
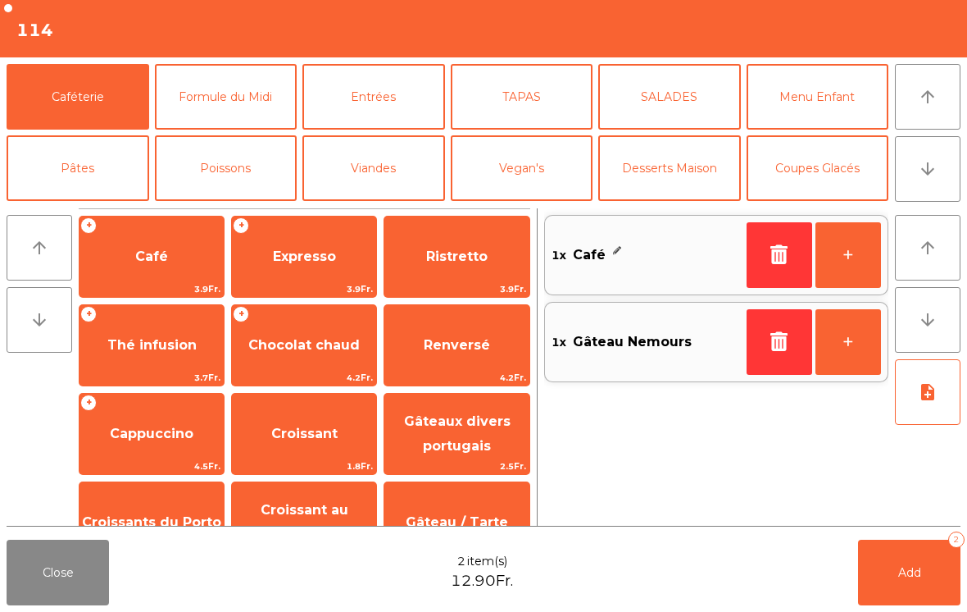
click at [907, 576] on span "Add" at bounding box center [909, 572] width 23 height 15
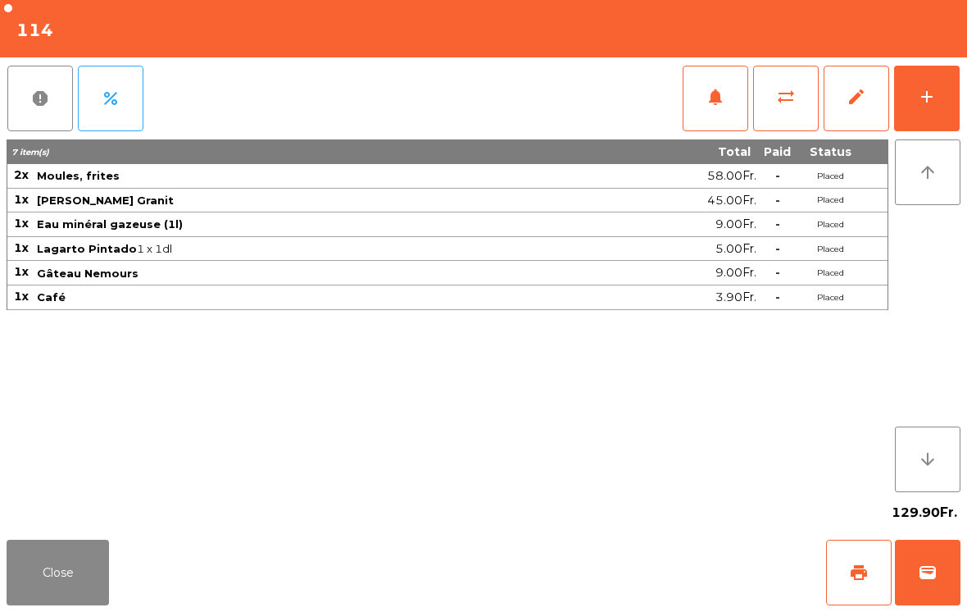
click at [85, 550] on button "Close" at bounding box center [58, 572] width 102 height 66
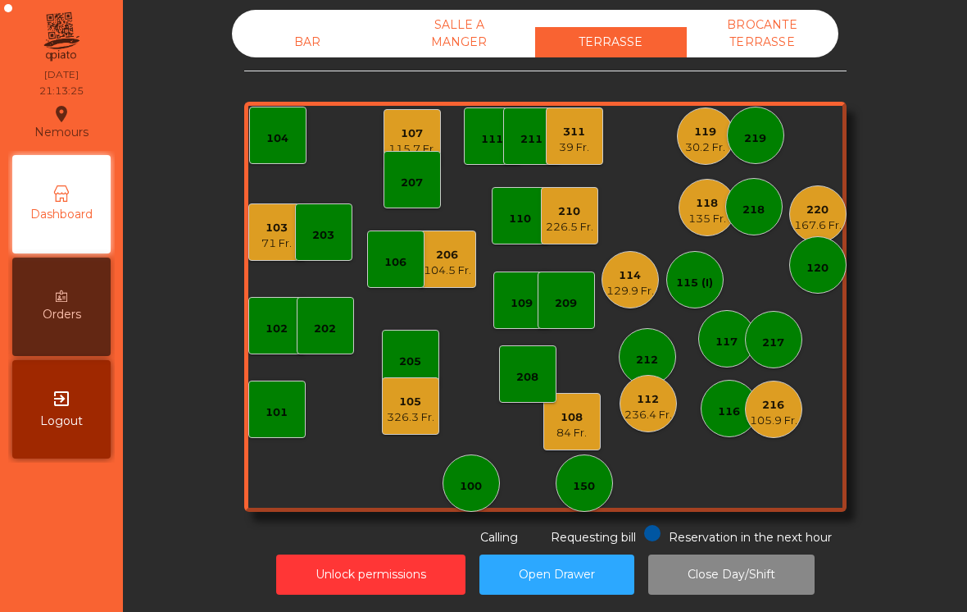
click at [705, 210] on div "118" at bounding box center [708, 203] width 38 height 16
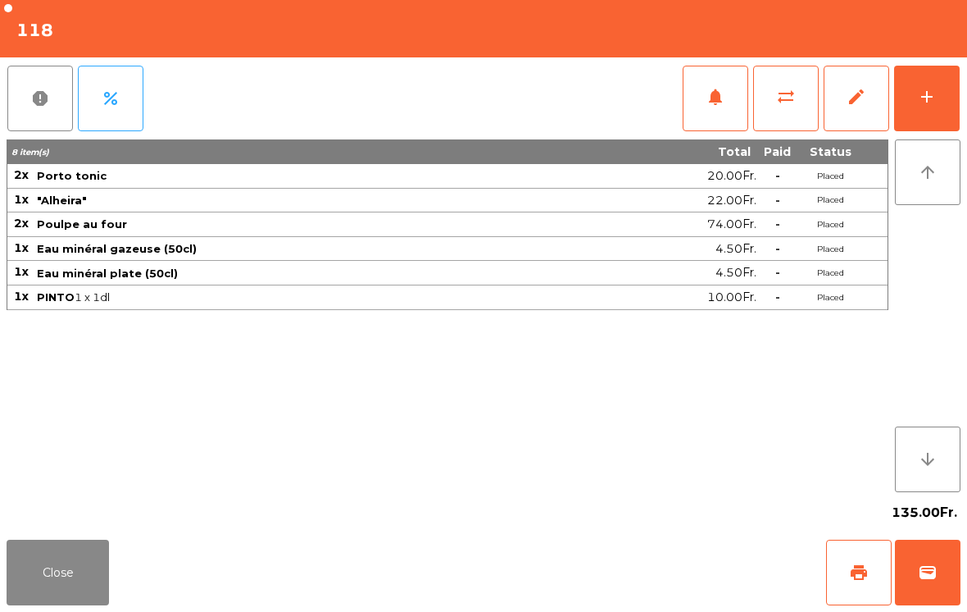
click at [936, 109] on button "add" at bounding box center [927, 99] width 66 height 66
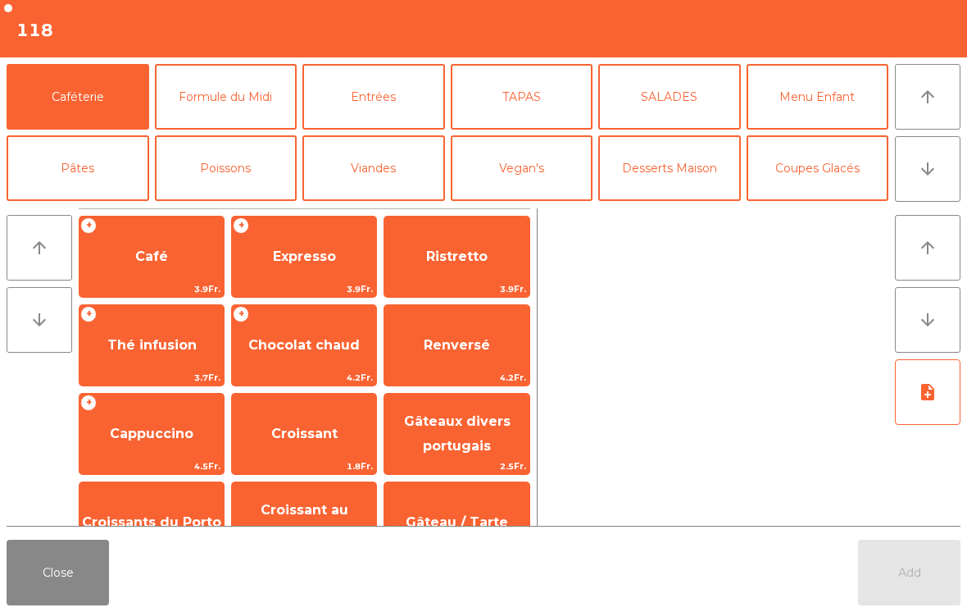
click at [160, 277] on span "Café" at bounding box center [152, 256] width 144 height 44
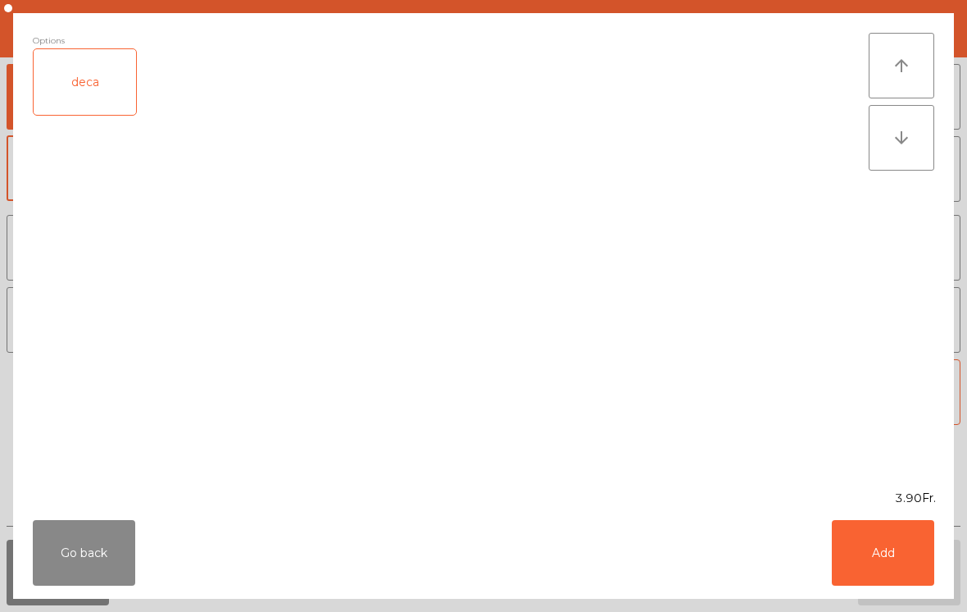
click at [103, 93] on div "deca" at bounding box center [85, 82] width 102 height 66
click at [905, 564] on button "Add" at bounding box center [883, 553] width 102 height 66
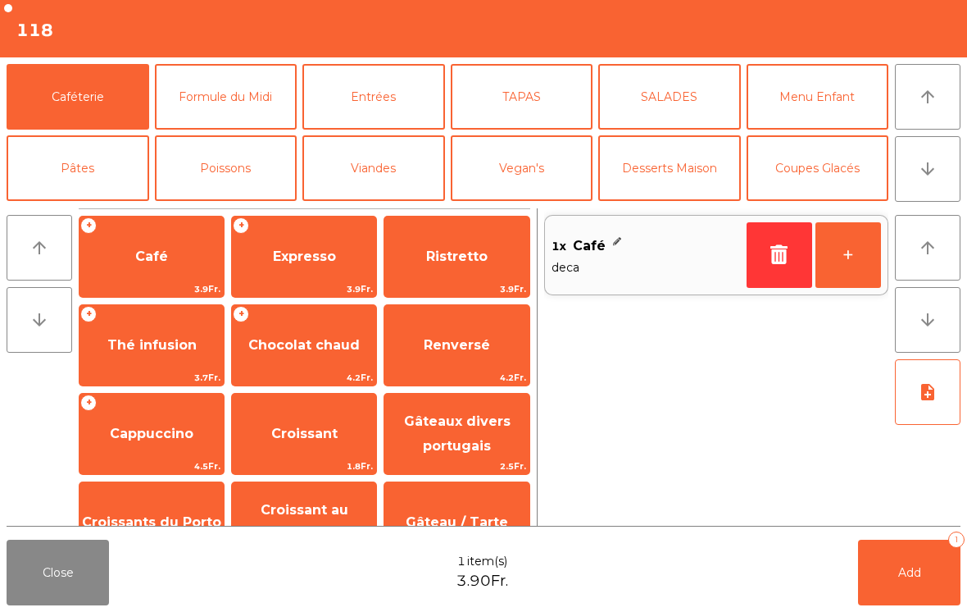
click at [919, 568] on span "Add" at bounding box center [909, 572] width 23 height 15
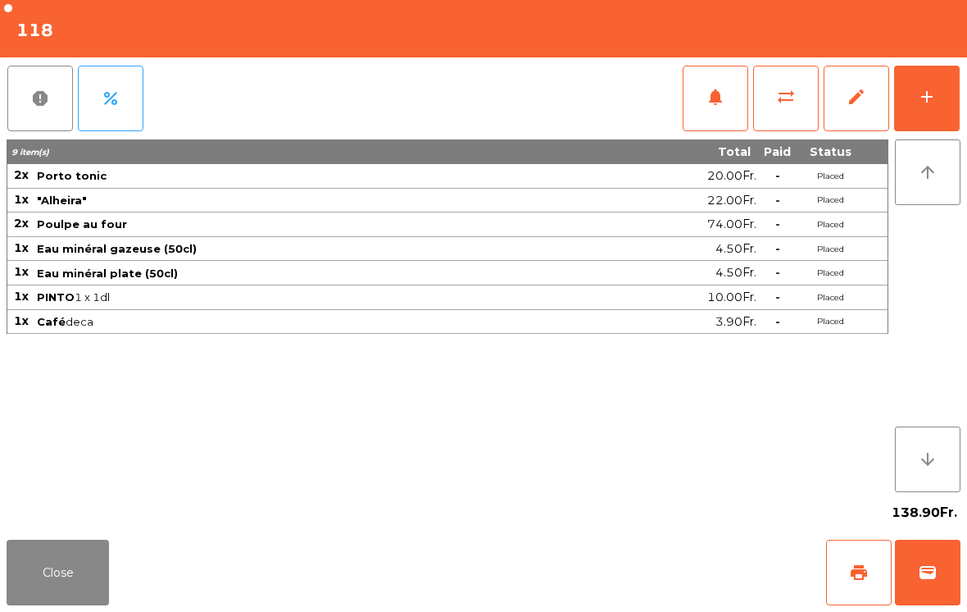
click at [64, 598] on button "Close" at bounding box center [58, 572] width 102 height 66
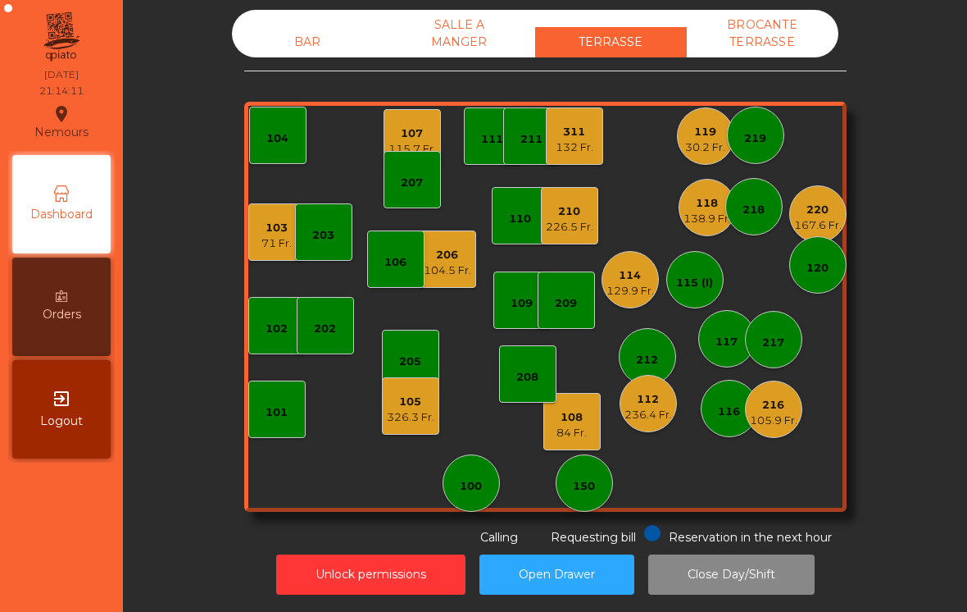
click at [647, 423] on div "112 236.4 Fr." at bounding box center [648, 403] width 57 height 57
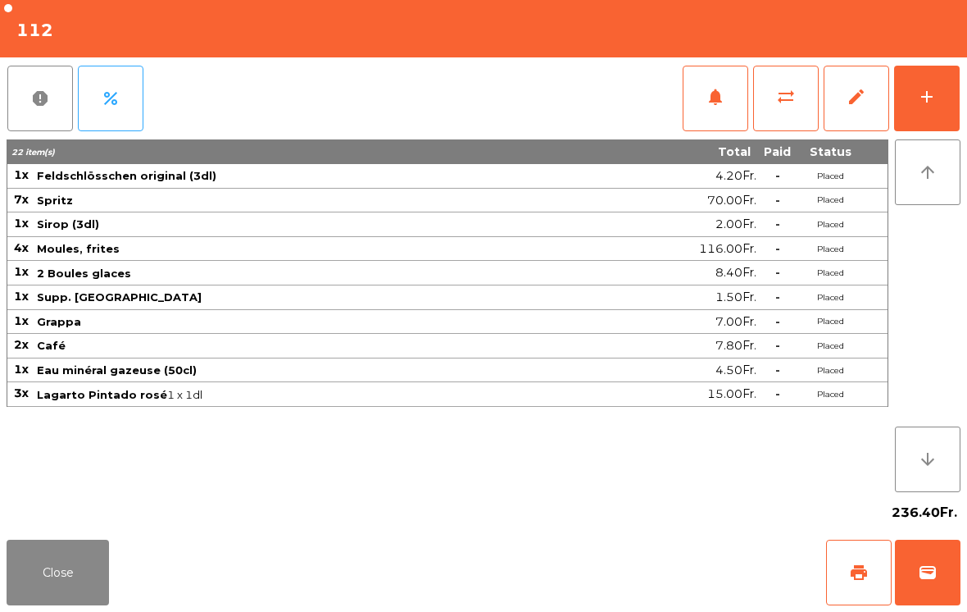
click at [914, 573] on button "wallet" at bounding box center [928, 572] width 66 height 66
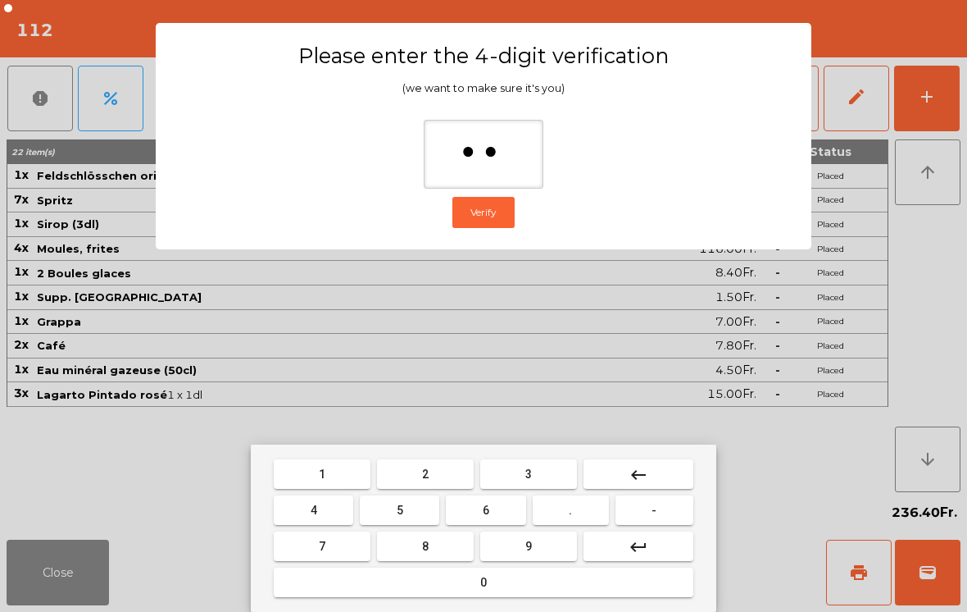
type input "***"
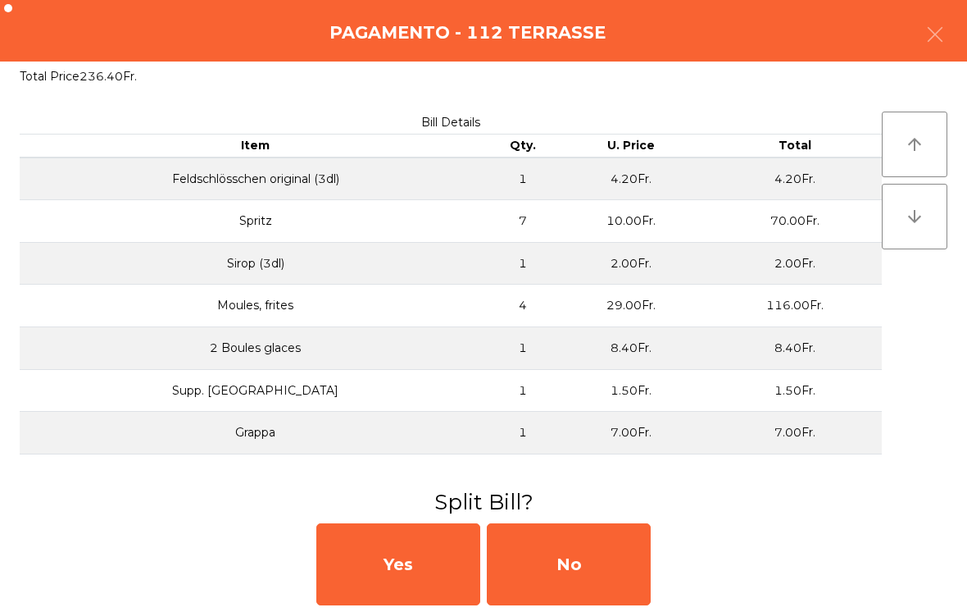
click at [607, 566] on div "No" at bounding box center [569, 564] width 164 height 82
click at [623, 566] on div "MB" at bounding box center [569, 564] width 164 height 82
click at [616, 587] on div "No" at bounding box center [569, 564] width 164 height 82
click at [630, 556] on div "No" at bounding box center [569, 564] width 164 height 82
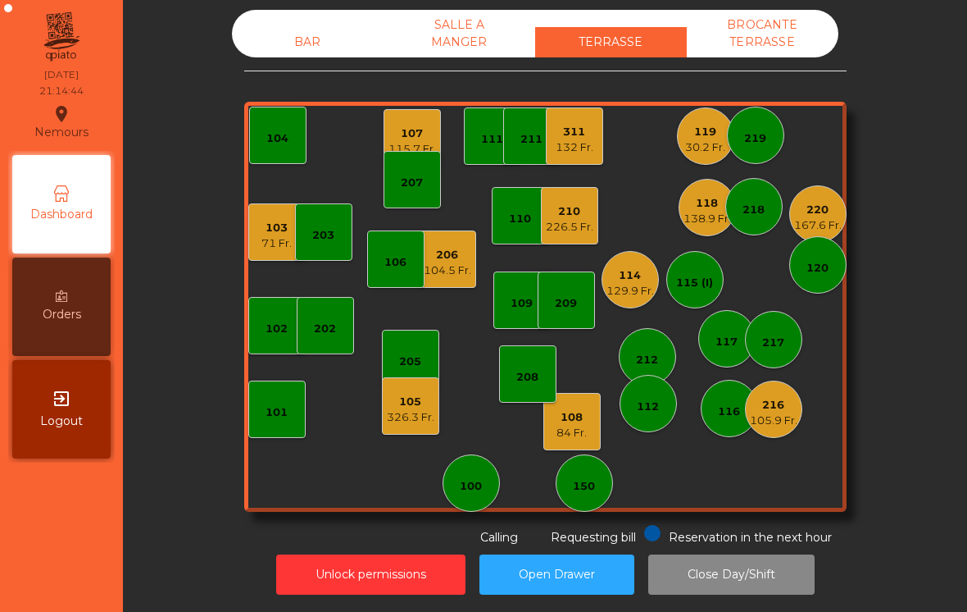
click at [629, 307] on div "114 129.9 Fr." at bounding box center [630, 279] width 57 height 57
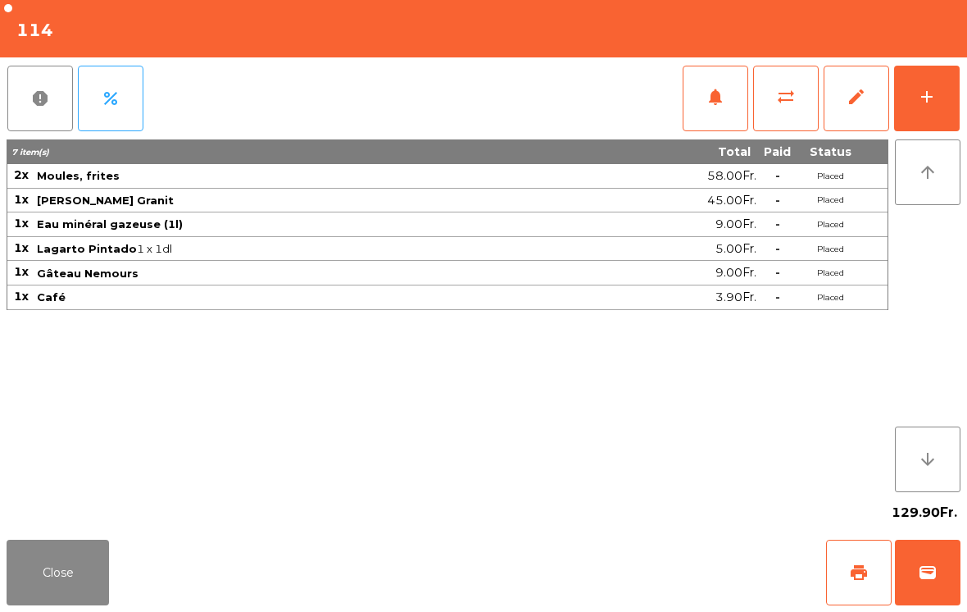
click at [775, 121] on button "sync_alt" at bounding box center [786, 99] width 66 height 66
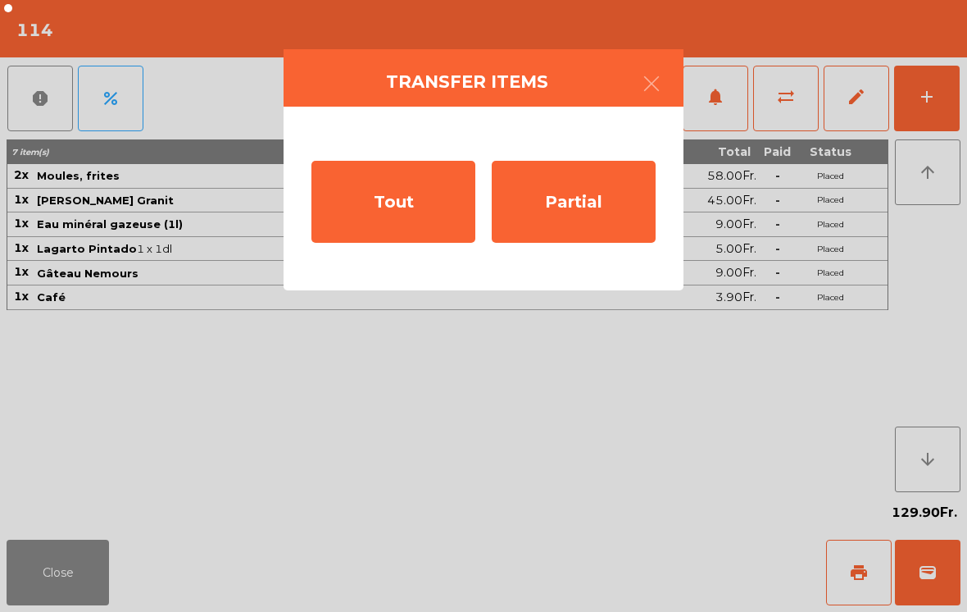
click at [605, 227] on div "Partial" at bounding box center [574, 202] width 164 height 82
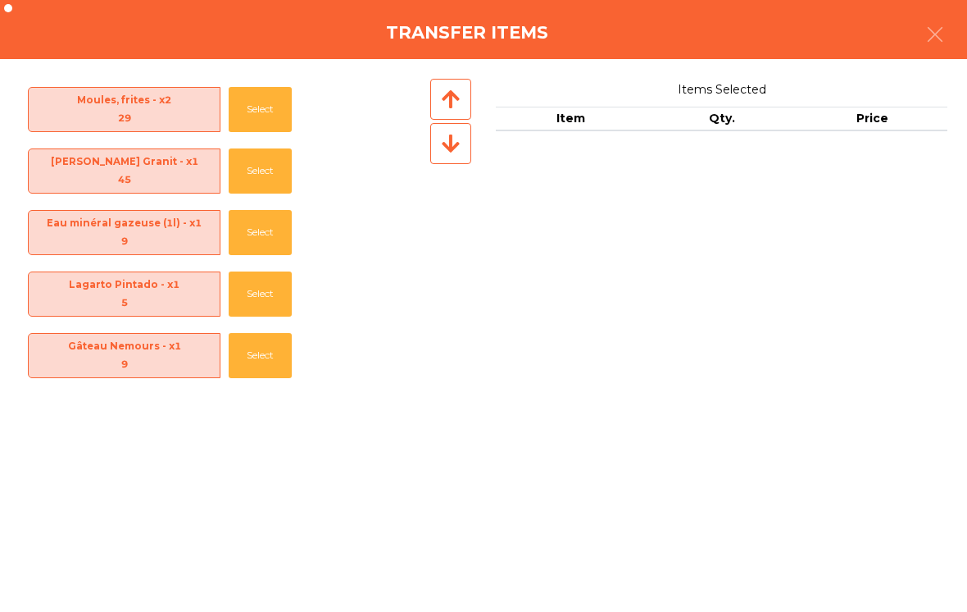
scroll to position [72, 0]
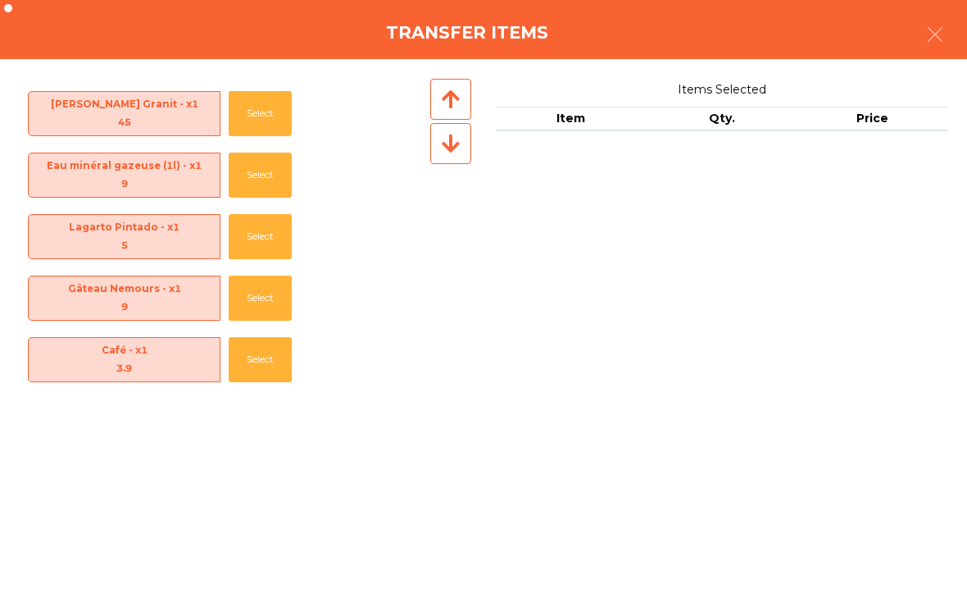
click at [272, 380] on button "Select" at bounding box center [260, 359] width 63 height 45
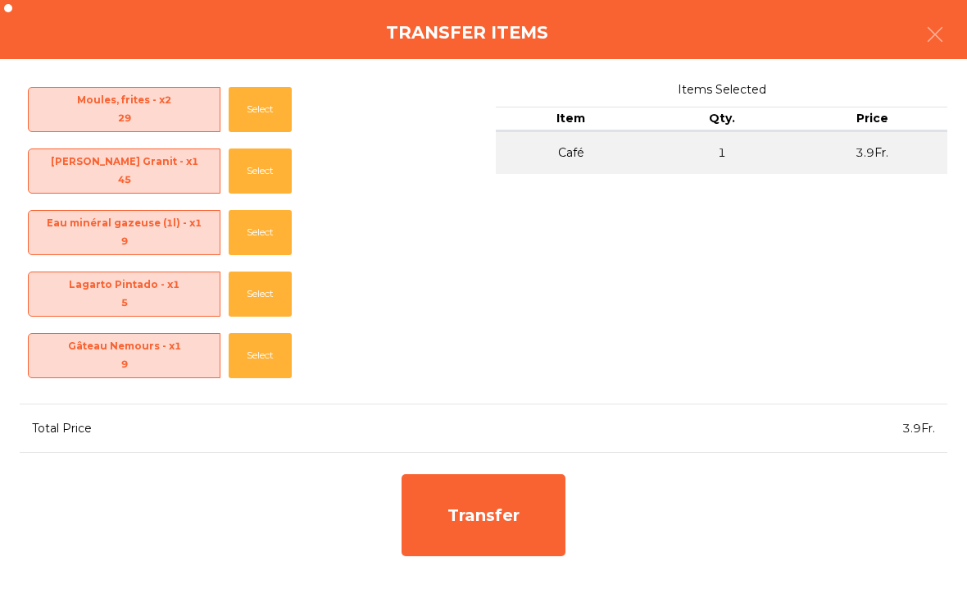
click at [511, 501] on div "Transfer" at bounding box center [484, 515] width 164 height 82
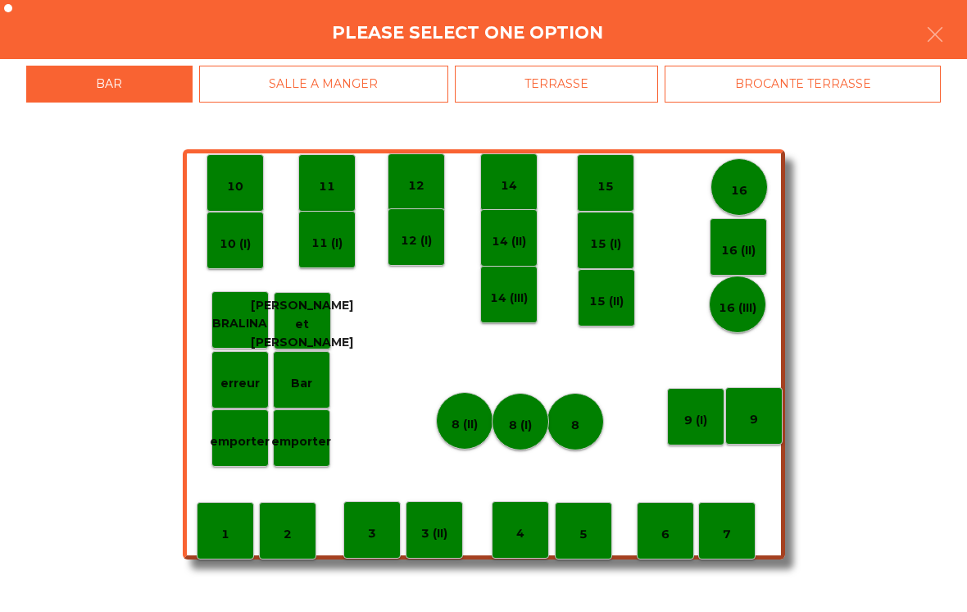
click at [592, 100] on div "TERRASSE" at bounding box center [557, 84] width 204 height 37
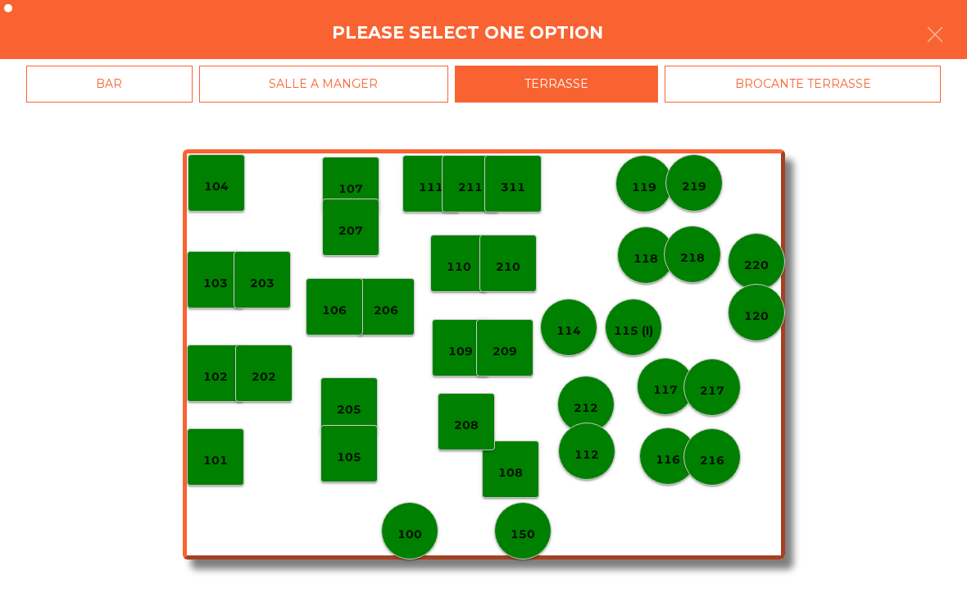
click at [642, 261] on p "118" at bounding box center [646, 258] width 25 height 19
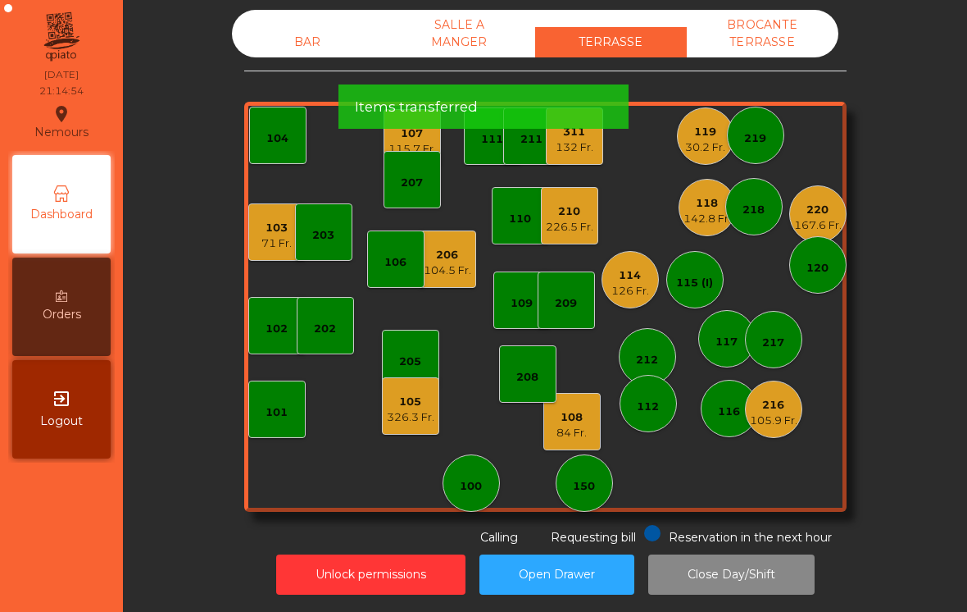
click at [713, 213] on div "142.8 Fr." at bounding box center [708, 219] width 48 height 16
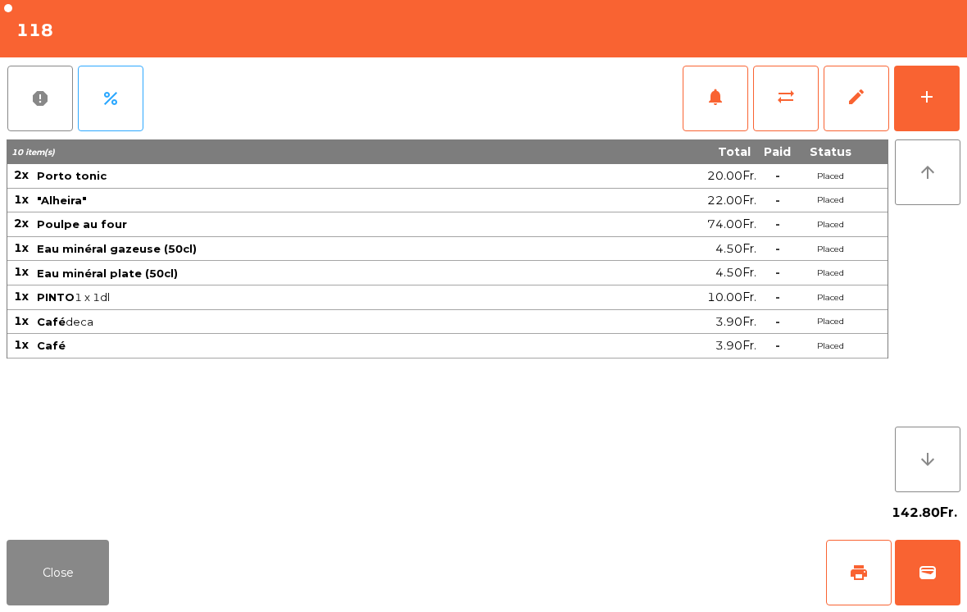
click at [810, 98] on button "sync_alt" at bounding box center [786, 99] width 66 height 66
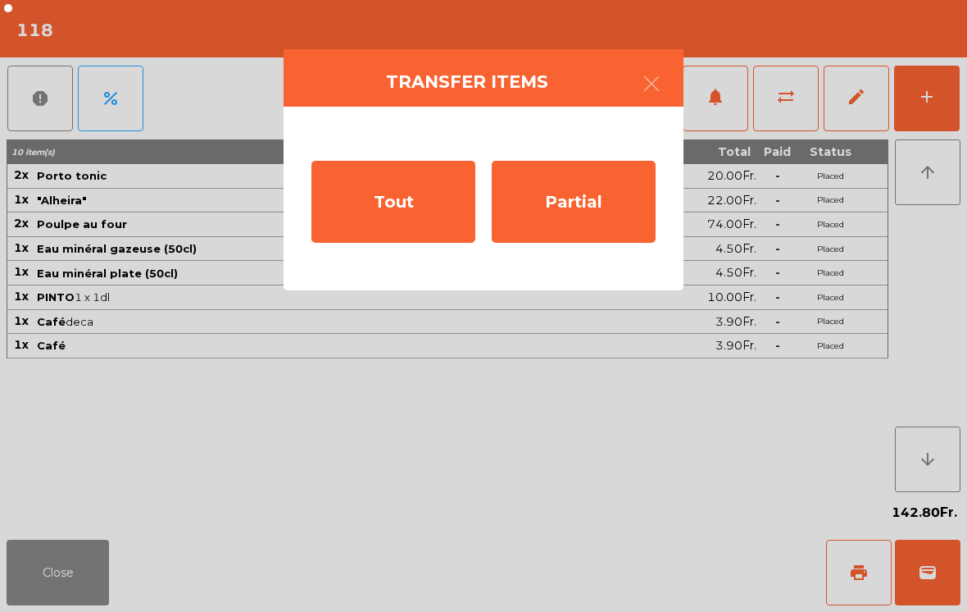
click at [597, 216] on div "Partial" at bounding box center [574, 202] width 164 height 82
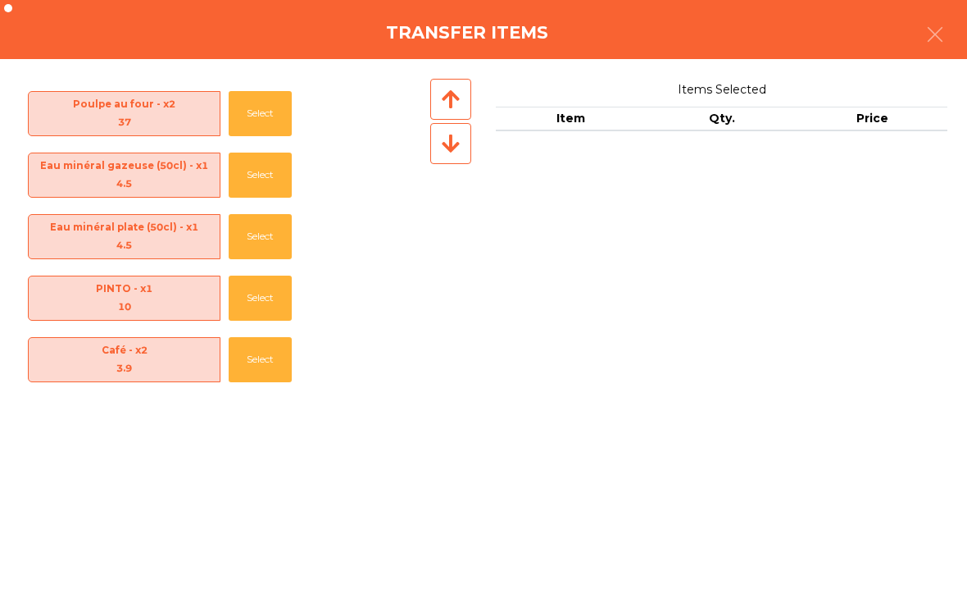
click at [256, 380] on button "Select" at bounding box center [260, 359] width 63 height 45
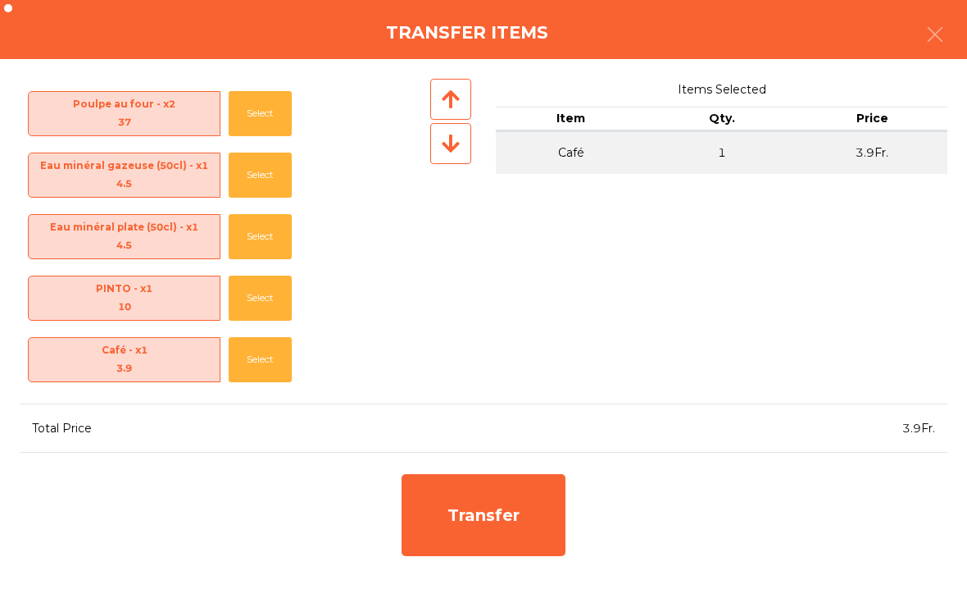
scroll to position [119, 0]
click at [502, 519] on div "Transfer" at bounding box center [484, 515] width 164 height 82
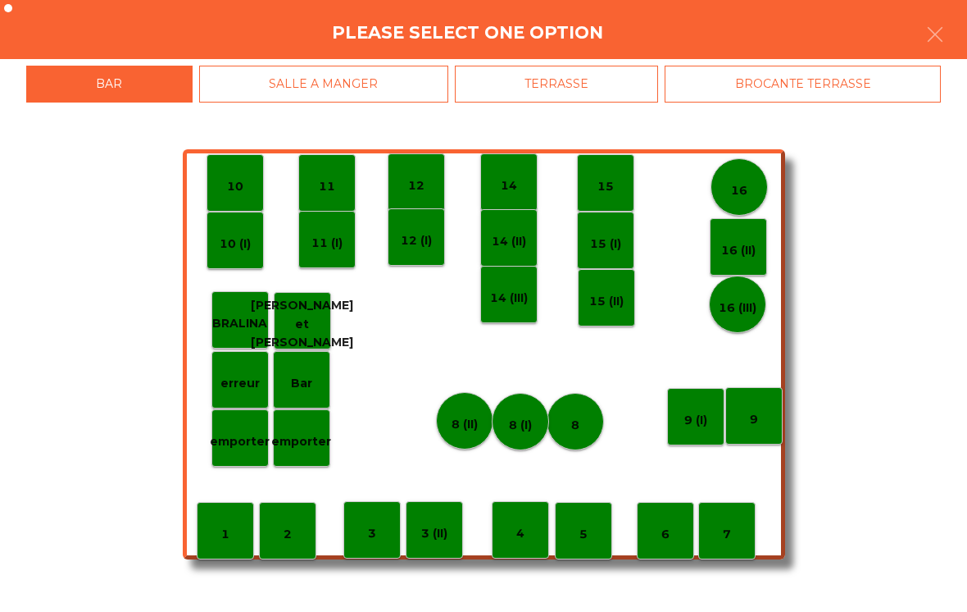
click at [249, 402] on div "erreur" at bounding box center [239, 379] width 57 height 57
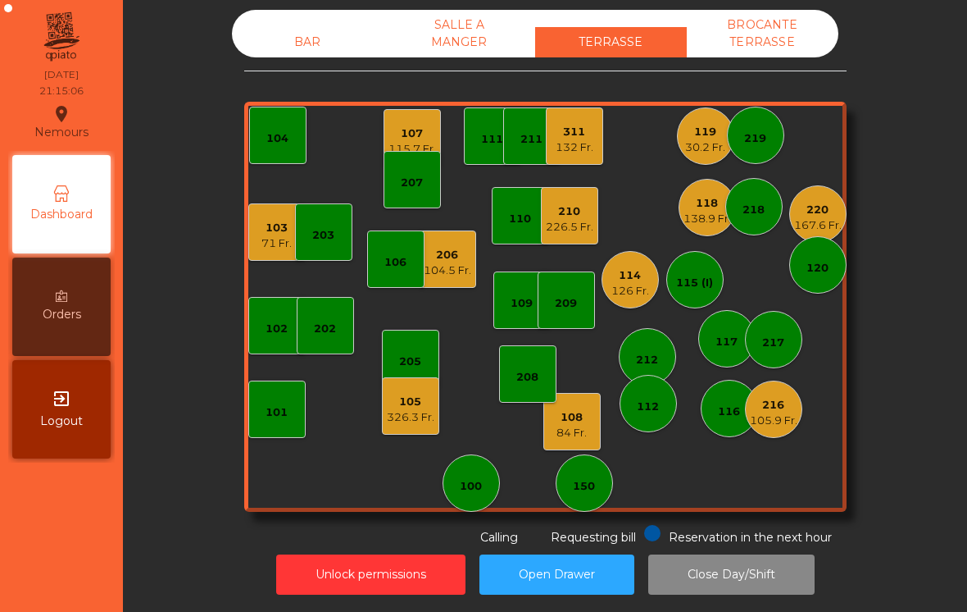
click at [587, 447] on div "108 84 Fr." at bounding box center [571, 421] width 57 height 57
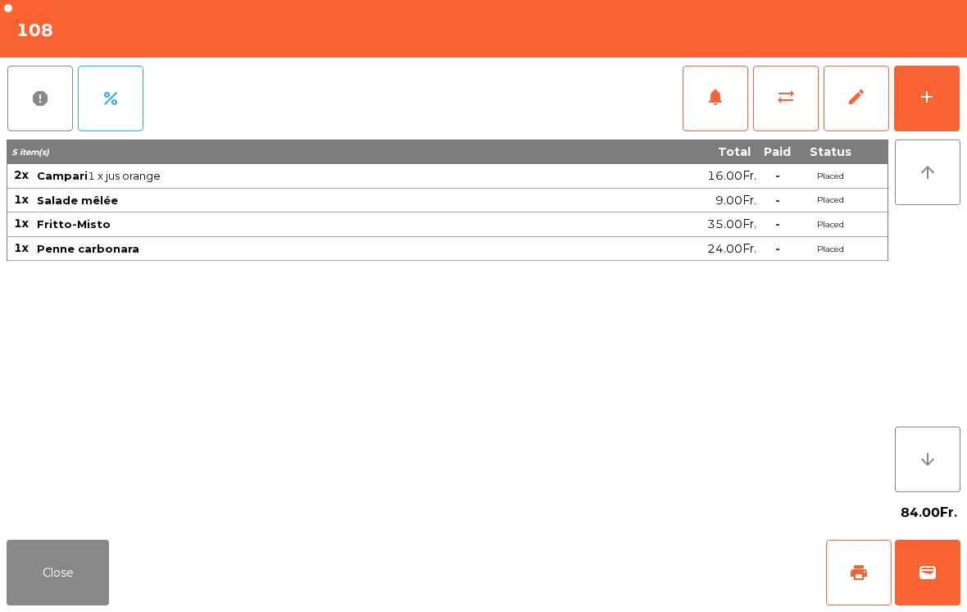
click at [27, 598] on button "Close" at bounding box center [58, 572] width 102 height 66
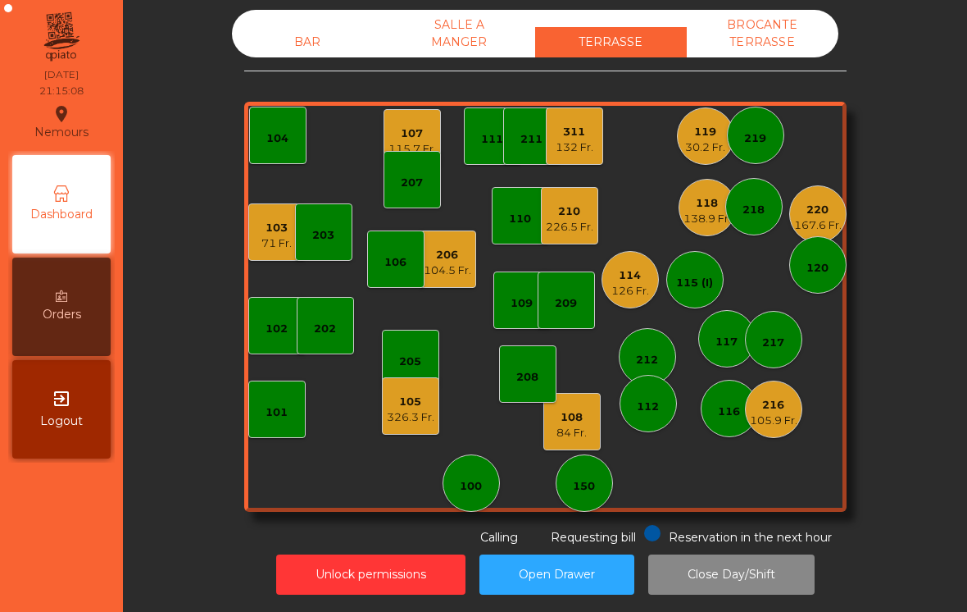
click at [630, 304] on div "114 126 Fr." at bounding box center [630, 279] width 57 height 57
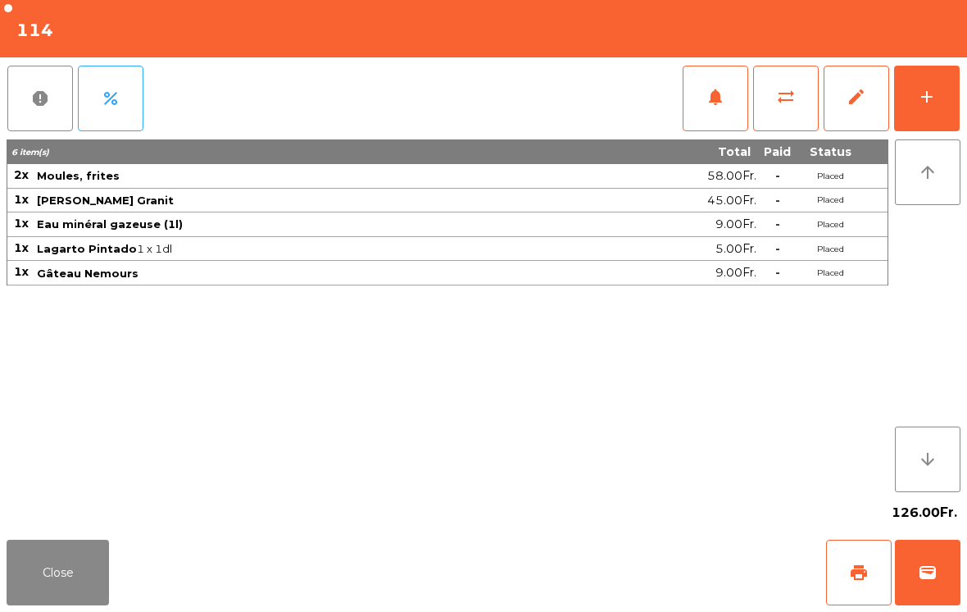
click at [921, 73] on button "add" at bounding box center [927, 99] width 66 height 66
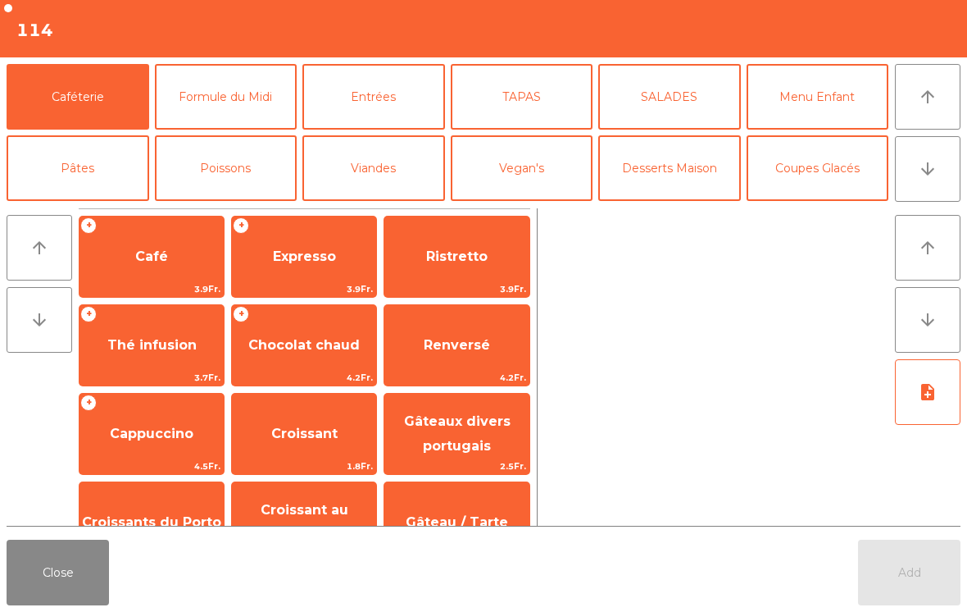
click at [924, 115] on button "arrow_upward" at bounding box center [928, 97] width 66 height 66
click at [309, 278] on span "Expresso" at bounding box center [304, 256] width 144 height 44
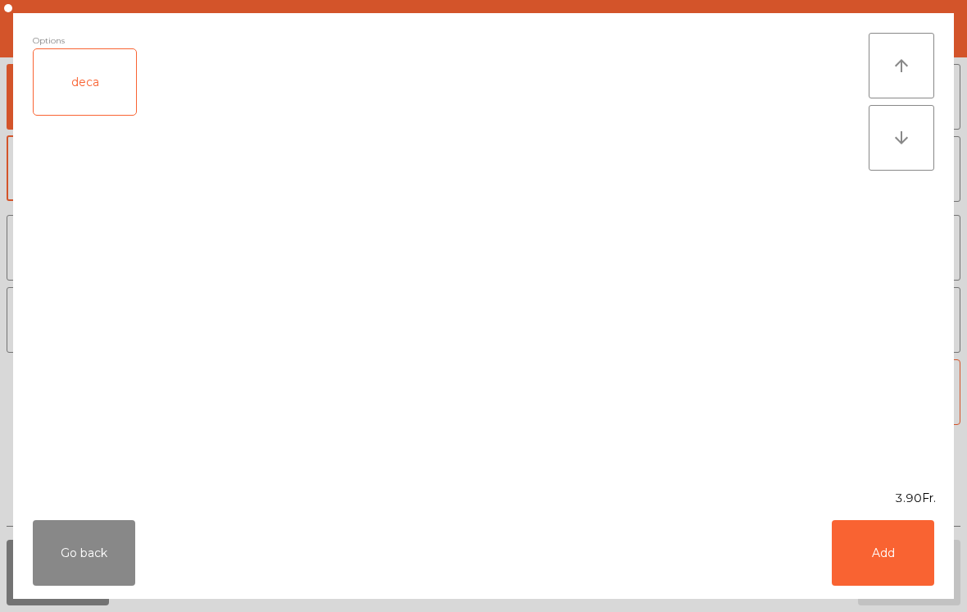
click at [880, 565] on button "Add" at bounding box center [883, 553] width 102 height 66
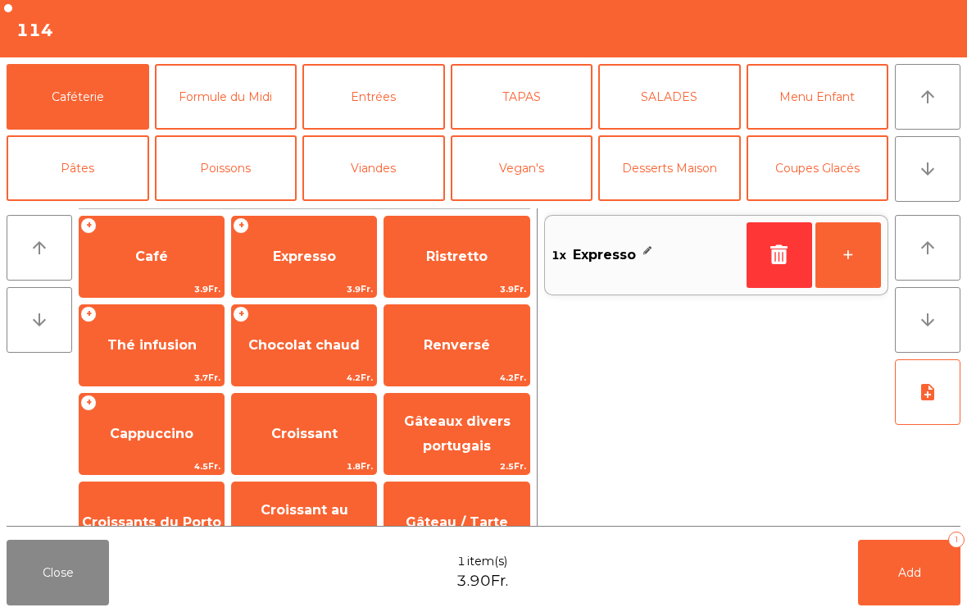
click at [915, 580] on button "Add 1" at bounding box center [909, 572] width 102 height 66
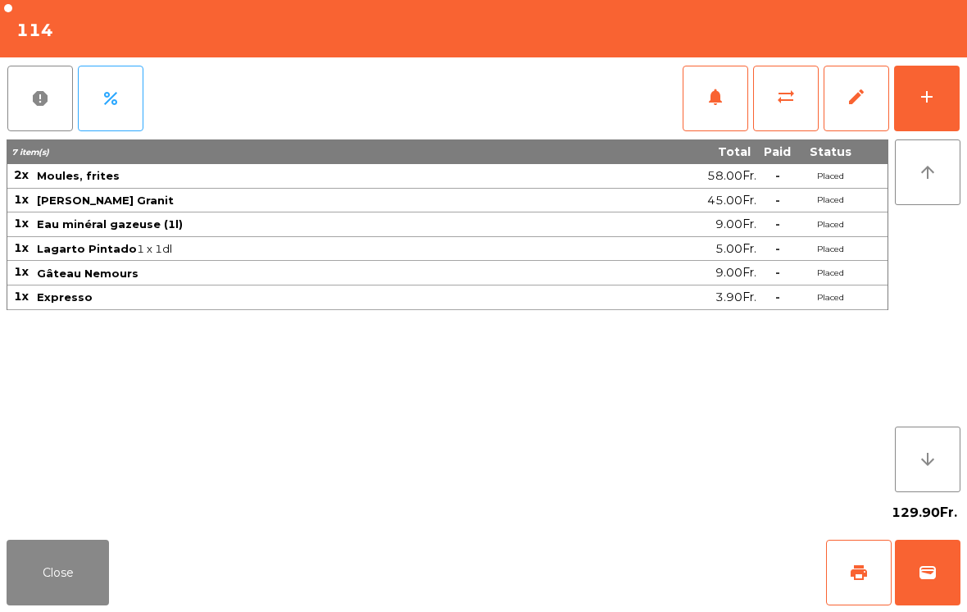
click at [49, 578] on button "Close" at bounding box center [58, 572] width 102 height 66
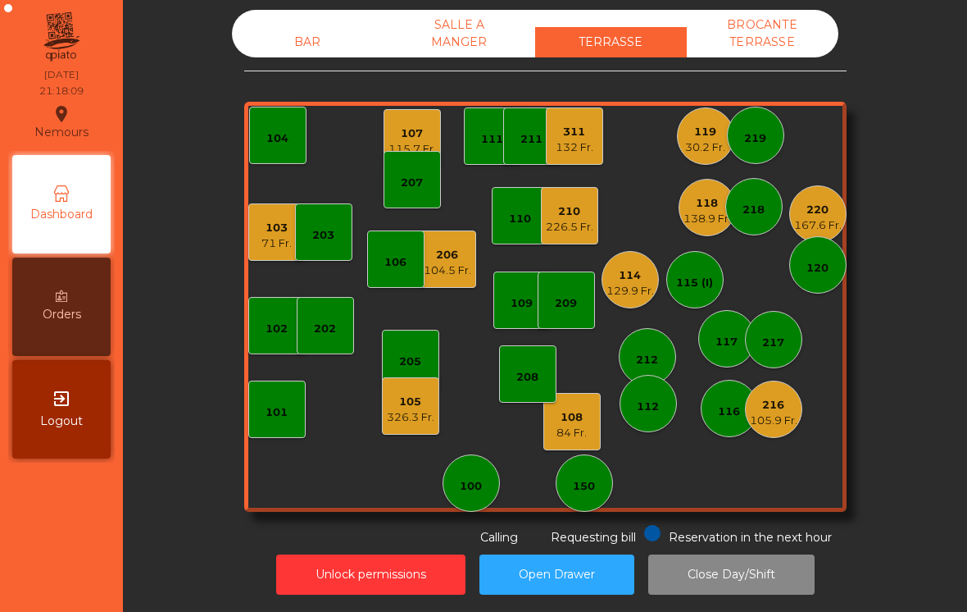
click at [707, 147] on div "30.2 Fr." at bounding box center [705, 147] width 40 height 16
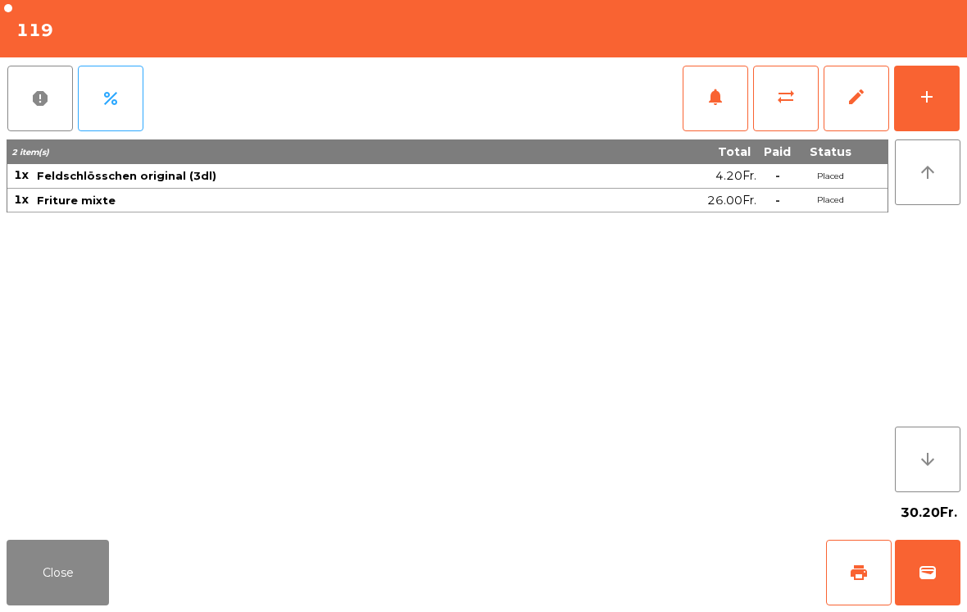
click at [934, 111] on button "add" at bounding box center [927, 99] width 66 height 66
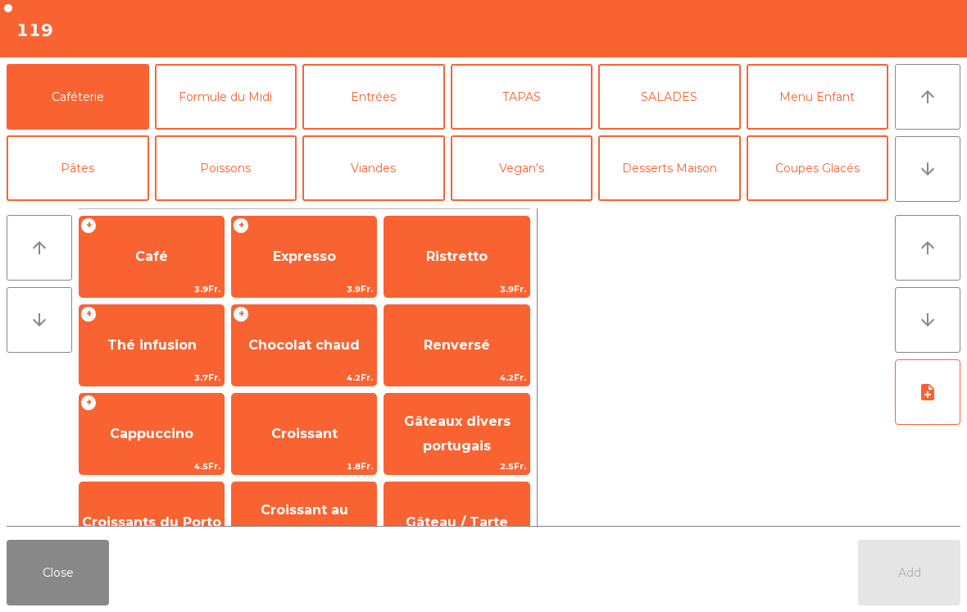
click at [935, 177] on icon "arrow_downward" at bounding box center [928, 169] width 20 height 20
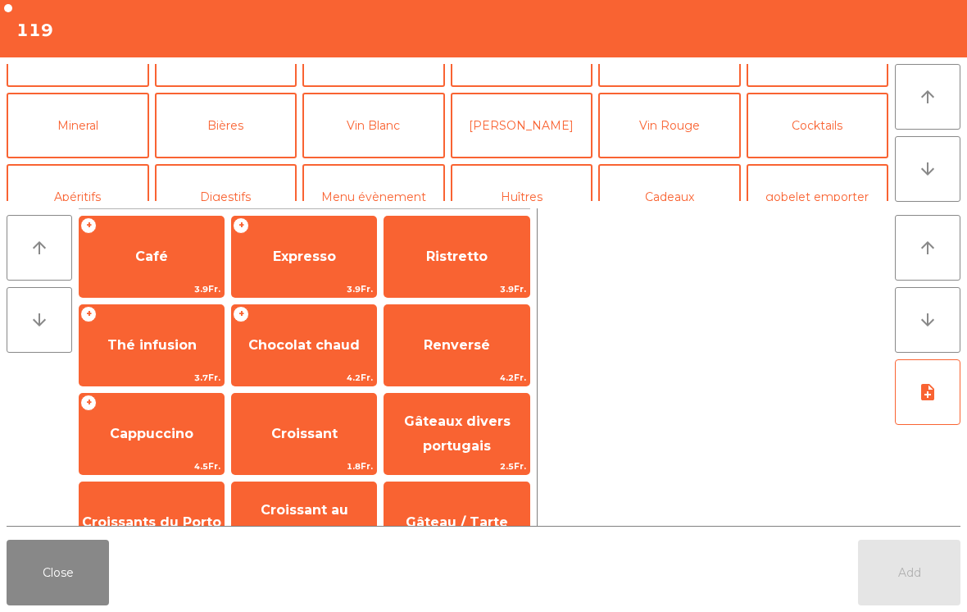
click at [267, 95] on button "Bières" at bounding box center [226, 126] width 143 height 66
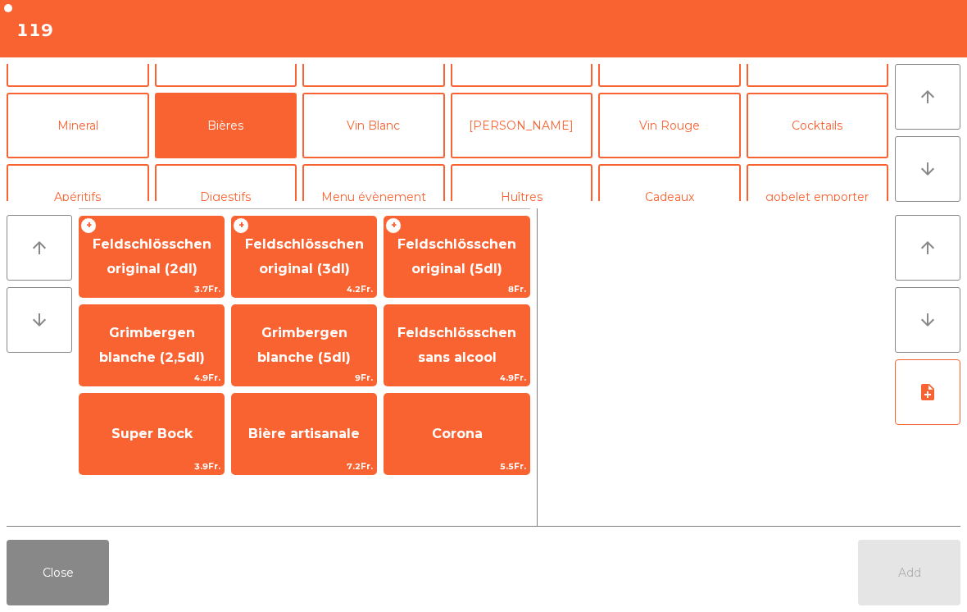
click at [328, 284] on span "4.2Fr." at bounding box center [304, 289] width 144 height 16
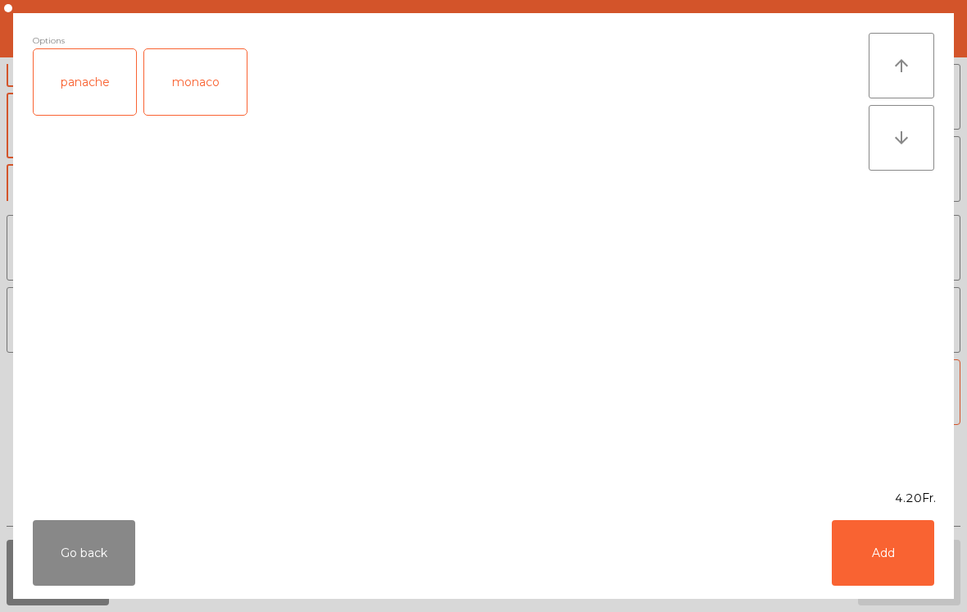
scroll to position [143, 0]
click at [881, 557] on button "Add" at bounding box center [883, 553] width 102 height 66
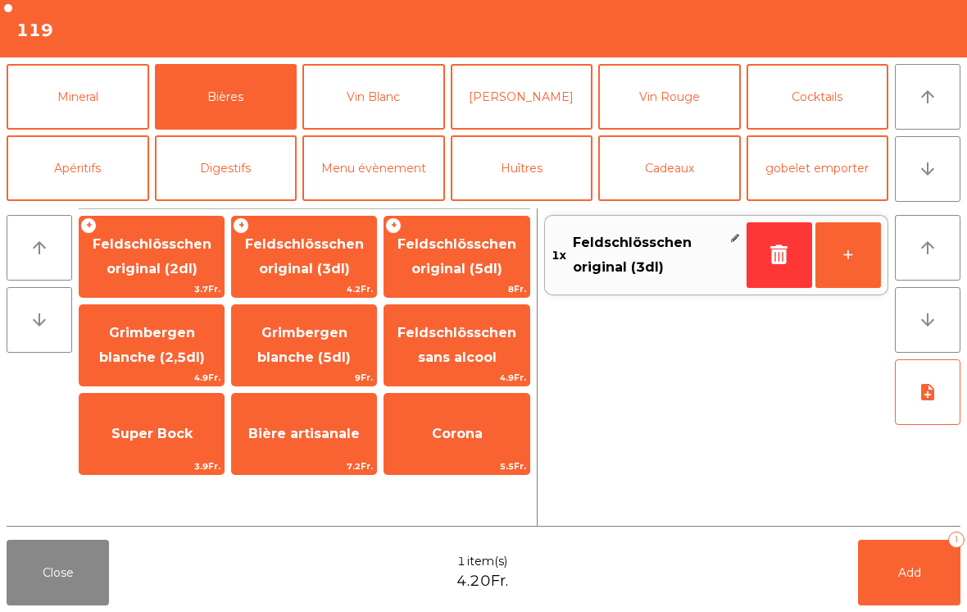
click at [913, 582] on button "Add 1" at bounding box center [909, 572] width 102 height 66
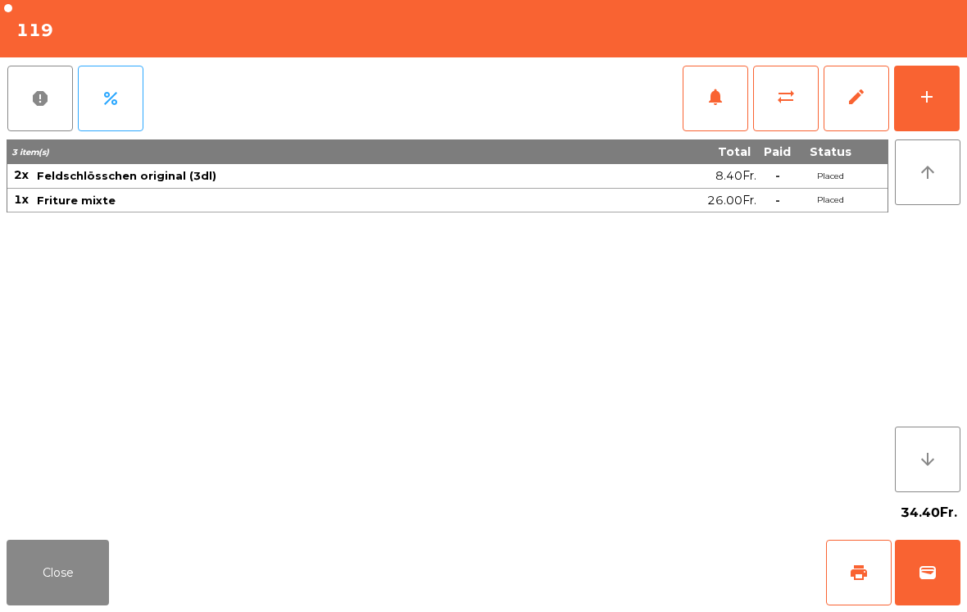
click at [105, 588] on button "Close" at bounding box center [58, 572] width 102 height 66
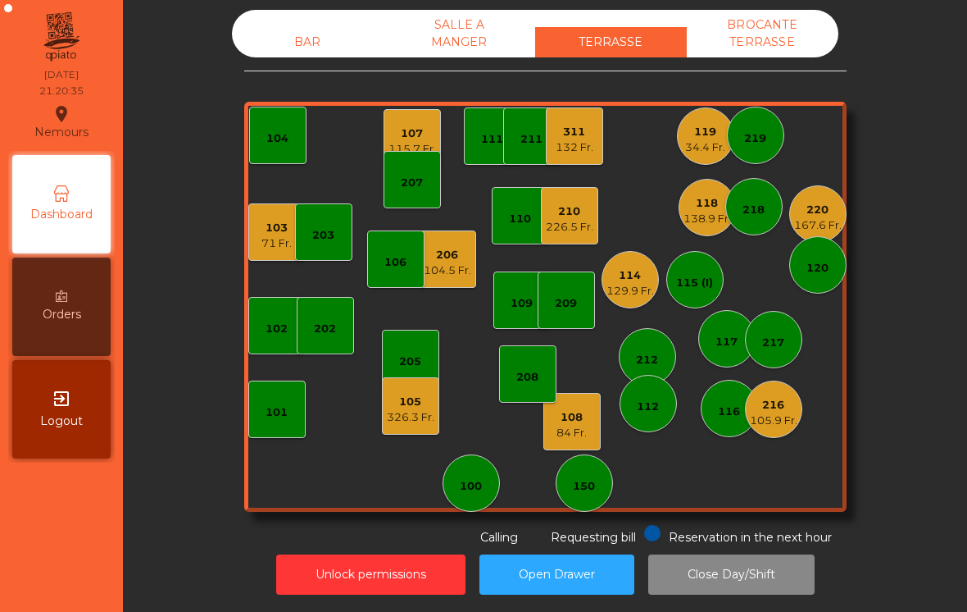
click at [421, 407] on div "105" at bounding box center [411, 401] width 48 height 16
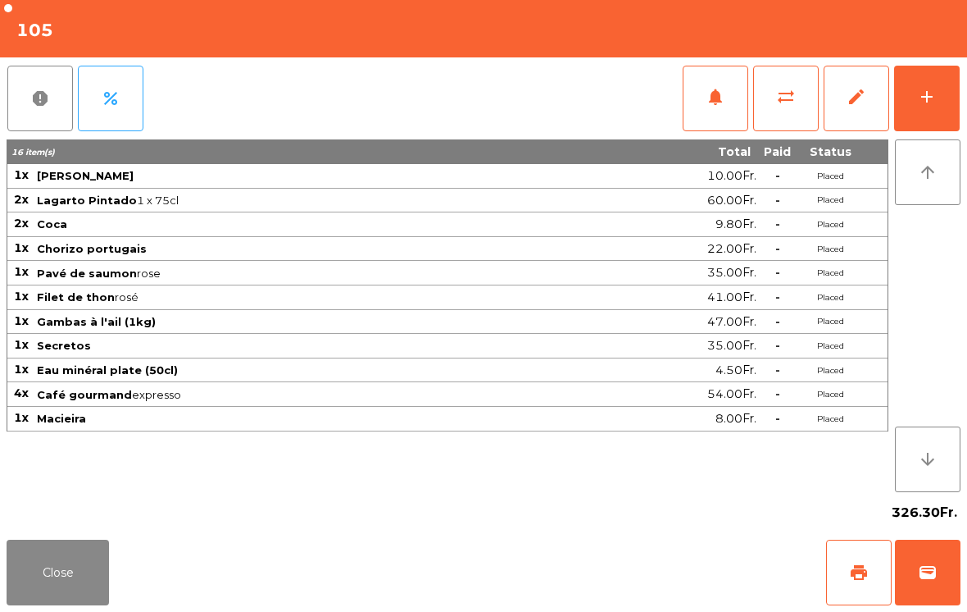
click at [952, 98] on button "add" at bounding box center [927, 99] width 66 height 66
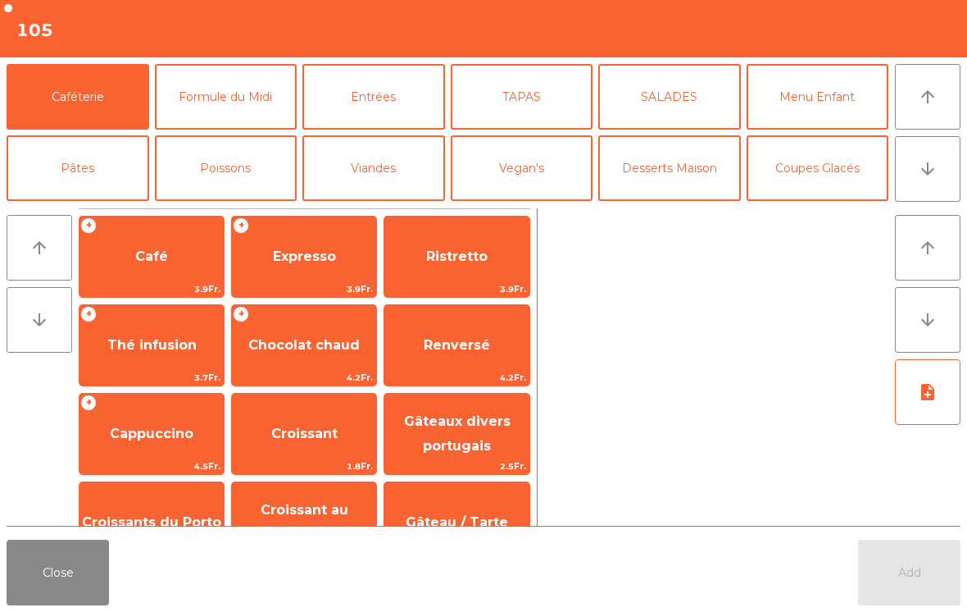
scroll to position [12, 0]
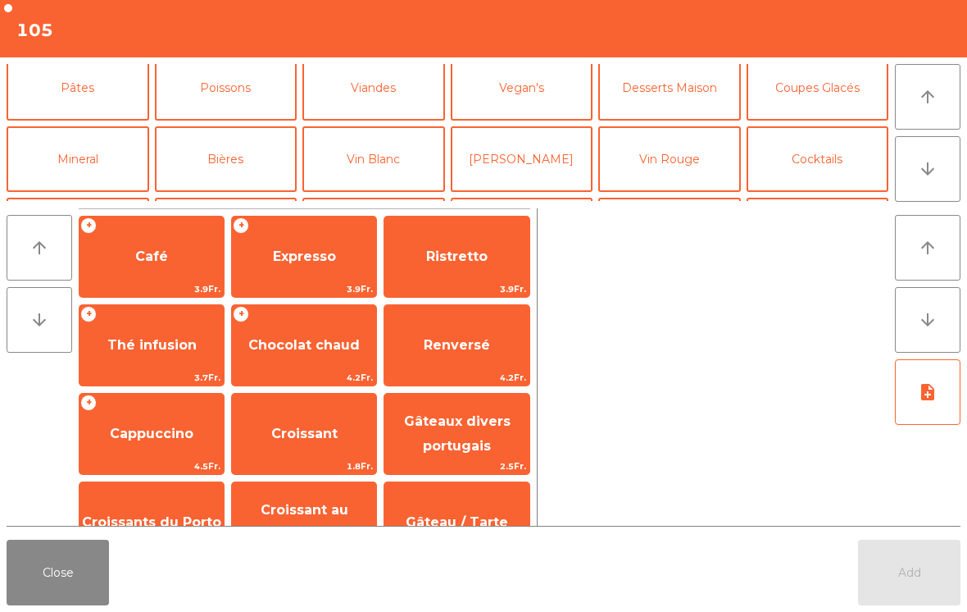
click at [232, 198] on button "Digestifs" at bounding box center [226, 231] width 143 height 66
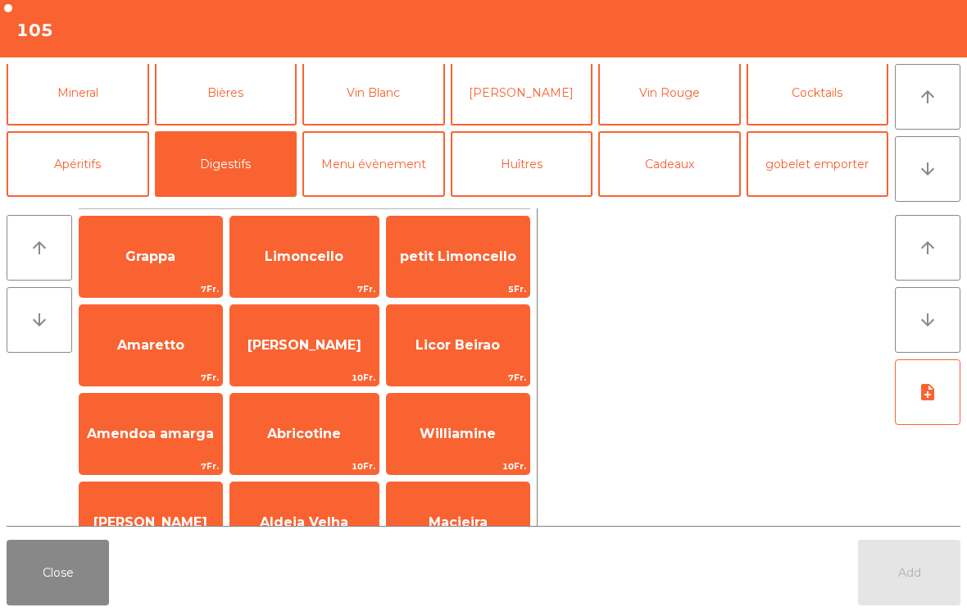
scroll to position [527, 0]
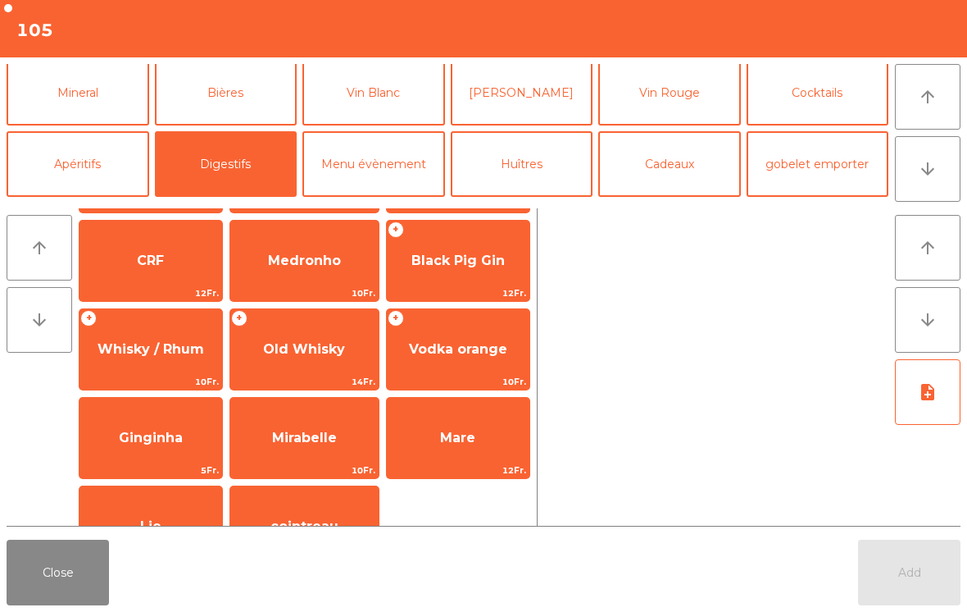
click at [495, 273] on span "Black Pig Gin" at bounding box center [458, 261] width 143 height 44
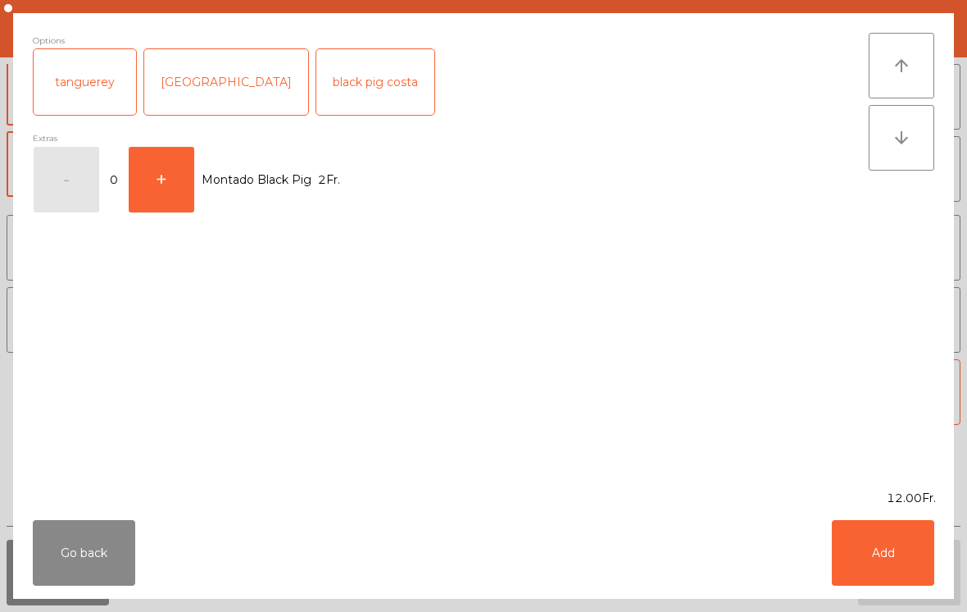
click at [170, 181] on button "+" at bounding box center [162, 180] width 66 height 66
click at [894, 554] on button "Add" at bounding box center [883, 553] width 102 height 66
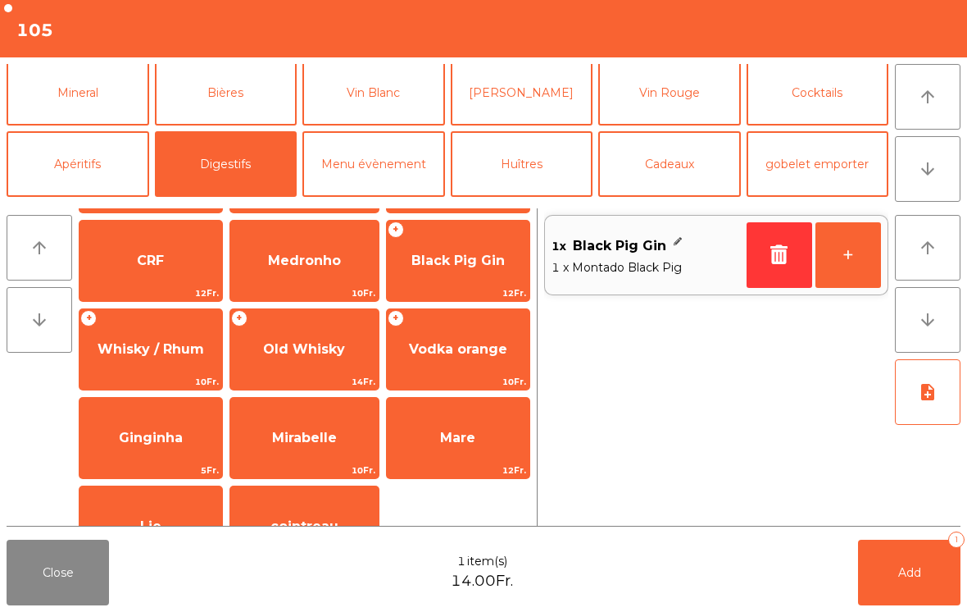
click at [859, 249] on button "+" at bounding box center [849, 255] width 66 height 66
click at [849, 266] on button "+" at bounding box center [849, 255] width 66 height 66
click at [838, 271] on button "+" at bounding box center [849, 255] width 66 height 66
click at [894, 566] on button "Add 4" at bounding box center [909, 572] width 102 height 66
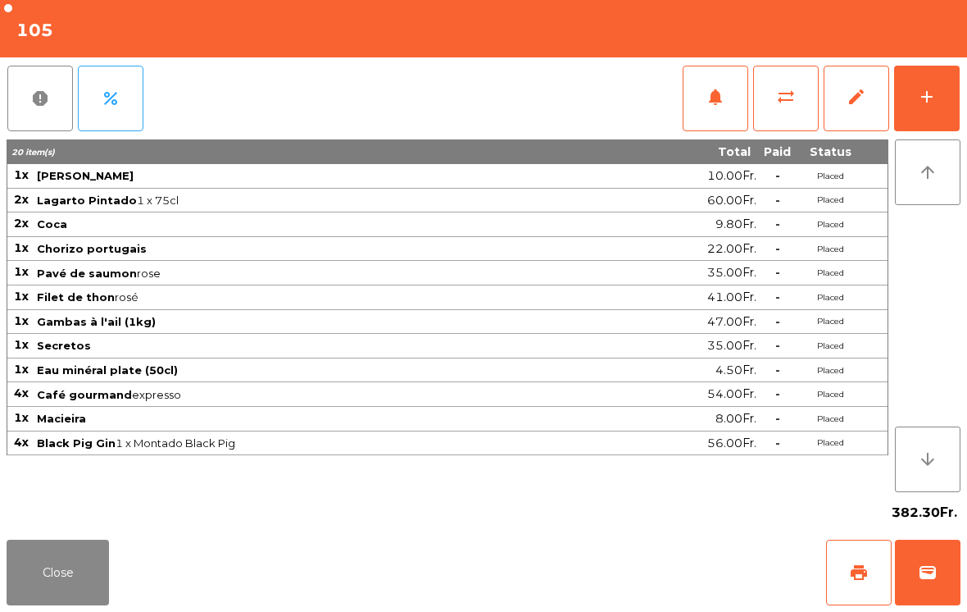
click at [38, 602] on button "Close" at bounding box center [58, 572] width 102 height 66
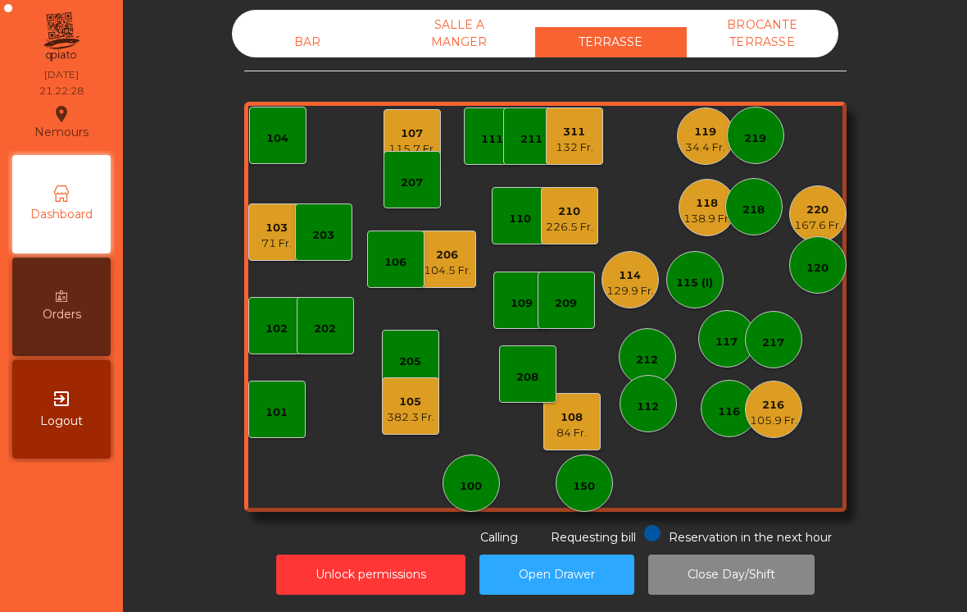
click at [263, 230] on div "103" at bounding box center [276, 228] width 30 height 16
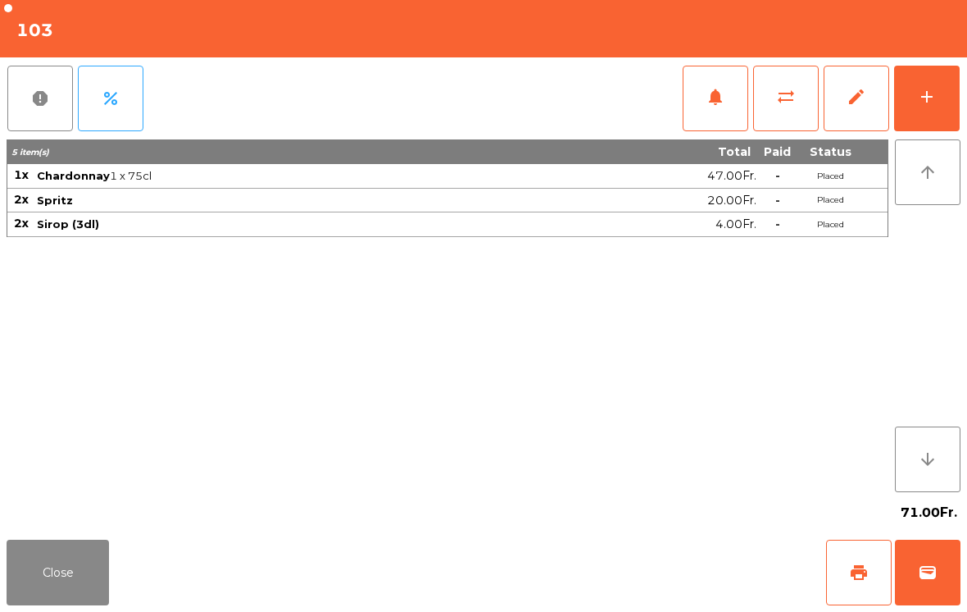
click at [930, 107] on button "add" at bounding box center [927, 99] width 66 height 66
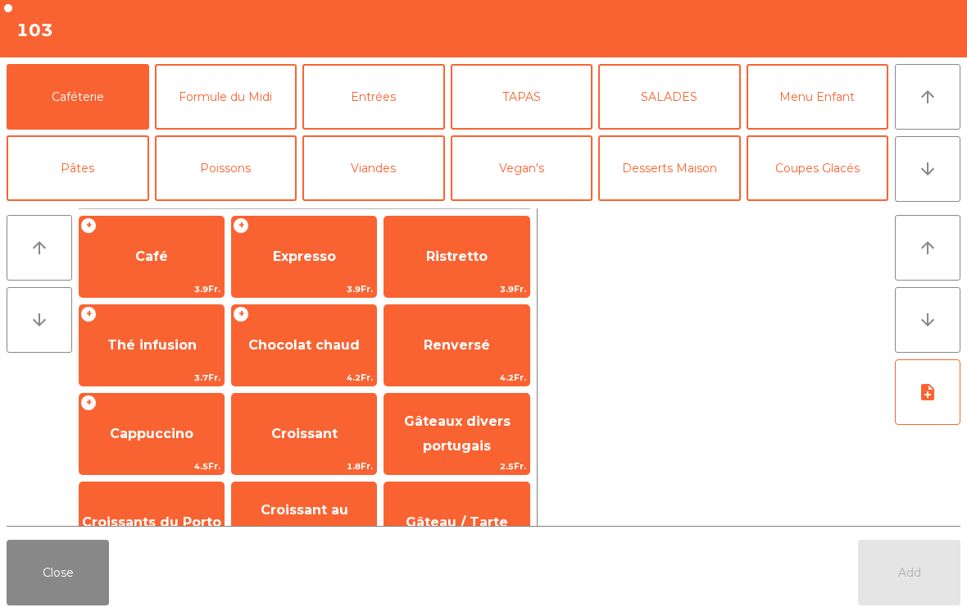
click at [684, 193] on button "Desserts Maison" at bounding box center [669, 168] width 143 height 66
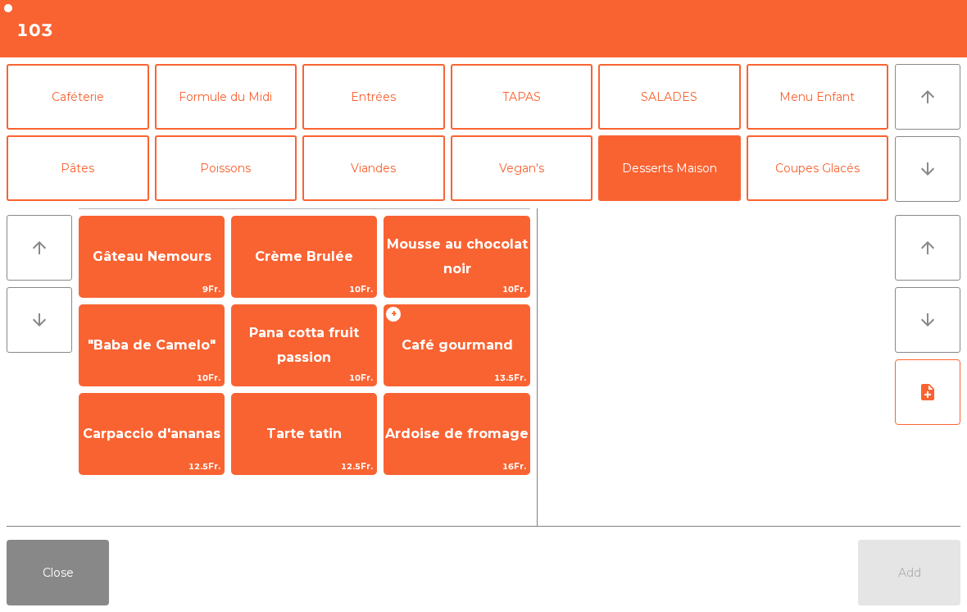
click at [303, 435] on span "Tarte tatin" at bounding box center [303, 433] width 75 height 16
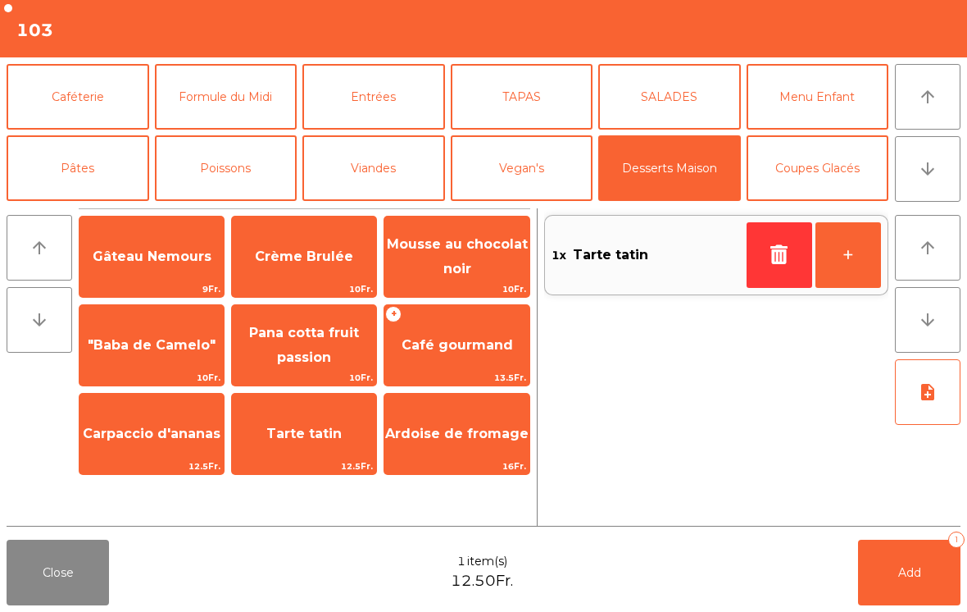
click at [519, 109] on button "TAPAS" at bounding box center [522, 97] width 143 height 66
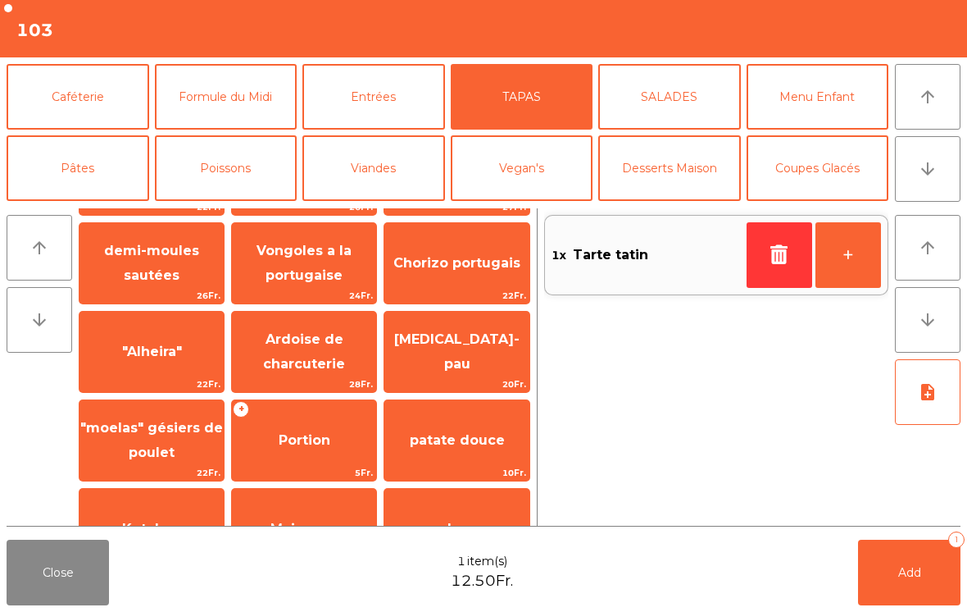
scroll to position [39, 0]
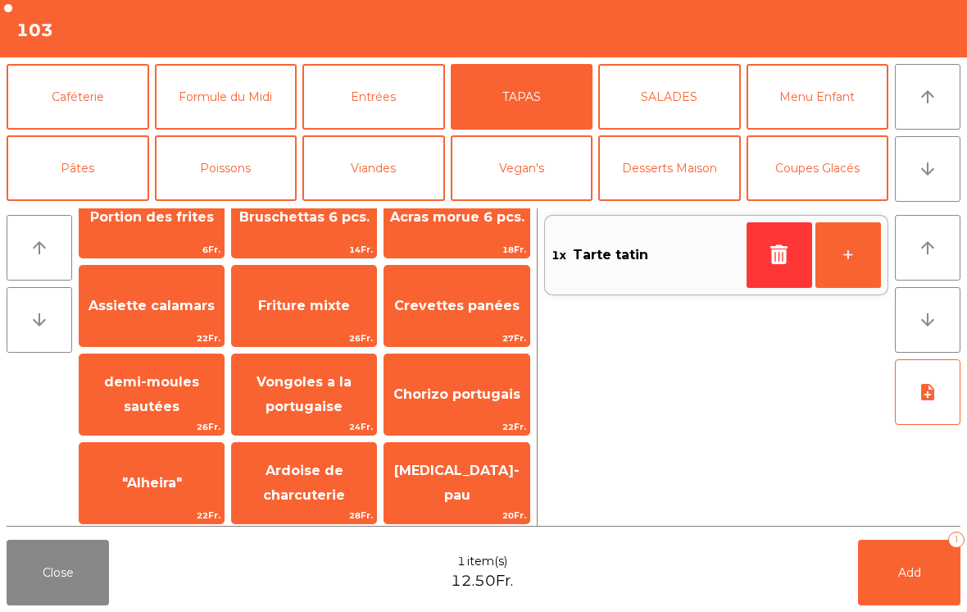
click at [127, 405] on span "demi-moules sautées" at bounding box center [151, 394] width 95 height 40
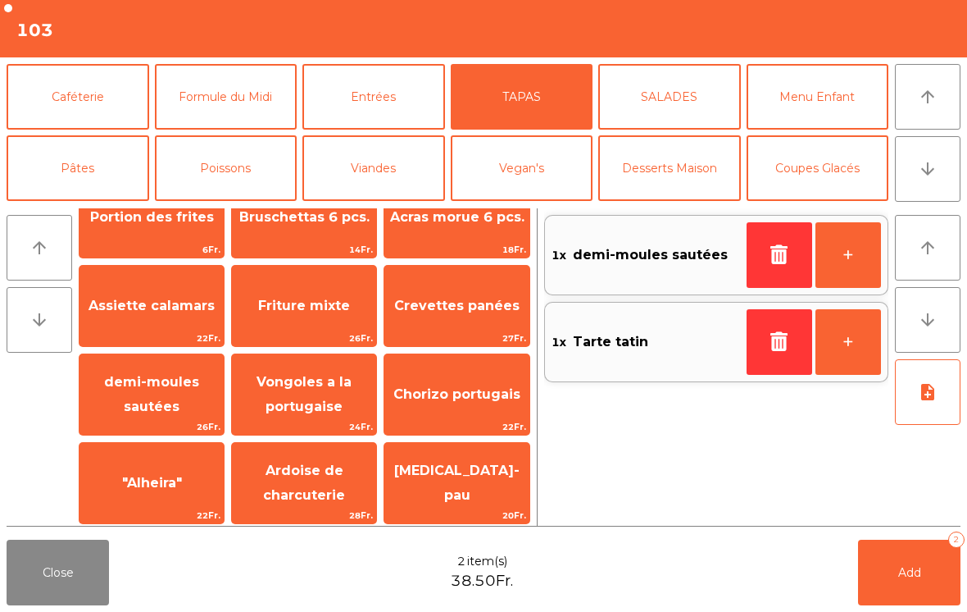
click at [828, 178] on button "Coupes Glacés" at bounding box center [818, 168] width 143 height 66
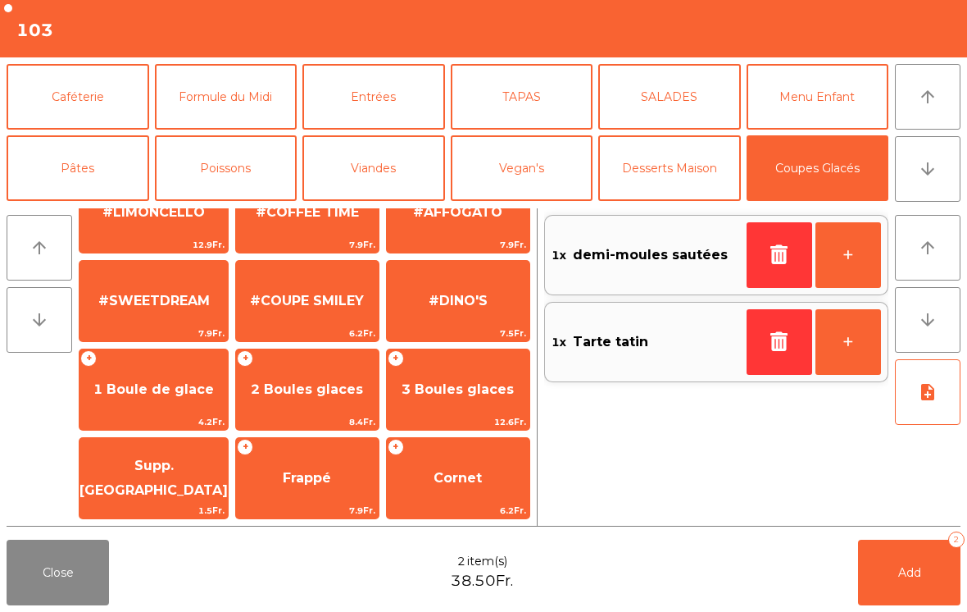
scroll to position [310, 0]
click at [299, 402] on span "2 Boules glaces" at bounding box center [307, 389] width 143 height 44
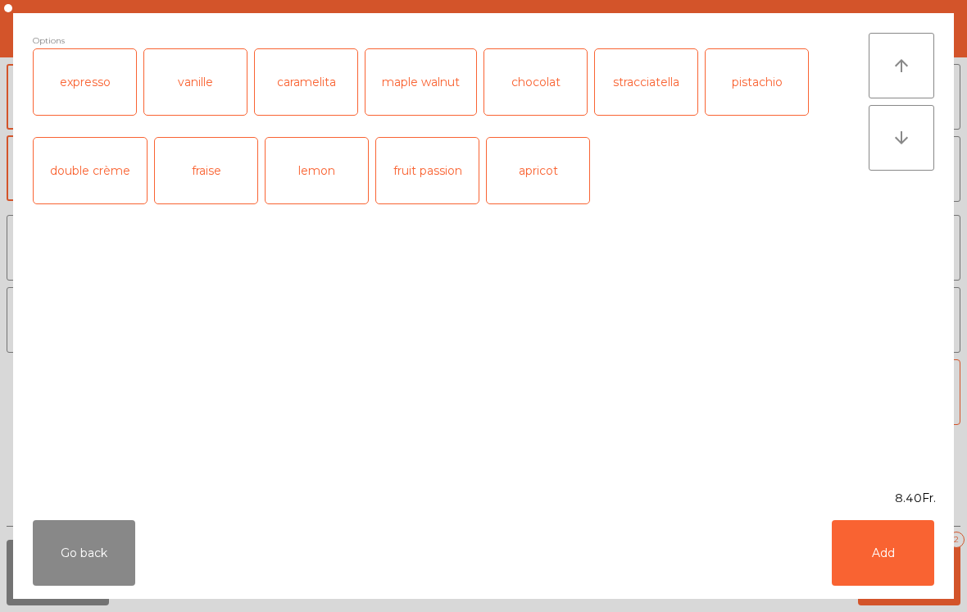
click at [550, 91] on div "chocolat" at bounding box center [535, 82] width 102 height 66
click at [642, 93] on div "stracciatella" at bounding box center [646, 82] width 102 height 66
click at [888, 583] on button "Add" at bounding box center [883, 553] width 102 height 66
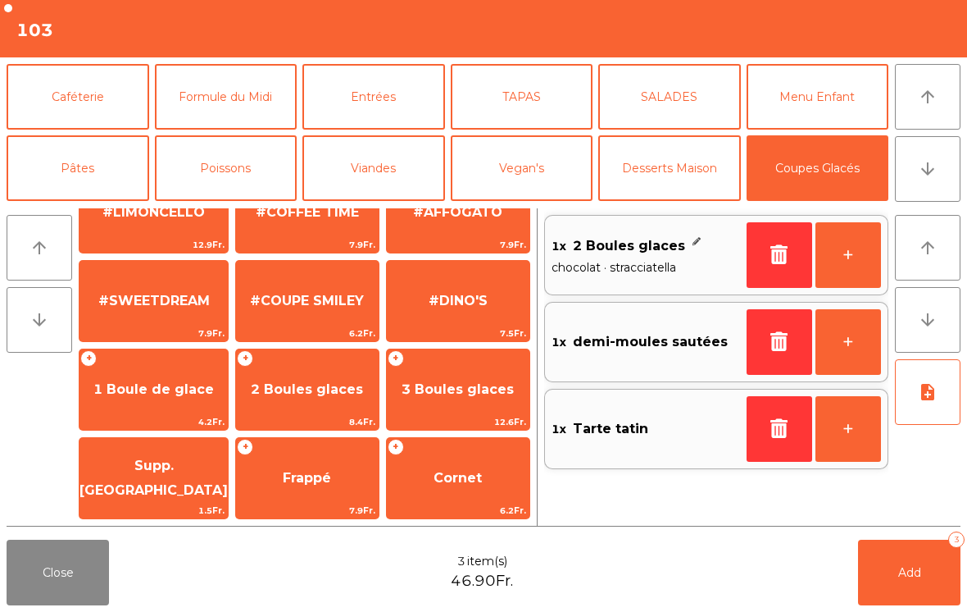
click at [930, 409] on button "note_add" at bounding box center [928, 392] width 66 height 66
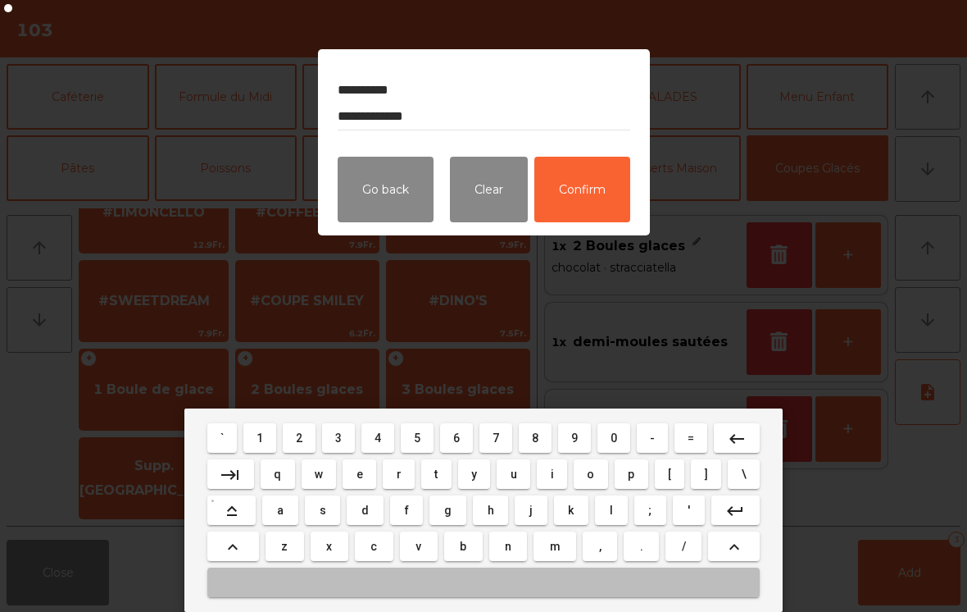
type textarea "**********"
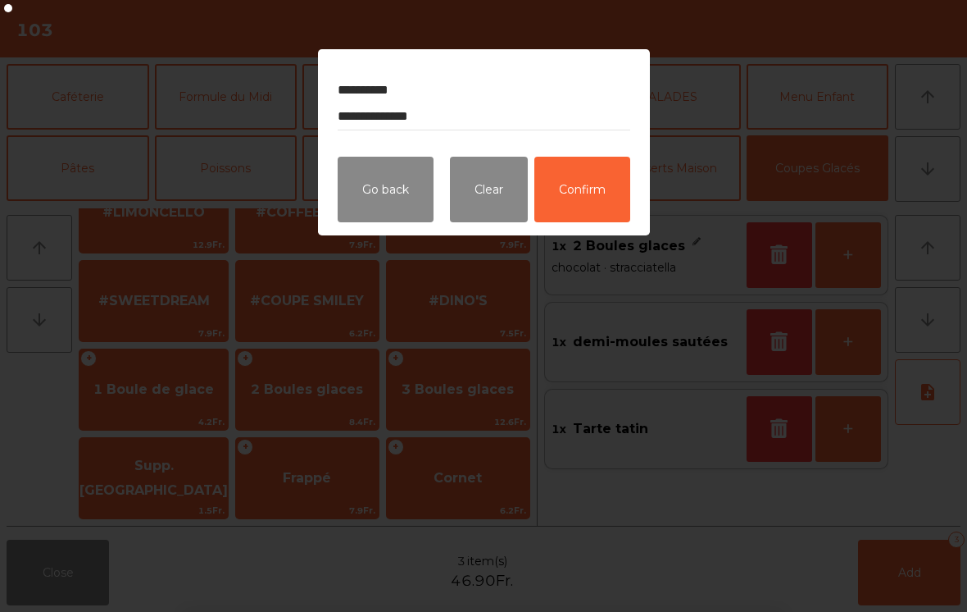
click at [591, 188] on button "Confirm" at bounding box center [582, 190] width 96 height 66
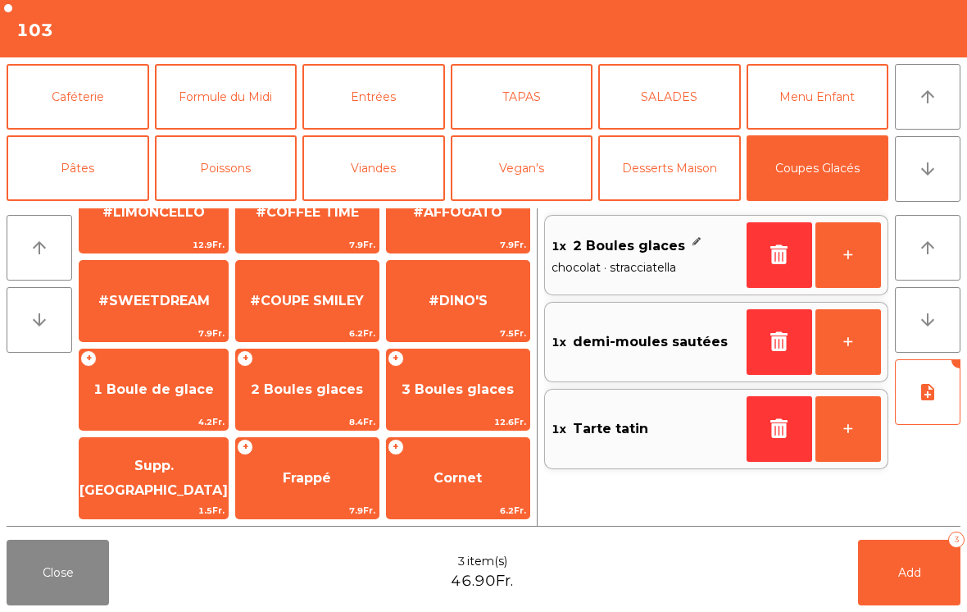
click at [924, 588] on button "Add 3" at bounding box center [909, 572] width 102 height 66
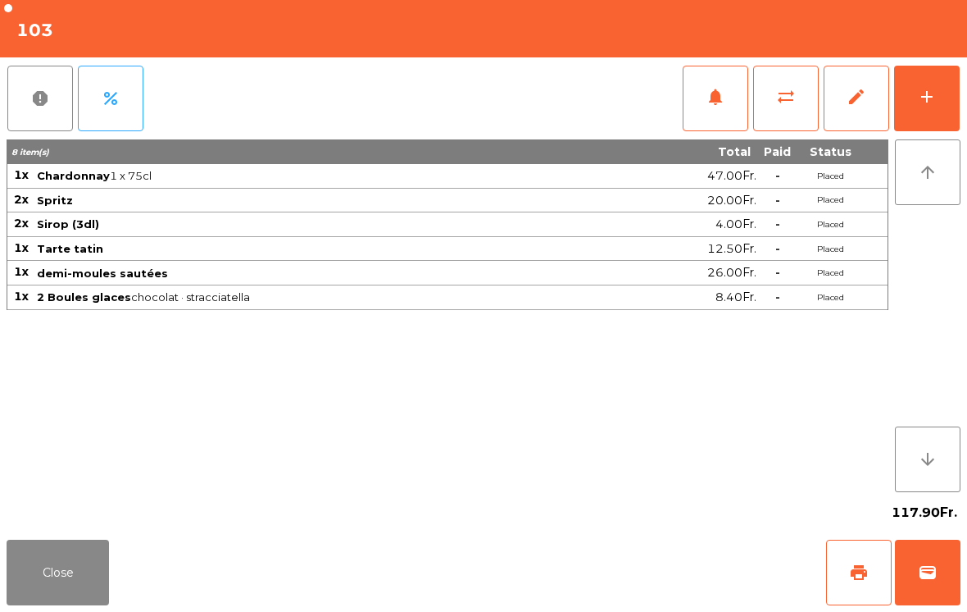
click at [37, 570] on button "Close" at bounding box center [58, 572] width 102 height 66
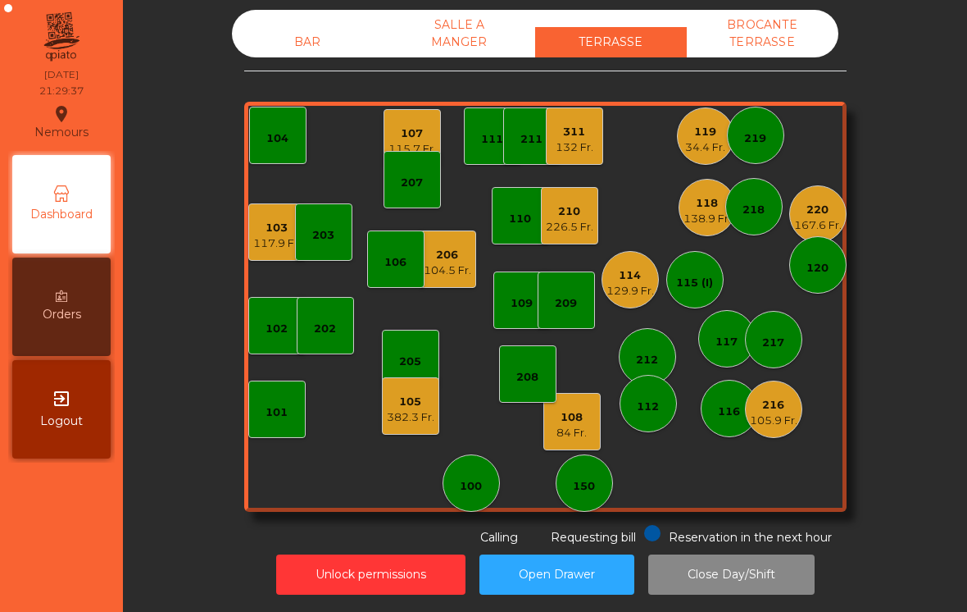
click at [564, 224] on div "226.5 Fr." at bounding box center [570, 227] width 48 height 16
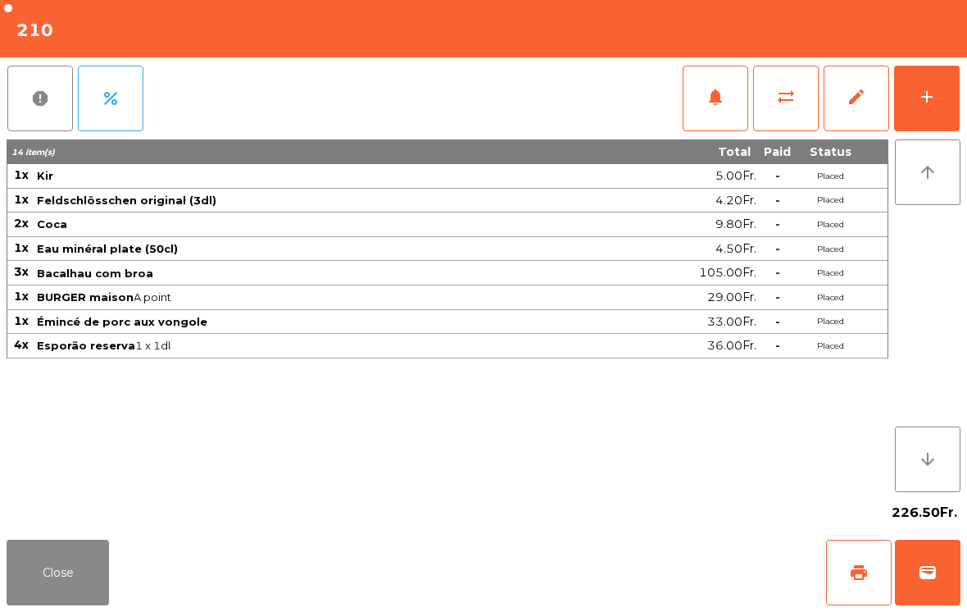
click at [945, 105] on button "add" at bounding box center [927, 99] width 66 height 66
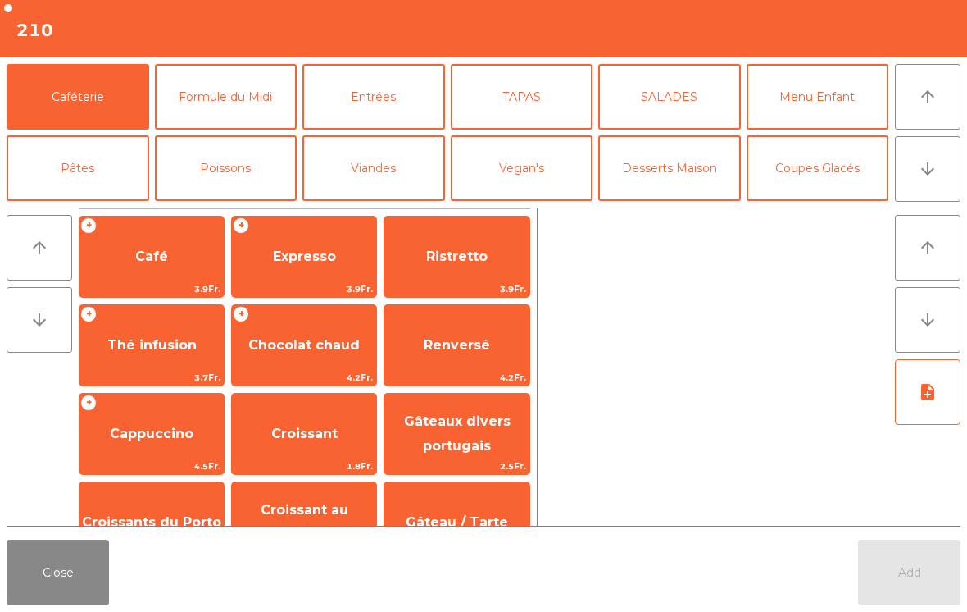
click at [688, 180] on button "Desserts Maison" at bounding box center [669, 168] width 143 height 66
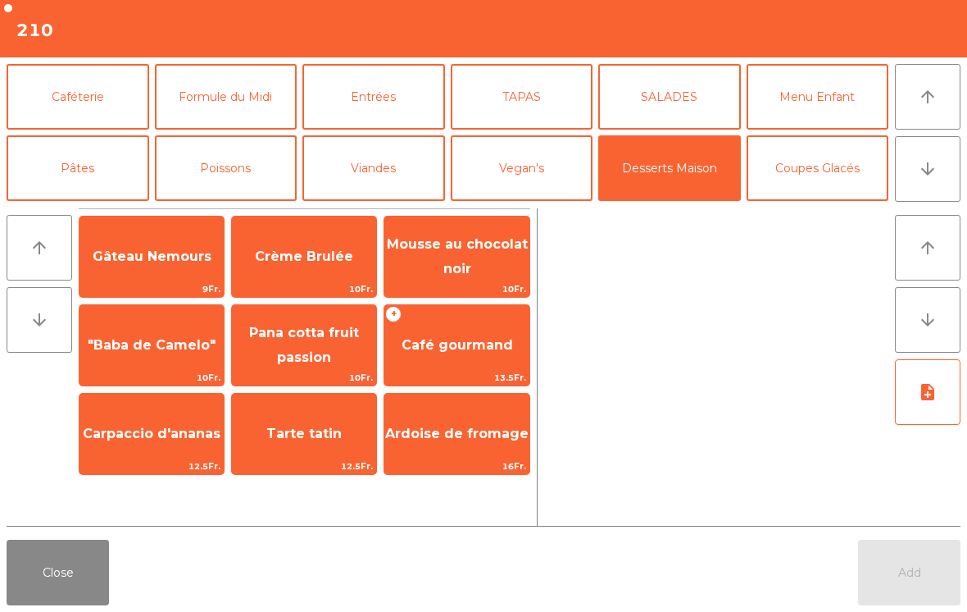
click at [180, 274] on span "Gâteau Nemours" at bounding box center [152, 256] width 144 height 44
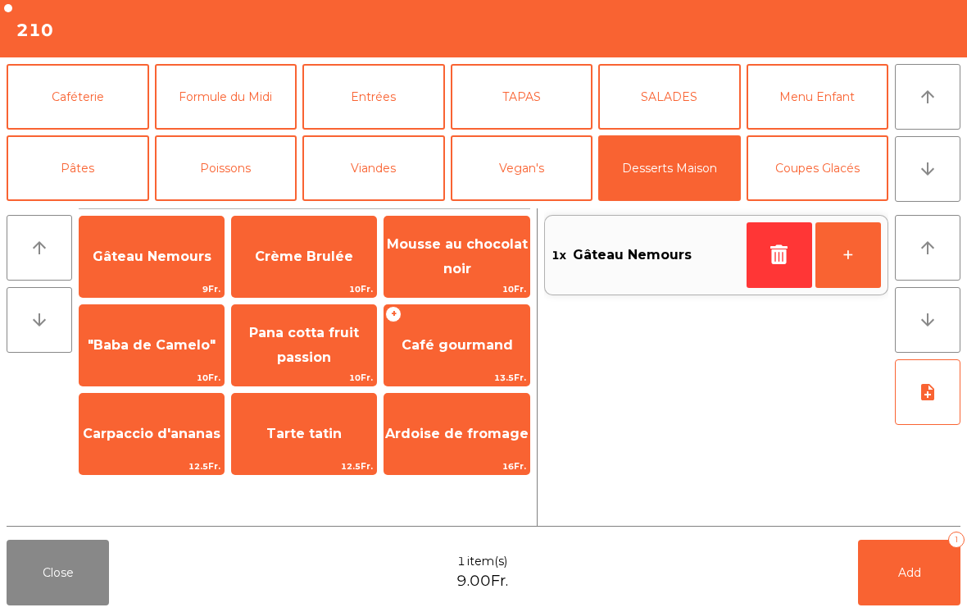
click at [844, 182] on button "Coupes Glacés" at bounding box center [818, 168] width 143 height 66
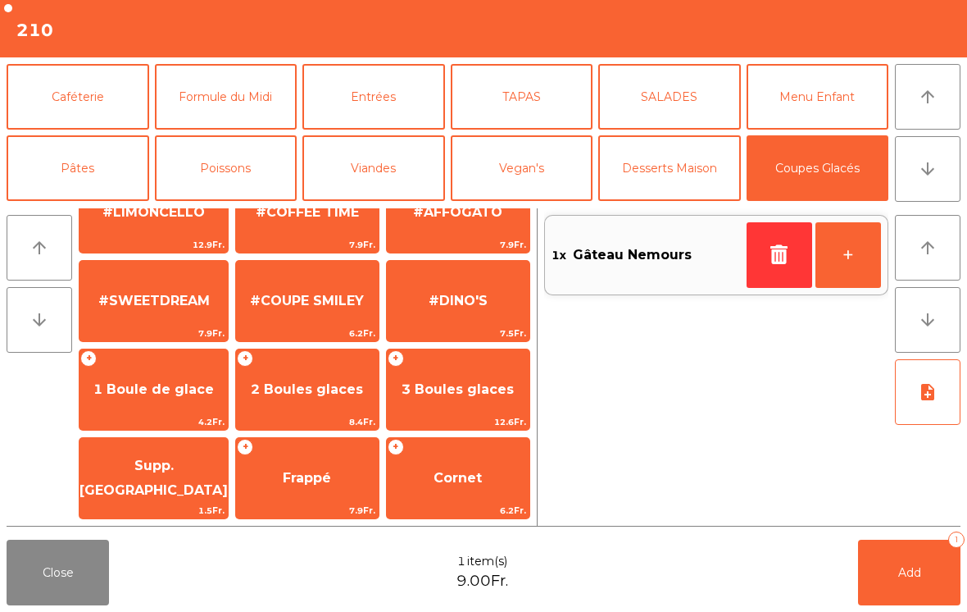
click at [335, 398] on span "2 Boules glaces" at bounding box center [307, 389] width 143 height 44
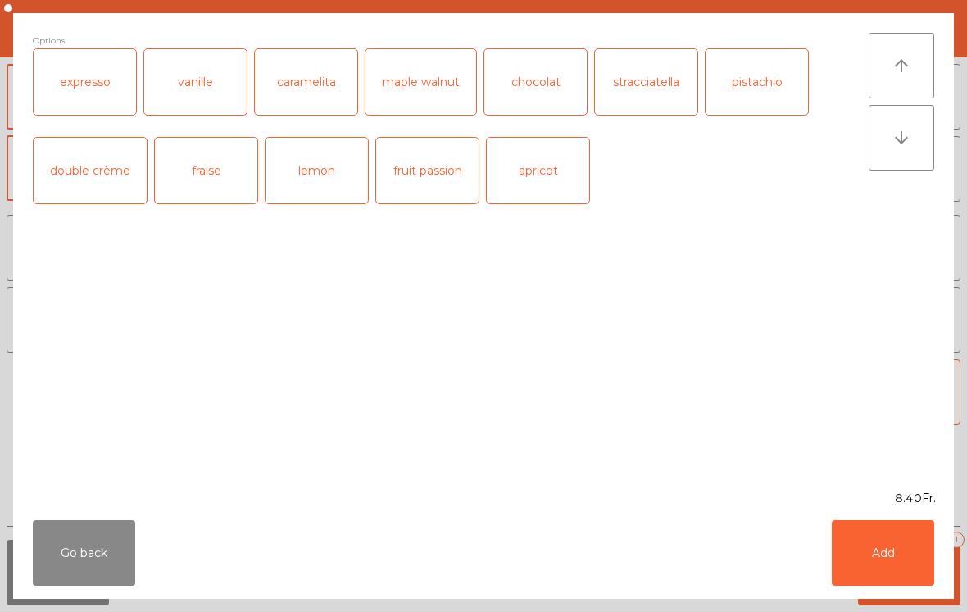
click at [225, 189] on div "fraise" at bounding box center [206, 171] width 102 height 66
click at [547, 94] on div "chocolat" at bounding box center [535, 82] width 102 height 66
click at [866, 557] on button "Add" at bounding box center [883, 553] width 102 height 66
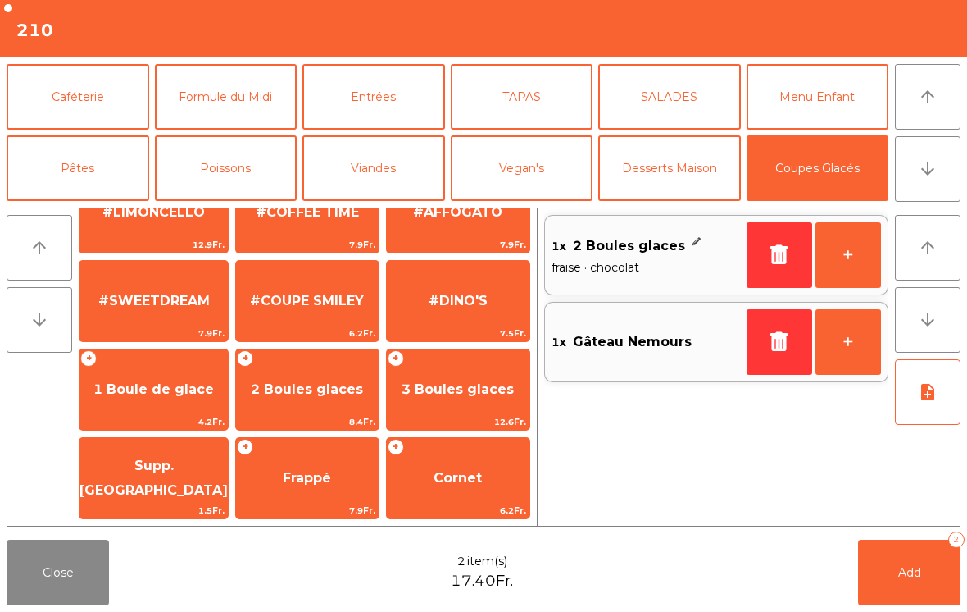
click at [128, 108] on button "Caféterie" at bounding box center [78, 97] width 143 height 66
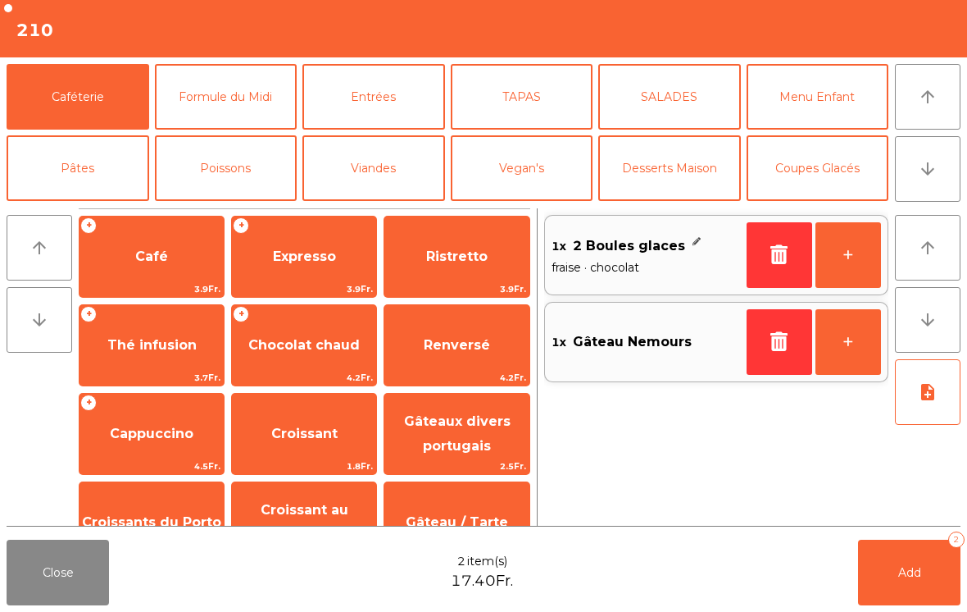
scroll to position [0, 0]
click at [301, 266] on span "Expresso" at bounding box center [304, 256] width 144 height 44
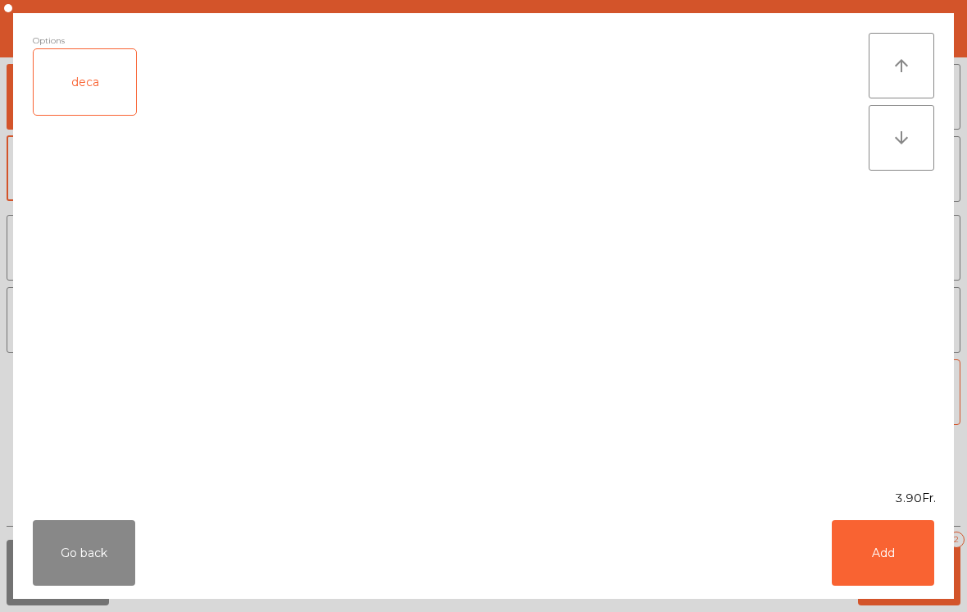
click at [887, 564] on button "Add" at bounding box center [883, 553] width 102 height 66
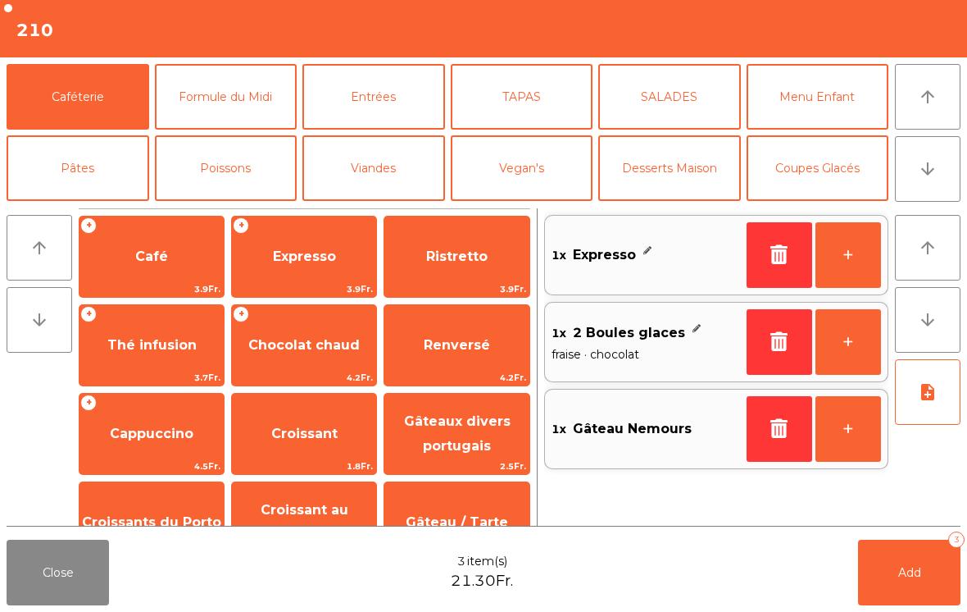
click at [848, 269] on button "+" at bounding box center [849, 255] width 66 height 66
click at [914, 568] on span "Add" at bounding box center [909, 572] width 23 height 15
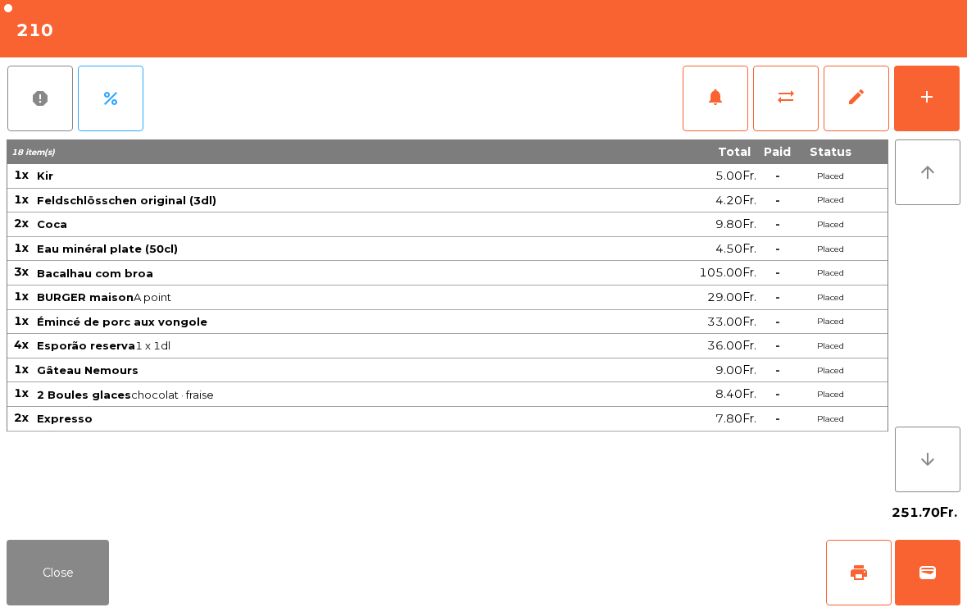
click at [7, 555] on button "Close" at bounding box center [58, 572] width 102 height 66
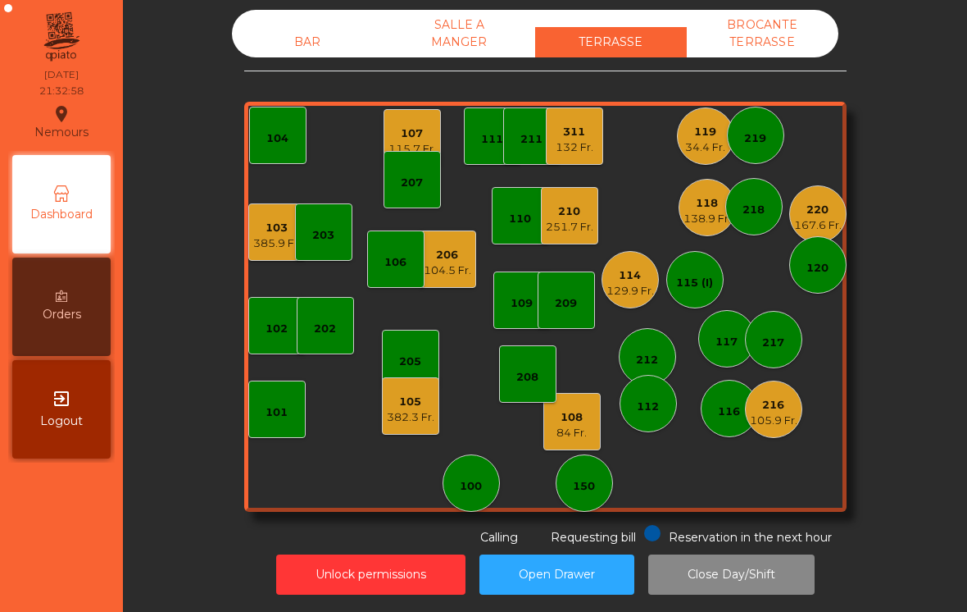
click at [289, 228] on div "103" at bounding box center [277, 228] width 48 height 16
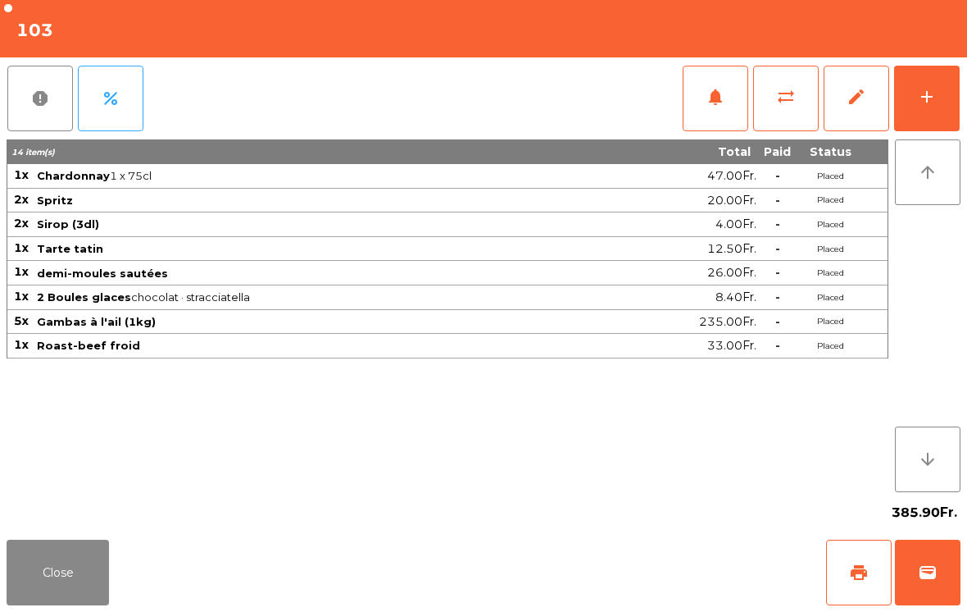
click at [909, 109] on button "add" at bounding box center [927, 99] width 66 height 66
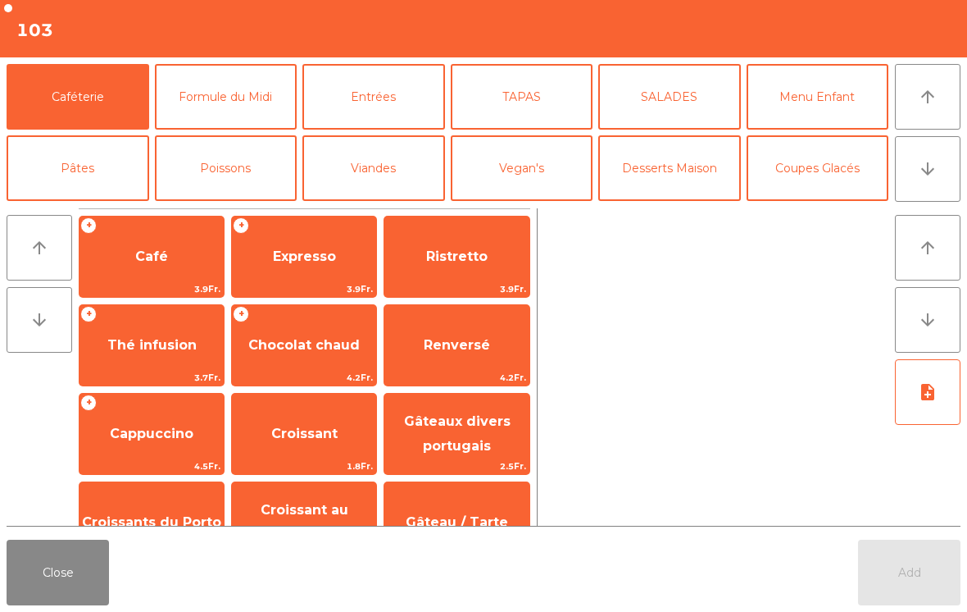
click at [99, 207] on button "Mineral" at bounding box center [78, 240] width 143 height 66
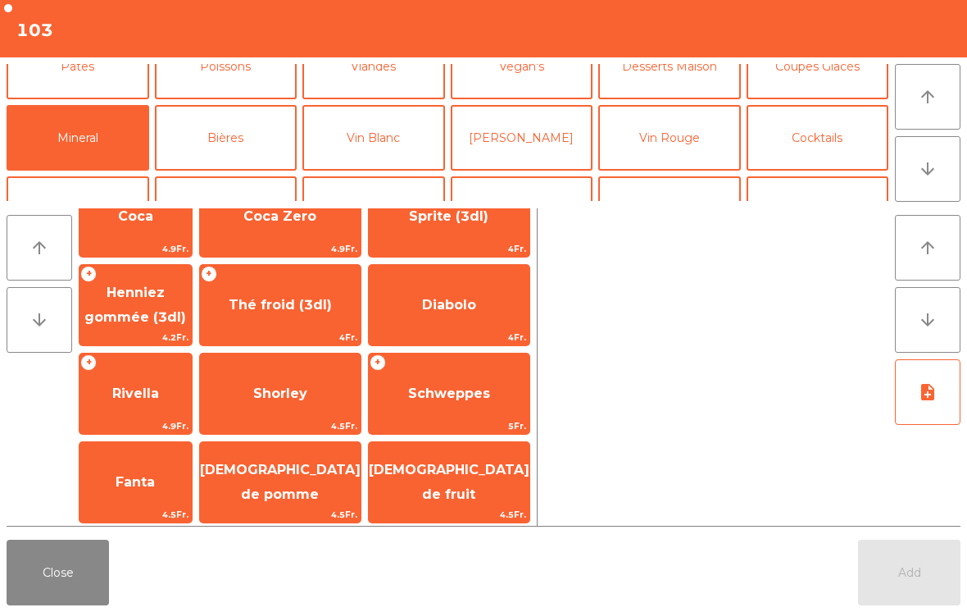
click at [114, 148] on button "Mineral" at bounding box center [78, 138] width 143 height 66
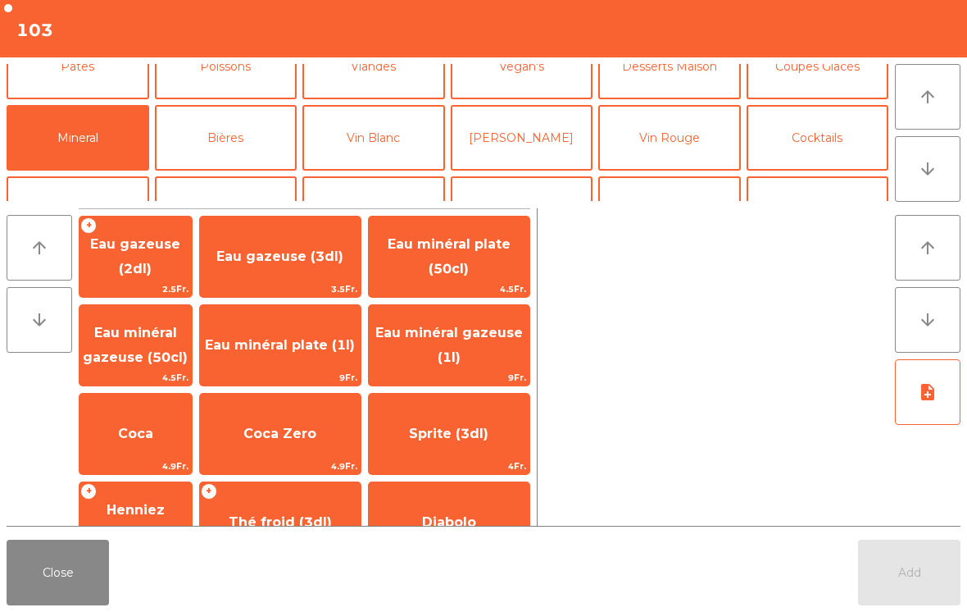
scroll to position [0, 0]
click at [515, 352] on span "Eau minéral gazeuse (1l)" at bounding box center [449, 346] width 161 height 70
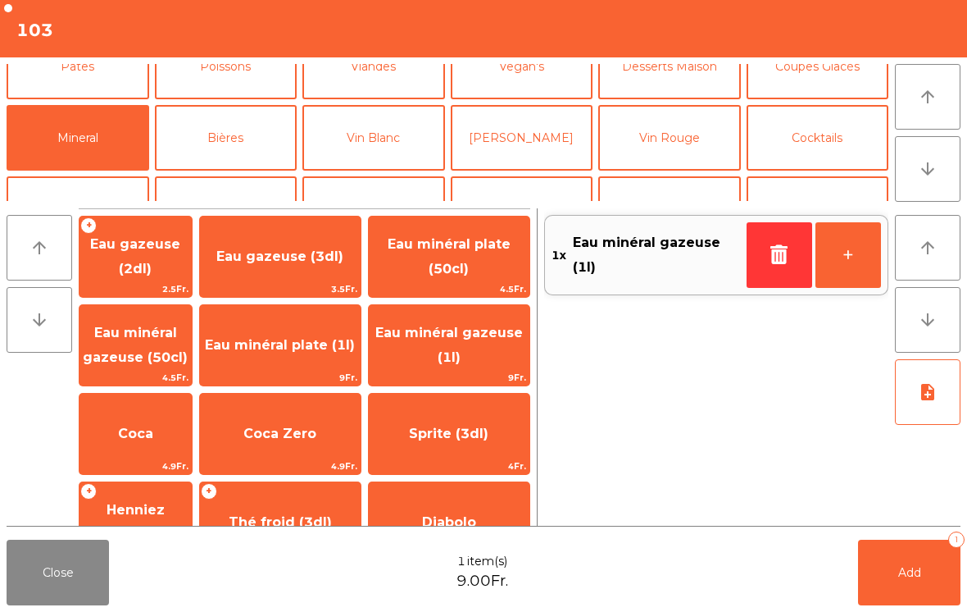
click at [322, 346] on span "Eau minéral plate (1l)" at bounding box center [280, 345] width 161 height 44
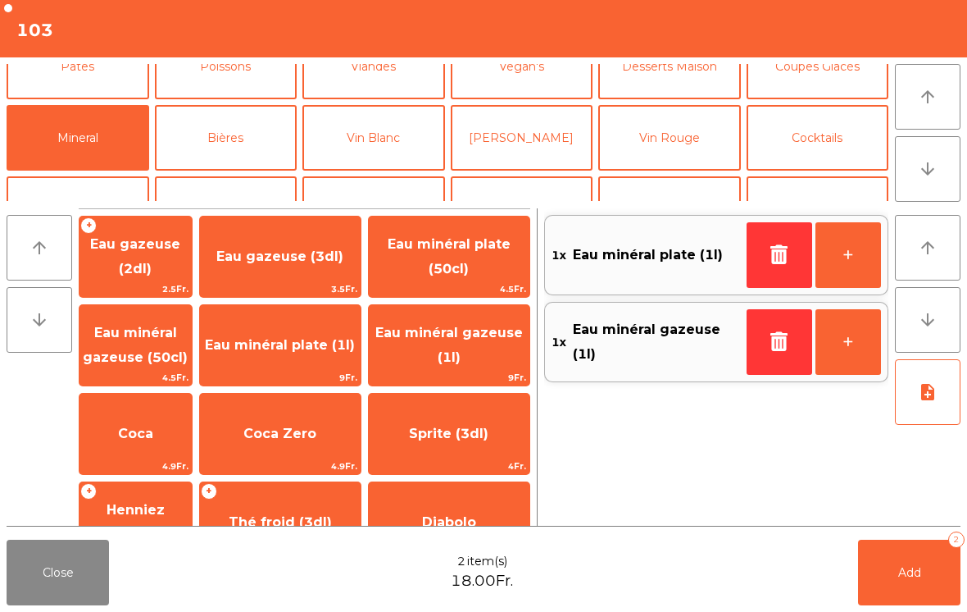
click at [862, 131] on button "Cocktails" at bounding box center [818, 138] width 143 height 66
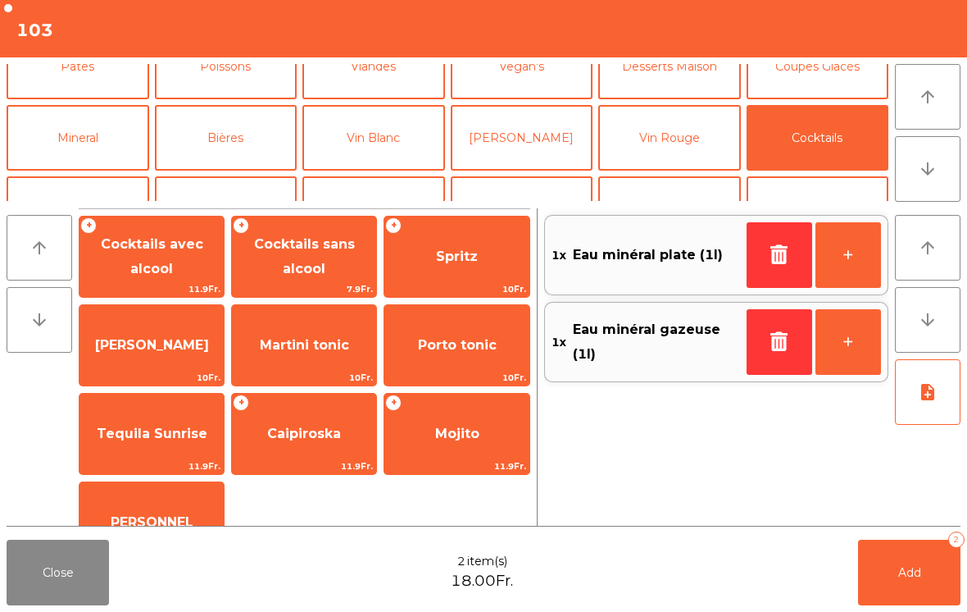
click at [469, 265] on span "Spritz" at bounding box center [456, 256] width 144 height 44
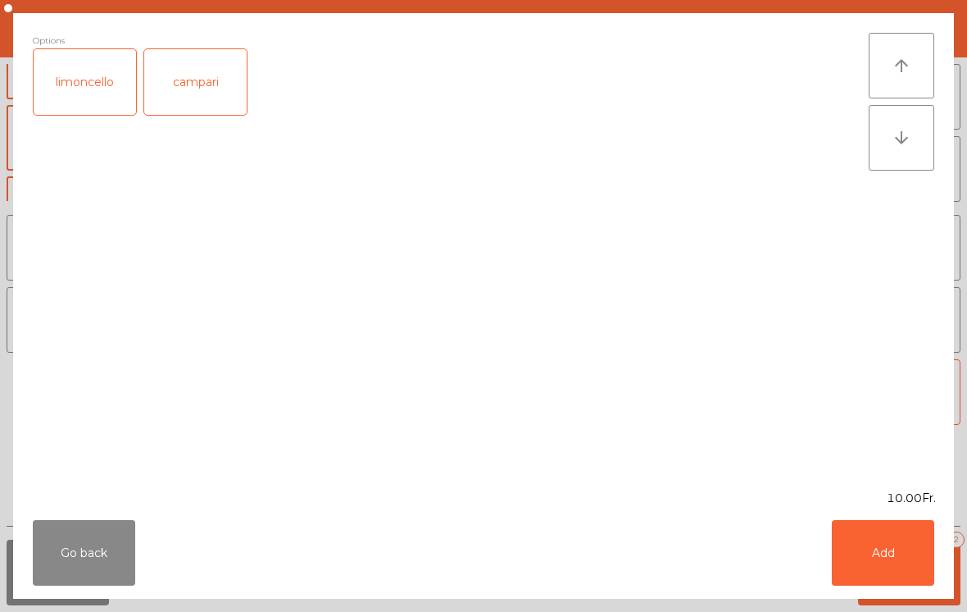
click at [893, 567] on button "Add" at bounding box center [883, 553] width 102 height 66
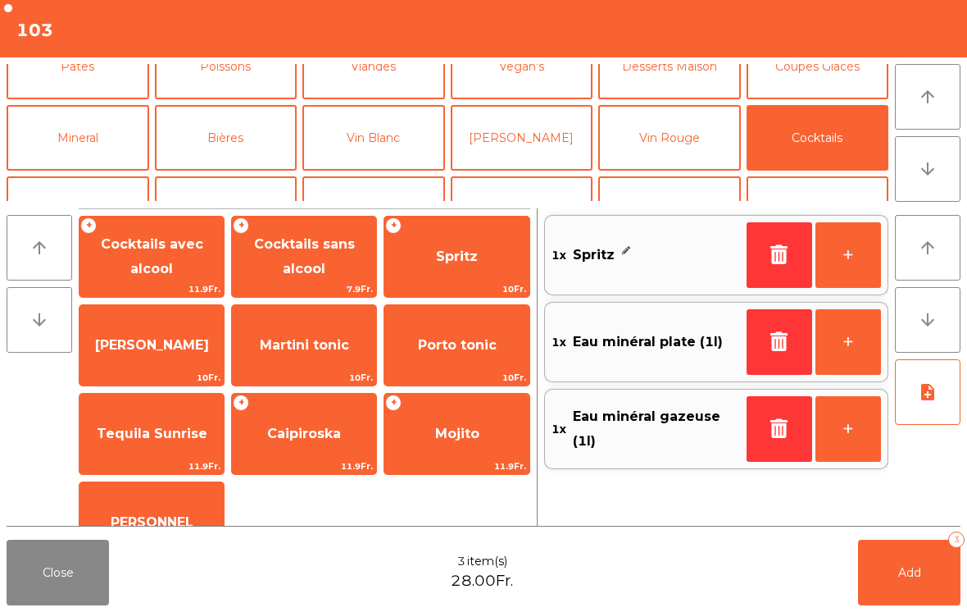
click at [857, 257] on button "+" at bounding box center [849, 255] width 66 height 66
click at [904, 590] on button "Add 4" at bounding box center [909, 572] width 102 height 66
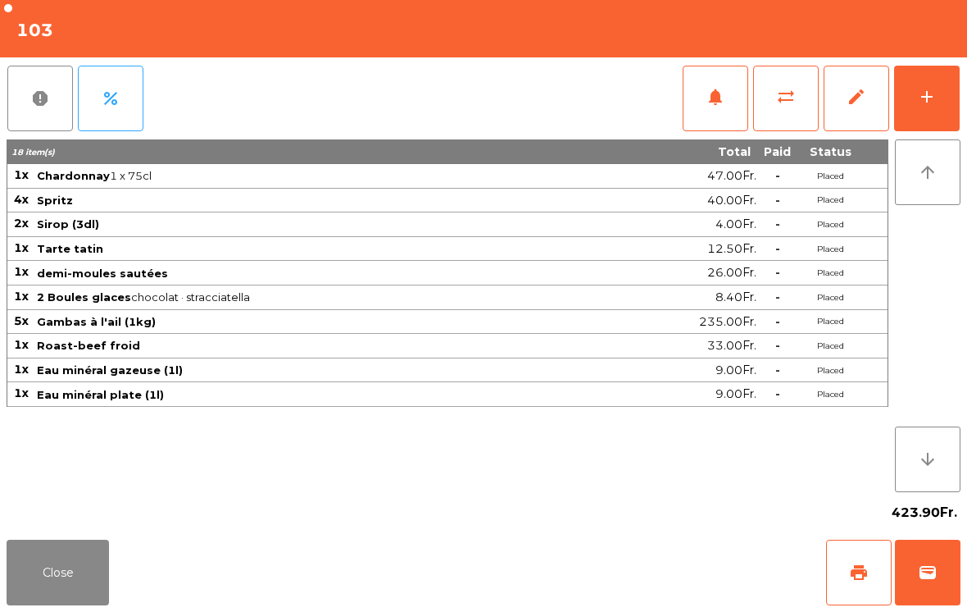
click at [21, 579] on button "Close" at bounding box center [58, 572] width 102 height 66
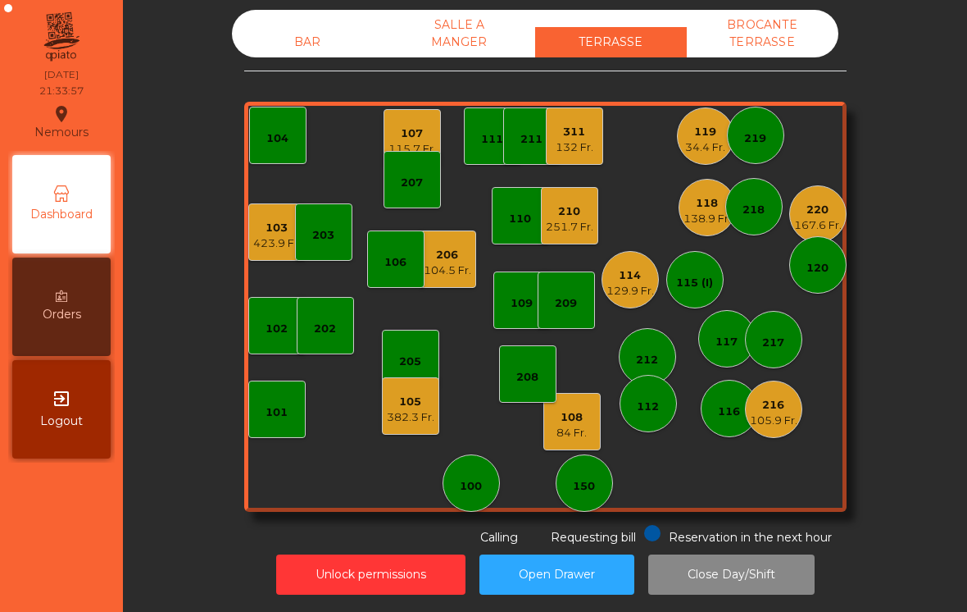
click at [830, 224] on div "167.6 Fr." at bounding box center [818, 225] width 48 height 16
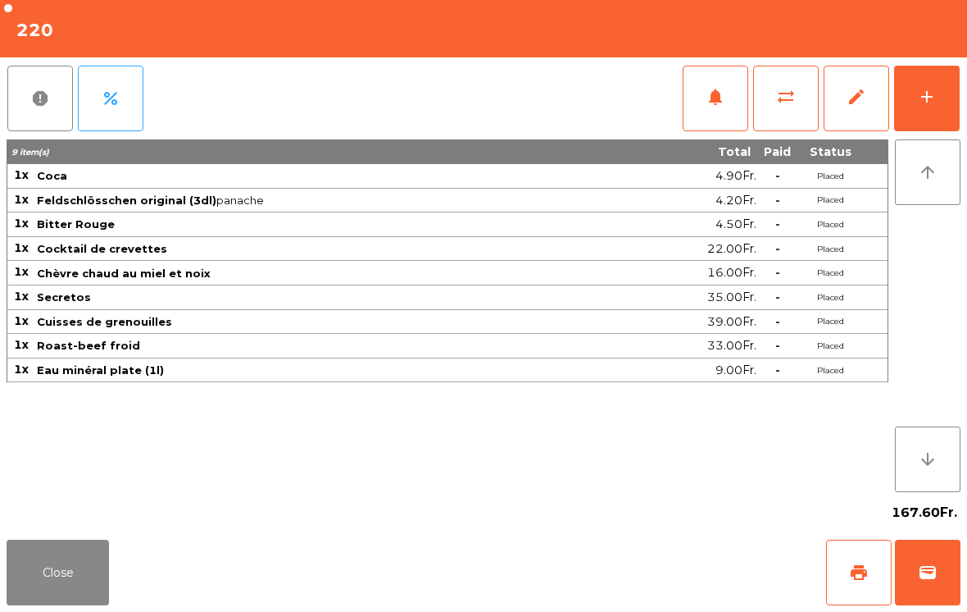
click at [936, 102] on div "add" at bounding box center [927, 97] width 20 height 20
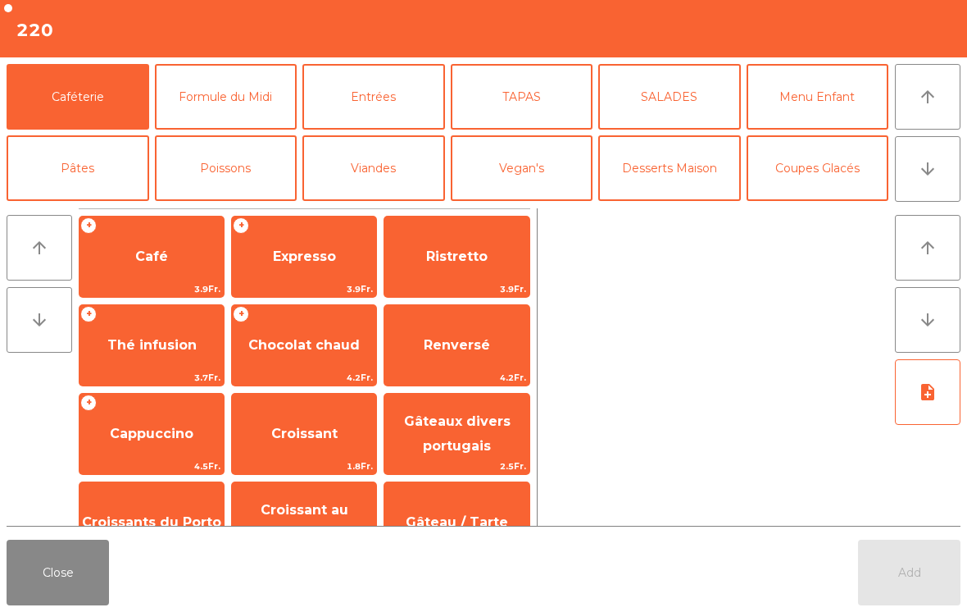
click at [944, 170] on button "arrow_downward" at bounding box center [928, 169] width 66 height 66
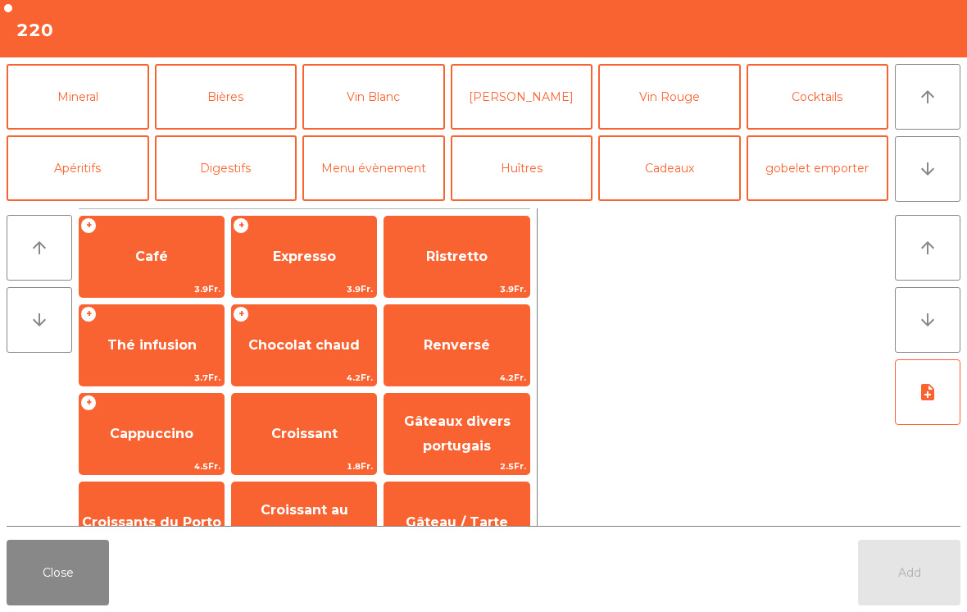
click at [78, 104] on button "Mineral" at bounding box center [78, 97] width 143 height 66
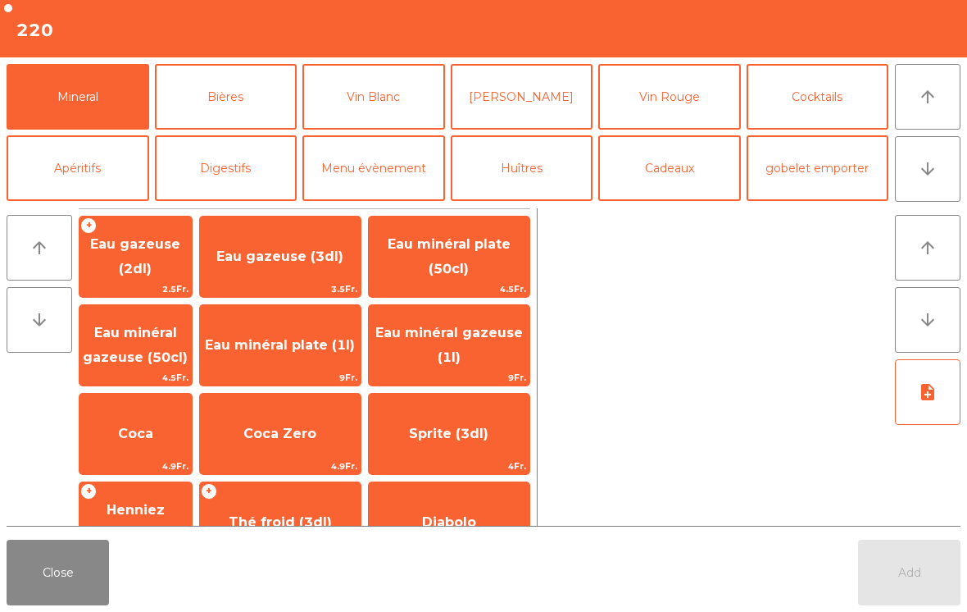
click at [143, 431] on span "Coca" at bounding box center [135, 433] width 35 height 16
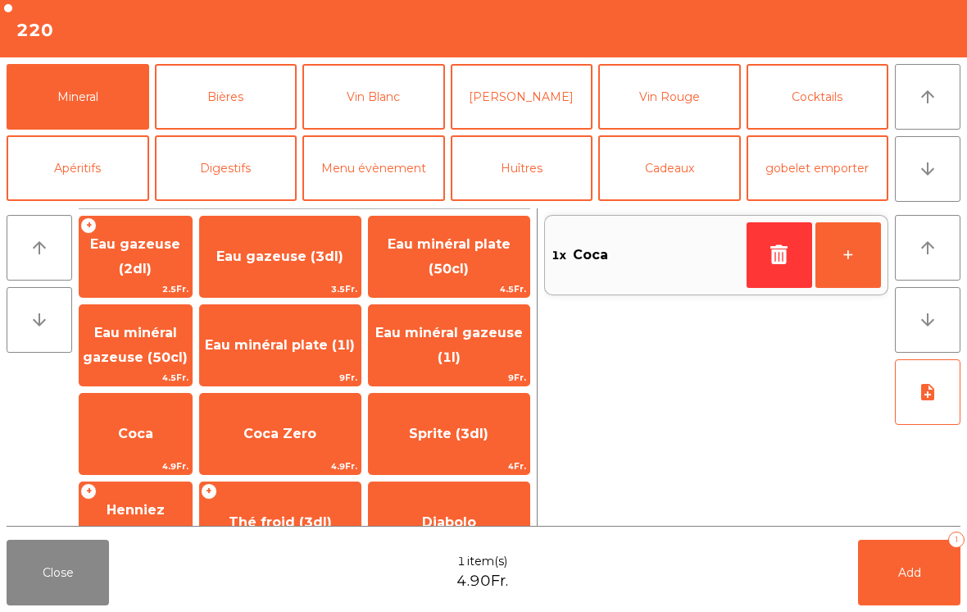
click at [906, 562] on button "Add 1" at bounding box center [909, 572] width 102 height 66
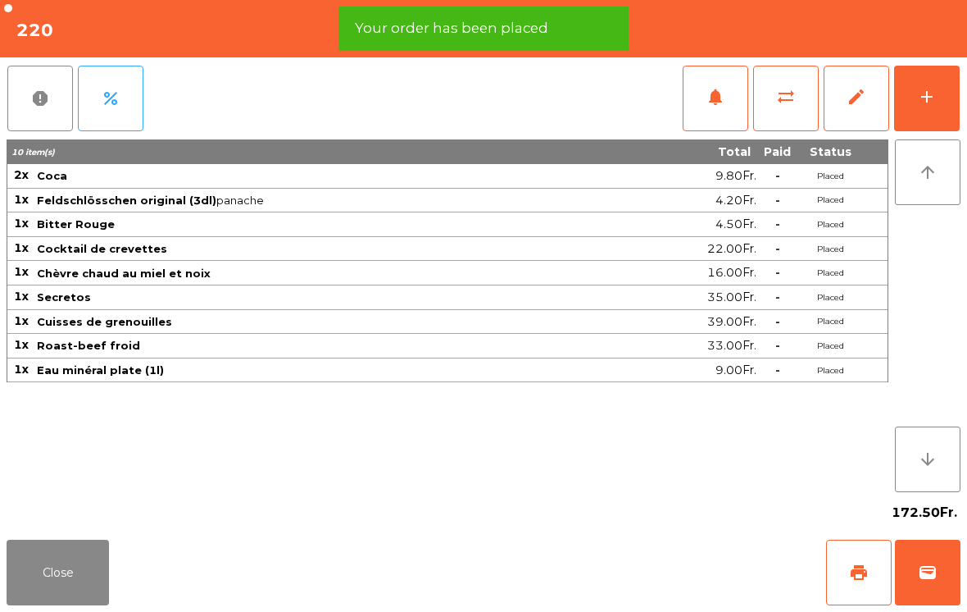
click at [61, 575] on button "Close" at bounding box center [58, 572] width 102 height 66
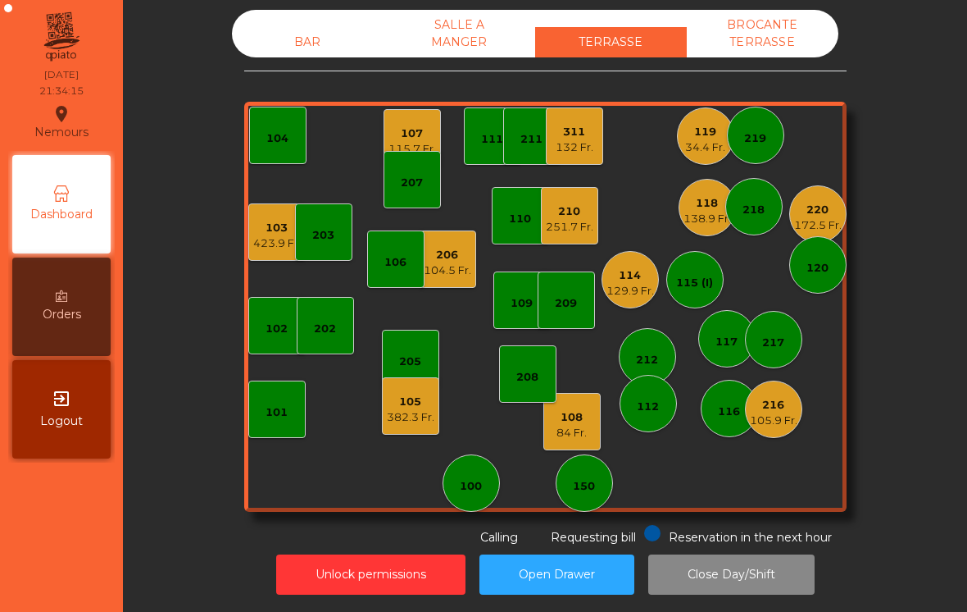
click at [577, 226] on div "251.7 Fr." at bounding box center [570, 227] width 48 height 16
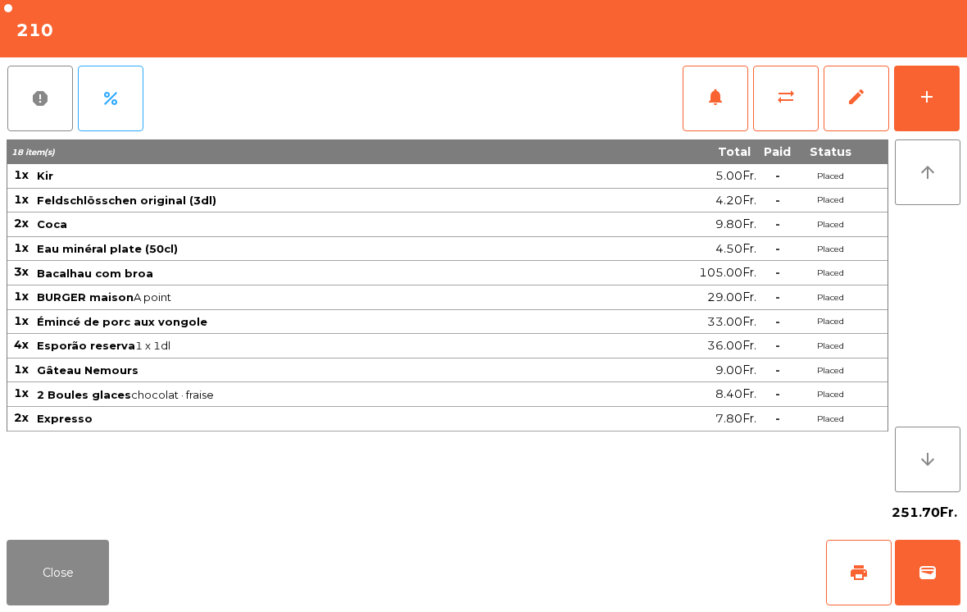
click at [928, 108] on button "add" at bounding box center [927, 99] width 66 height 66
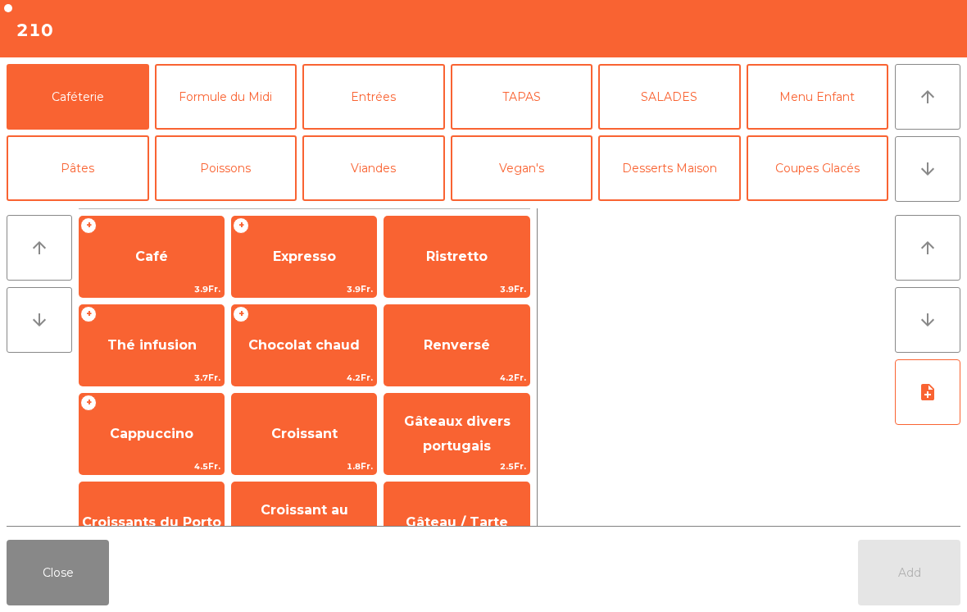
click at [313, 274] on span "Expresso" at bounding box center [304, 256] width 144 height 44
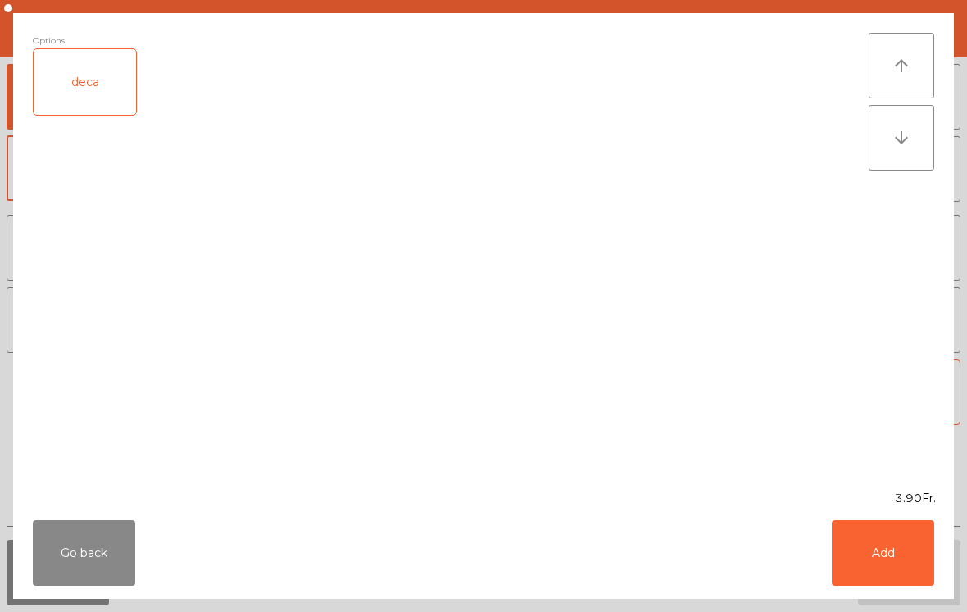
click at [888, 555] on button "Add" at bounding box center [883, 553] width 102 height 66
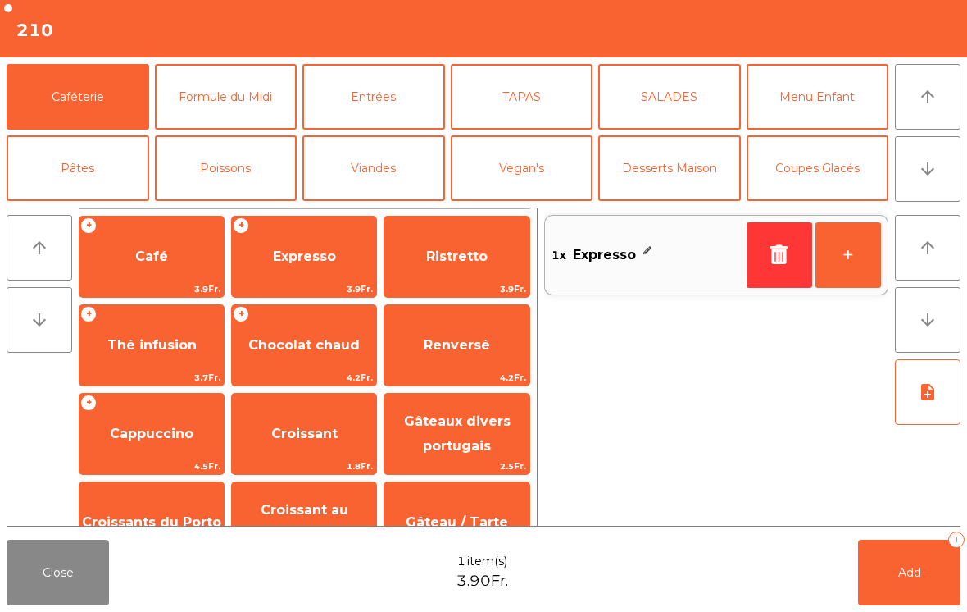
click at [916, 578] on span "Add" at bounding box center [909, 572] width 23 height 15
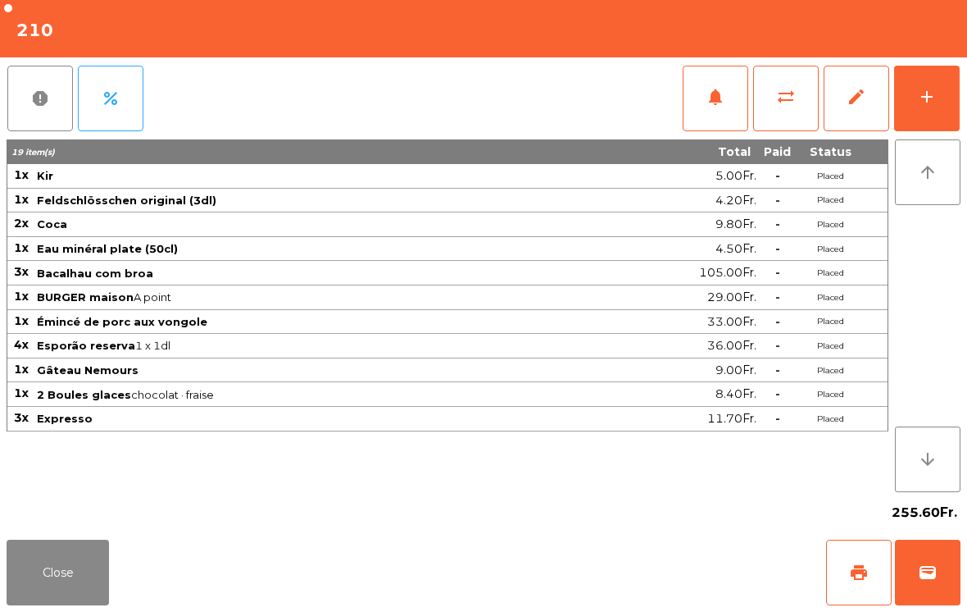
click at [62, 568] on button "Close" at bounding box center [58, 572] width 102 height 66
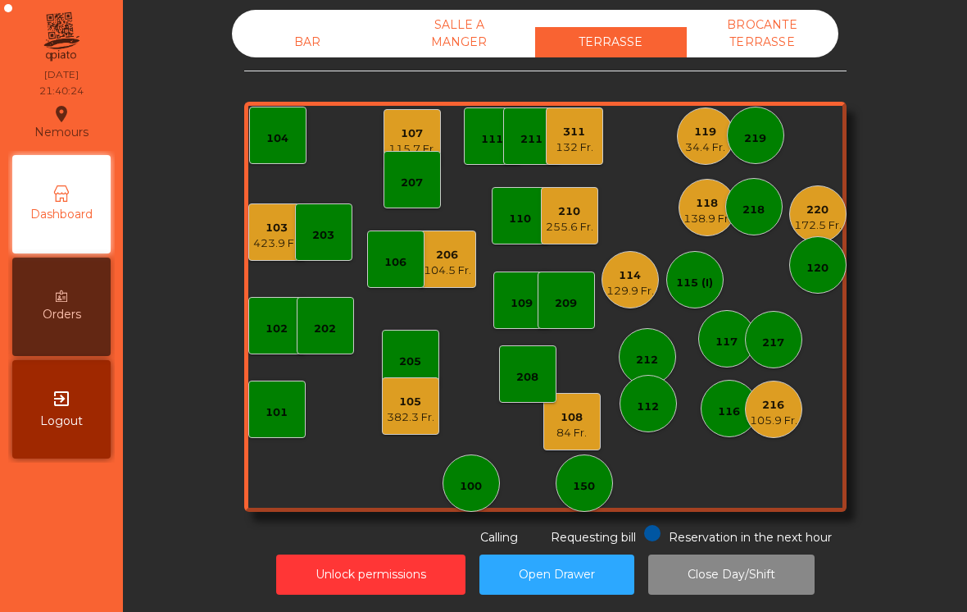
click at [266, 242] on div "423.9 Fr." at bounding box center [277, 243] width 48 height 16
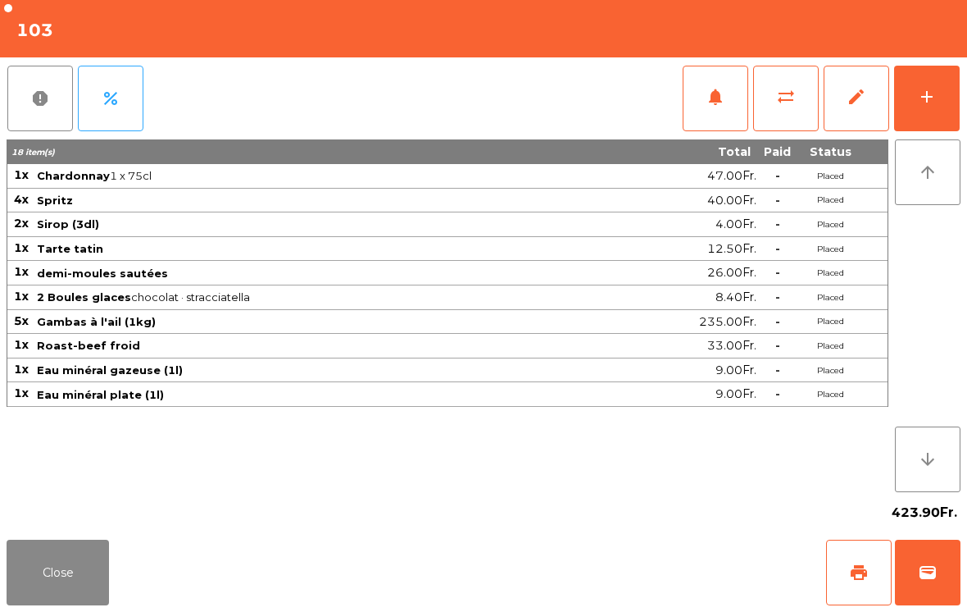
click at [937, 120] on button "add" at bounding box center [927, 99] width 66 height 66
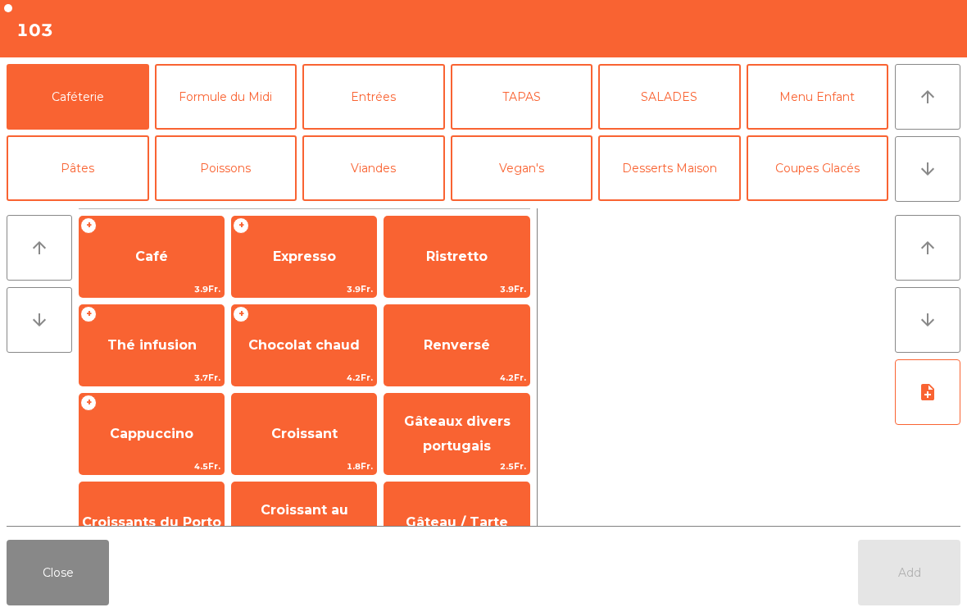
click at [926, 162] on icon "arrow_downward" at bounding box center [928, 169] width 20 height 20
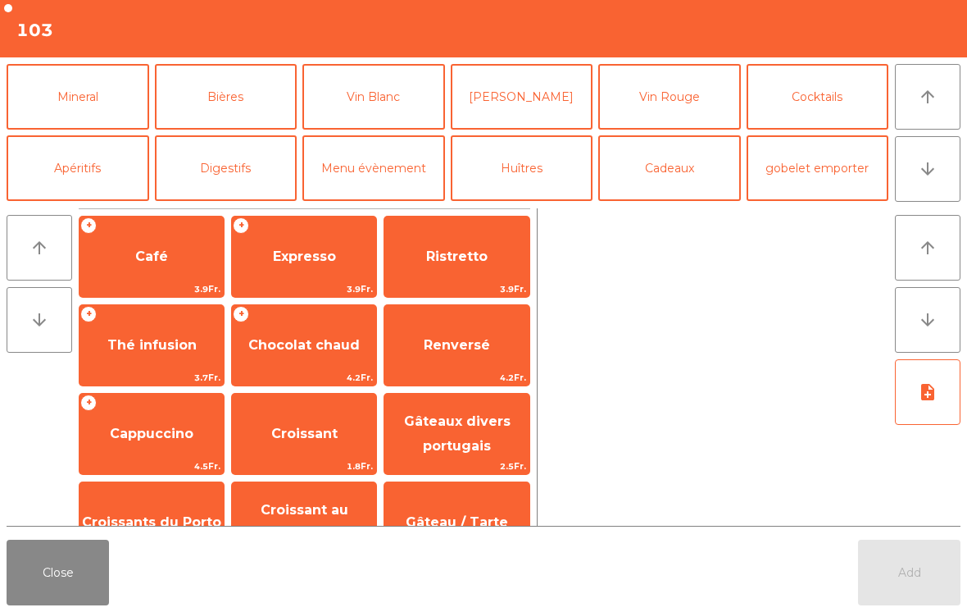
click at [390, 102] on button "Vin Blanc" at bounding box center [373, 97] width 143 height 66
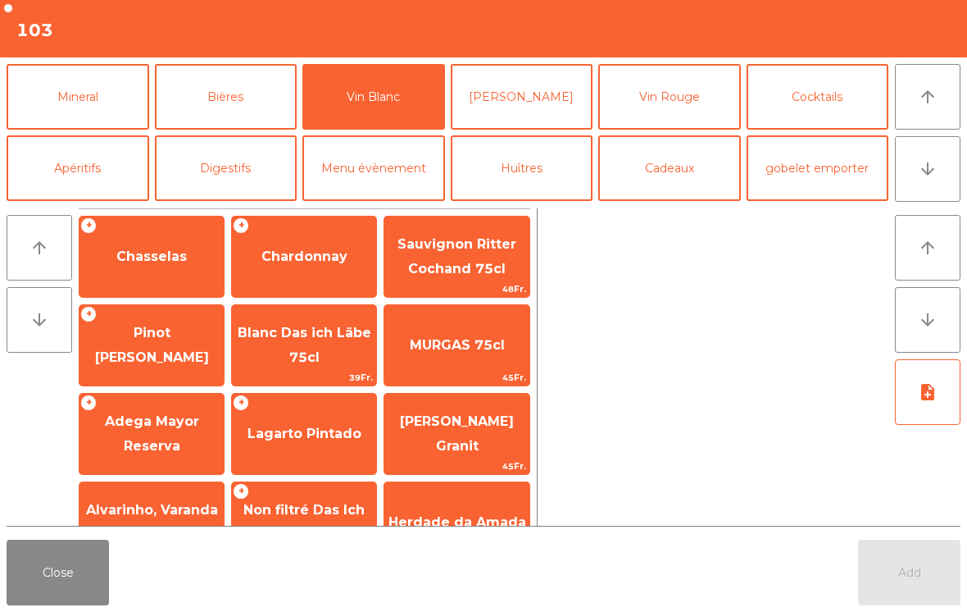
click at [304, 242] on span "Chardonnay" at bounding box center [304, 256] width 144 height 44
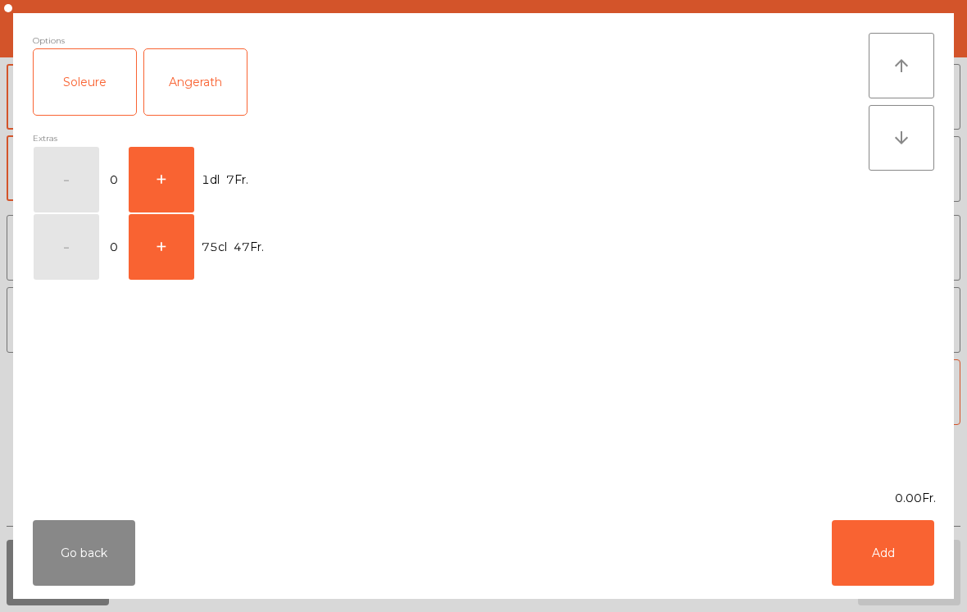
click at [152, 215] on button "+" at bounding box center [162, 247] width 66 height 66
click at [889, 553] on button "Add" at bounding box center [883, 553] width 102 height 66
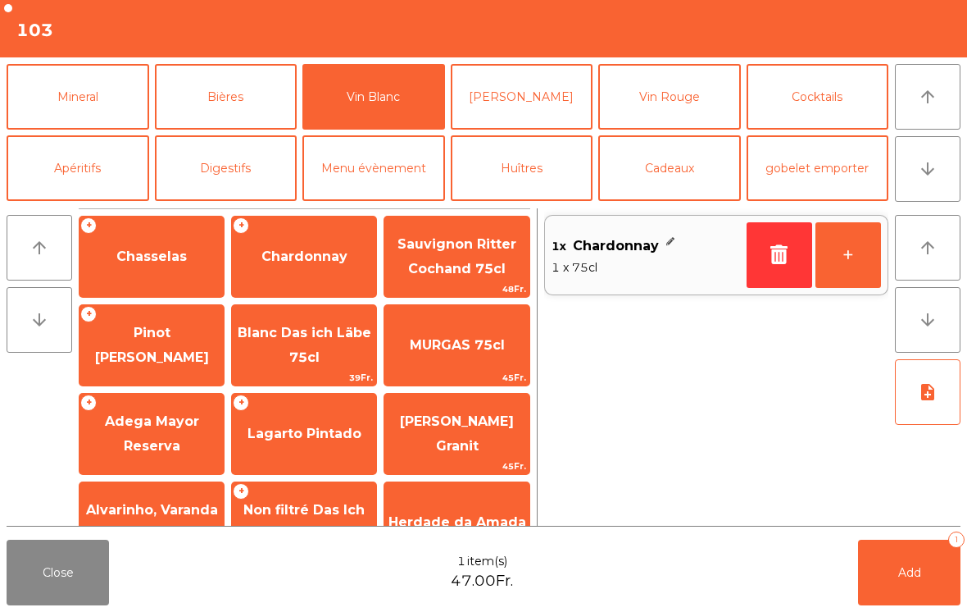
click at [925, 557] on button "Add 1" at bounding box center [909, 572] width 102 height 66
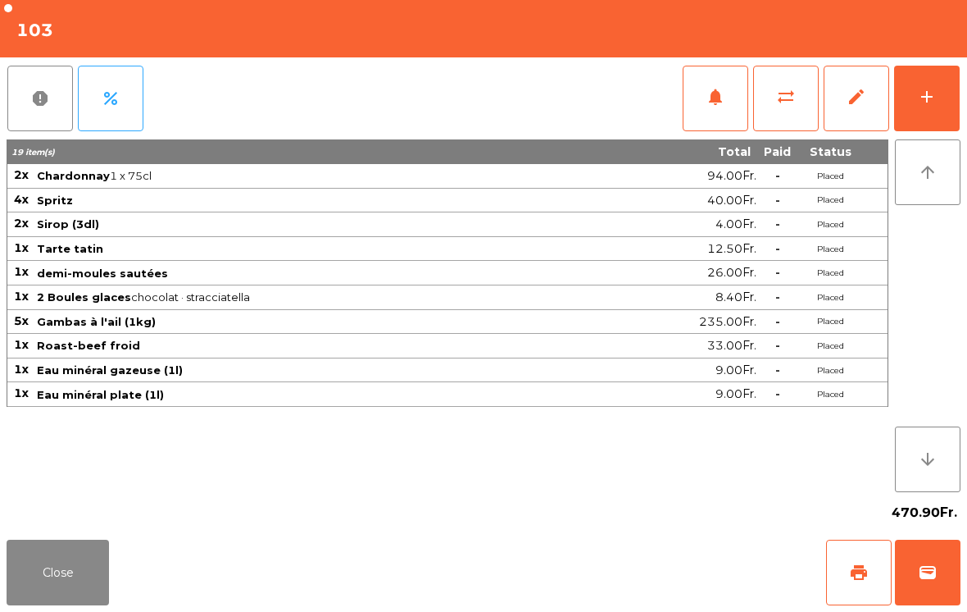
click at [78, 584] on button "Close" at bounding box center [58, 572] width 102 height 66
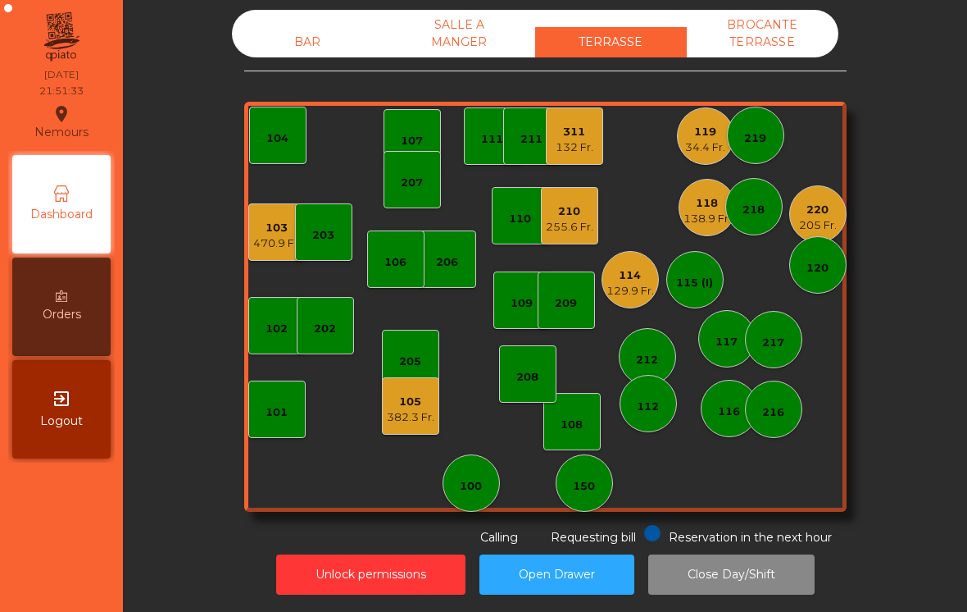
click at [322, 37] on div "BAR" at bounding box center [308, 42] width 152 height 30
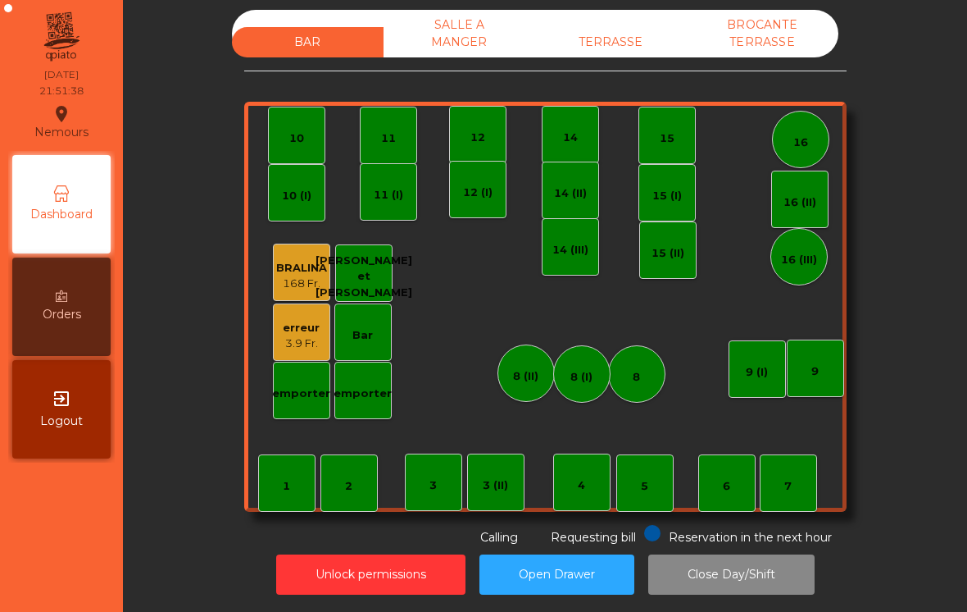
click at [648, 391] on div "8" at bounding box center [636, 373] width 57 height 57
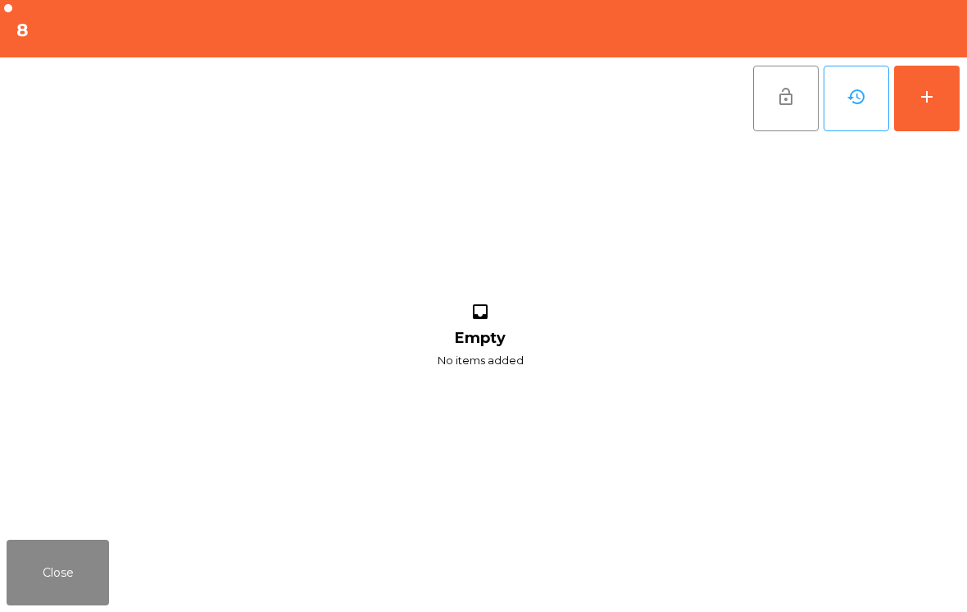
click at [930, 95] on div "add" at bounding box center [927, 97] width 20 height 20
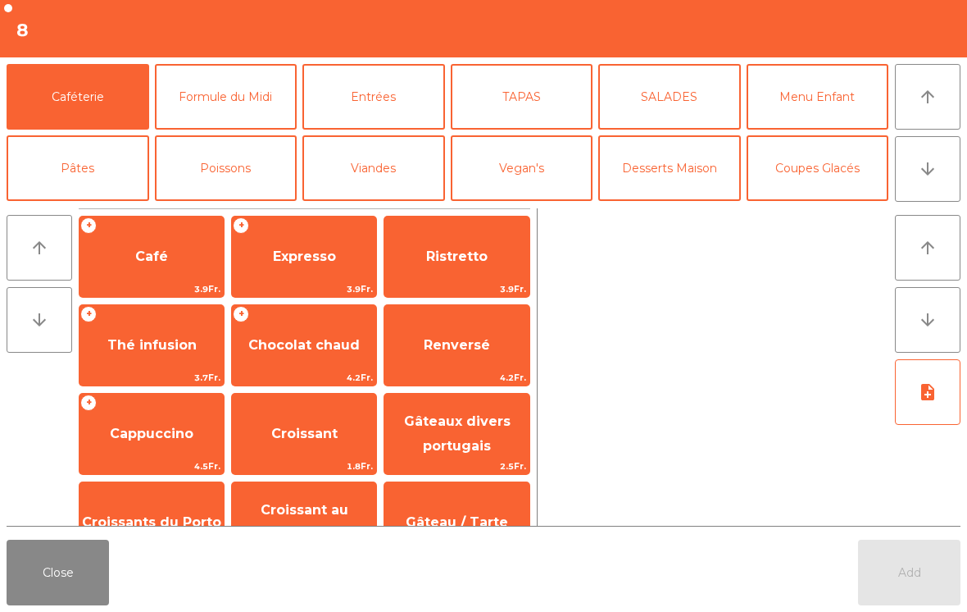
click at [512, 117] on button "TAPAS" at bounding box center [522, 97] width 143 height 66
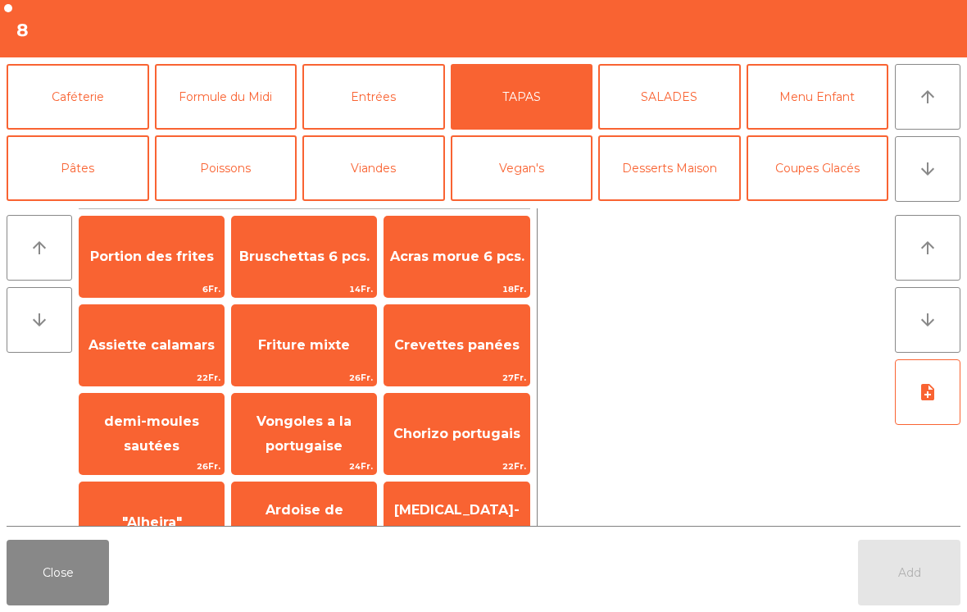
click at [168, 517] on span ""Alheira"" at bounding box center [152, 522] width 60 height 16
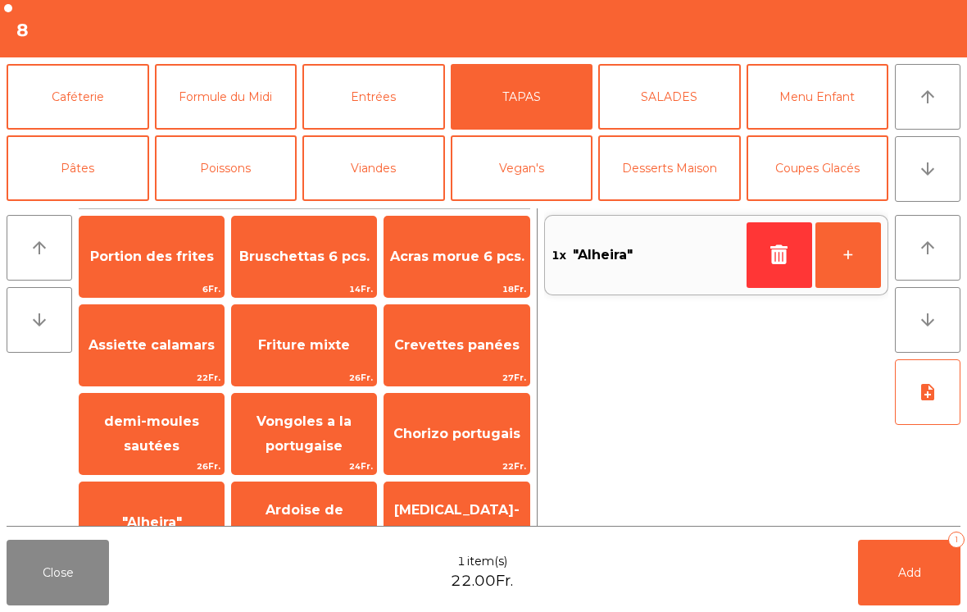
click at [337, 443] on span "Vongoles a la portugaise" at bounding box center [304, 433] width 95 height 40
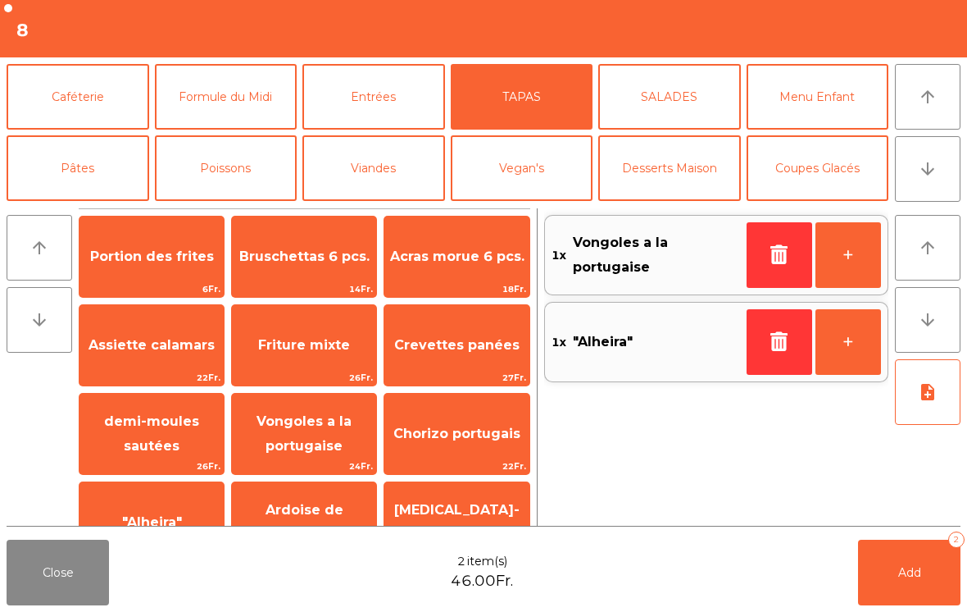
click at [932, 408] on button "note_add" at bounding box center [928, 392] width 66 height 66
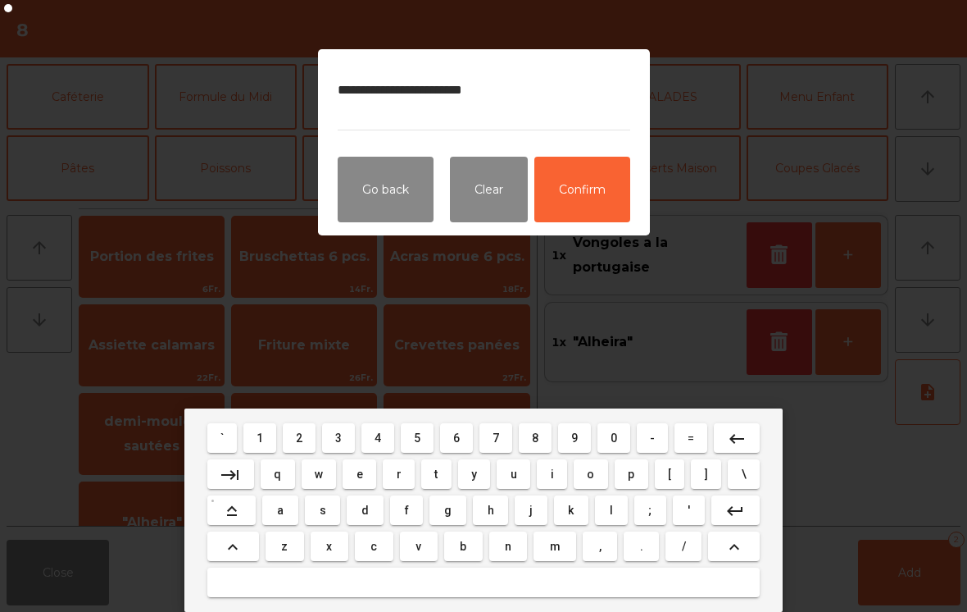
type textarea "**********"
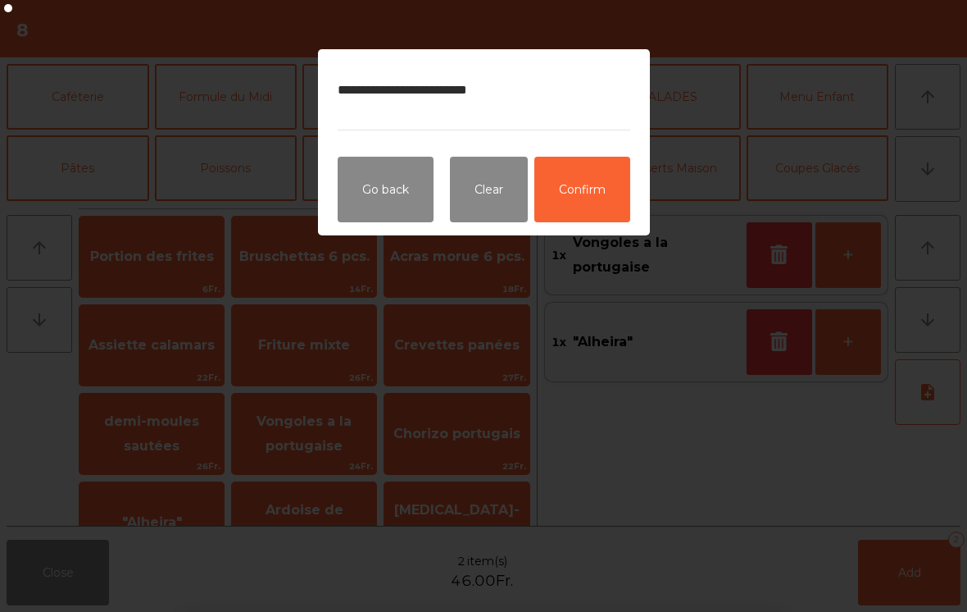
click at [582, 194] on button "Confirm" at bounding box center [582, 190] width 96 height 66
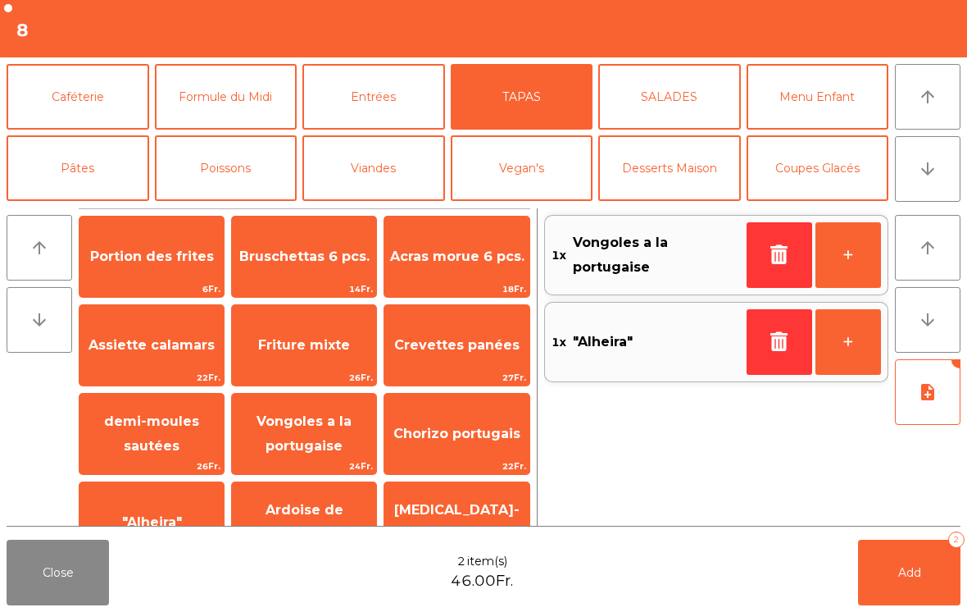
click at [886, 578] on button "Add 2" at bounding box center [909, 572] width 102 height 66
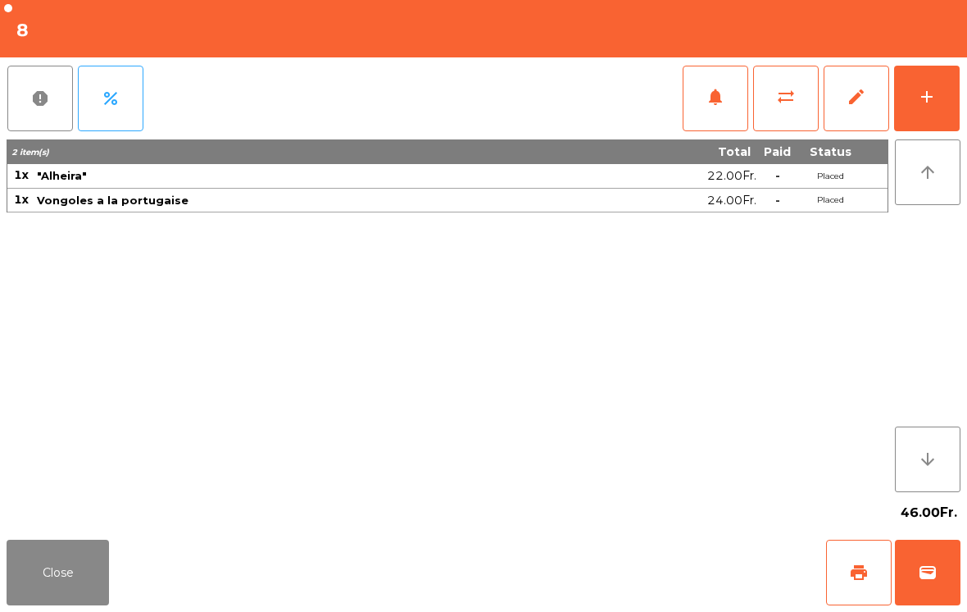
click at [53, 597] on button "Close" at bounding box center [58, 572] width 102 height 66
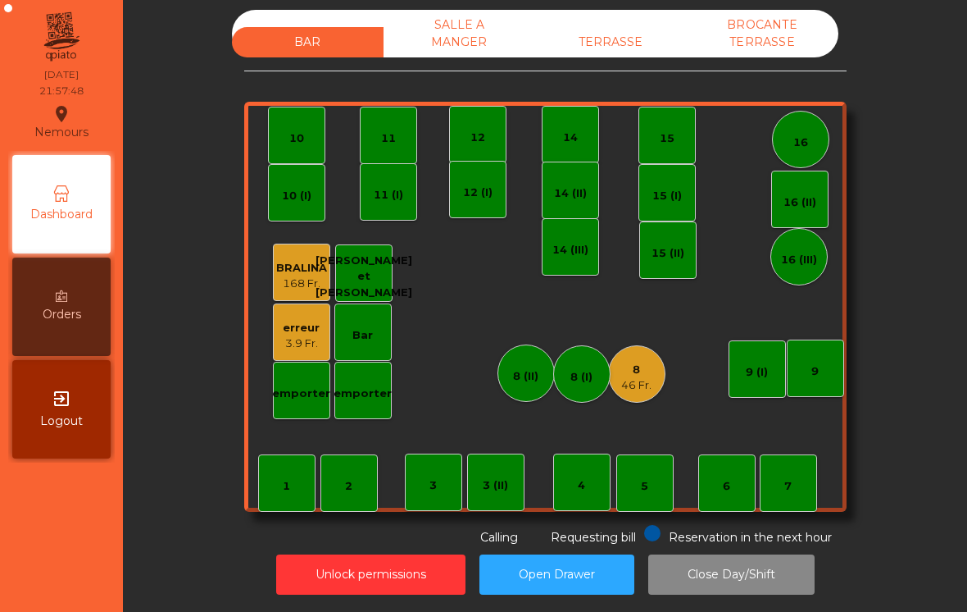
click at [636, 38] on div "TERRASSE" at bounding box center [611, 42] width 152 height 30
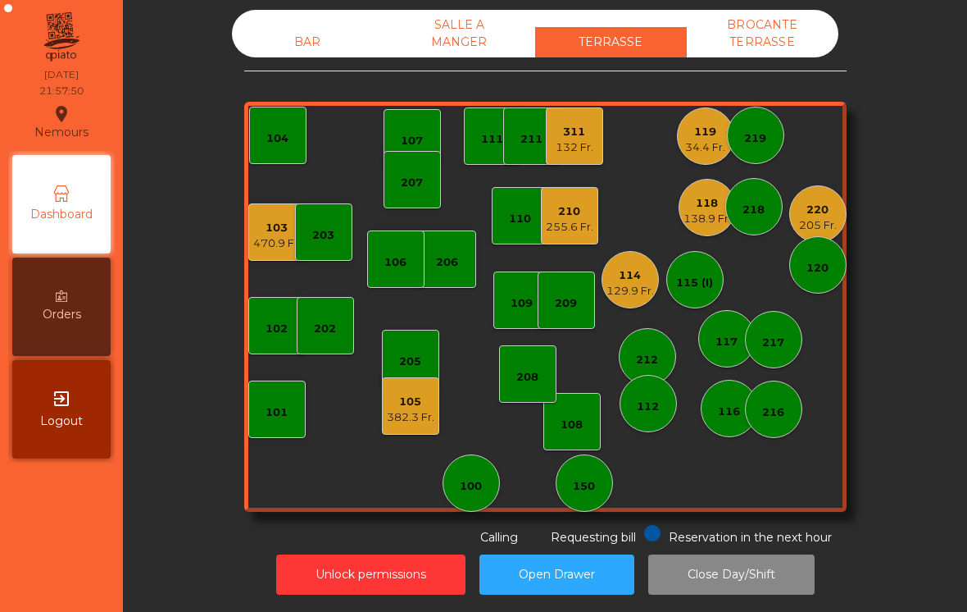
click at [708, 214] on div "138.9 Fr." at bounding box center [708, 219] width 48 height 16
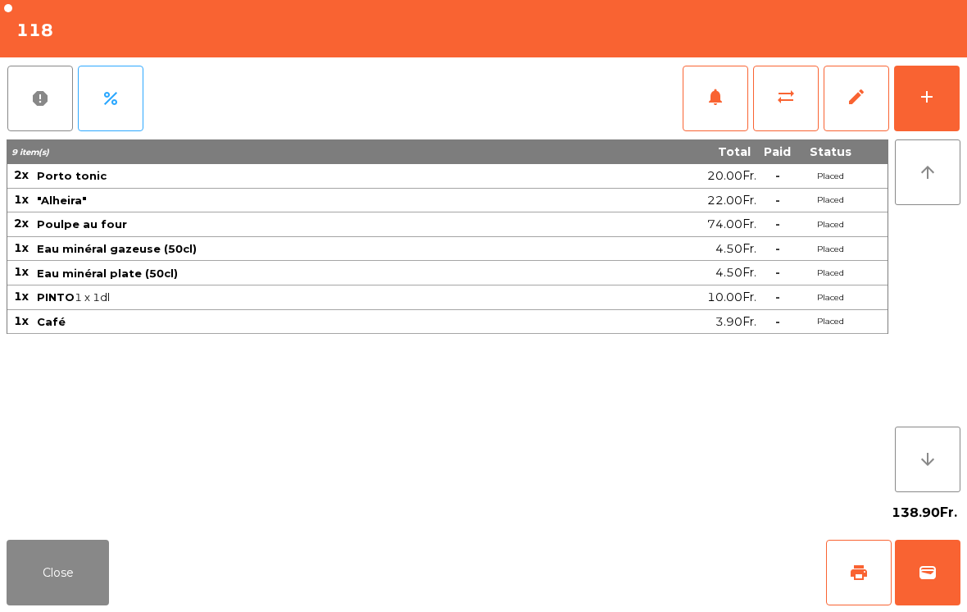
click at [869, 571] on button "print" at bounding box center [859, 572] width 66 height 66
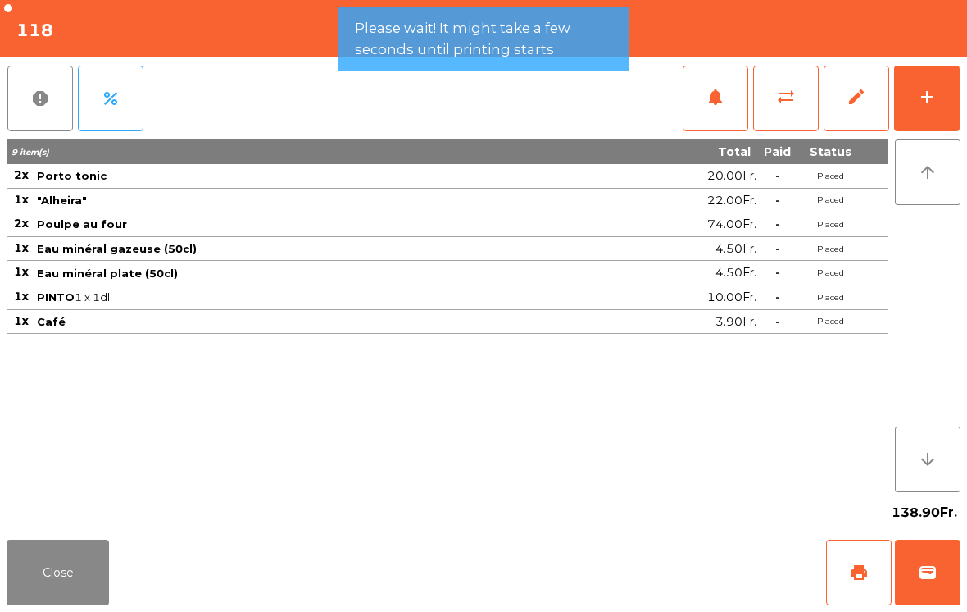
click at [39, 582] on button "Close" at bounding box center [58, 572] width 102 height 66
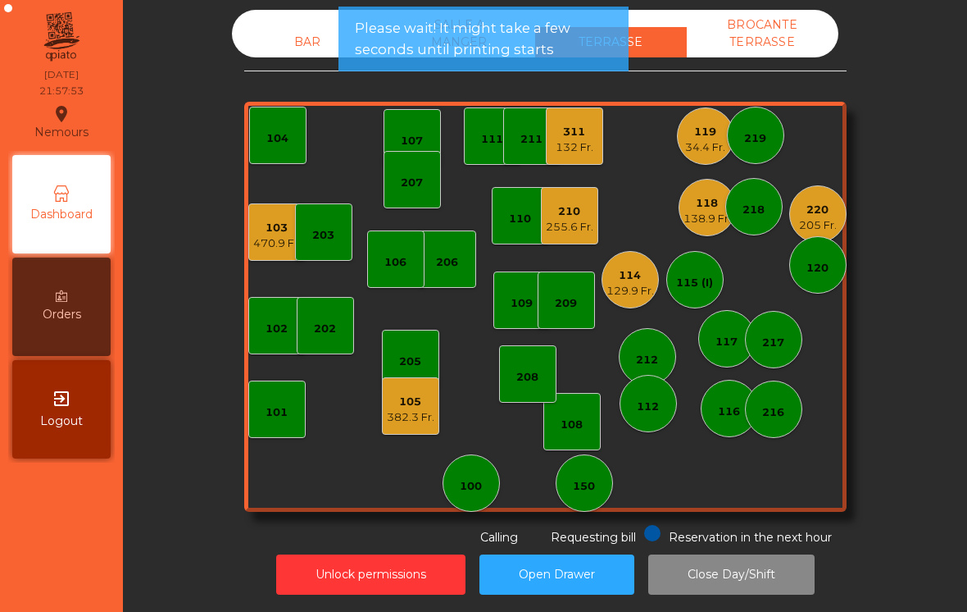
click at [638, 290] on div "129.9 Fr." at bounding box center [631, 291] width 48 height 16
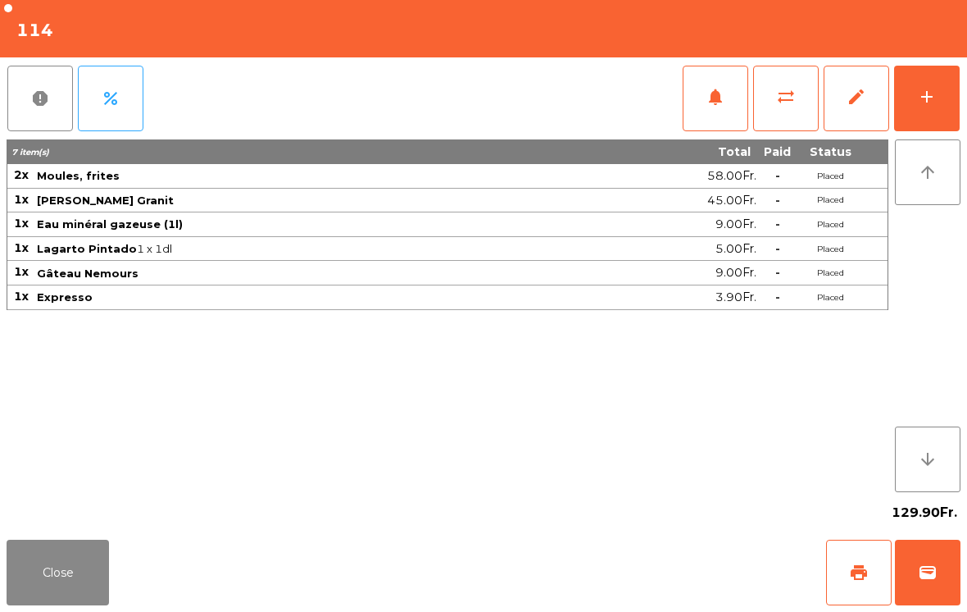
click at [858, 570] on span "print" at bounding box center [859, 572] width 20 height 20
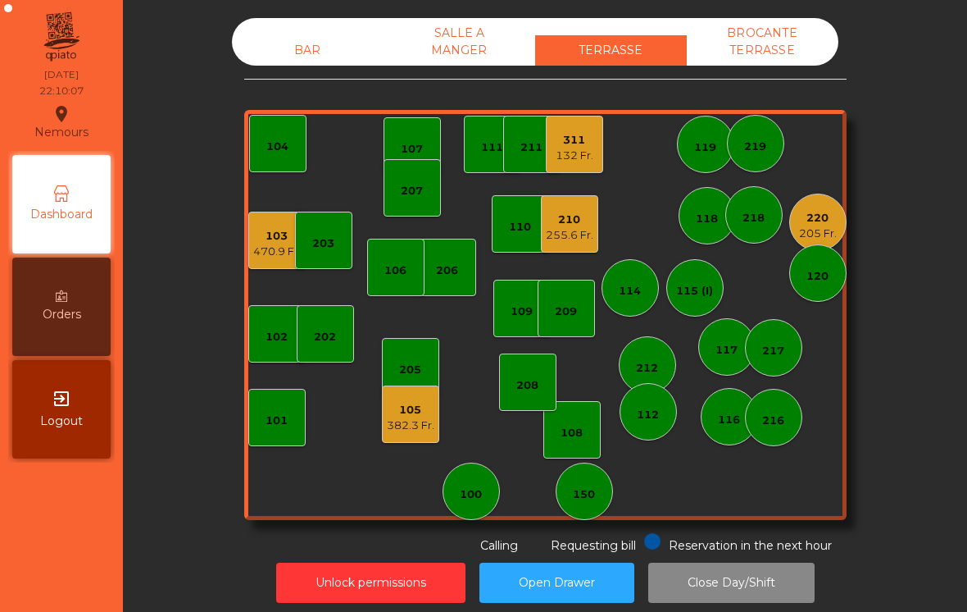
scroll to position [0, 0]
click at [315, 49] on div "BAR" at bounding box center [308, 50] width 152 height 30
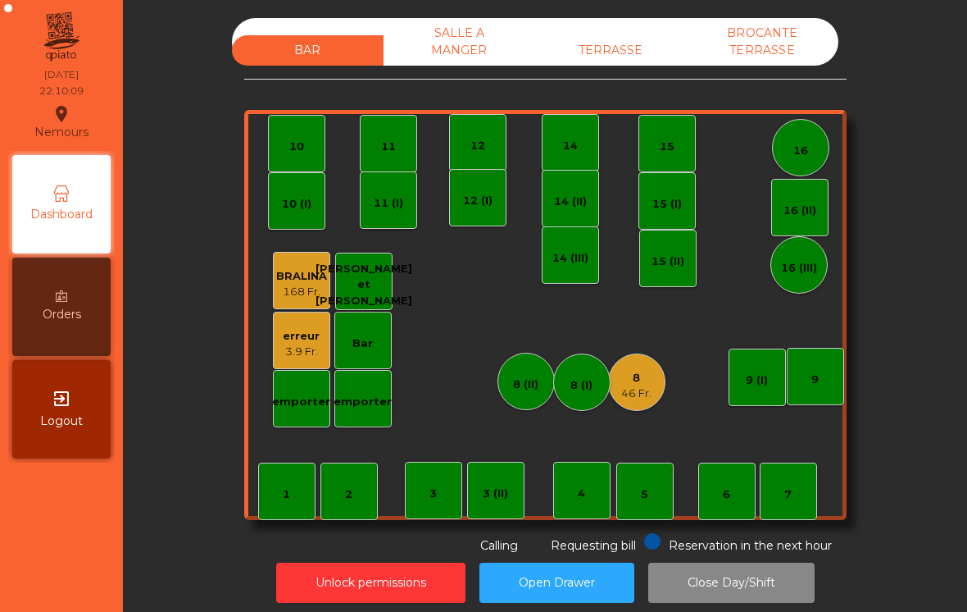
click at [657, 393] on div "8 46 Fr." at bounding box center [636, 381] width 57 height 57
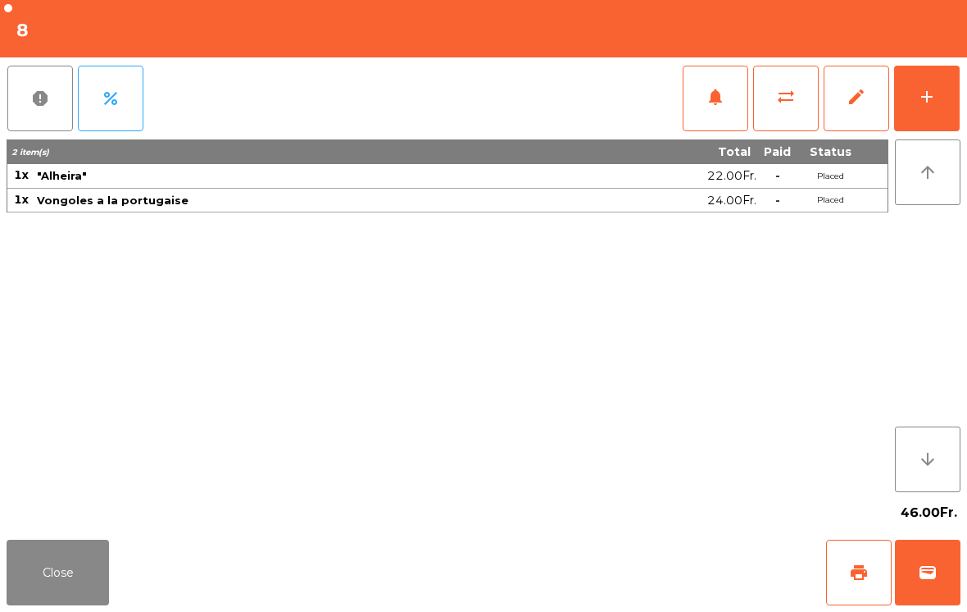
click at [927, 94] on div "add" at bounding box center [927, 97] width 20 height 20
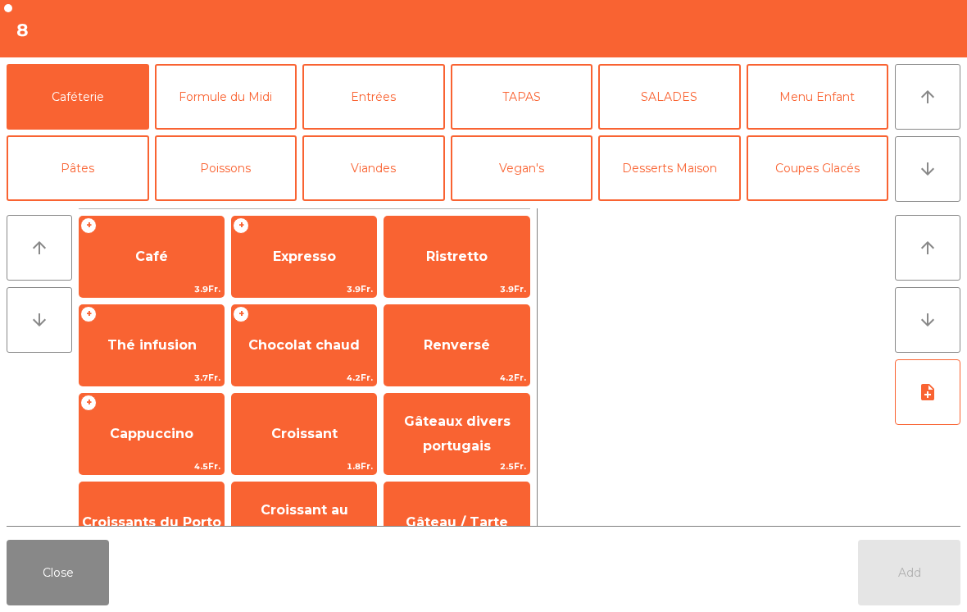
click at [533, 111] on button "TAPAS" at bounding box center [522, 97] width 143 height 66
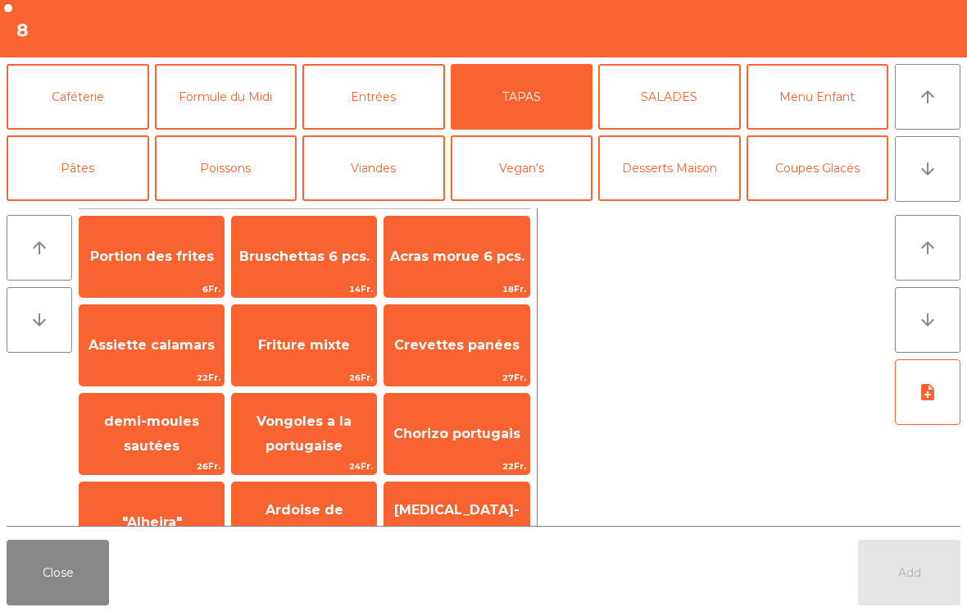
click at [315, 430] on span "Vongoles a la portugaise" at bounding box center [304, 434] width 144 height 70
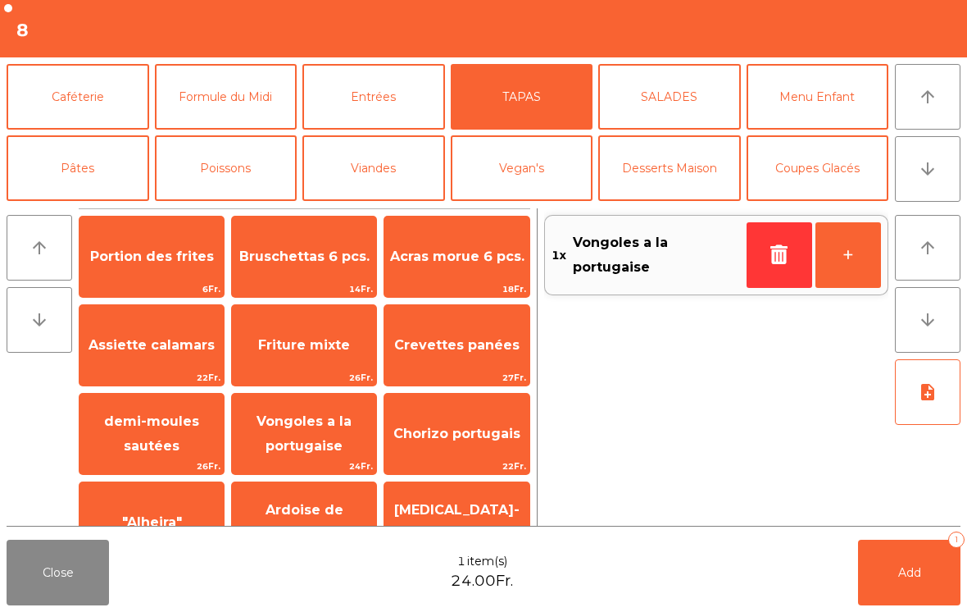
click at [880, 566] on button "Add 1" at bounding box center [909, 572] width 102 height 66
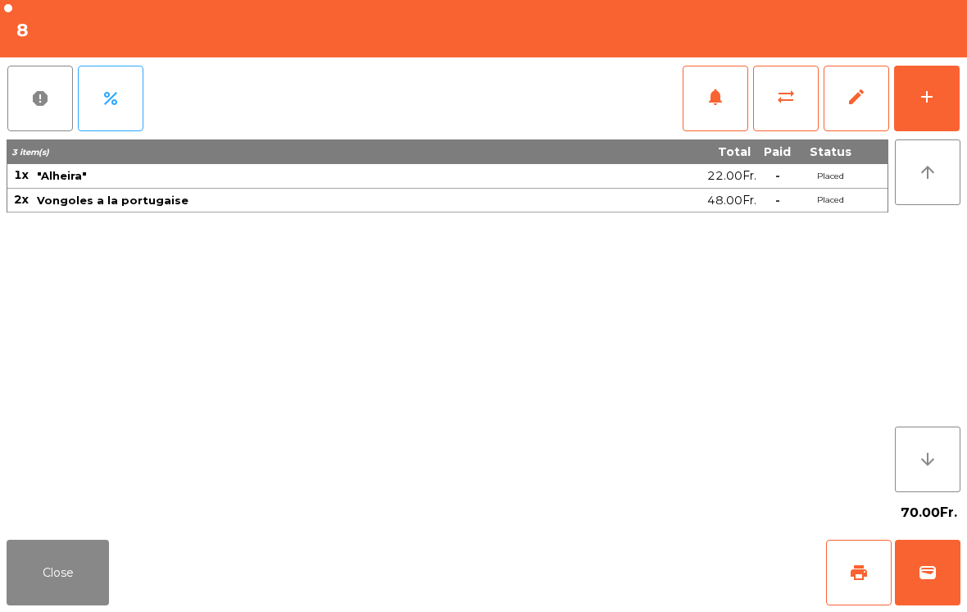
click at [65, 578] on button "Close" at bounding box center [58, 572] width 102 height 66
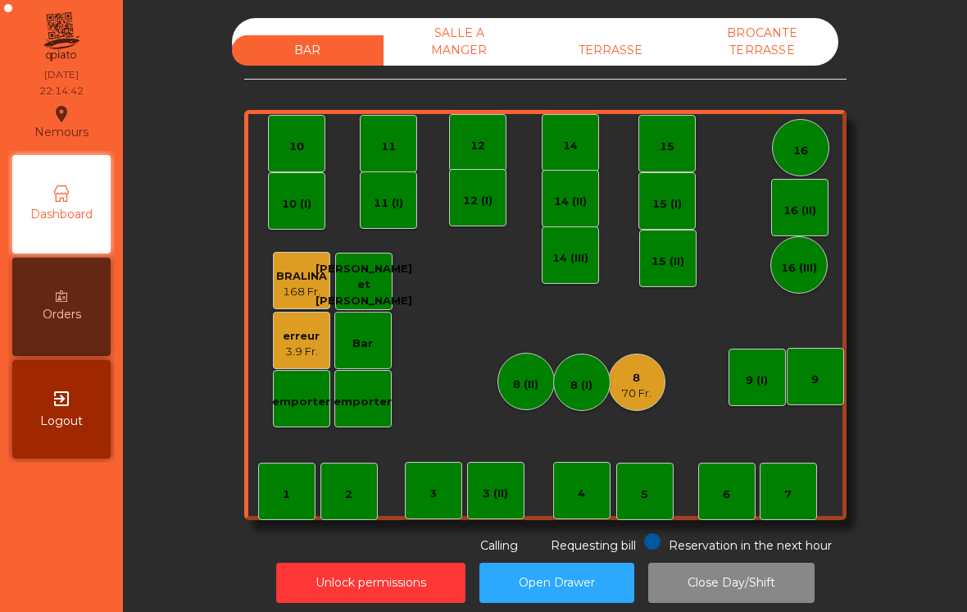
click at [628, 40] on div "TERRASSE" at bounding box center [611, 50] width 152 height 30
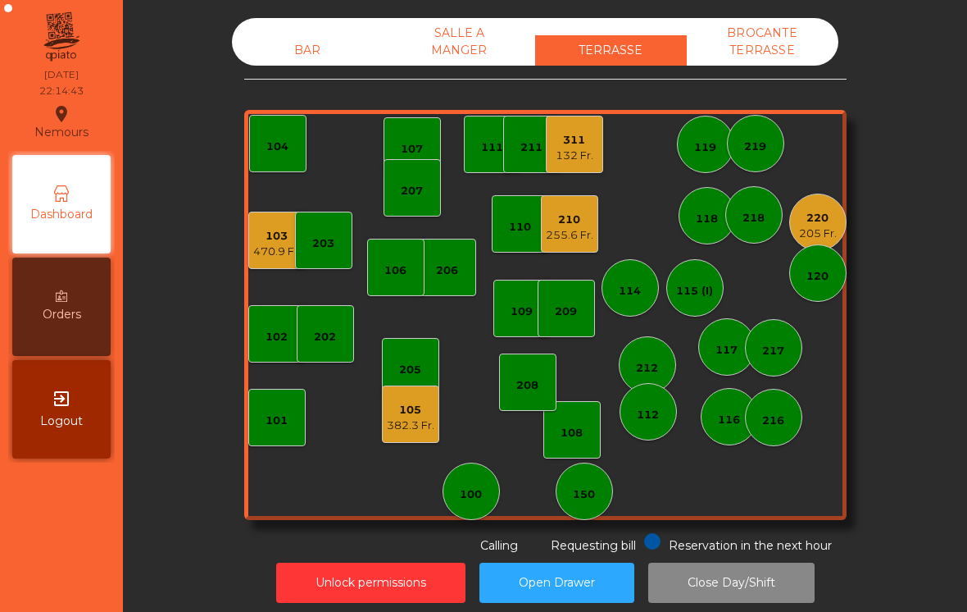
click at [594, 246] on div "210 255.6 Fr." at bounding box center [569, 223] width 57 height 57
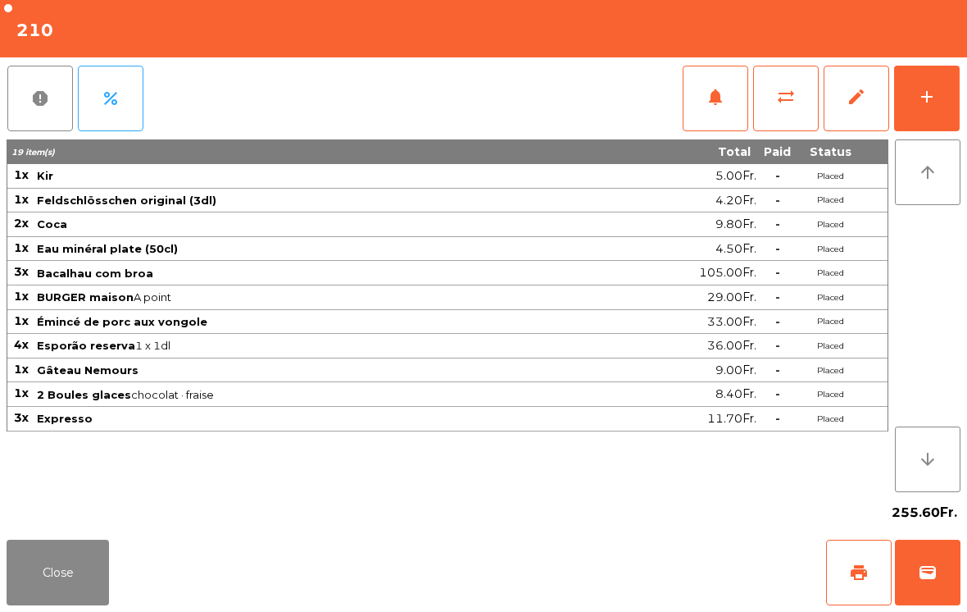
click at [863, 580] on span "print" at bounding box center [859, 572] width 20 height 20
click at [74, 591] on button "Close" at bounding box center [58, 572] width 102 height 66
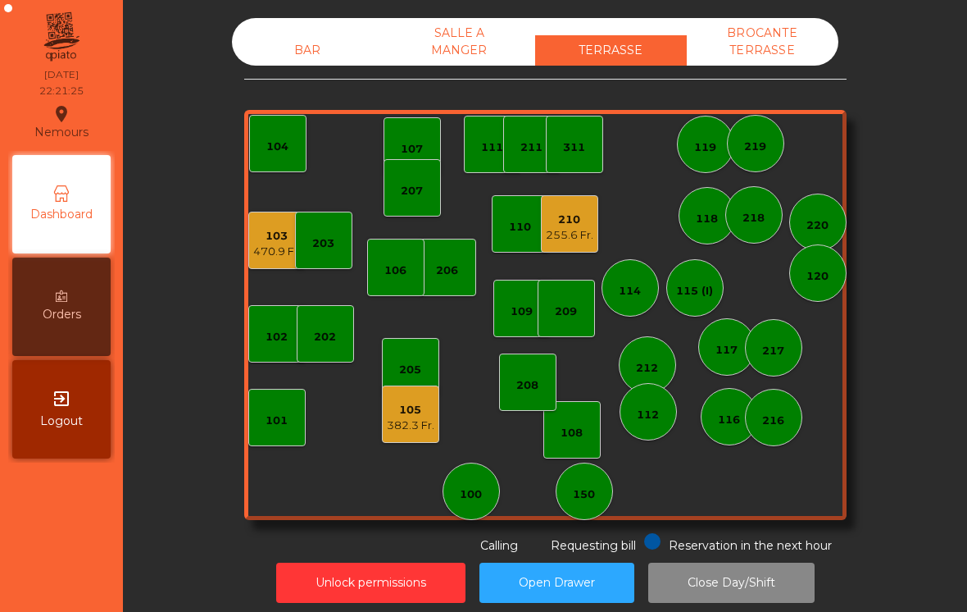
click at [413, 434] on div "105 382.3 Fr." at bounding box center [410, 413] width 57 height 57
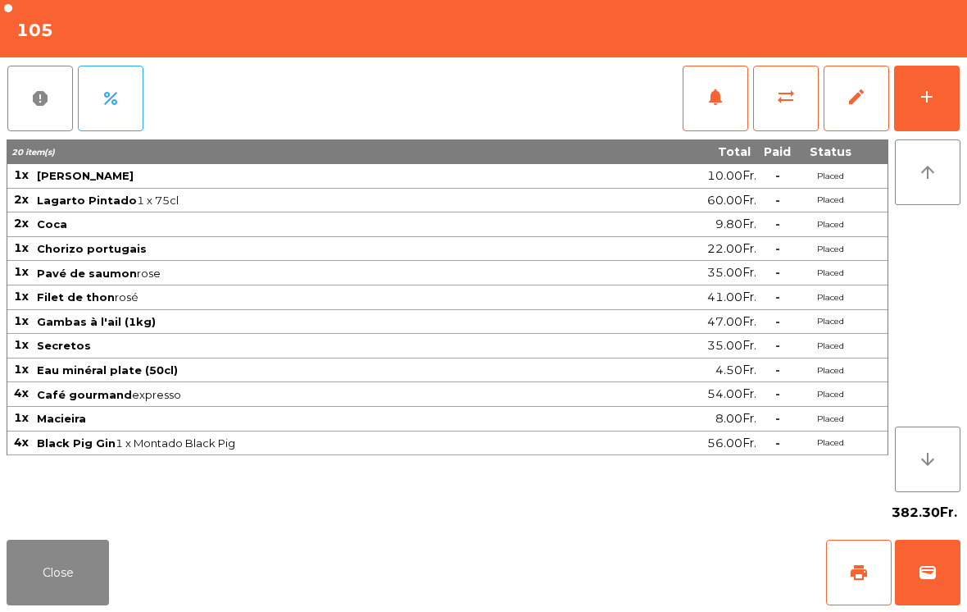
click at [73, 602] on button "Close" at bounding box center [58, 572] width 102 height 66
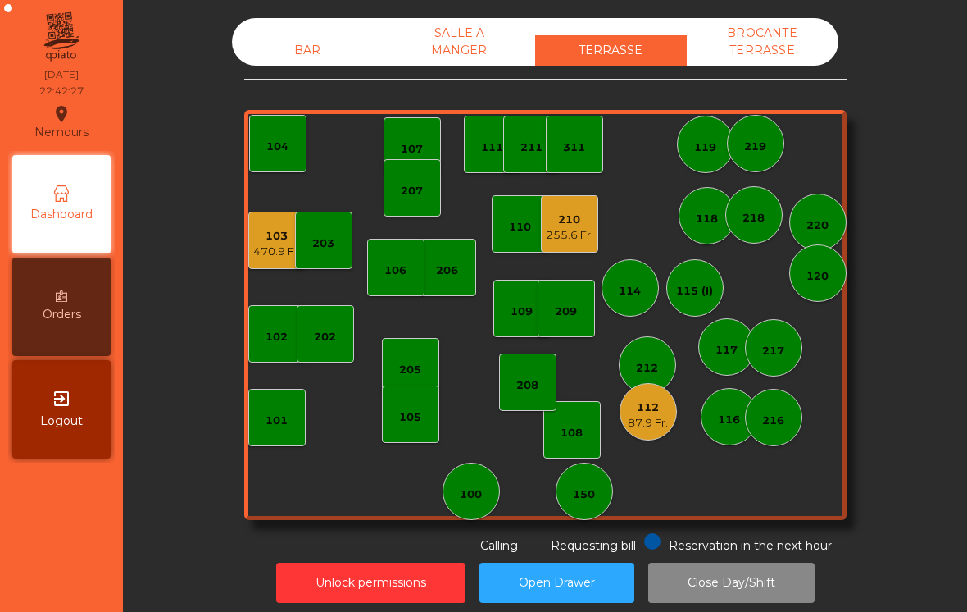
click at [637, 431] on div "112 87.9 Fr." at bounding box center [648, 411] width 57 height 57
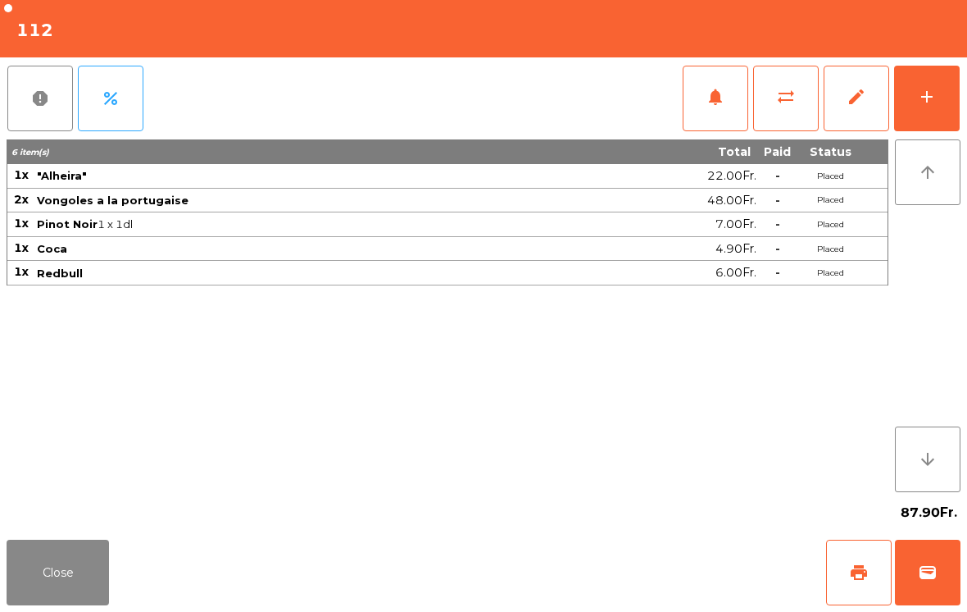
click at [930, 98] on div "add" at bounding box center [927, 97] width 20 height 20
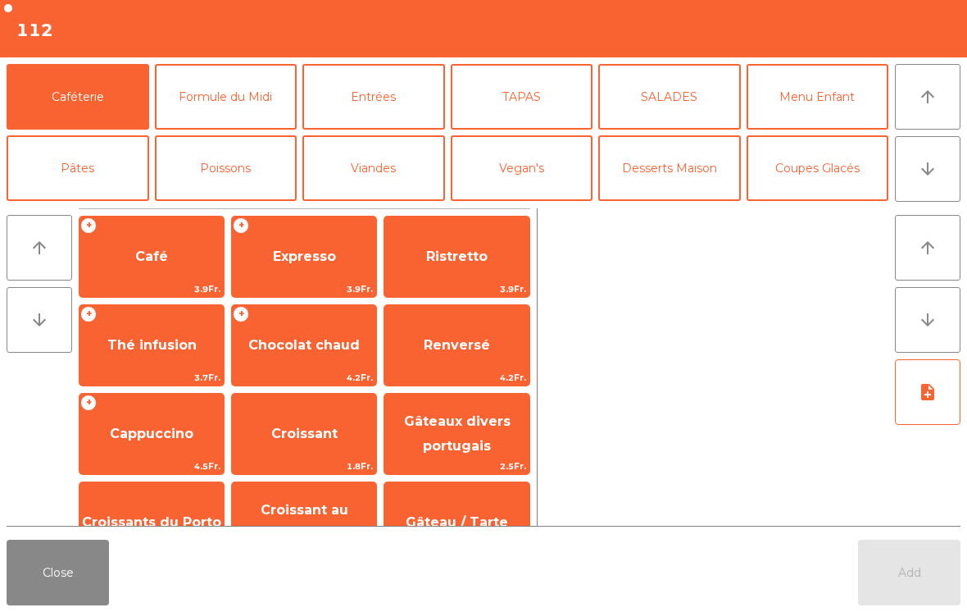
click at [528, 112] on button "TAPAS" at bounding box center [522, 97] width 143 height 66
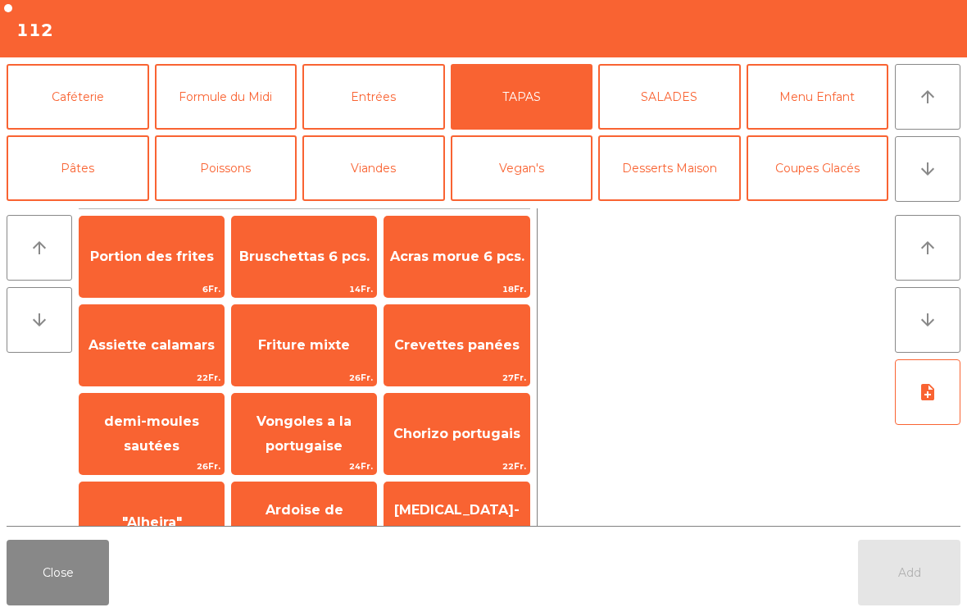
click at [157, 516] on span ""Alheira"" at bounding box center [152, 522] width 60 height 16
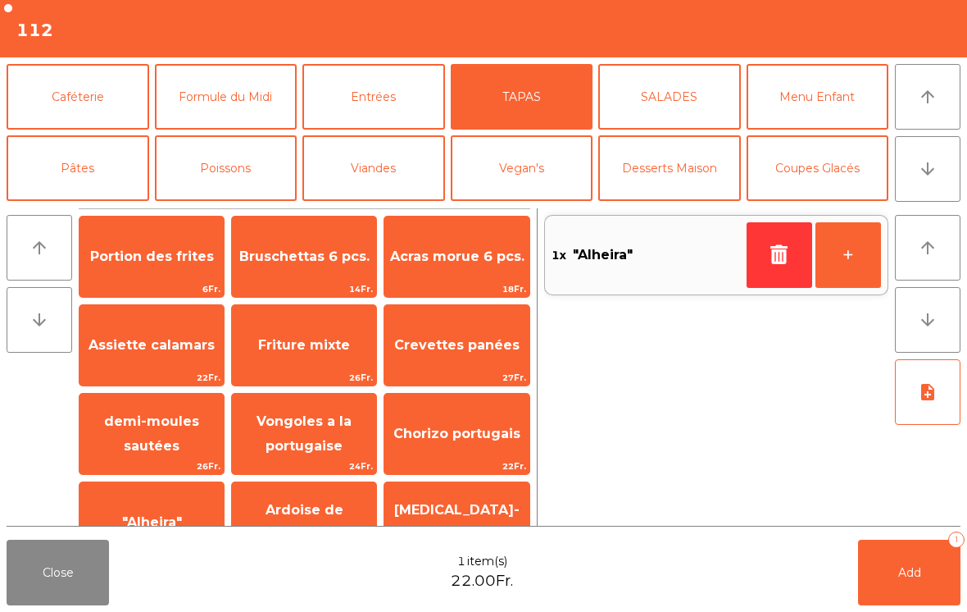
click at [902, 577] on span "Add" at bounding box center [909, 572] width 23 height 15
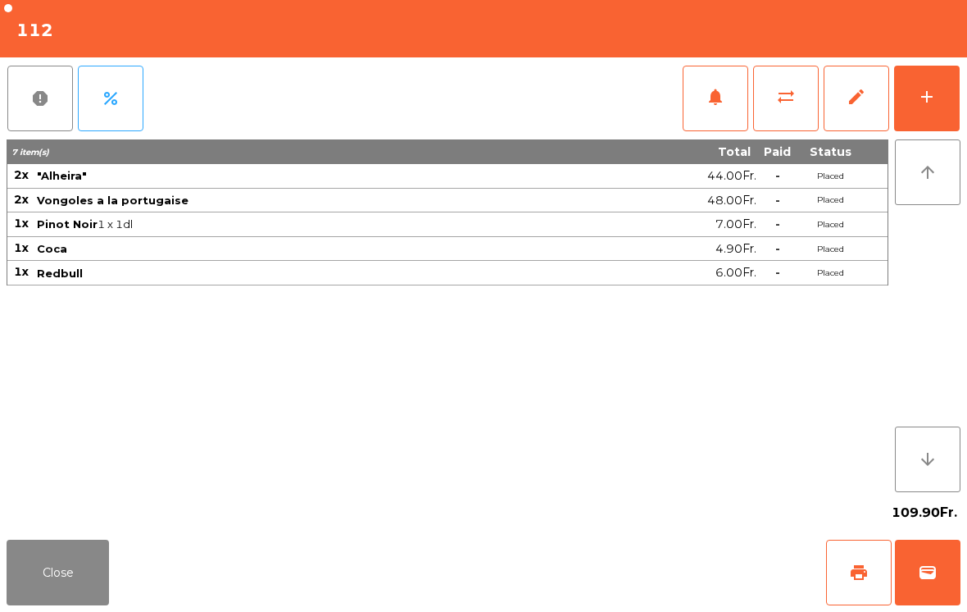
click at [46, 573] on button "Close" at bounding box center [58, 572] width 102 height 66
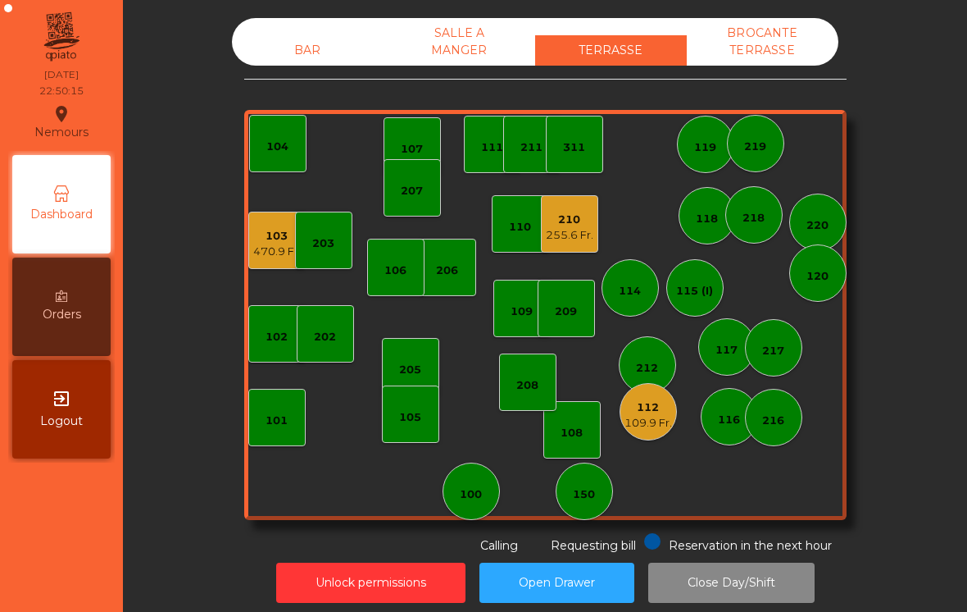
click at [333, 237] on div "203" at bounding box center [323, 243] width 22 height 16
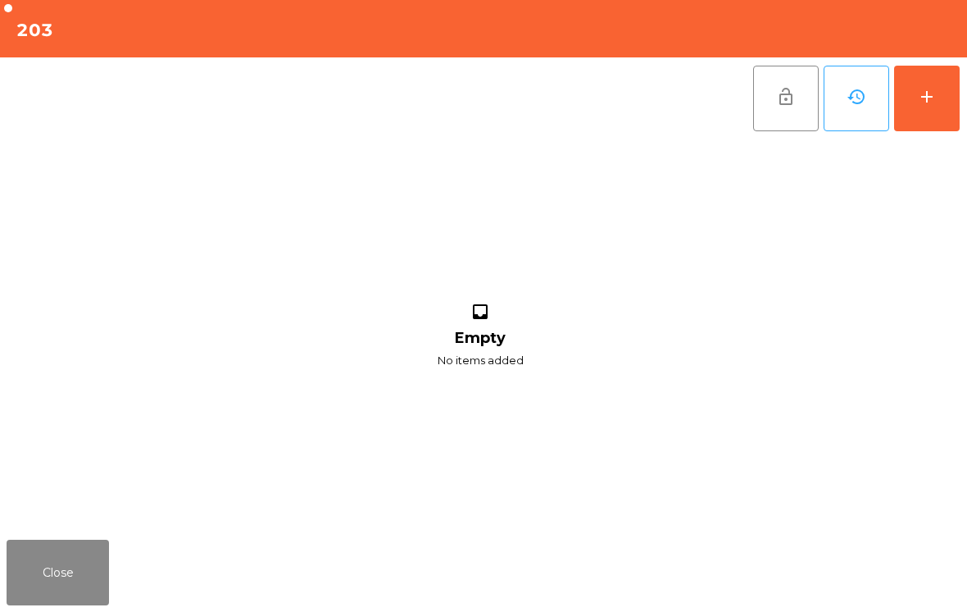
click at [93, 562] on button "Close" at bounding box center [58, 572] width 102 height 66
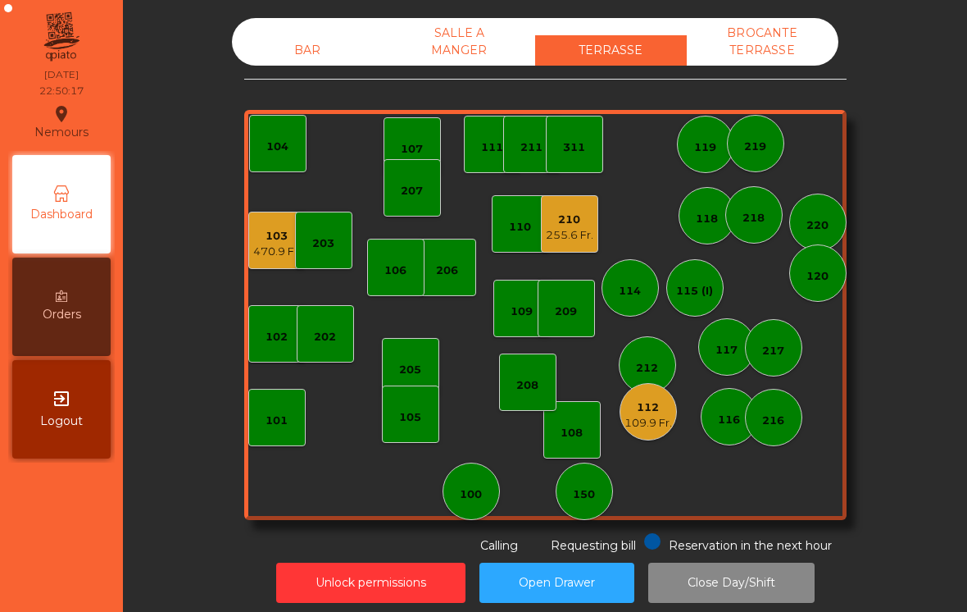
click at [282, 242] on div "103" at bounding box center [277, 236] width 48 height 16
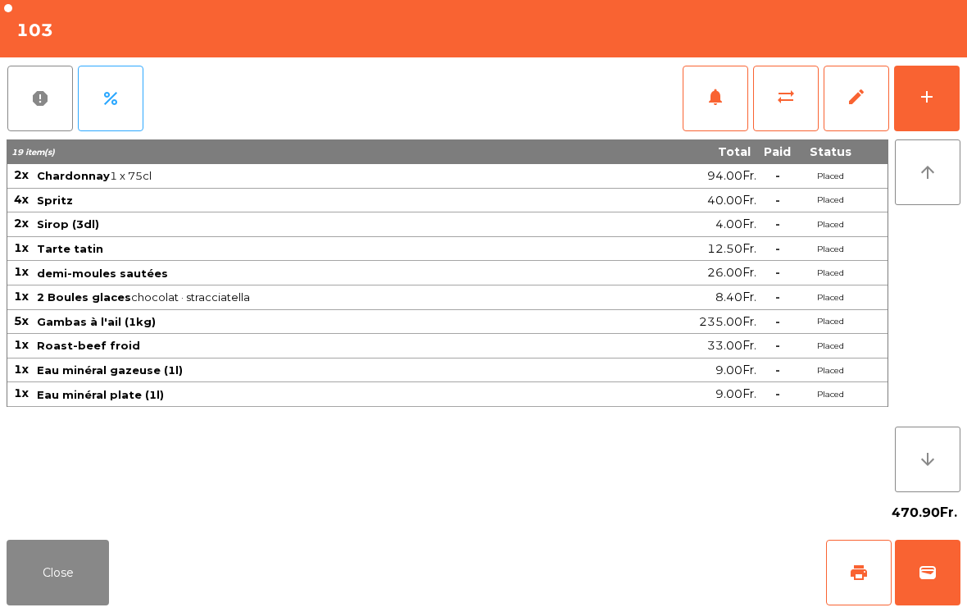
click at [770, 111] on button "sync_alt" at bounding box center [786, 99] width 66 height 66
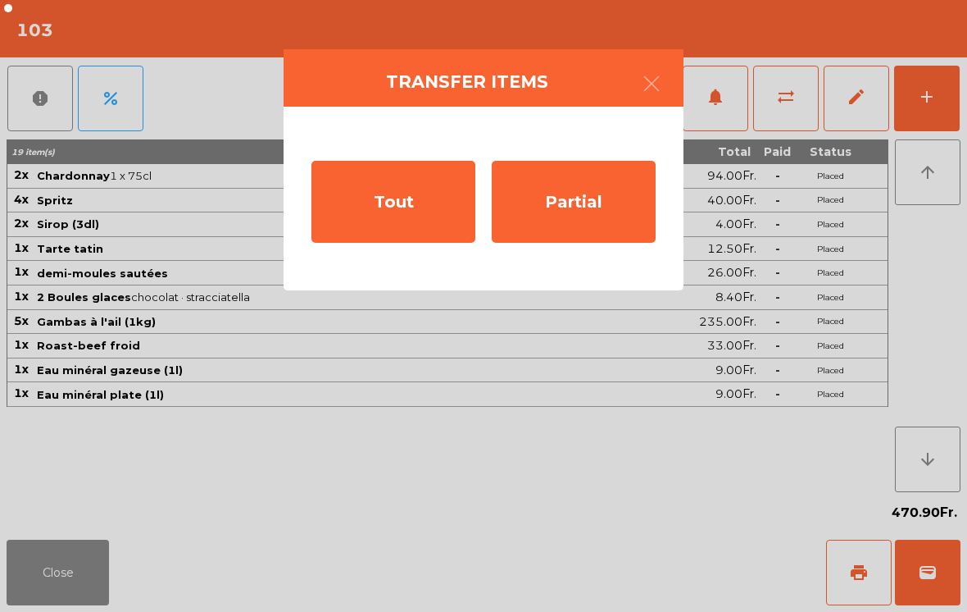
click at [595, 198] on div "Partial" at bounding box center [574, 202] width 164 height 82
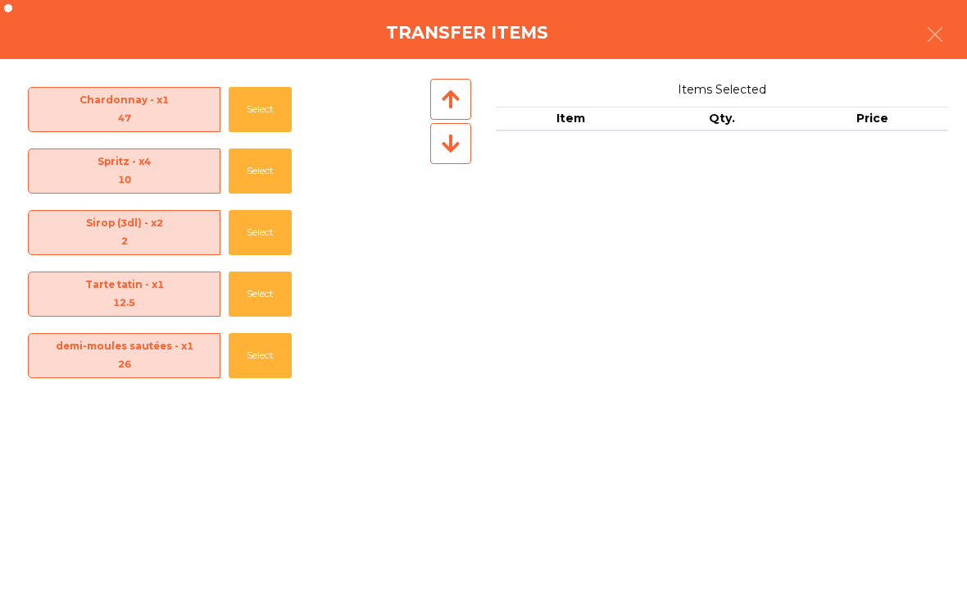
click at [257, 110] on button "Select" at bounding box center [260, 109] width 63 height 45
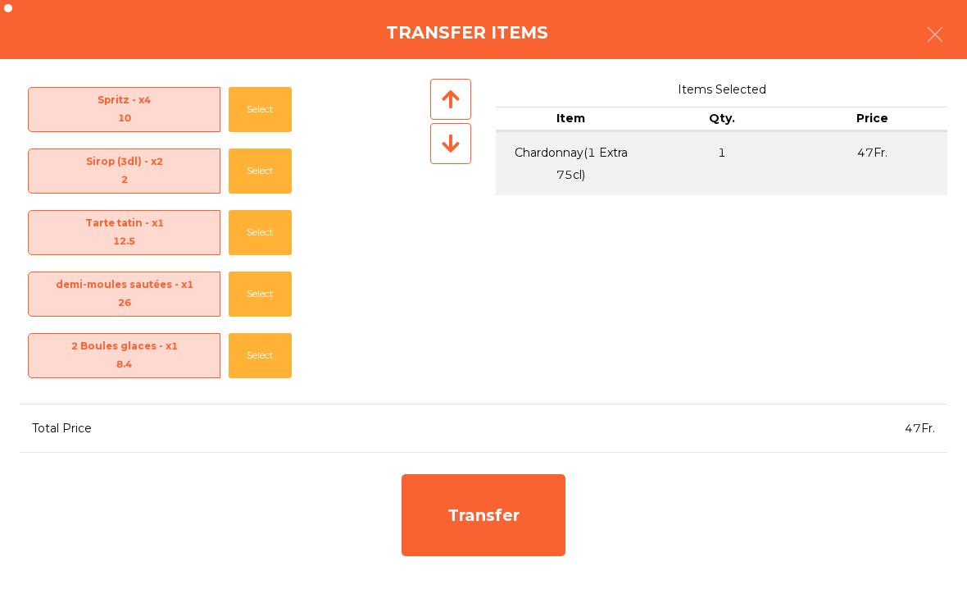
click at [248, 178] on button "Select" at bounding box center [260, 170] width 63 height 45
click at [246, 174] on button "Select" at bounding box center [260, 170] width 63 height 45
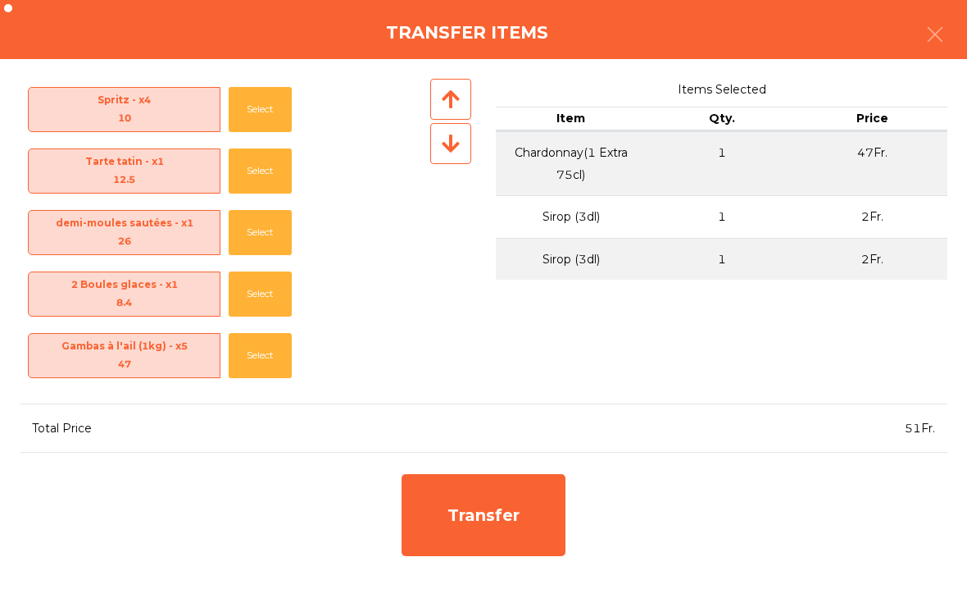
click at [239, 165] on button "Select" at bounding box center [260, 170] width 63 height 45
click at [257, 166] on button "Select" at bounding box center [260, 170] width 63 height 45
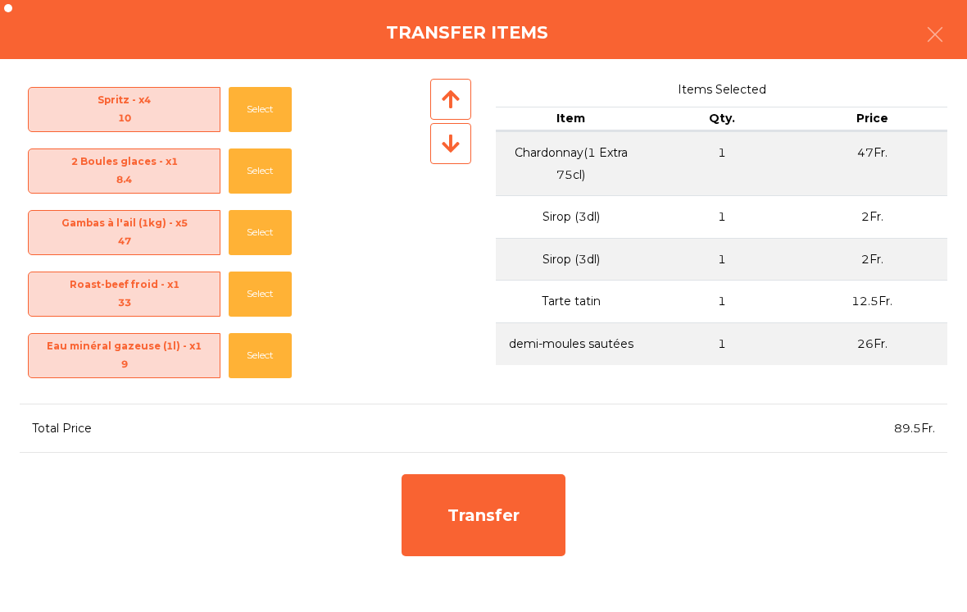
click at [271, 170] on button "Select" at bounding box center [260, 170] width 63 height 45
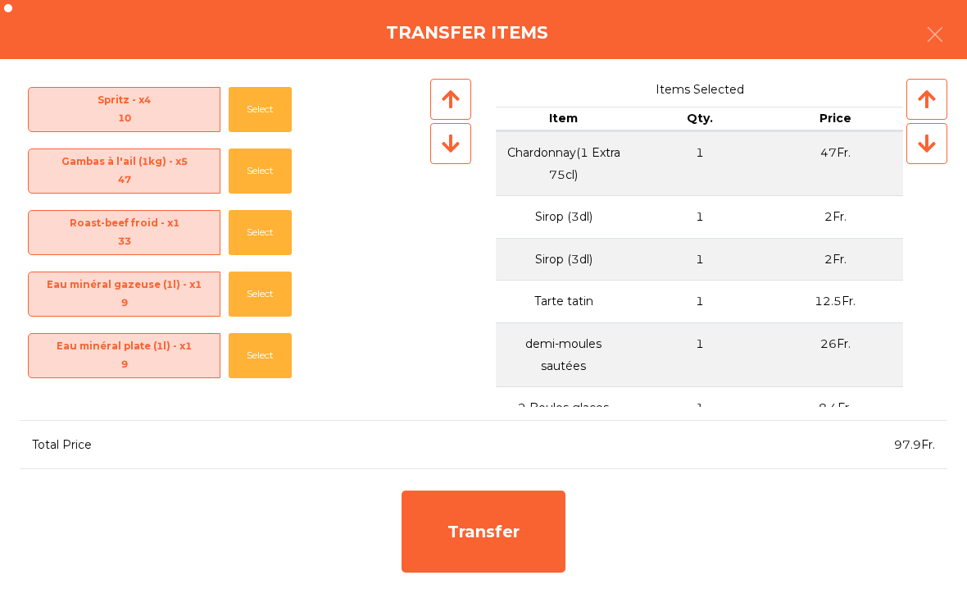
click at [531, 533] on div "Transfer" at bounding box center [484, 531] width 164 height 82
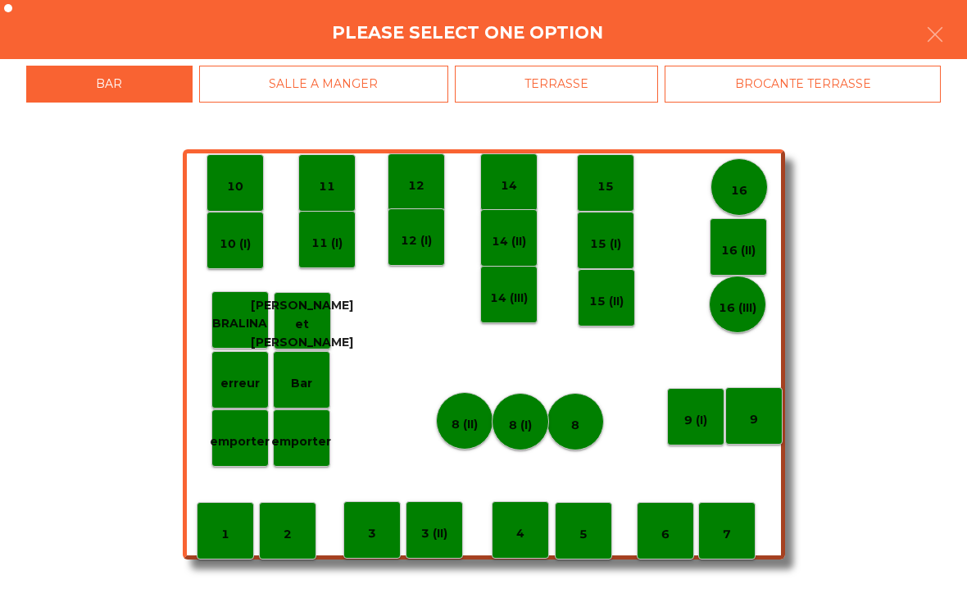
click at [521, 420] on p "8 (I)" at bounding box center [520, 425] width 23 height 19
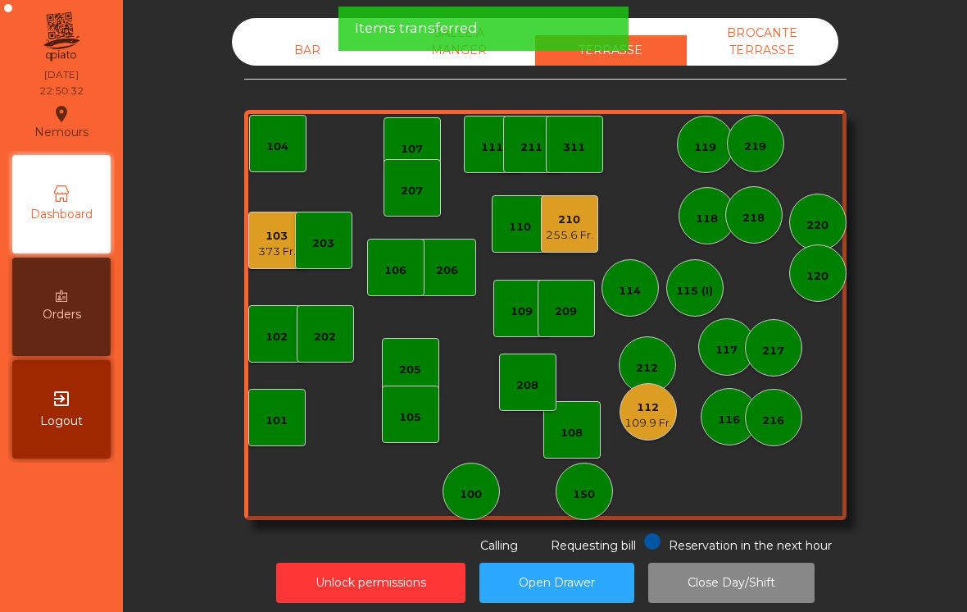
click at [297, 54] on div "BAR" at bounding box center [308, 50] width 152 height 30
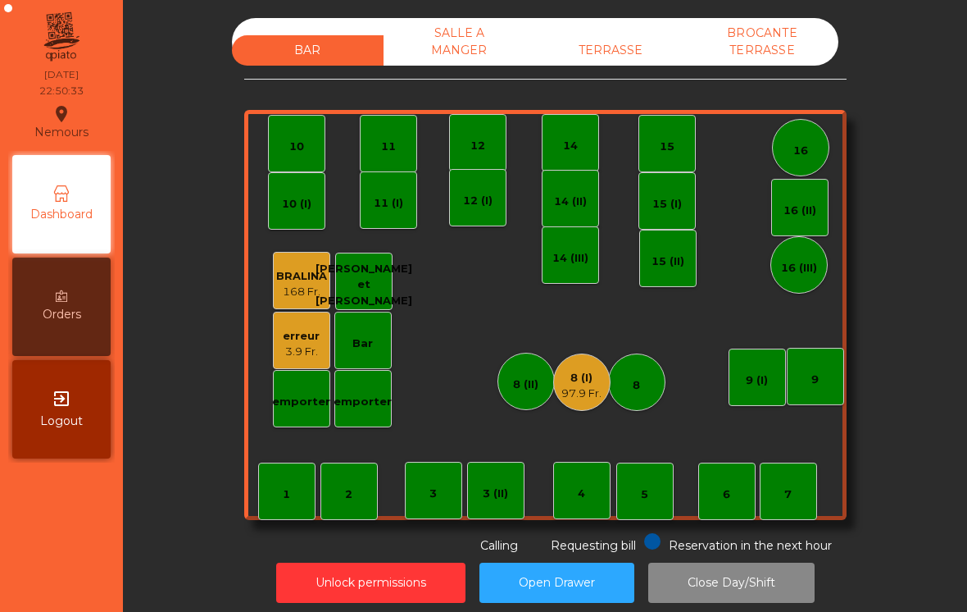
click at [586, 383] on div "8 (I)" at bounding box center [581, 378] width 40 height 16
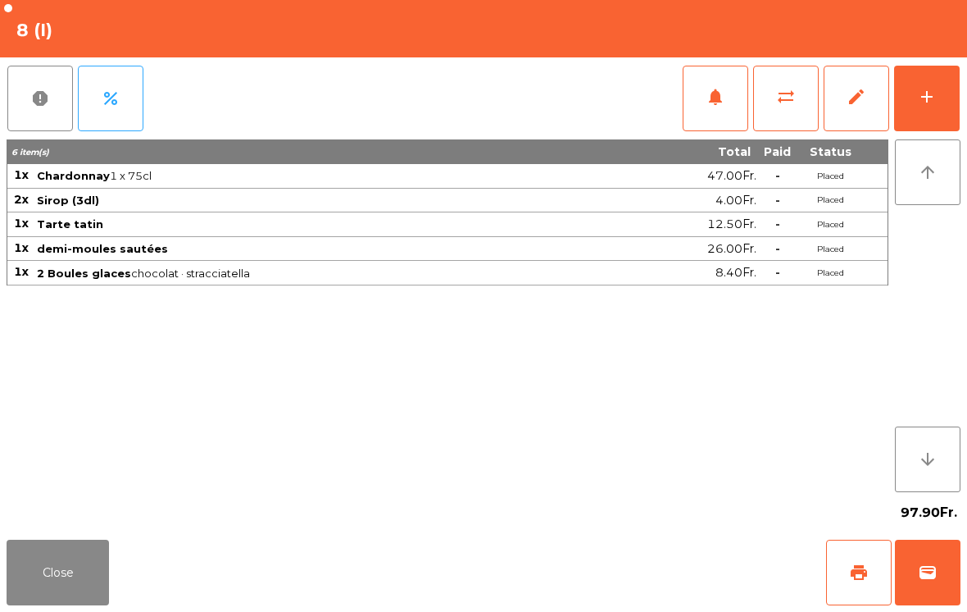
click at [920, 99] on div "add" at bounding box center [927, 97] width 20 height 20
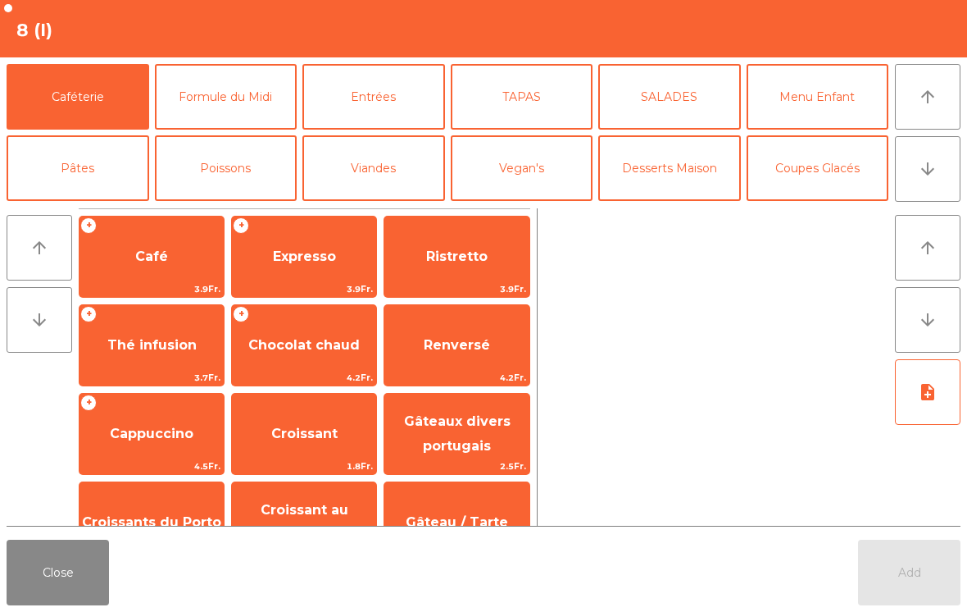
click at [939, 170] on button "arrow_downward" at bounding box center [928, 169] width 66 height 66
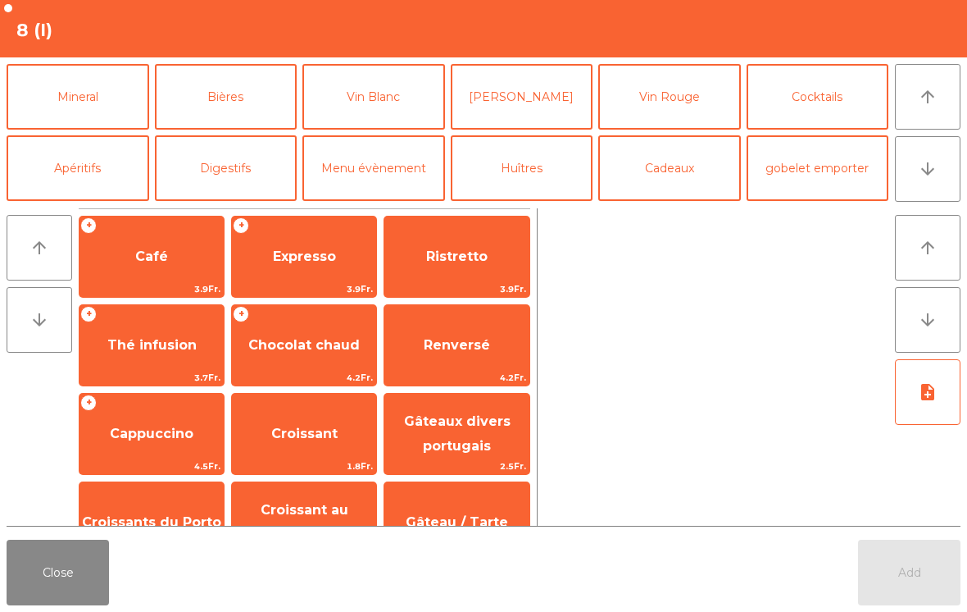
click at [393, 101] on button "Vin Blanc" at bounding box center [373, 97] width 143 height 66
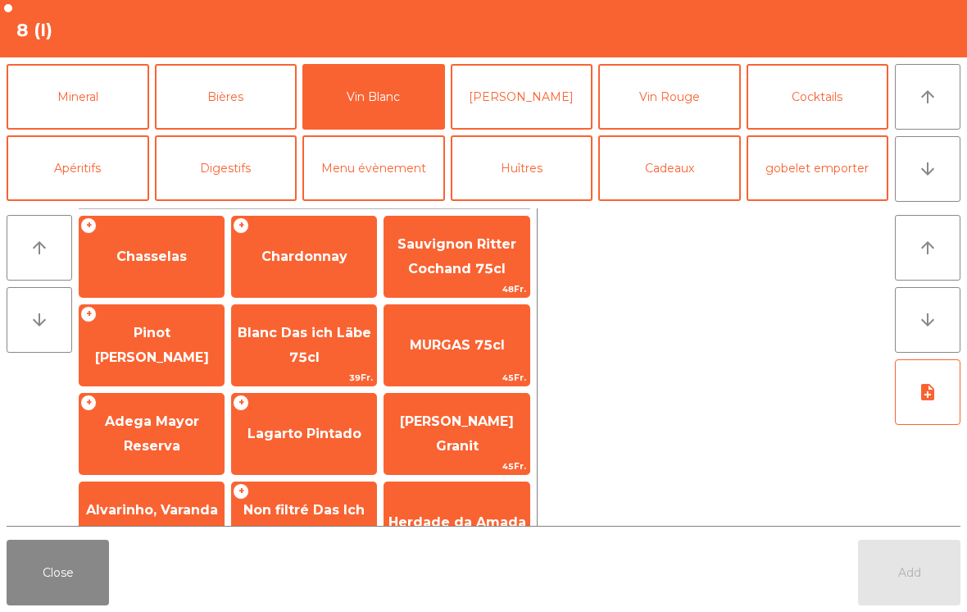
click at [161, 278] on span "Chasselas" at bounding box center [152, 256] width 144 height 44
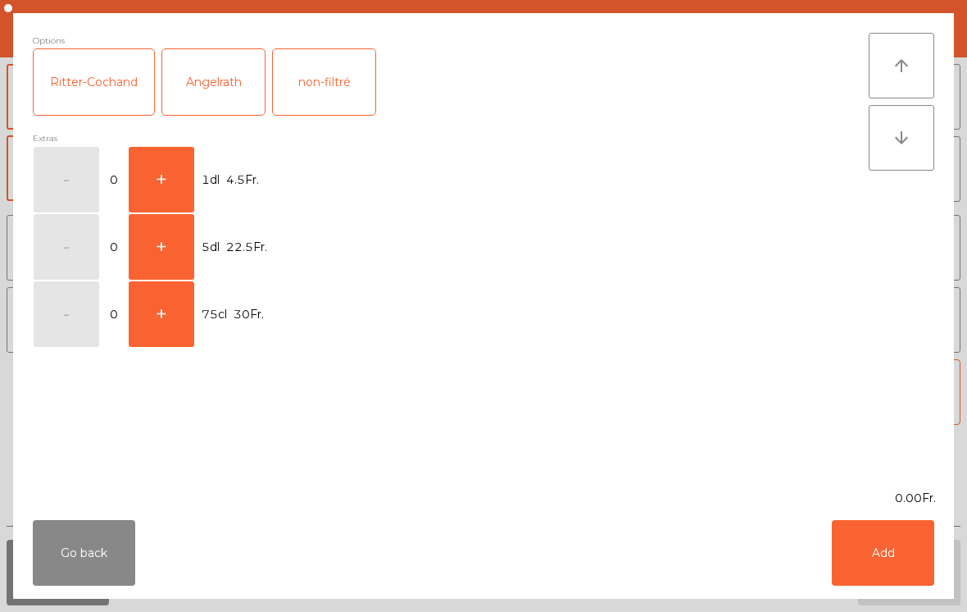
click at [58, 578] on button "Go back" at bounding box center [84, 553] width 102 height 66
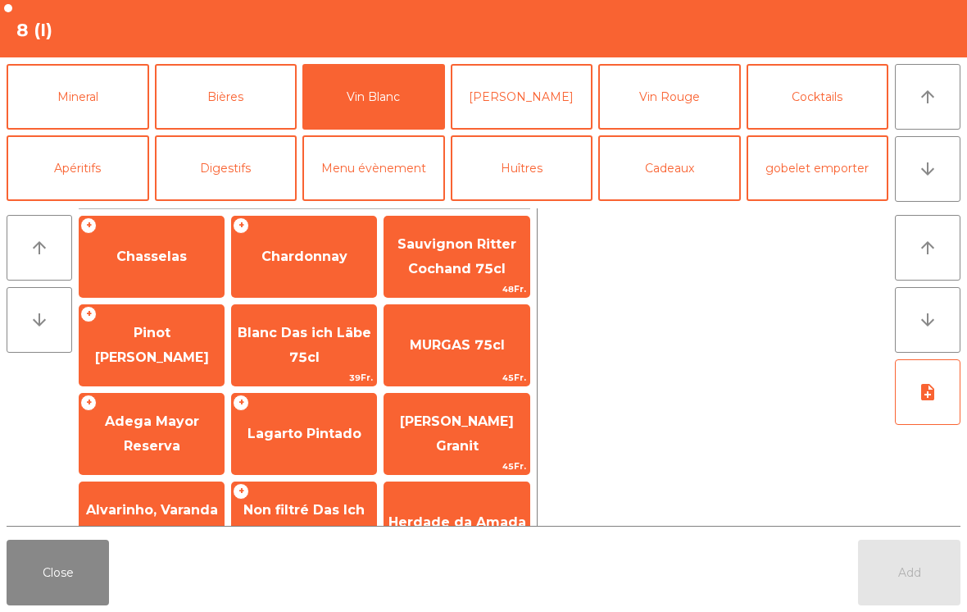
click at [330, 278] on span "Chardonnay" at bounding box center [304, 256] width 144 height 44
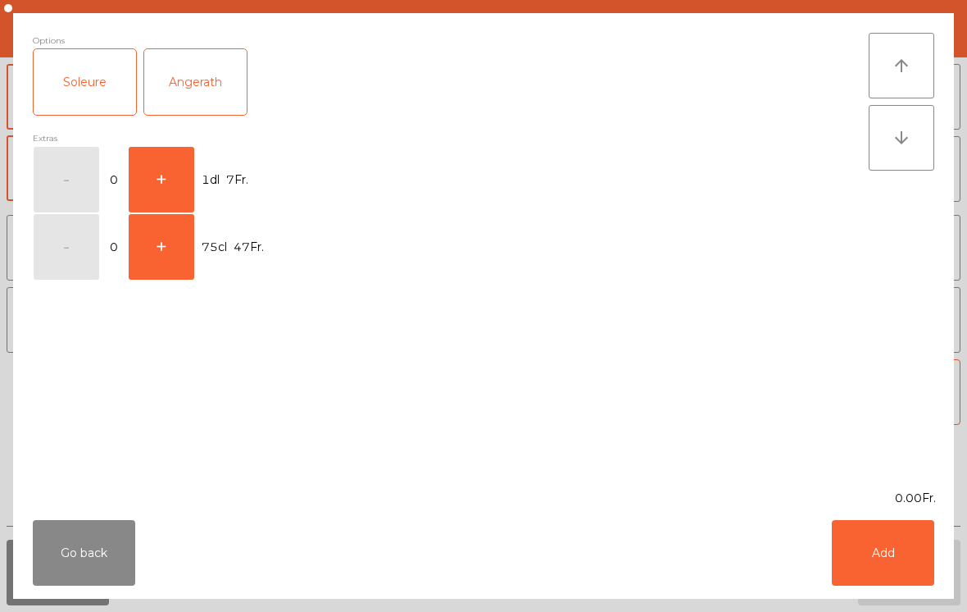
click at [176, 177] on button "+" at bounding box center [162, 180] width 66 height 66
click at [884, 543] on button "Add" at bounding box center [883, 553] width 102 height 66
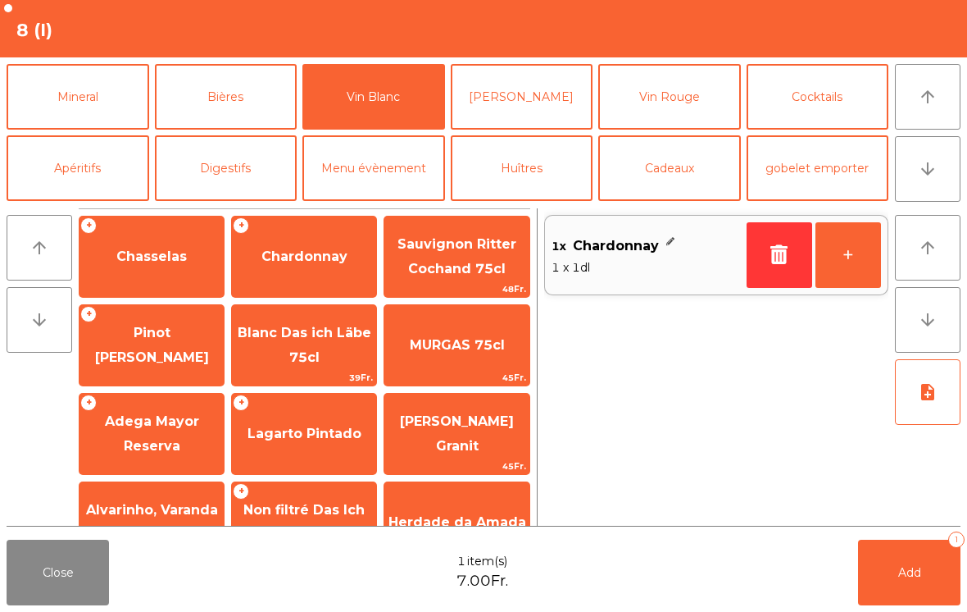
click at [919, 584] on button "Add 1" at bounding box center [909, 572] width 102 height 66
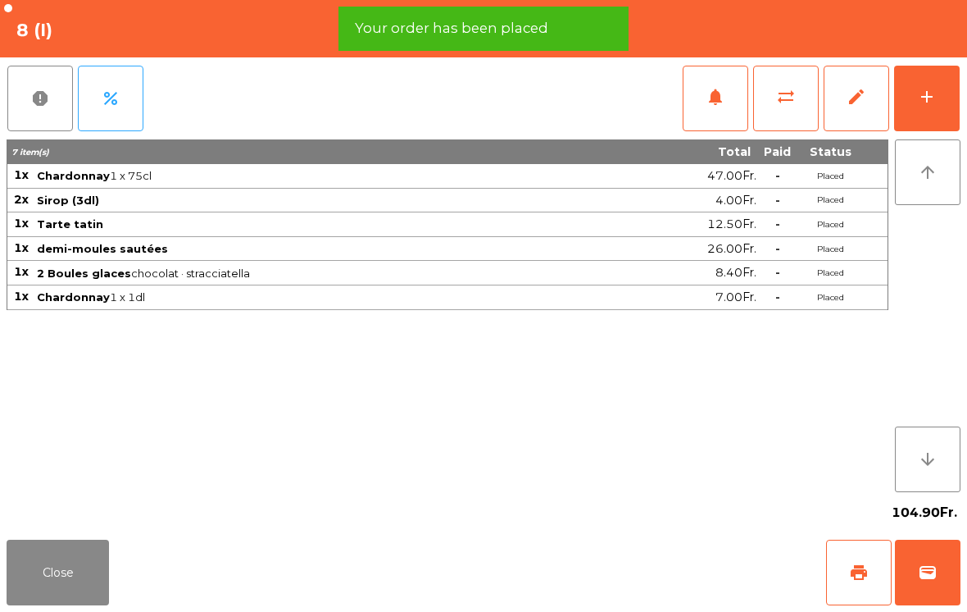
click at [848, 573] on button "print" at bounding box center [859, 572] width 66 height 66
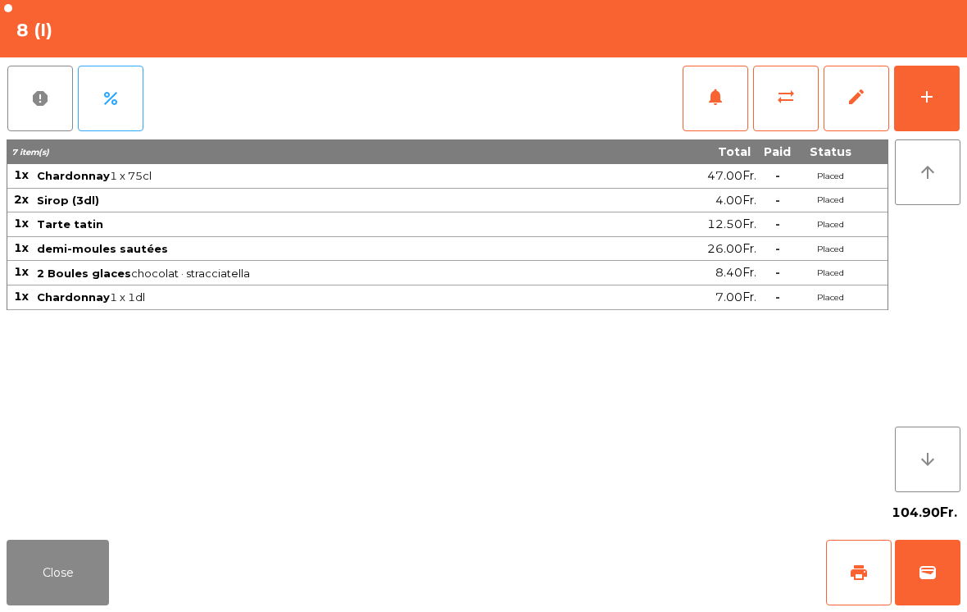
click at [70, 570] on button "Close" at bounding box center [58, 572] width 102 height 66
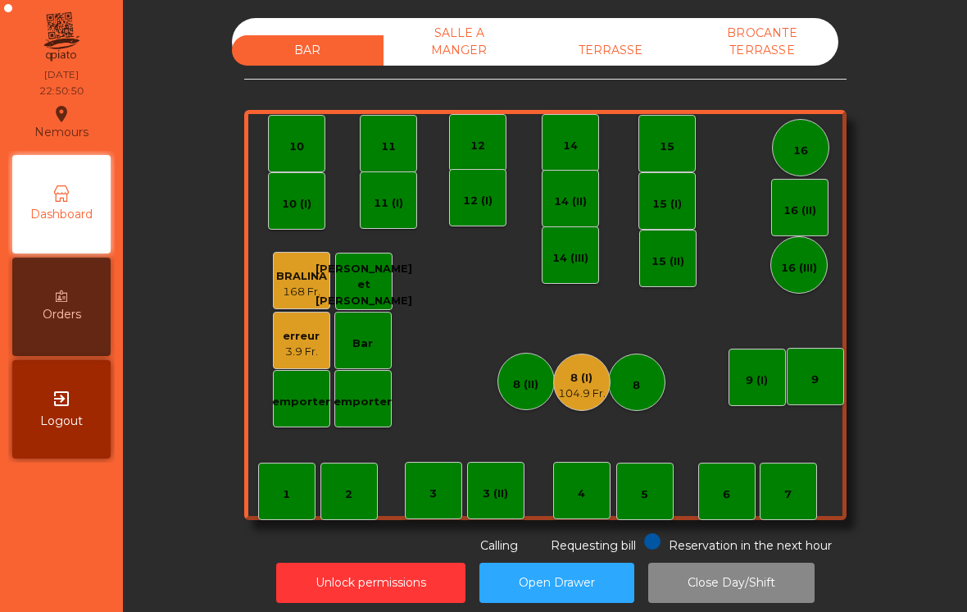
click at [621, 50] on div "TERRASSE" at bounding box center [611, 50] width 152 height 30
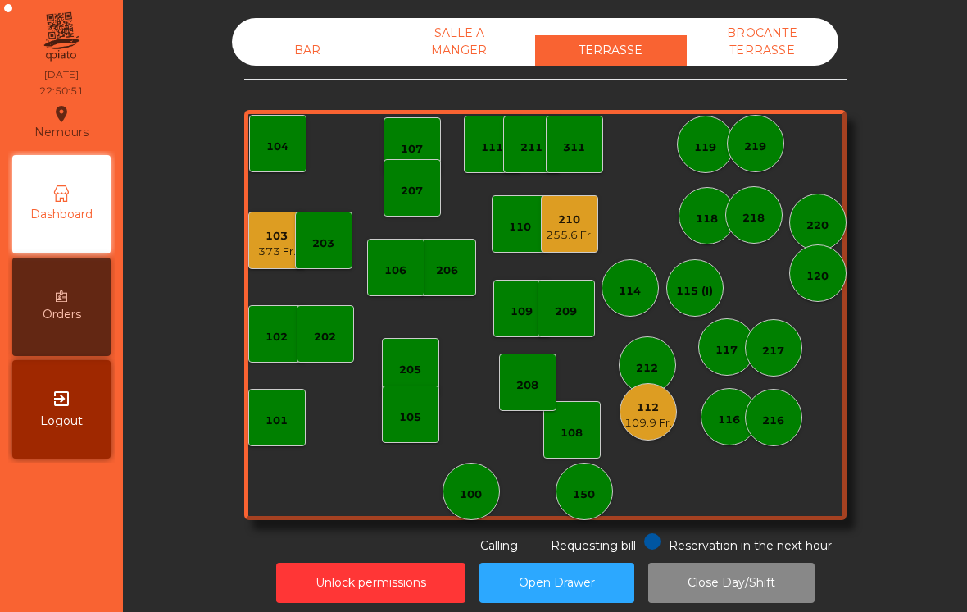
click at [581, 225] on div "210" at bounding box center [570, 219] width 48 height 16
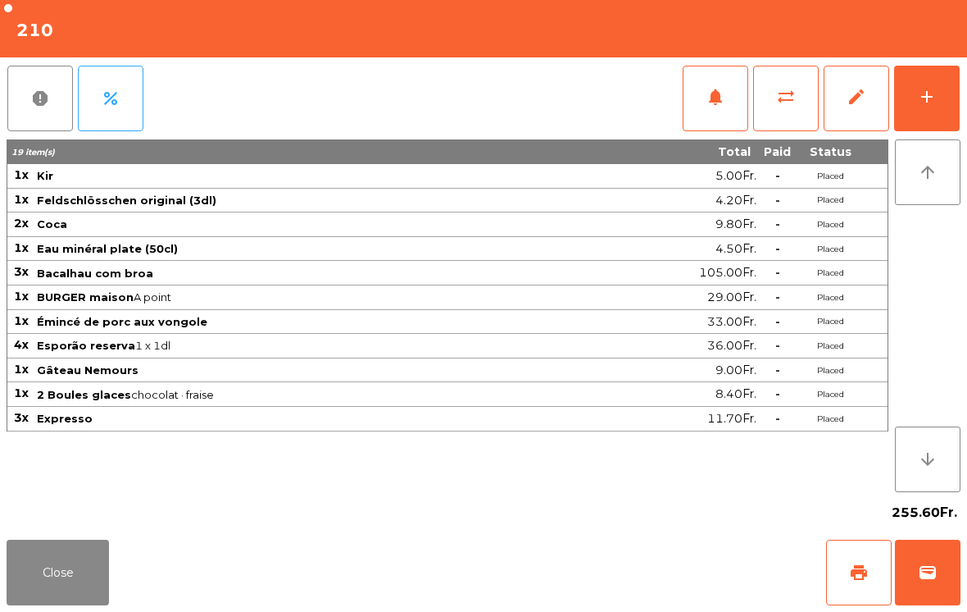
click at [916, 575] on button "wallet" at bounding box center [928, 572] width 66 height 66
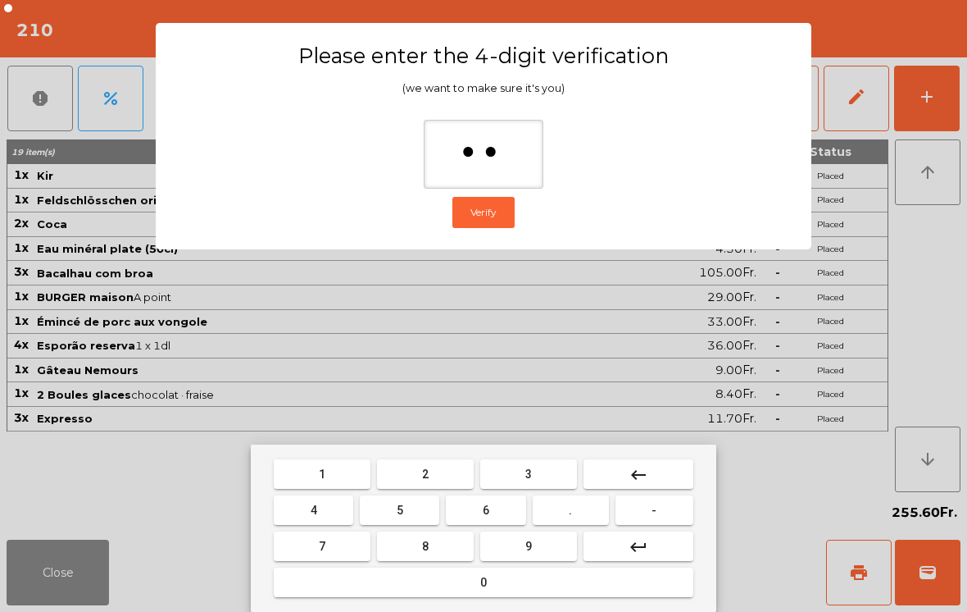
type input "***"
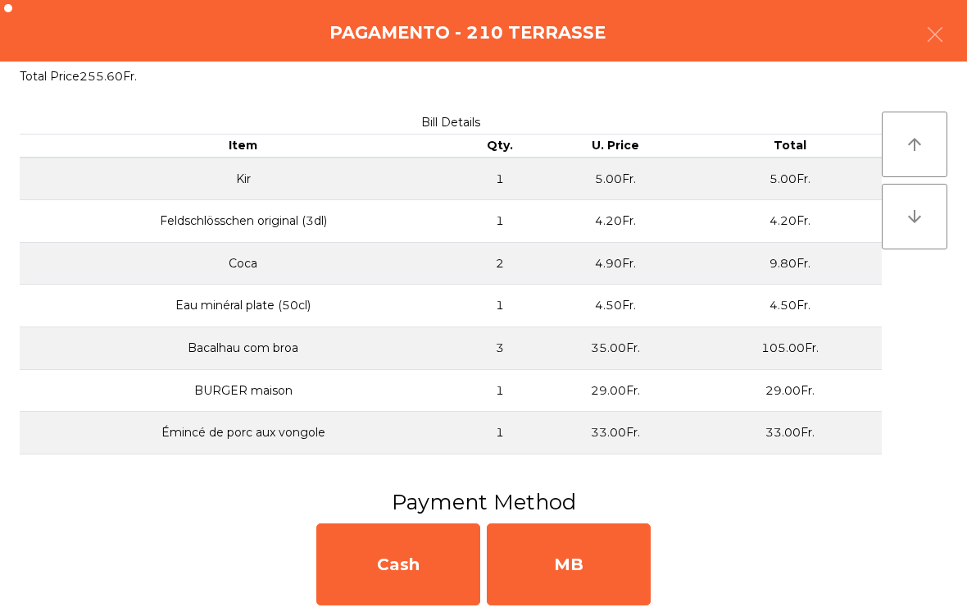
click at [604, 560] on div "MB" at bounding box center [569, 564] width 164 height 82
click at [591, 546] on div "No" at bounding box center [569, 564] width 164 height 82
click at [594, 581] on div "No" at bounding box center [569, 564] width 164 height 82
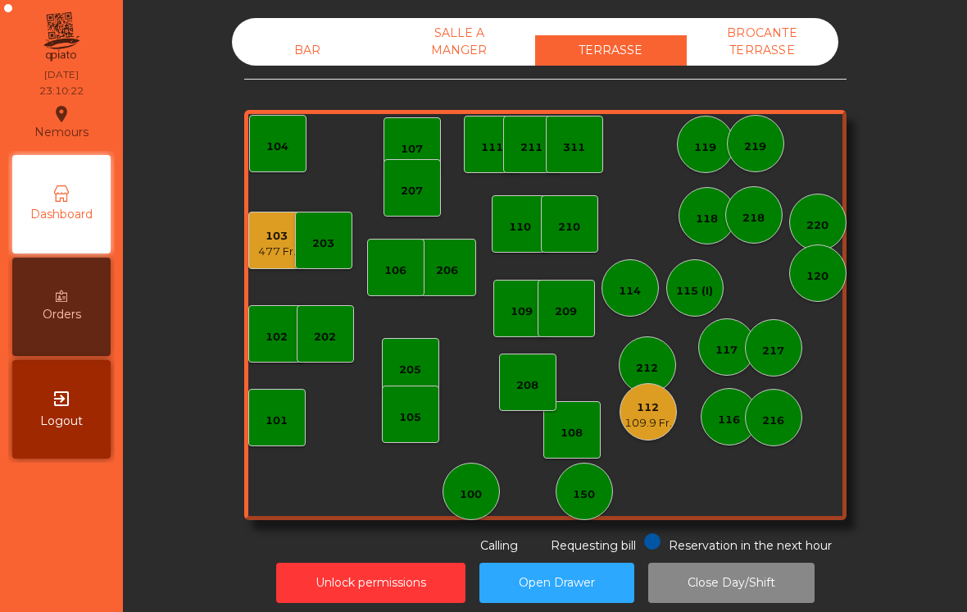
click at [290, 239] on div "103" at bounding box center [277, 236] width 38 height 16
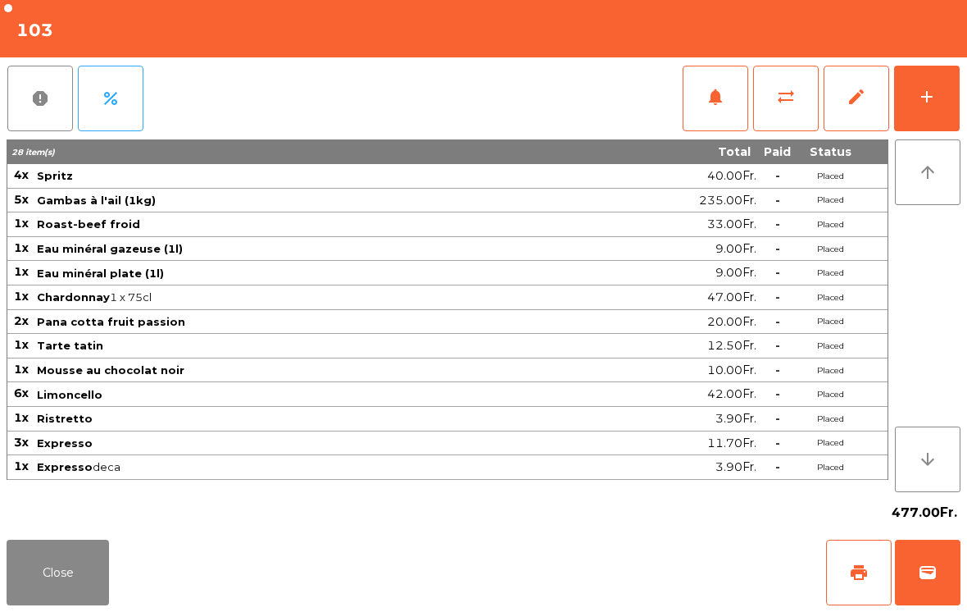
click at [942, 102] on button "add" at bounding box center [927, 99] width 66 height 66
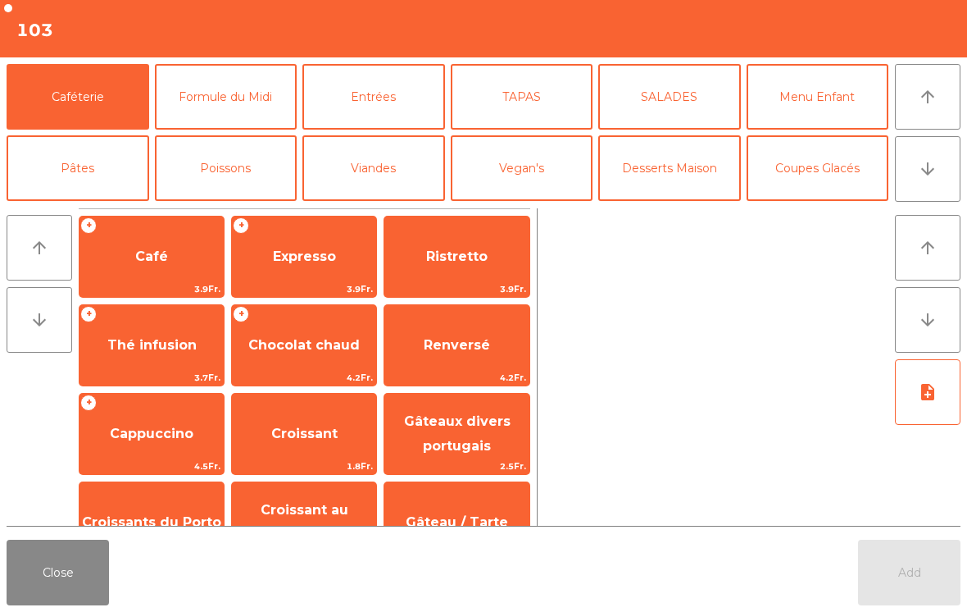
click at [308, 266] on span "Expresso" at bounding box center [304, 256] width 144 height 44
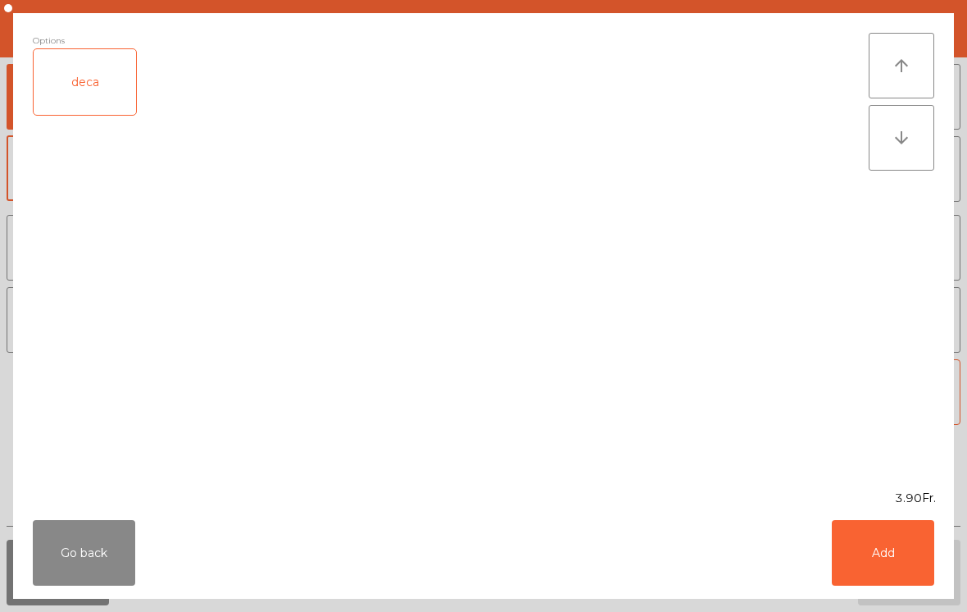
click at [900, 540] on button "Add" at bounding box center [883, 553] width 102 height 66
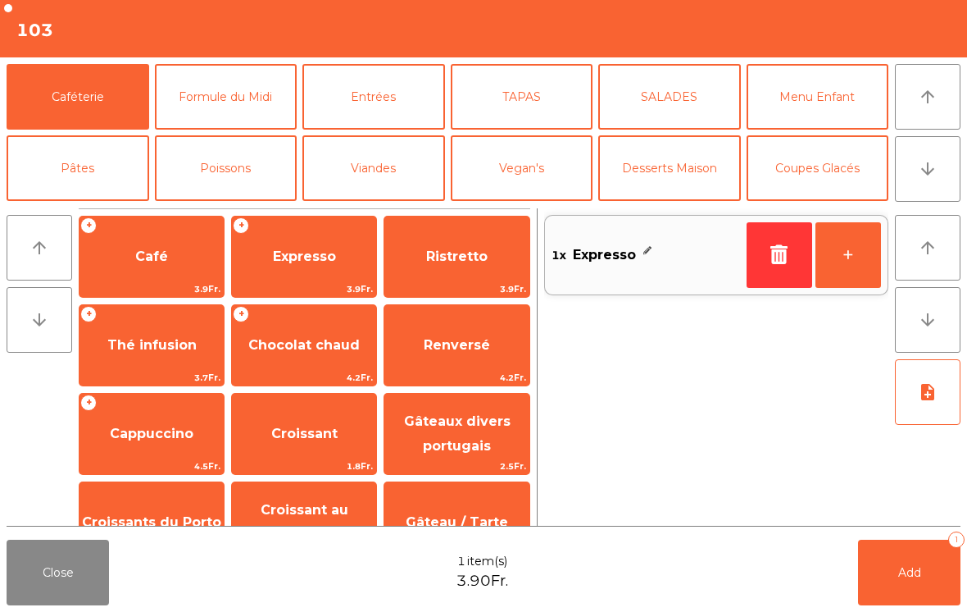
scroll to position [68, 0]
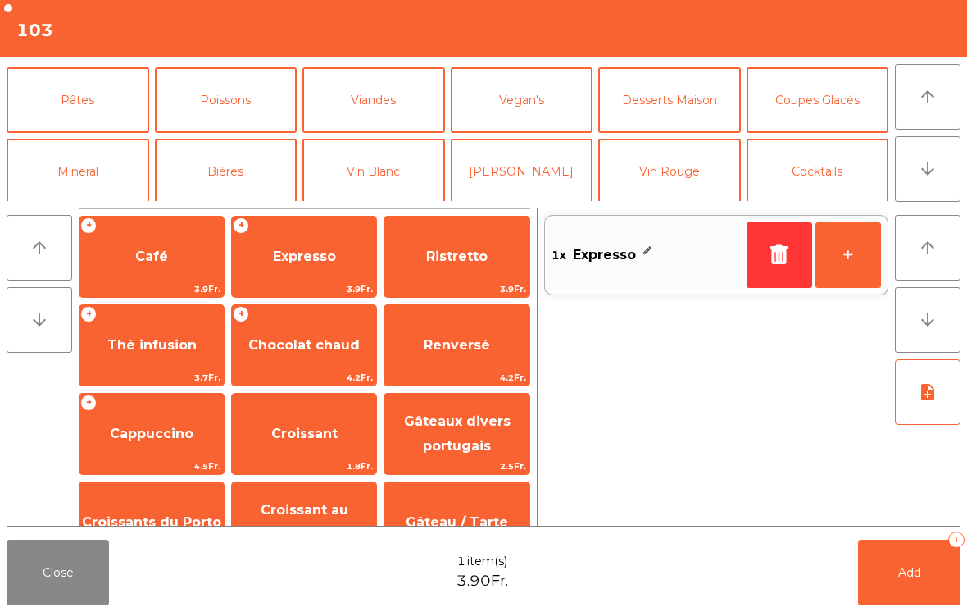
click at [251, 210] on button "Digestifs" at bounding box center [226, 243] width 143 height 66
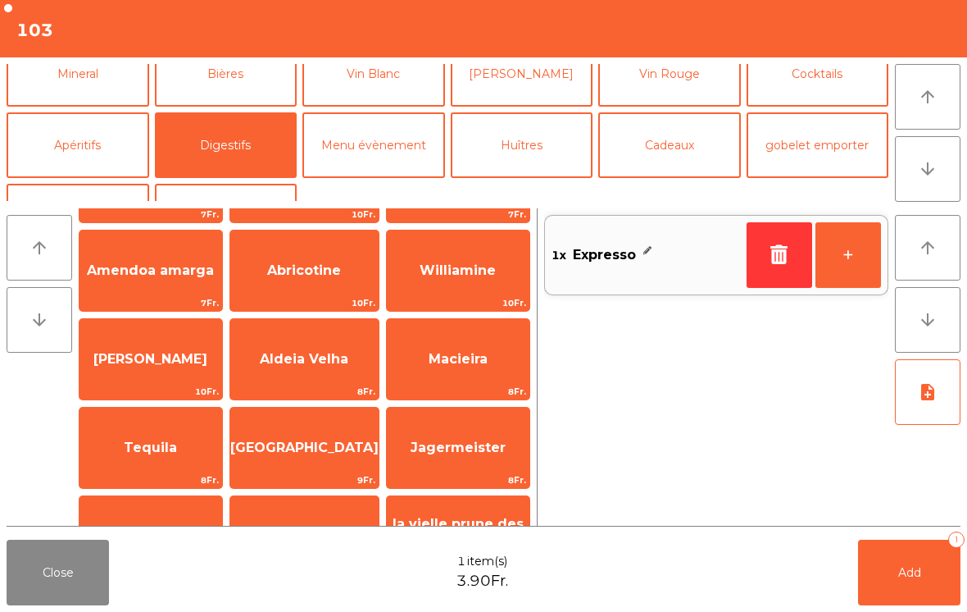
scroll to position [117, 0]
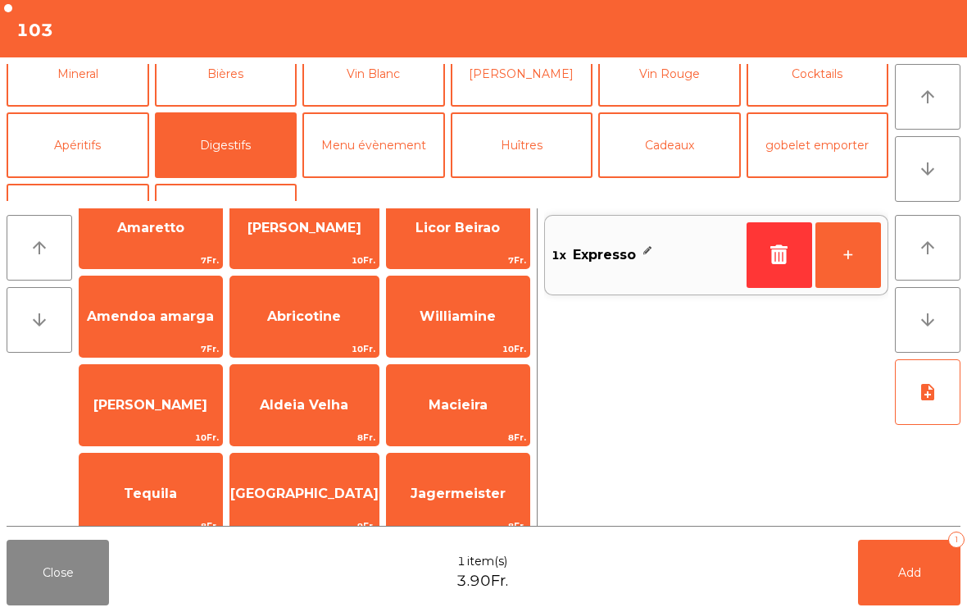
click at [465, 324] on span "Williamine" at bounding box center [458, 316] width 76 height 16
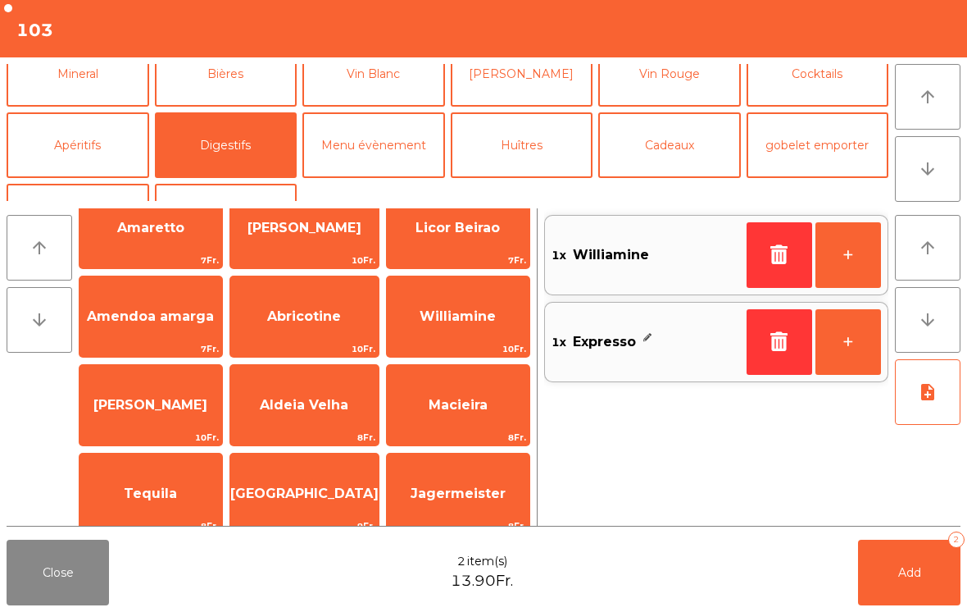
click at [945, 548] on button "Add 2" at bounding box center [909, 572] width 102 height 66
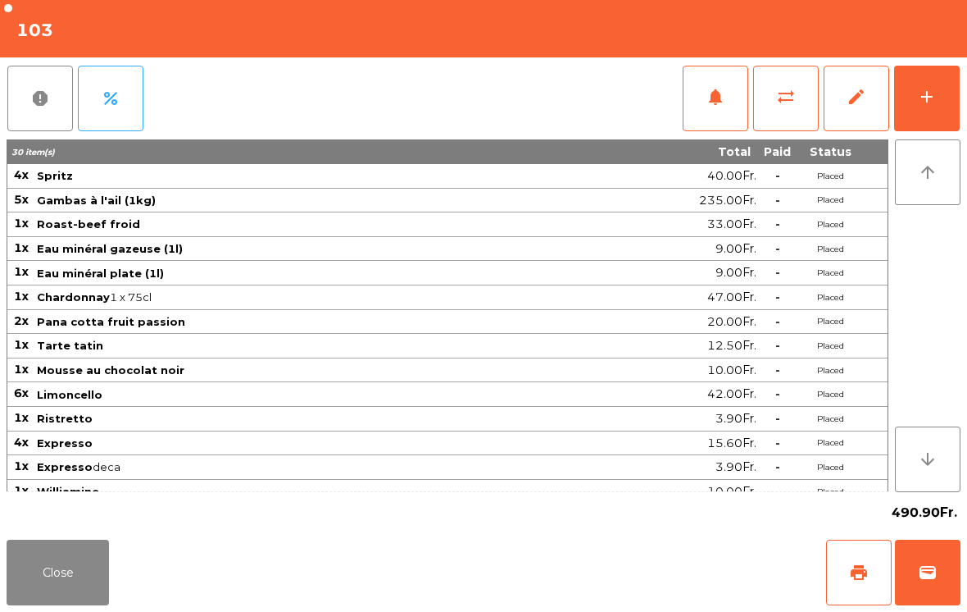
click at [66, 571] on button "Close" at bounding box center [58, 572] width 102 height 66
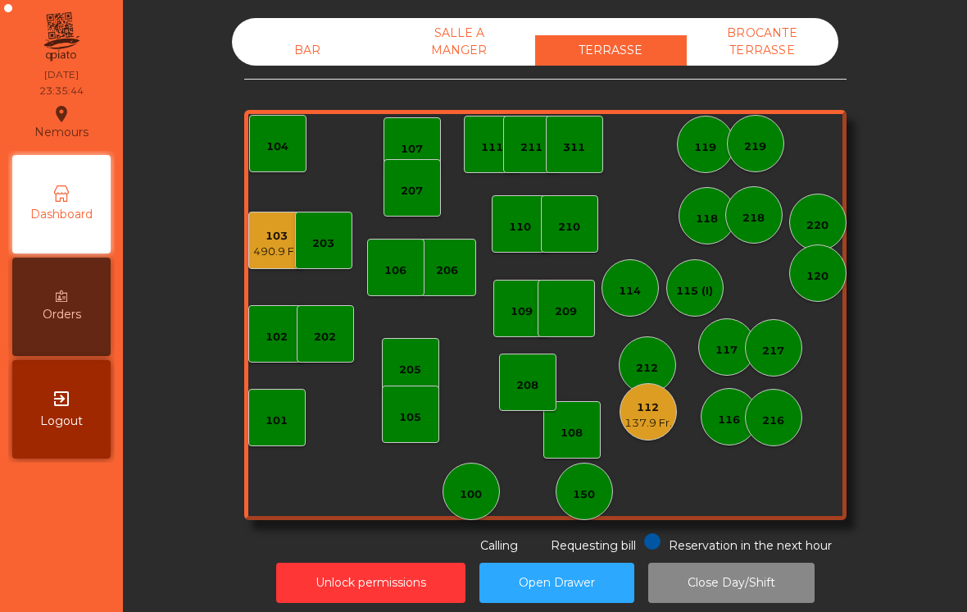
click at [266, 241] on div "103" at bounding box center [277, 236] width 48 height 16
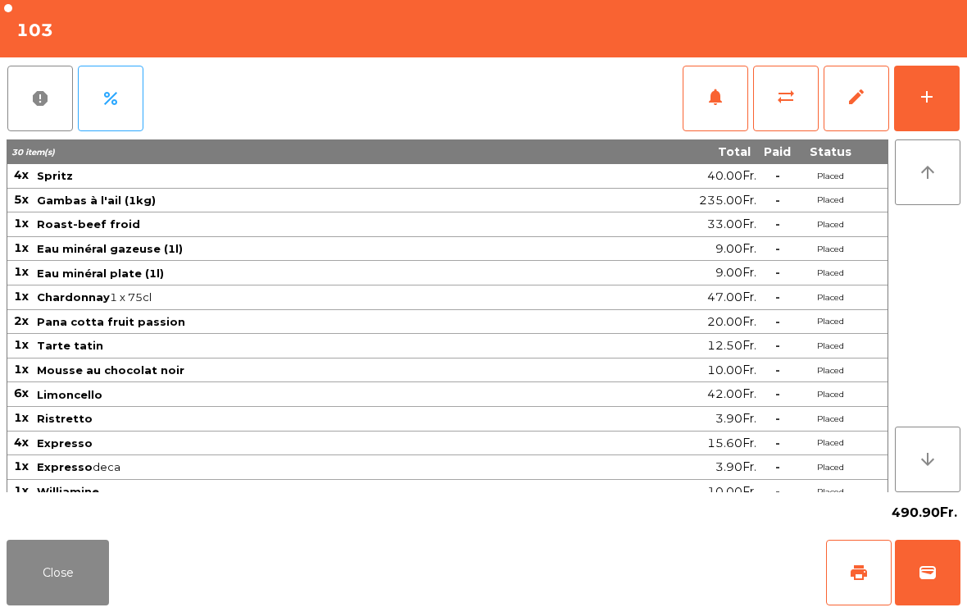
click at [839, 578] on button "print" at bounding box center [859, 572] width 66 height 66
click at [86, 598] on button "Close" at bounding box center [58, 572] width 102 height 66
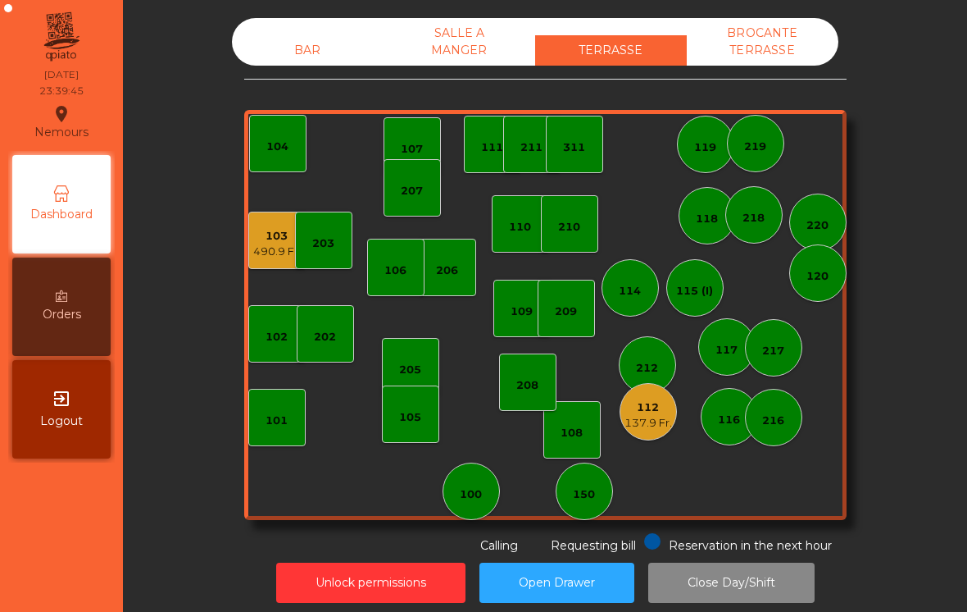
click at [646, 407] on div "112" at bounding box center [649, 407] width 48 height 16
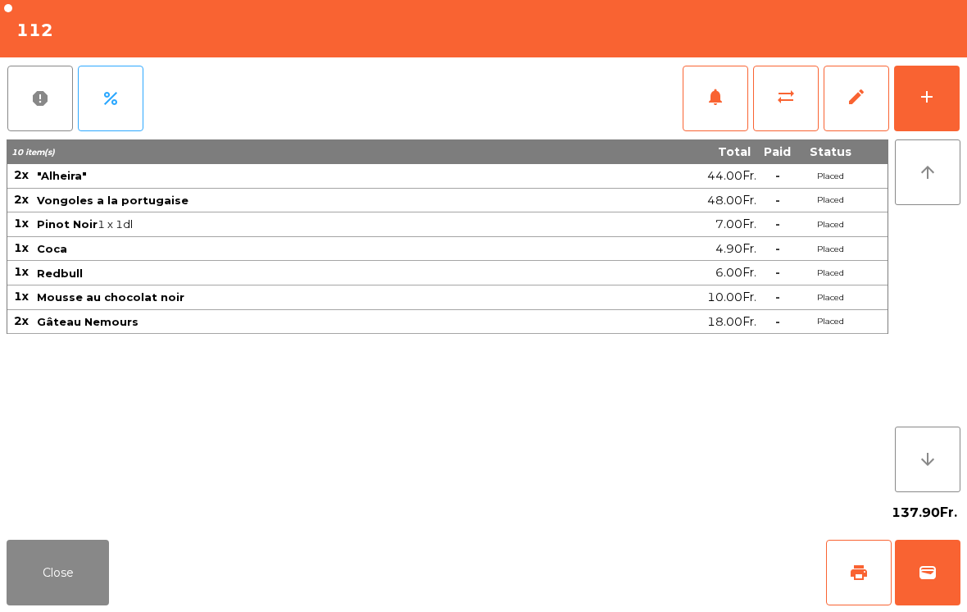
click at [884, 574] on button "print" at bounding box center [859, 572] width 66 height 66
click at [83, 602] on button "Close" at bounding box center [58, 572] width 102 height 66
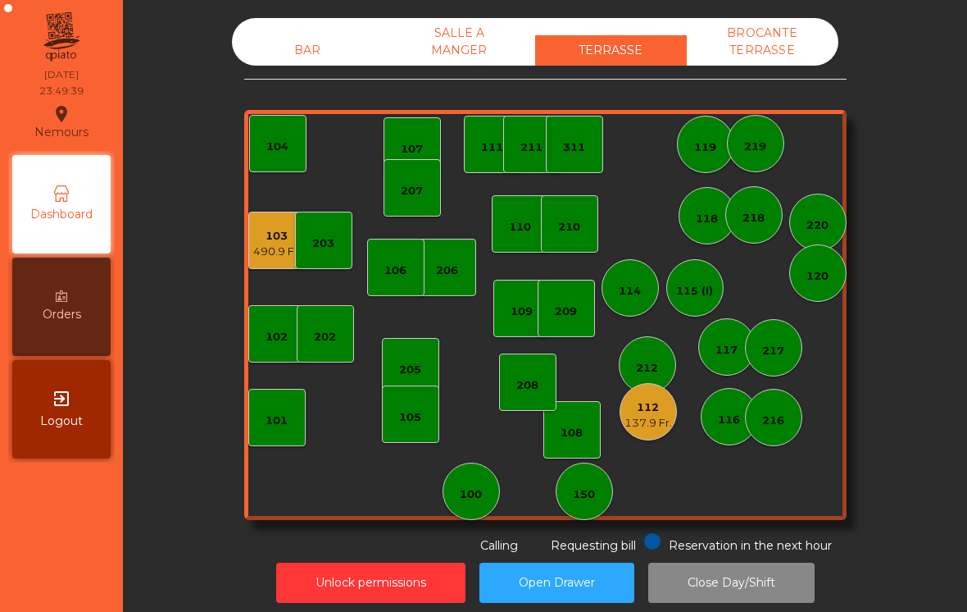
click at [645, 410] on div "112" at bounding box center [649, 407] width 48 height 16
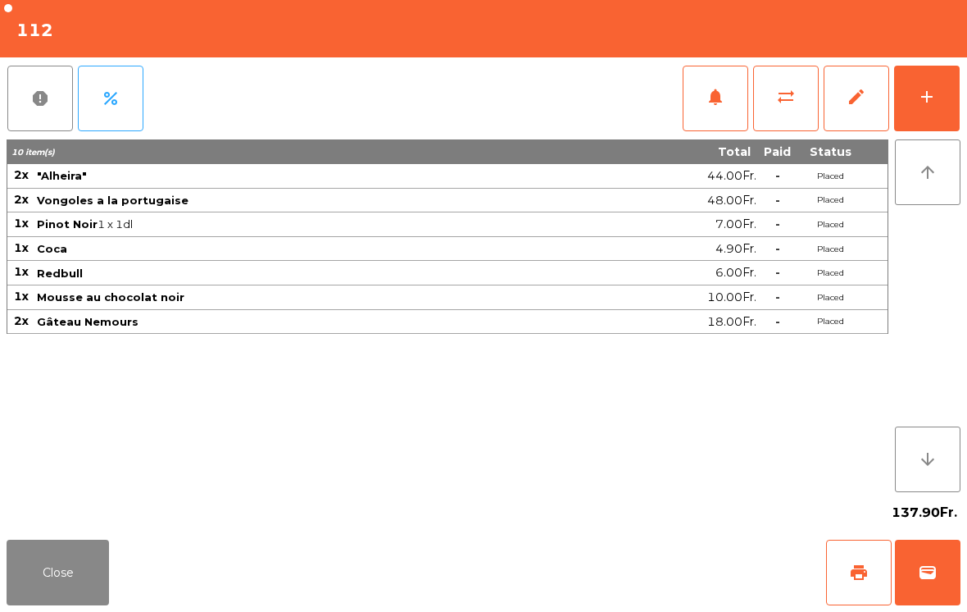
click at [948, 587] on button "wallet" at bounding box center [928, 572] width 66 height 66
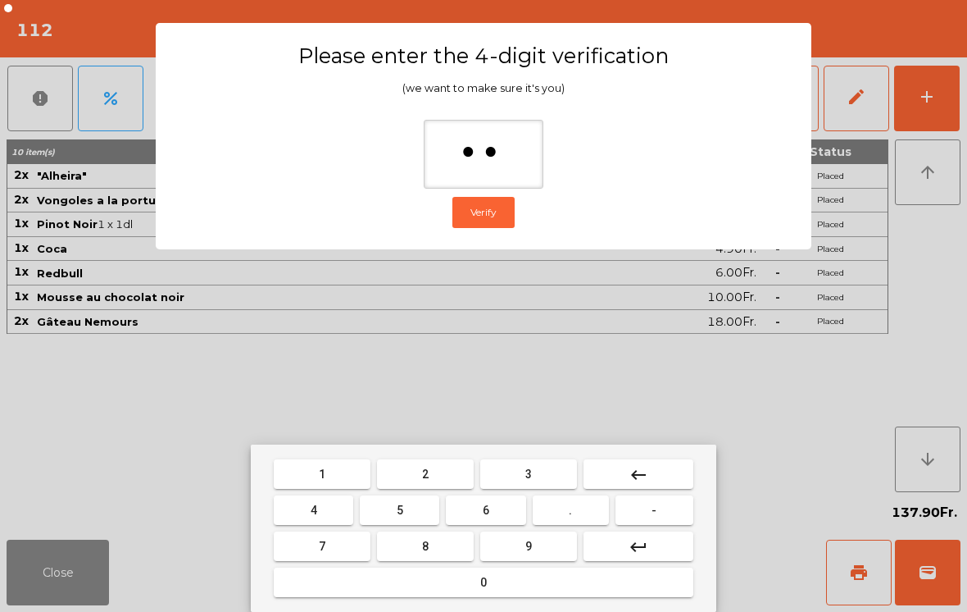
type input "***"
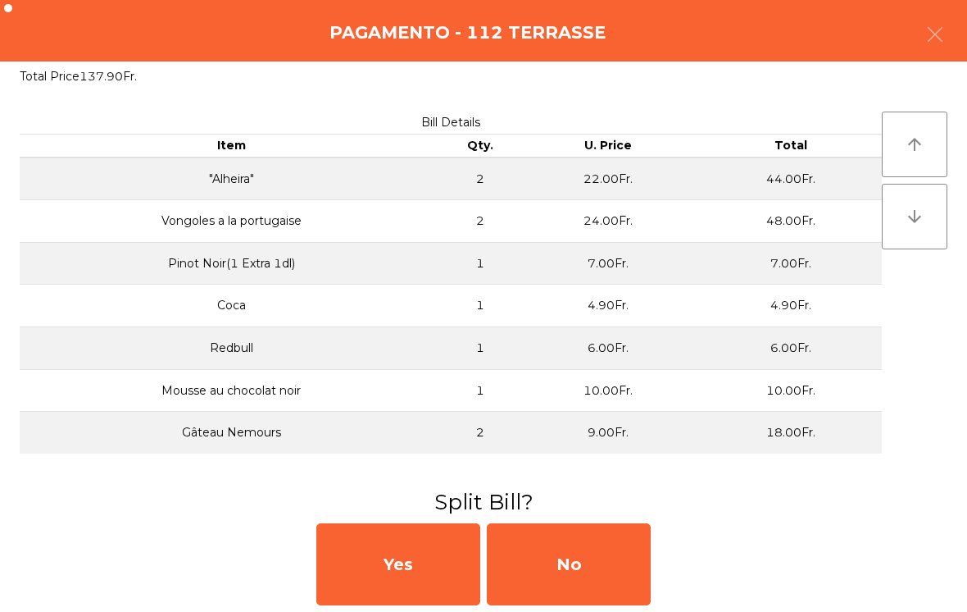
click at [593, 574] on div "No" at bounding box center [569, 564] width 164 height 82
click at [599, 561] on div "MB" at bounding box center [569, 564] width 164 height 82
click at [596, 558] on div "No" at bounding box center [569, 564] width 164 height 82
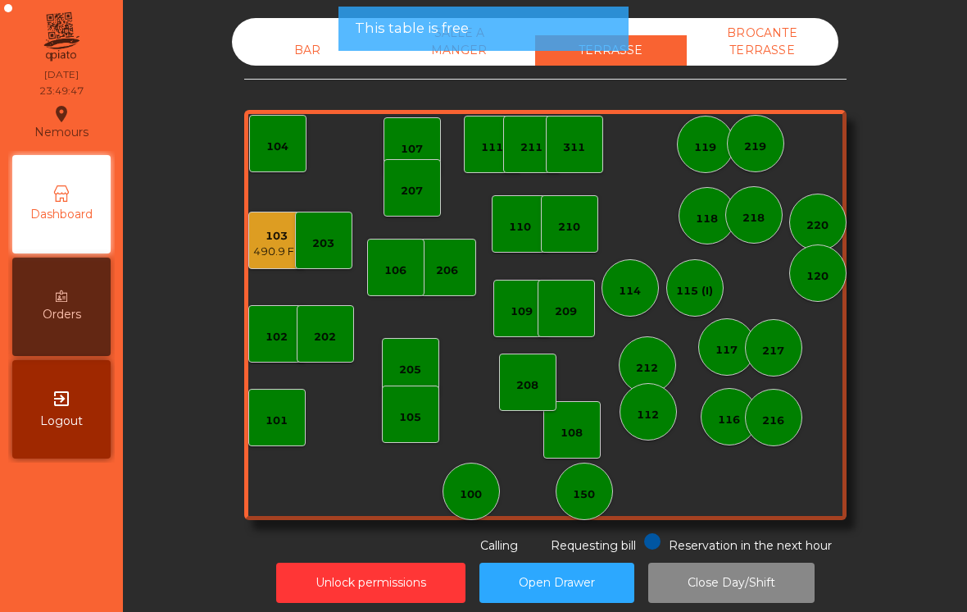
click at [581, 535] on div "Requesting bill" at bounding box center [581, 543] width 110 height 21
click at [263, 247] on div "490.9 Fr." at bounding box center [277, 251] width 48 height 16
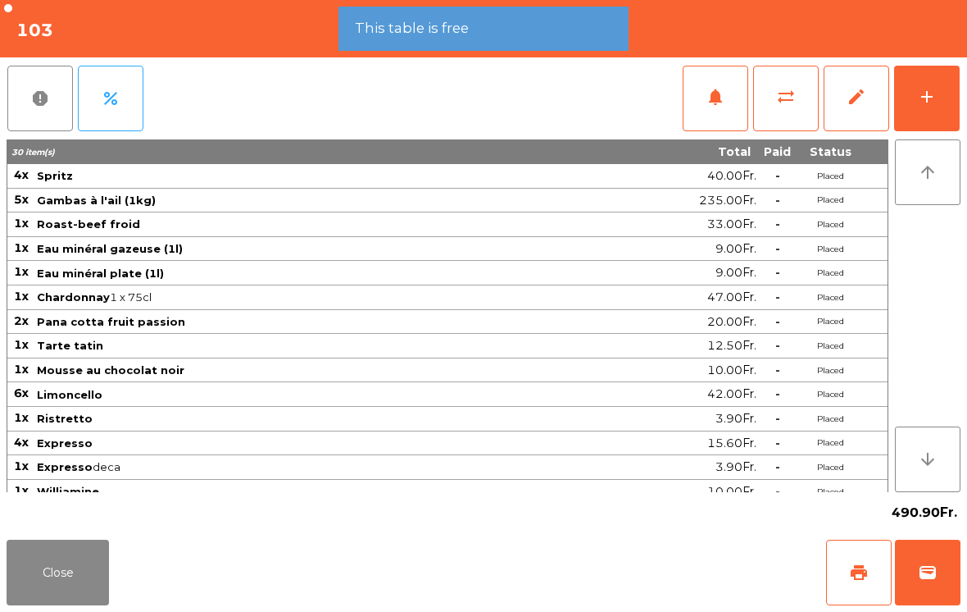
click at [933, 563] on span "wallet" at bounding box center [928, 572] width 20 height 20
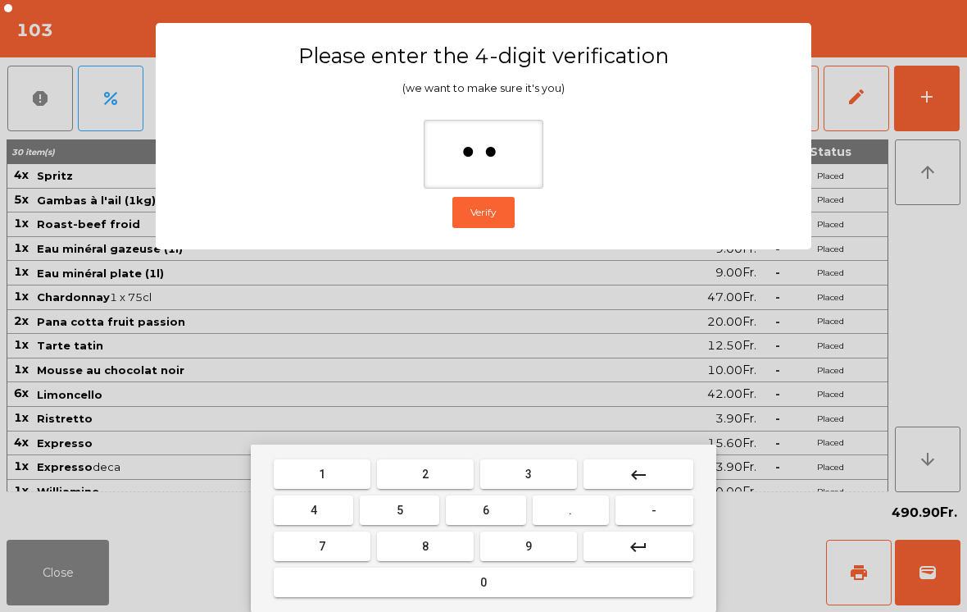
type input "***"
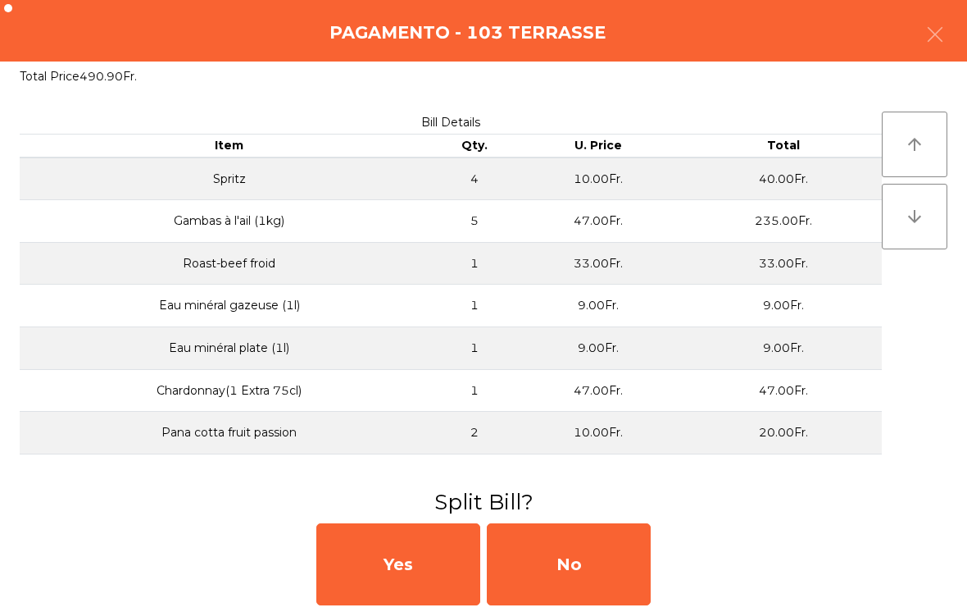
click at [602, 579] on div "No" at bounding box center [569, 564] width 164 height 82
click at [639, 505] on h3 "Invoice?" at bounding box center [483, 502] width 943 height 30
click at [664, 491] on h3 "Invoice?" at bounding box center [483, 502] width 943 height 30
click at [577, 566] on div "No" at bounding box center [569, 564] width 164 height 82
click at [602, 558] on div "No" at bounding box center [569, 564] width 164 height 82
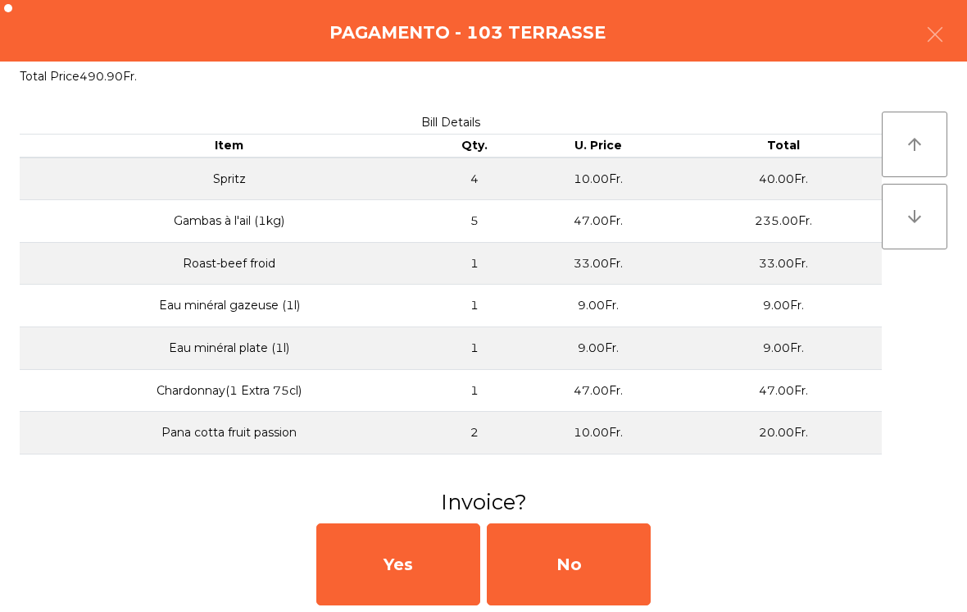
click at [601, 557] on div "No" at bounding box center [569, 564] width 164 height 82
click at [599, 555] on div "No" at bounding box center [569, 564] width 164 height 82
click at [601, 554] on div "No" at bounding box center [569, 564] width 164 height 82
click at [612, 566] on button "Open Drawer" at bounding box center [557, 582] width 155 height 40
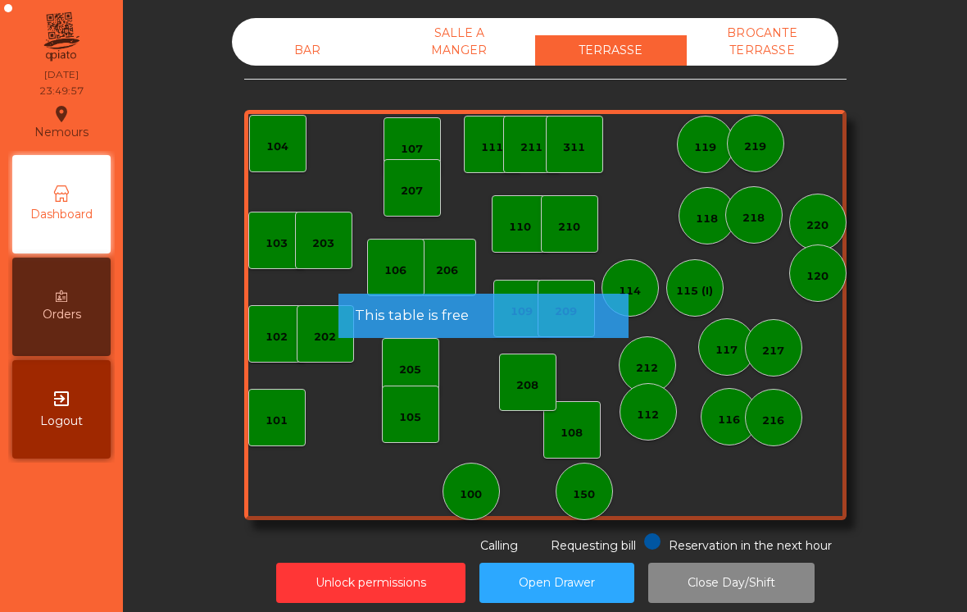
click at [754, 29] on div "BROCANTE TERRASSE" at bounding box center [763, 42] width 152 height 48
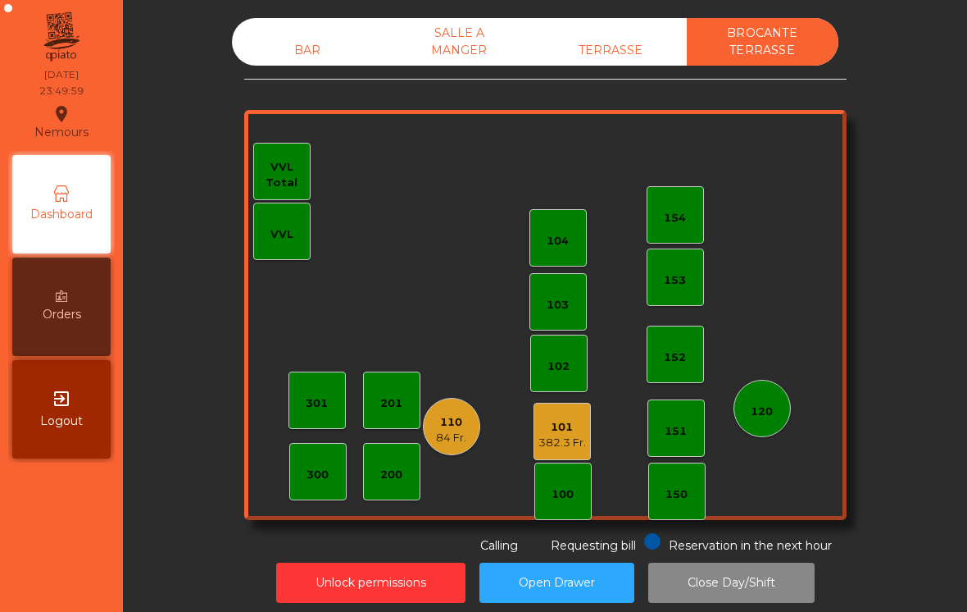
click at [294, 74] on div "BAR SALLE A MANGER TERRASSE BROCANTE TERRASSE 102 101 382.3 Fr. 100 151 150 103…" at bounding box center [545, 286] width 602 height 536
click at [309, 44] on div "BAR" at bounding box center [308, 50] width 152 height 30
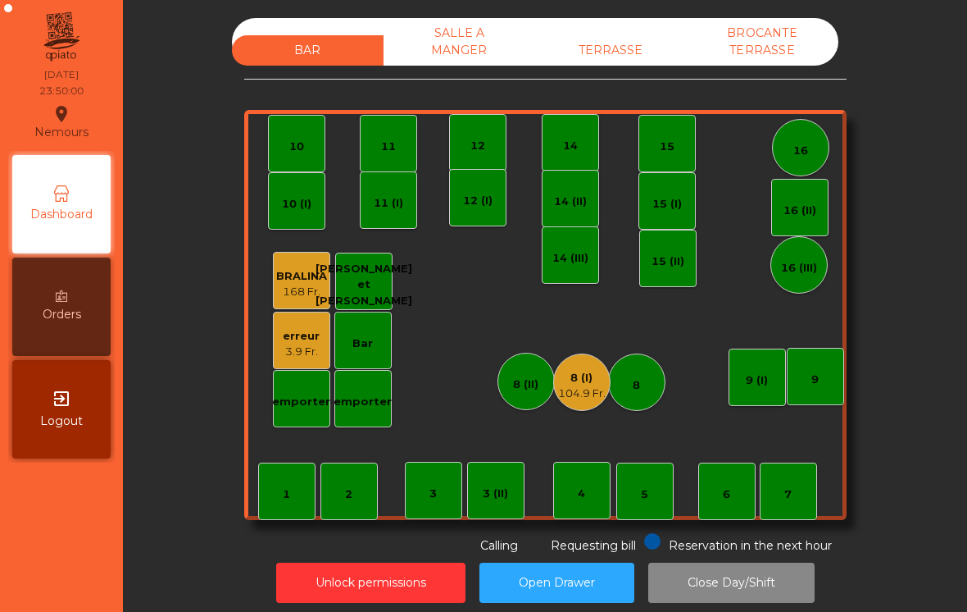
click at [798, 578] on button "Close Day/Shift" at bounding box center [731, 582] width 166 height 40
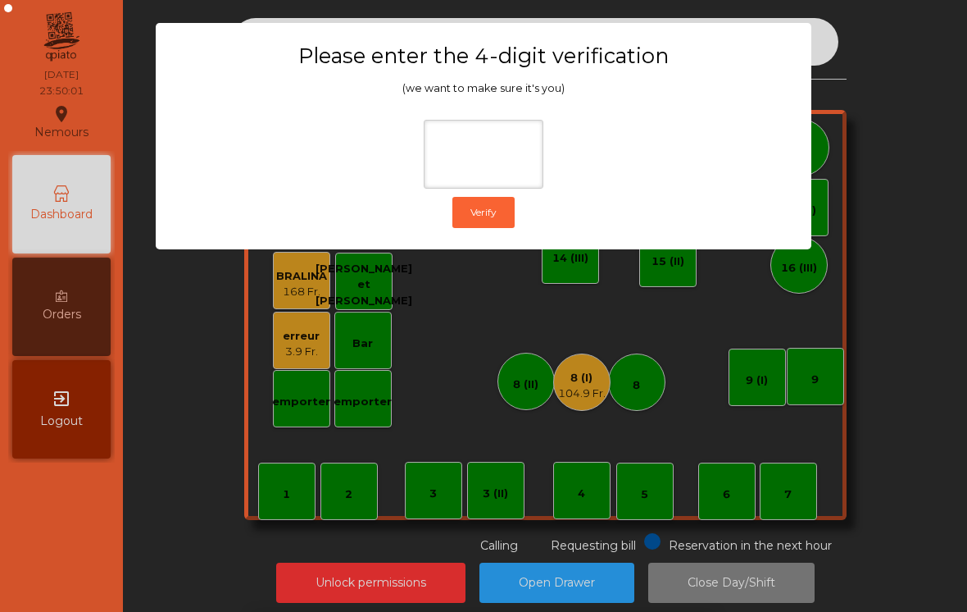
click at [893, 175] on ngb-modal-window "Please enter the 4-digit verification (we want to make sure it's you) Verify" at bounding box center [484, 306] width 919 height 612
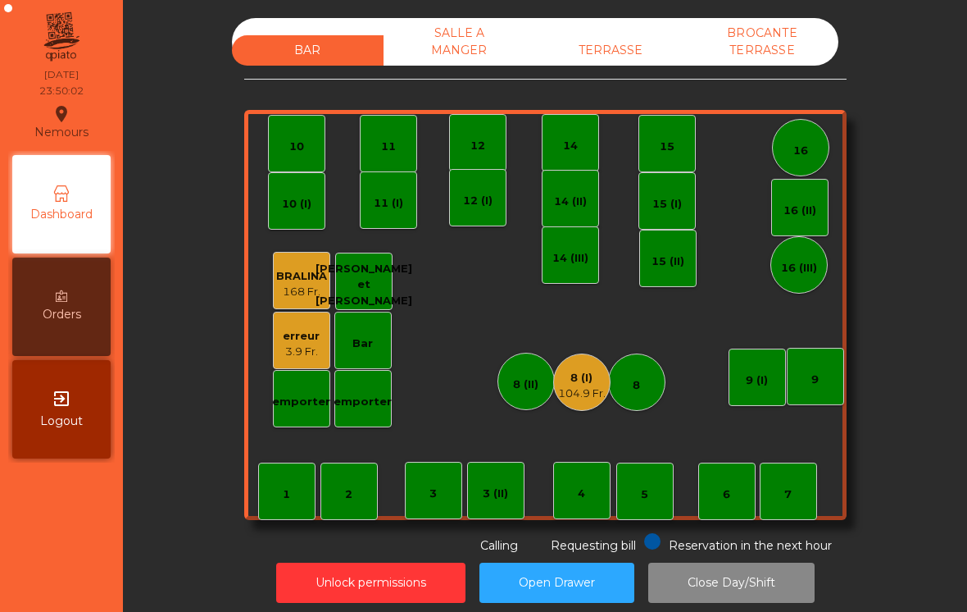
click at [589, 375] on div "8 (I)" at bounding box center [582, 378] width 48 height 16
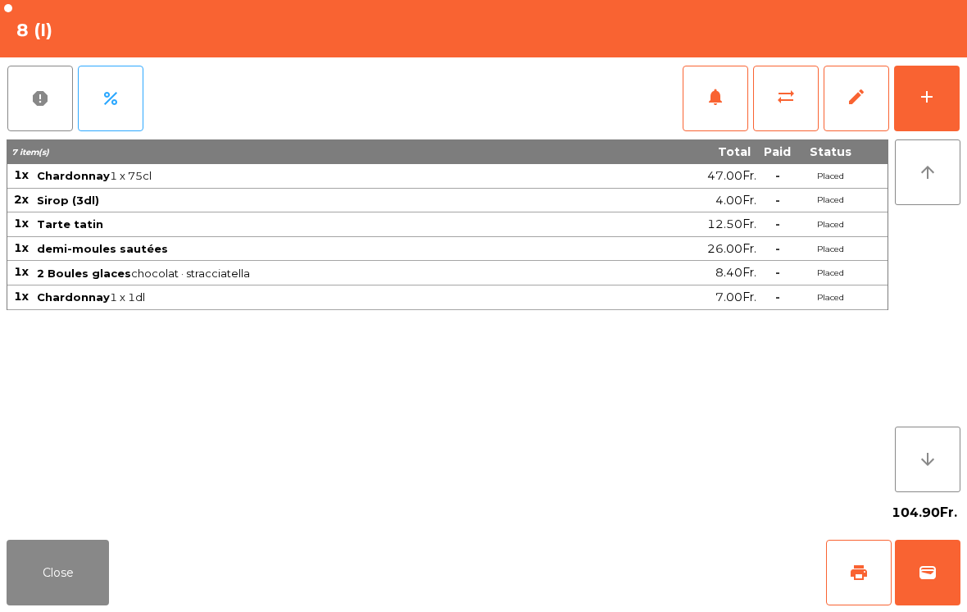
click at [929, 569] on span "wallet" at bounding box center [928, 572] width 20 height 20
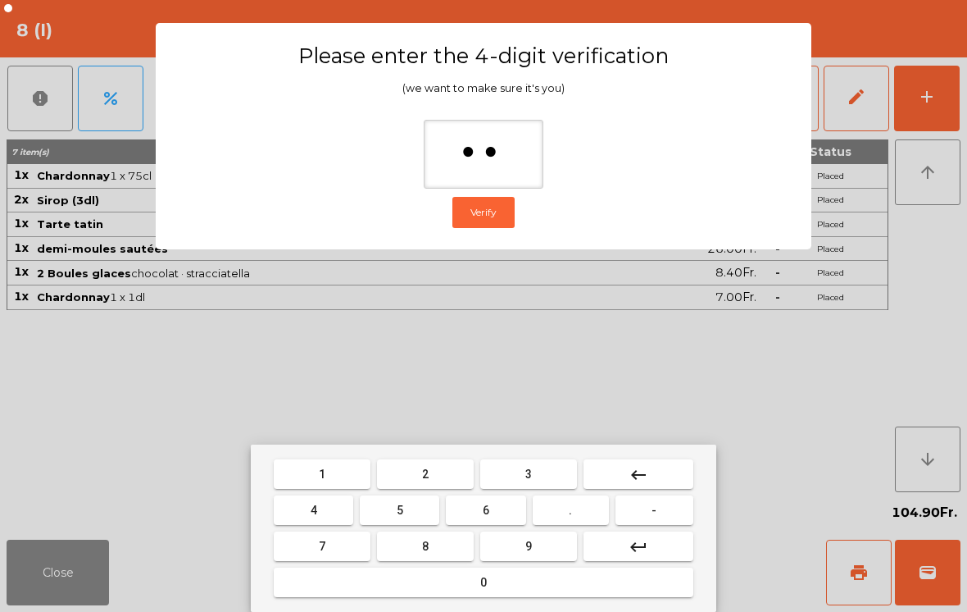
type input "***"
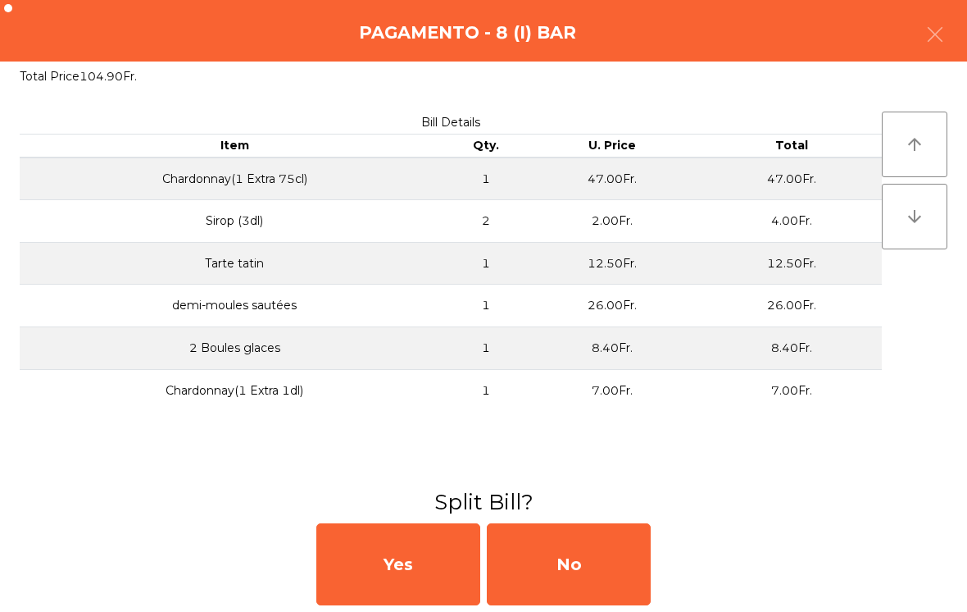
click at [613, 578] on div "No" at bounding box center [569, 564] width 164 height 82
click at [593, 567] on div "No" at bounding box center [569, 564] width 164 height 82
click at [580, 586] on div "No" at bounding box center [569, 564] width 164 height 82
click at [575, 575] on div "No" at bounding box center [569, 564] width 164 height 82
click at [567, 587] on div "No" at bounding box center [569, 564] width 164 height 82
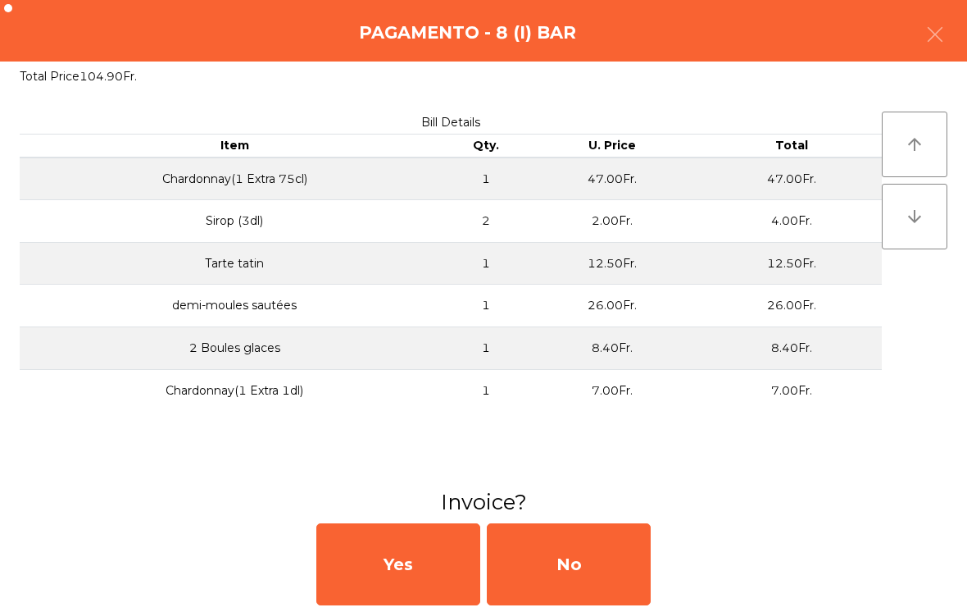
click at [574, 586] on div "No" at bounding box center [569, 564] width 164 height 82
click at [575, 570] on div "No" at bounding box center [569, 564] width 164 height 82
click at [558, 578] on button "Open Drawer" at bounding box center [557, 582] width 155 height 40
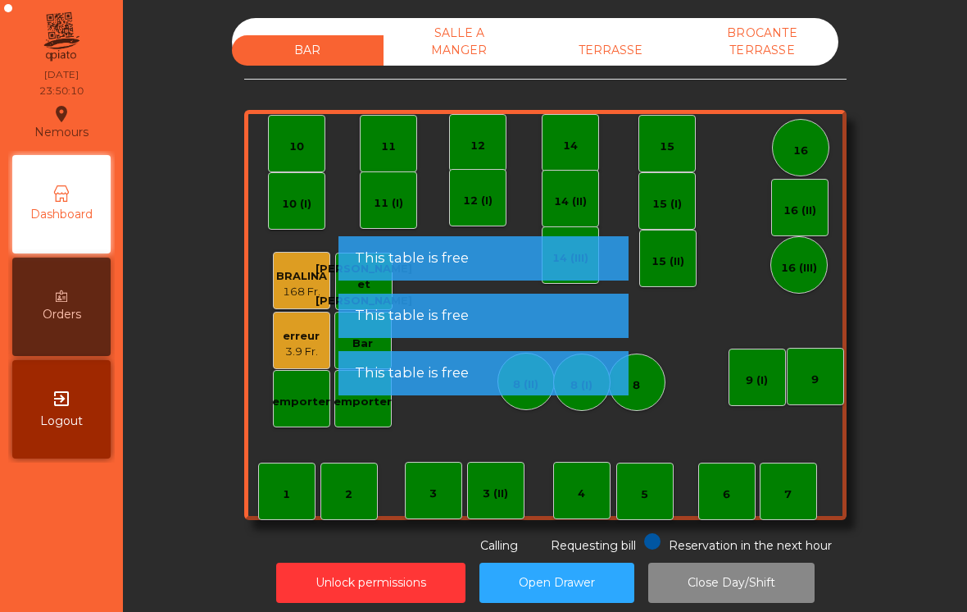
click at [648, 56] on div "TERRASSE" at bounding box center [611, 50] width 152 height 30
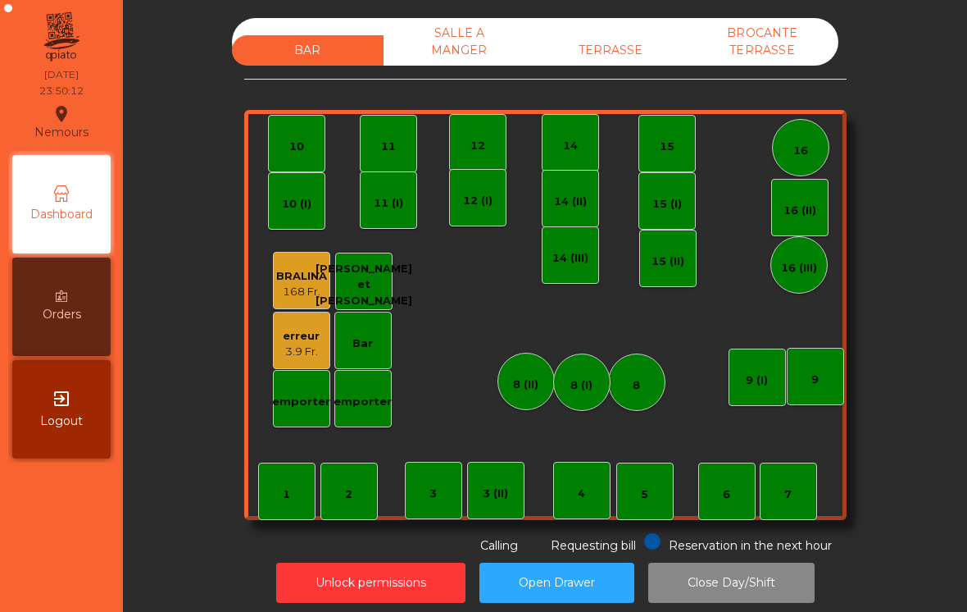
click at [763, 592] on button "Close Day/Shift" at bounding box center [731, 582] width 166 height 40
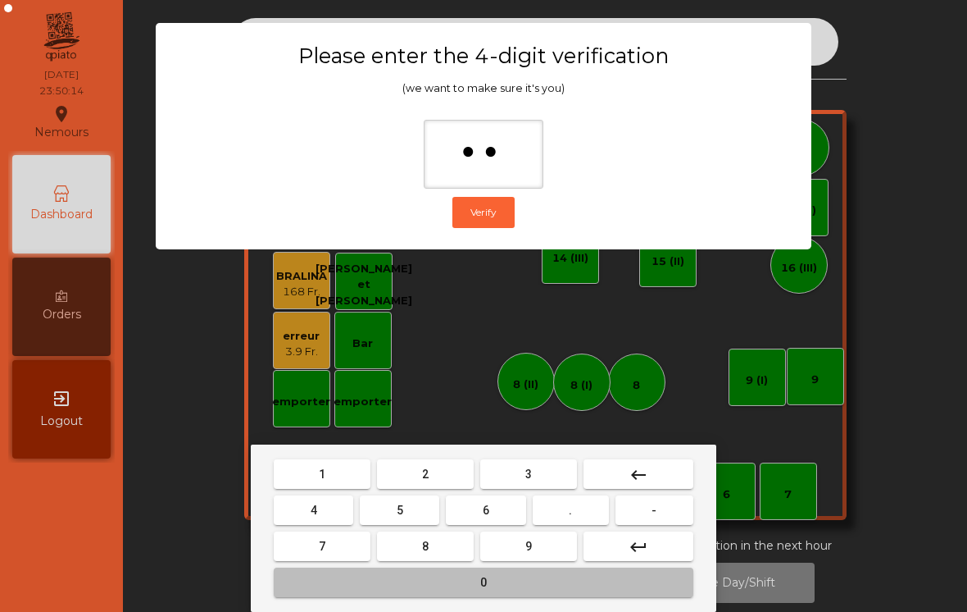
type input "***"
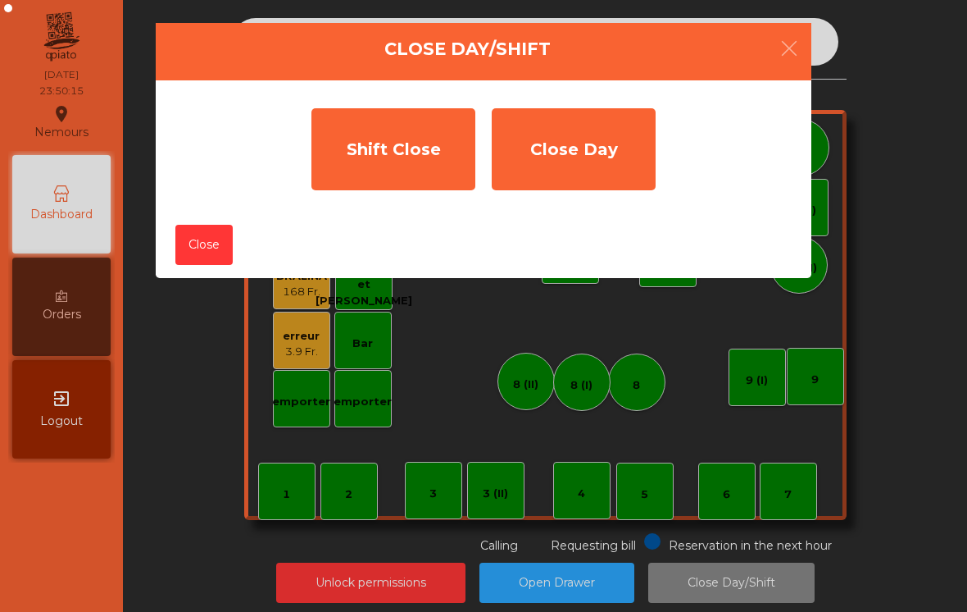
click at [386, 156] on div "Shift Close" at bounding box center [393, 149] width 164 height 82
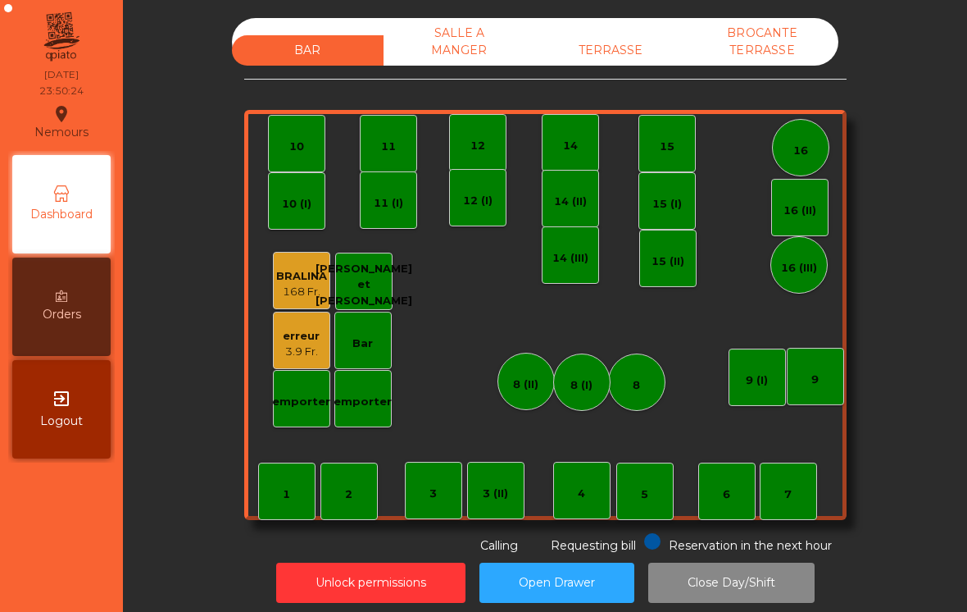
click at [612, 56] on div "TERRASSE" at bounding box center [611, 50] width 152 height 30
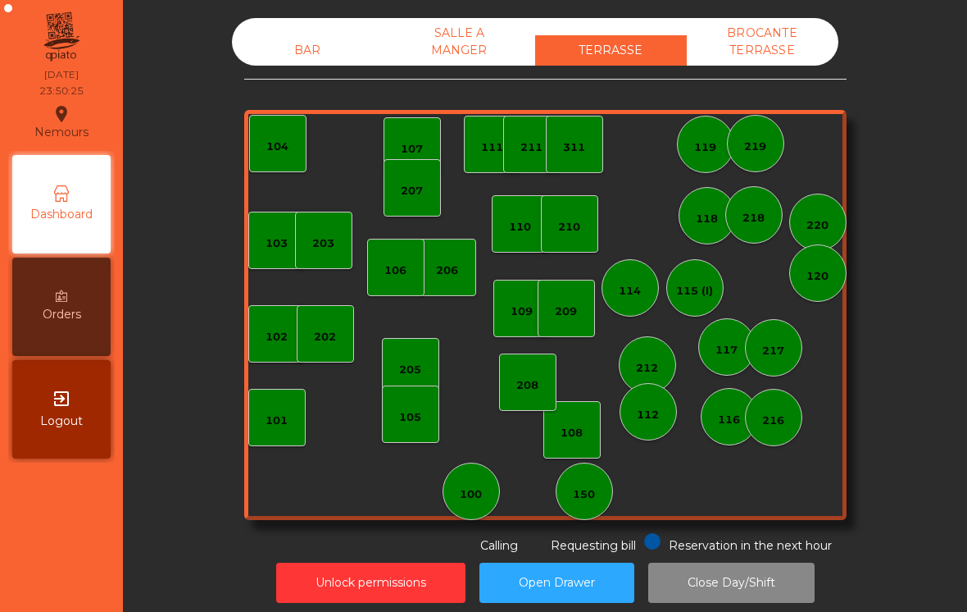
click at [760, 65] on div "BROCANTE TERRASSE" at bounding box center [763, 42] width 152 height 48
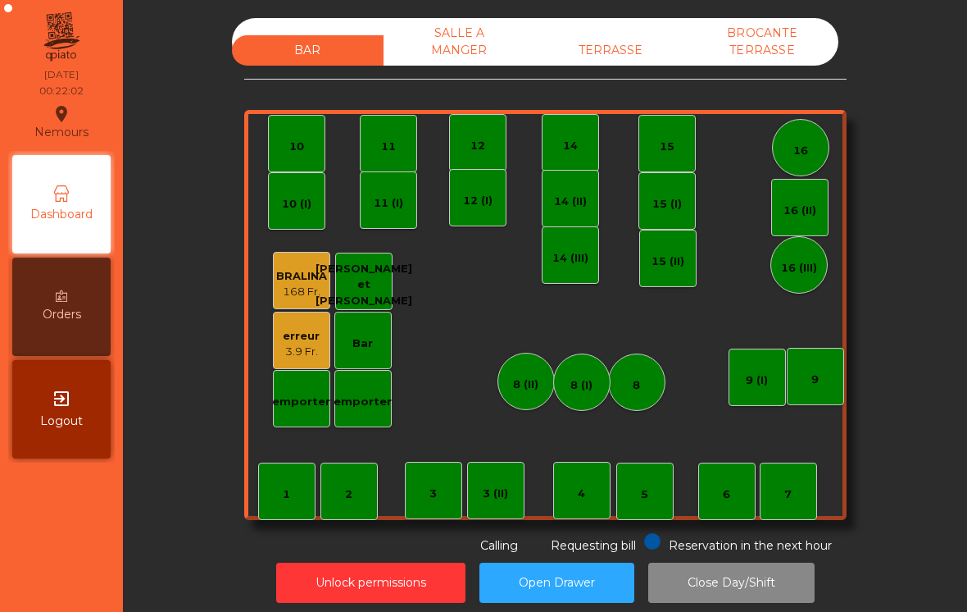
click at [365, 580] on button "Unlock permissions" at bounding box center [370, 582] width 189 height 40
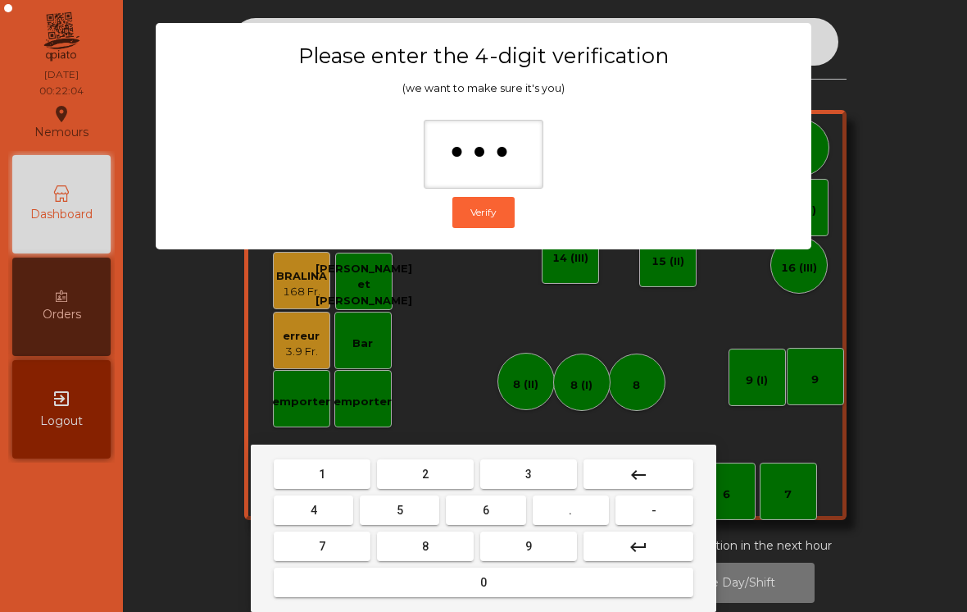
type input "****"
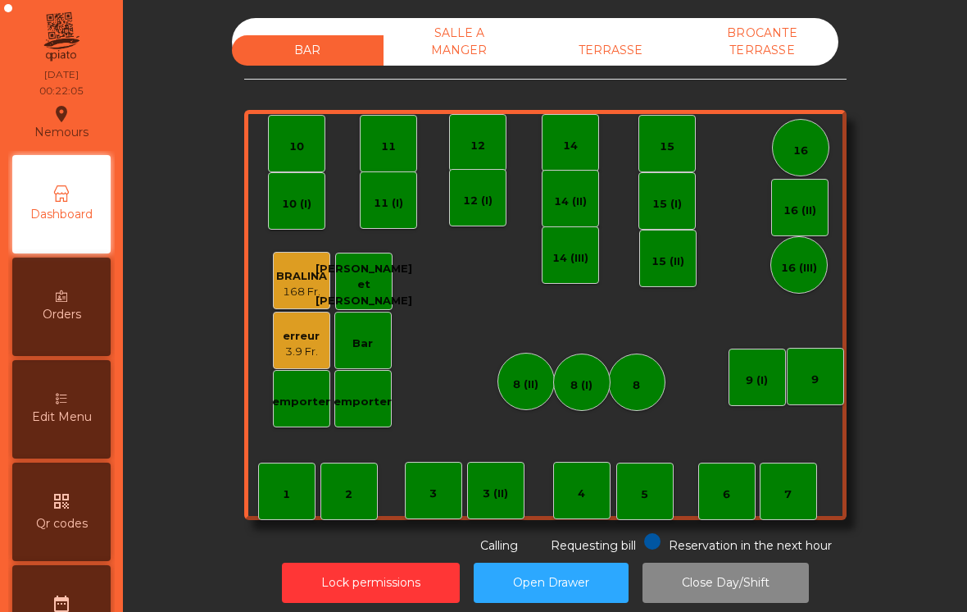
click at [309, 351] on div "3.9 Fr." at bounding box center [301, 351] width 37 height 16
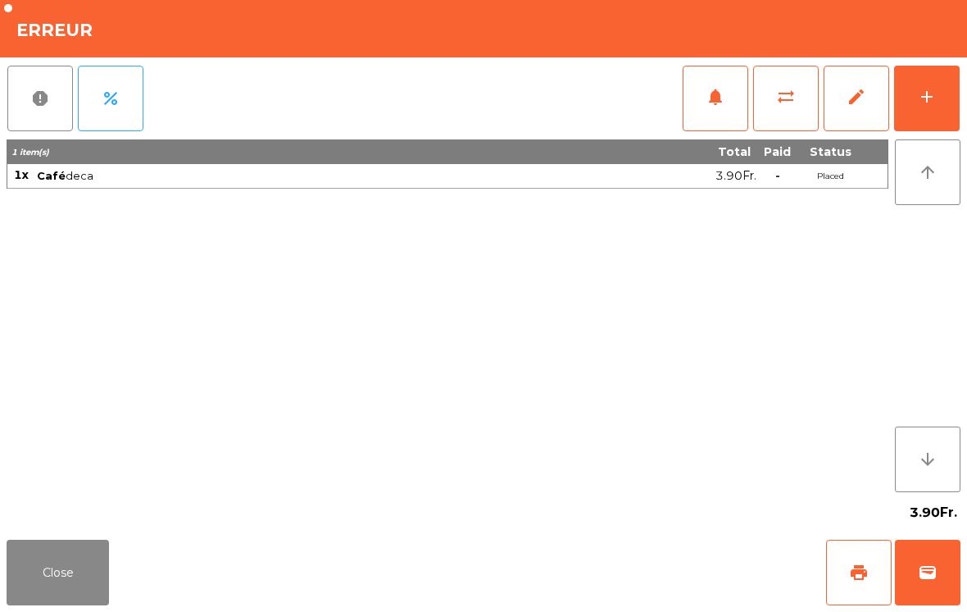
click at [851, 107] on button "edit" at bounding box center [857, 99] width 66 height 66
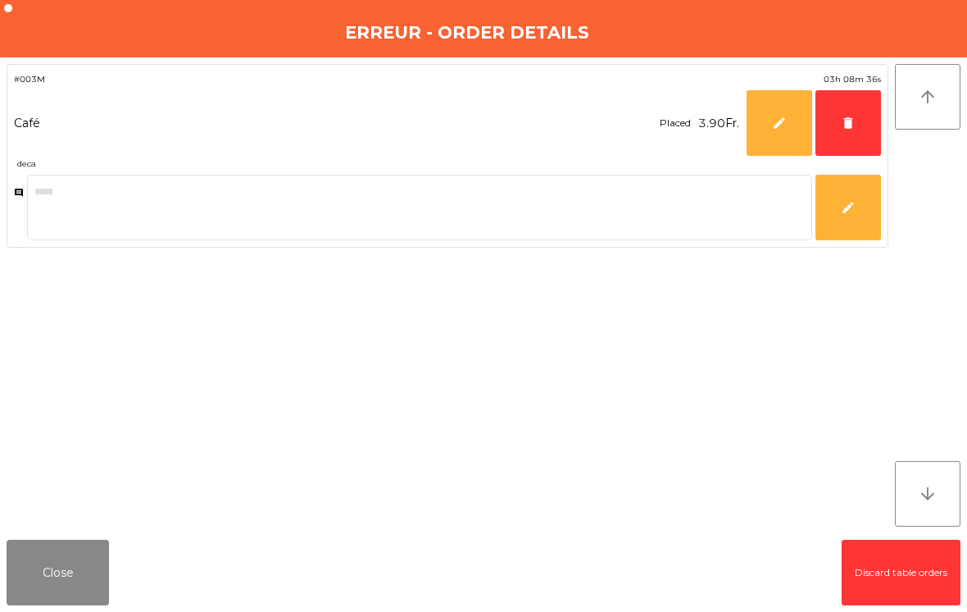
click at [859, 139] on button "delete" at bounding box center [849, 123] width 66 height 66
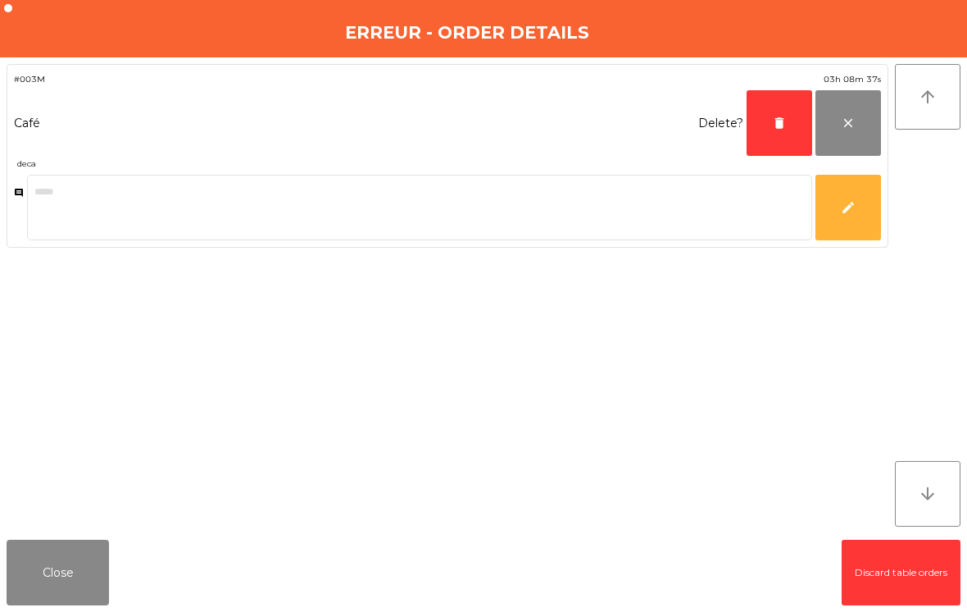
click at [778, 119] on span "delete" at bounding box center [779, 123] width 15 height 15
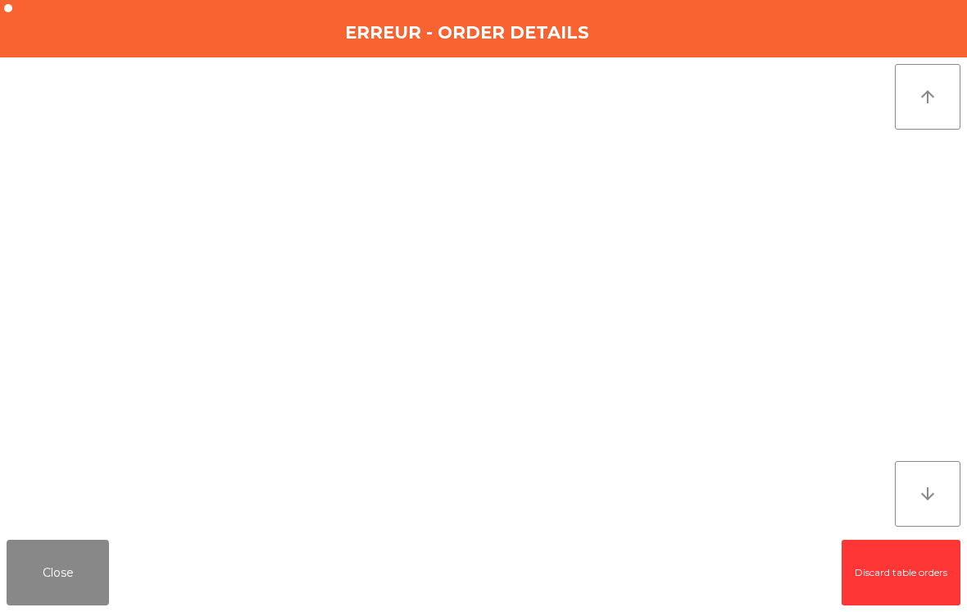
click at [86, 569] on button "Close" at bounding box center [58, 572] width 102 height 66
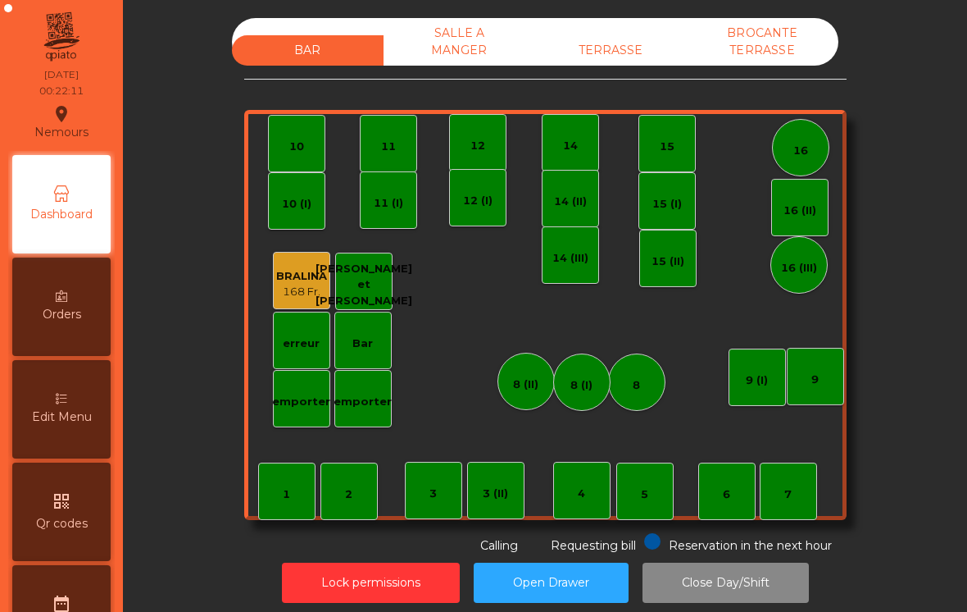
click at [602, 55] on div "TERRASSE" at bounding box center [611, 50] width 152 height 30
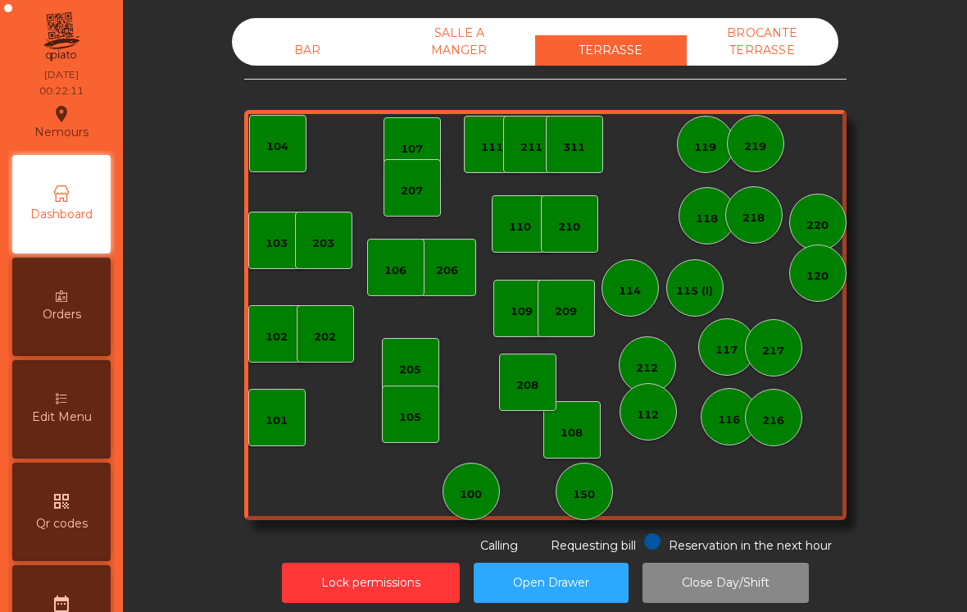
click at [467, 41] on div "SALLE A MANGER" at bounding box center [460, 42] width 152 height 48
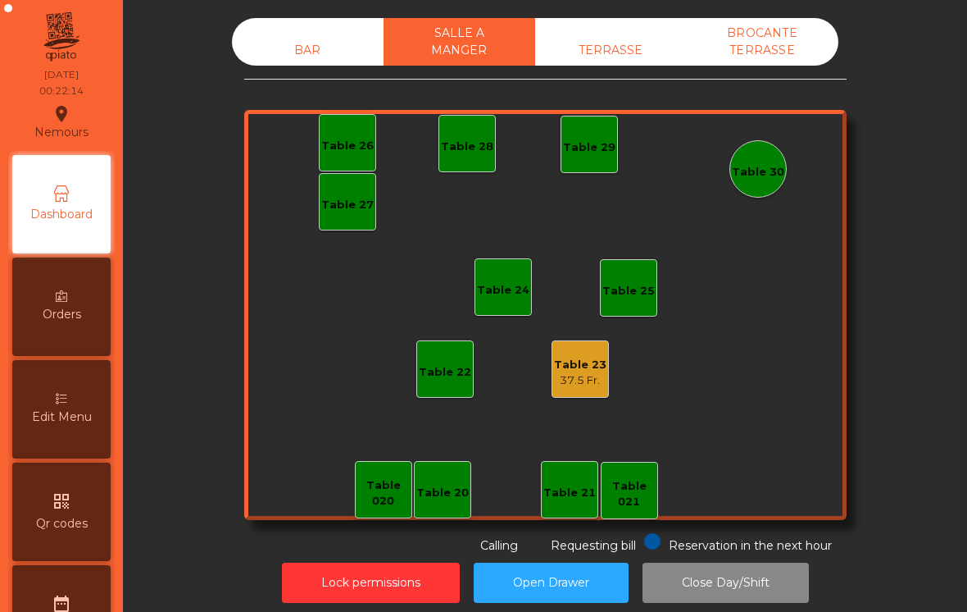
click at [600, 598] on button "Open Drawer" at bounding box center [551, 582] width 155 height 40
click at [605, 25] on div "BAR SALLE A MANGER TERRASSE BROCANTE TERRASSE" at bounding box center [535, 42] width 607 height 48
click at [594, 48] on div "TERRASSE" at bounding box center [611, 50] width 152 height 30
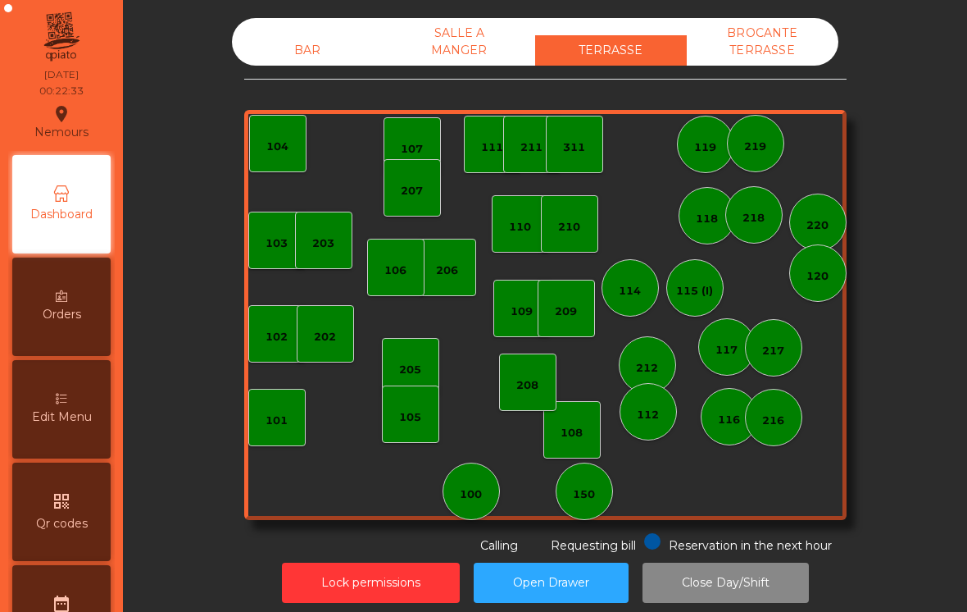
click at [769, 49] on div "BROCANTE TERRASSE" at bounding box center [763, 42] width 152 height 48
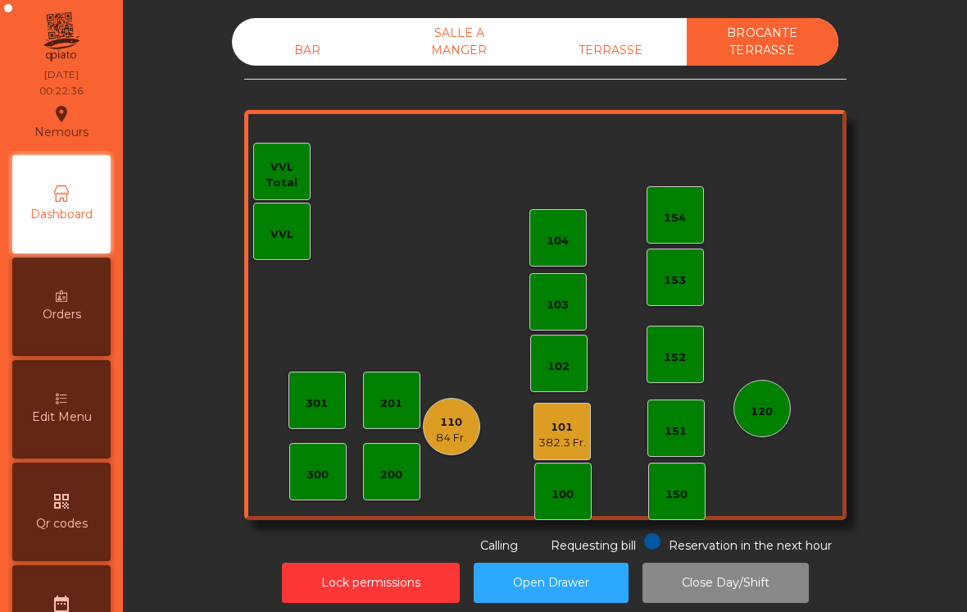
click at [301, 36] on div "BAR" at bounding box center [308, 50] width 152 height 30
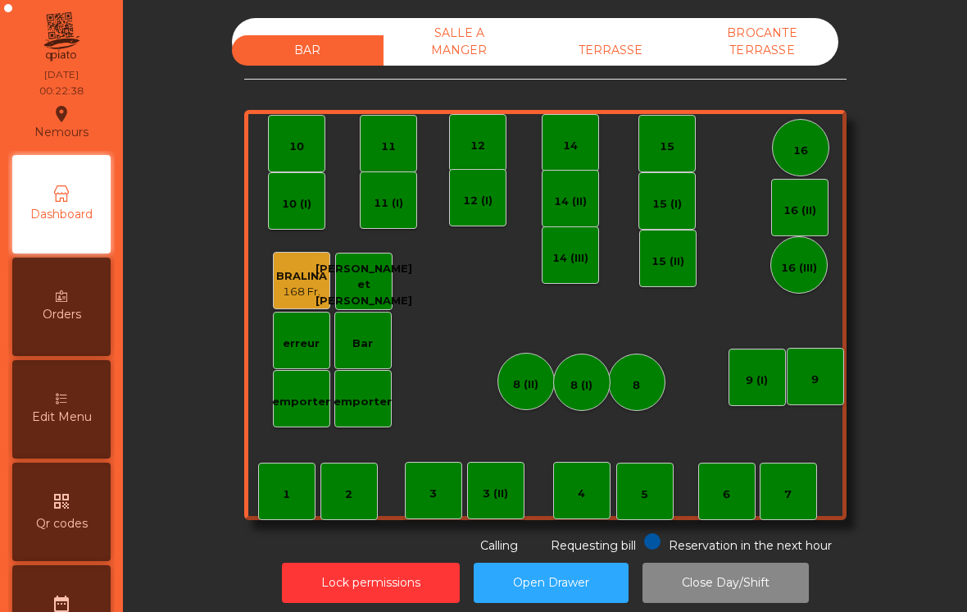
click at [470, 52] on div "SALLE A MANGER" at bounding box center [460, 42] width 152 height 48
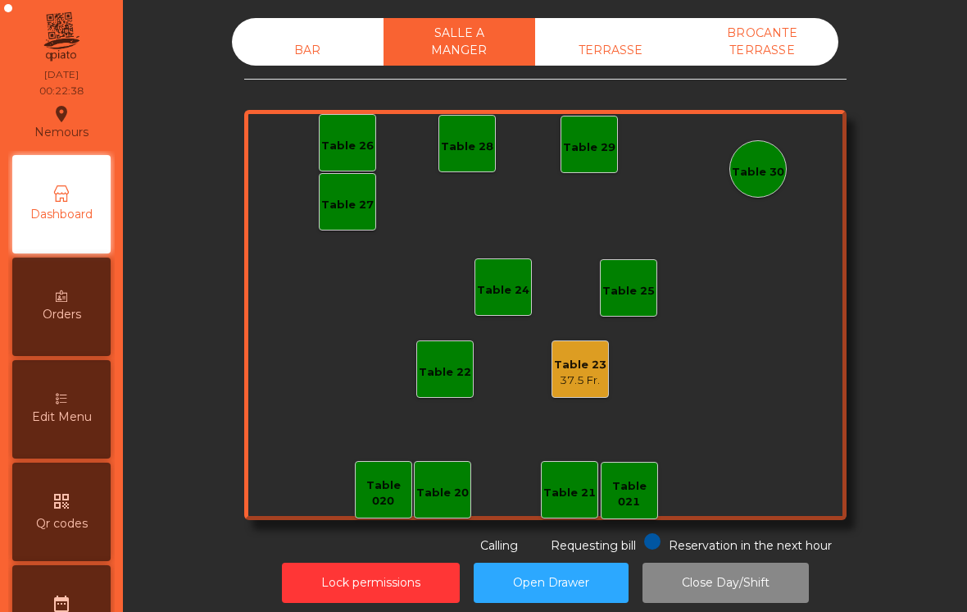
click at [593, 46] on div "TERRASSE" at bounding box center [611, 50] width 152 height 30
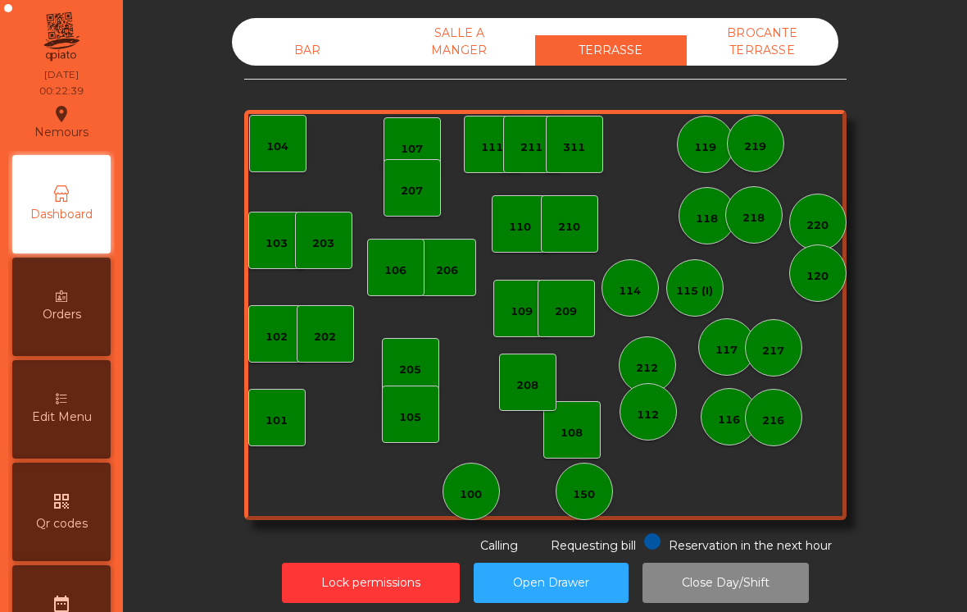
click at [748, 42] on div "BROCANTE TERRASSE" at bounding box center [763, 42] width 152 height 48
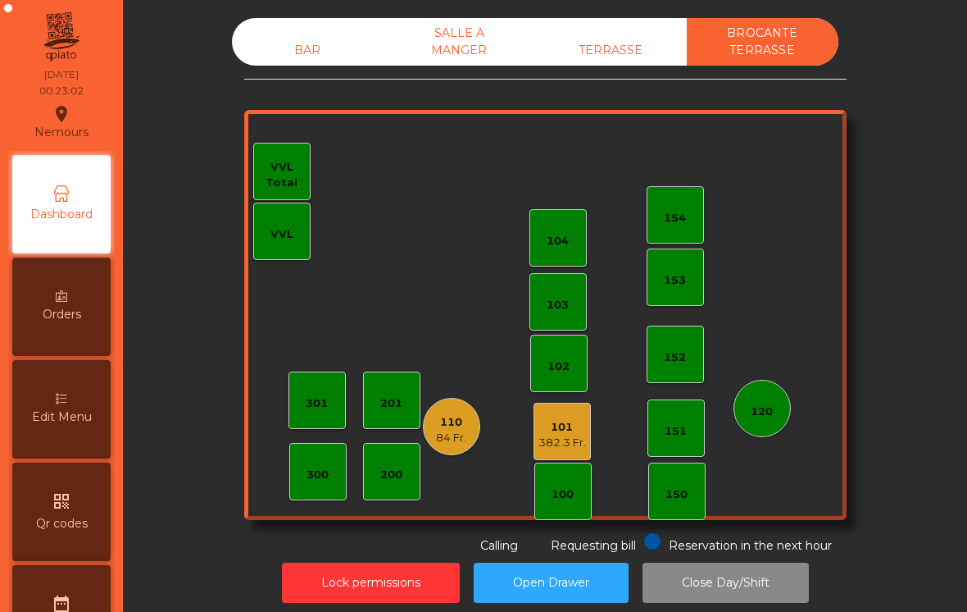
click at [606, 48] on div "TERRASSE" at bounding box center [611, 50] width 152 height 30
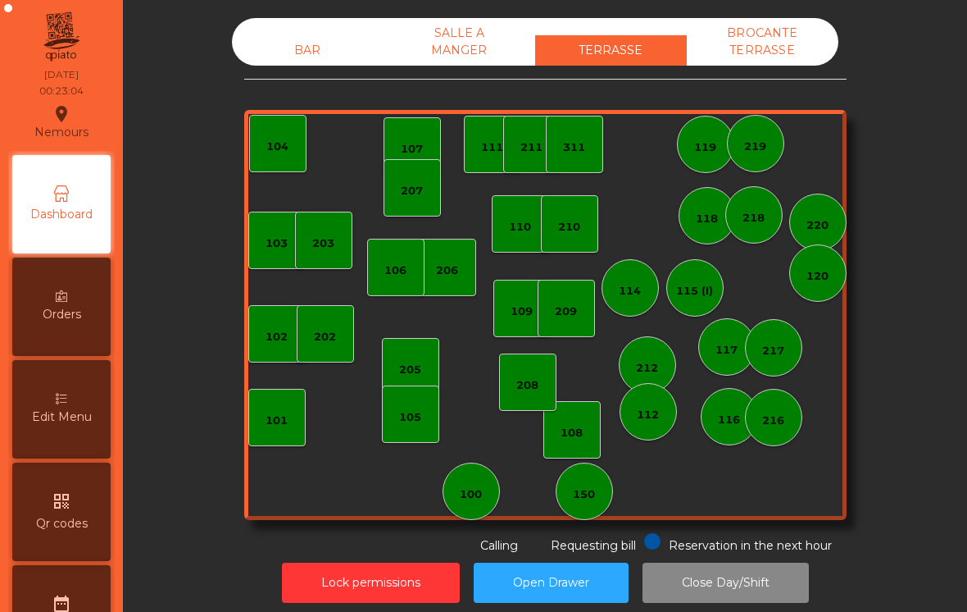
click at [462, 39] on div "SALLE A MANGER" at bounding box center [460, 42] width 152 height 48
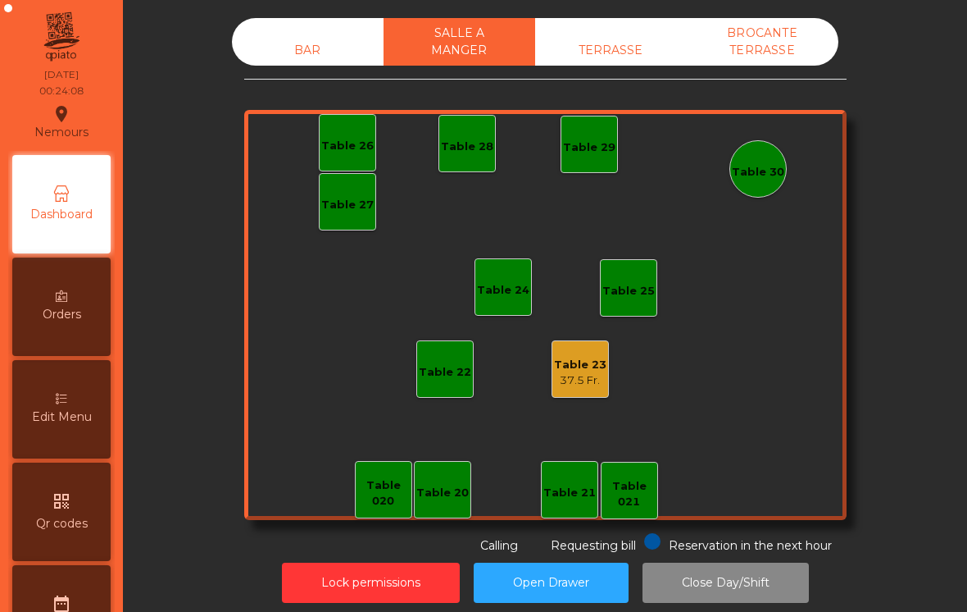
click at [380, 598] on button "Lock permissions" at bounding box center [371, 582] width 178 height 40
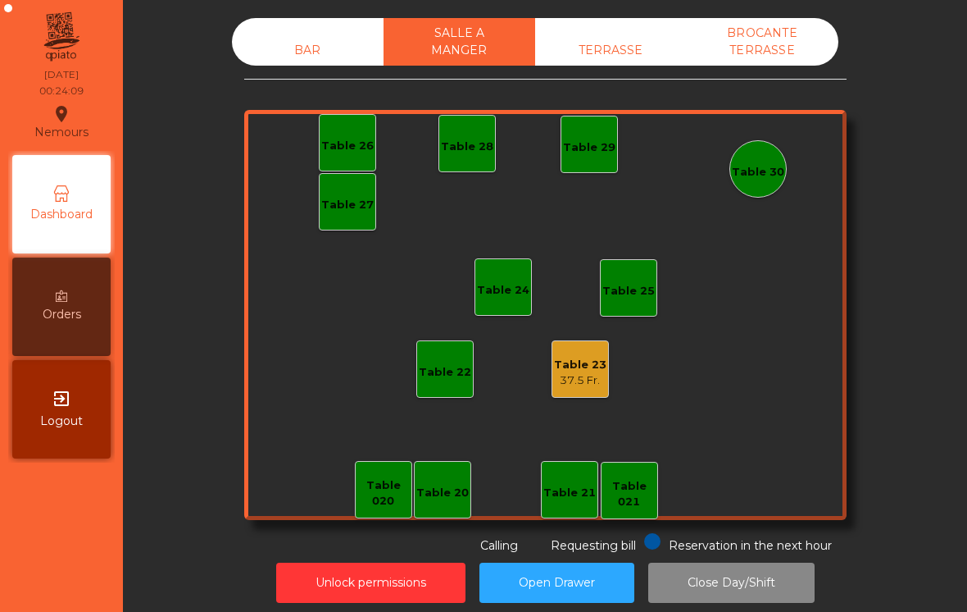
click at [396, 592] on button "Unlock permissions" at bounding box center [370, 582] width 189 height 40
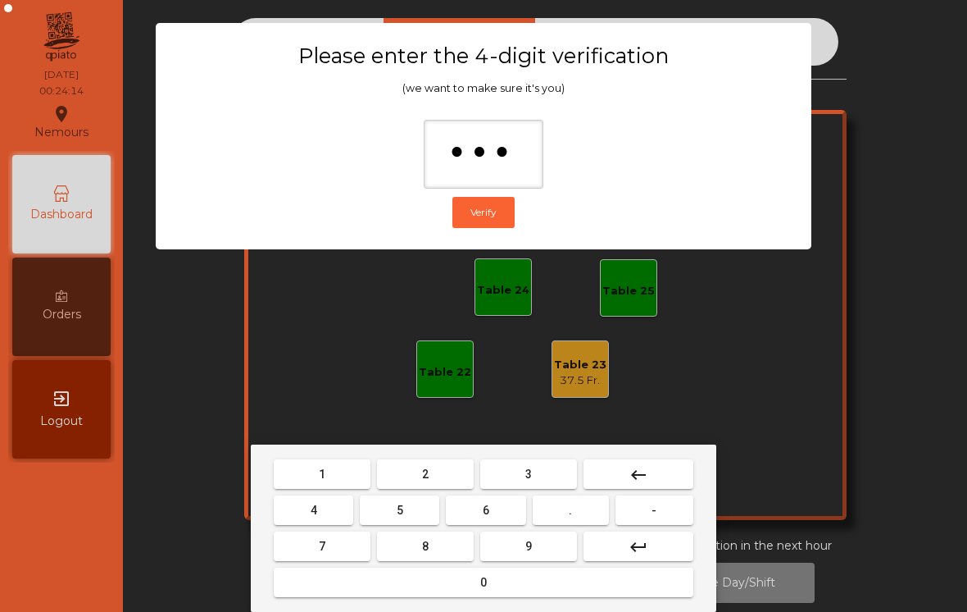
type input "****"
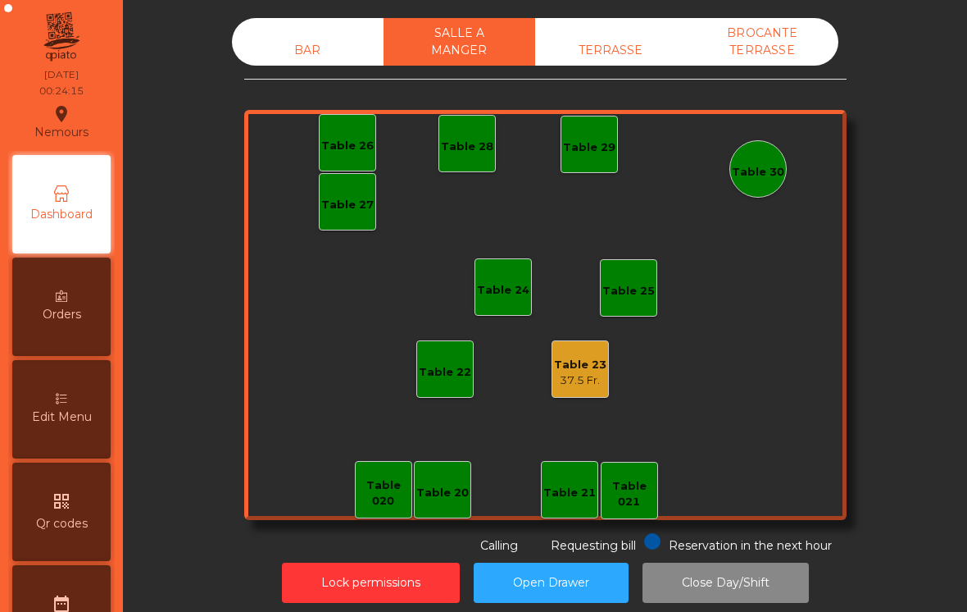
click at [590, 379] on div "37.5 Fr." at bounding box center [580, 380] width 52 height 16
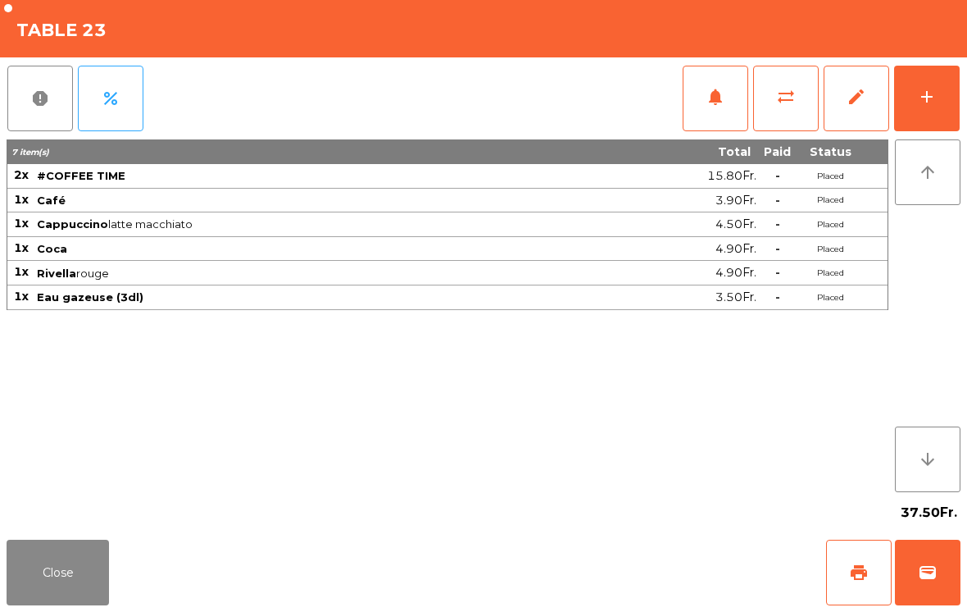
click at [862, 113] on button "edit" at bounding box center [857, 99] width 66 height 66
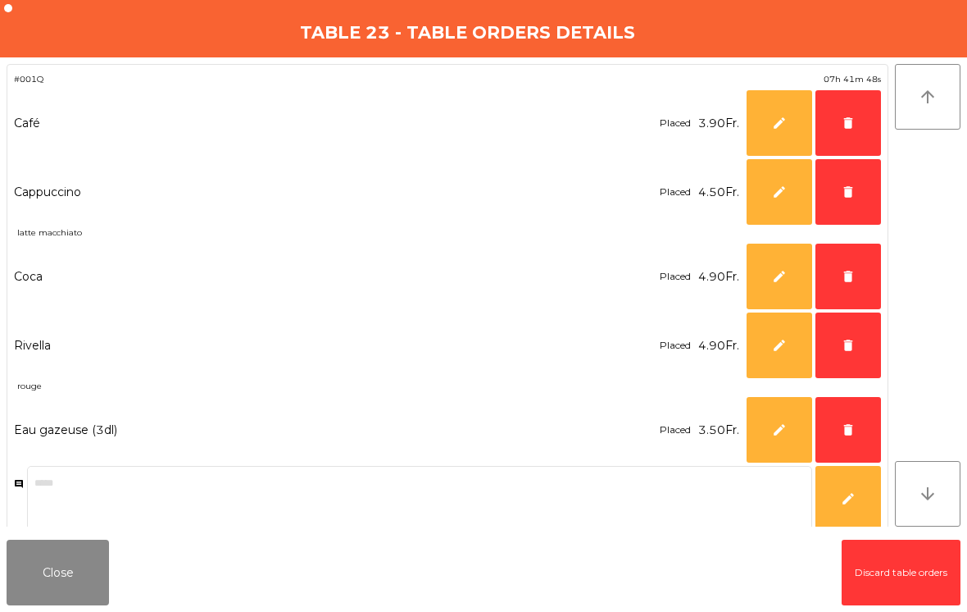
click at [854, 117] on span "delete" at bounding box center [848, 123] width 15 height 15
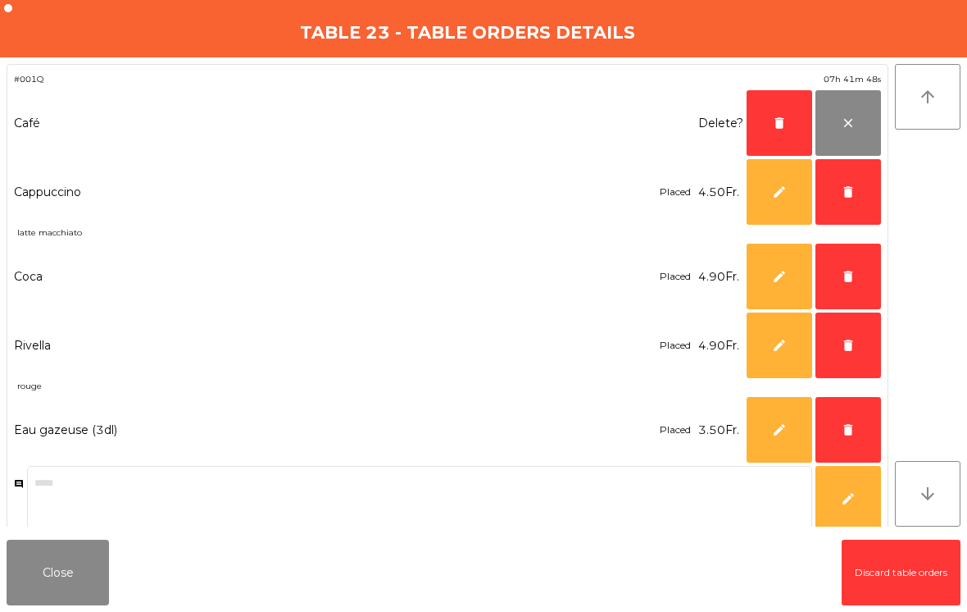
click at [842, 198] on span "delete" at bounding box center [848, 191] width 15 height 15
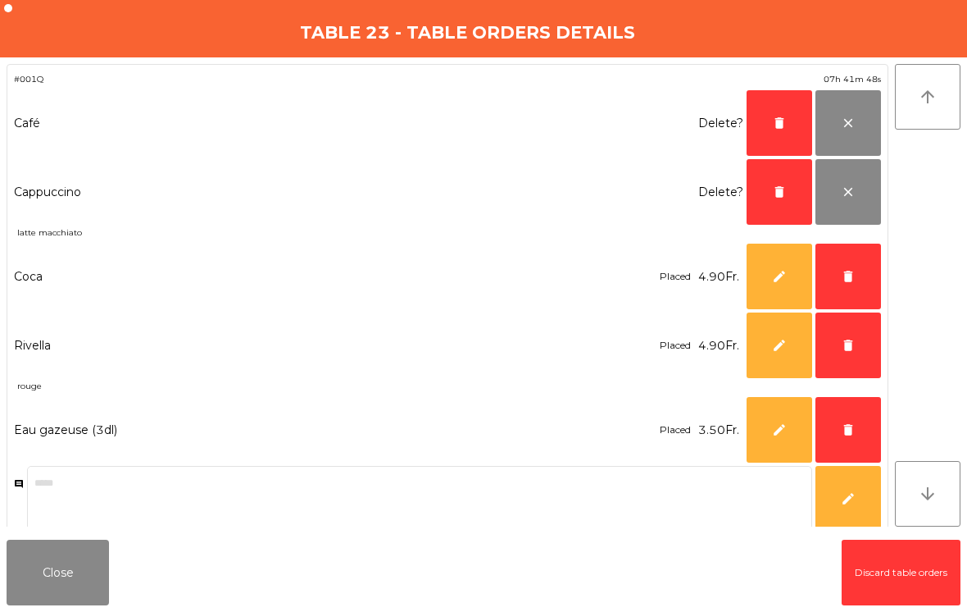
click at [859, 281] on button "delete" at bounding box center [849, 276] width 66 height 66
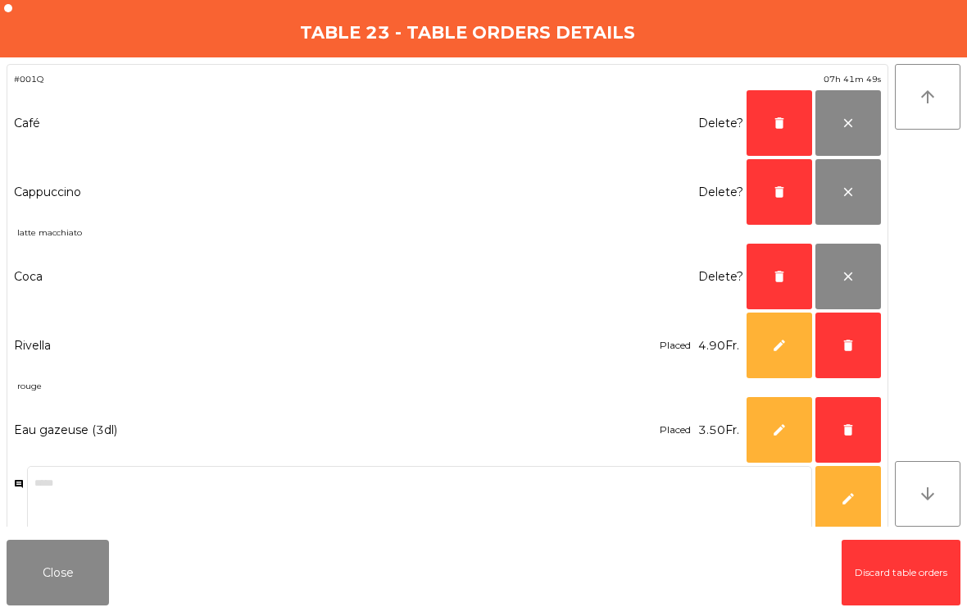
click at [852, 336] on button "delete" at bounding box center [849, 345] width 66 height 66
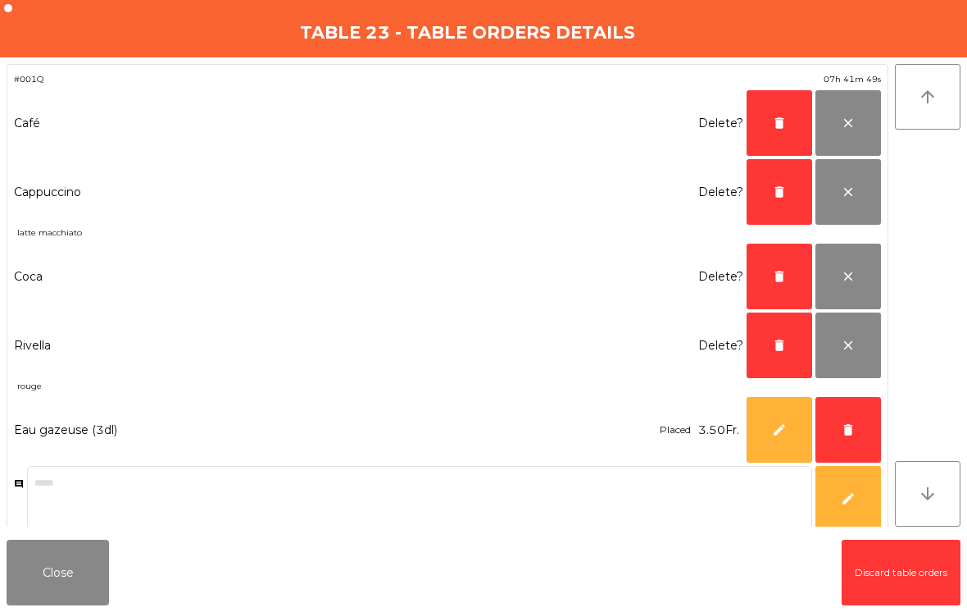
click at [852, 427] on span "delete" at bounding box center [848, 429] width 15 height 15
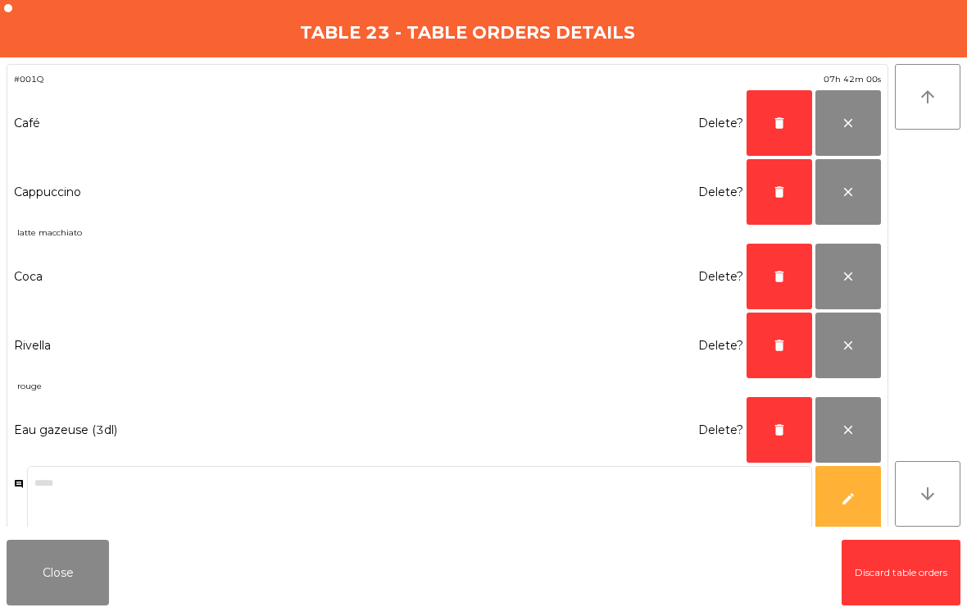
click at [774, 111] on button "delete" at bounding box center [780, 123] width 66 height 66
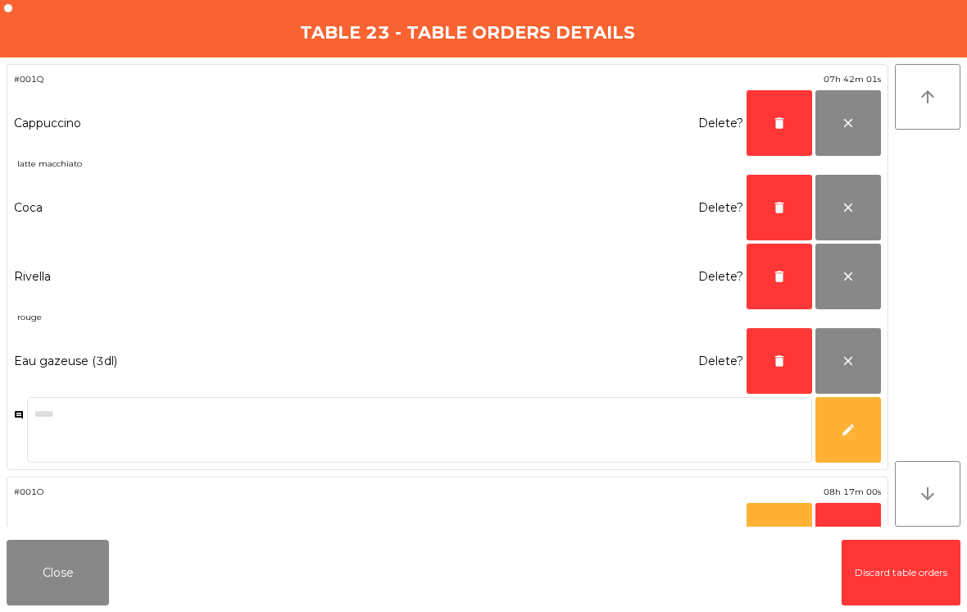
click at [764, 116] on button "delete" at bounding box center [780, 123] width 66 height 66
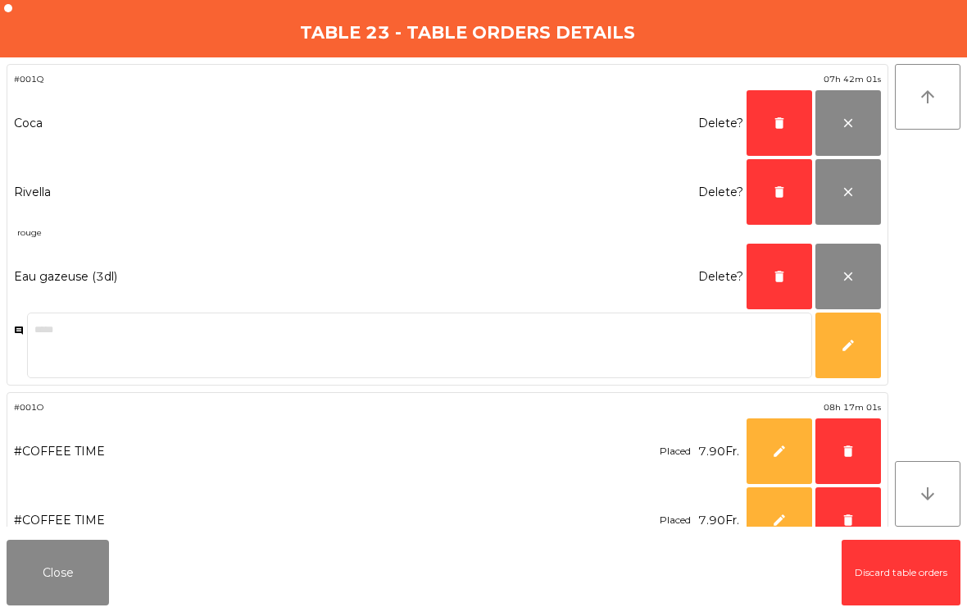
click at [764, 116] on button "delete" at bounding box center [780, 123] width 66 height 66
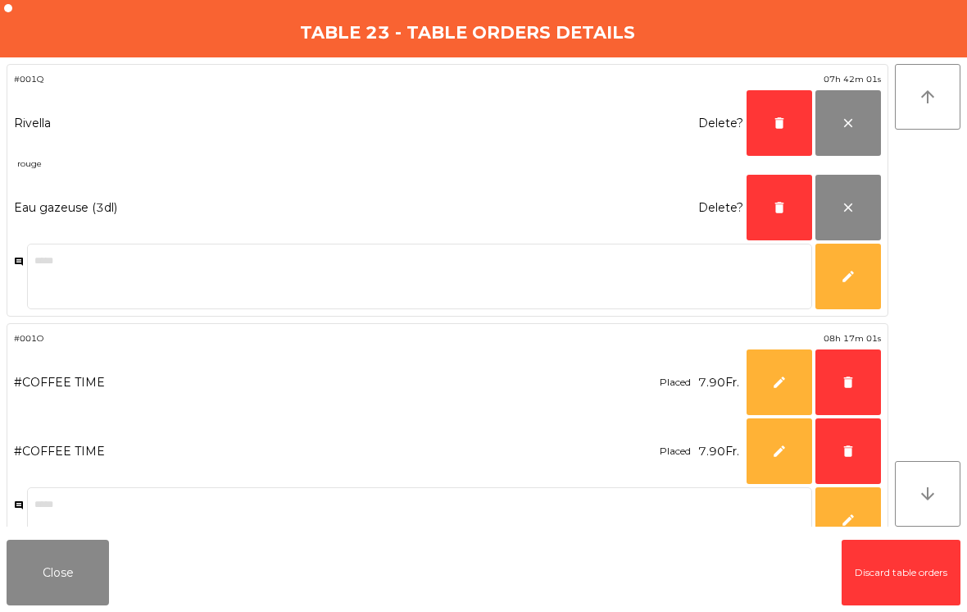
click at [778, 106] on button "delete" at bounding box center [780, 123] width 66 height 66
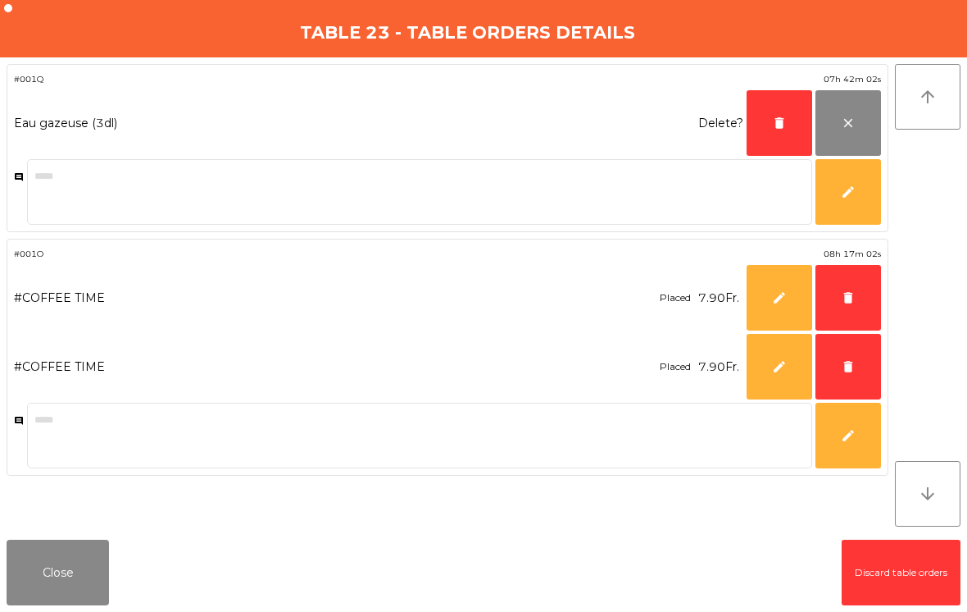
click at [761, 140] on button "delete" at bounding box center [780, 123] width 66 height 66
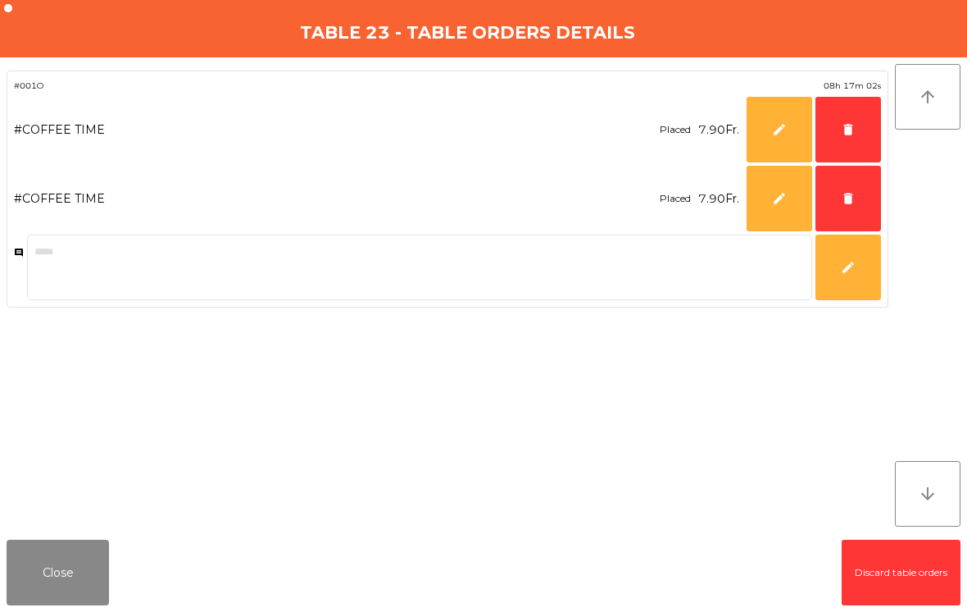
click at [843, 206] on button "delete" at bounding box center [849, 199] width 66 height 66
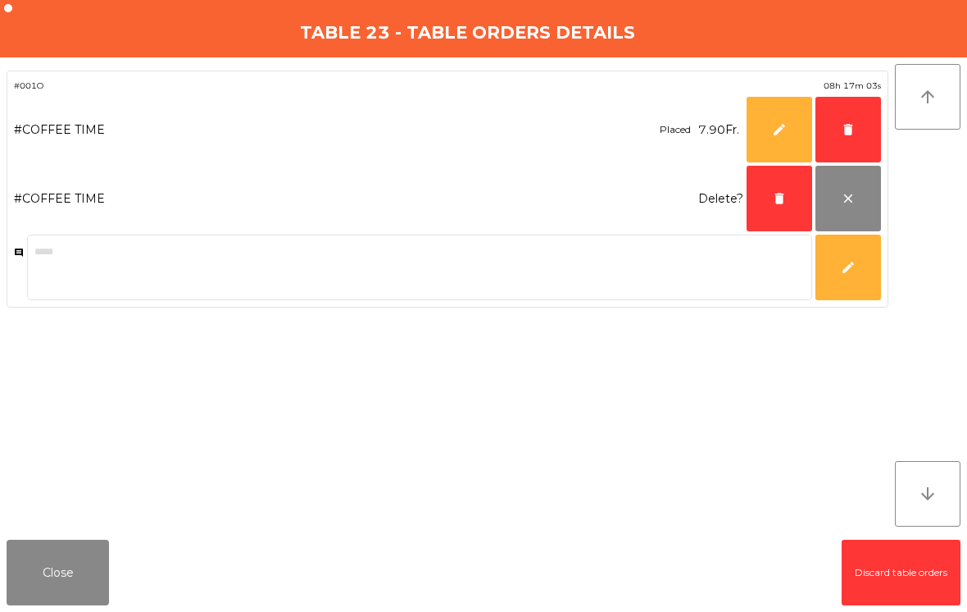
click at [847, 132] on span "delete" at bounding box center [848, 129] width 15 height 15
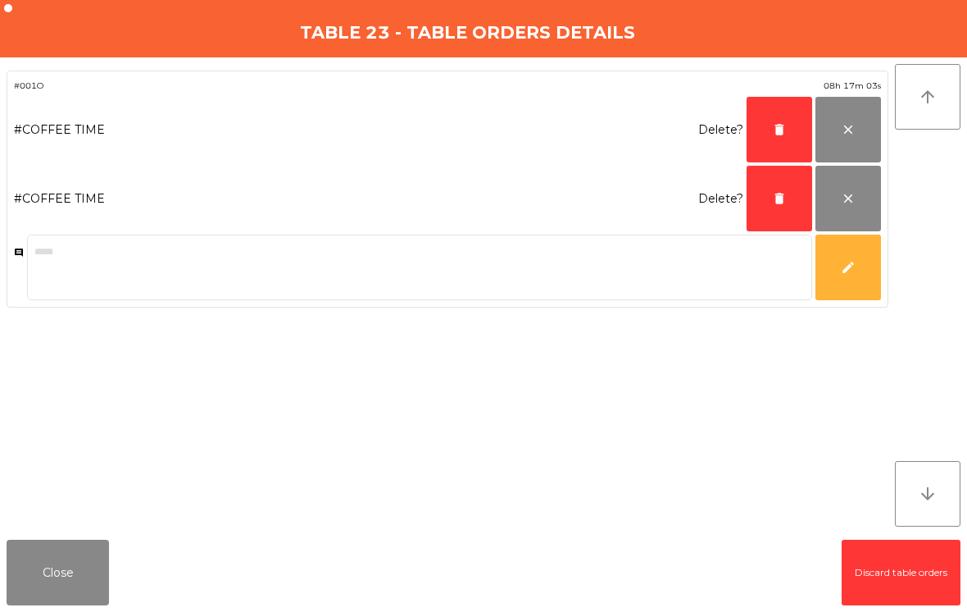
click at [772, 133] on span "delete" at bounding box center [779, 129] width 15 height 15
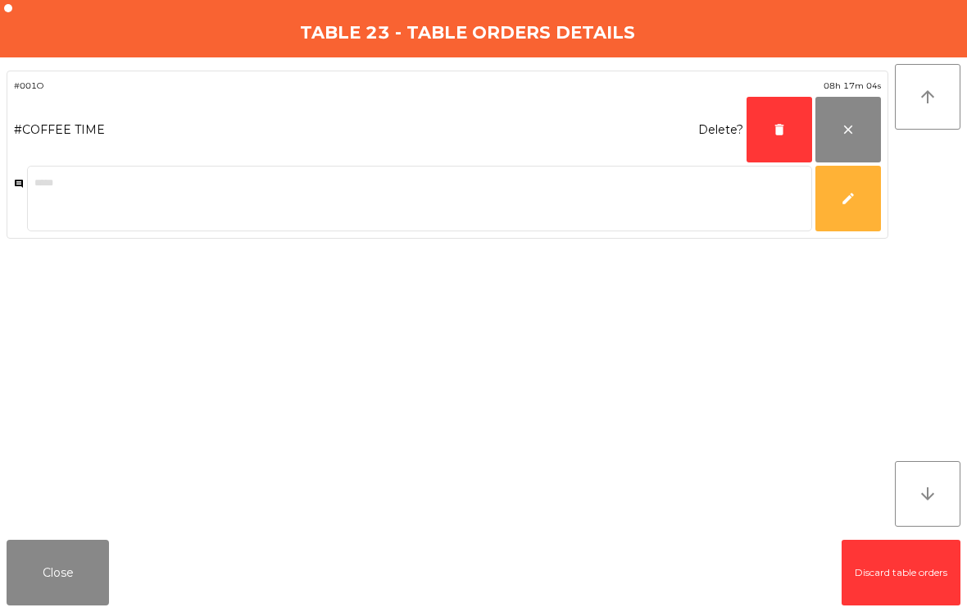
click at [768, 147] on button "delete" at bounding box center [780, 130] width 66 height 66
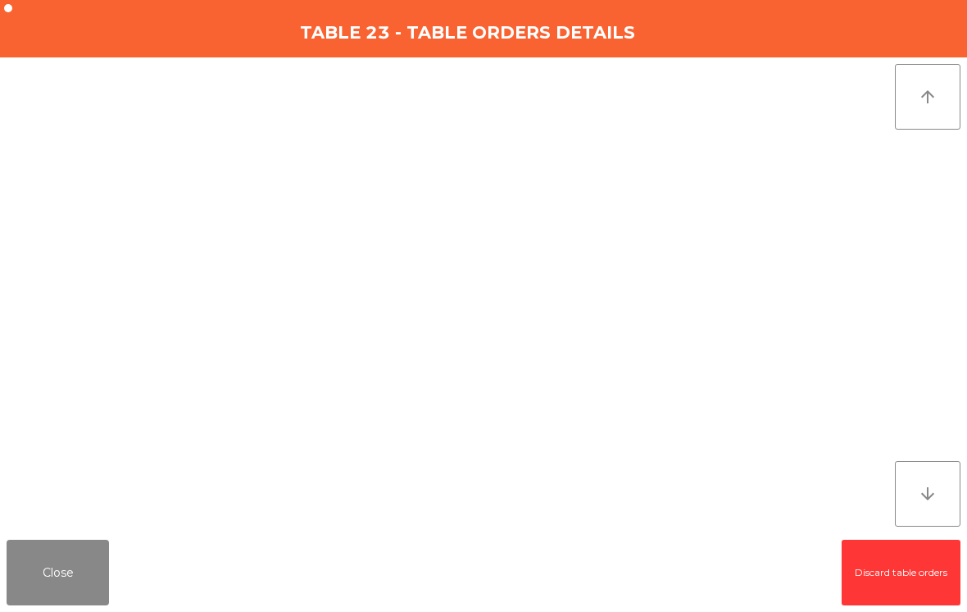
click at [47, 582] on button "Close" at bounding box center [58, 572] width 102 height 66
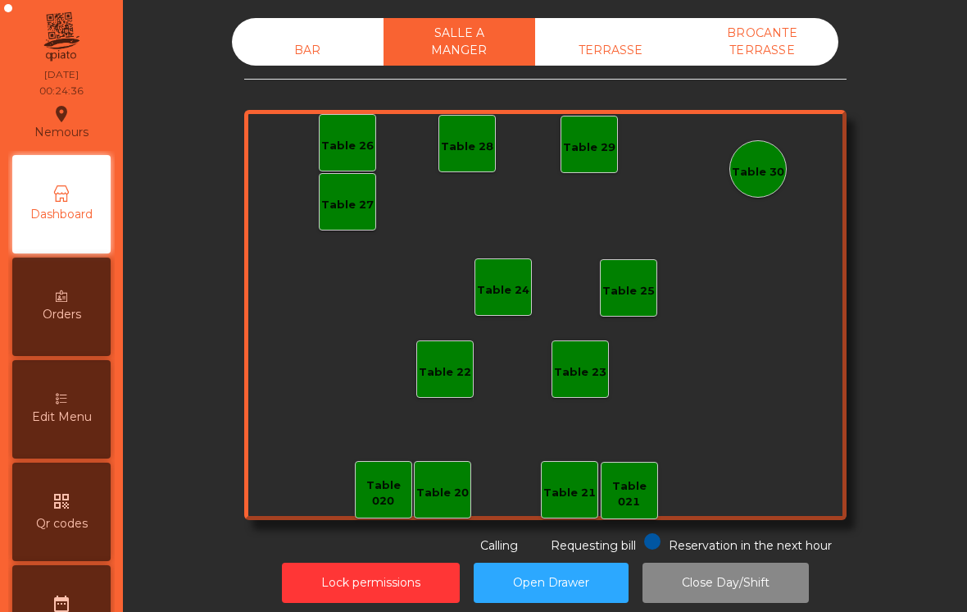
click at [750, 51] on div "BROCANTE TERRASSE" at bounding box center [763, 42] width 152 height 48
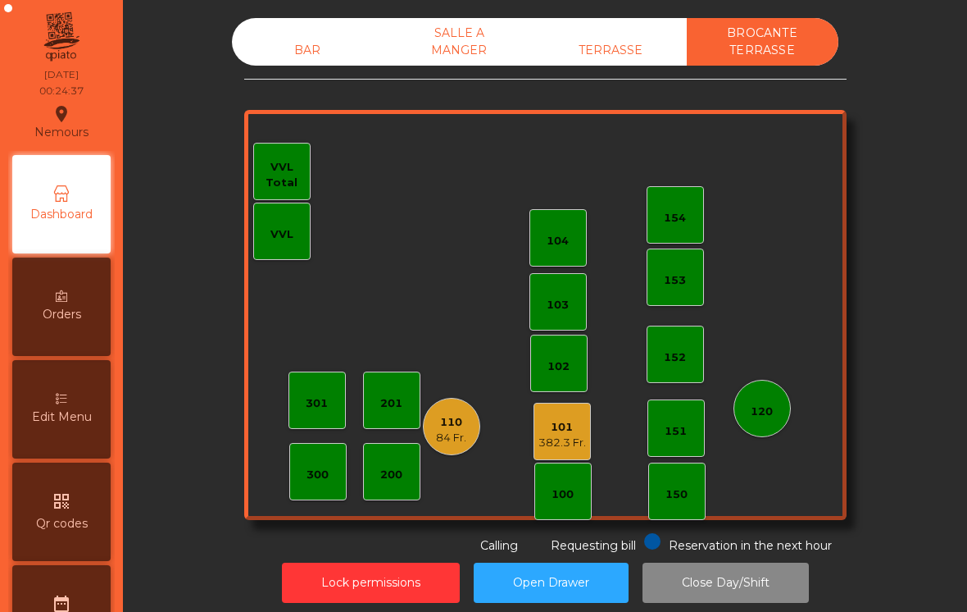
click at [569, 434] on div "382.3 Fr." at bounding box center [563, 442] width 48 height 16
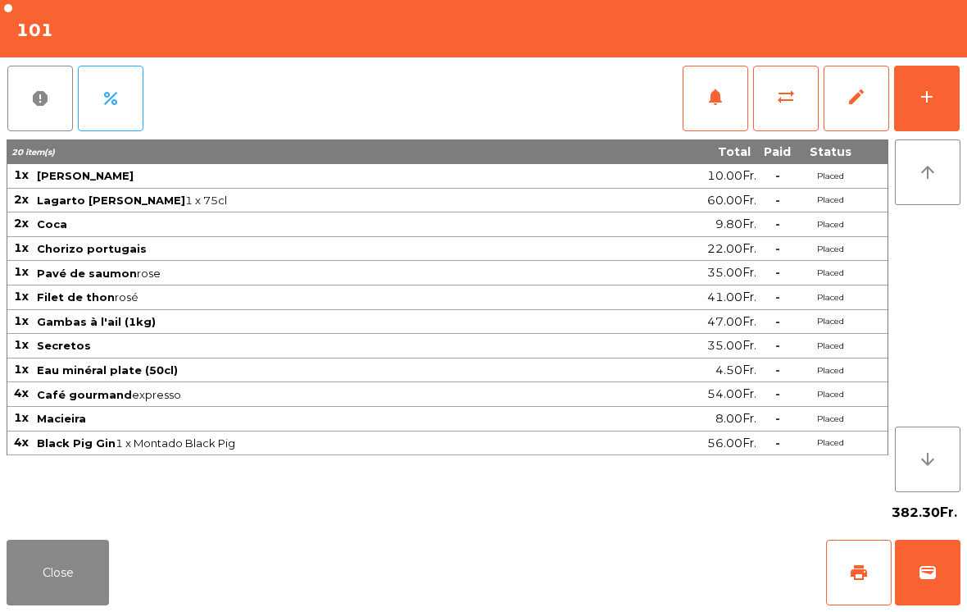
click at [843, 97] on button "edit" at bounding box center [857, 99] width 66 height 66
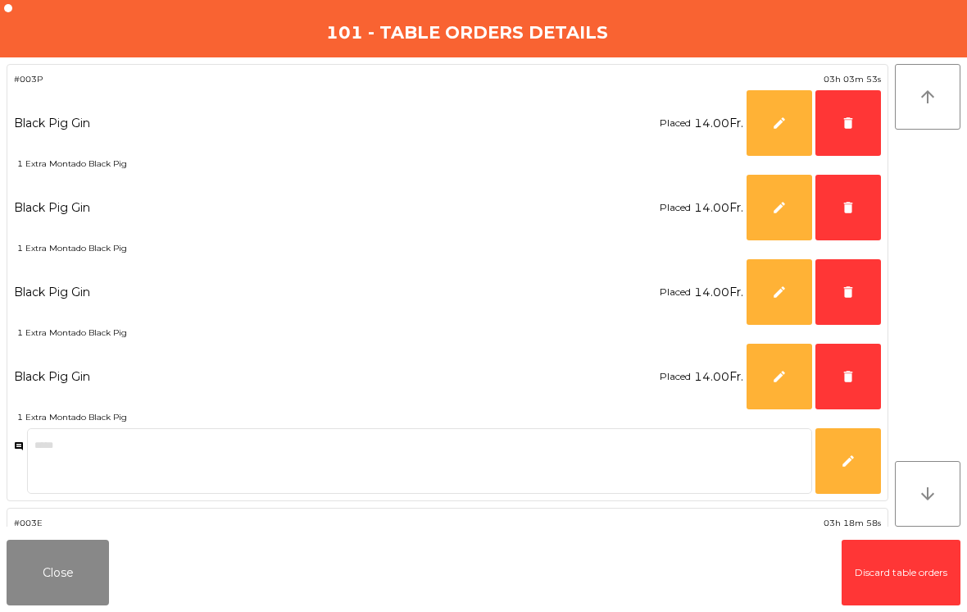
click at [852, 116] on span "delete" at bounding box center [848, 123] width 15 height 15
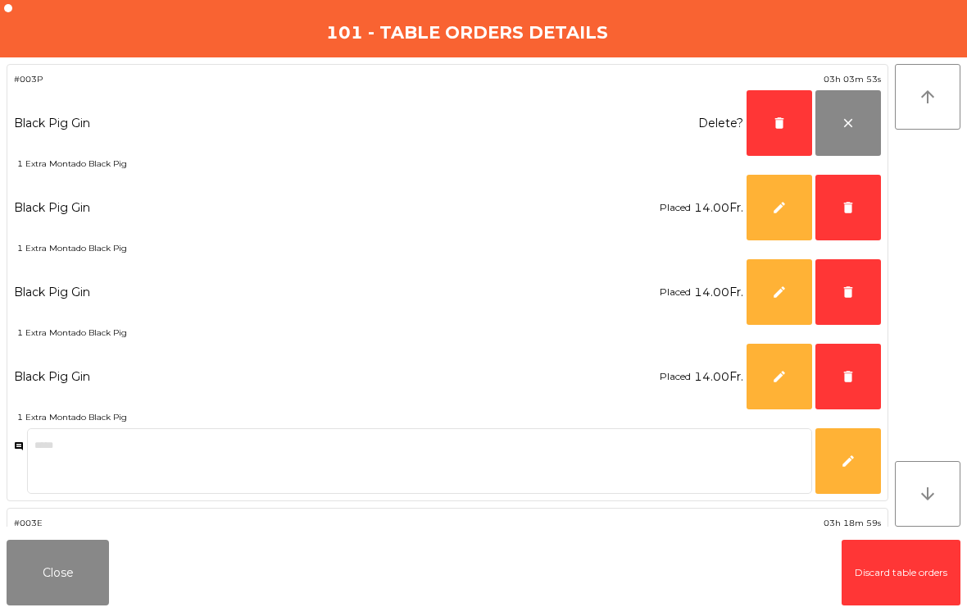
click at [848, 205] on span "delete" at bounding box center [848, 207] width 15 height 15
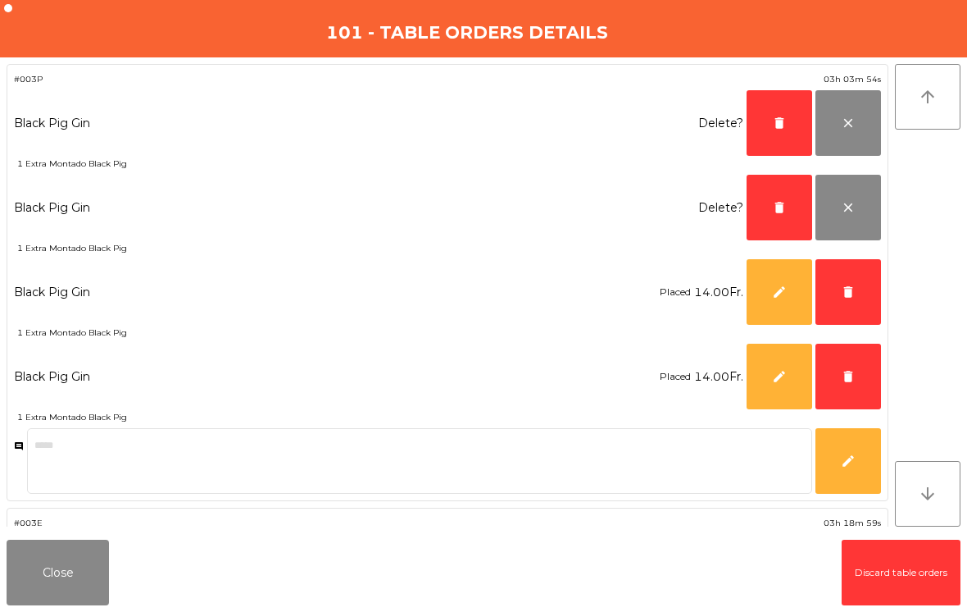
click at [856, 299] on button "delete" at bounding box center [849, 292] width 66 height 66
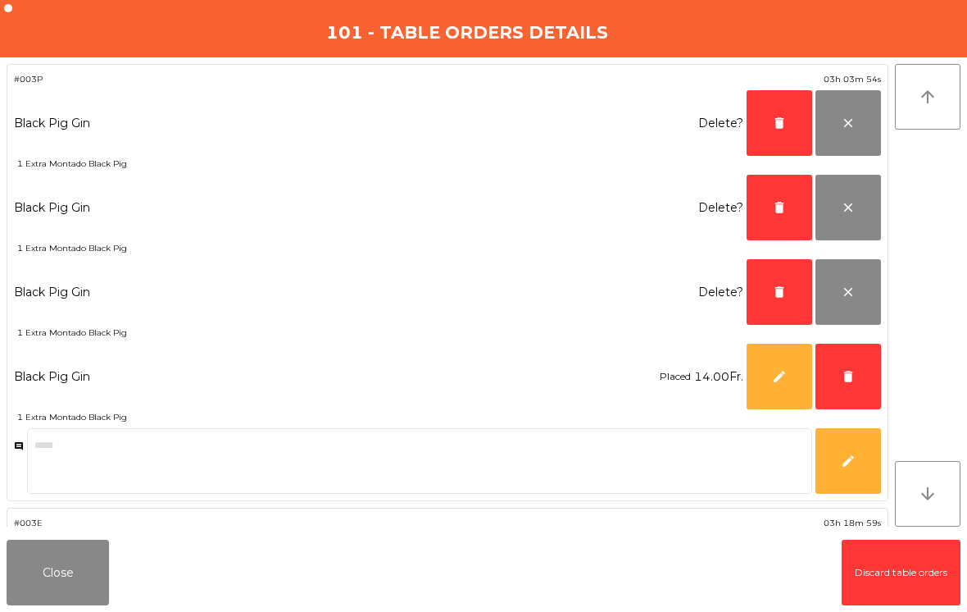
click at [852, 365] on button "delete" at bounding box center [849, 376] width 66 height 66
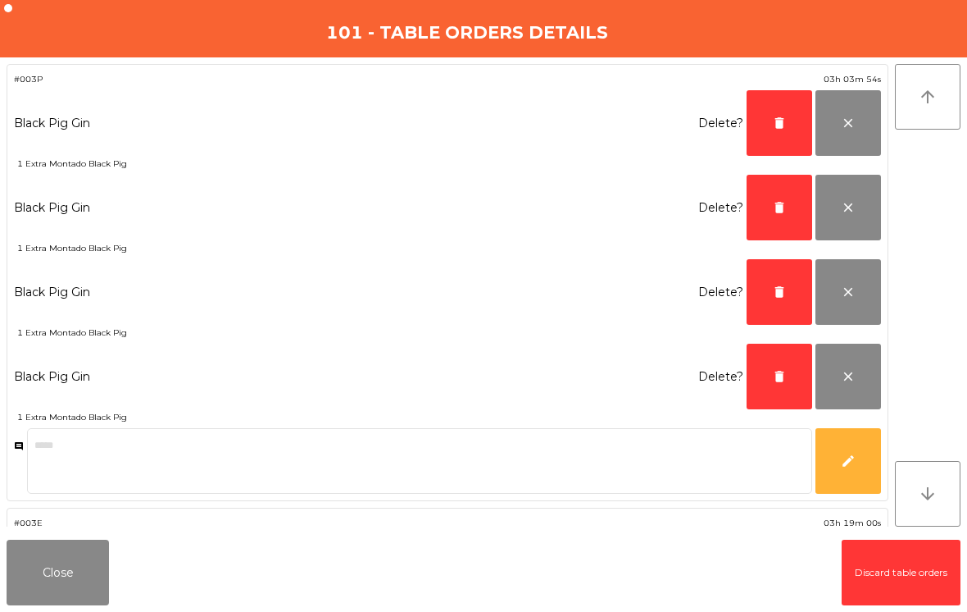
click at [780, 372] on span "delete" at bounding box center [779, 376] width 15 height 15
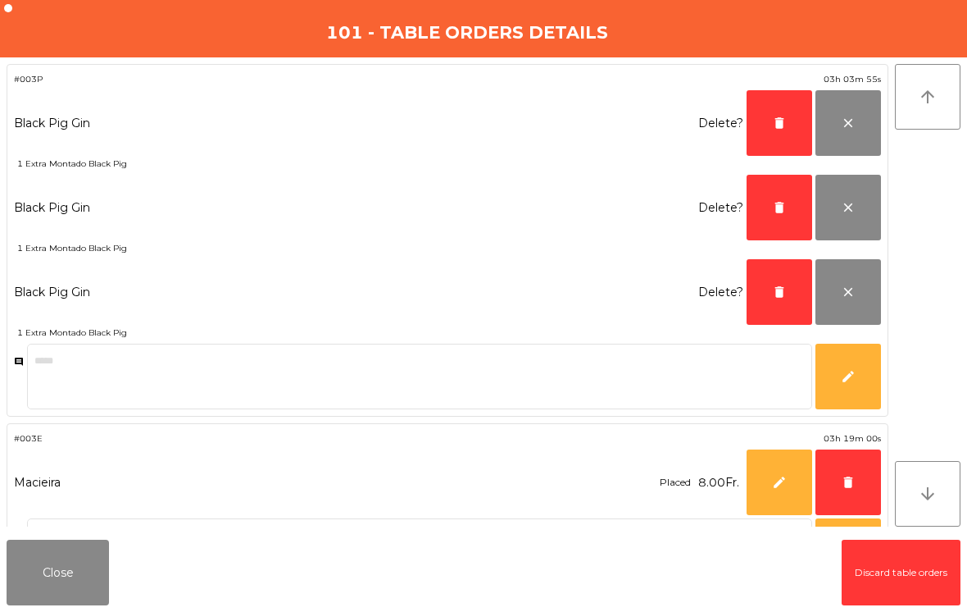
click at [789, 300] on button "delete" at bounding box center [780, 292] width 66 height 66
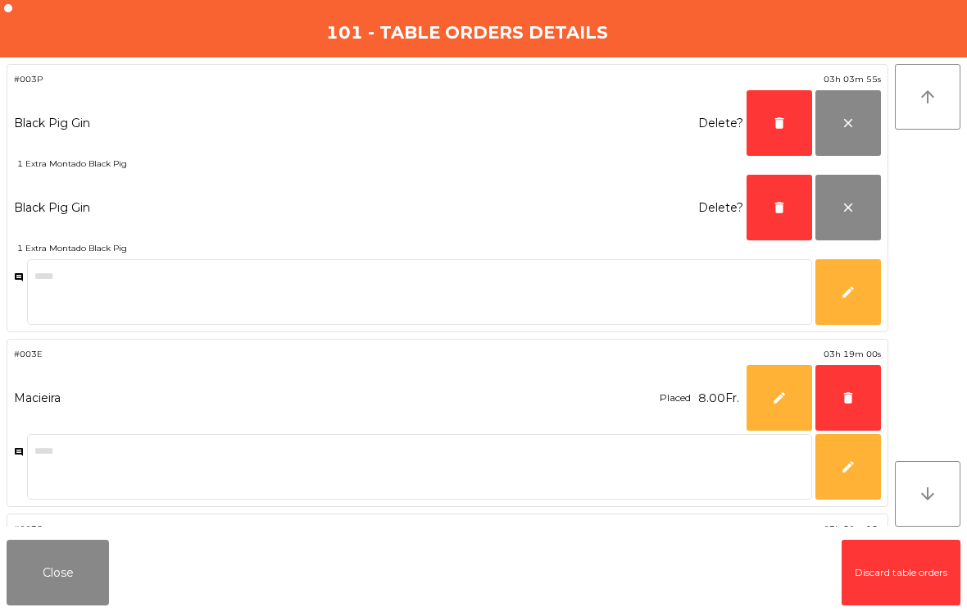
click at [783, 201] on span "delete" at bounding box center [779, 207] width 15 height 15
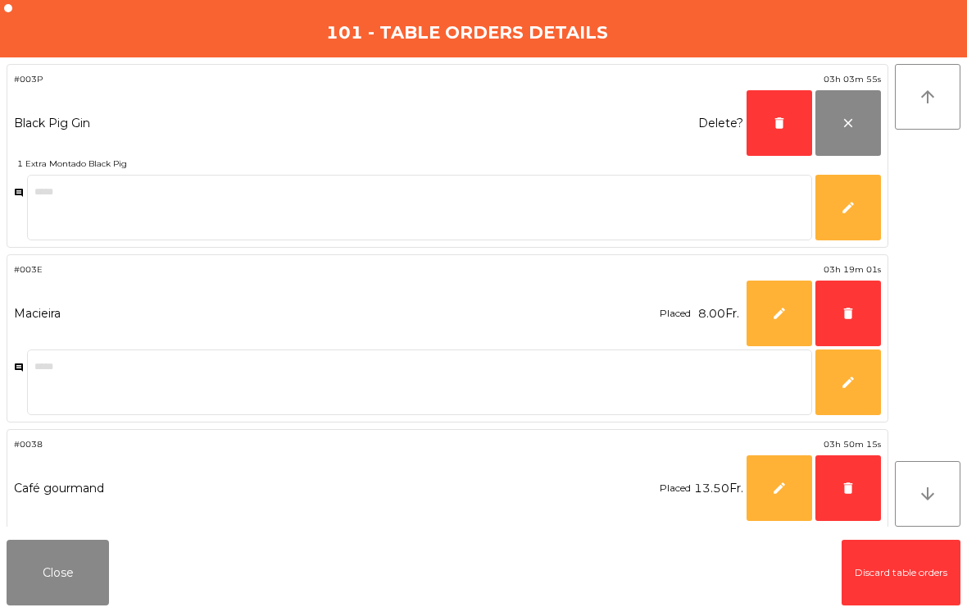
click at [781, 122] on span "delete" at bounding box center [779, 123] width 15 height 15
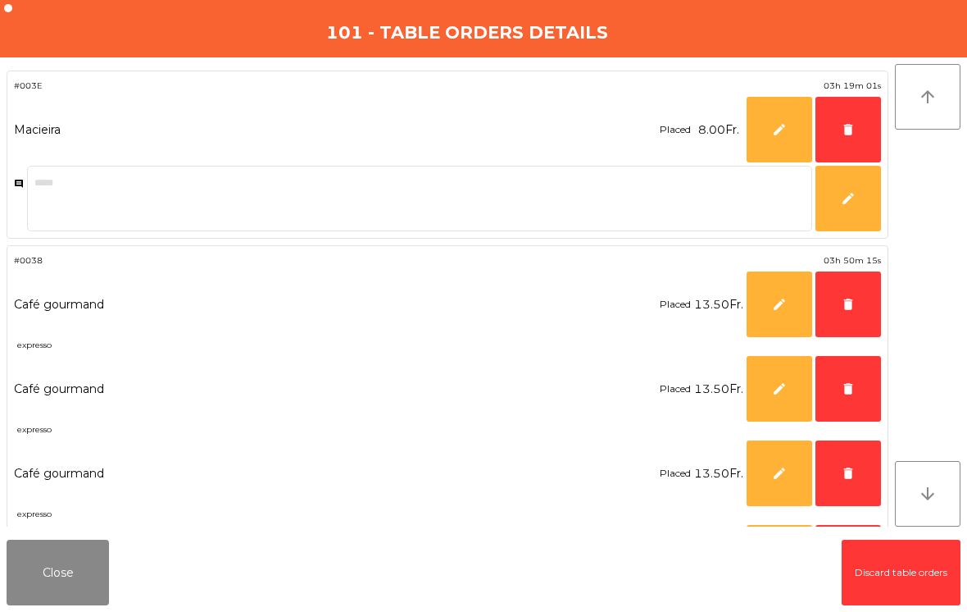
click at [852, 126] on span "delete" at bounding box center [848, 129] width 15 height 15
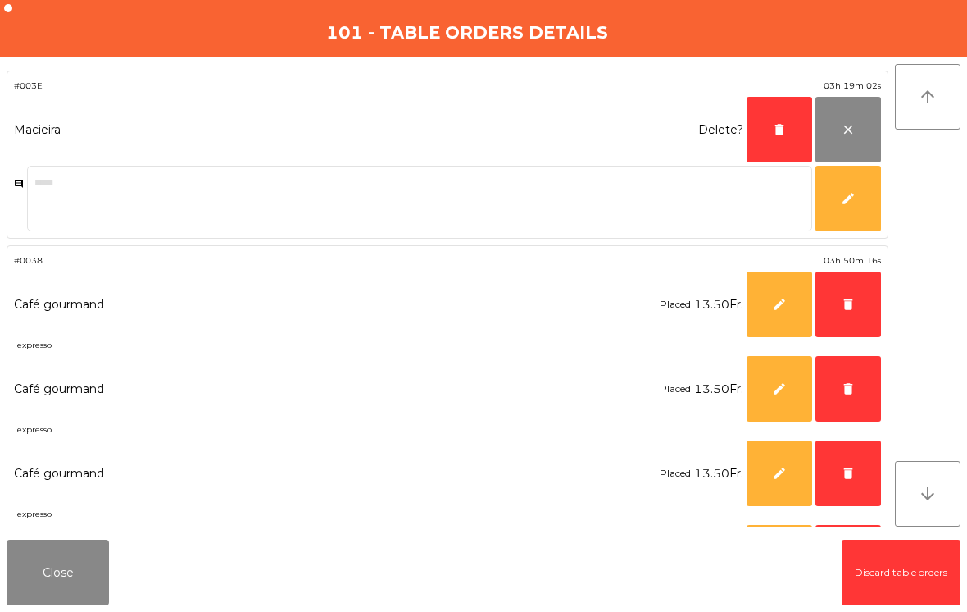
click at [834, 309] on button "delete" at bounding box center [849, 304] width 66 height 66
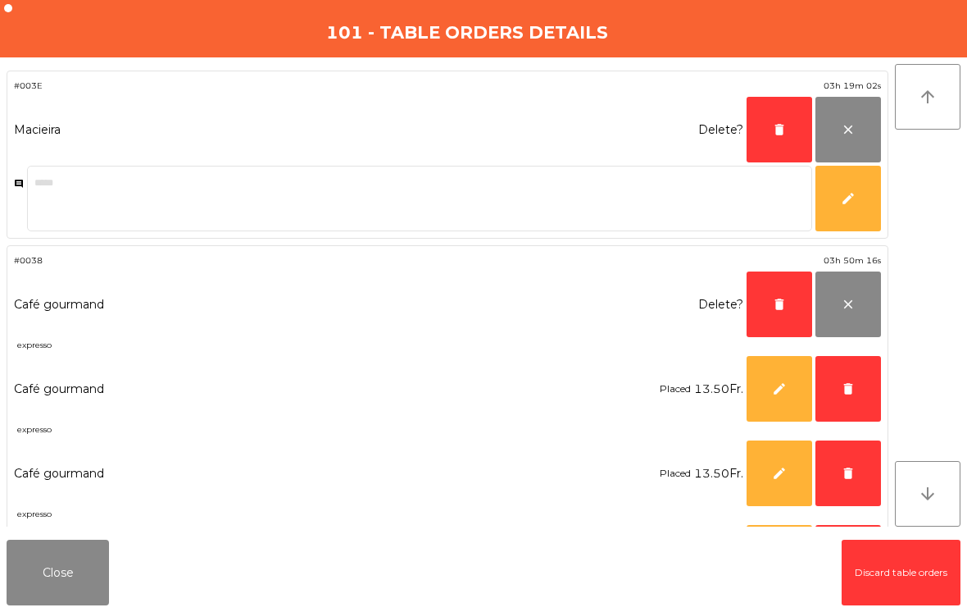
click at [851, 390] on span "delete" at bounding box center [848, 388] width 15 height 15
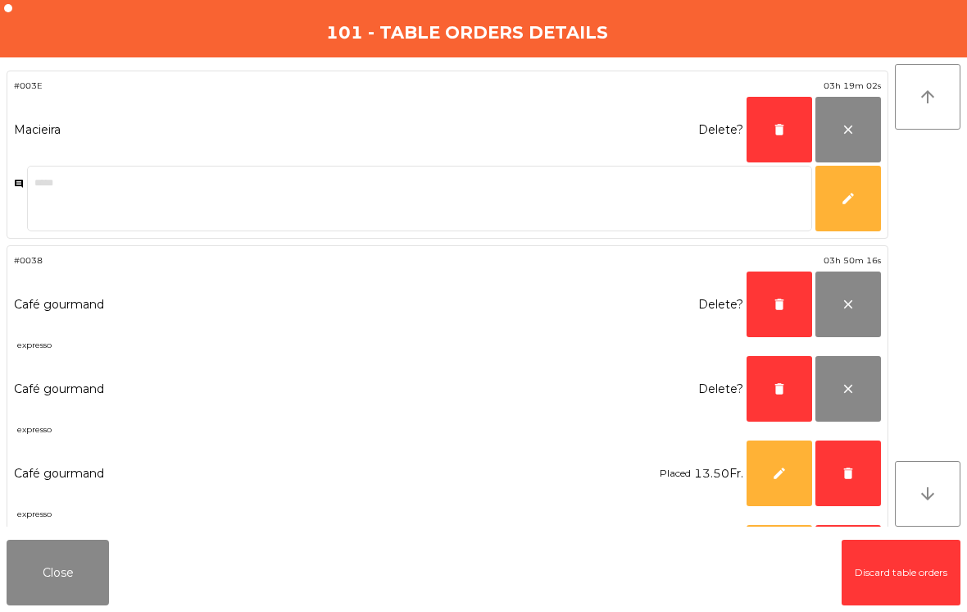
click at [855, 465] on button "delete" at bounding box center [849, 473] width 66 height 66
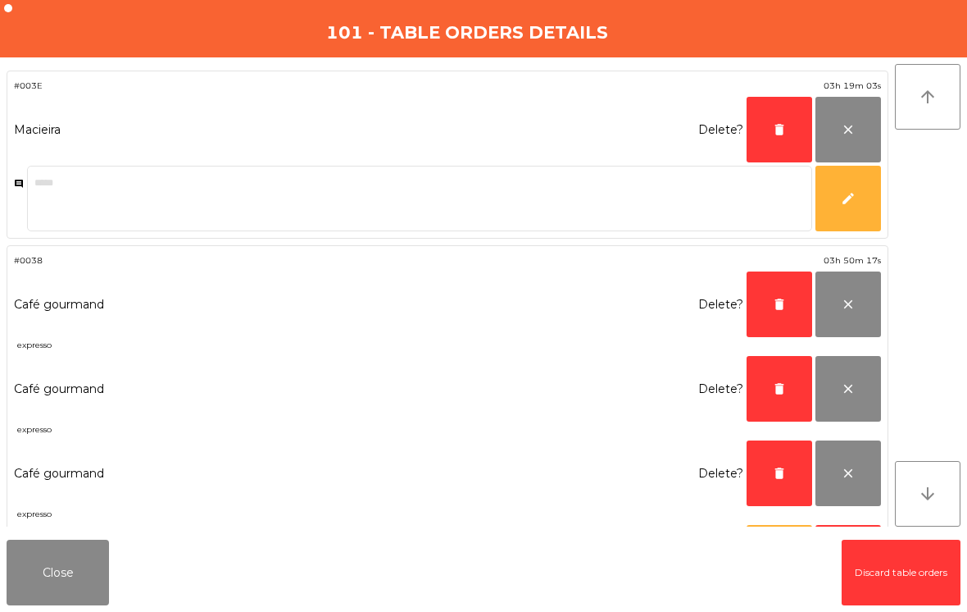
click at [773, 464] on button "delete" at bounding box center [780, 473] width 66 height 66
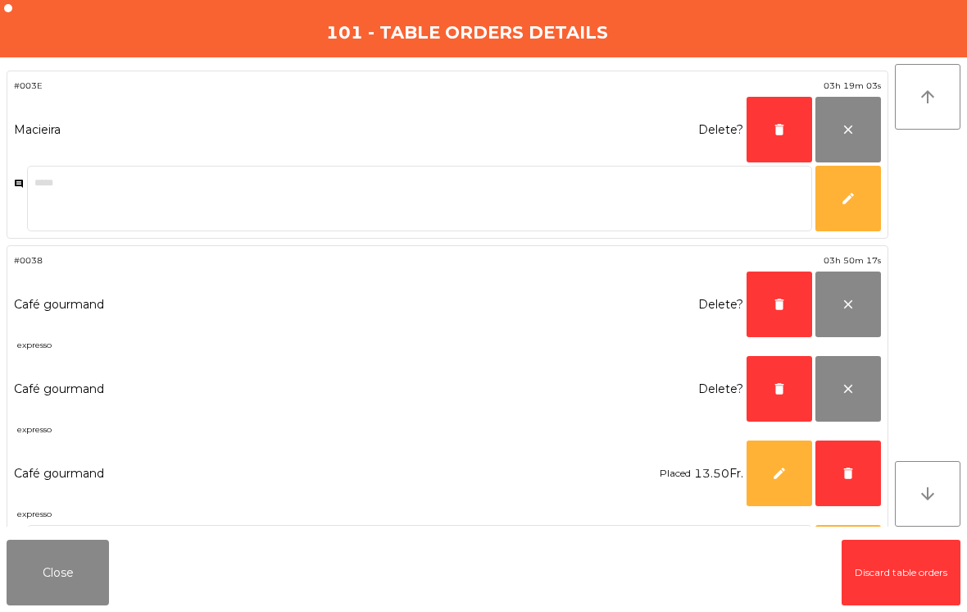
click at [774, 373] on button "delete" at bounding box center [780, 389] width 66 height 66
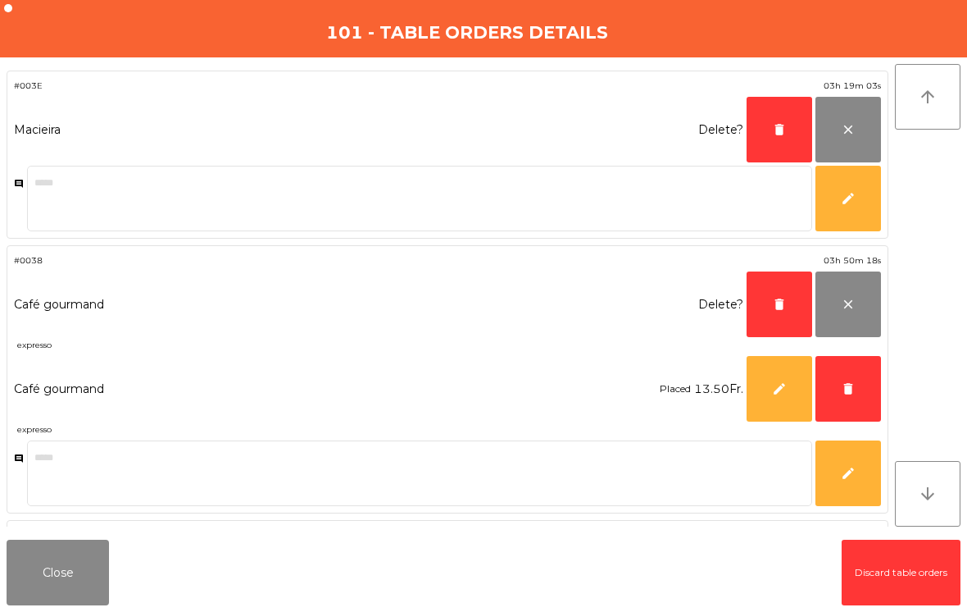
click at [772, 116] on button "delete" at bounding box center [780, 130] width 66 height 66
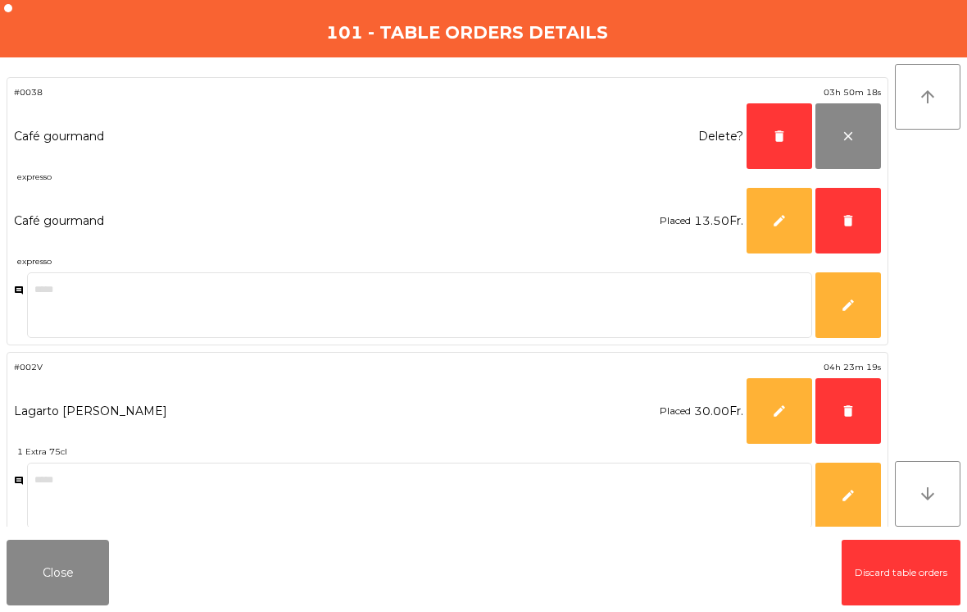
click at [777, 130] on span "delete" at bounding box center [779, 136] width 15 height 15
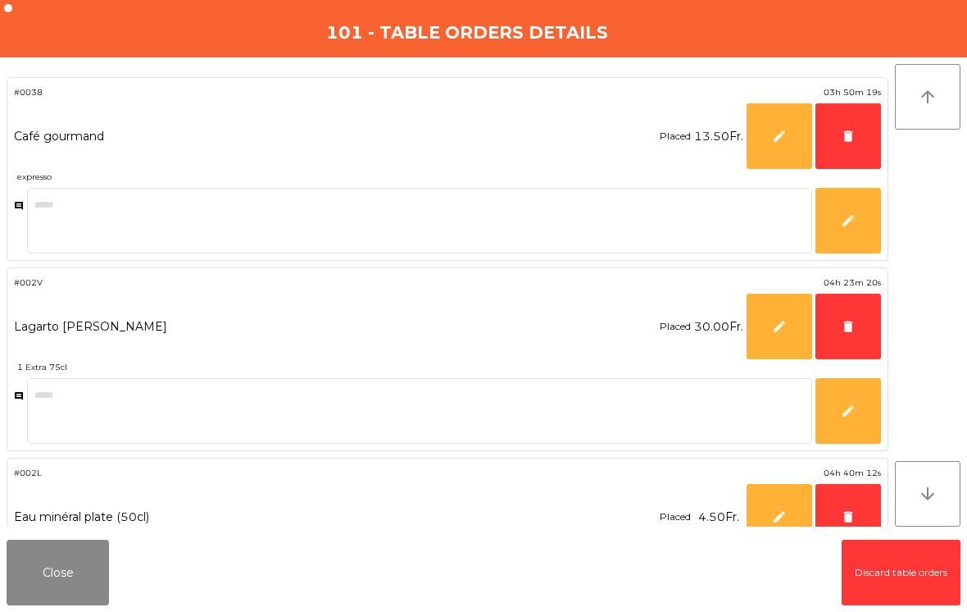
click at [843, 142] on span "delete" at bounding box center [848, 136] width 15 height 15
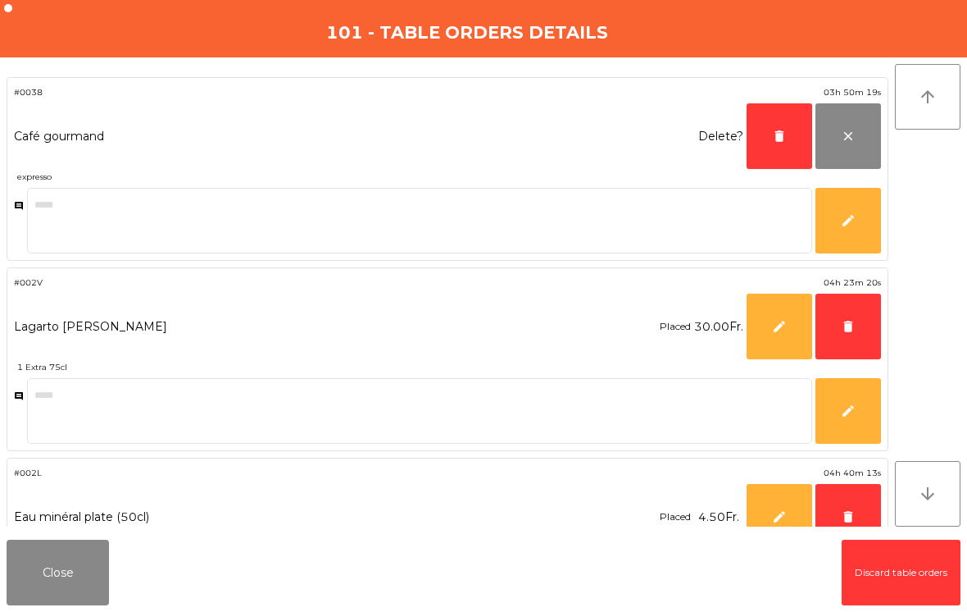
click at [768, 140] on button "delete" at bounding box center [780, 136] width 66 height 66
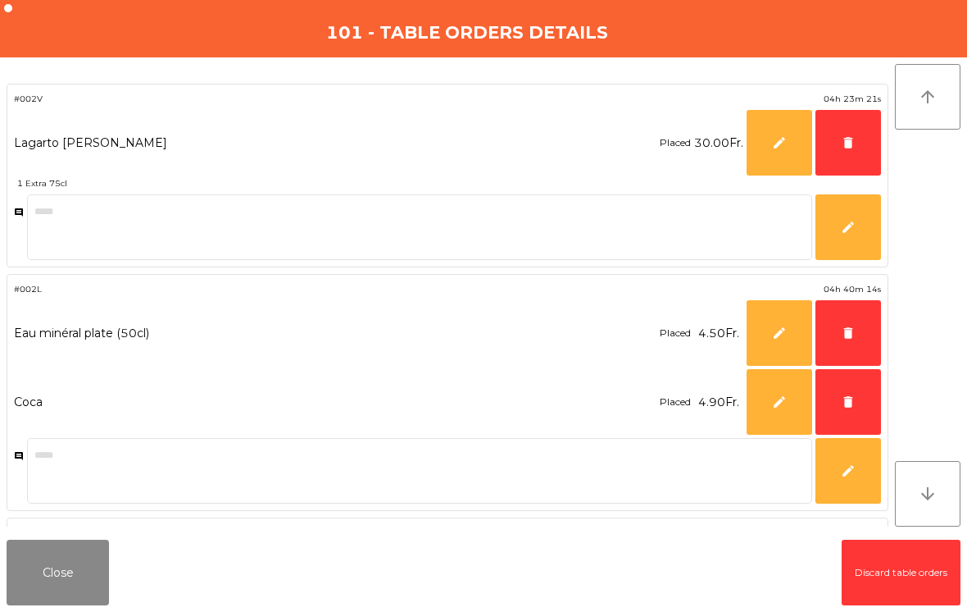
click at [848, 152] on button "delete" at bounding box center [849, 143] width 66 height 66
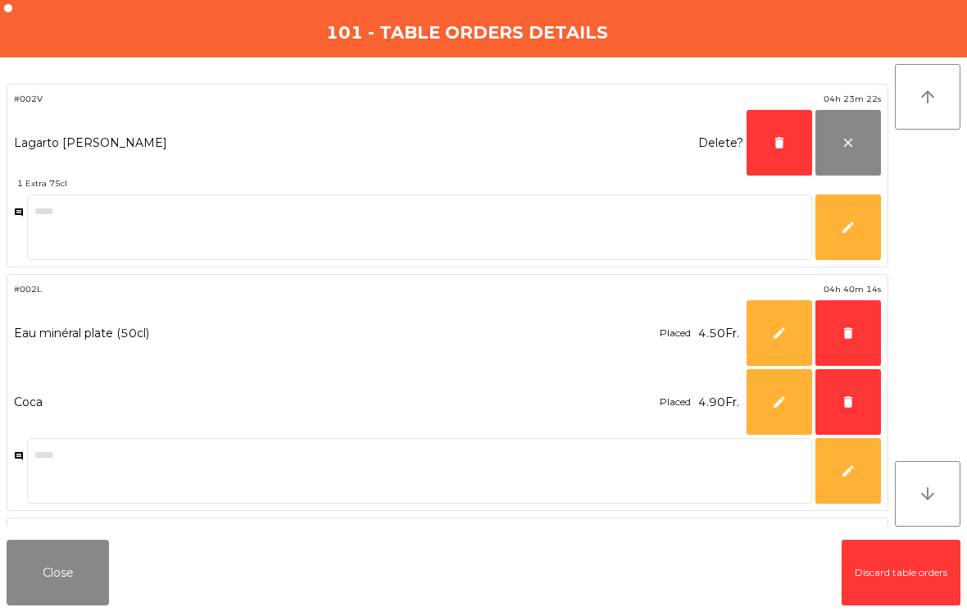
click at [766, 150] on button "delete" at bounding box center [780, 143] width 66 height 66
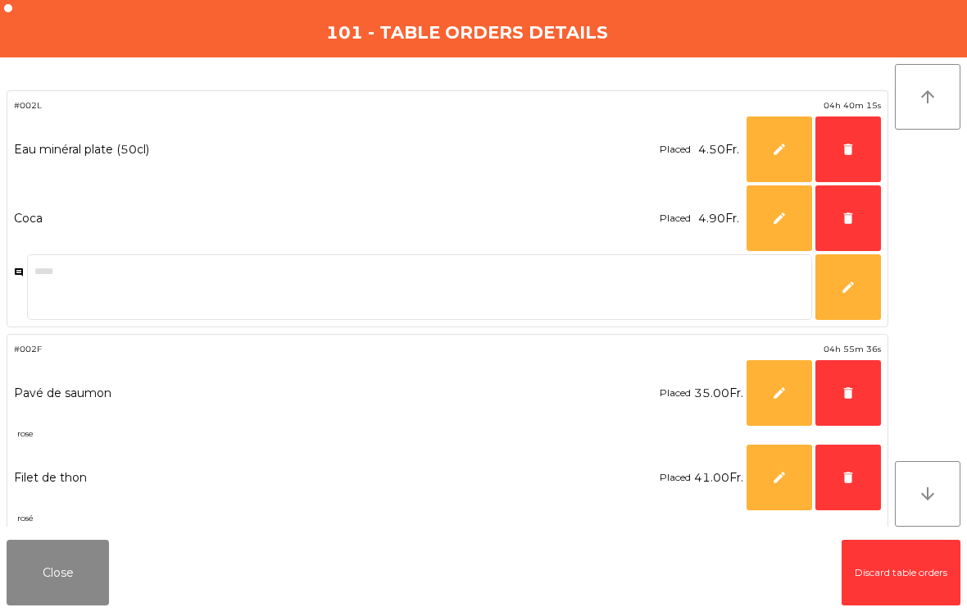
click at [851, 225] on button "delete" at bounding box center [849, 218] width 66 height 66
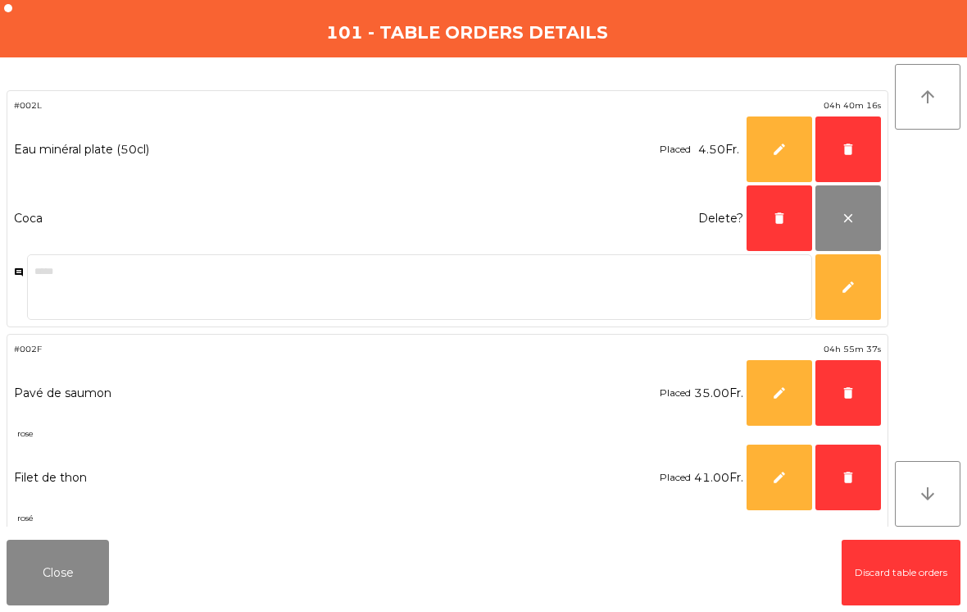
click at [844, 143] on span "delete" at bounding box center [848, 149] width 15 height 15
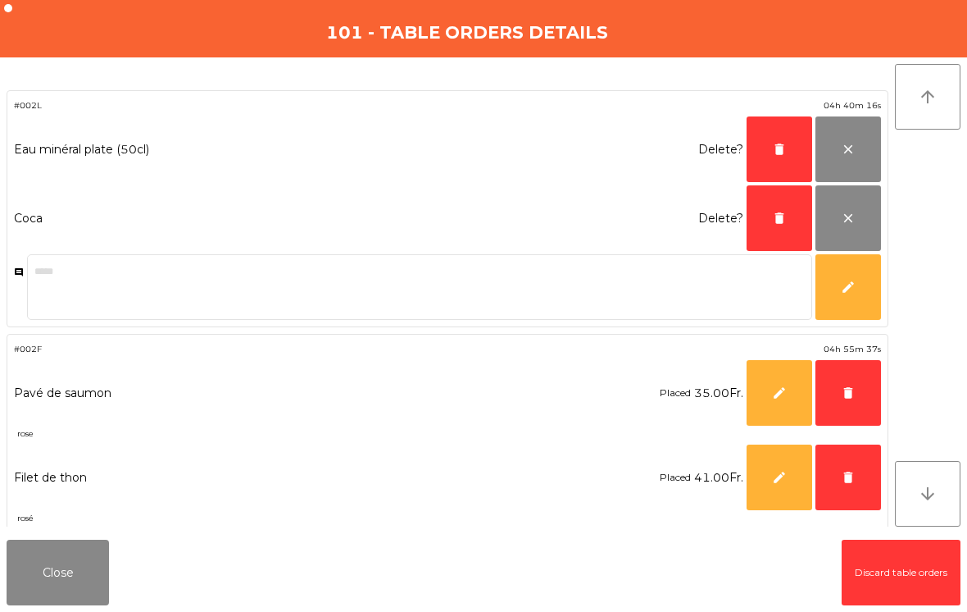
click at [850, 400] on button "delete" at bounding box center [849, 393] width 66 height 66
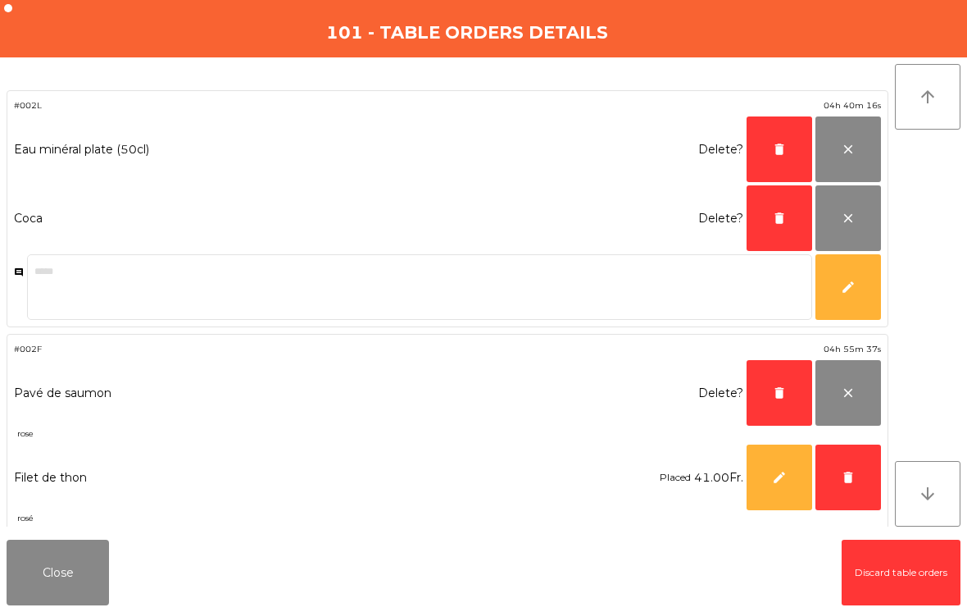
click at [857, 475] on button "delete" at bounding box center [849, 477] width 66 height 66
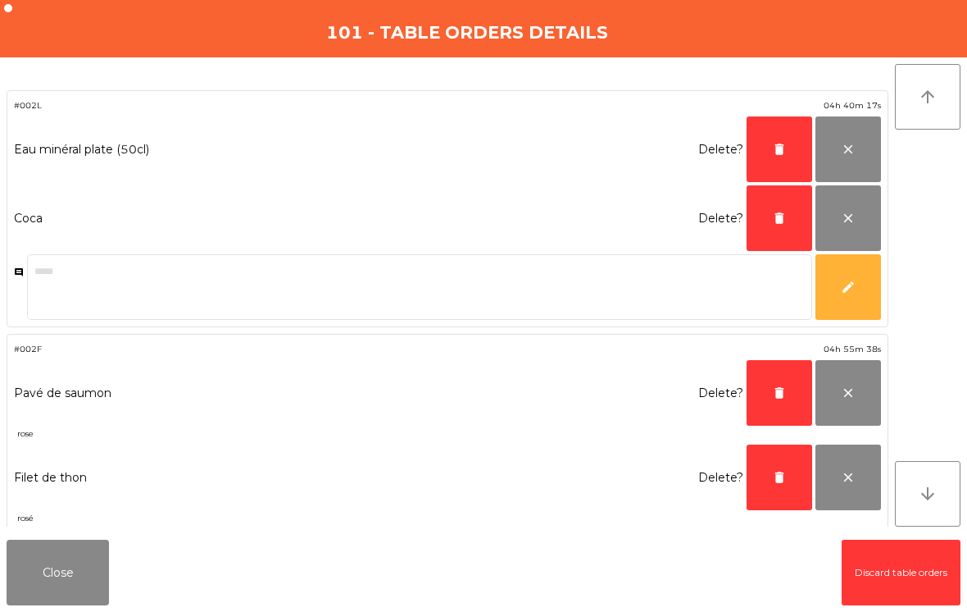
click at [784, 465] on button "delete" at bounding box center [780, 477] width 66 height 66
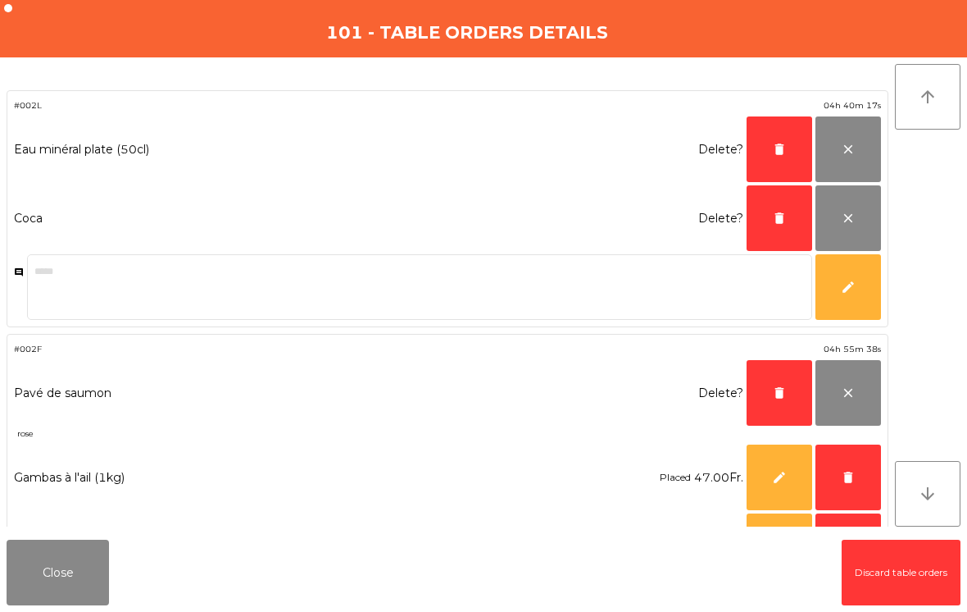
click at [789, 380] on button "delete" at bounding box center [780, 393] width 66 height 66
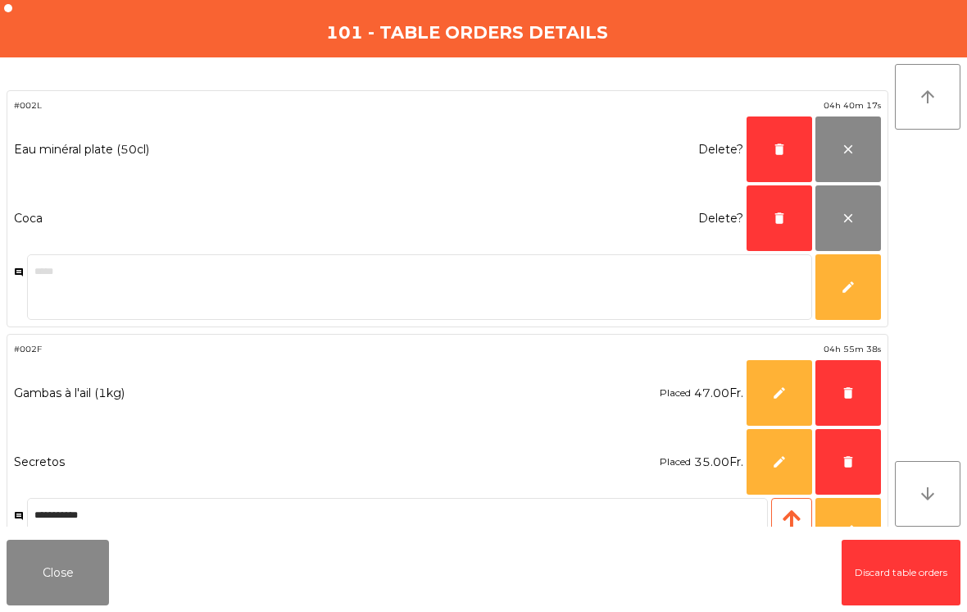
click at [779, 223] on span "delete" at bounding box center [779, 218] width 15 height 15
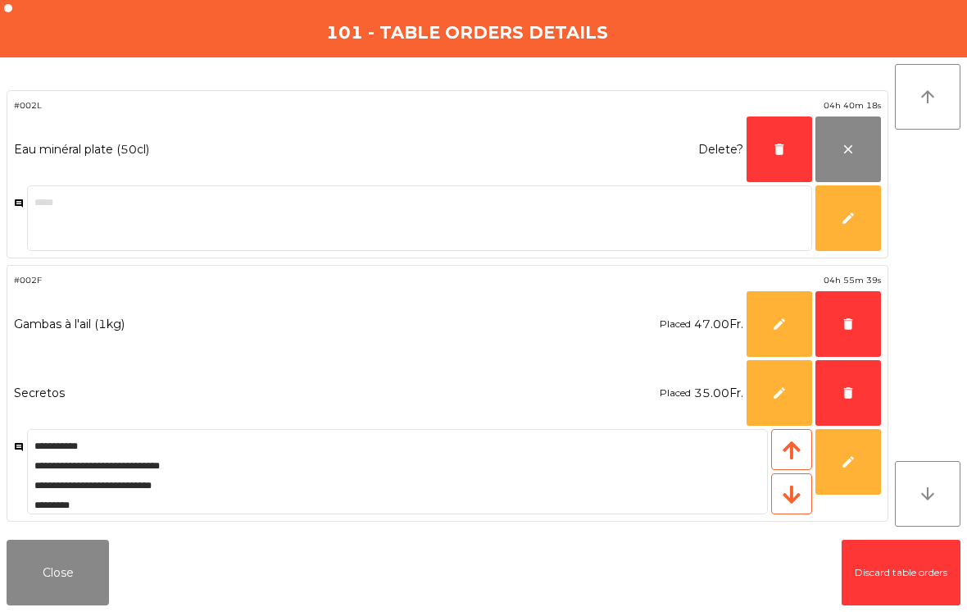
click at [780, 146] on span "delete" at bounding box center [779, 149] width 15 height 15
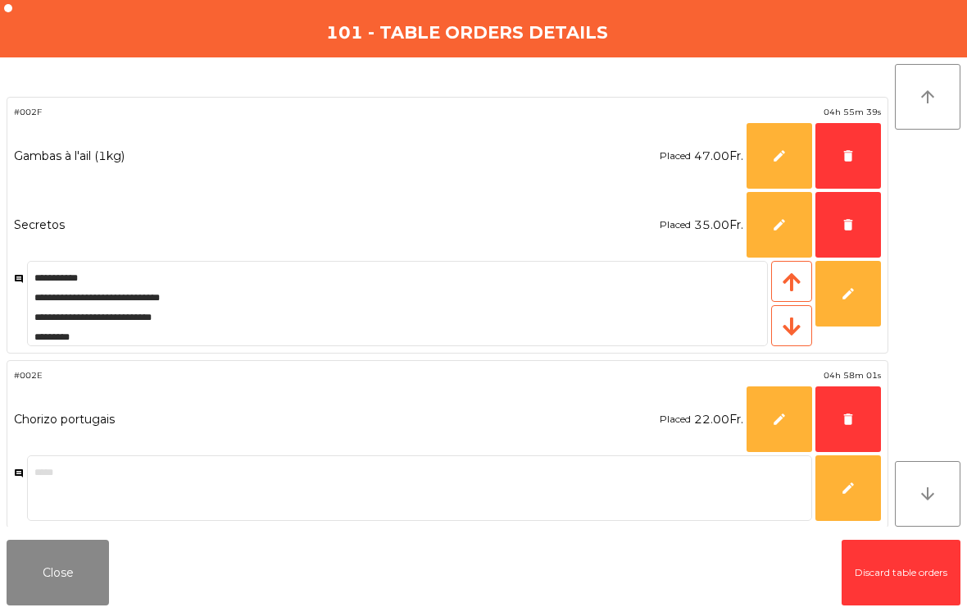
click at [849, 156] on span "delete" at bounding box center [848, 155] width 15 height 15
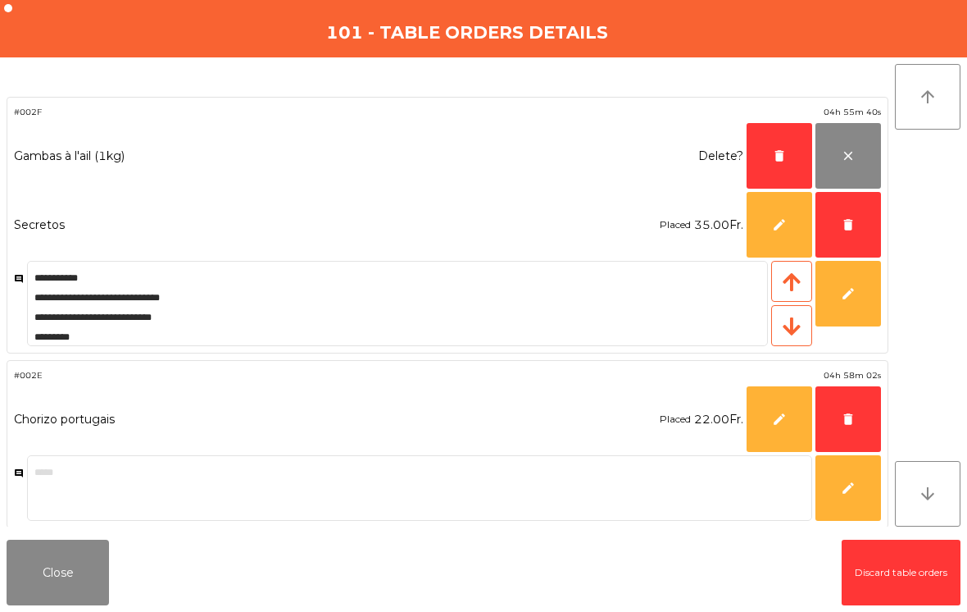
click at [836, 232] on button "delete" at bounding box center [849, 225] width 66 height 66
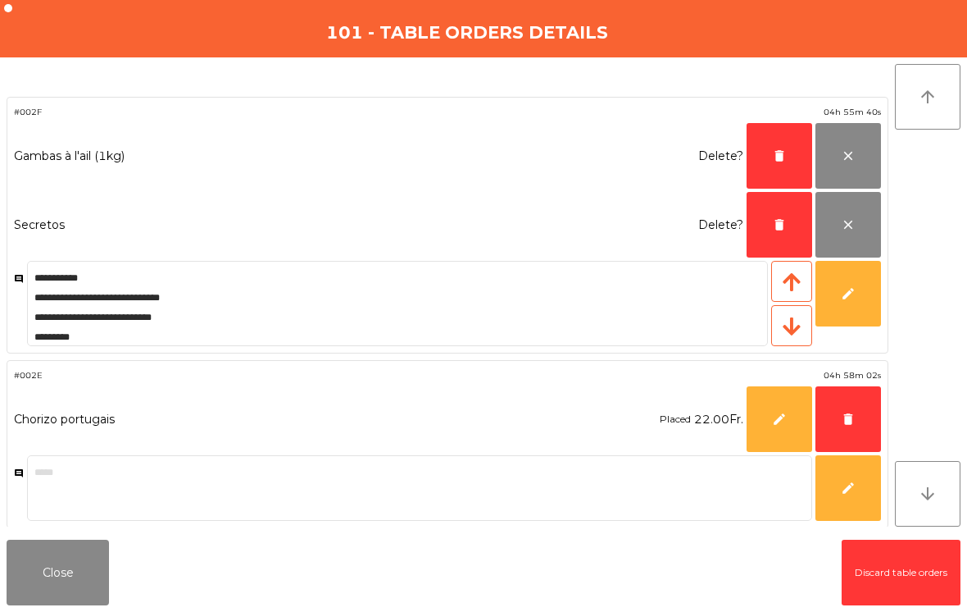
click at [843, 416] on span "delete" at bounding box center [848, 418] width 15 height 15
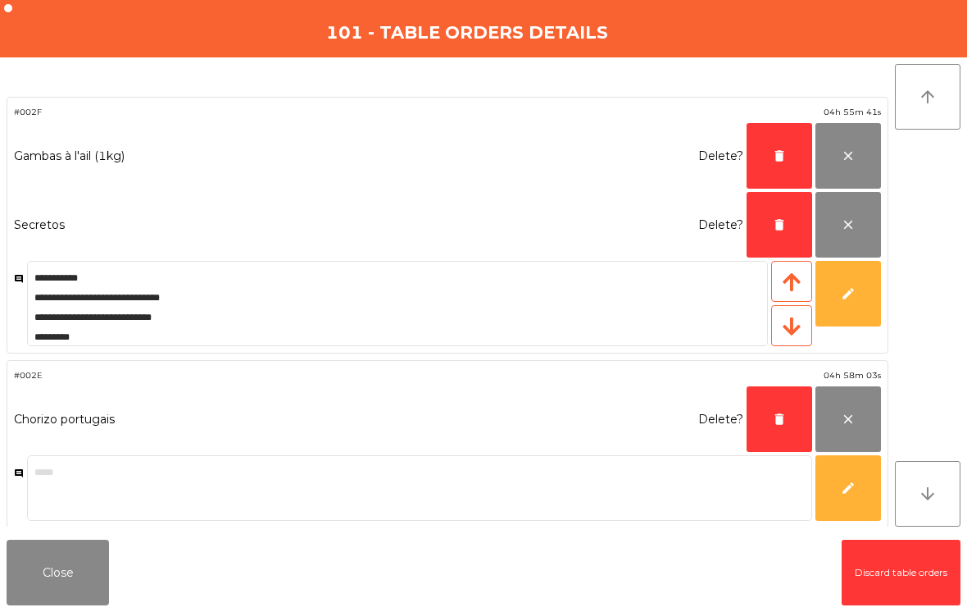
click at [778, 415] on span "delete" at bounding box center [779, 418] width 15 height 15
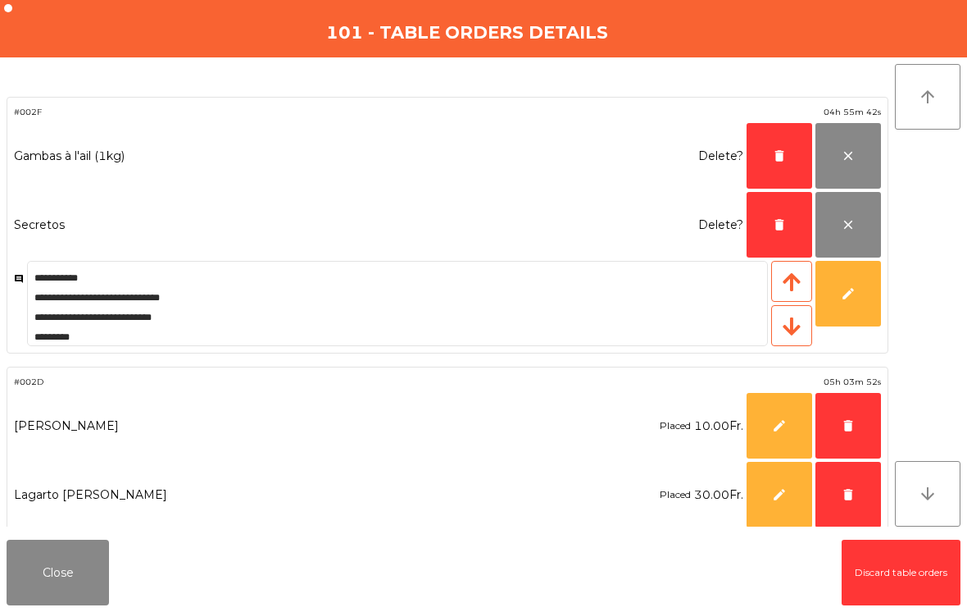
click at [765, 221] on button "delete" at bounding box center [780, 225] width 66 height 66
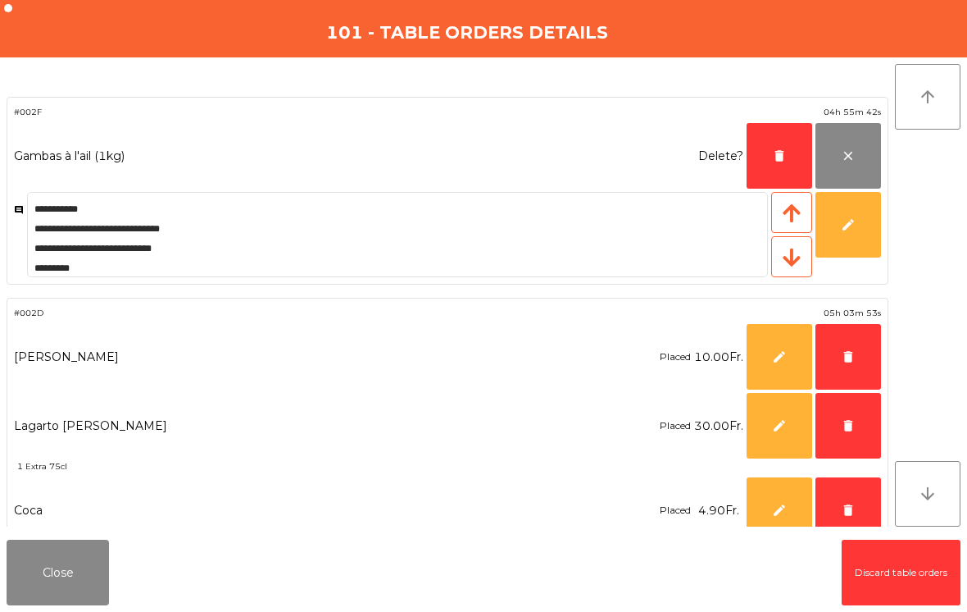
click at [784, 150] on span "delete" at bounding box center [779, 155] width 15 height 15
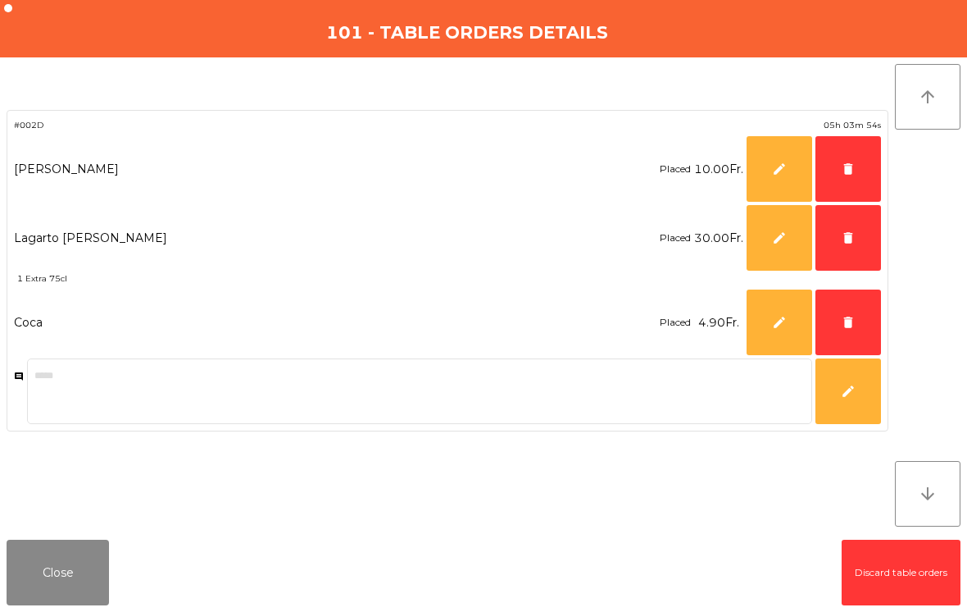
click at [845, 331] on button "delete" at bounding box center [849, 322] width 66 height 66
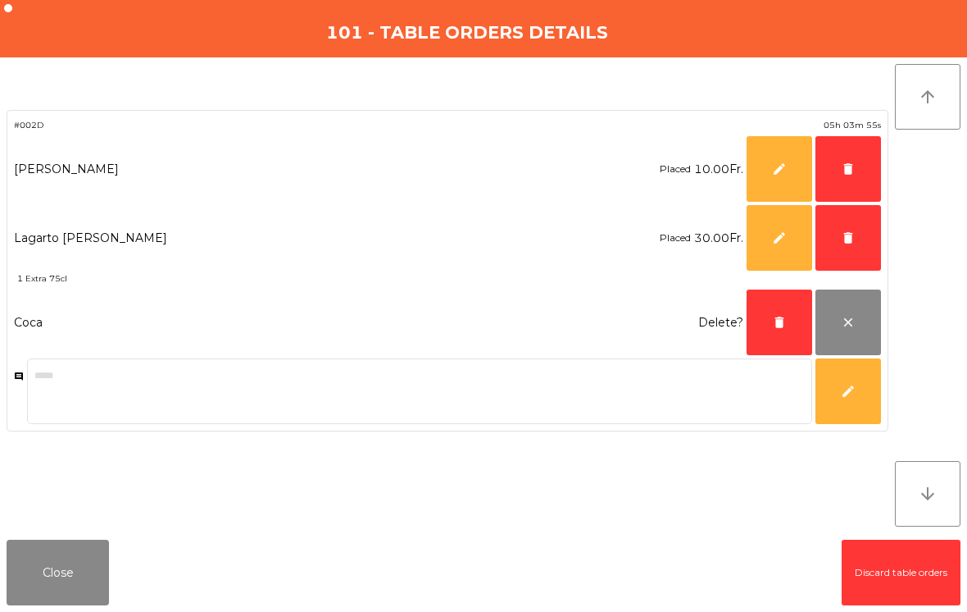
click at [853, 252] on button "delete" at bounding box center [849, 238] width 66 height 66
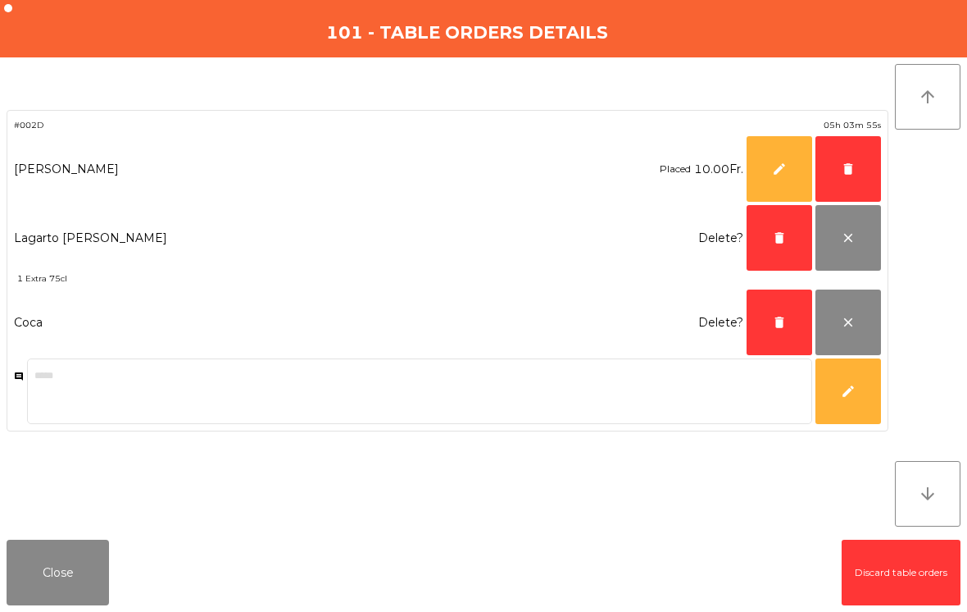
click at [848, 180] on button "delete" at bounding box center [849, 169] width 66 height 66
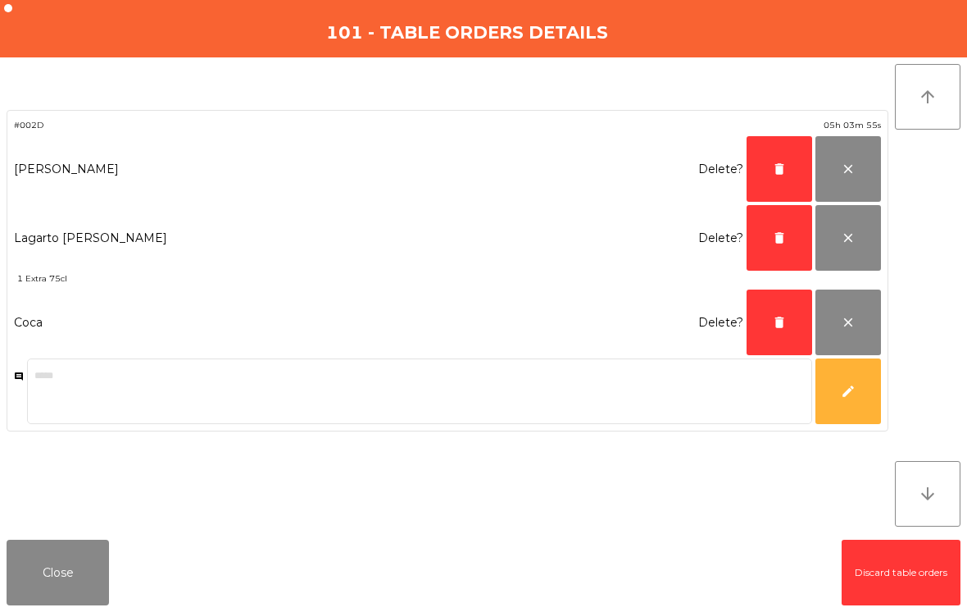
click at [775, 336] on button "delete" at bounding box center [780, 322] width 66 height 66
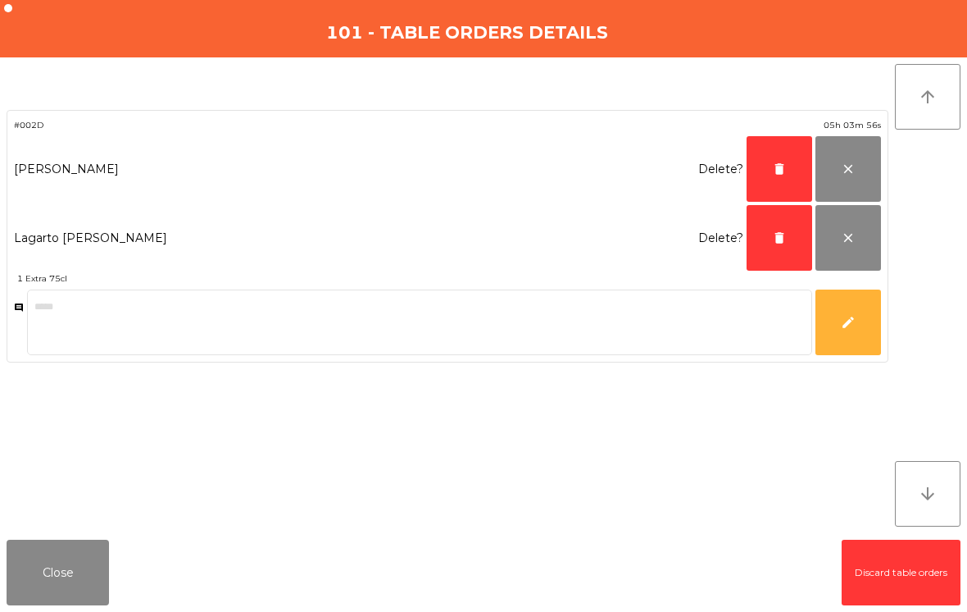
click at [773, 171] on span "delete" at bounding box center [779, 168] width 15 height 15
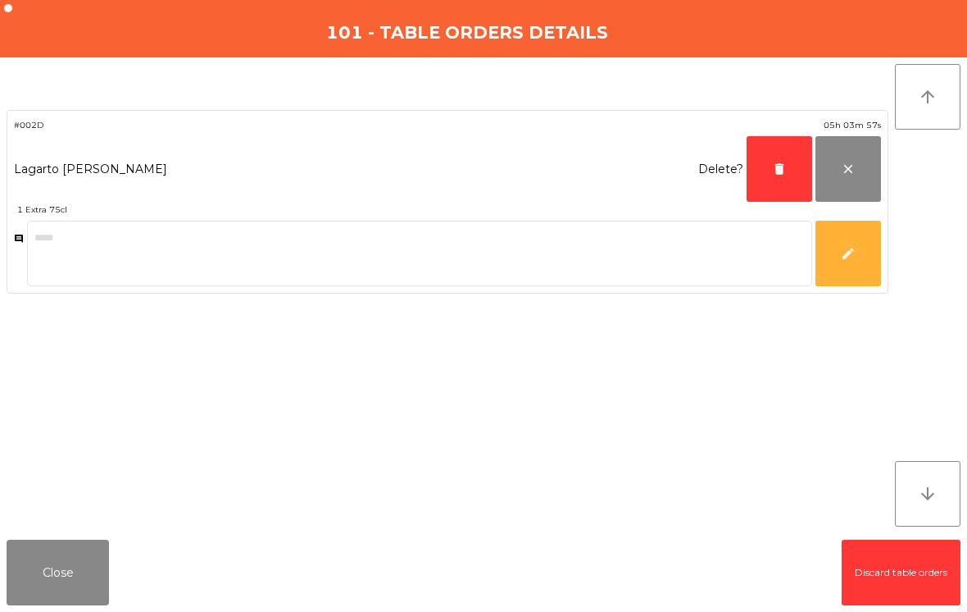
click at [781, 171] on span "delete" at bounding box center [779, 168] width 15 height 15
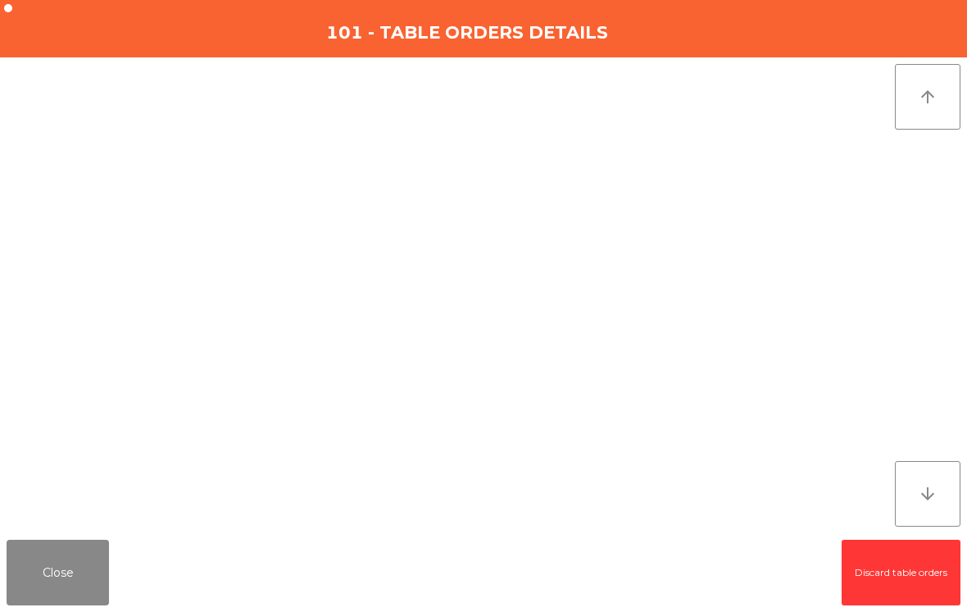
click at [31, 600] on button "Close" at bounding box center [58, 572] width 102 height 66
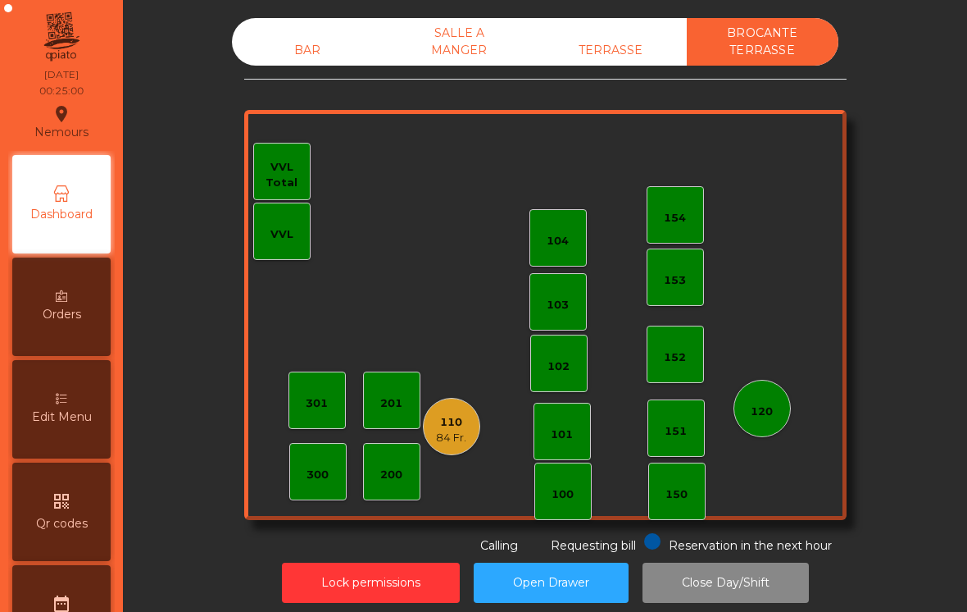
click at [443, 439] on div "84 Fr." at bounding box center [451, 438] width 30 height 16
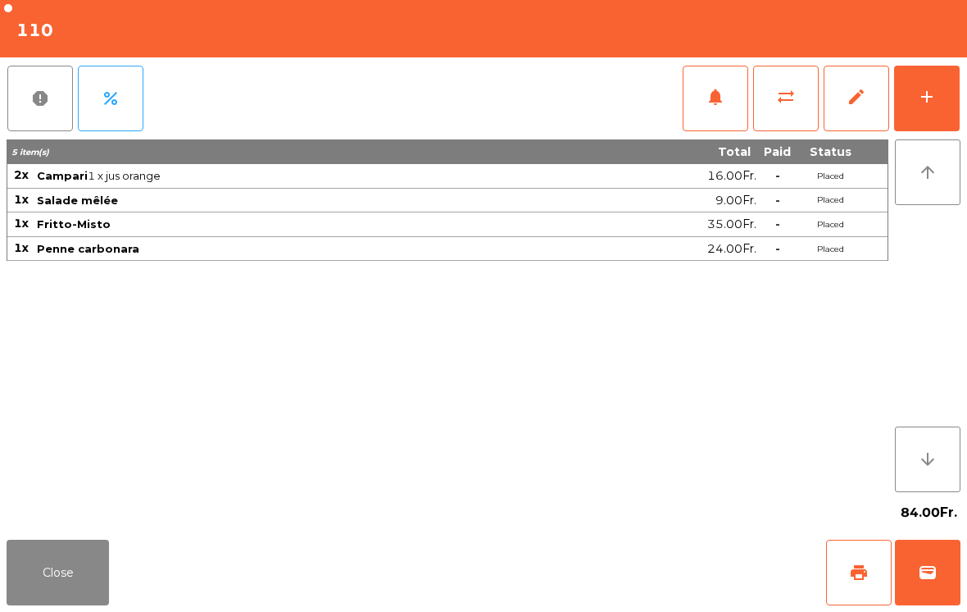
click at [843, 102] on button "edit" at bounding box center [857, 99] width 66 height 66
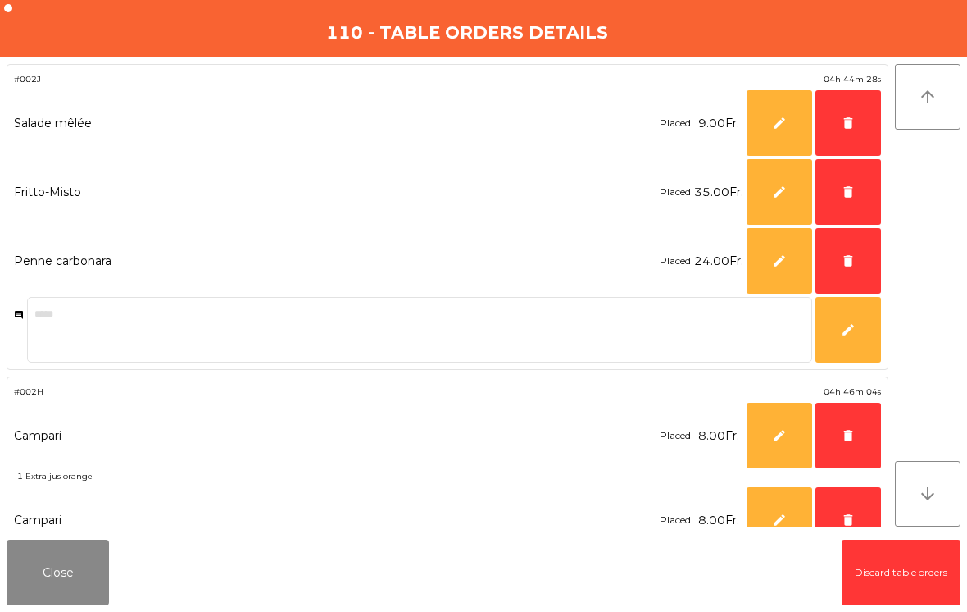
click at [846, 126] on span "delete" at bounding box center [848, 123] width 15 height 15
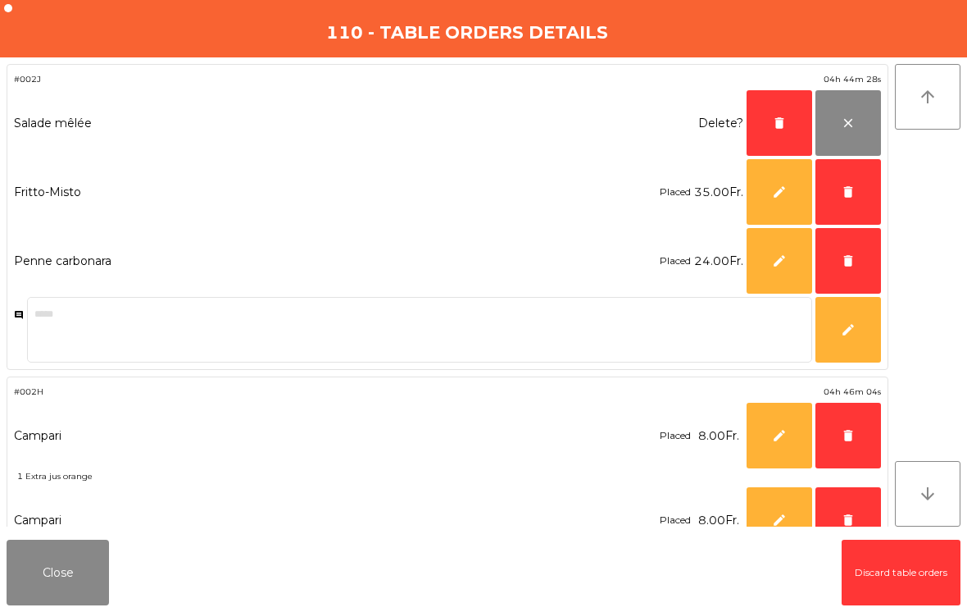
click at [847, 184] on button "delete" at bounding box center [849, 192] width 66 height 66
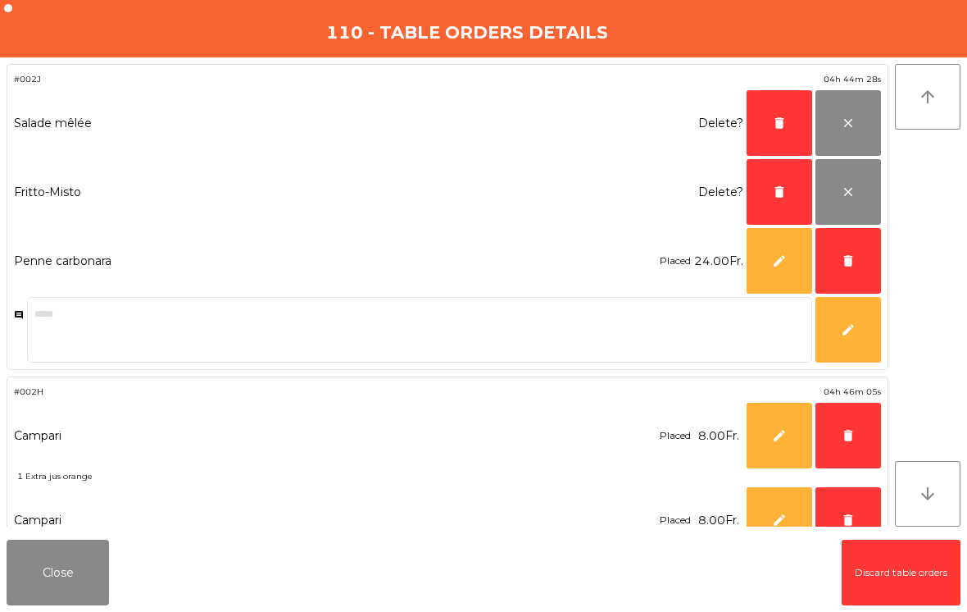
click at [863, 248] on button "delete" at bounding box center [849, 261] width 66 height 66
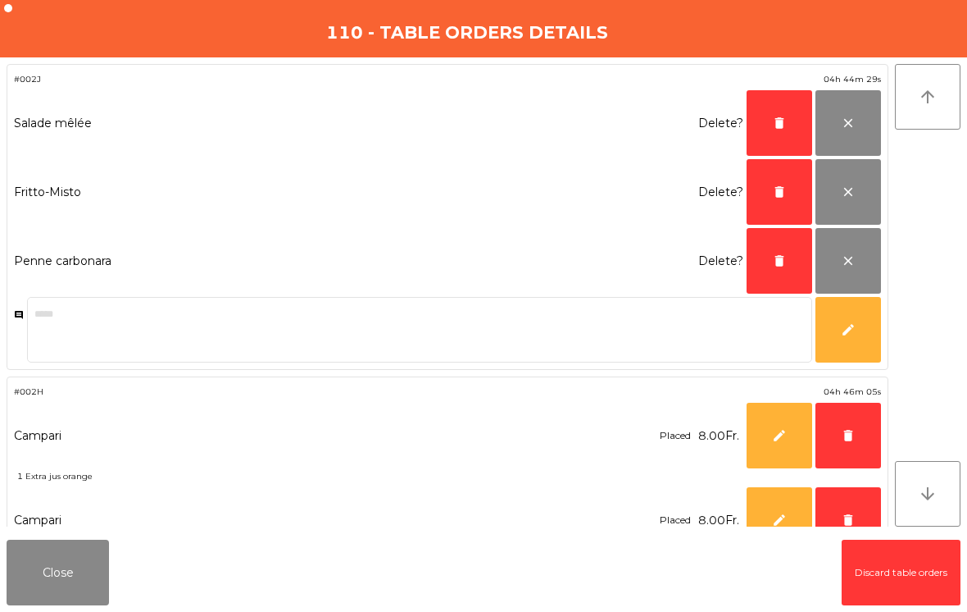
click at [852, 428] on span "delete" at bounding box center [848, 435] width 15 height 15
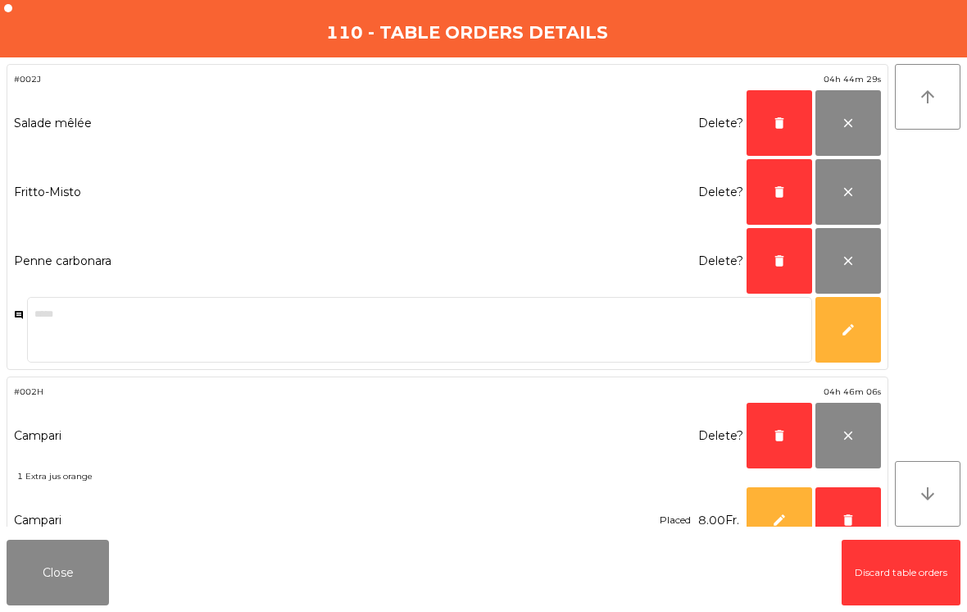
click at [847, 507] on button "delete" at bounding box center [849, 520] width 66 height 66
click at [775, 503] on button "delete" at bounding box center [780, 520] width 66 height 66
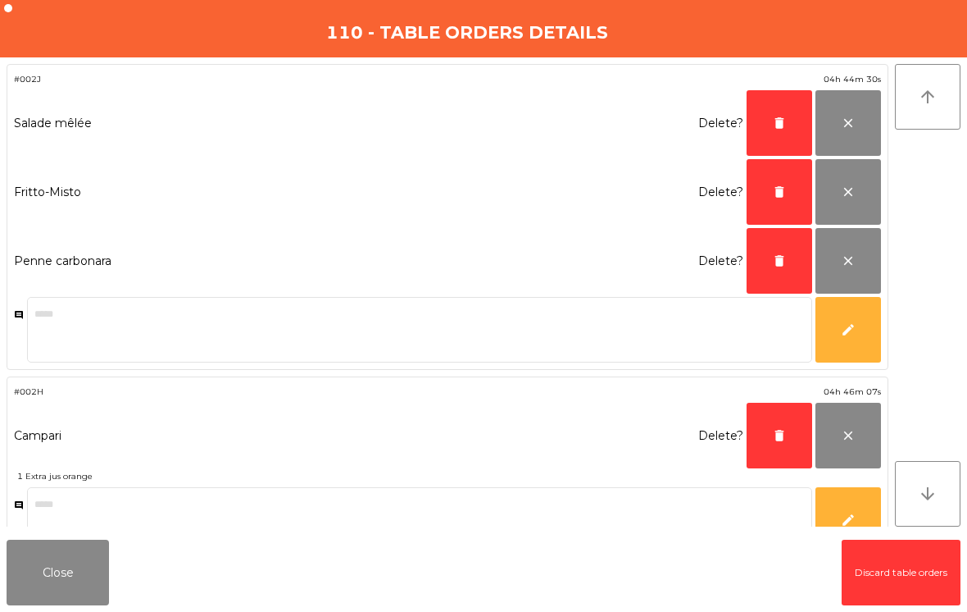
click at [774, 443] on button "delete" at bounding box center [780, 435] width 66 height 66
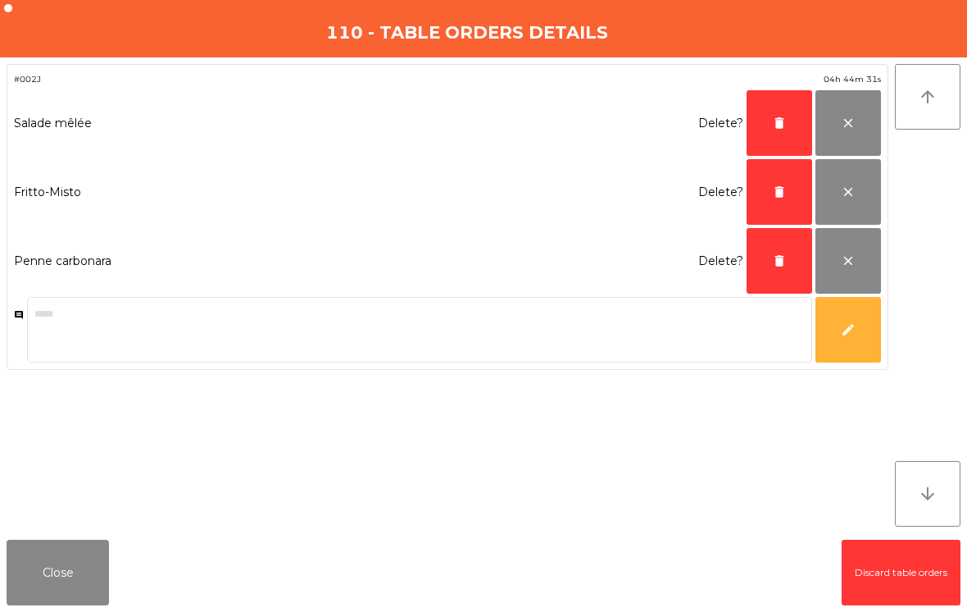
click at [774, 186] on span "delete" at bounding box center [779, 191] width 15 height 15
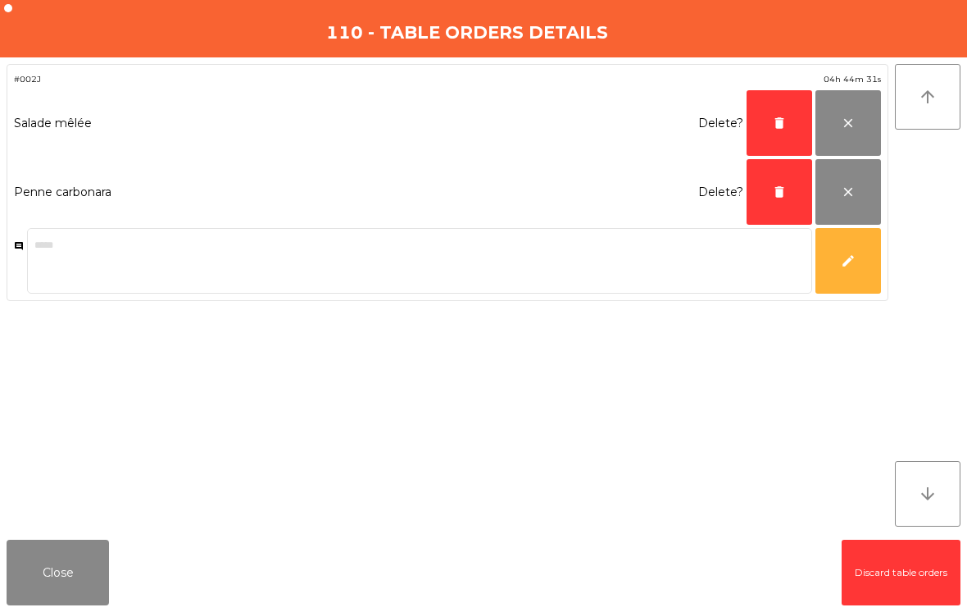
click at [767, 113] on button "delete" at bounding box center [780, 123] width 66 height 66
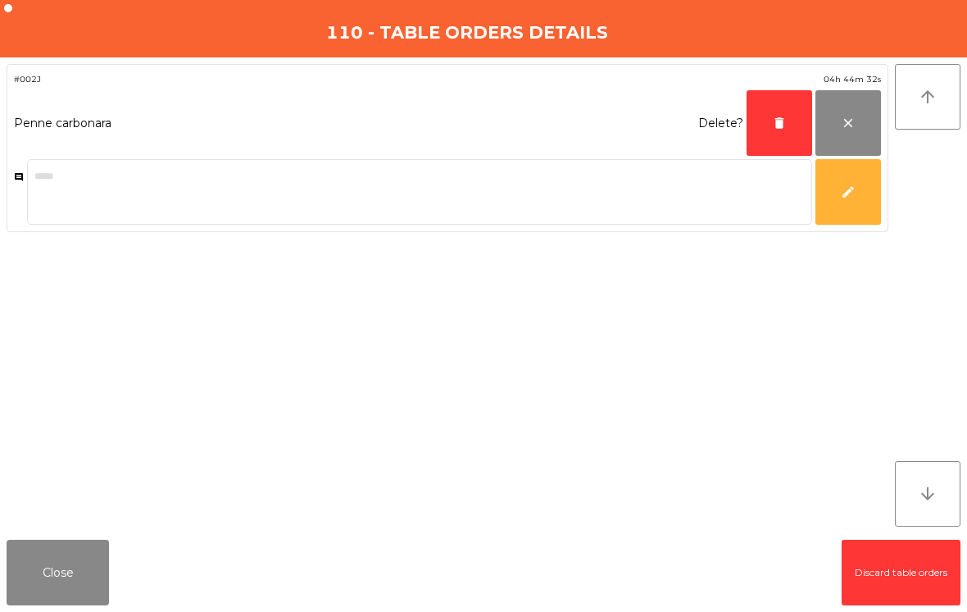
click at [766, 127] on button "delete" at bounding box center [780, 123] width 66 height 66
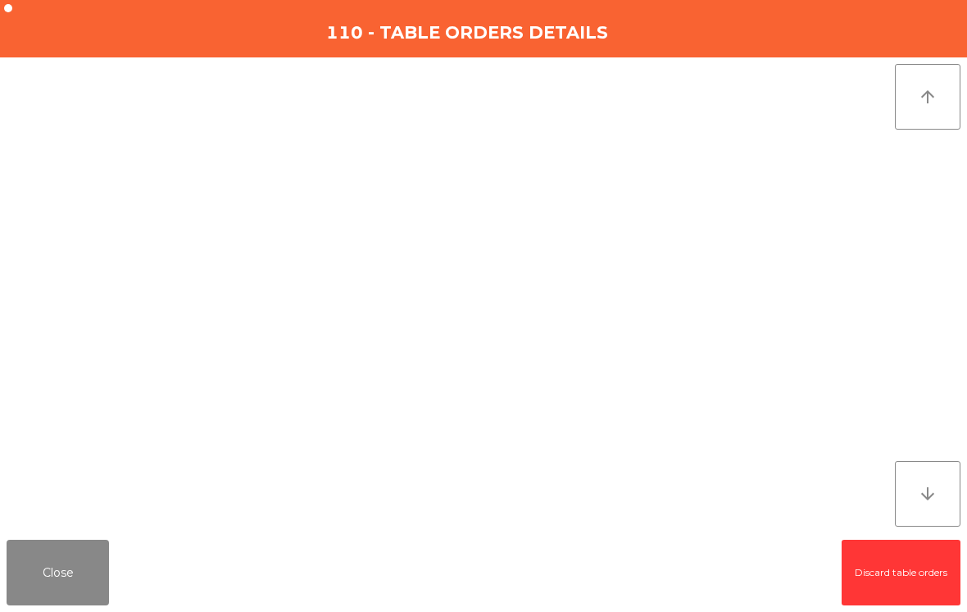
click at [74, 587] on button "Close" at bounding box center [58, 572] width 102 height 66
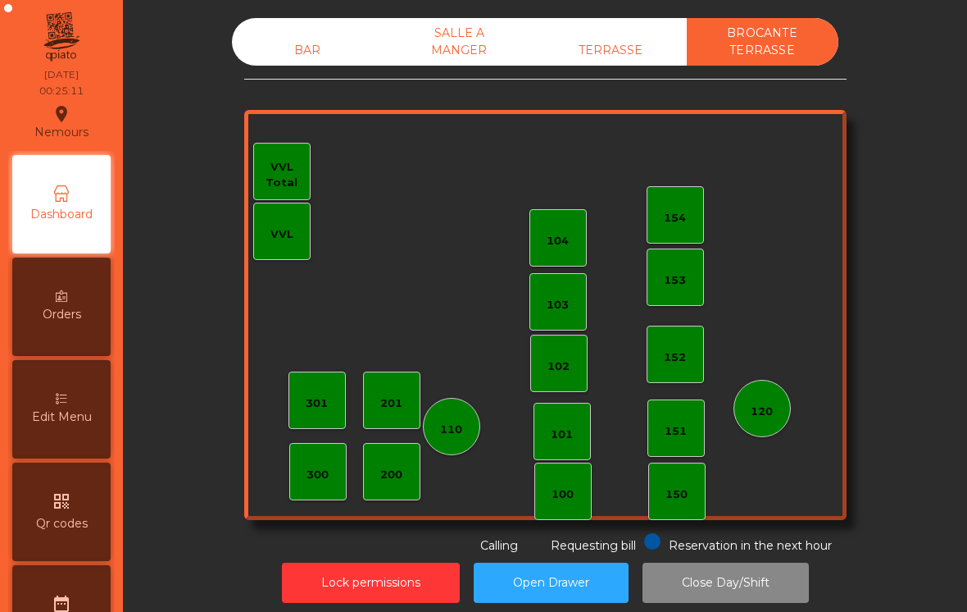
click at [612, 60] on div "TERRASSE" at bounding box center [611, 50] width 152 height 30
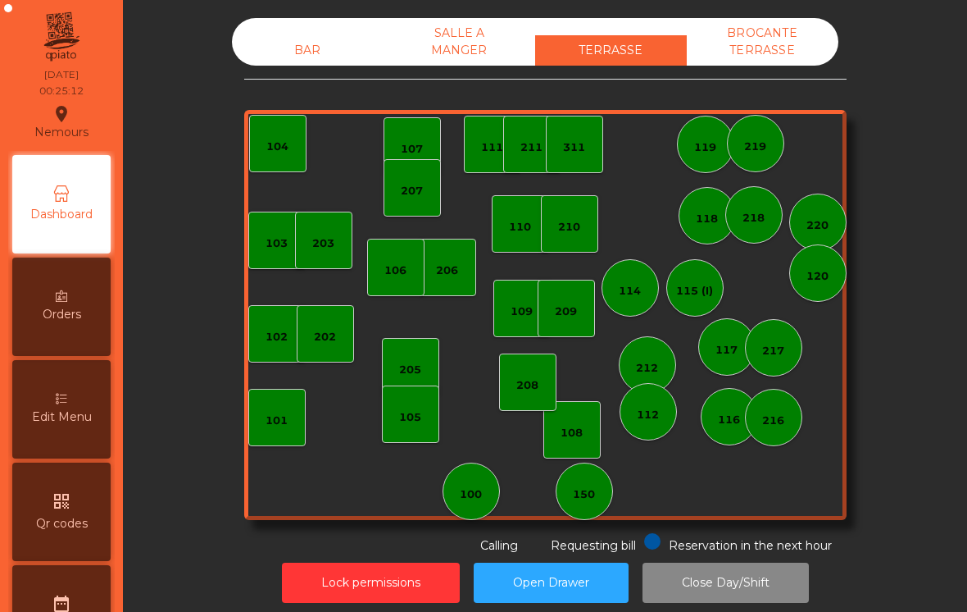
click at [462, 47] on div "SALLE A MANGER" at bounding box center [460, 42] width 152 height 48
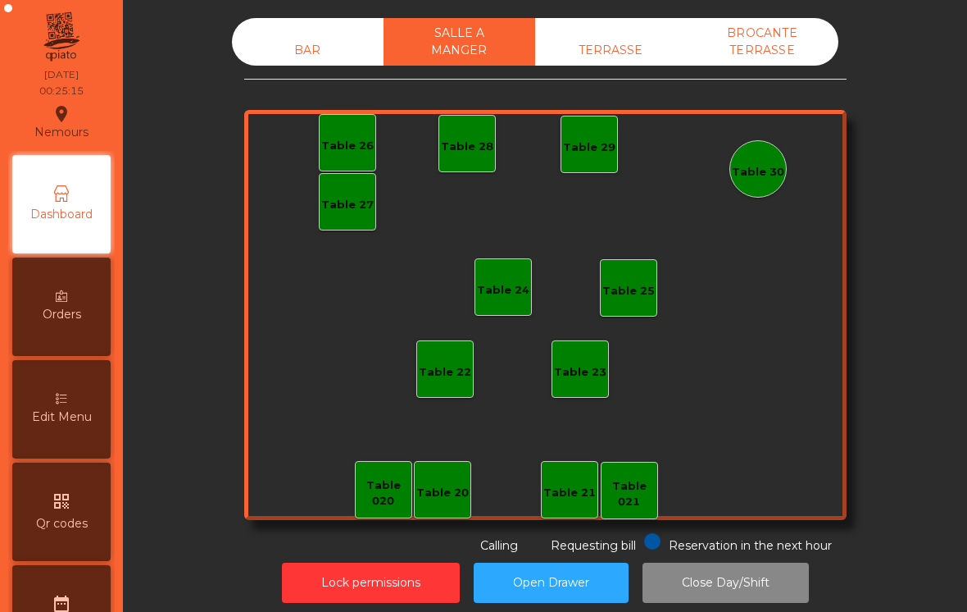
click at [297, 55] on div "BAR" at bounding box center [308, 50] width 152 height 30
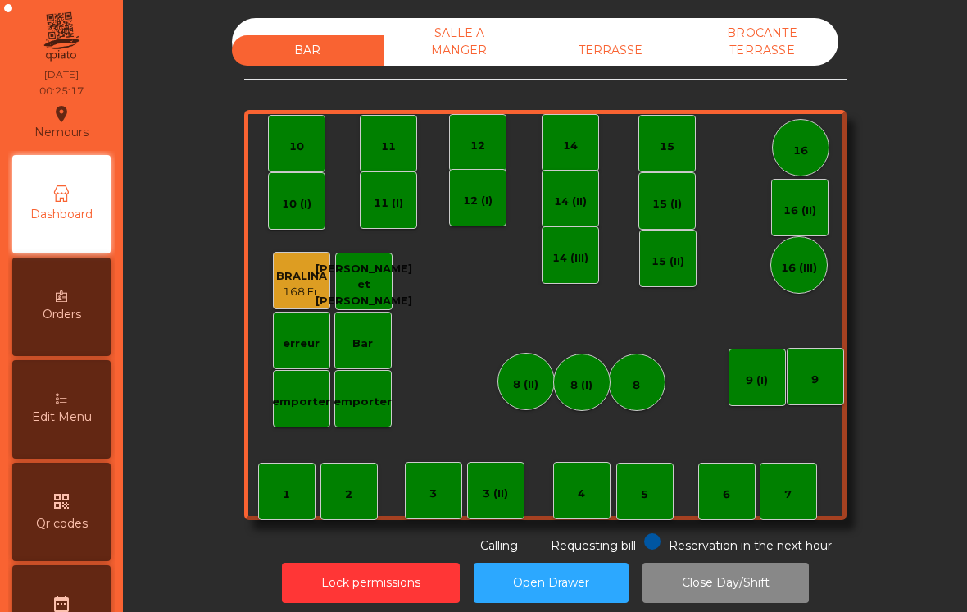
click at [385, 554] on div "Lock permissions Open Drawer Close Day/Shift" at bounding box center [545, 582] width 800 height 57
click at [357, 576] on button "Lock permissions" at bounding box center [371, 582] width 178 height 40
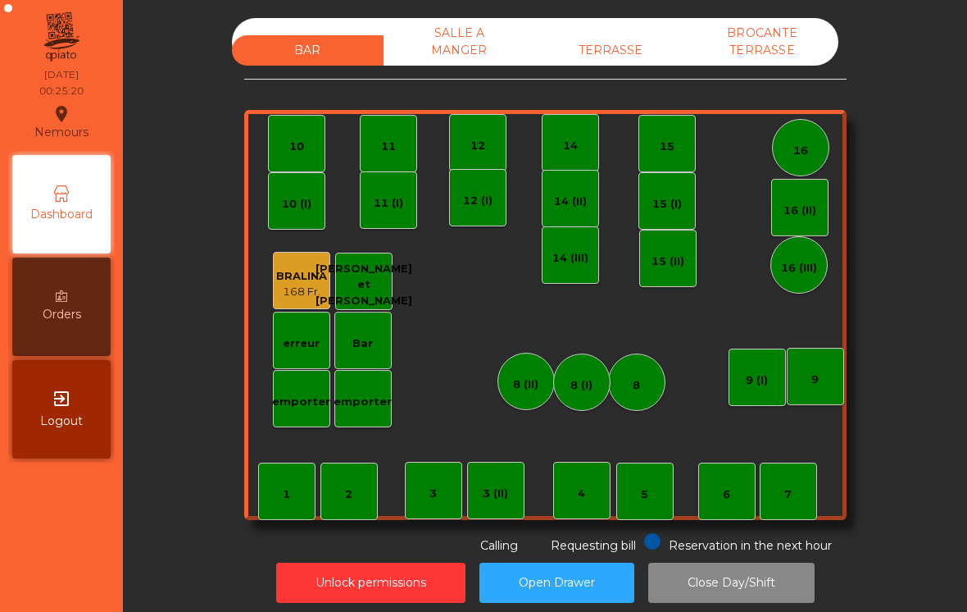
click at [746, 54] on div "BROCANTE TERRASSE" at bounding box center [763, 42] width 152 height 48
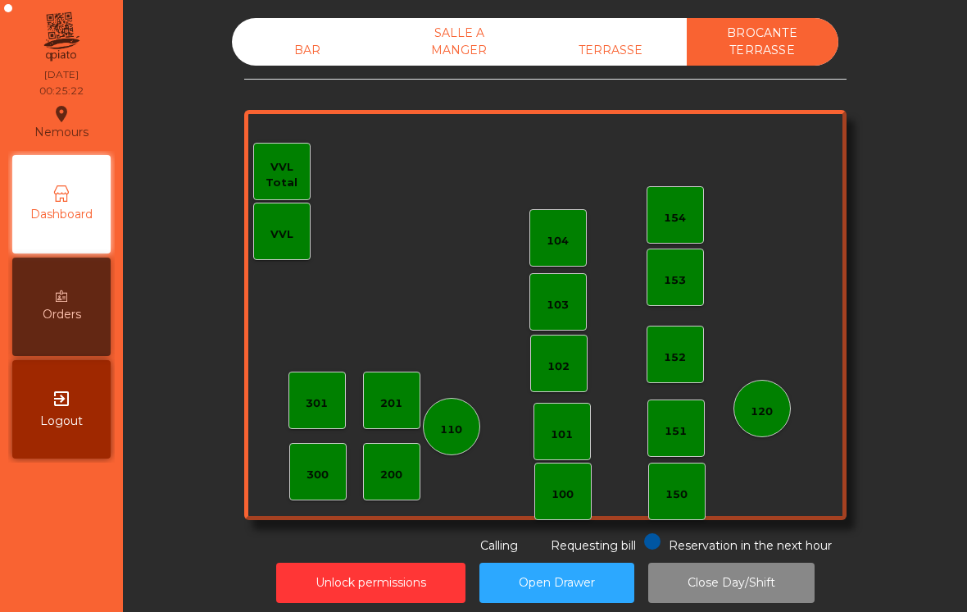
click at [610, 39] on div "TERRASSE" at bounding box center [611, 50] width 152 height 30
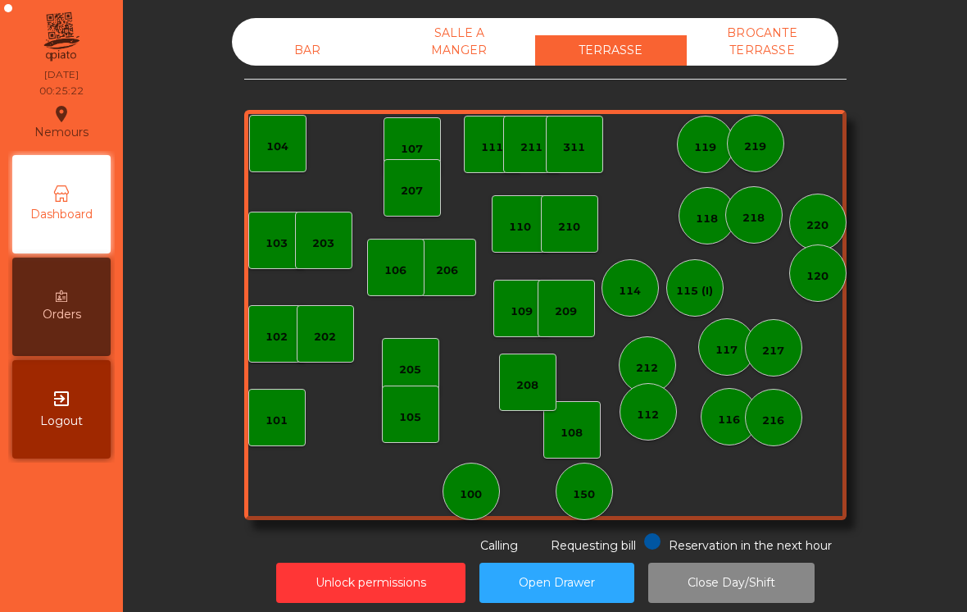
click at [443, 42] on div "SALLE A MANGER" at bounding box center [460, 42] width 152 height 48
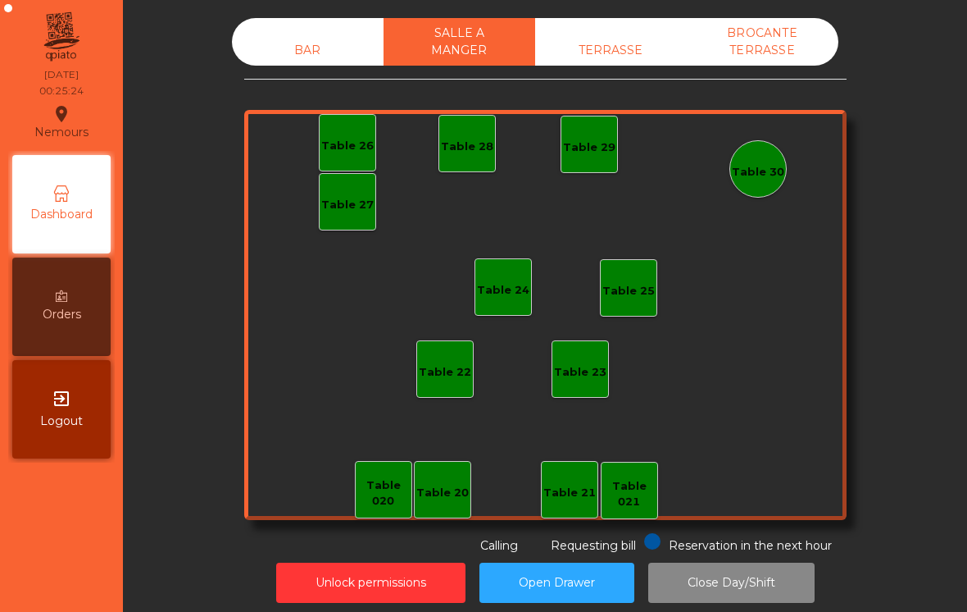
click at [734, 578] on button "Close Day/Shift" at bounding box center [731, 582] width 166 height 40
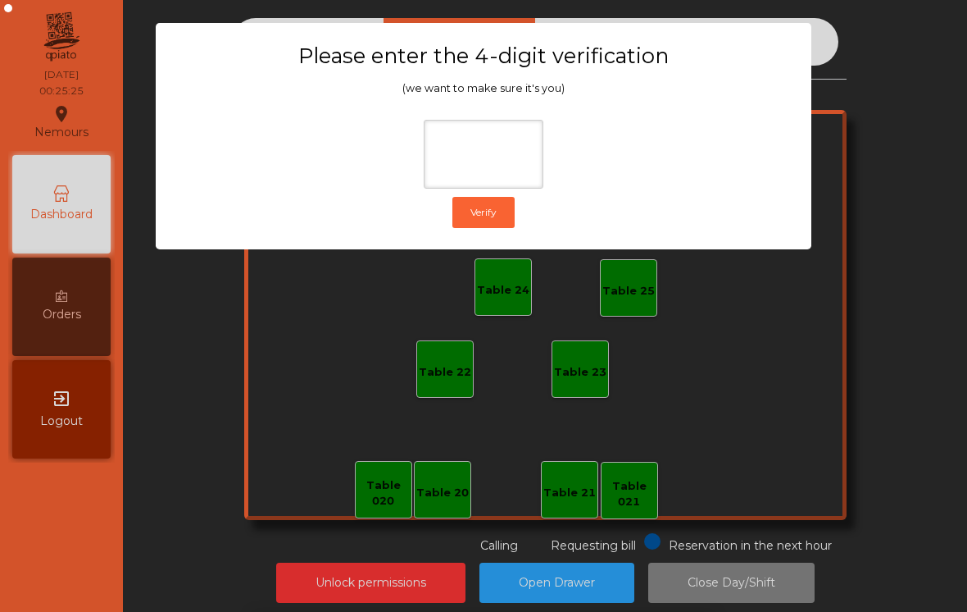
click at [864, 184] on ngb-modal-window "Please enter the 4-digit verification (we want to make sure it's you) Verify" at bounding box center [484, 306] width 919 height 612
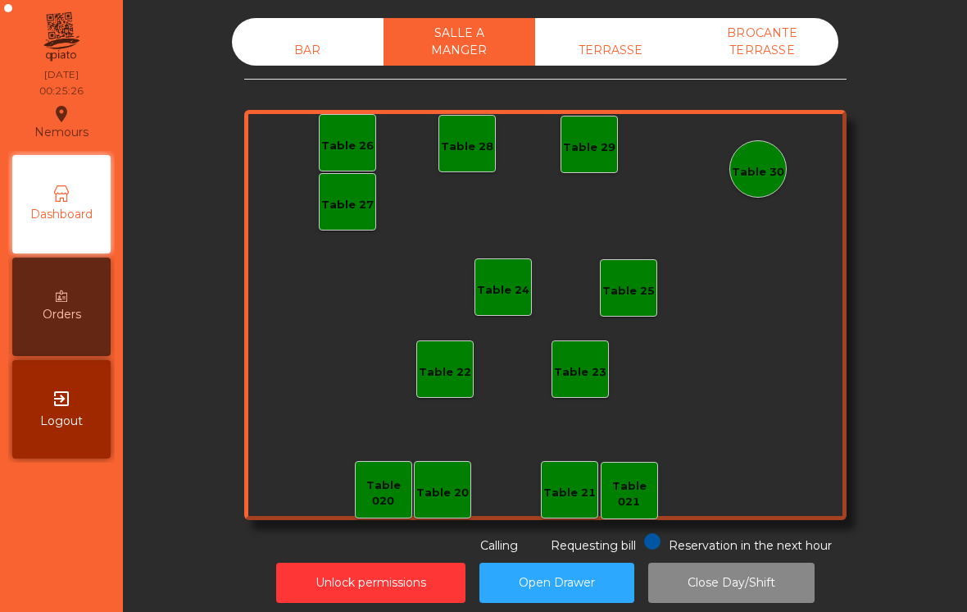
click at [752, 576] on button "Close Day/Shift" at bounding box center [731, 582] width 166 height 40
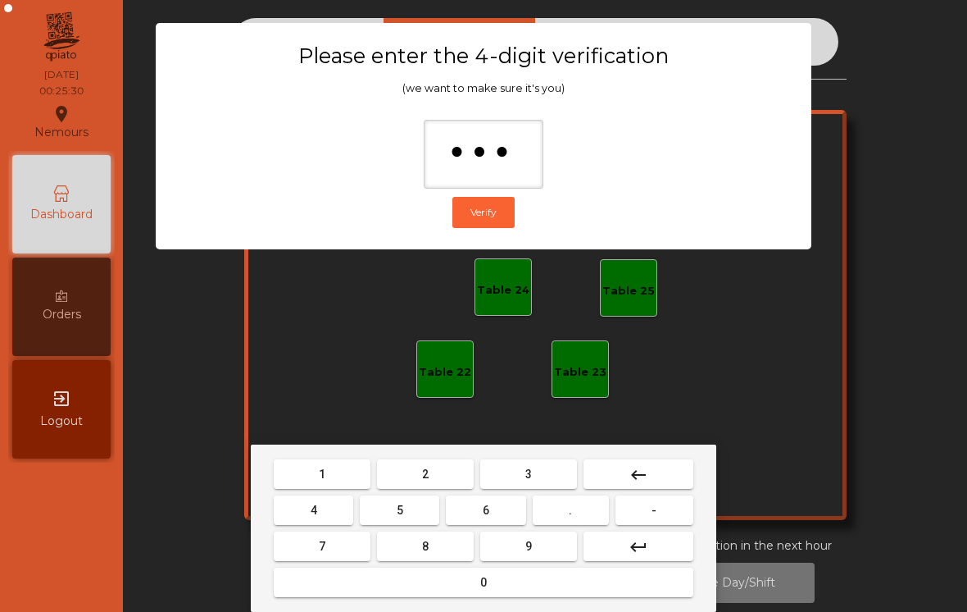
type input "****"
